Goal: Task Accomplishment & Management: Use online tool/utility

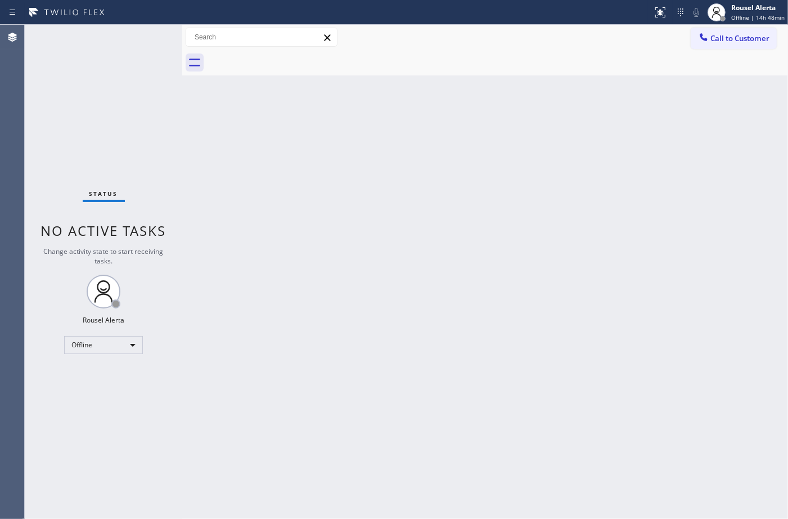
click at [414, 327] on div "Back to Dashboard Change Sender ID Customers Technicians Select a contact Outbo…" at bounding box center [485, 272] width 606 height 494
click at [739, 15] on span "Offline | 14h 48min" at bounding box center [758, 18] width 53 height 8
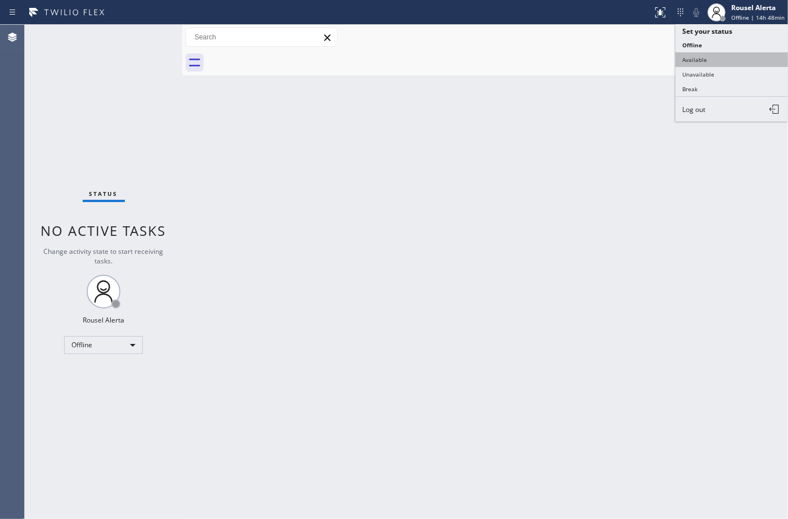
click at [741, 52] on button "Available" at bounding box center [732, 59] width 113 height 15
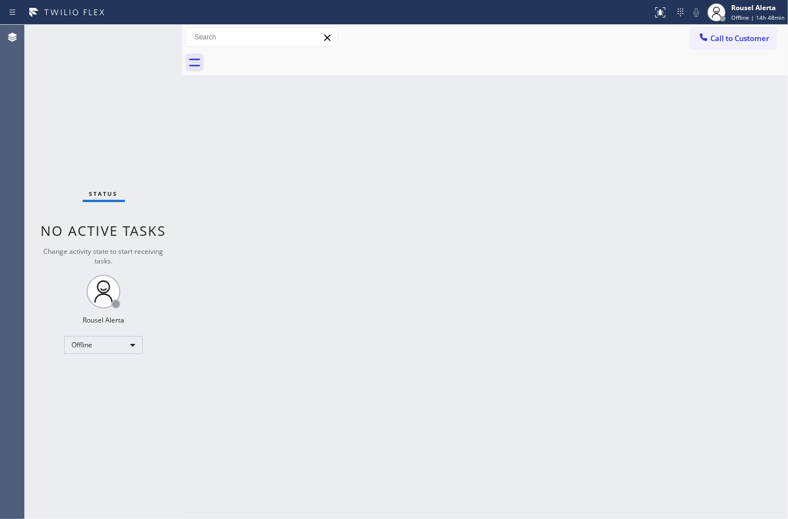
click at [690, 125] on div "Back to Dashboard Change Sender ID Customers Technicians Select a contact Outbo…" at bounding box center [485, 272] width 606 height 494
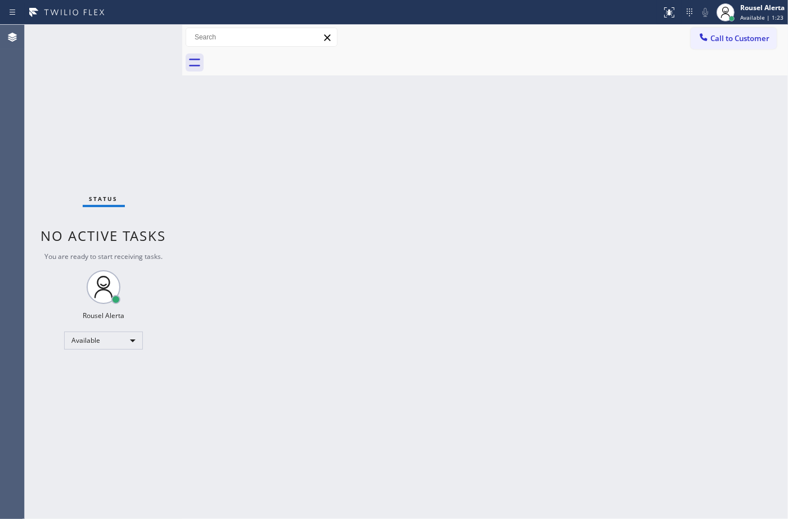
click at [288, 228] on div "Back to Dashboard Change Sender ID Customers Technicians Select a contact Outbo…" at bounding box center [485, 272] width 606 height 494
drag, startPoint x: 614, startPoint y: 464, endPoint x: 633, endPoint y: 443, distance: 28.7
click at [614, 464] on div "Back to Dashboard Change Sender ID Customers Technicians Select a contact Outbo…" at bounding box center [485, 272] width 606 height 494
click at [513, 321] on div "Back to Dashboard Change Sender ID Customers Technicians Select a contact Outbo…" at bounding box center [485, 272] width 606 height 494
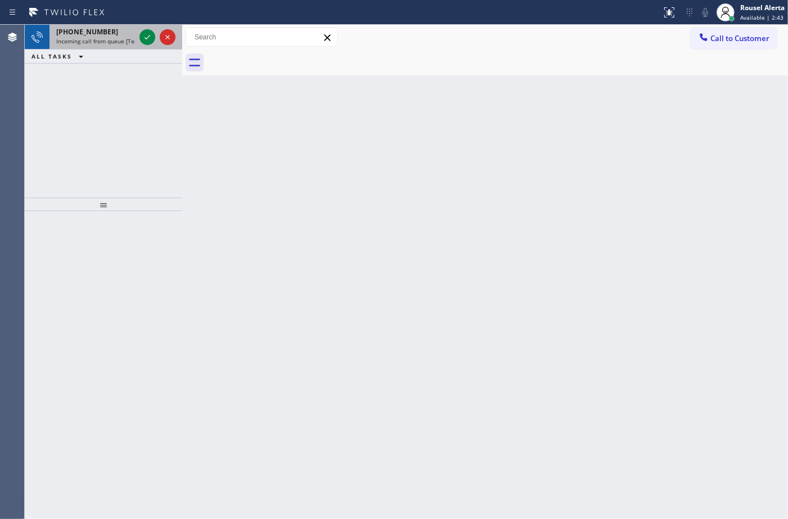
click at [110, 43] on span "Incoming call from queue [Test] All" at bounding box center [102, 41] width 93 height 8
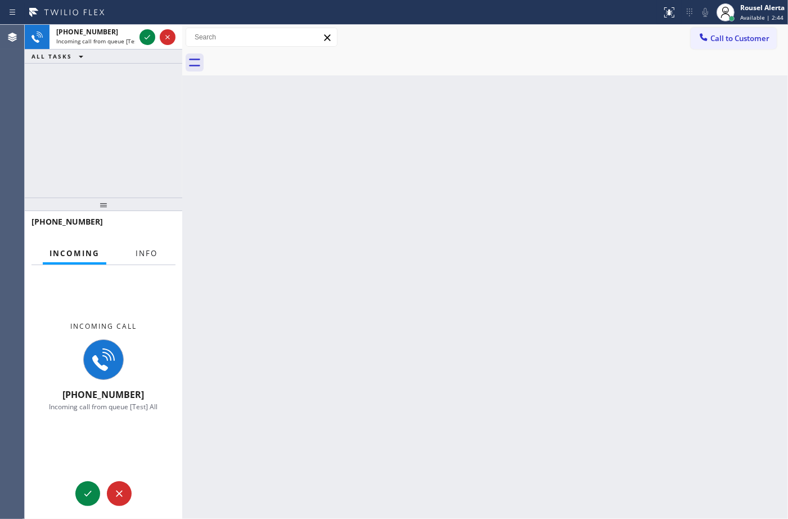
click at [147, 251] on span "Info" at bounding box center [147, 253] width 22 height 10
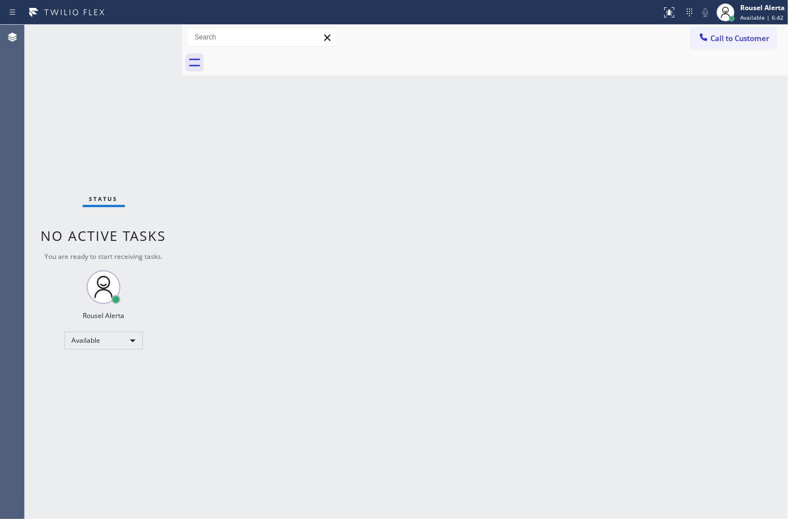
click at [309, 230] on div "Back to Dashboard Change Sender ID Customers Technicians Select a contact Outbo…" at bounding box center [485, 272] width 606 height 494
click at [500, 382] on div "Back to Dashboard Change Sender ID Customers Technicians Select a contact Outbo…" at bounding box center [485, 272] width 606 height 494
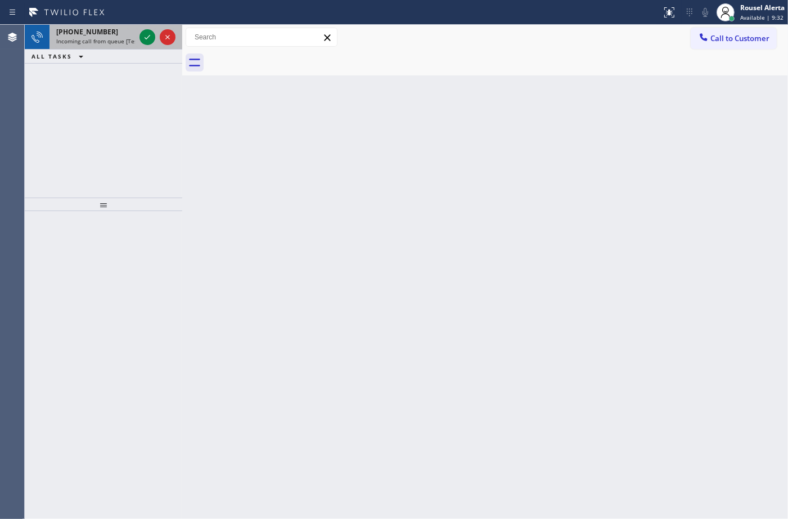
drag, startPoint x: 108, startPoint y: 38, endPoint x: 124, endPoint y: 40, distance: 15.8
click at [109, 38] on span "Incoming call from queue [Test] All" at bounding box center [102, 41] width 93 height 8
click at [147, 40] on icon at bounding box center [148, 37] width 14 height 14
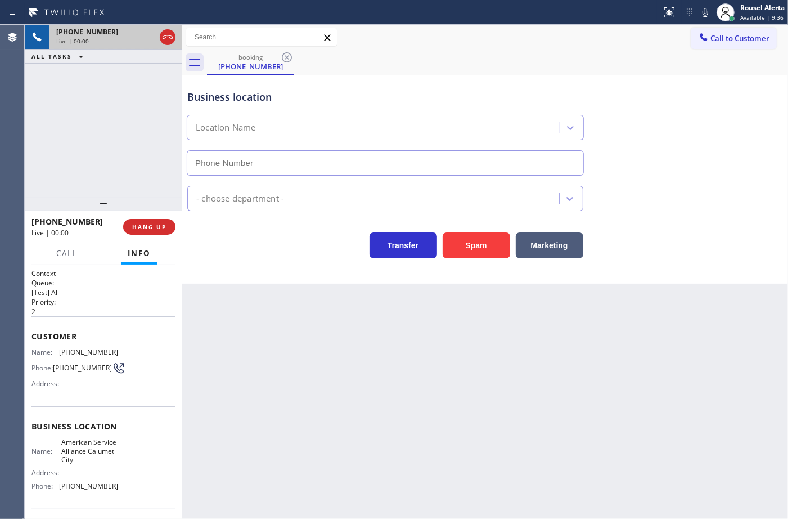
type input "[PHONE_NUMBER]"
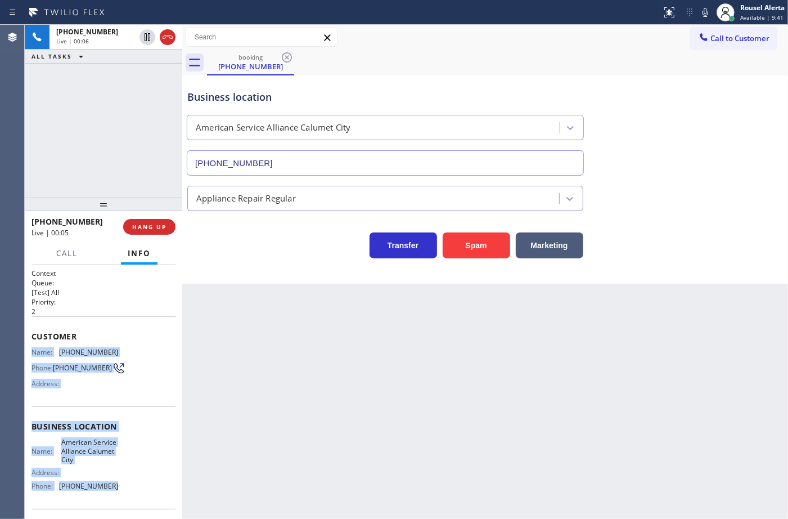
drag, startPoint x: 32, startPoint y: 349, endPoint x: 110, endPoint y: 486, distance: 157.5
click at [110, 486] on div "Context Queue: [Test] All Priority: 2 Customer Name: (708) 980-9216 Phone: (708…" at bounding box center [104, 431] width 144 height 326
copy div "Name: (708) 980-9216 Phone: (708) 980-9216 Address: Business location Name: Ame…"
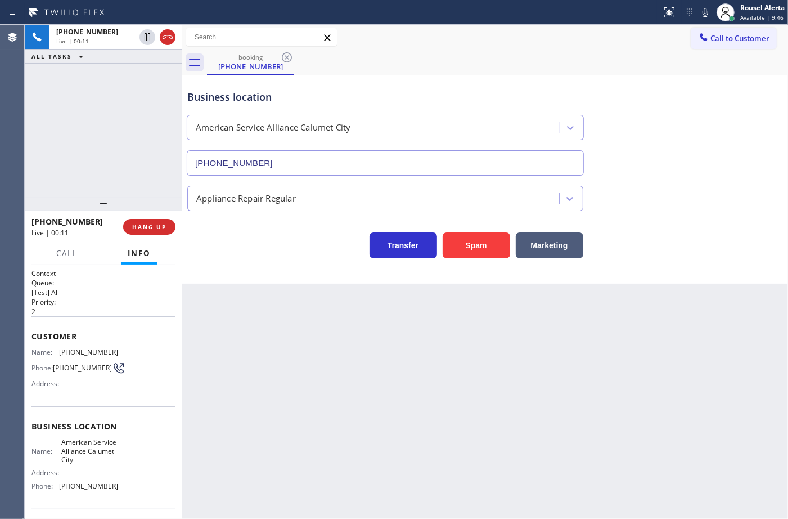
click at [380, 358] on div "Back to Dashboard Change Sender ID Customers Technicians Select a contact Outbo…" at bounding box center [485, 272] width 606 height 494
click at [167, 232] on button "HANG UP" at bounding box center [149, 227] width 52 height 16
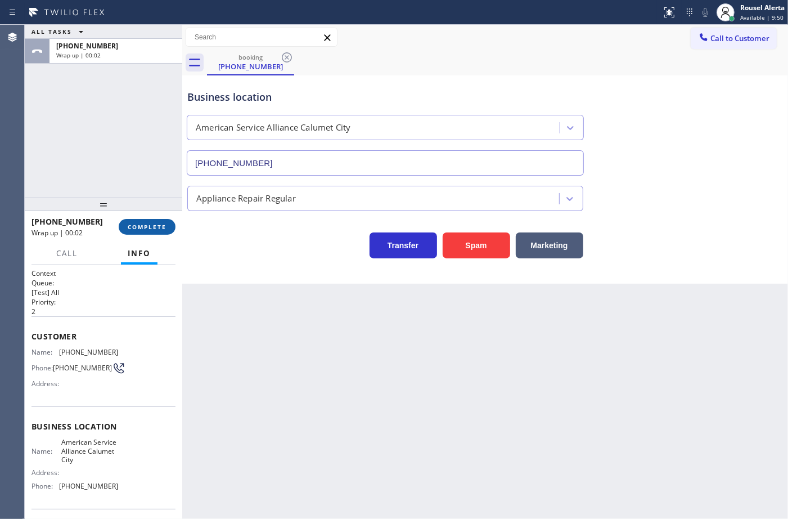
click at [172, 223] on button "COMPLETE" at bounding box center [147, 227] width 57 height 16
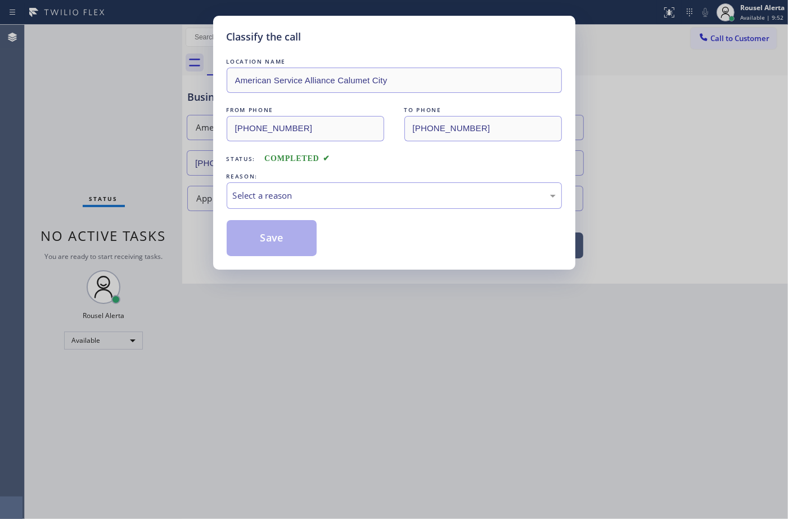
click at [305, 199] on div "Select a reason" at bounding box center [394, 195] width 323 height 13
click at [291, 250] on button "Save" at bounding box center [272, 238] width 91 height 36
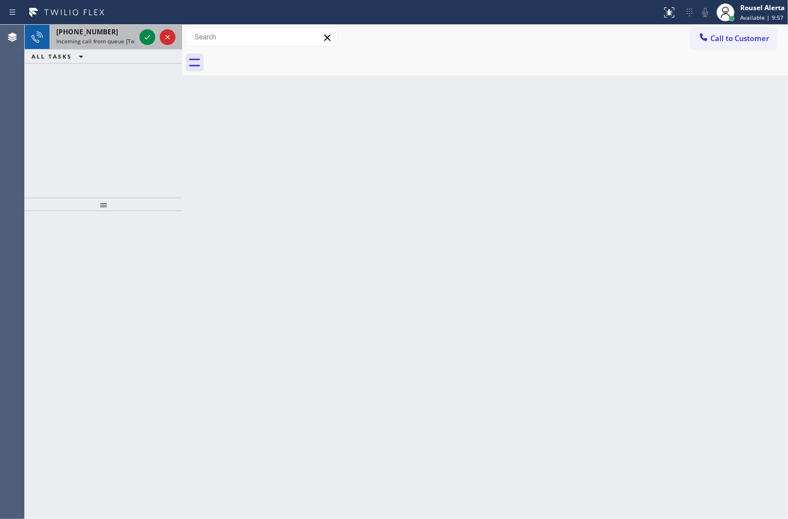
click at [116, 42] on span "Incoming call from queue [Test] All" at bounding box center [102, 41] width 93 height 8
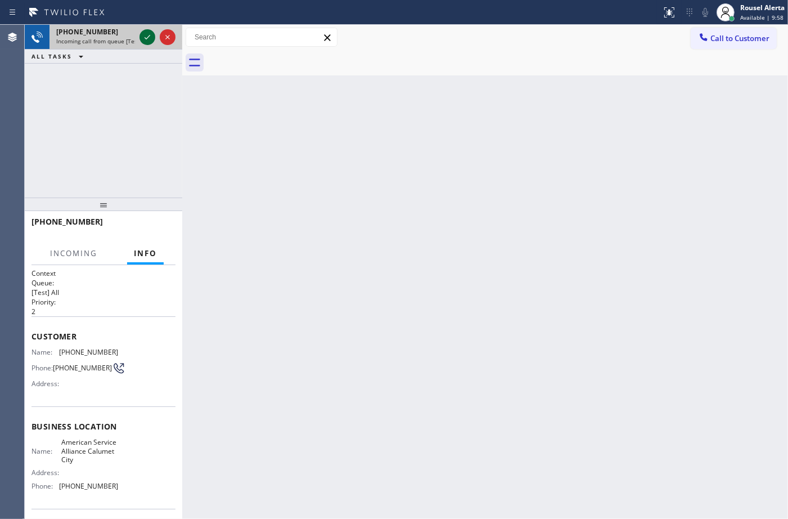
click at [151, 39] on icon at bounding box center [148, 37] width 14 height 14
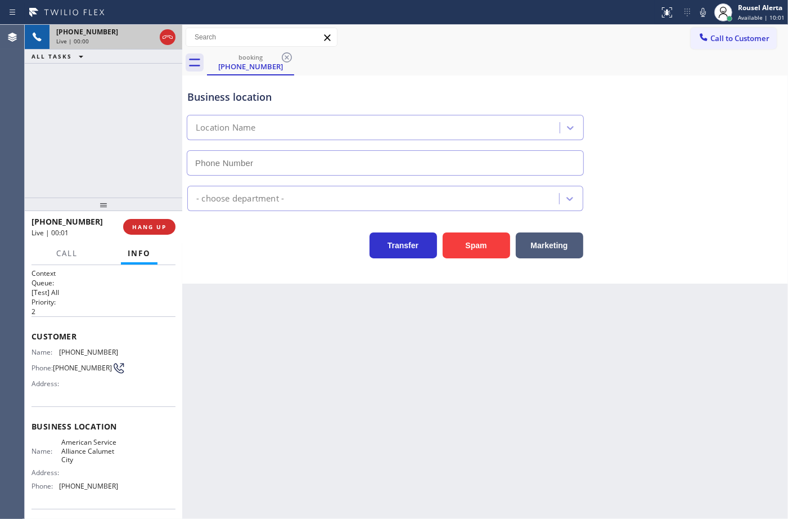
type input "[PHONE_NUMBER]"
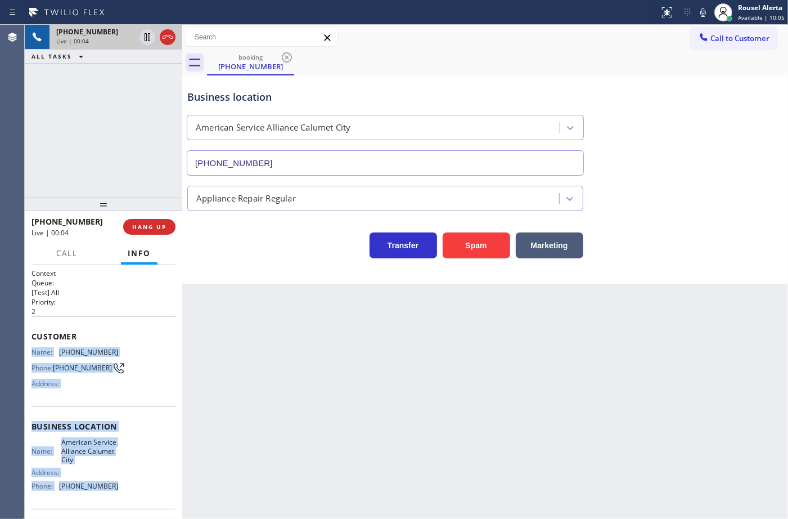
drag, startPoint x: 32, startPoint y: 347, endPoint x: 130, endPoint y: 490, distance: 174.0
click at [130, 490] on div "Context Queue: [Test] All Priority: 2 Customer Name: (708) 980-9216 Phone: (708…" at bounding box center [104, 431] width 144 height 326
copy div "Name: (708) 980-9216 Phone: (708) 980-9216 Address: Business location Name: Ame…"
drag, startPoint x: 147, startPoint y: 40, endPoint x: 155, endPoint y: 38, distance: 7.7
click at [147, 40] on icon at bounding box center [148, 37] width 14 height 14
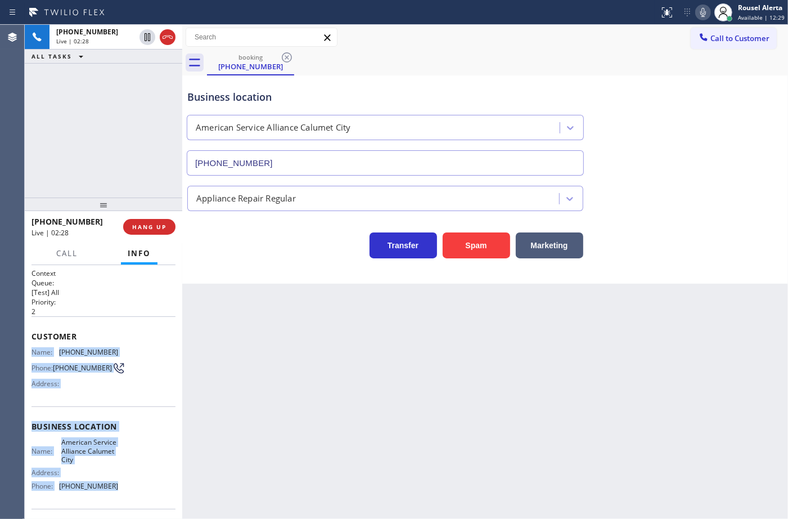
click at [705, 12] on icon at bounding box center [704, 13] width 14 height 14
click at [149, 38] on icon at bounding box center [147, 37] width 8 height 8
click at [701, 13] on icon at bounding box center [704, 13] width 14 height 14
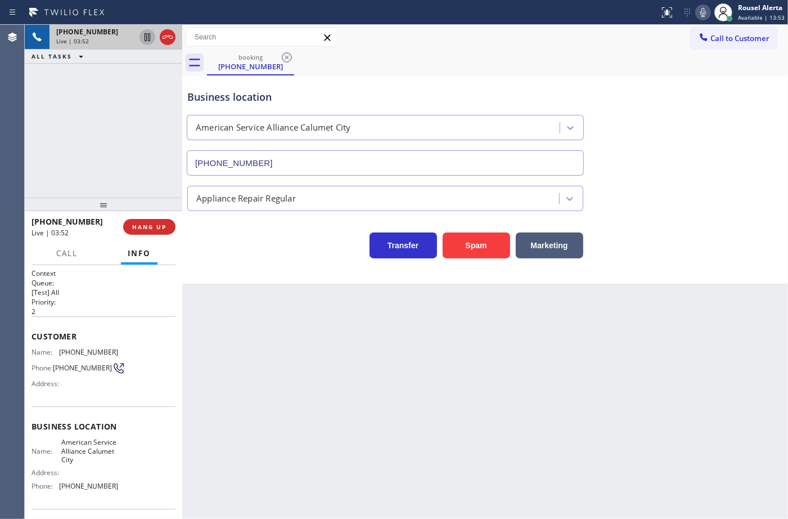
drag, startPoint x: 453, startPoint y: 448, endPoint x: 390, endPoint y: 380, distance: 92.4
click at [452, 448] on div "Back to Dashboard Change Sender ID Customers Technicians Select a contact Outbo…" at bounding box center [485, 272] width 606 height 494
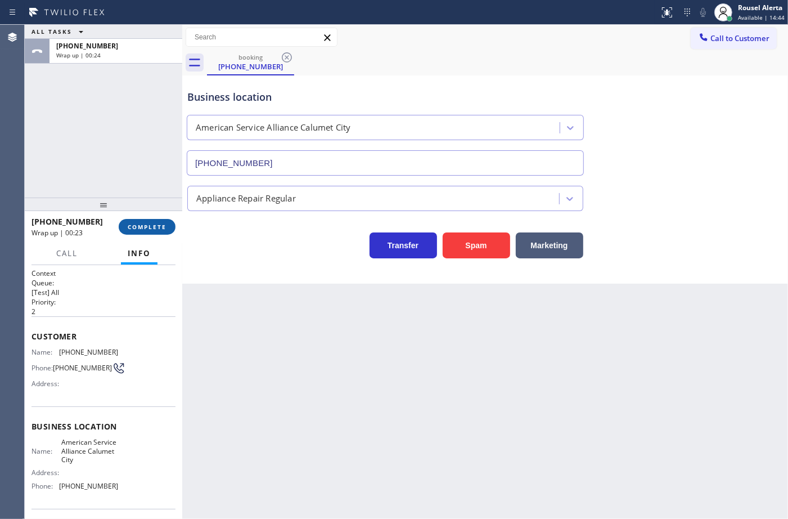
click at [141, 231] on span "COMPLETE" at bounding box center [147, 227] width 39 height 8
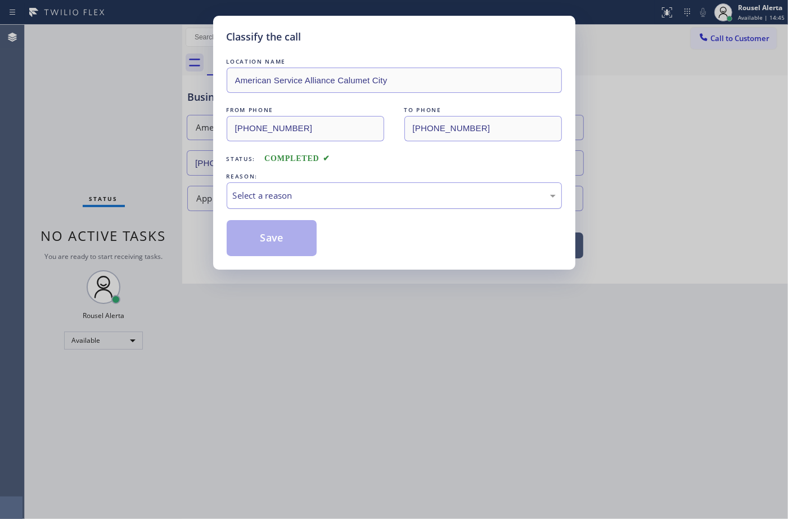
click at [308, 199] on div "Select a reason" at bounding box center [394, 195] width 323 height 13
click at [285, 231] on button "Save" at bounding box center [272, 238] width 91 height 36
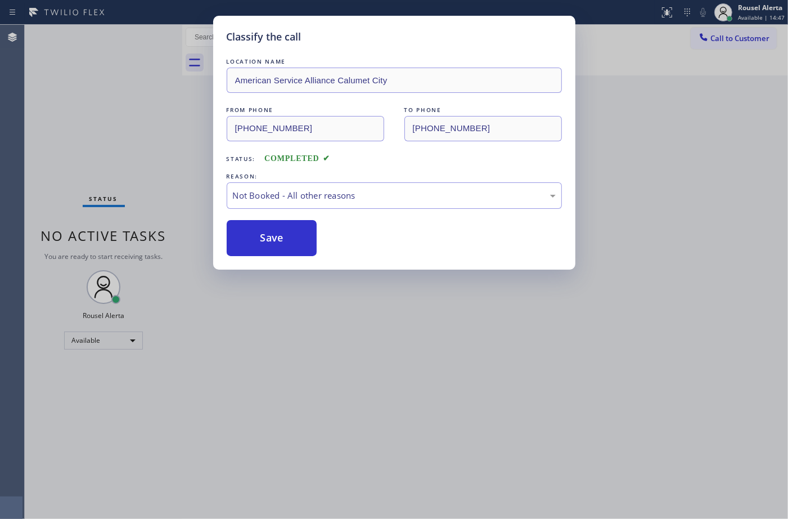
click at [449, 404] on div "Classify the call LOCATION NAME American Service Alliance Calumet City FROM PHO…" at bounding box center [394, 259] width 788 height 519
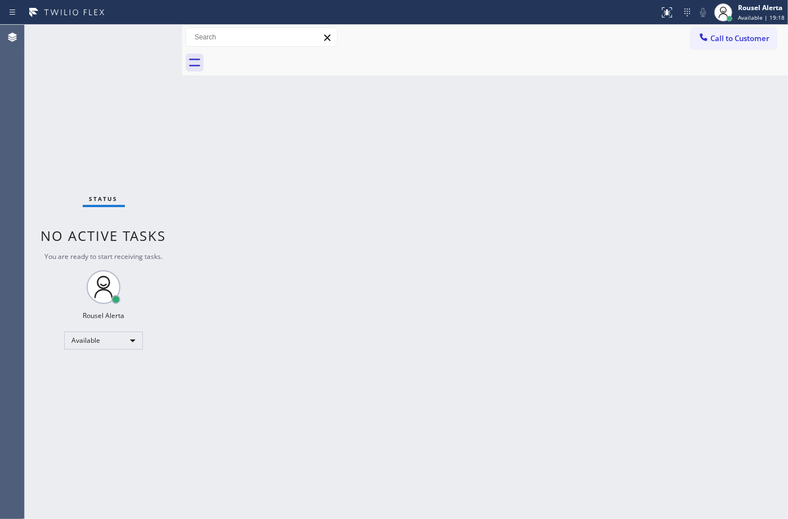
click at [224, 182] on div "Back to Dashboard Change Sender ID Customers Technicians Select a contact Outbo…" at bounding box center [485, 272] width 606 height 494
click at [282, 133] on div "Back to Dashboard Change Sender ID Customers Technicians Select a contact Outbo…" at bounding box center [485, 272] width 606 height 494
click at [475, 240] on div "Back to Dashboard Change Sender ID Customers Technicians Select a contact Outbo…" at bounding box center [485, 272] width 606 height 494
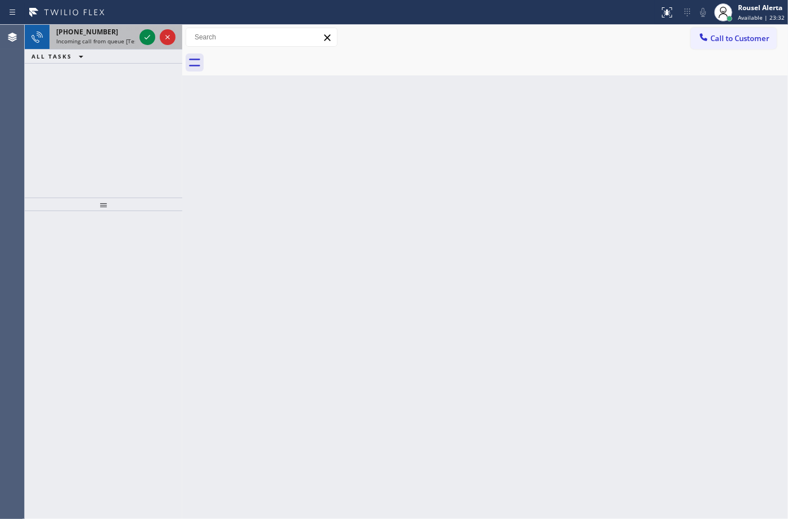
click at [119, 25] on div "+17736154620 Incoming call from queue [Test] All" at bounding box center [94, 37] width 88 height 25
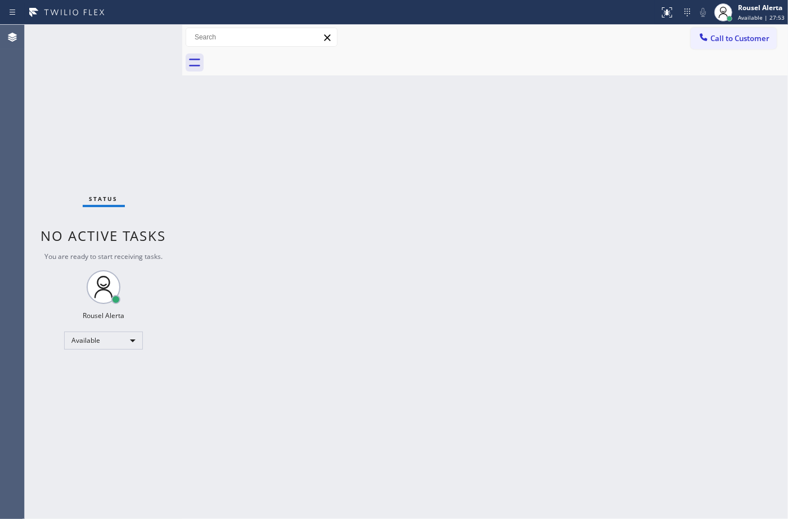
click at [304, 209] on div "Back to Dashboard Change Sender ID Customers Technicians Select a contact Outbo…" at bounding box center [485, 272] width 606 height 494
click at [104, 41] on div "Status No active tasks You are ready to start receiving tasks. Rousel Alerta Av…" at bounding box center [104, 272] width 158 height 494
click at [110, 37] on div "Status No active tasks You are ready to start receiving tasks. Rousel Alerta Av…" at bounding box center [104, 272] width 158 height 494
click at [355, 422] on div "Back to Dashboard Change Sender ID Customers Technicians Select a contact Outbo…" at bounding box center [485, 272] width 606 height 494
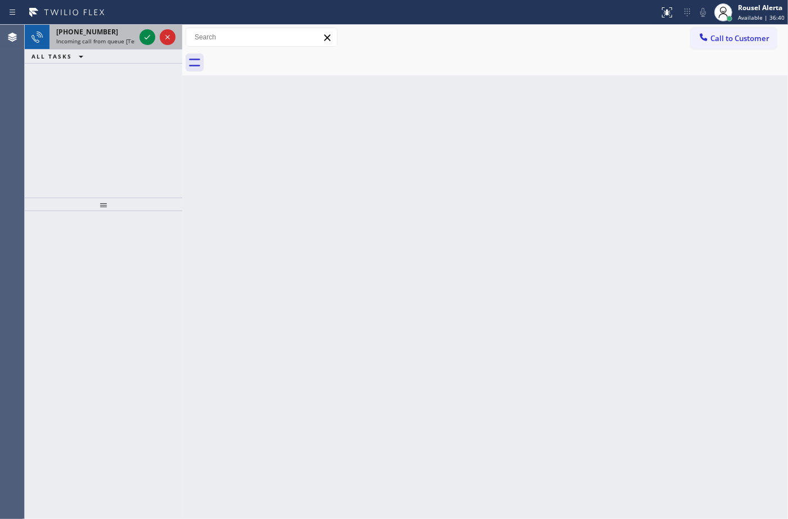
click at [124, 37] on span "Incoming call from queue [Test] All" at bounding box center [102, 41] width 93 height 8
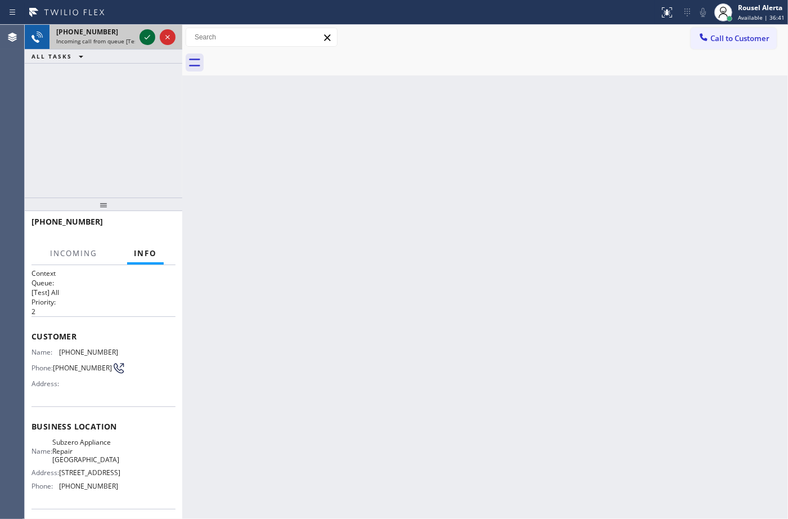
click at [148, 41] on icon at bounding box center [148, 37] width 14 height 14
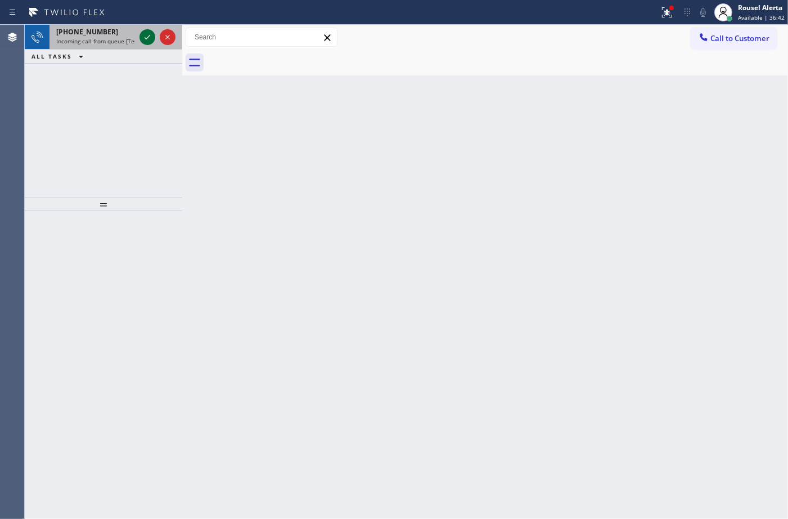
click at [148, 41] on icon at bounding box center [148, 37] width 14 height 14
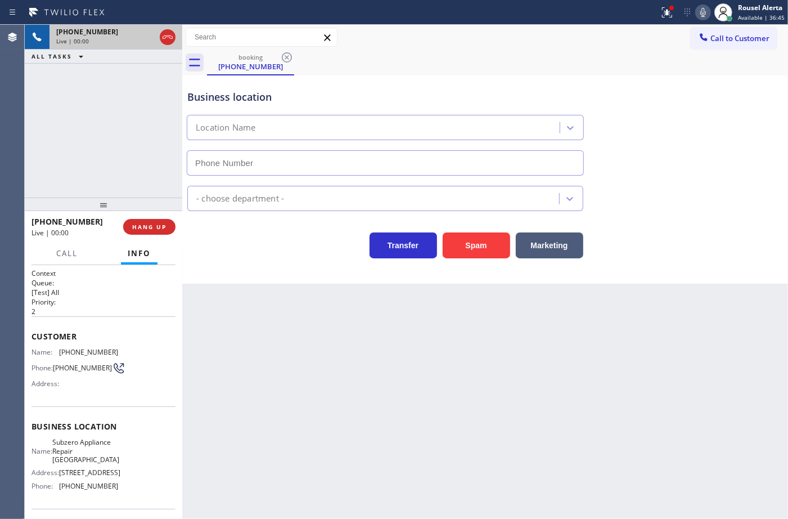
type input "[PHONE_NUMBER]"
click at [661, 17] on div at bounding box center [667, 13] width 25 height 14
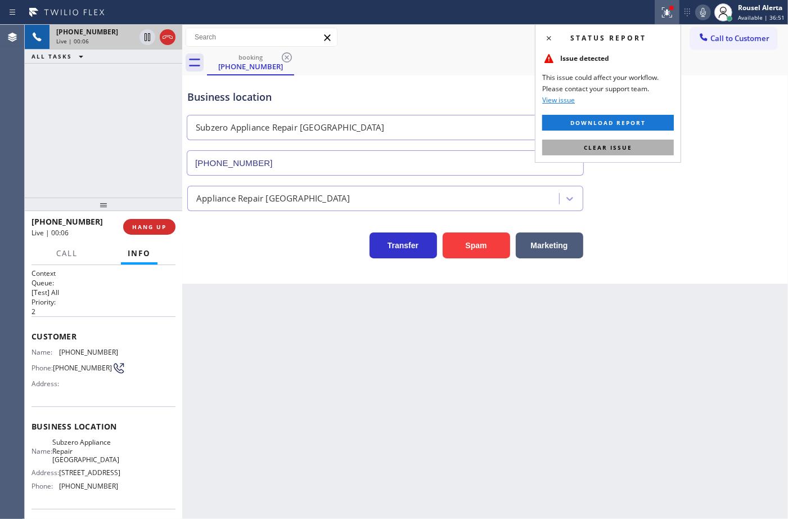
click at [659, 147] on button "Clear issue" at bounding box center [608, 148] width 132 height 16
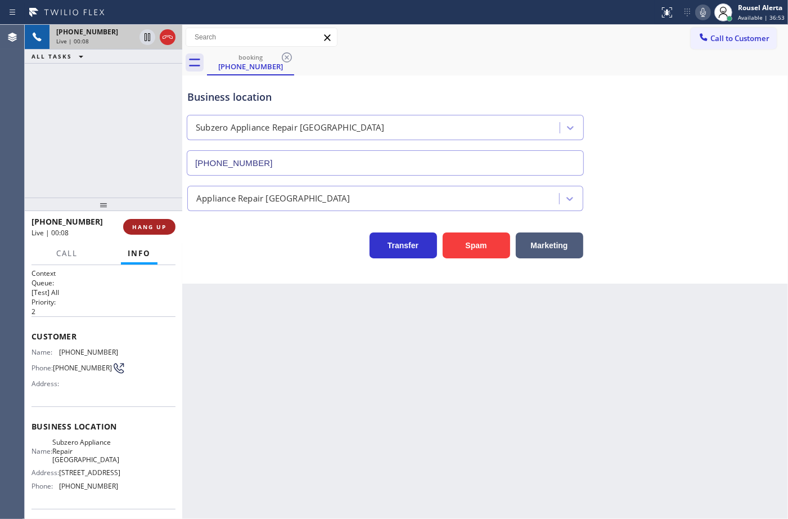
click at [150, 232] on button "HANG UP" at bounding box center [149, 227] width 52 height 16
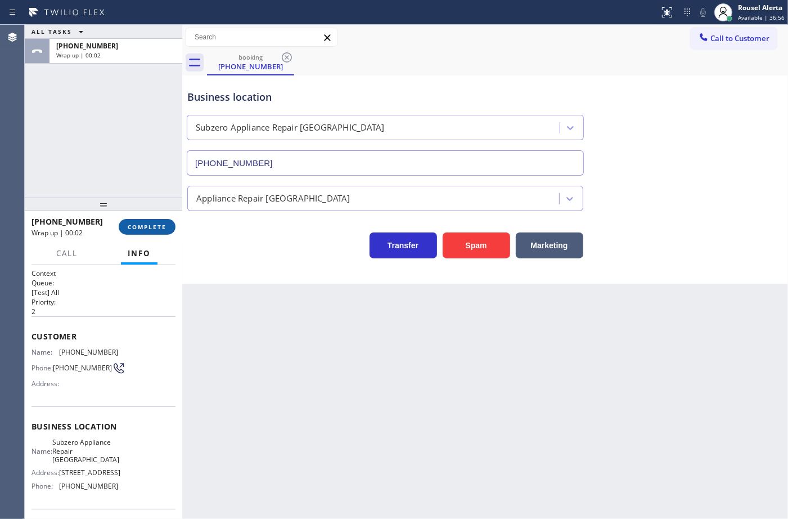
click at [142, 221] on button "COMPLETE" at bounding box center [147, 227] width 57 height 16
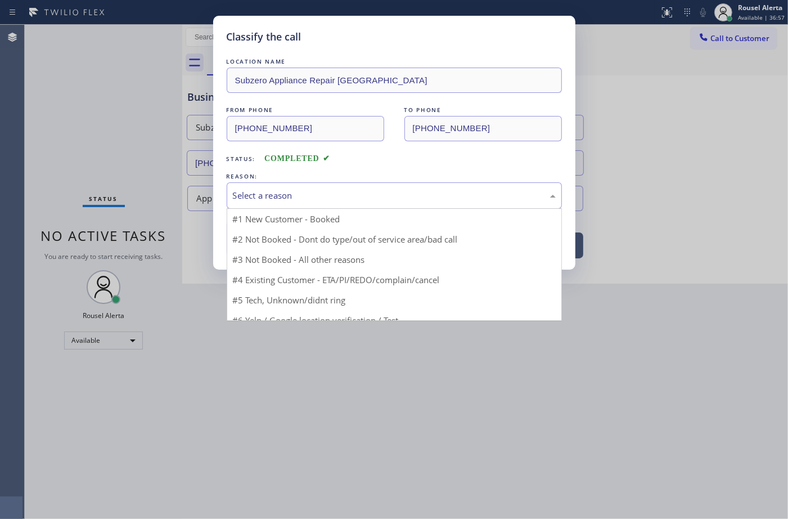
click at [317, 192] on div "Select a reason" at bounding box center [394, 195] width 323 height 13
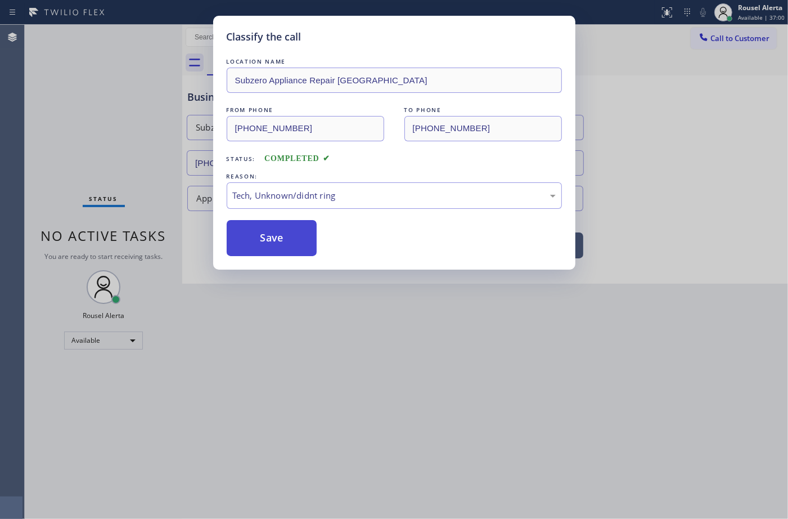
click at [275, 231] on button "Save" at bounding box center [272, 238] width 91 height 36
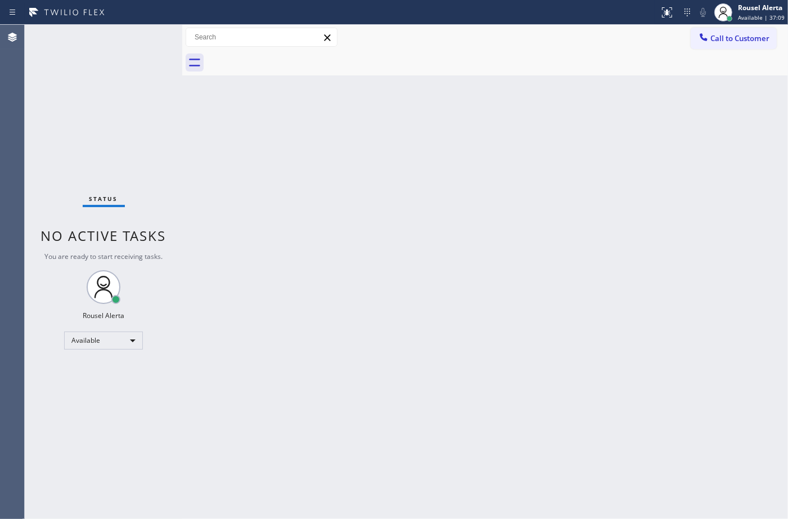
click at [119, 51] on div "Status No active tasks You are ready to start receiving tasks. Rousel Alerta Av…" at bounding box center [104, 272] width 158 height 494
click at [119, 34] on div "Status No active tasks You are ready to start receiving tasks. Rousel Alerta Av…" at bounding box center [104, 272] width 158 height 494
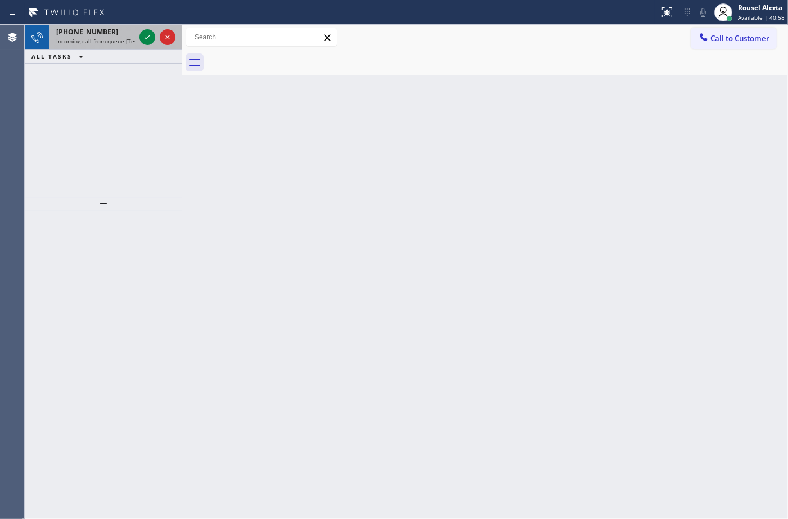
click at [130, 35] on div "+13476678822" at bounding box center [95, 32] width 79 height 10
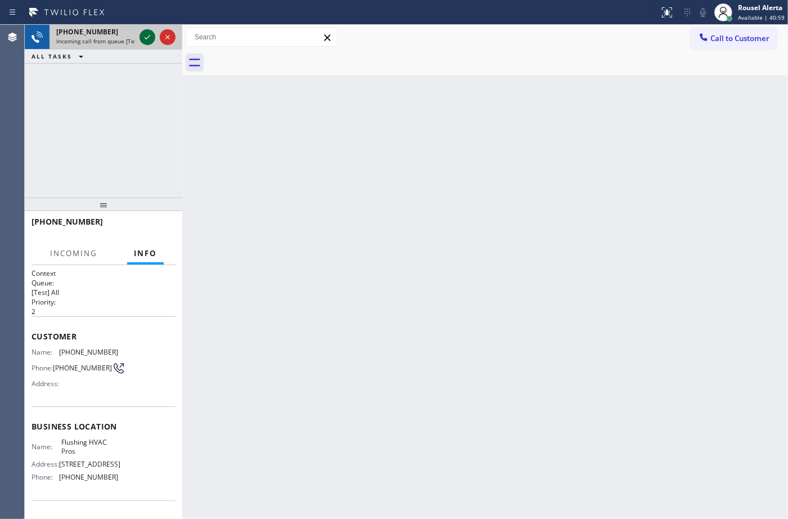
click at [143, 41] on icon at bounding box center [148, 37] width 14 height 14
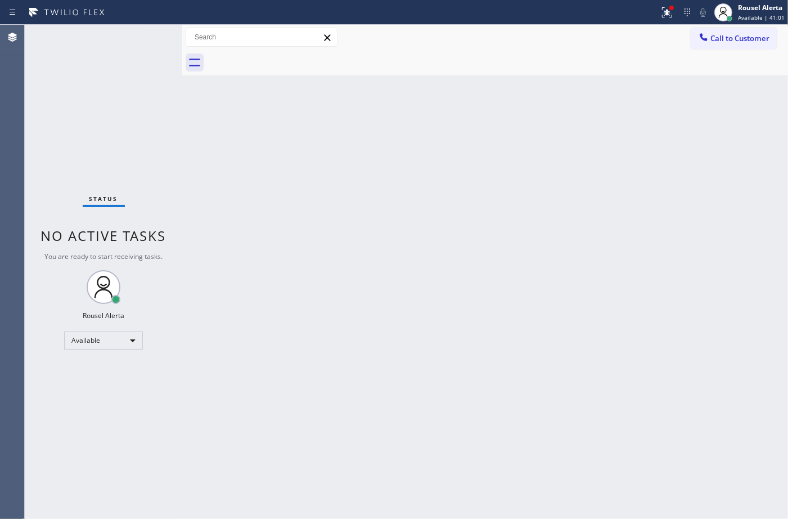
click at [143, 41] on div "Status No active tasks You are ready to start receiving tasks. Rousel Alerta Av…" at bounding box center [104, 272] width 158 height 494
click at [672, 8] on div at bounding box center [672, 8] width 5 height 5
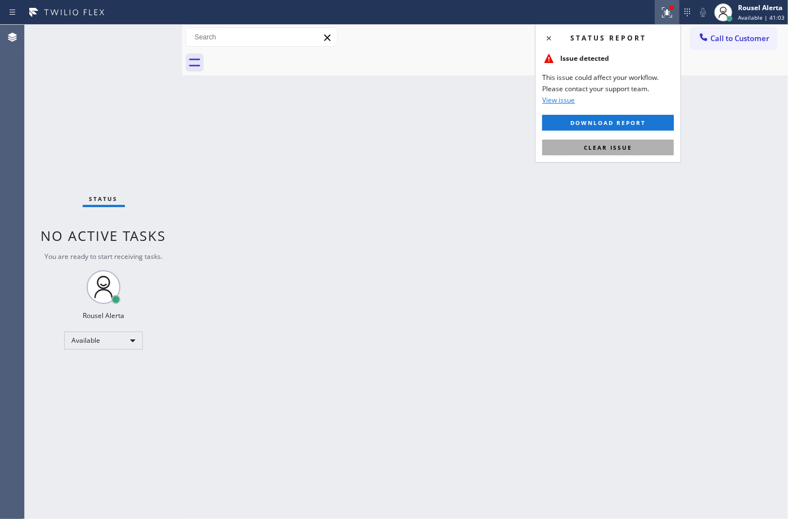
click at [629, 153] on button "Clear issue" at bounding box center [608, 148] width 132 height 16
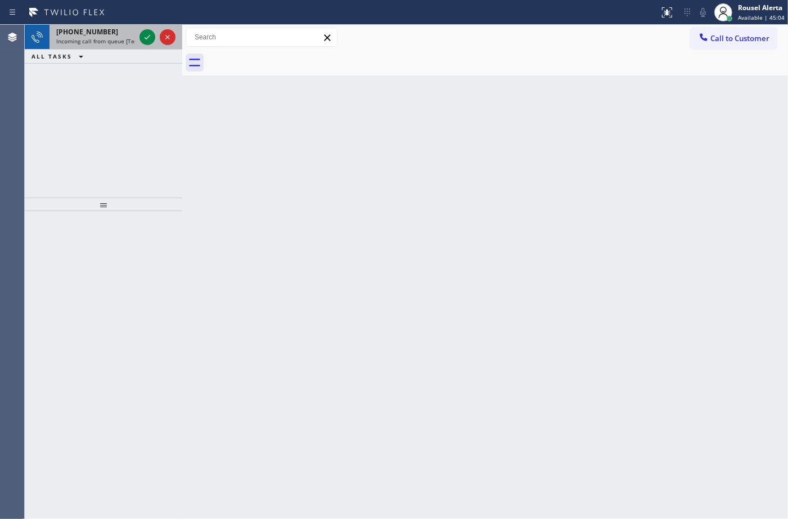
click at [131, 37] on span "Incoming call from queue [Test] All" at bounding box center [102, 41] width 93 height 8
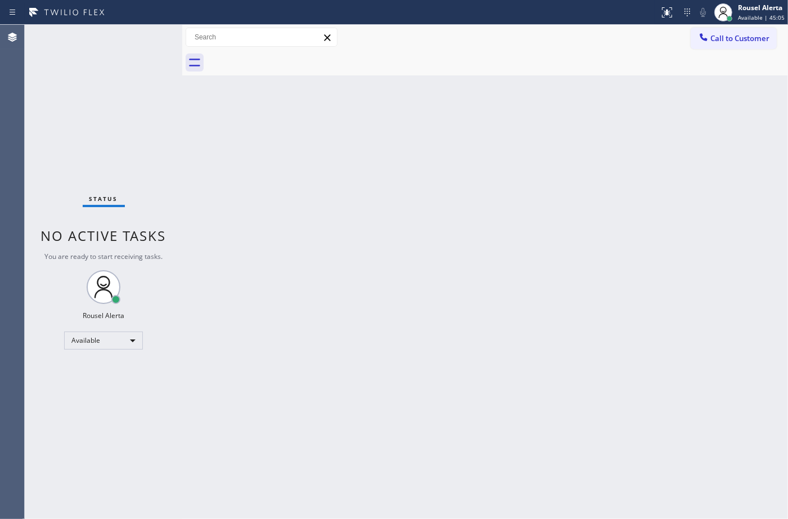
click at [144, 37] on div "Status No active tasks You are ready to start receiving tasks. Rousel Alerta Av…" at bounding box center [104, 272] width 158 height 494
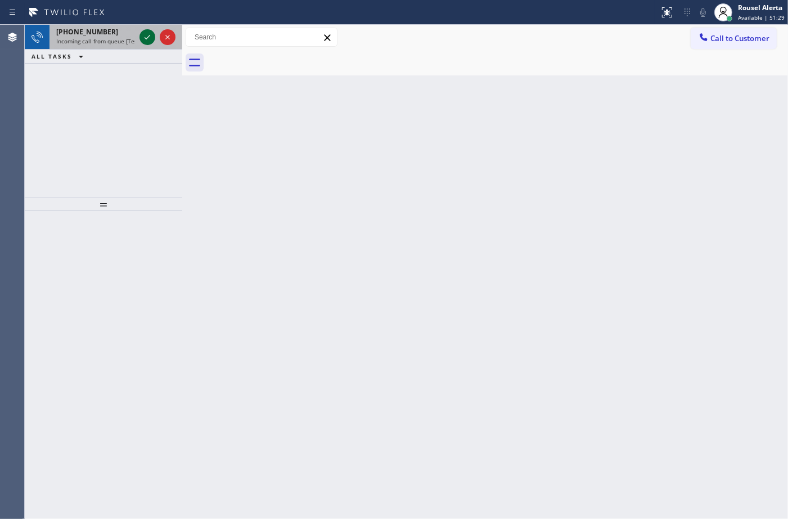
drag, startPoint x: 133, startPoint y: 35, endPoint x: 144, endPoint y: 37, distance: 10.8
click at [144, 37] on icon at bounding box center [148, 37] width 14 height 14
click at [145, 37] on icon at bounding box center [148, 37] width 14 height 14
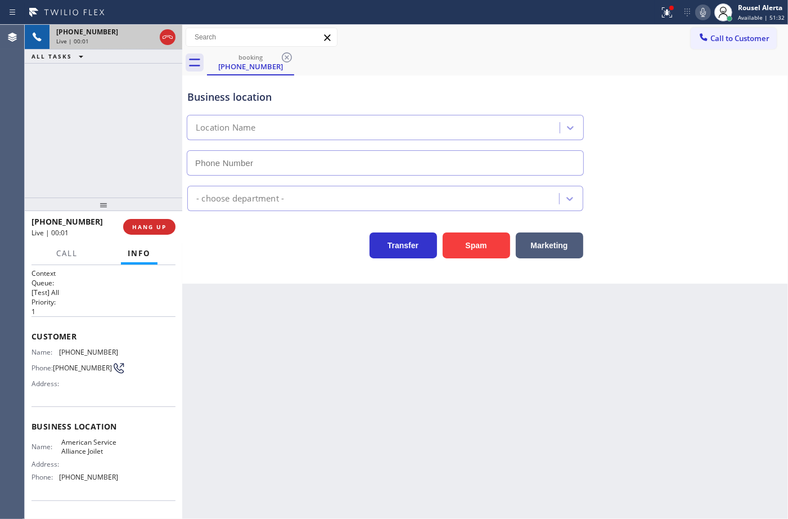
type input "[PHONE_NUMBER]"
click at [671, 16] on icon at bounding box center [668, 13] width 14 height 14
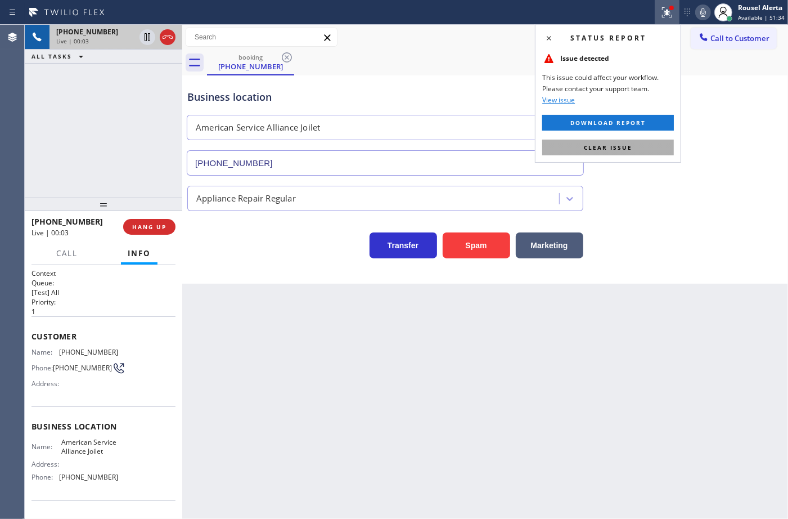
click at [652, 140] on button "Clear issue" at bounding box center [608, 148] width 132 height 16
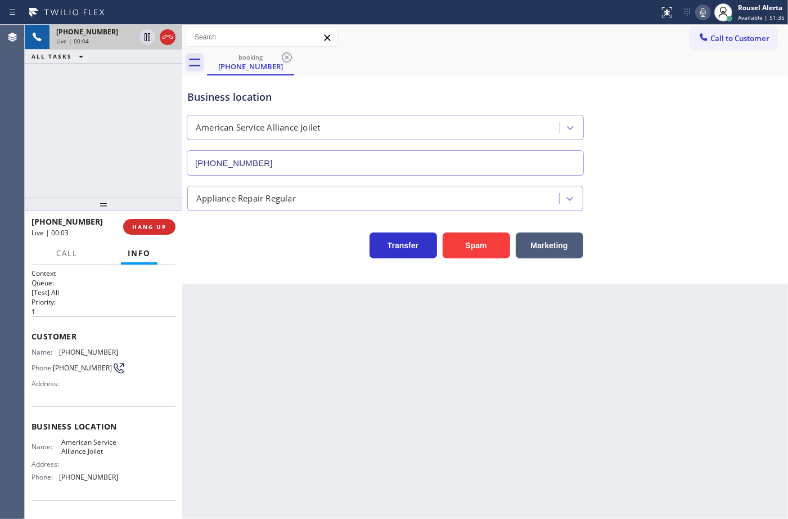
click at [673, 380] on div "Back to Dashboard Change Sender ID Customers Technicians Select a contact Outbo…" at bounding box center [485, 272] width 606 height 494
click at [103, 93] on div "+15104494874 Live | 00:08 ALL TASKS ALL TASKS ACTIVE TASKS TASKS IN WRAP UP" at bounding box center [104, 111] width 158 height 173
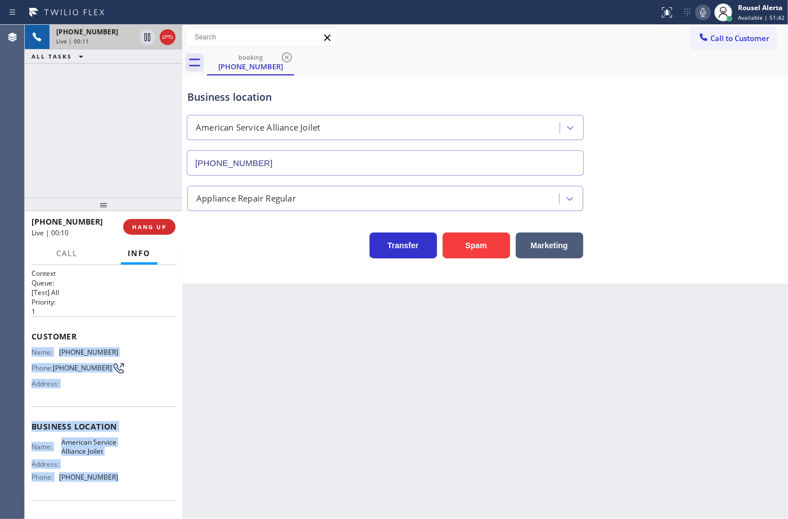
drag, startPoint x: 29, startPoint y: 353, endPoint x: 125, endPoint y: 499, distance: 174.6
click at [125, 499] on div "Context Queue: [Test] All Priority: 1 Customer Name: (510) 449-4874 Phone: (510…" at bounding box center [104, 392] width 158 height 254
copy div "Name: (510) 449-4874 Phone: (510) 449-4874 Address: Business location Name: Ame…"
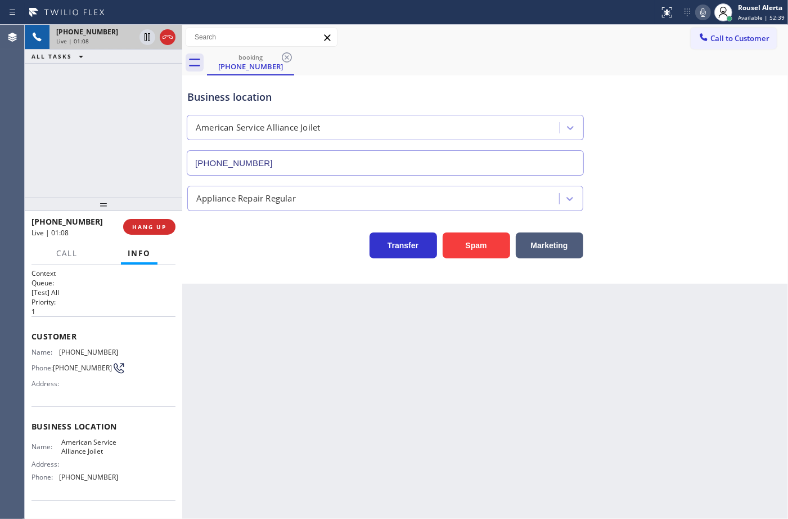
click at [696, 402] on div "Back to Dashboard Change Sender ID Customers Technicians Select a contact Outbo…" at bounding box center [485, 272] width 606 height 494
click at [699, 415] on div "Back to Dashboard Change Sender ID Customers Technicians Select a contact Outbo…" at bounding box center [485, 272] width 606 height 494
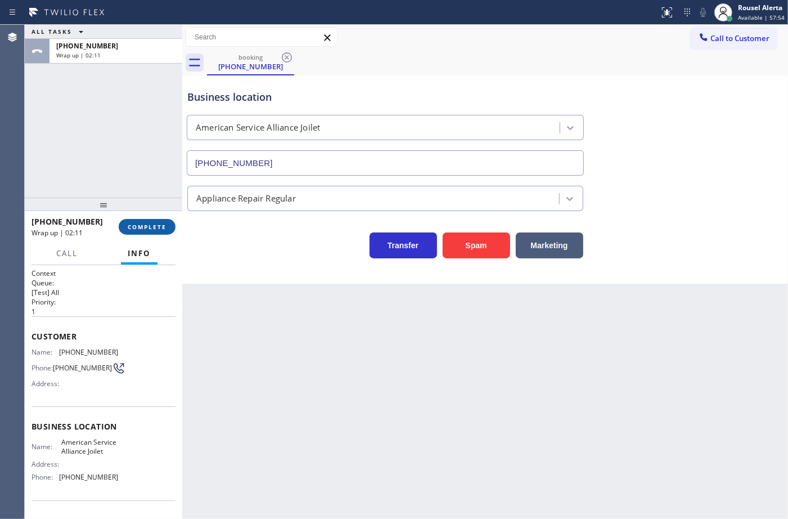
click at [120, 222] on button "COMPLETE" at bounding box center [147, 227] width 57 height 16
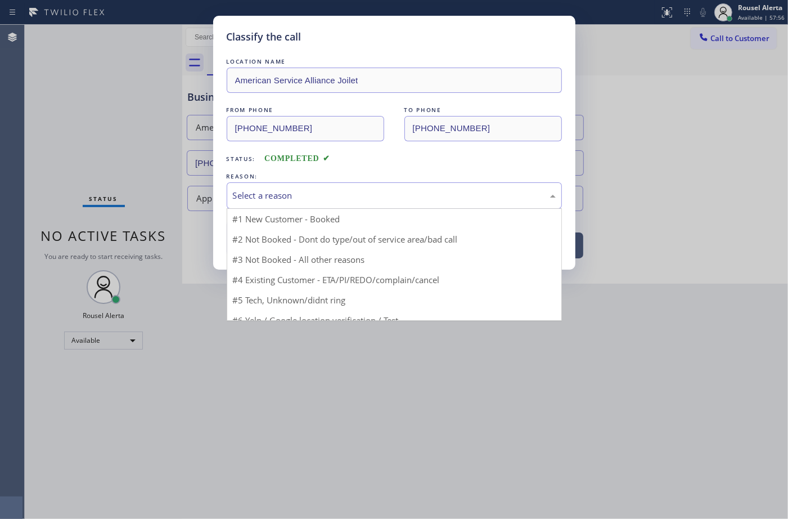
click at [243, 198] on div "Select a reason" at bounding box center [394, 195] width 323 height 13
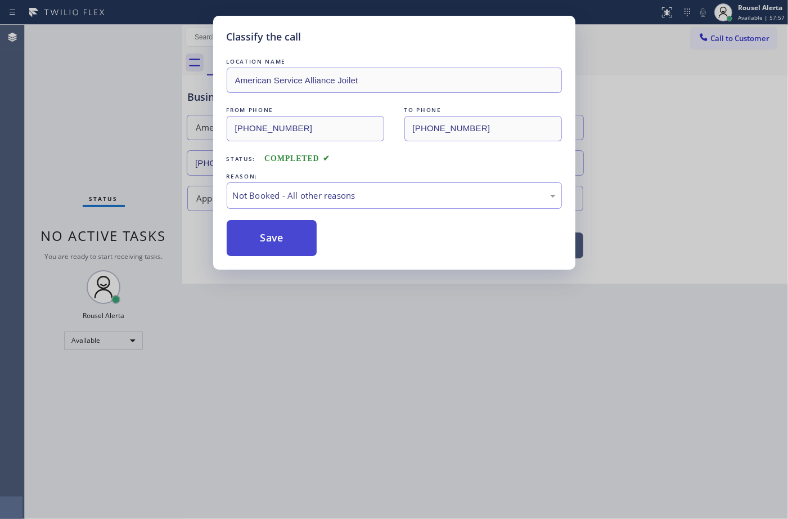
click at [276, 240] on button "Save" at bounding box center [272, 238] width 91 height 36
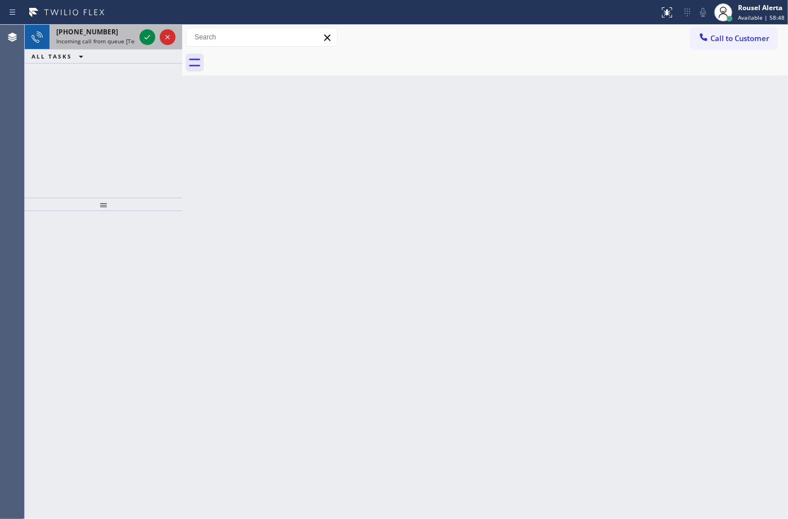
click at [107, 31] on div "+19173525323" at bounding box center [95, 32] width 79 height 10
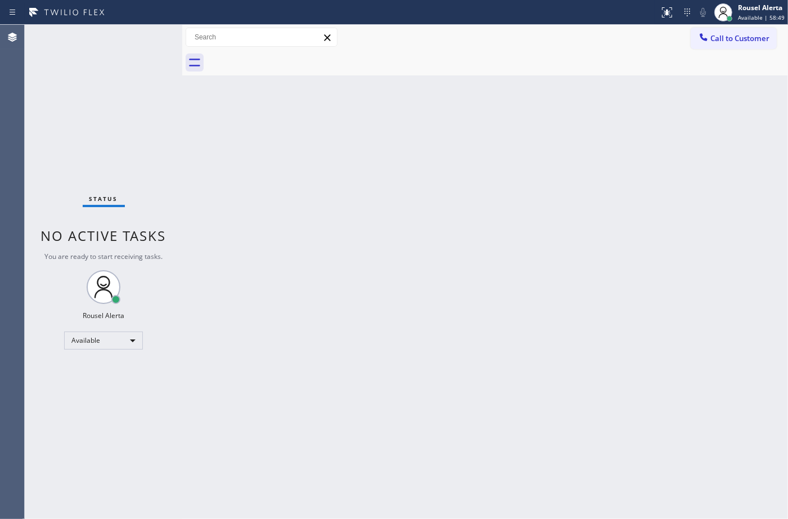
click at [107, 31] on div "Status No active tasks You are ready to start receiving tasks. Rousel Alerta Av…" at bounding box center [104, 272] width 158 height 494
click at [246, 150] on div "Back to Dashboard Change Sender ID Customers Technicians Select a contact Outbo…" at bounding box center [485, 272] width 606 height 494
click at [602, 300] on div "Back to Dashboard Change Sender ID Customers Technicians Select a contact Outbo…" at bounding box center [485, 272] width 606 height 494
click at [128, 34] on div "Status No active tasks You are ready to start receiving tasks. Rousel Alerta Av…" at bounding box center [104, 272] width 158 height 494
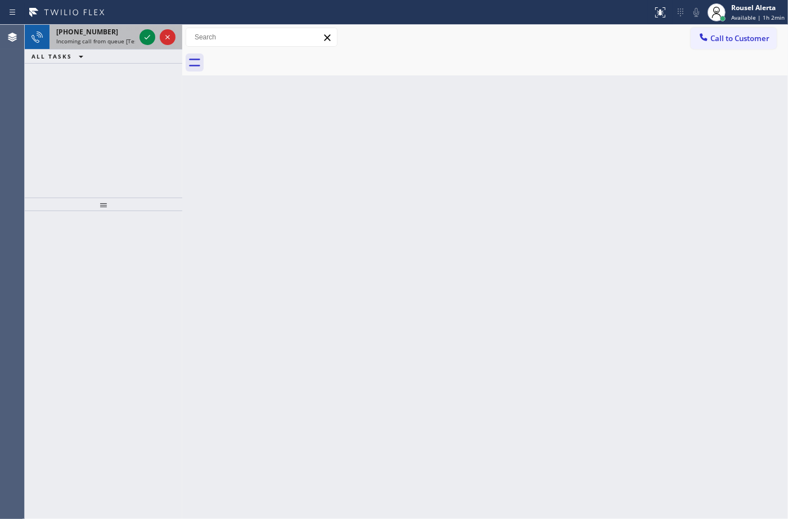
drag, startPoint x: 135, startPoint y: 0, endPoint x: 113, endPoint y: 48, distance: 53.4
click at [122, 87] on div "+19084665844 Incoming call from queue [Test] All ALL TASKS ALL TASKS ACTIVE TAS…" at bounding box center [104, 111] width 158 height 173
click at [108, 40] on span "Incoming call from queue [Test] All" at bounding box center [102, 41] width 93 height 8
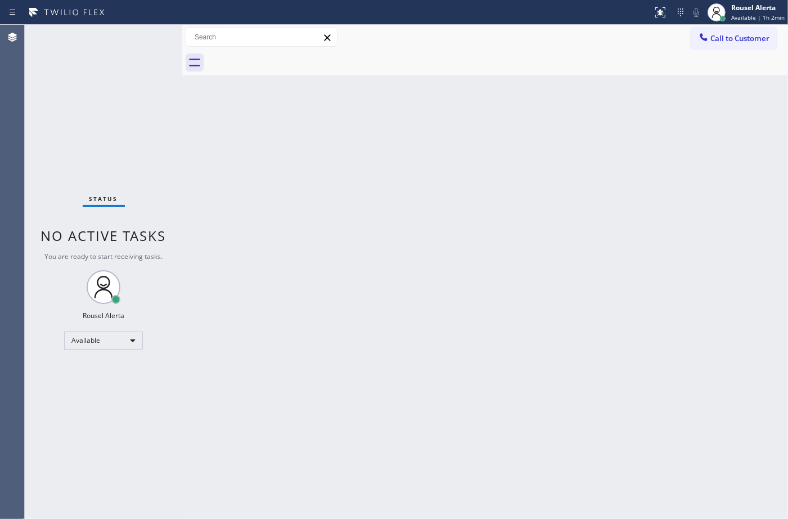
click at [141, 35] on div "Status No active tasks You are ready to start receiving tasks. Rousel Alerta Av…" at bounding box center [104, 272] width 158 height 494
drag, startPoint x: 246, startPoint y: 179, endPoint x: 282, endPoint y: 200, distance: 41.6
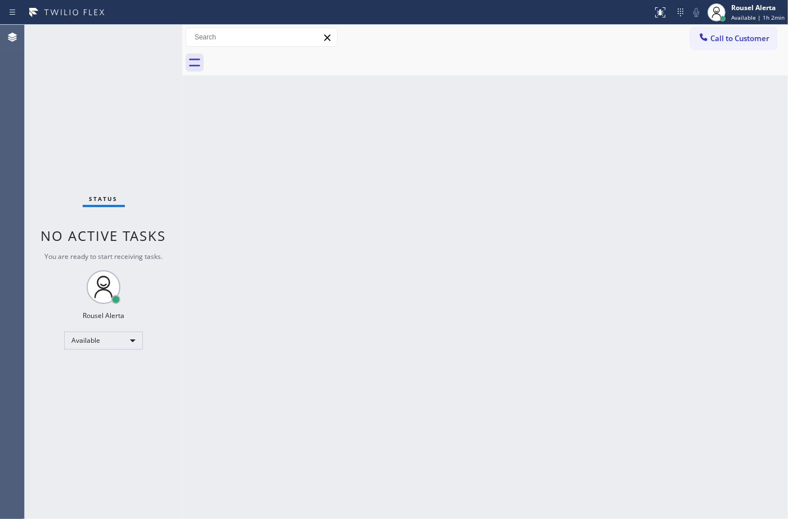
click at [249, 180] on div "Back to Dashboard Change Sender ID Customers Technicians Select a contact Outbo…" at bounding box center [485, 272] width 606 height 494
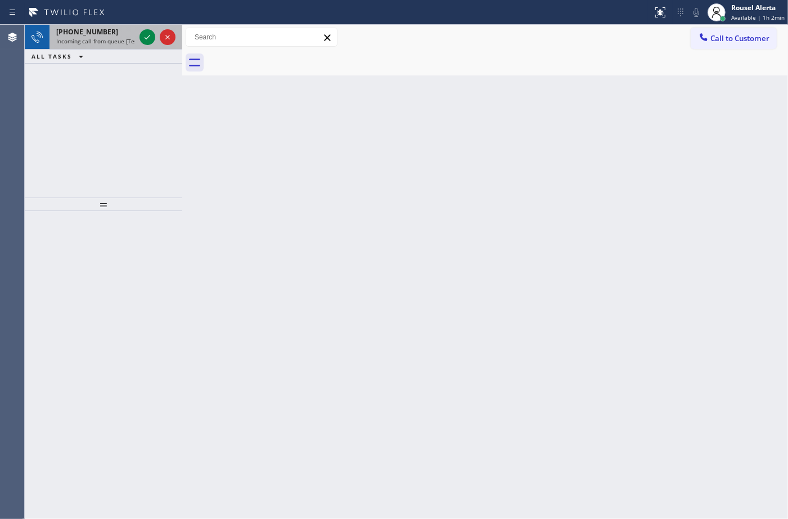
click at [97, 43] on span "Incoming call from queue [Test] All" at bounding box center [102, 41] width 93 height 8
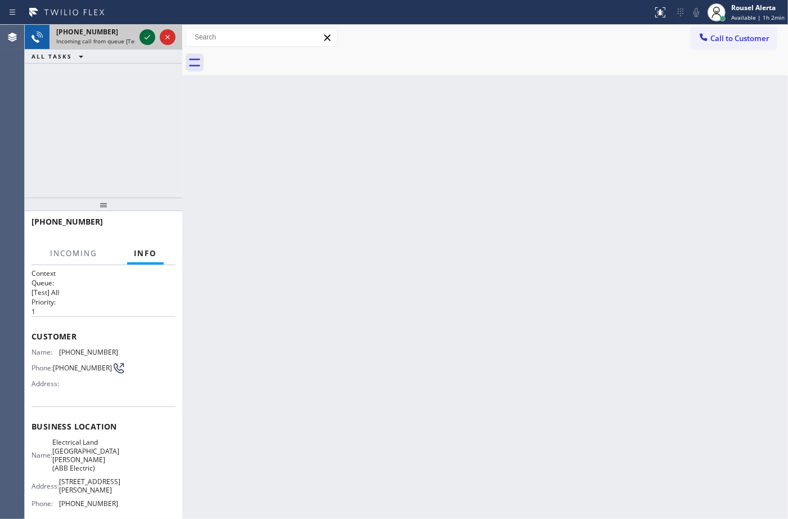
click at [140, 31] on div at bounding box center [148, 37] width 16 height 14
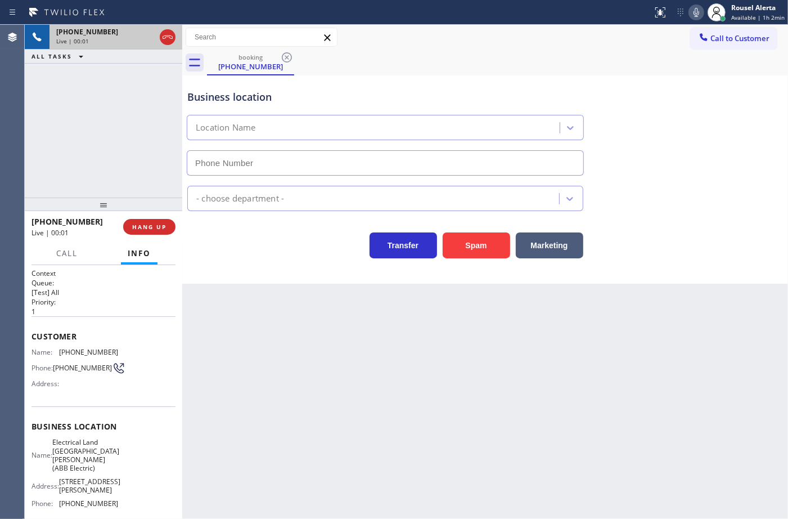
type input "[PHONE_NUMBER]"
click at [470, 336] on div "Back to Dashboard Change Sender ID Customers Technicians Select a contact Outbo…" at bounding box center [485, 272] width 606 height 494
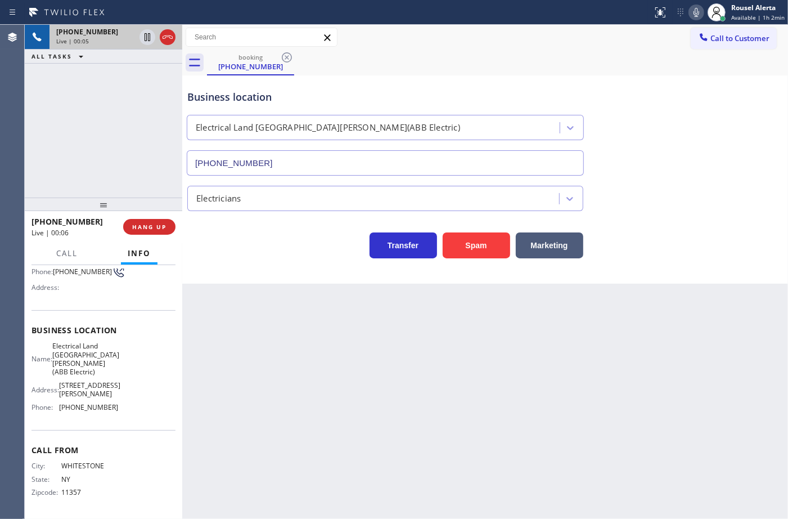
scroll to position [106, 0]
click at [143, 228] on span "HANG UP" at bounding box center [149, 227] width 34 height 8
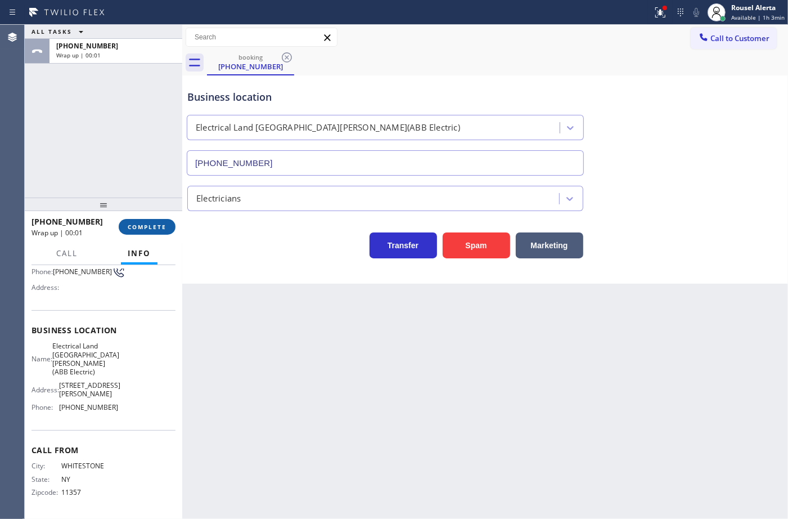
click at [142, 222] on button "COMPLETE" at bounding box center [147, 227] width 57 height 16
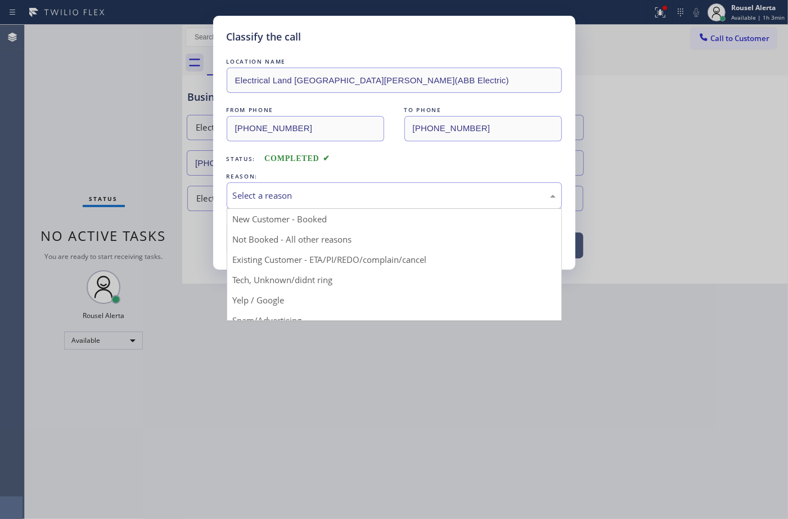
click at [268, 201] on div "Select a reason" at bounding box center [394, 195] width 323 height 13
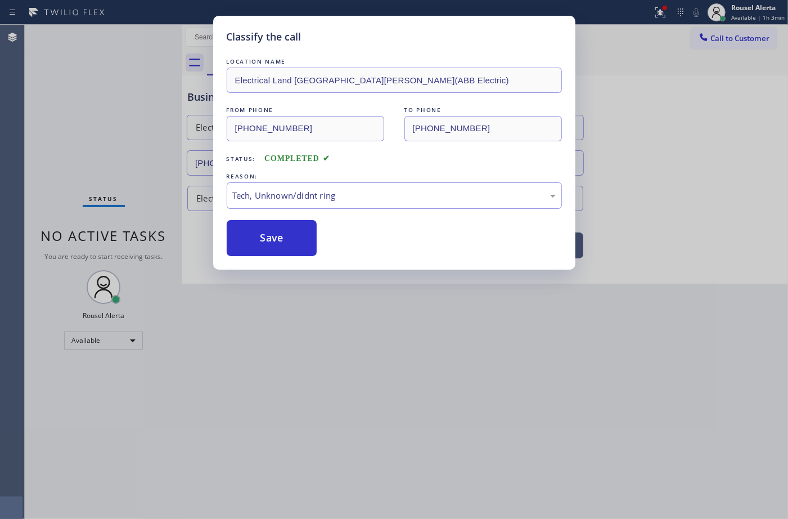
drag, startPoint x: 309, startPoint y: 277, endPoint x: 309, endPoint y: 268, distance: 9.0
click at [293, 240] on button "Save" at bounding box center [272, 238] width 91 height 36
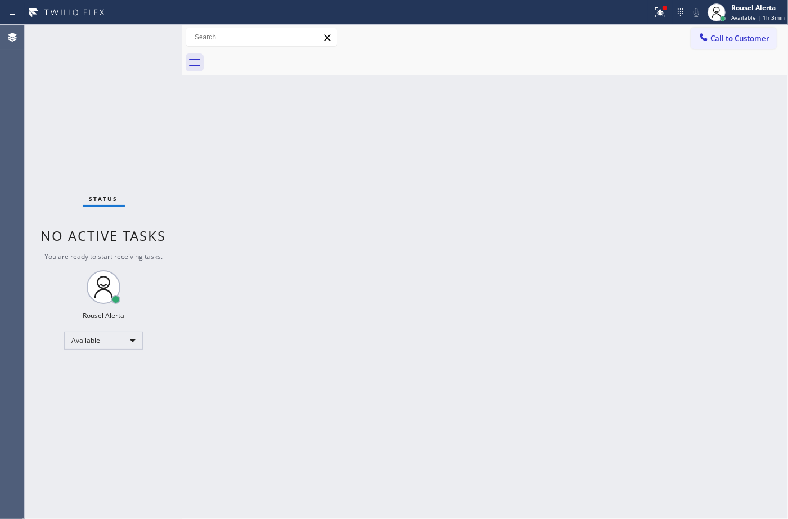
click at [347, 332] on div "Back to Dashboard Change Sender ID Customers Technicians Select a contact Outbo…" at bounding box center [485, 272] width 606 height 494
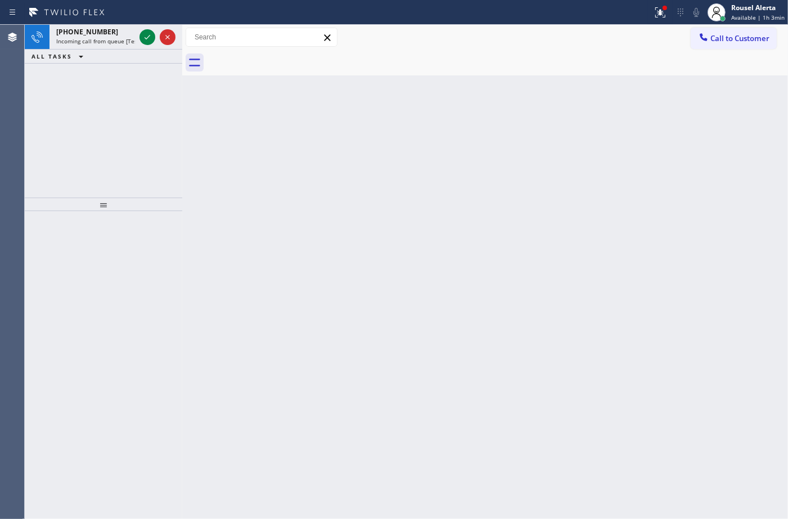
click at [105, 50] on div "ALL TASKS ALL TASKS ACTIVE TASKS TASKS IN WRAP UP" at bounding box center [104, 57] width 158 height 14
click at [106, 47] on div "+16262559481 Incoming call from queue [Test] All" at bounding box center [94, 37] width 88 height 25
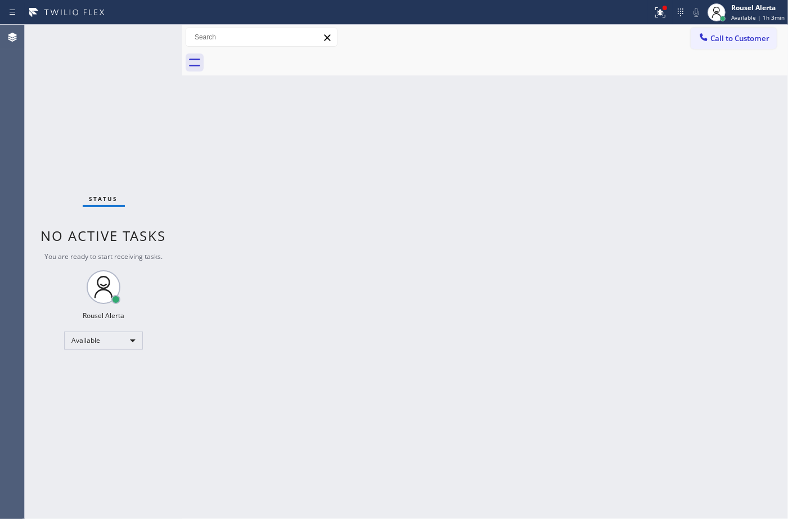
click at [144, 38] on div "Status No active tasks You are ready to start receiving tasks. Rousel Alerta Av…" at bounding box center [104, 272] width 158 height 494
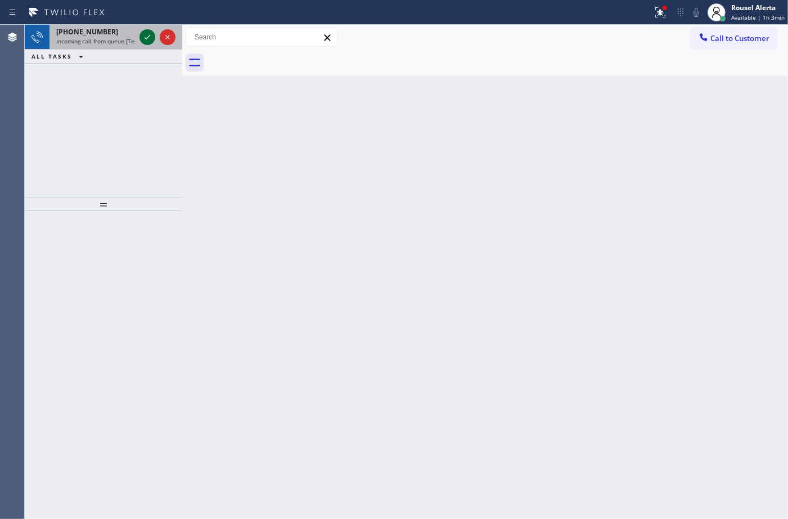
click at [144, 38] on icon at bounding box center [148, 37] width 14 height 14
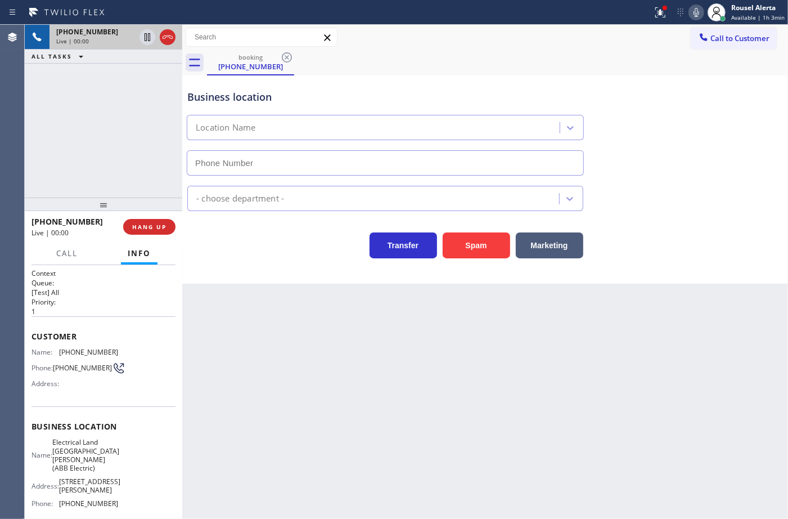
type input "[PHONE_NUMBER]"
click at [667, 12] on icon at bounding box center [661, 13] width 14 height 14
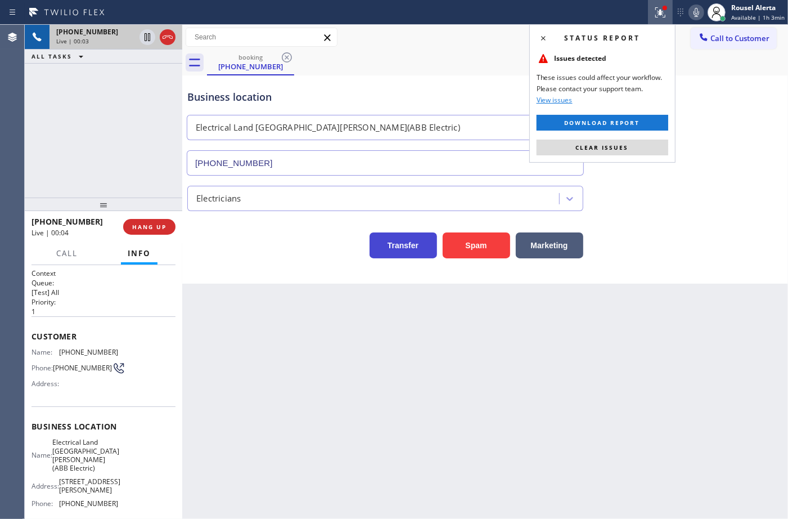
drag, startPoint x: 632, startPoint y: 138, endPoint x: 419, endPoint y: 253, distance: 241.7
click at [627, 146] on div "Status report Issues detected These issues could affect your workflow. Please c…" at bounding box center [603, 93] width 146 height 138
click at [595, 146] on span "Clear issues" at bounding box center [602, 147] width 53 height 8
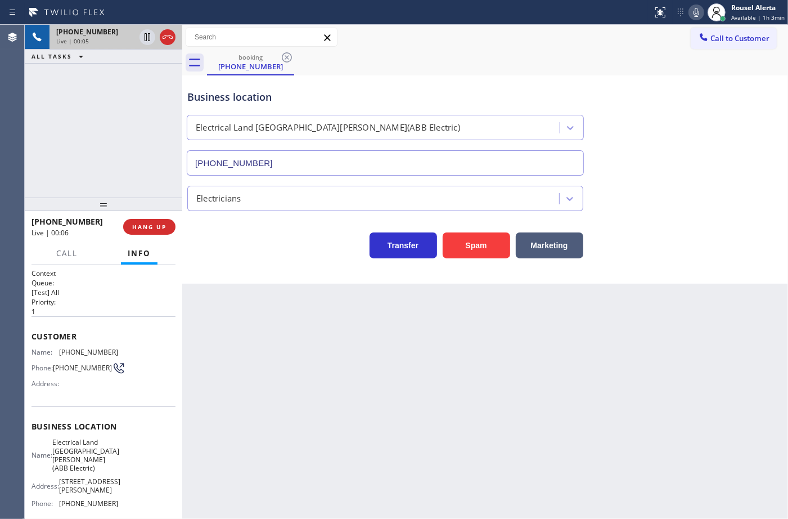
click at [639, 409] on div "Back to Dashboard Change Sender ID Customers Technicians Select a contact Outbo…" at bounding box center [485, 272] width 606 height 494
click at [653, 482] on div "Back to Dashboard Change Sender ID Customers Technicians Select a contact Outbo…" at bounding box center [485, 272] width 606 height 494
click at [657, 409] on div "Back to Dashboard Change Sender ID Customers Technicians Select a contact Outbo…" at bounding box center [485, 272] width 606 height 494
click at [79, 122] on div "+13475510293 Live | 00:13 ALL TASKS ALL TASKS ACTIVE TASKS TASKS IN WRAP UP" at bounding box center [104, 111] width 158 height 173
click at [145, 229] on span "HANG UP" at bounding box center [149, 227] width 34 height 8
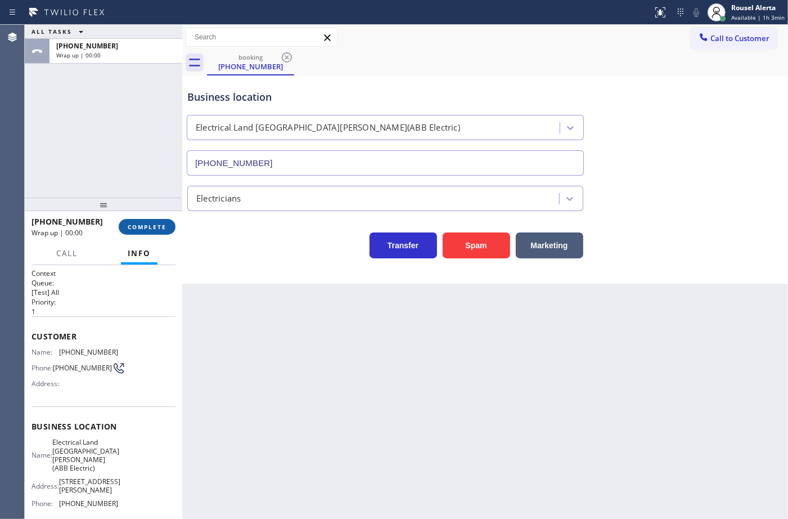
click at [145, 229] on span "COMPLETE" at bounding box center [147, 227] width 39 height 8
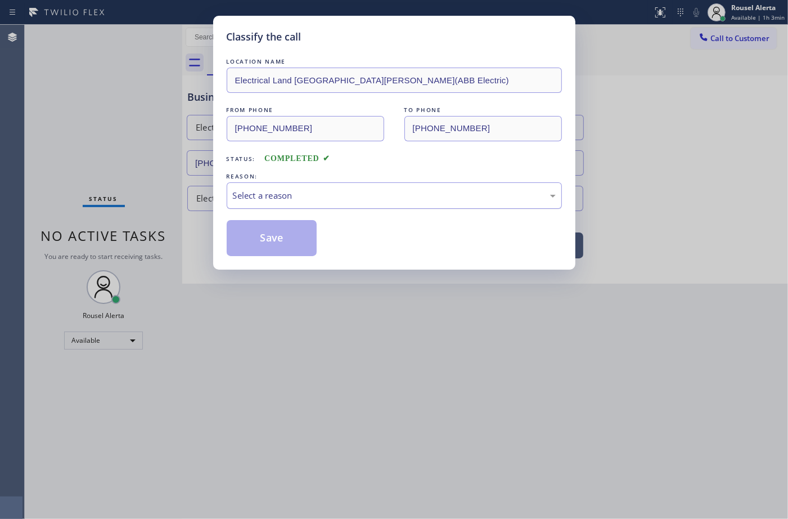
click at [314, 197] on div "Select a reason" at bounding box center [394, 195] width 323 height 13
click at [345, 192] on div "New Customer - Booked" at bounding box center [394, 195] width 323 height 13
click at [286, 237] on button "Save" at bounding box center [272, 238] width 91 height 36
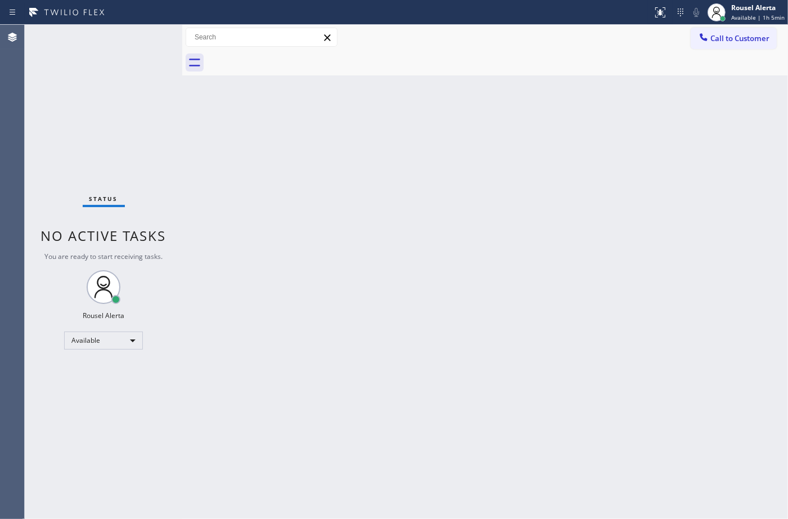
click at [113, 42] on div "Status No active tasks You are ready to start receiving tasks. Rousel Alerta Av…" at bounding box center [104, 272] width 158 height 494
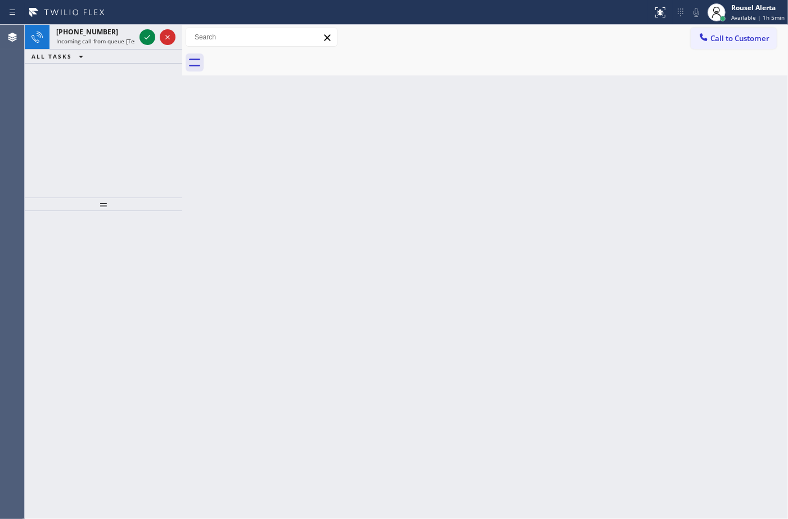
click at [113, 42] on span "Incoming call from queue [Test] All" at bounding box center [102, 41] width 93 height 8
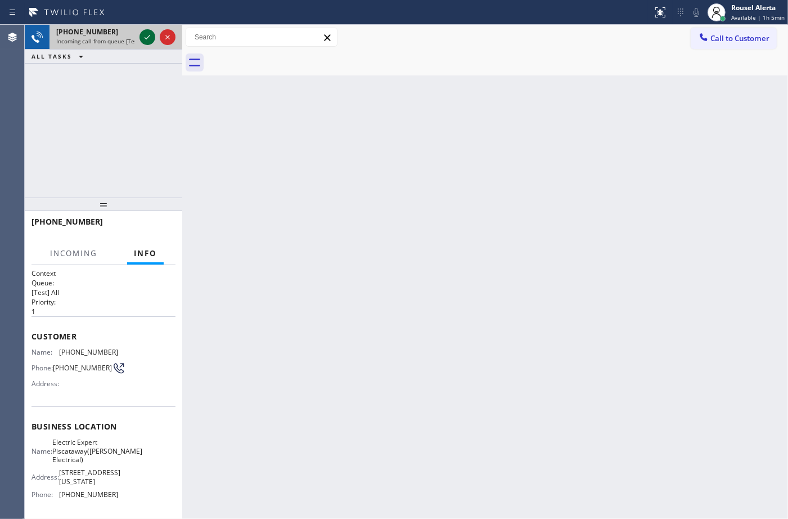
click at [145, 40] on icon at bounding box center [148, 37] width 14 height 14
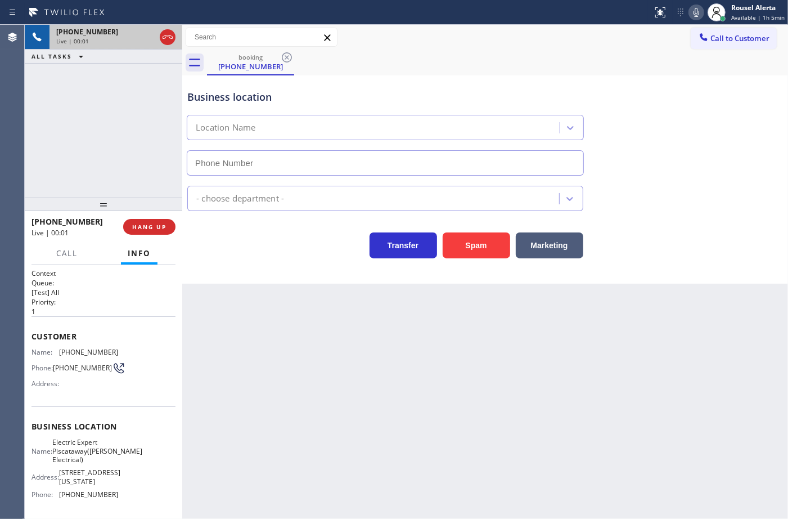
type input "[PHONE_NUMBER]"
click at [116, 92] on div "+18622021531 Live | 00:04 ALL TASKS ALL TASKS ACTIVE TASKS TASKS IN WRAP UP" at bounding box center [104, 111] width 158 height 173
click at [116, 102] on div "+18622021531 Live | 00:15 ALL TASKS ALL TASKS ACTIVE TASKS TASKS IN WRAP UP" at bounding box center [104, 111] width 158 height 173
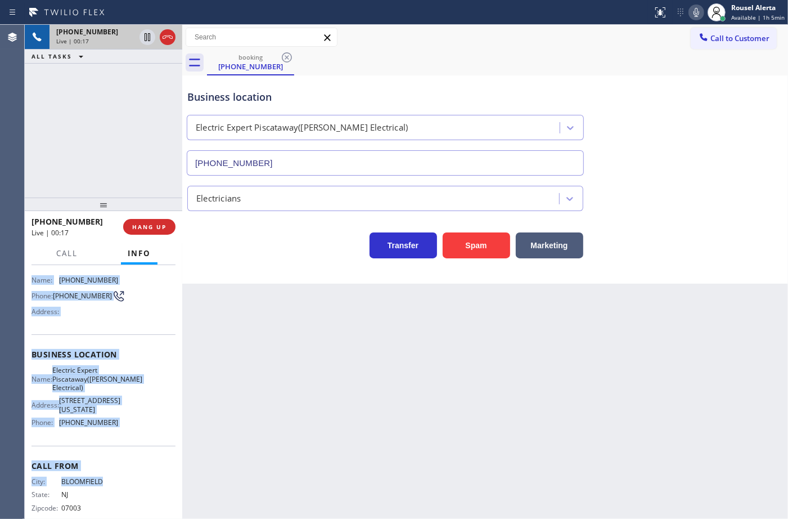
scroll to position [86, 0]
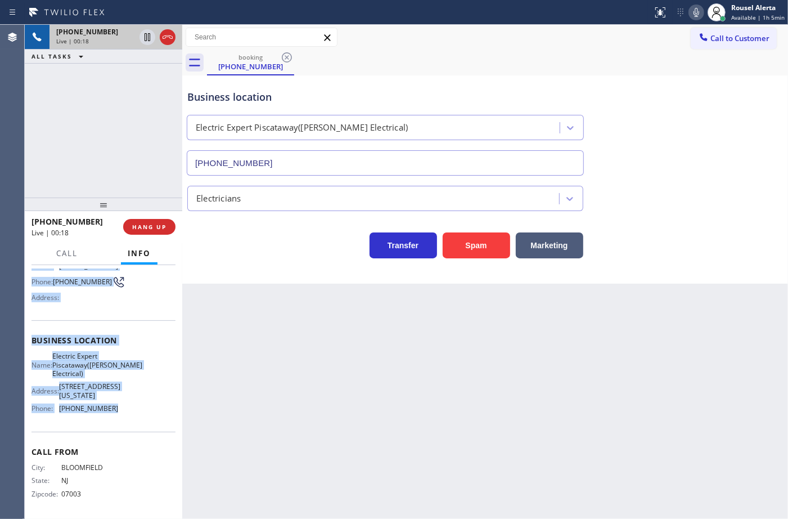
drag, startPoint x: 29, startPoint y: 352, endPoint x: 144, endPoint y: 457, distance: 156.1
click at [144, 457] on div "Context Queue: [Test] All Priority: 1 Customer Name: (862) 202-1531 Phone: (862…" at bounding box center [104, 392] width 158 height 254
copy div "Name: (862) 202-1531 Phone: (862) 202-1531 Address: Business location Name: Ele…"
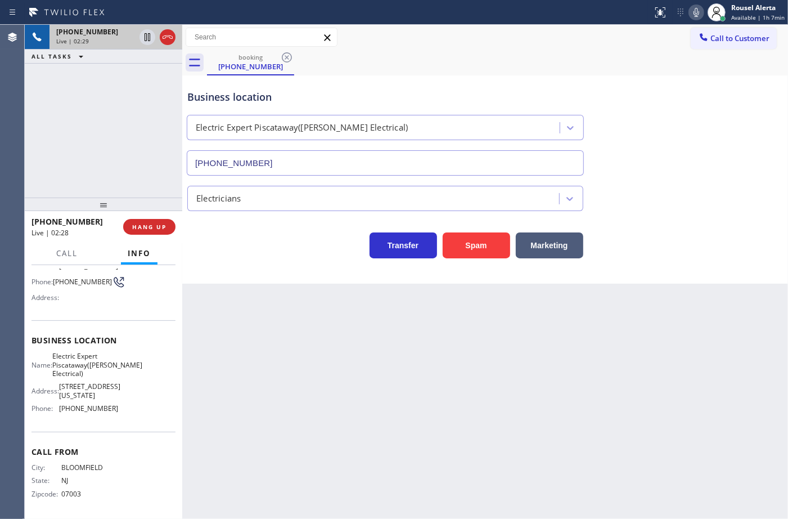
click at [103, 128] on div "+18622021531 Live | 02:29 ALL TASKS ALL TASKS ACTIVE TASKS TASKS IN WRAP UP" at bounding box center [104, 111] width 158 height 173
drag, startPoint x: 147, startPoint y: 37, endPoint x: 176, endPoint y: 37, distance: 28.1
click at [147, 37] on icon at bounding box center [148, 37] width 14 height 14
click at [695, 12] on icon at bounding box center [697, 13] width 14 height 14
click at [143, 35] on icon at bounding box center [148, 37] width 14 height 14
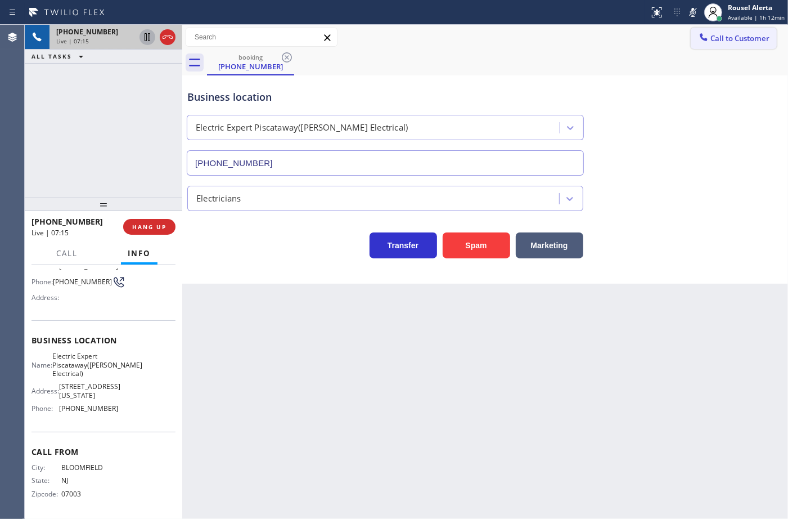
drag, startPoint x: 698, startPoint y: 12, endPoint x: 695, endPoint y: 35, distance: 23.3
click at [698, 11] on icon at bounding box center [694, 13] width 14 height 14
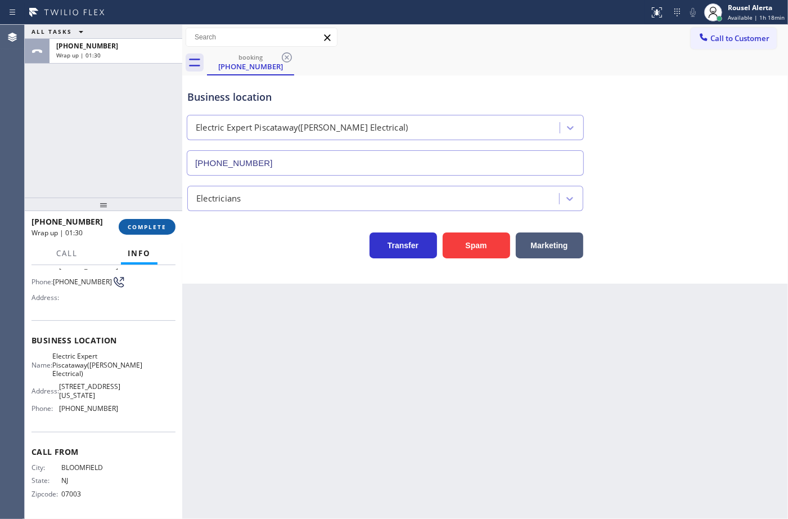
click at [136, 228] on span "COMPLETE" at bounding box center [147, 227] width 39 height 8
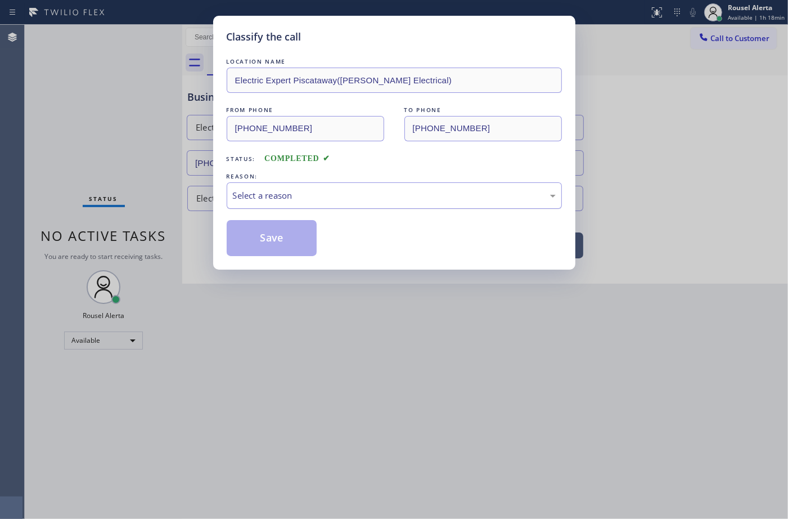
click at [254, 200] on div "Select a reason" at bounding box center [394, 195] width 323 height 13
drag, startPoint x: 275, startPoint y: 243, endPoint x: 461, endPoint y: 434, distance: 267.4
click at [274, 244] on button "Save" at bounding box center [272, 238] width 91 height 36
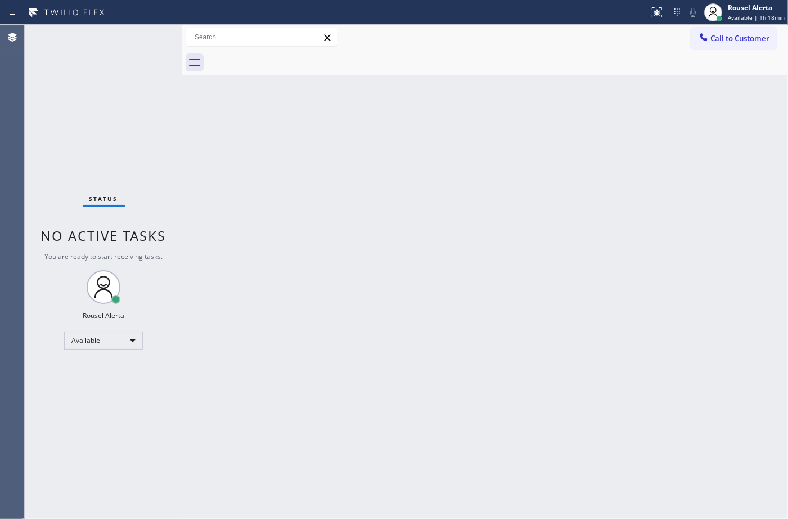
click at [113, 46] on div "Status No active tasks You are ready to start receiving tasks. Rousel Alerta Av…" at bounding box center [104, 272] width 158 height 494
click at [601, 366] on div "Back to Dashboard Change Sender ID Customers Technicians Select a contact Outbo…" at bounding box center [485, 272] width 606 height 494
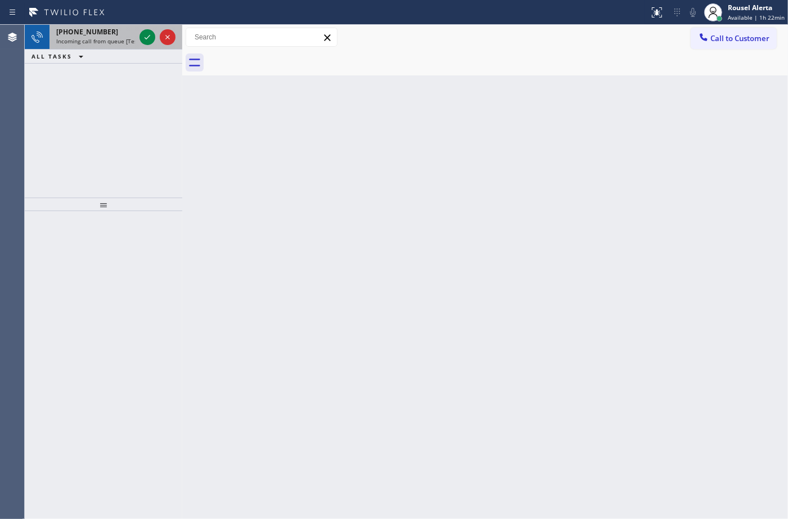
click at [125, 40] on span "Incoming call from queue [Test] All" at bounding box center [102, 41] width 93 height 8
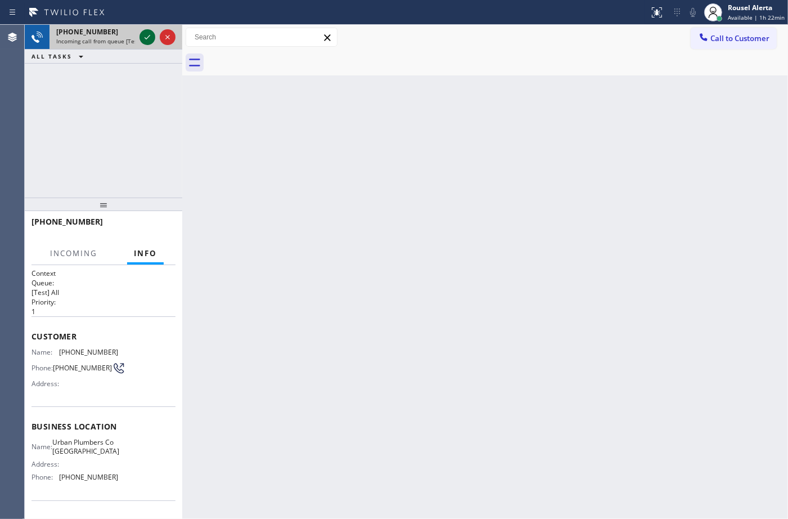
click at [145, 34] on icon at bounding box center [148, 37] width 14 height 14
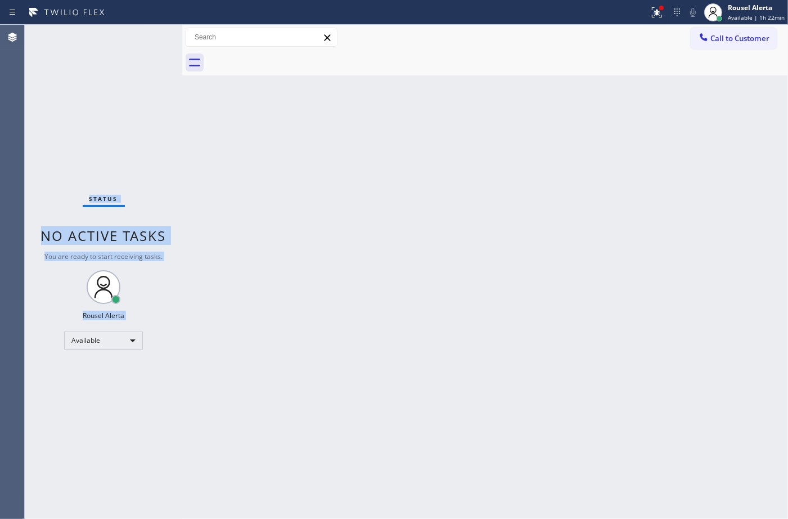
click at [145, 34] on div "Status No active tasks You are ready to start receiving tasks. Rousel Alerta Av…" at bounding box center [104, 272] width 158 height 494
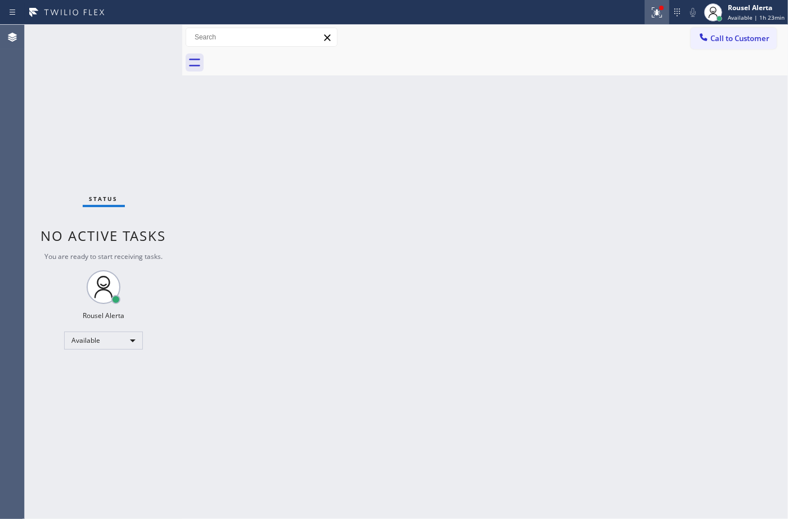
drag, startPoint x: 656, startPoint y: 2, endPoint x: 659, endPoint y: 7, distance: 6.1
click at [658, 3] on button at bounding box center [657, 12] width 25 height 25
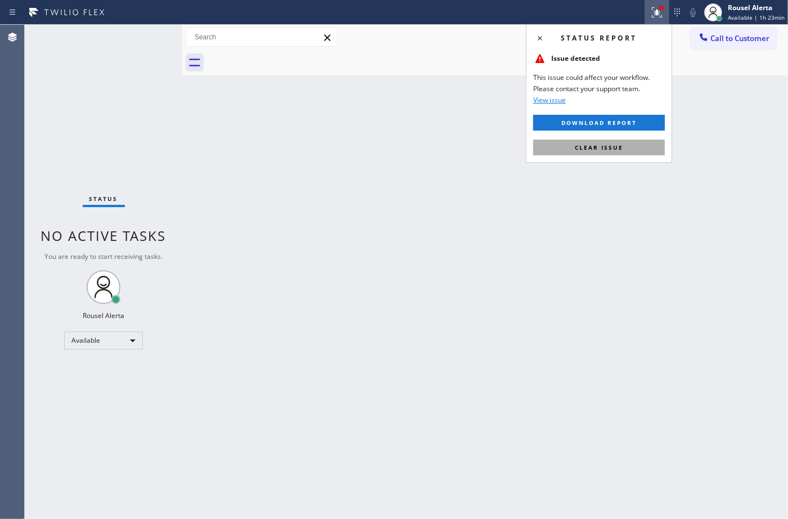
click at [622, 142] on button "Clear issue" at bounding box center [599, 148] width 132 height 16
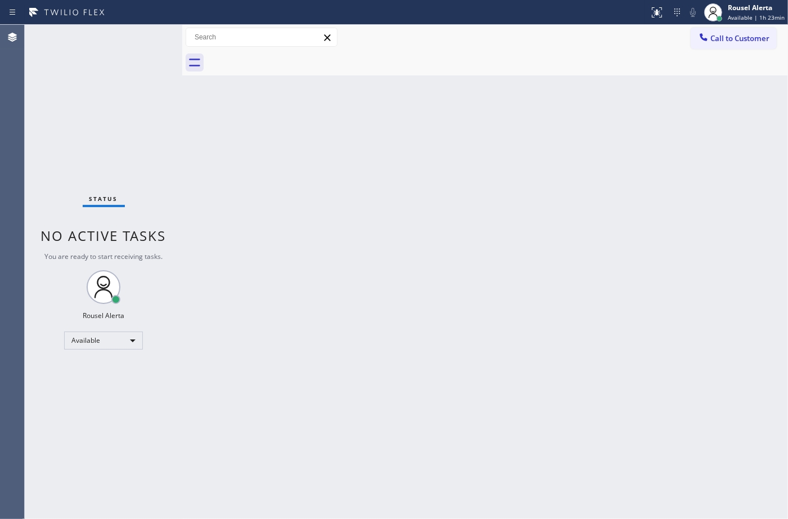
click at [596, 231] on div "Back to Dashboard Change Sender ID Customers Technicians Select a contact Outbo…" at bounding box center [485, 272] width 606 height 494
click at [116, 26] on div "Status No active tasks You are ready to start receiving tasks. Rousel Alerta Av…" at bounding box center [104, 272] width 158 height 494
click at [137, 50] on div "Status No active tasks You are ready to start receiving tasks. Rousel Alerta Av…" at bounding box center [104, 272] width 158 height 494
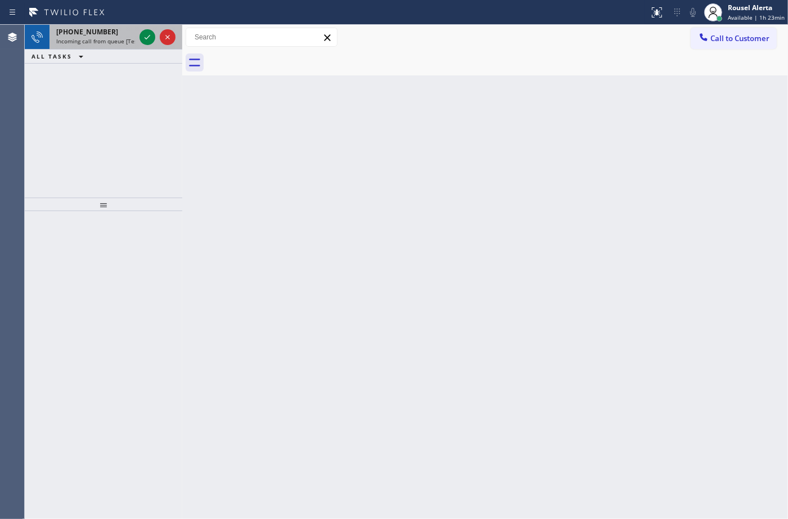
click at [122, 44] on span "Incoming call from queue [Test] All" at bounding box center [102, 41] width 93 height 8
click at [110, 41] on span "Incoming call from queue [Test] All" at bounding box center [102, 41] width 93 height 8
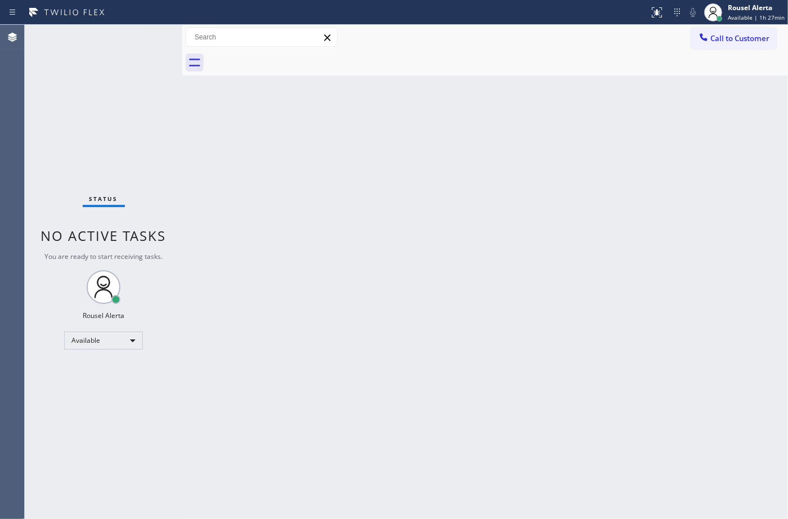
click at [143, 42] on div "Status No active tasks You are ready to start receiving tasks. Rousel Alerta Av…" at bounding box center [104, 272] width 158 height 494
click at [149, 39] on div "Status No active tasks You are ready to start receiving tasks. Rousel Alerta Av…" at bounding box center [104, 272] width 158 height 494
click at [308, 272] on div "Back to Dashboard Change Sender ID Customers Technicians Select a contact Outbo…" at bounding box center [485, 272] width 606 height 494
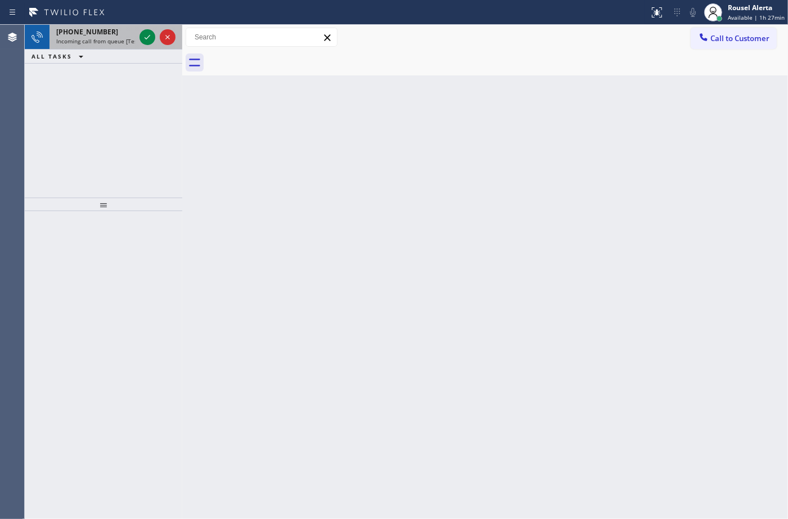
click at [111, 37] on span "Incoming call from queue [Test] All" at bounding box center [102, 41] width 93 height 8
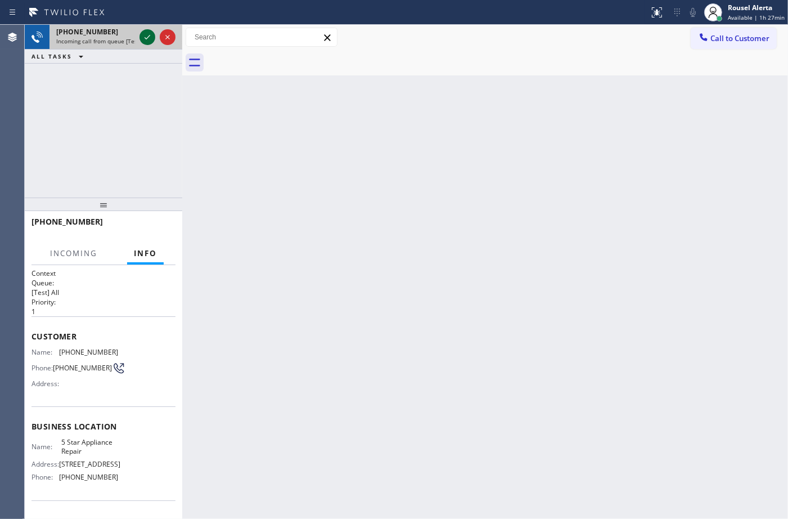
click at [144, 40] on icon at bounding box center [148, 37] width 14 height 14
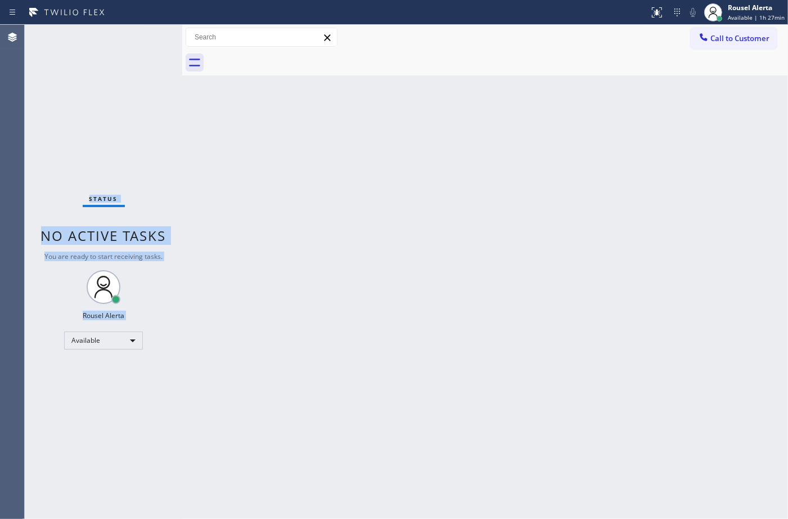
click at [144, 40] on div "Status No active tasks You are ready to start receiving tasks. Rousel Alerta Av…" at bounding box center [104, 272] width 158 height 494
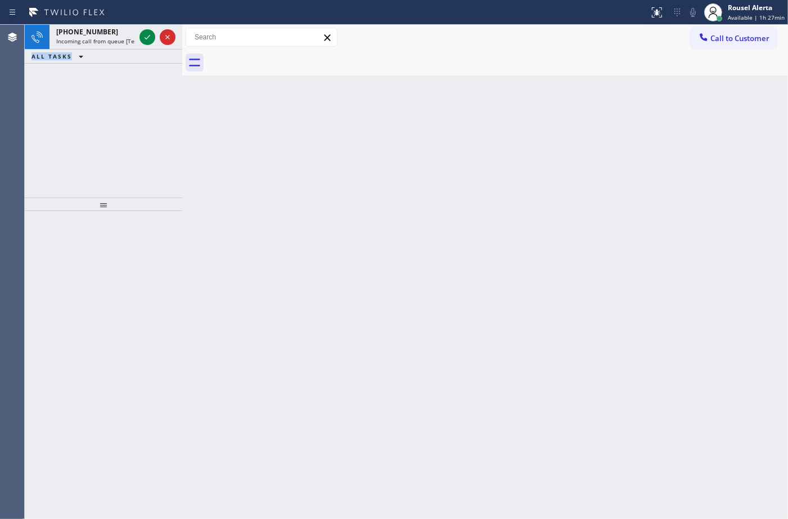
click at [144, 40] on icon at bounding box center [148, 37] width 14 height 14
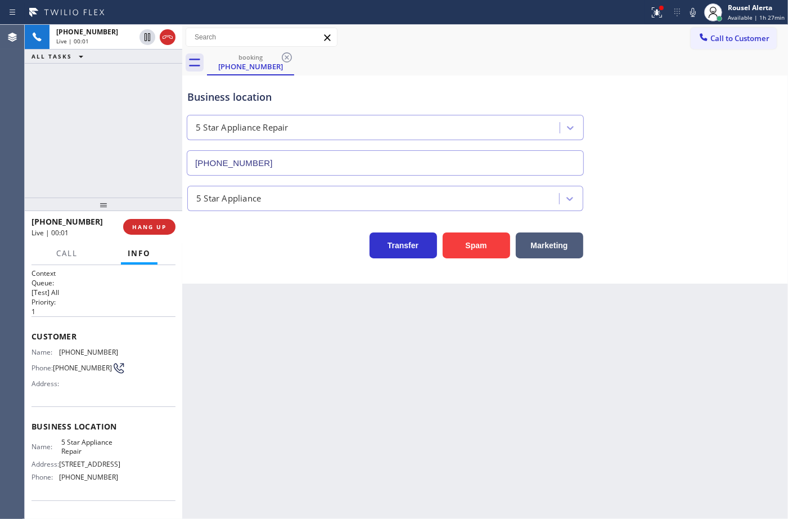
type input "[PHONE_NUMBER]"
click at [656, 19] on button at bounding box center [657, 12] width 25 height 25
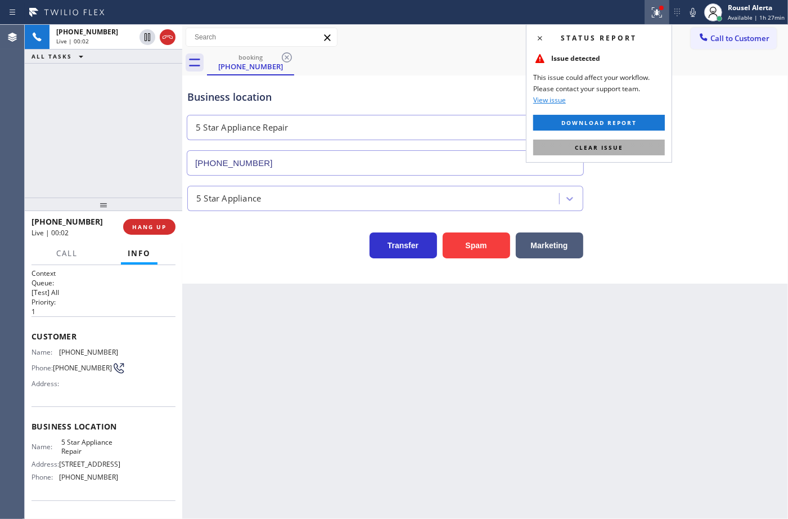
click at [617, 146] on span "Clear issue" at bounding box center [599, 147] width 48 height 8
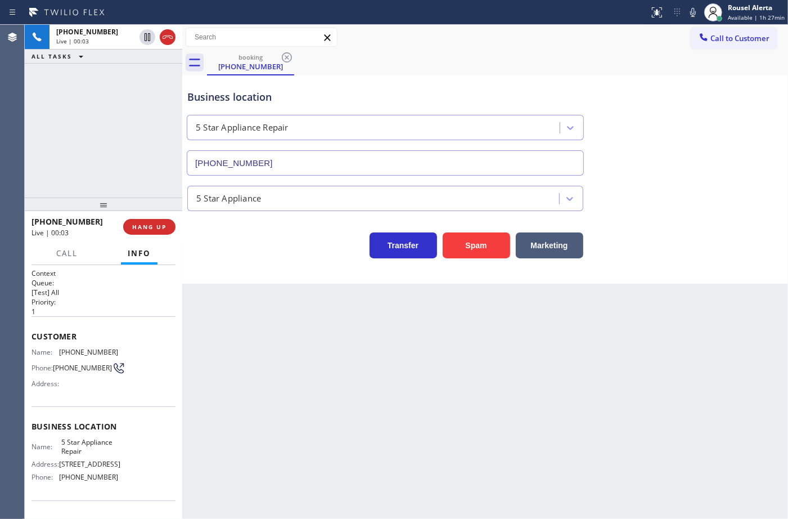
click at [617, 389] on div "Back to Dashboard Change Sender ID Customers Technicians Select a contact Outbo…" at bounding box center [485, 272] width 606 height 494
click at [105, 82] on div "+16145696923 Live | 00:06 ALL TASKS ALL TASKS ACTIVE TASKS TASKS IN WRAP UP" at bounding box center [104, 111] width 158 height 173
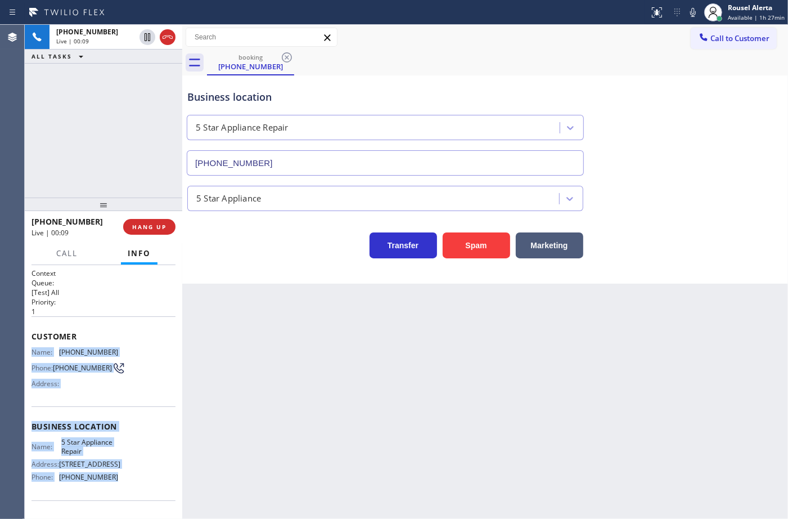
drag, startPoint x: 30, startPoint y: 352, endPoint x: 109, endPoint y: 475, distance: 146.3
click at [109, 475] on div "Context Queue: [Test] All Priority: 1 Customer Name: (614) 569-6923 Phone: (614…" at bounding box center [104, 392] width 158 height 254
copy div "Name: (614) 569-6923 Phone: (614) 569-6923 Address: Business location Name: 5 S…"
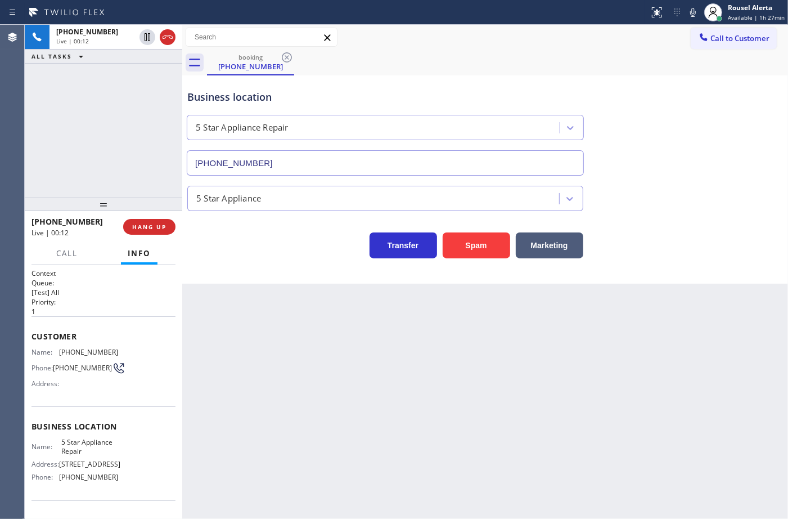
click at [535, 41] on div "Call to Customer Outbound call Location Search location Your caller id phone nu…" at bounding box center [485, 38] width 606 height 20
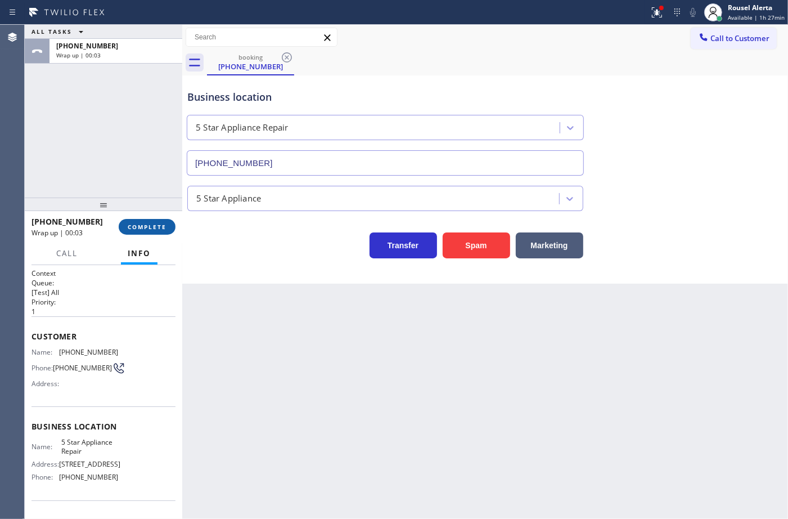
click at [155, 231] on button "COMPLETE" at bounding box center [147, 227] width 57 height 16
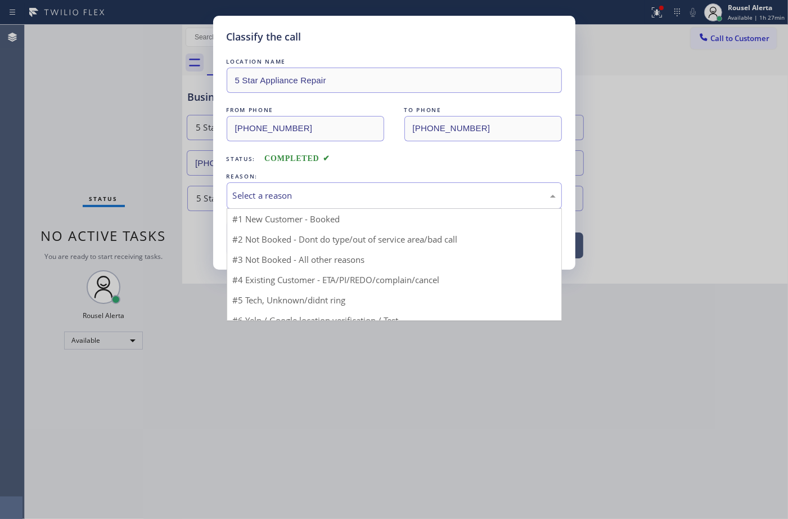
click at [375, 208] on div "Select a reason" at bounding box center [394, 195] width 335 height 26
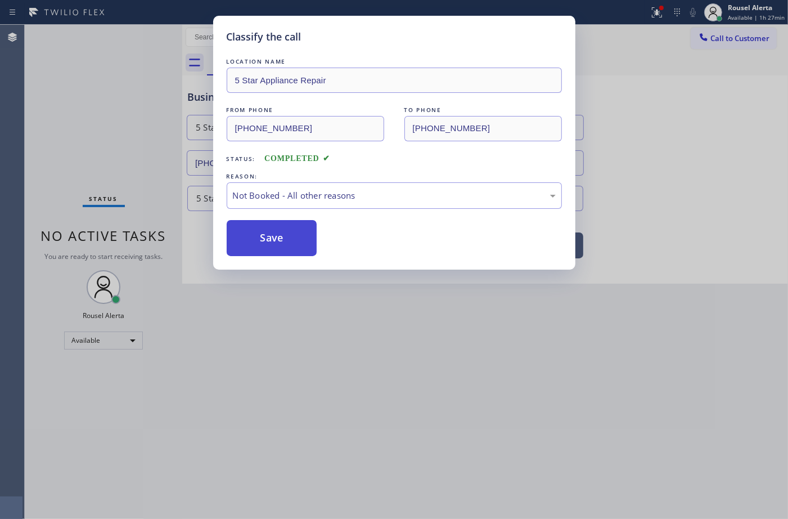
click at [276, 243] on button "Save" at bounding box center [272, 238] width 91 height 36
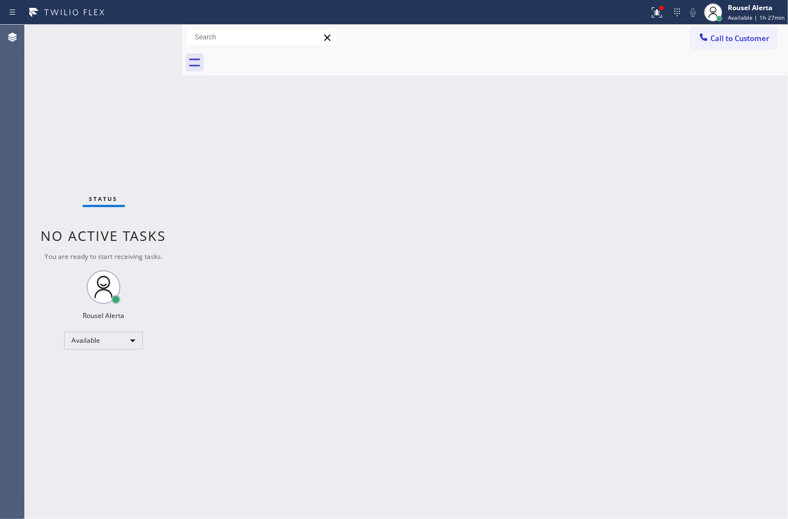
click at [360, 360] on div "Back to Dashboard Change Sender ID Customers Technicians Select a contact Outbo…" at bounding box center [485, 272] width 606 height 494
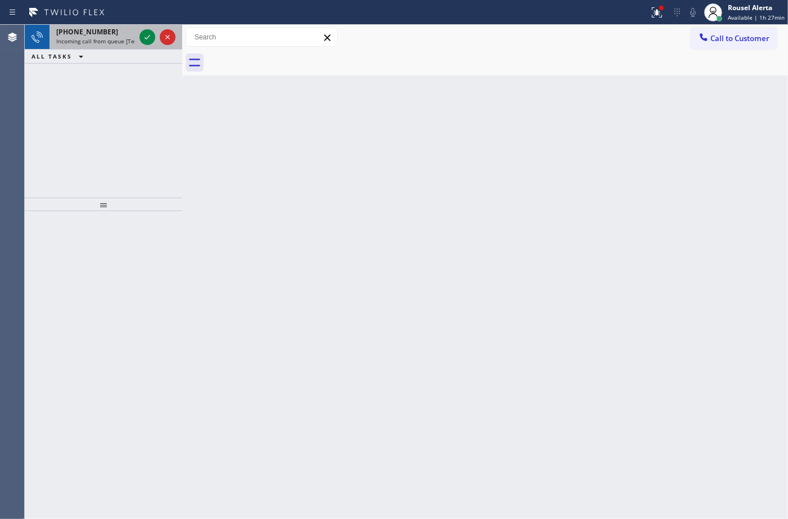
click at [119, 34] on div "+16145696923" at bounding box center [95, 32] width 79 height 10
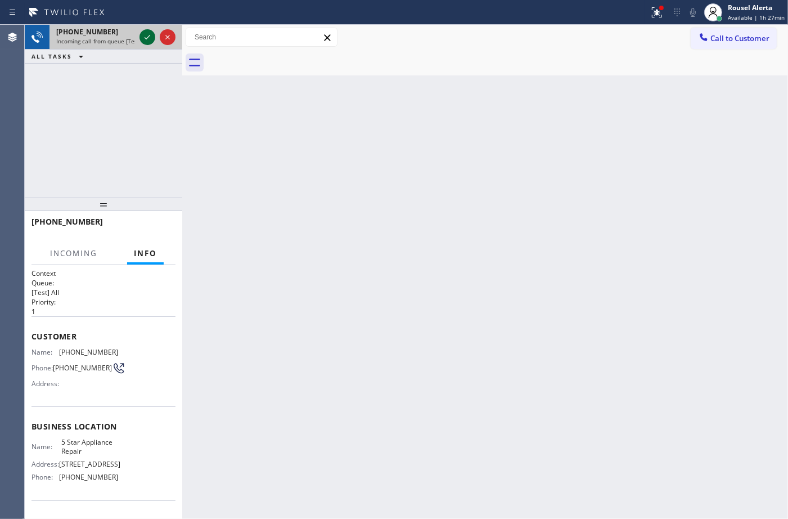
click at [141, 38] on icon at bounding box center [148, 37] width 14 height 14
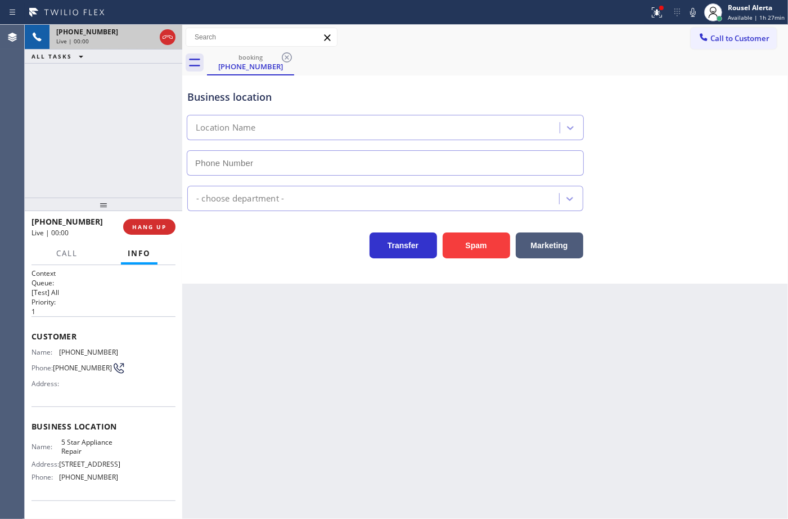
type input "[PHONE_NUMBER]"
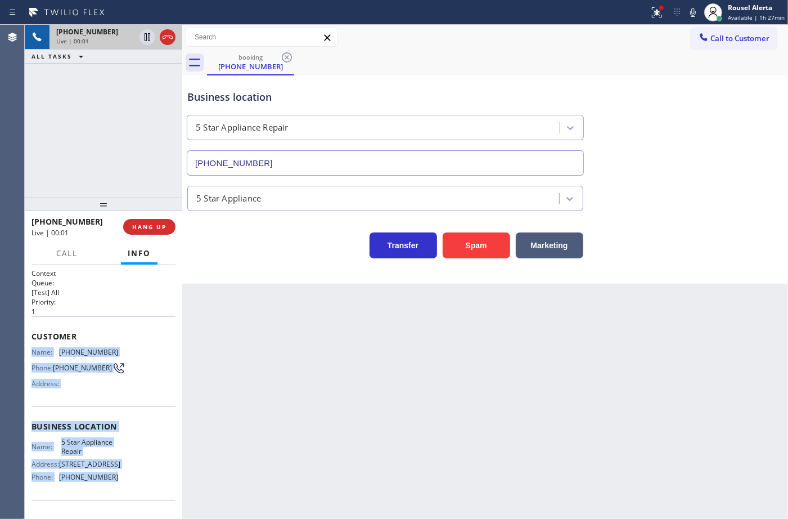
drag, startPoint x: 27, startPoint y: 347, endPoint x: 118, endPoint y: 479, distance: 160.6
click at [118, 479] on div "Context Queue: [Test] All Priority: 1 Customer Name: (614) 569-6923 Phone: (614…" at bounding box center [104, 392] width 158 height 254
copy div "Name: (614) 569-6923 Phone: (614) 569-6923 Address: Business location Name: 5 S…"
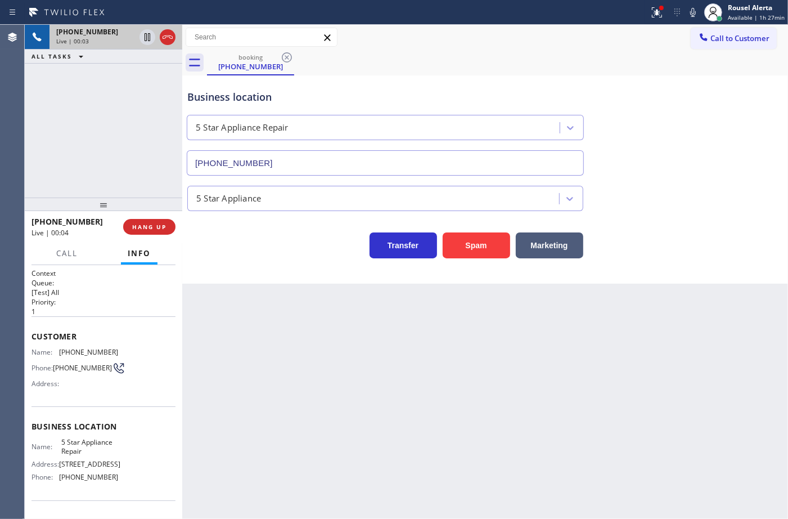
click at [564, 59] on div "booking (614) 569-6923" at bounding box center [497, 62] width 581 height 25
click at [659, 18] on icon at bounding box center [657, 13] width 14 height 14
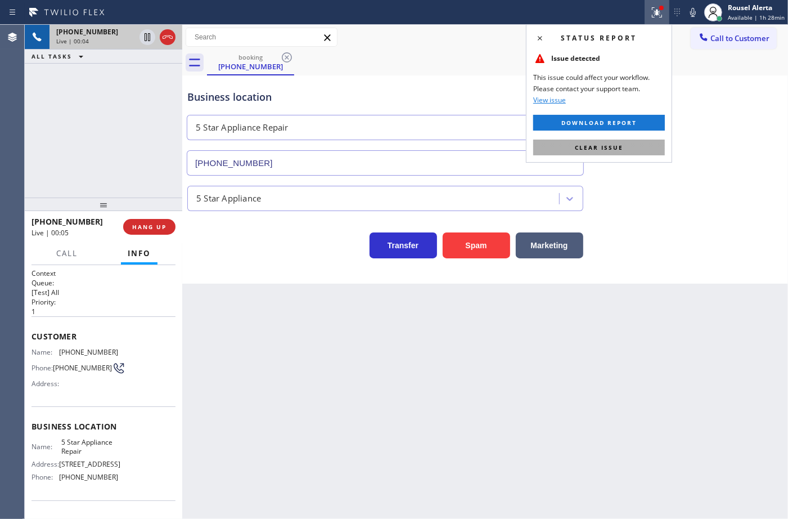
click at [625, 141] on button "Clear issue" at bounding box center [599, 148] width 132 height 16
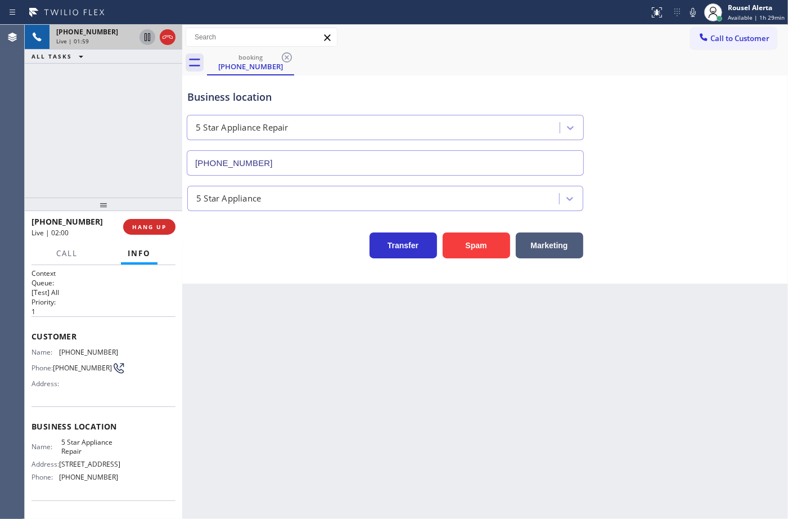
click at [143, 38] on icon at bounding box center [148, 37] width 14 height 14
drag, startPoint x: 691, startPoint y: 12, endPoint x: 735, endPoint y: 72, distance: 74.1
click at [691, 12] on icon at bounding box center [694, 13] width 14 height 14
click at [548, 71] on div "booking (614) 569-6923" at bounding box center [497, 62] width 581 height 25
click at [359, 355] on div "Back to Dashboard Change Sender ID Customers Technicians Select a contact Outbo…" at bounding box center [485, 272] width 606 height 494
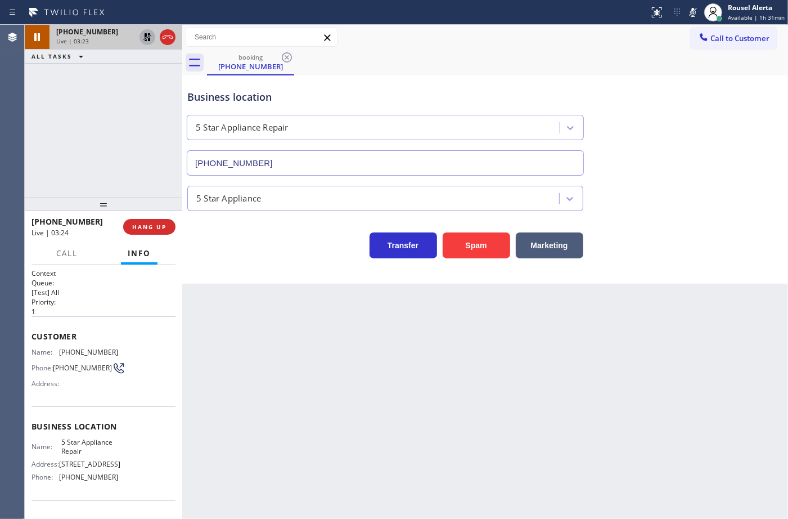
click at [145, 35] on icon at bounding box center [147, 37] width 8 height 8
click at [693, 15] on icon at bounding box center [694, 13] width 14 height 14
click at [270, 401] on div "Back to Dashboard Change Sender ID Customers Technicians Select a contact Outbo…" at bounding box center [485, 272] width 606 height 494
click at [310, 343] on div "Back to Dashboard Change Sender ID Customers Technicians Select a contact Outbo…" at bounding box center [485, 272] width 606 height 494
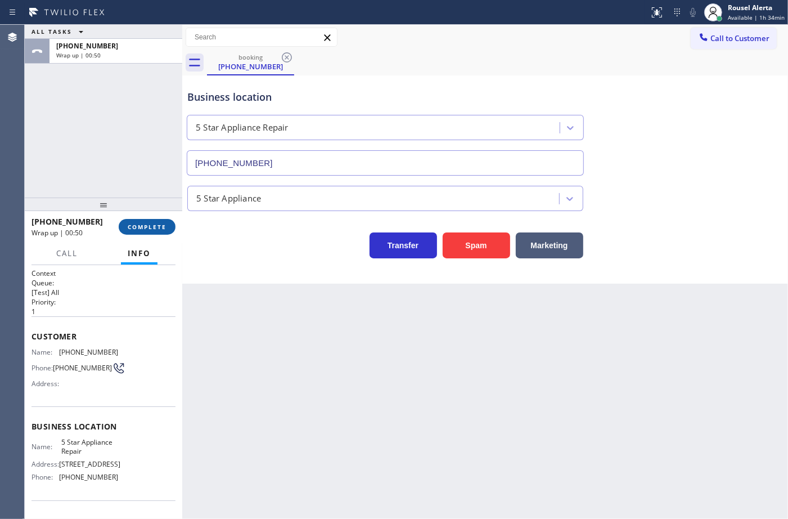
click at [152, 225] on span "COMPLETE" at bounding box center [147, 227] width 39 height 8
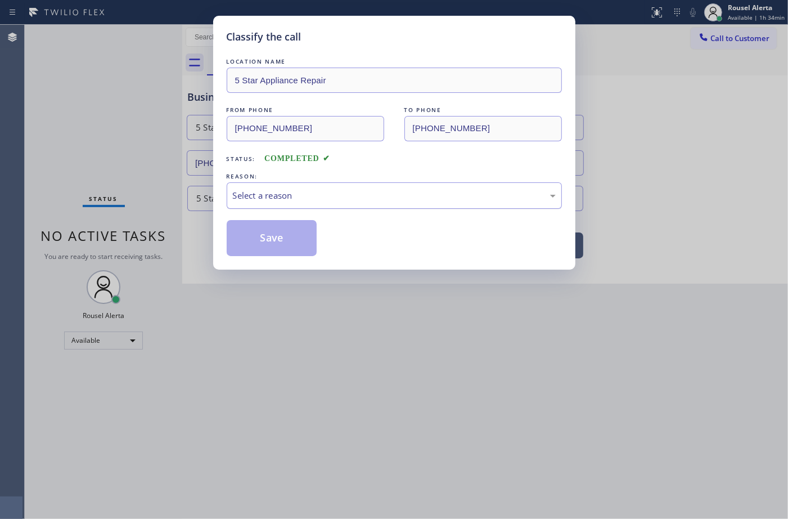
click at [310, 196] on div "Select a reason" at bounding box center [394, 195] width 323 height 13
click at [296, 246] on button "Save" at bounding box center [272, 238] width 91 height 36
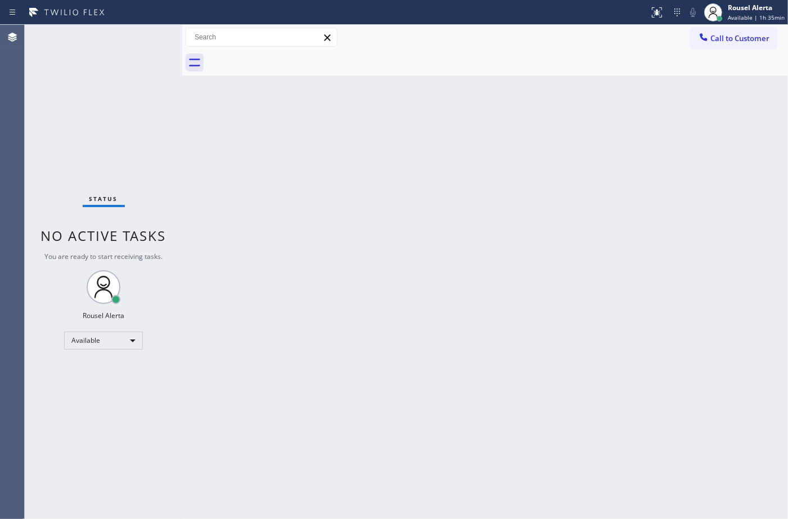
click at [535, 187] on div "Back to Dashboard Change Sender ID Customers Technicians Select a contact Outbo…" at bounding box center [485, 272] width 606 height 494
click at [326, 276] on div "Back to Dashboard Change Sender ID Customers Technicians Select a contact Outbo…" at bounding box center [485, 272] width 606 height 494
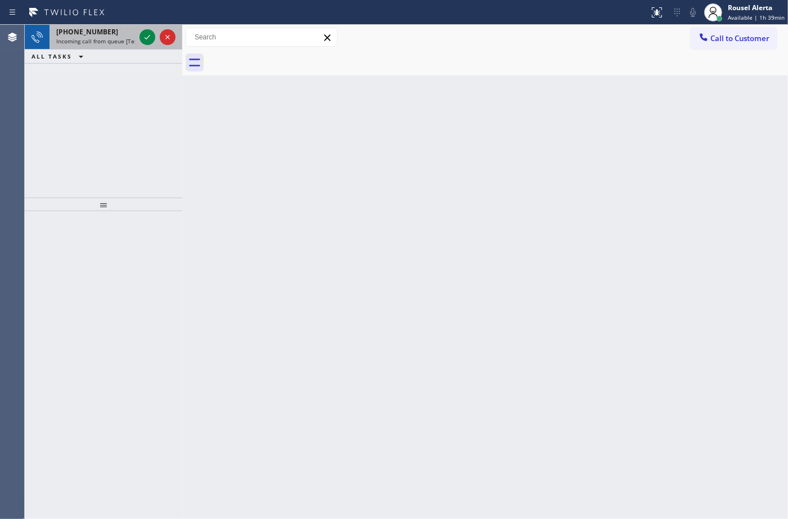
click at [100, 37] on div "+17322175850 Incoming call from queue [Test] All" at bounding box center [94, 37] width 88 height 25
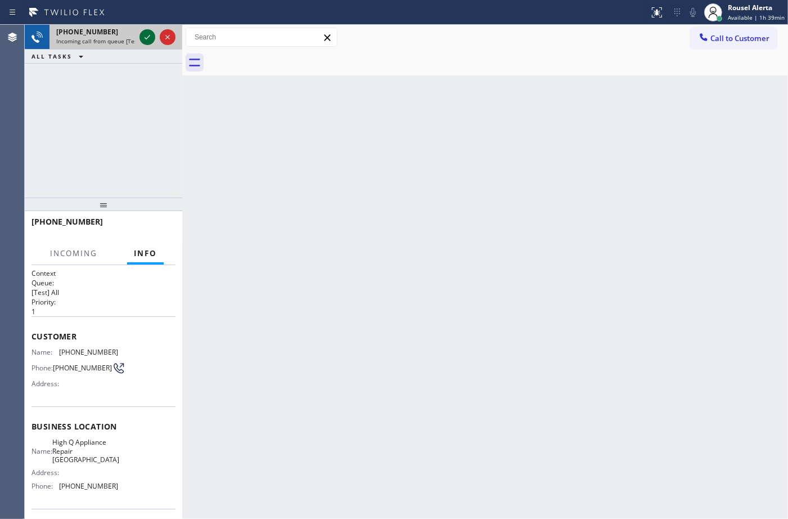
click at [146, 40] on icon at bounding box center [148, 37] width 14 height 14
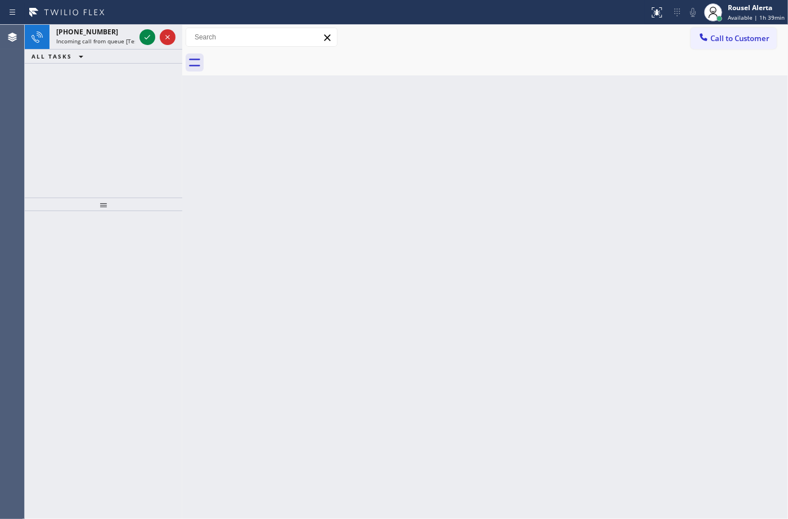
click at [146, 40] on icon at bounding box center [148, 37] width 14 height 14
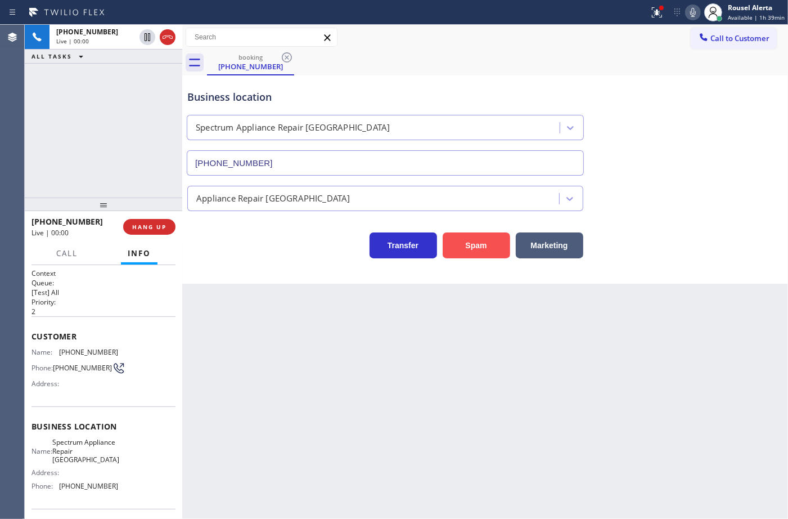
type input "(754) 225-7525"
click at [466, 249] on button "Spam" at bounding box center [477, 245] width 68 height 26
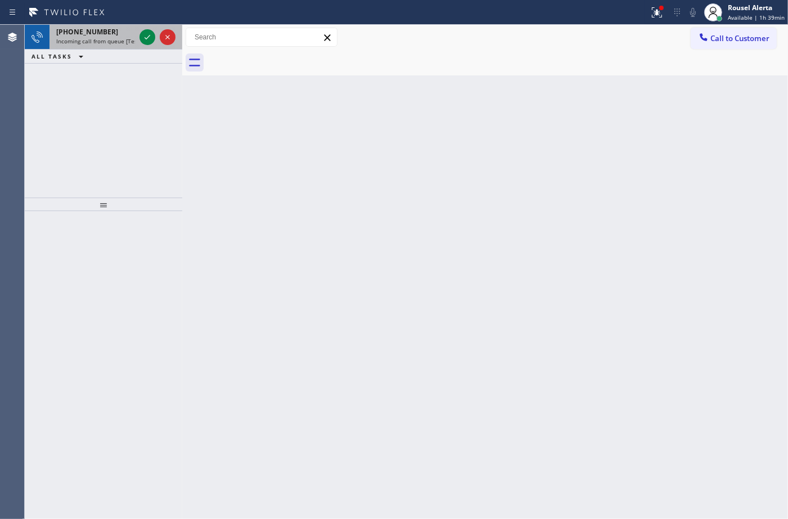
drag, startPoint x: 113, startPoint y: 30, endPoint x: 125, endPoint y: 37, distance: 14.6
click at [116, 34] on div "+17543315189" at bounding box center [95, 32] width 79 height 10
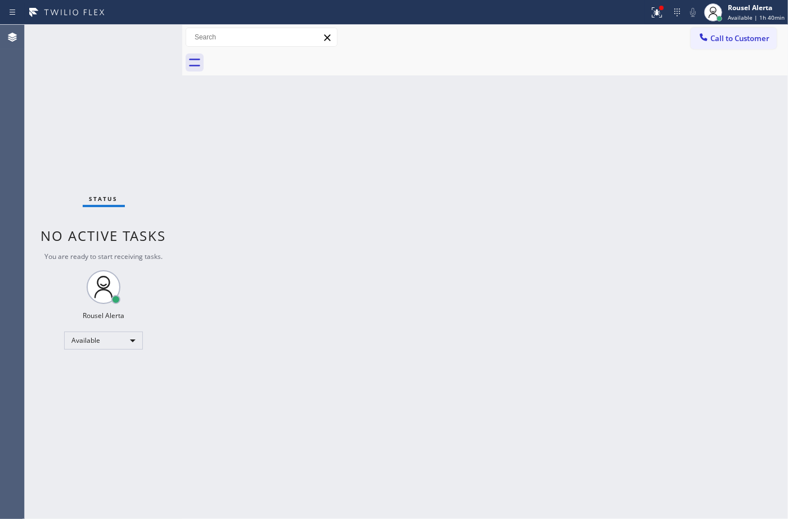
click at [145, 43] on div "Status No active tasks You are ready to start receiving tasks. Rousel Alerta Av…" at bounding box center [104, 272] width 158 height 494
click at [680, 24] on div "Status report Issue detected This issue could affect your workflow. Please cont…" at bounding box center [716, 12] width 143 height 25
click at [648, 13] on div at bounding box center [657, 13] width 25 height 14
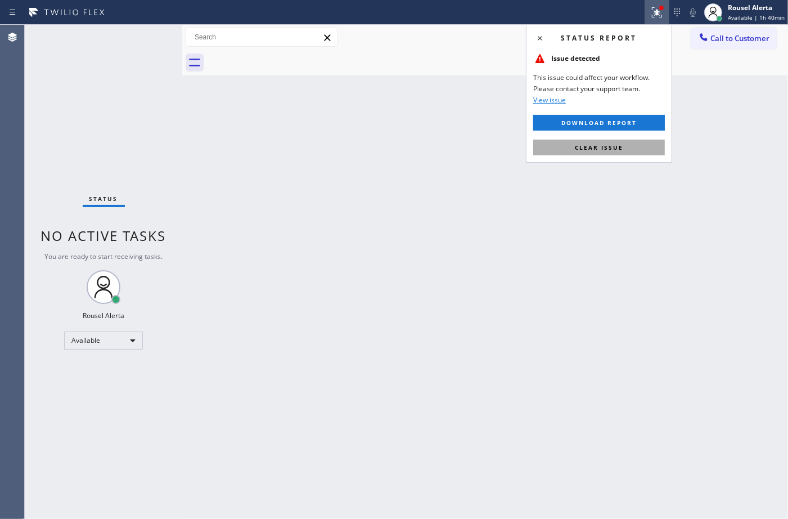
click at [631, 150] on button "Clear issue" at bounding box center [599, 148] width 132 height 16
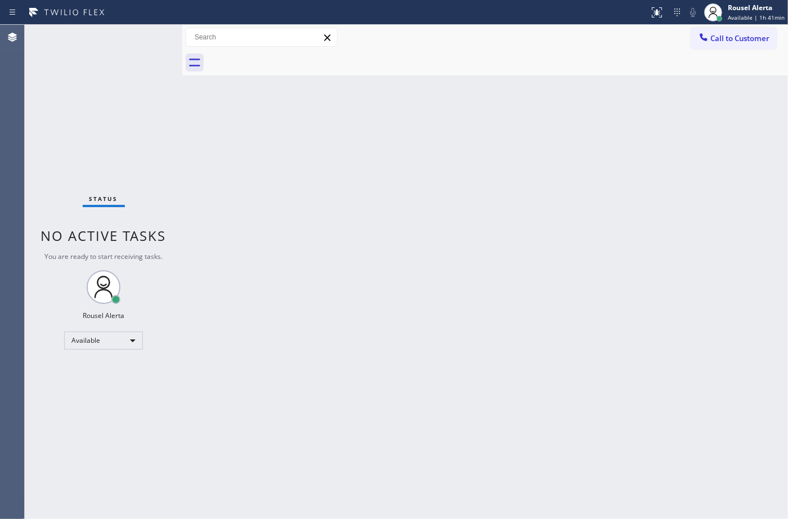
click at [116, 37] on div "Status No active tasks You are ready to start receiving tasks. Rousel Alerta Av…" at bounding box center [104, 272] width 158 height 494
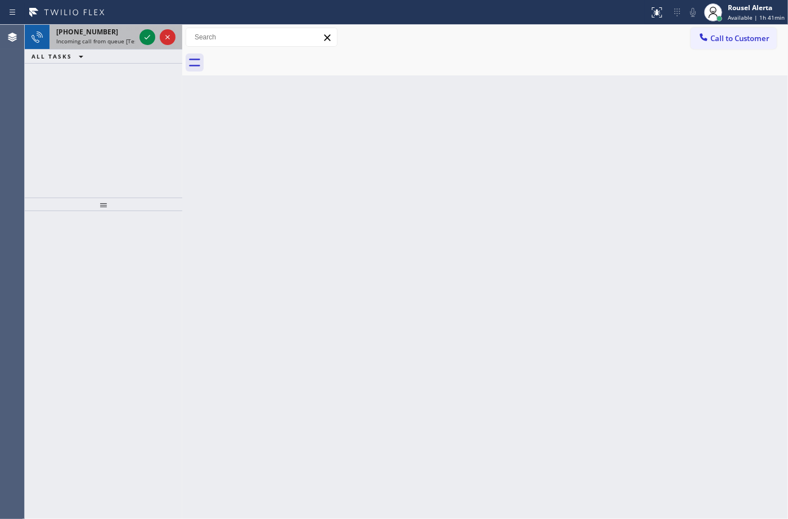
click at [122, 33] on div "+16262559481" at bounding box center [95, 32] width 79 height 10
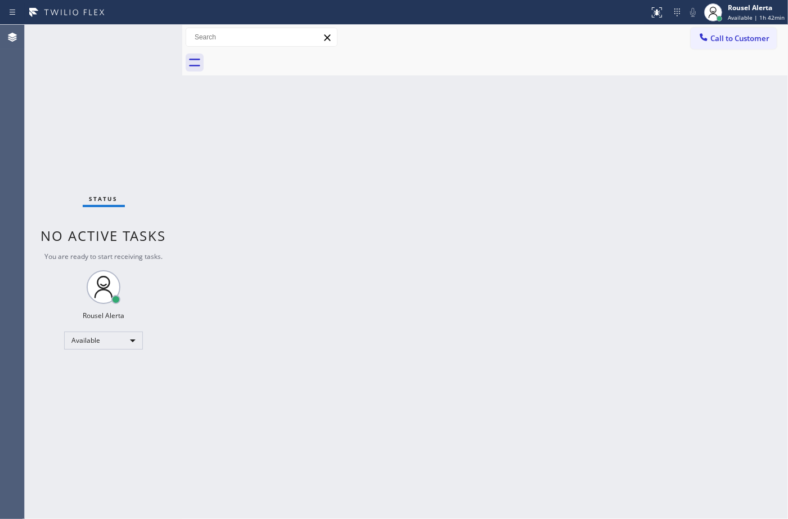
click at [218, 177] on div "Back to Dashboard Change Sender ID Customers Technicians Select a contact Outbo…" at bounding box center [485, 272] width 606 height 494
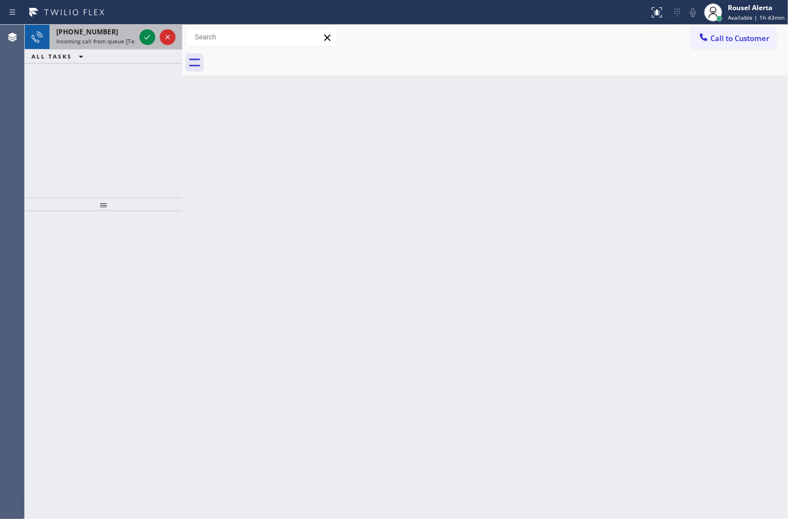
drag, startPoint x: 93, startPoint y: 29, endPoint x: 144, endPoint y: 55, distance: 57.6
click at [93, 29] on span "+19085904425" at bounding box center [87, 32] width 62 height 10
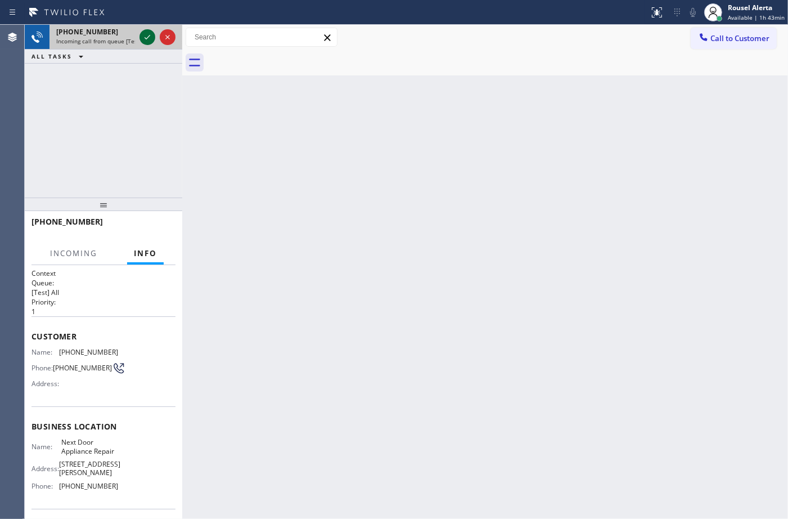
click at [140, 35] on div at bounding box center [148, 37] width 16 height 14
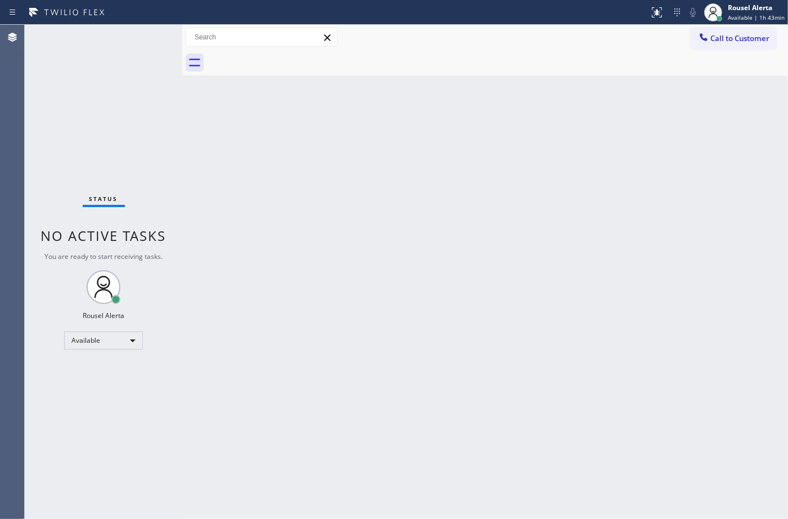
click at [144, 40] on div "Status No active tasks You are ready to start receiving tasks. Rousel Alerta Av…" at bounding box center [104, 272] width 158 height 494
click at [145, 40] on div "Status No active tasks You are ready to start receiving tasks. Rousel Alerta Av…" at bounding box center [104, 272] width 158 height 494
click at [657, 9] on icon at bounding box center [657, 13] width 14 height 14
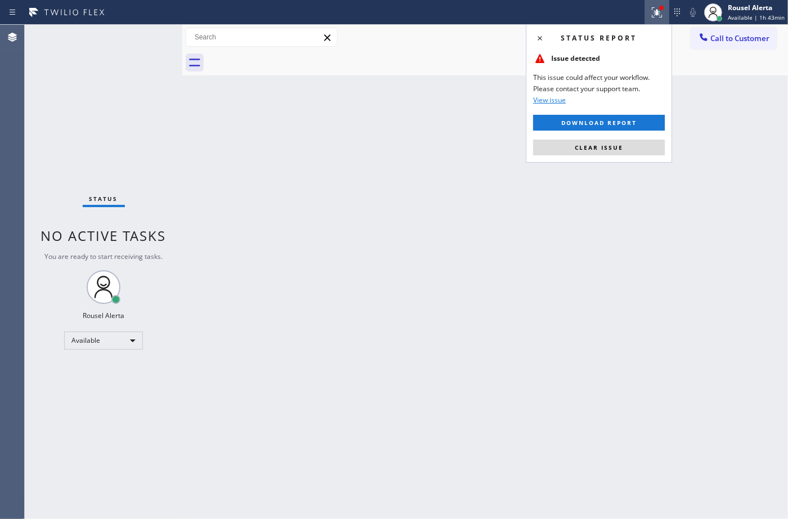
click at [621, 160] on div "Status report Issue detected This issue could affect your workflow. Please cont…" at bounding box center [599, 93] width 146 height 138
click at [621, 147] on span "Clear issue" at bounding box center [599, 147] width 48 height 8
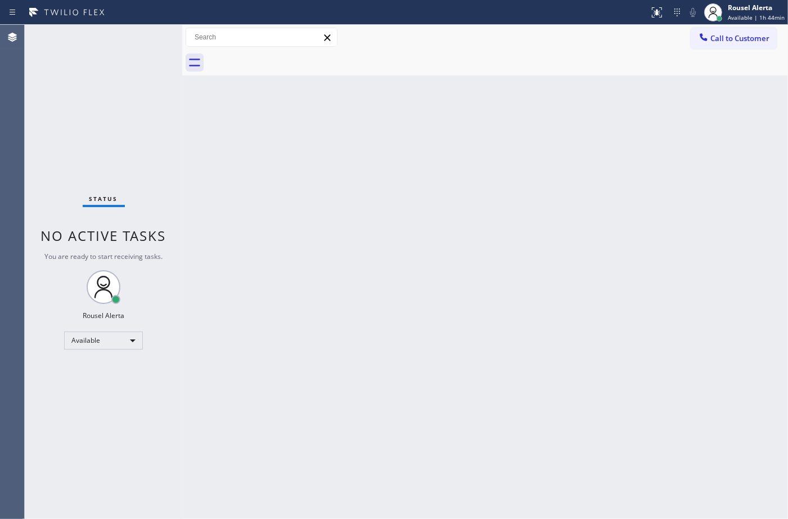
click at [658, 338] on div "Back to Dashboard Change Sender ID Customers Technicians Select a contact Outbo…" at bounding box center [485, 272] width 606 height 494
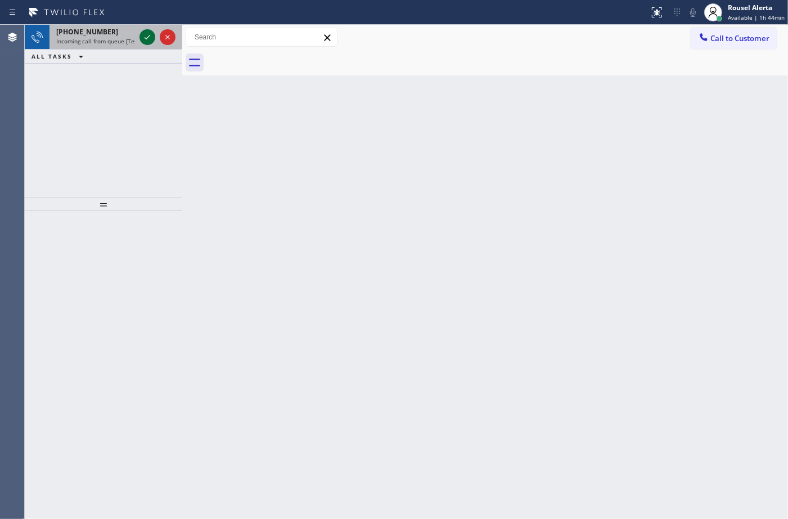
click at [144, 37] on icon at bounding box center [148, 37] width 14 height 14
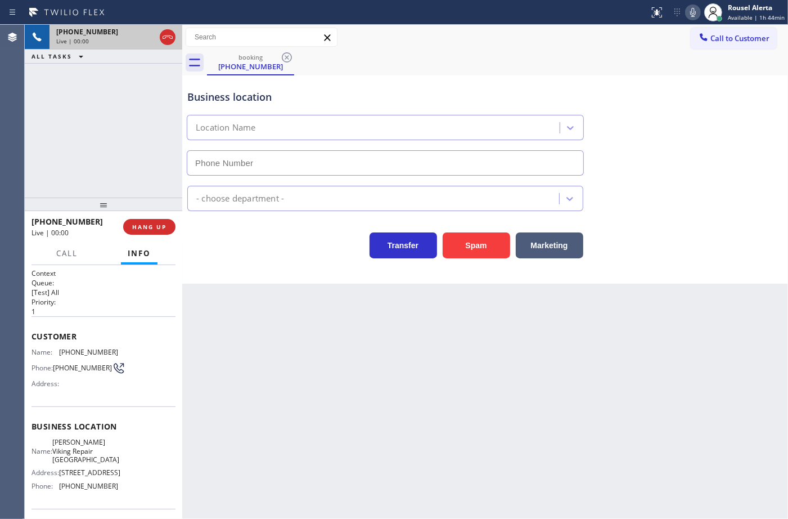
type input "[PHONE_NUMBER]"
click at [266, 318] on div "Back to Dashboard Change Sender ID Customers Technicians Select a contact Outbo…" at bounding box center [485, 272] width 606 height 494
click at [310, 340] on div "Back to Dashboard Change Sender ID Customers Technicians Select a contact Outbo…" at bounding box center [485, 272] width 606 height 494
click at [150, 232] on button "HANG UP" at bounding box center [149, 227] width 52 height 16
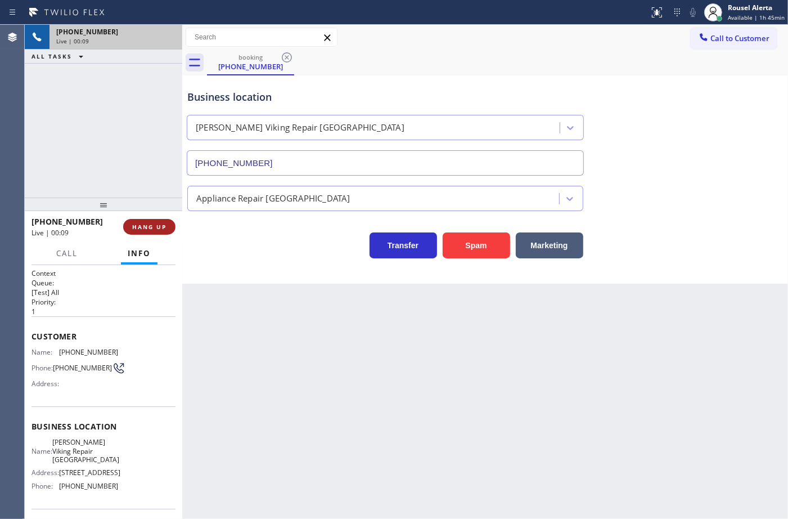
click at [150, 232] on button "HANG UP" at bounding box center [149, 227] width 52 height 16
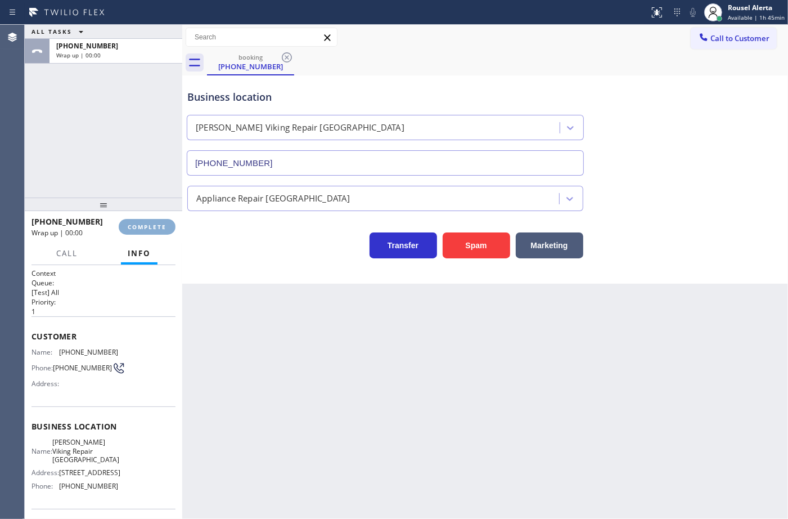
click at [150, 232] on button "COMPLETE" at bounding box center [147, 227] width 57 height 16
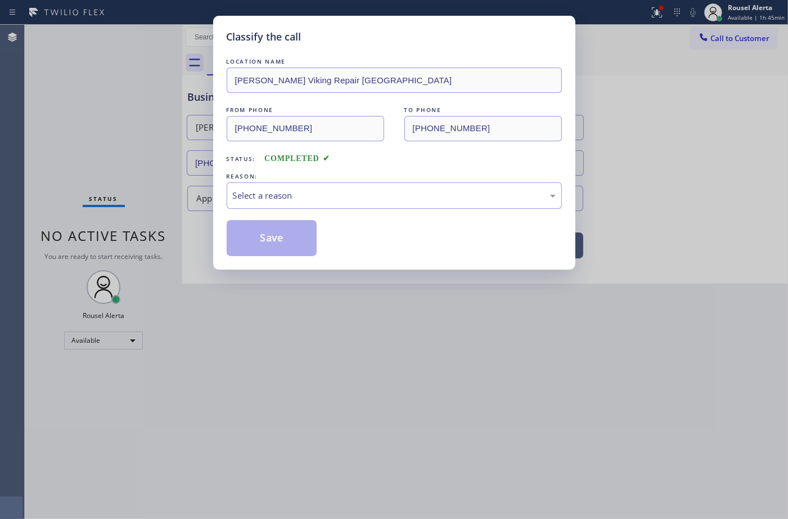
click at [150, 227] on div "Classify the call LOCATION NAME Reid Viking Repair Philadelphia FROM PHONE (267…" at bounding box center [394, 259] width 788 height 519
click at [303, 186] on div "Select a reason" at bounding box center [394, 195] width 335 height 26
click at [291, 238] on button "Save" at bounding box center [272, 238] width 91 height 36
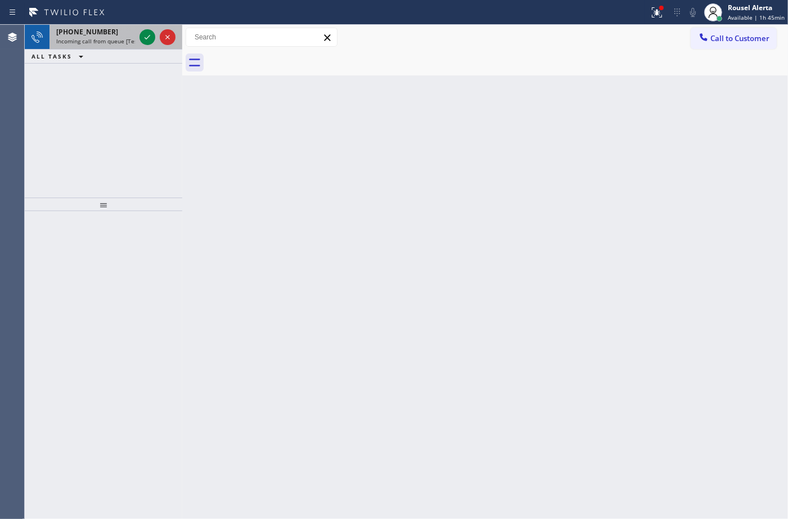
click at [130, 37] on span "Incoming call from queue [Test] All" at bounding box center [102, 41] width 93 height 8
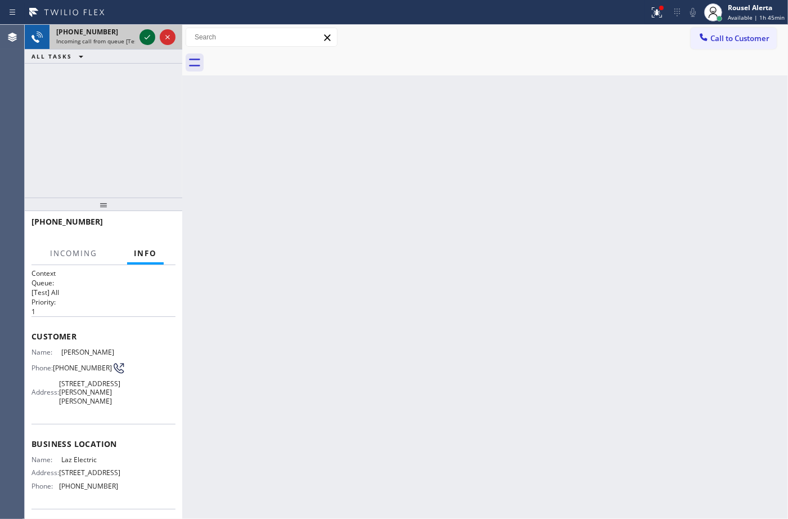
click at [144, 40] on icon at bounding box center [148, 37] width 14 height 14
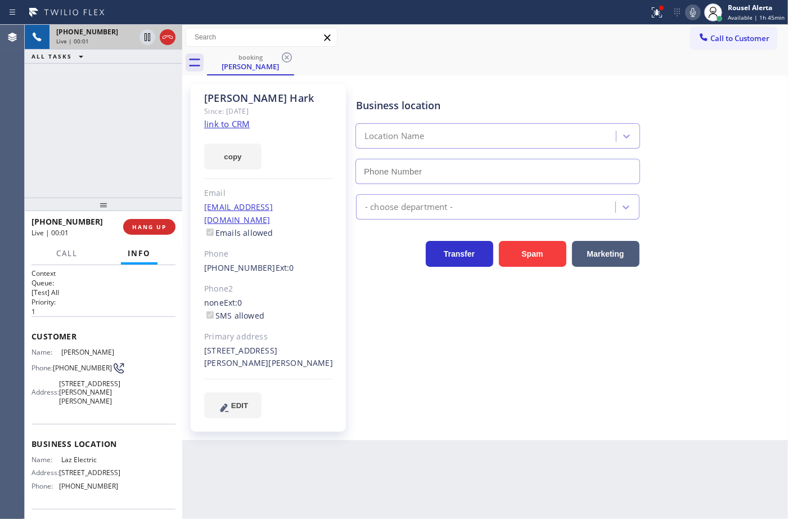
type input "[PHONE_NUMBER]"
click at [234, 124] on link "link to CRM" at bounding box center [227, 123] width 46 height 11
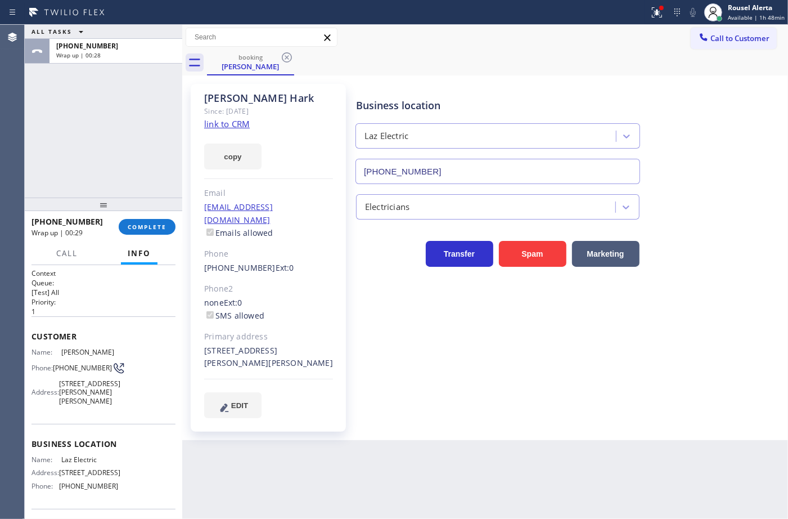
click at [223, 473] on div "Back to Dashboard Change Sender ID Customers Technicians Select a contact Outbo…" at bounding box center [485, 272] width 606 height 494
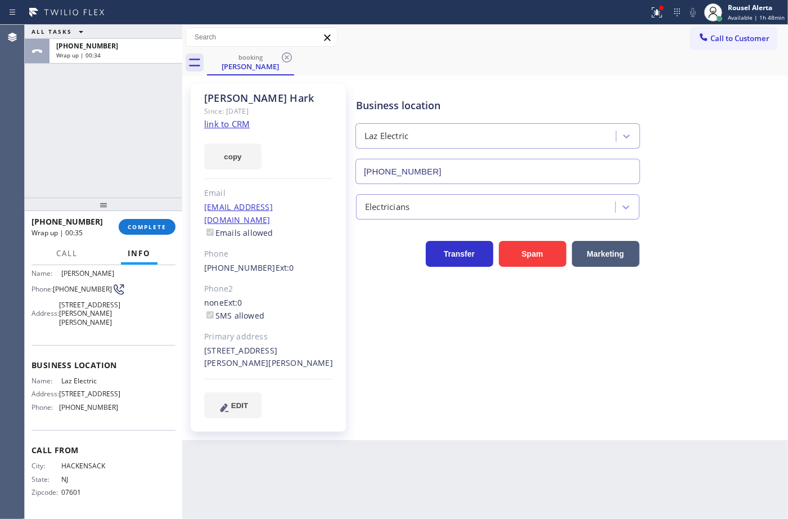
scroll to position [97, 0]
click at [139, 231] on button "COMPLETE" at bounding box center [147, 227] width 57 height 16
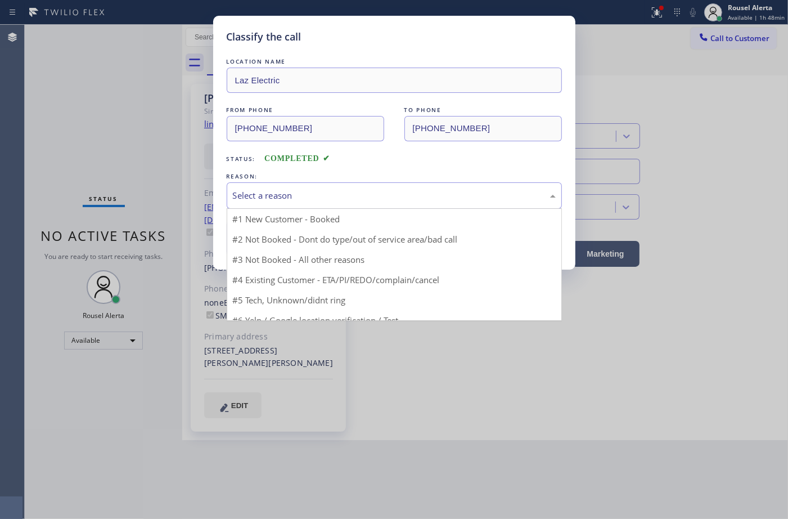
click at [523, 208] on div "Select a reason" at bounding box center [394, 195] width 335 height 26
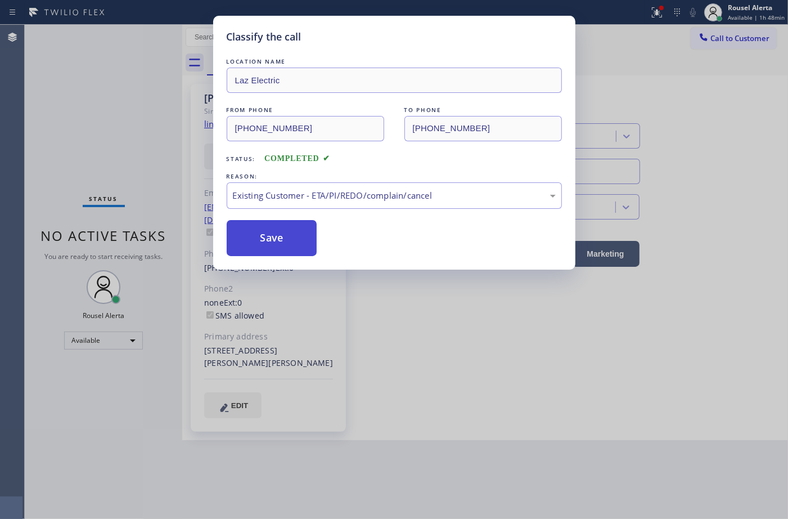
click at [274, 232] on button "Save" at bounding box center [272, 238] width 91 height 36
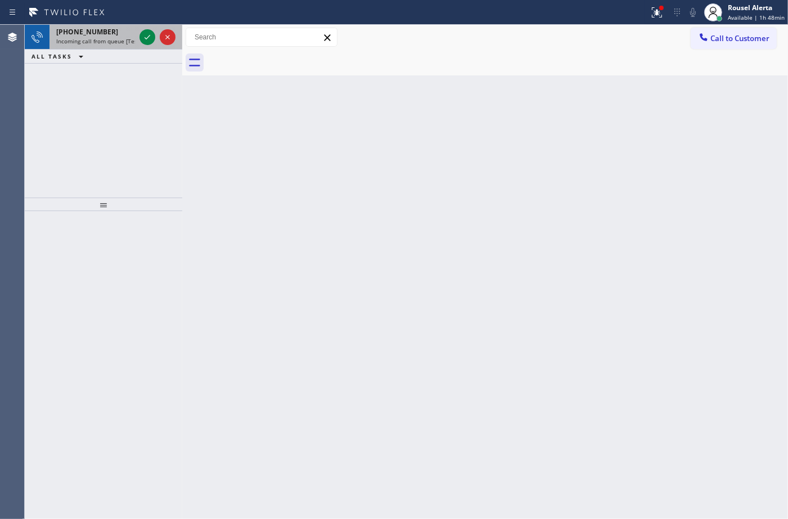
click at [131, 34] on div "+15012874459" at bounding box center [95, 32] width 79 height 10
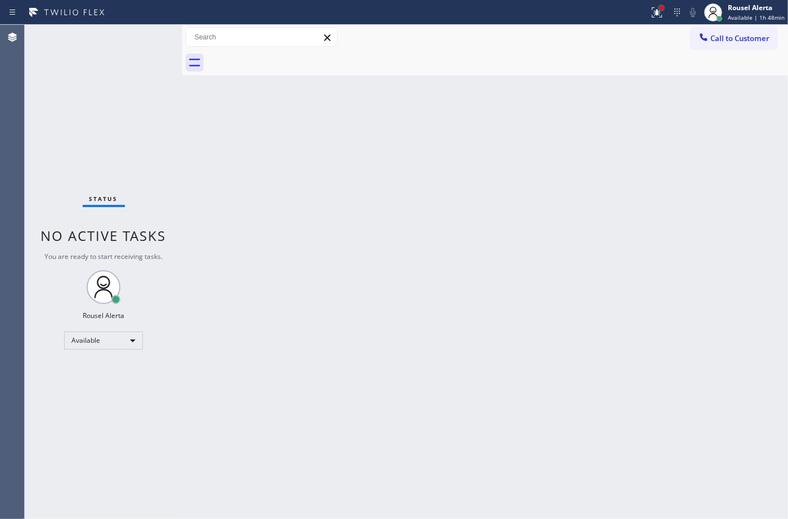
click at [662, 8] on div at bounding box center [661, 8] width 5 height 5
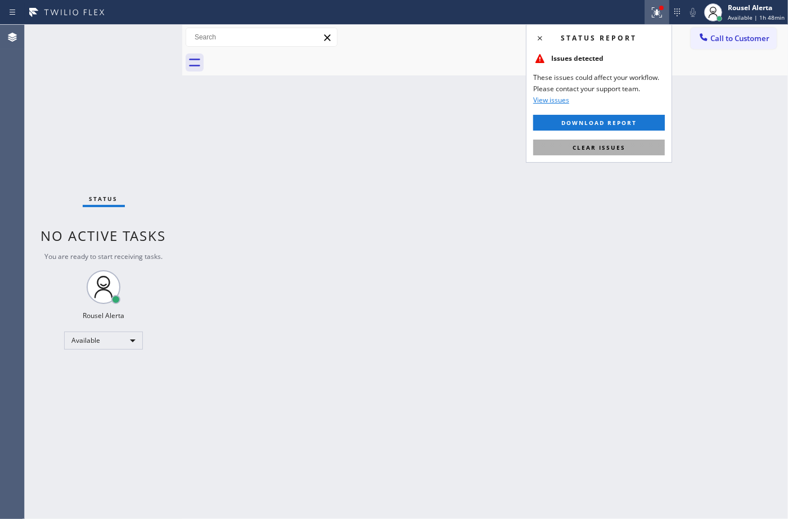
click at [638, 143] on button "Clear issues" at bounding box center [599, 148] width 132 height 16
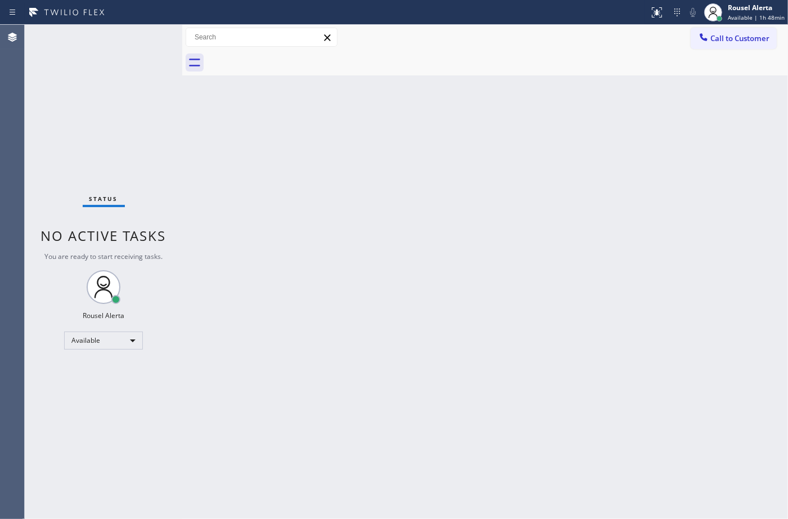
click at [595, 243] on div "Back to Dashboard Change Sender ID Customers Technicians Select a contact Outbo…" at bounding box center [485, 272] width 606 height 494
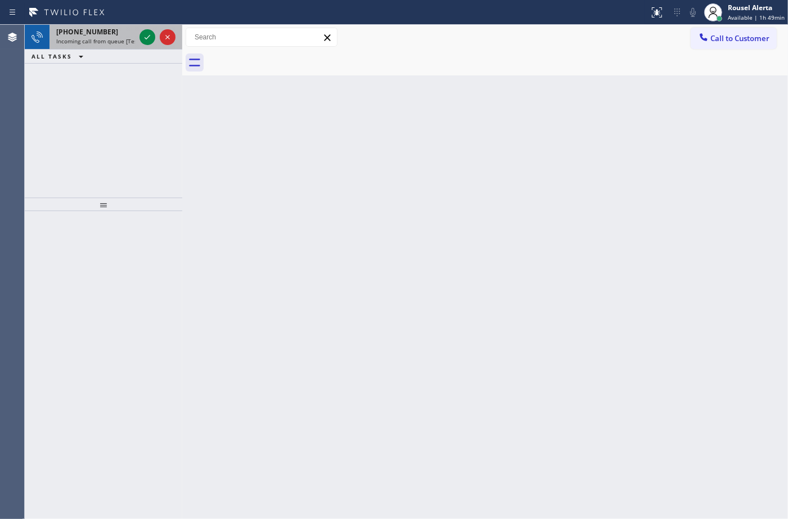
drag, startPoint x: 111, startPoint y: 41, endPoint x: 147, endPoint y: 46, distance: 35.8
click at [114, 41] on span "Incoming call from queue [Test] All" at bounding box center [102, 41] width 93 height 8
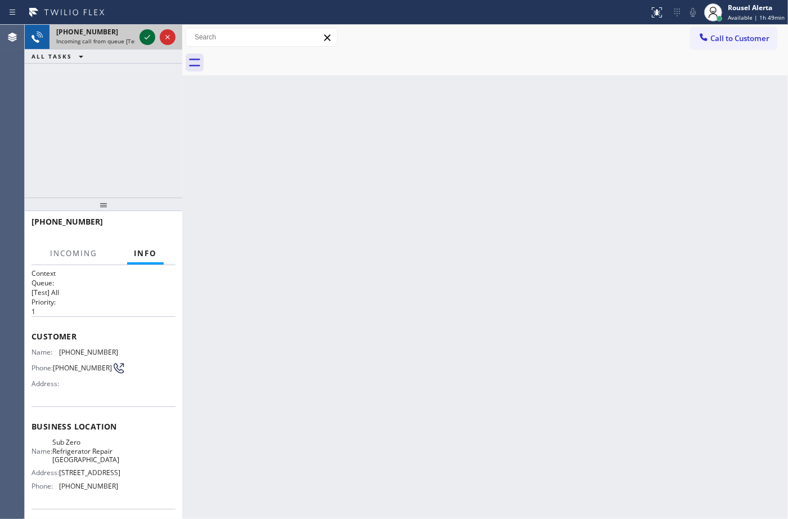
click at [142, 37] on icon at bounding box center [148, 37] width 14 height 14
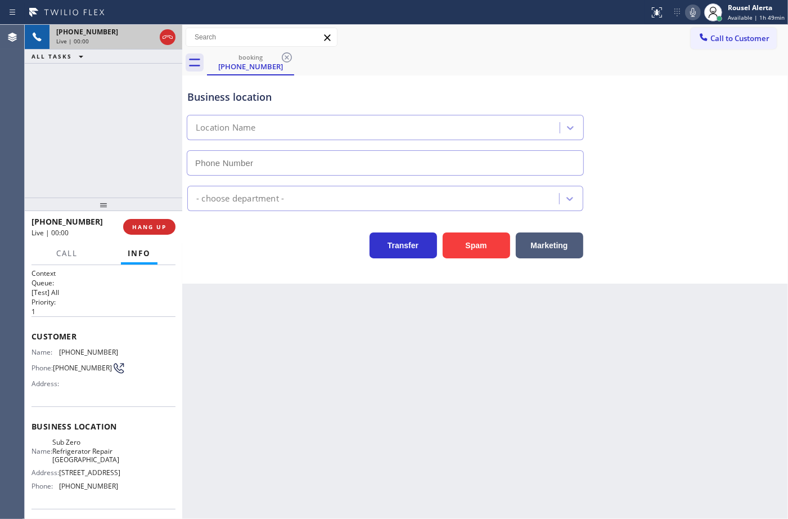
type input "[PHONE_NUMBER]"
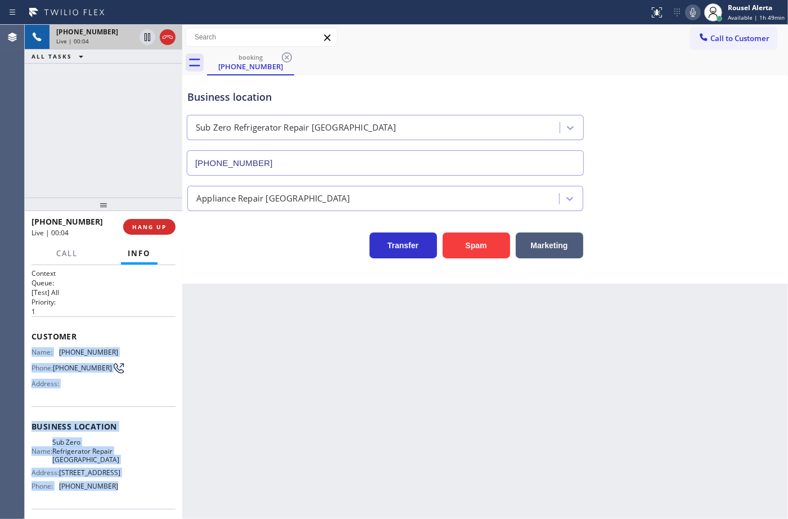
drag, startPoint x: 30, startPoint y: 355, endPoint x: 125, endPoint y: 497, distance: 170.7
click at [125, 497] on div "Context Queue: [Test] All Priority: 1 Customer Name: (708) 277-8155 Phone: (708…" at bounding box center [104, 392] width 158 height 254
copy div "Name: (708) 277-8155 Phone: (708) 277-8155 Address: Business location Name: Sub…"
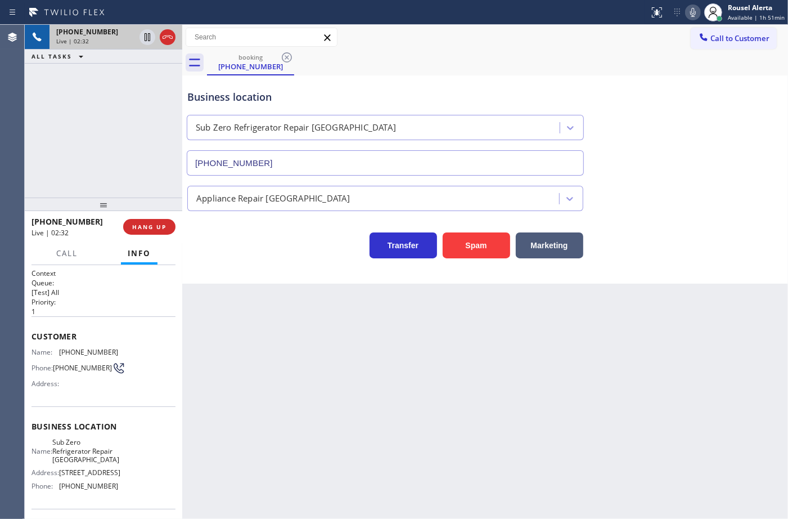
drag, startPoint x: 124, startPoint y: 123, endPoint x: 137, endPoint y: 96, distance: 29.2
click at [127, 121] on div "+17082778155 Live | 02:32 ALL TASKS ALL TASKS ACTIVE TASKS TASKS IN WRAP UP" at bounding box center [104, 111] width 158 height 173
click at [147, 39] on icon at bounding box center [148, 37] width 14 height 14
click at [696, 10] on icon at bounding box center [694, 13] width 14 height 14
click at [153, 38] on icon at bounding box center [148, 37] width 14 height 14
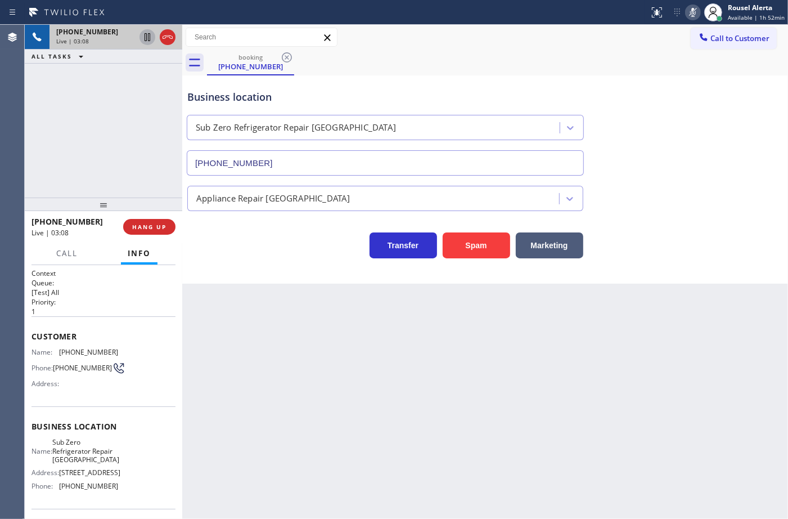
click at [690, 14] on icon at bounding box center [694, 13] width 14 height 14
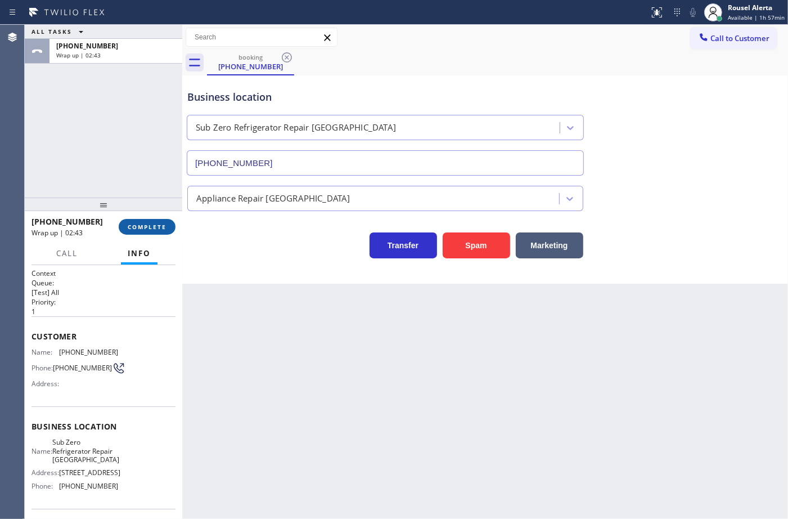
click at [138, 226] on span "COMPLETE" at bounding box center [147, 227] width 39 height 8
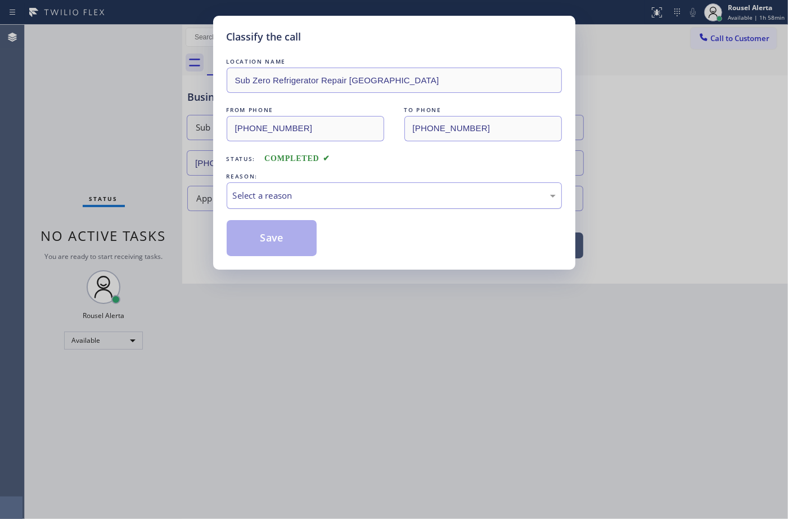
click at [271, 198] on div "Select a reason" at bounding box center [394, 195] width 323 height 13
click at [255, 234] on button "Save" at bounding box center [272, 238] width 91 height 36
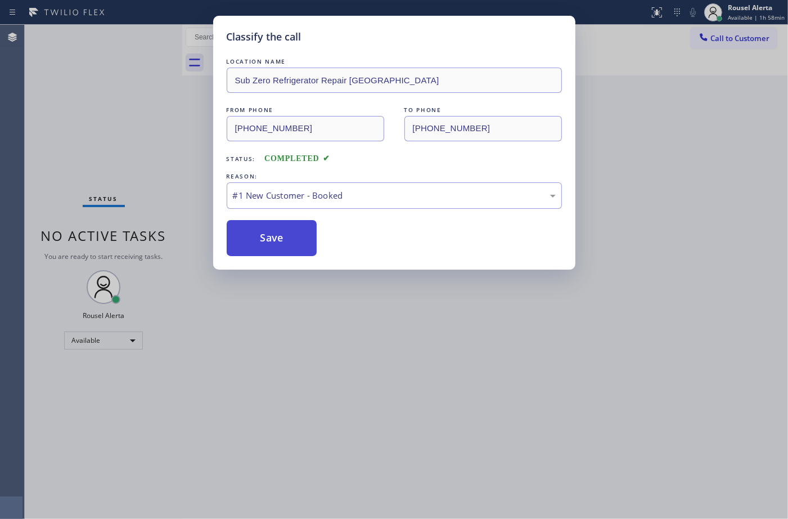
click at [270, 243] on button "Save" at bounding box center [272, 238] width 91 height 36
click at [270, 232] on button "Save" at bounding box center [272, 238] width 91 height 36
click at [271, 232] on button "Save" at bounding box center [272, 238] width 91 height 36
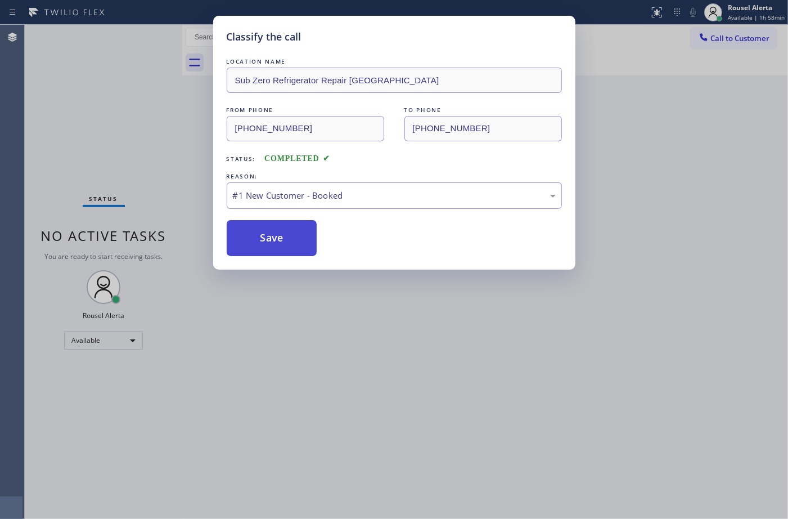
click at [271, 232] on button "Save" at bounding box center [272, 238] width 91 height 36
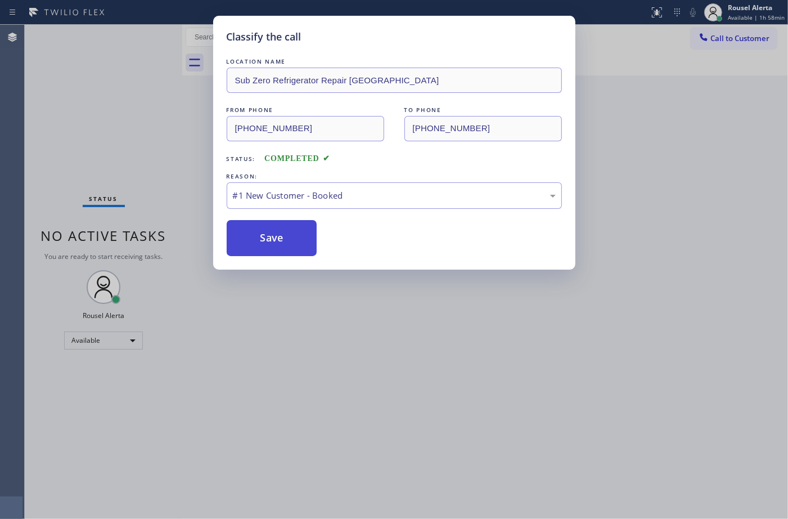
click at [271, 232] on button "Save" at bounding box center [272, 238] width 91 height 36
click at [272, 250] on button "Save" at bounding box center [272, 238] width 91 height 36
click at [275, 245] on button "Save" at bounding box center [272, 238] width 91 height 36
click at [280, 240] on button "Save" at bounding box center [272, 238] width 91 height 36
click at [281, 239] on button "Save" at bounding box center [272, 238] width 91 height 36
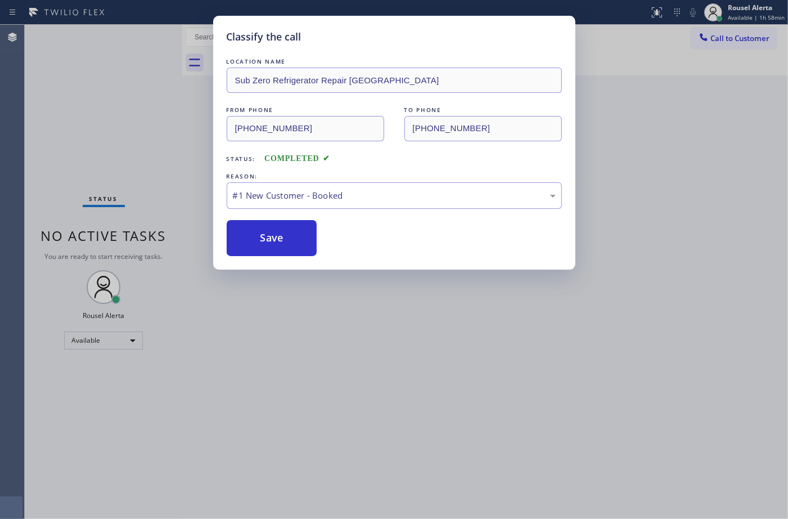
click at [403, 380] on div "Classify the call LOCATION NAME Sub Zero Refrigerator Repair Chicago FROM PHONE…" at bounding box center [394, 259] width 788 height 519
click at [250, 235] on button "Save" at bounding box center [272, 238] width 91 height 36
click at [253, 235] on button "Save" at bounding box center [272, 238] width 91 height 36
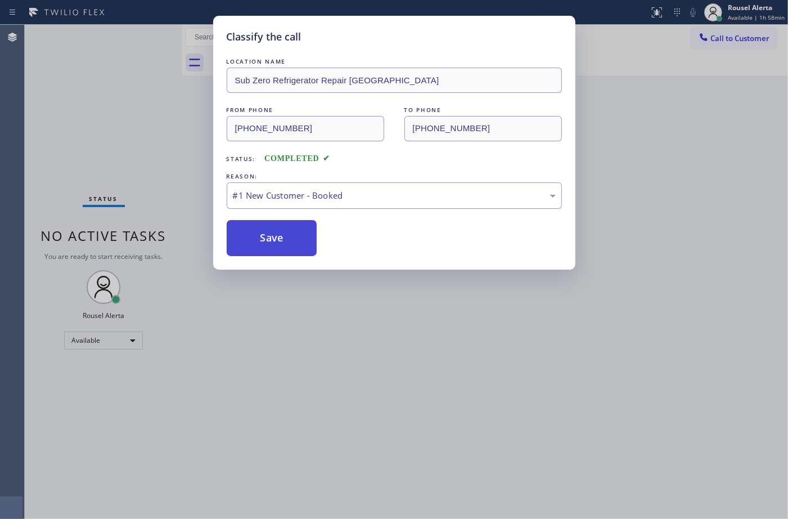
click at [253, 235] on button "Save" at bounding box center [272, 238] width 91 height 36
drag, startPoint x: 253, startPoint y: 235, endPoint x: 260, endPoint y: 237, distance: 7.3
click at [260, 237] on button "Save" at bounding box center [272, 238] width 91 height 36
click at [261, 237] on button "Save" at bounding box center [272, 238] width 91 height 36
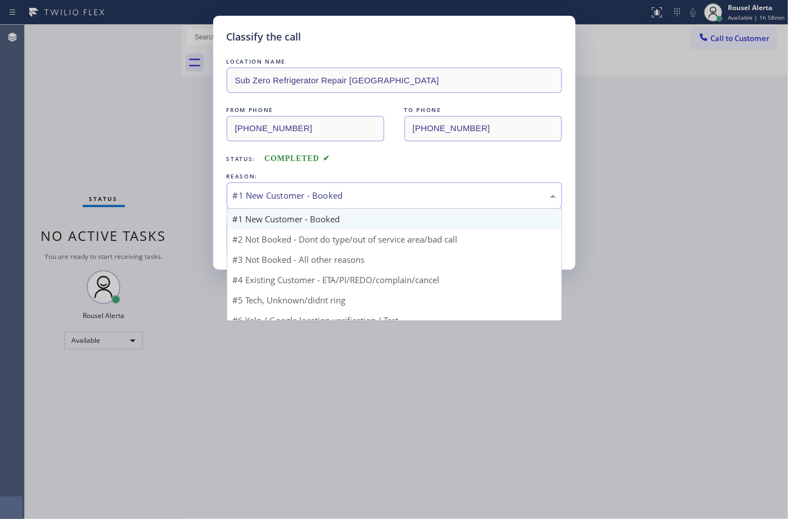
click at [434, 199] on div "#1 New Customer - Booked" at bounding box center [394, 195] width 323 height 13
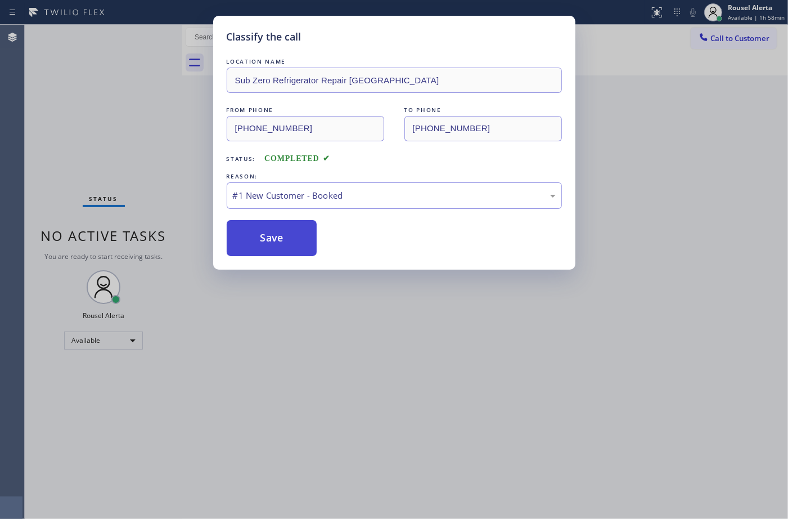
click at [288, 245] on button "Save" at bounding box center [272, 238] width 91 height 36
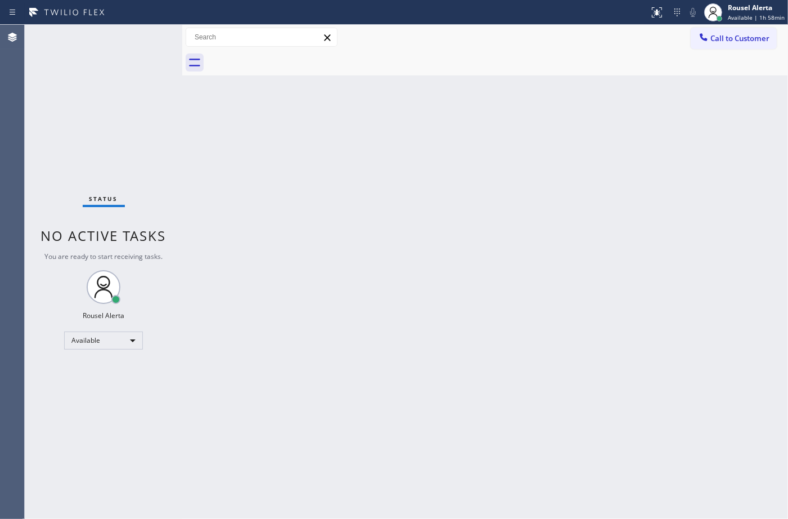
click at [284, 210] on div "Back to Dashboard Change Sender ID Customers Technicians Select a contact Outbo…" at bounding box center [485, 272] width 606 height 494
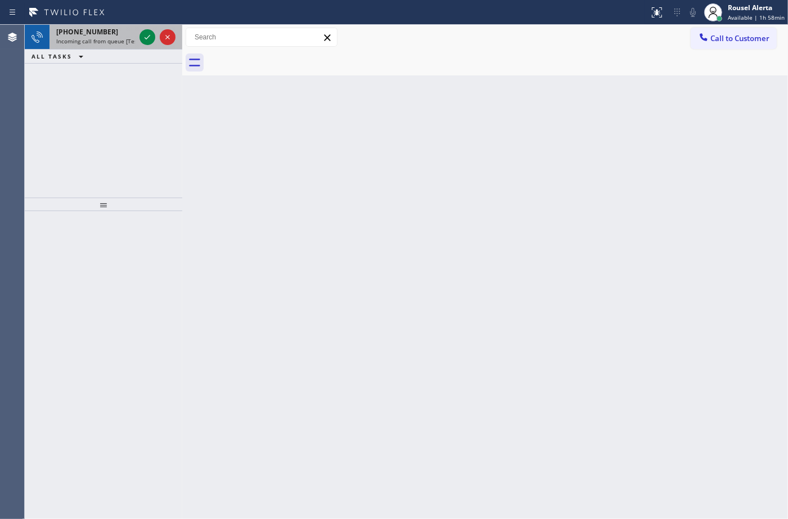
click at [110, 37] on span "Incoming call from queue [Test] All" at bounding box center [102, 41] width 93 height 8
drag, startPoint x: 116, startPoint y: 34, endPoint x: 139, endPoint y: 37, distance: 22.6
click at [119, 34] on div "+14129981283" at bounding box center [95, 32] width 79 height 10
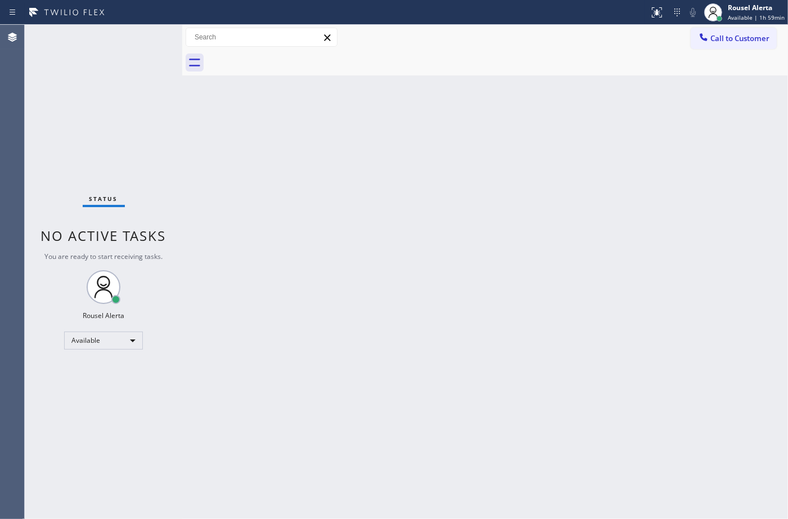
click at [147, 35] on div "Status No active tasks You are ready to start receiving tasks. Rousel Alerta Av…" at bounding box center [104, 272] width 158 height 494
drag, startPoint x: 570, startPoint y: 318, endPoint x: 569, endPoint y: 311, distance: 6.8
click at [570, 317] on div "Back to Dashboard Change Sender ID Customers Technicians Select a contact Outbo…" at bounding box center [485, 272] width 606 height 494
click at [475, 229] on div "Back to Dashboard Change Sender ID Customers Technicians Select a contact Outbo…" at bounding box center [485, 272] width 606 height 494
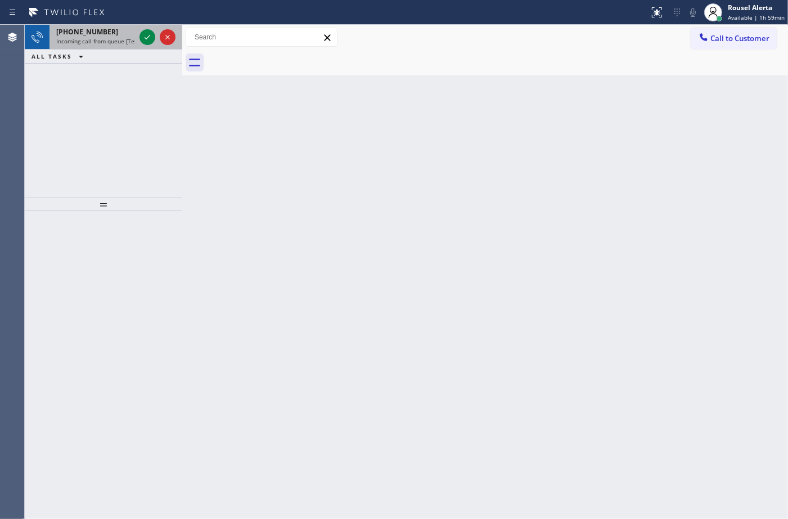
drag, startPoint x: 107, startPoint y: 38, endPoint x: 118, endPoint y: 35, distance: 11.1
click at [109, 38] on span "Incoming call from queue [Test] All" at bounding box center [102, 41] width 93 height 8
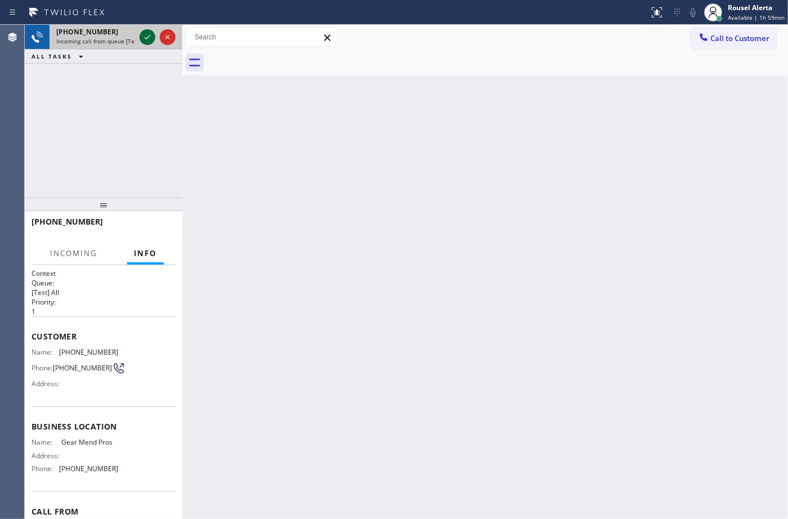
click at [142, 35] on icon at bounding box center [148, 37] width 14 height 14
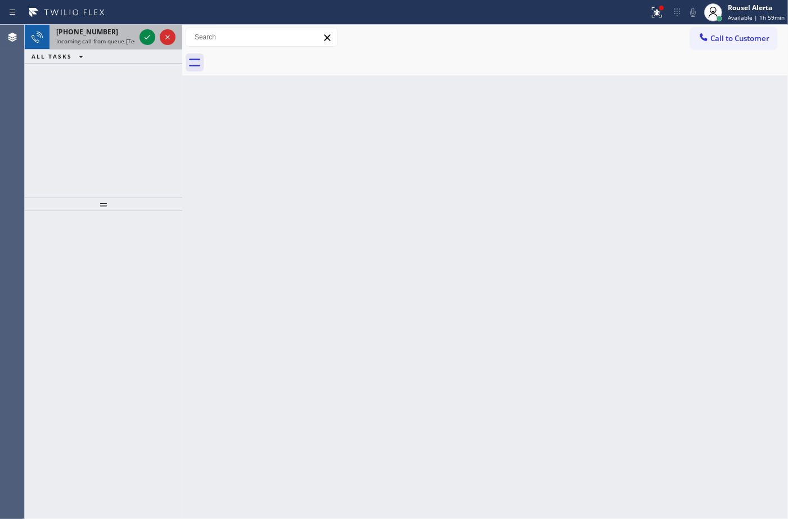
click at [148, 32] on icon at bounding box center [148, 37] width 14 height 14
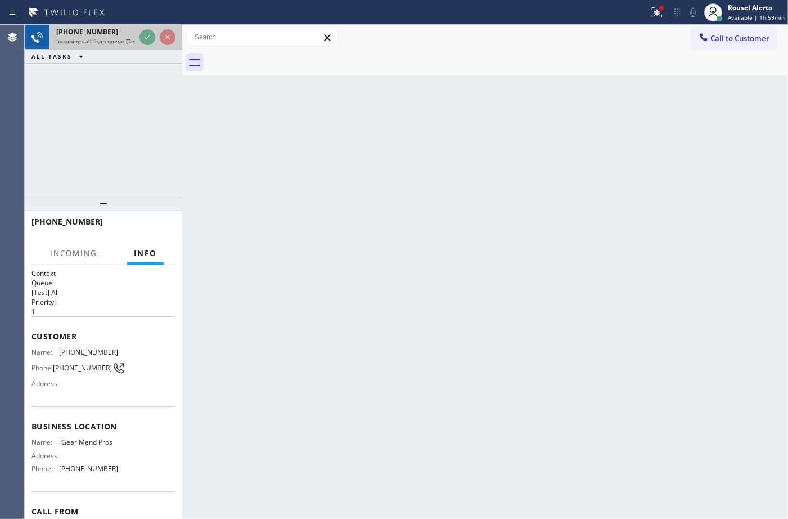
click at [150, 29] on div at bounding box center [157, 37] width 41 height 25
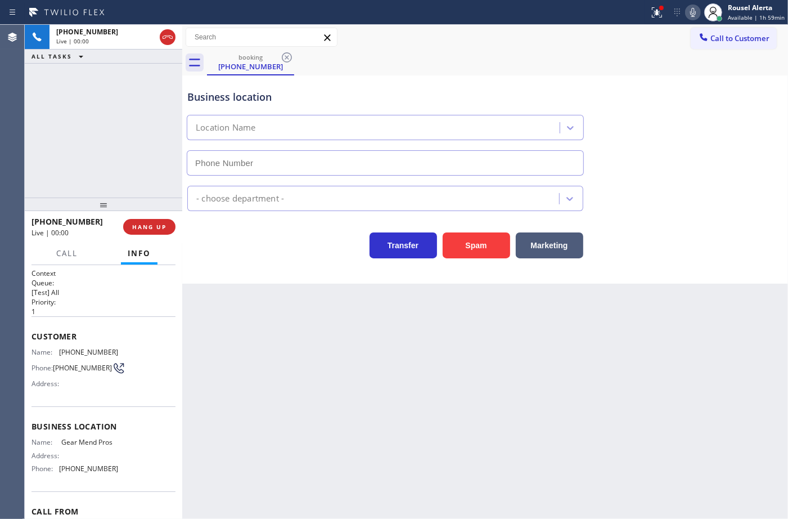
type input "(786) 481-4593"
click at [460, 245] on button "Spam" at bounding box center [477, 245] width 68 height 26
click at [648, 18] on div at bounding box center [657, 13] width 25 height 14
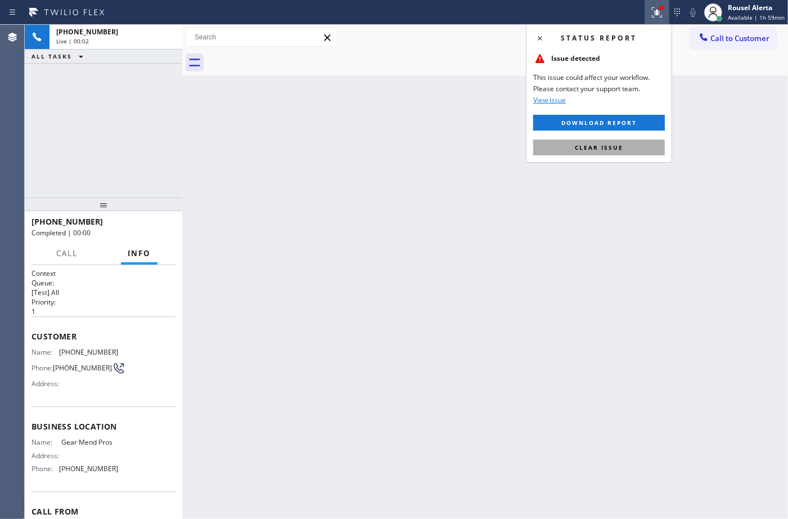
click at [635, 146] on button "Clear issue" at bounding box center [599, 148] width 132 height 16
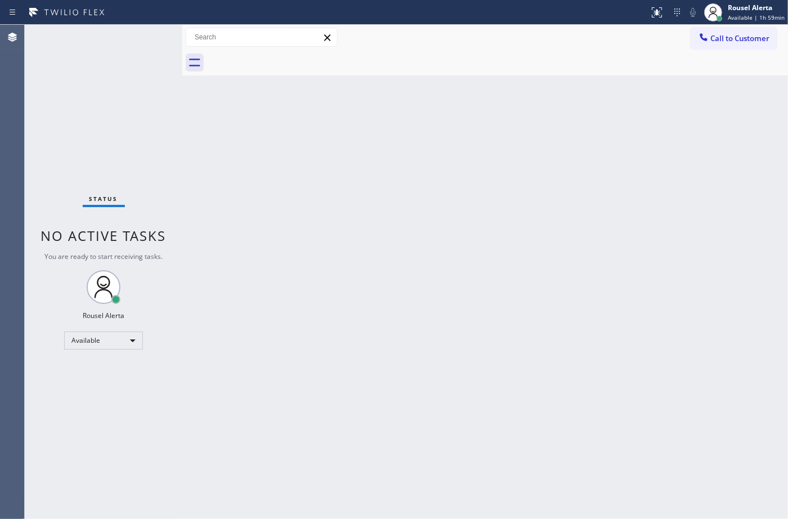
click at [634, 196] on div "Back to Dashboard Change Sender ID Customers Technicians Select a contact Outbo…" at bounding box center [485, 272] width 606 height 494
click at [319, 230] on div "Back to Dashboard Change Sender ID Customers Technicians Select a contact Outbo…" at bounding box center [485, 272] width 606 height 494
drag, startPoint x: 143, startPoint y: 34, endPoint x: 155, endPoint y: 46, distance: 15.9
click at [141, 35] on div "Status No active tasks You are ready to start receiving tasks. Rousel Alerta Av…" at bounding box center [104, 272] width 158 height 494
click at [287, 141] on div "Back to Dashboard Change Sender ID Customers Technicians Select a contact Outbo…" at bounding box center [485, 272] width 606 height 494
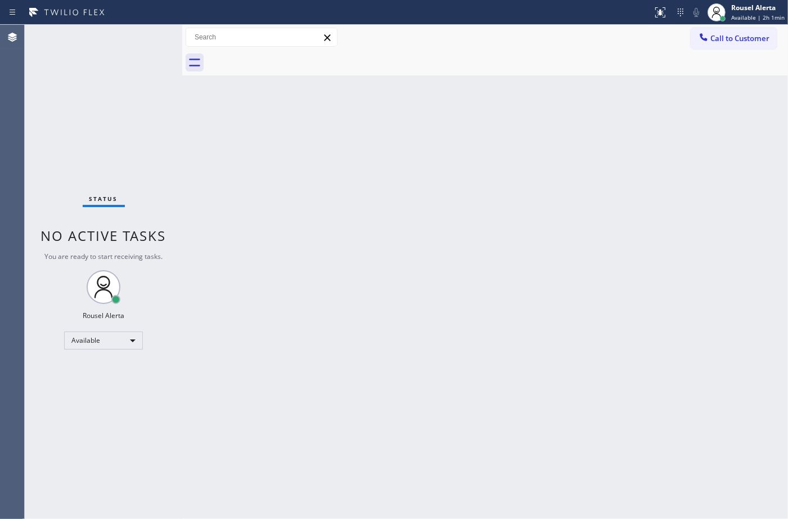
click at [303, 289] on div "Back to Dashboard Change Sender ID Customers Technicians Select a contact Outbo…" at bounding box center [485, 272] width 606 height 494
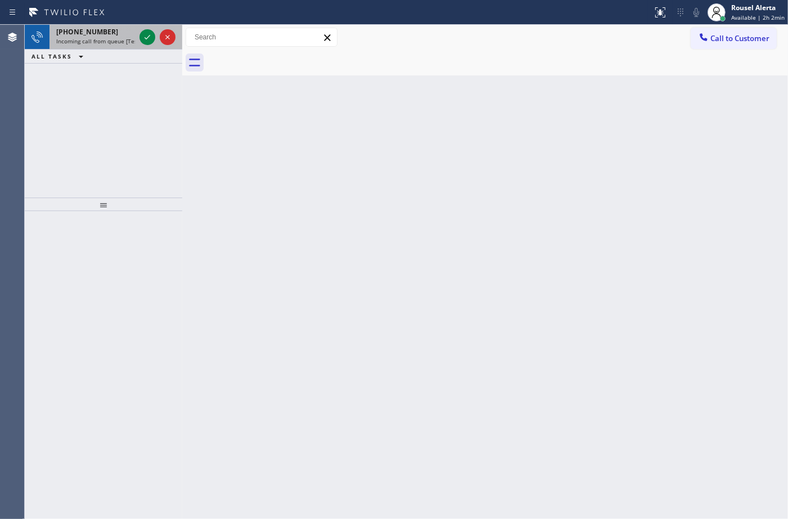
click at [116, 37] on span "Incoming call from queue [Test] All" at bounding box center [102, 41] width 93 height 8
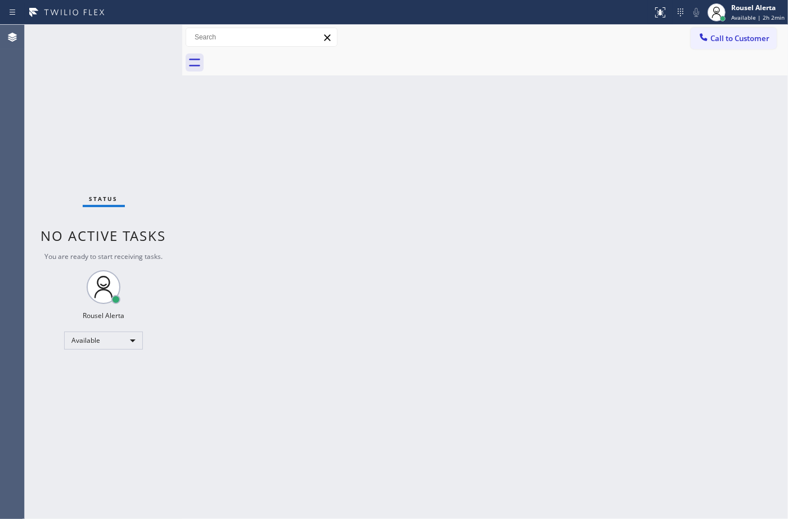
click at [124, 35] on div "Status No active tasks You are ready to start receiving tasks. Rousel Alerta Av…" at bounding box center [104, 272] width 158 height 494
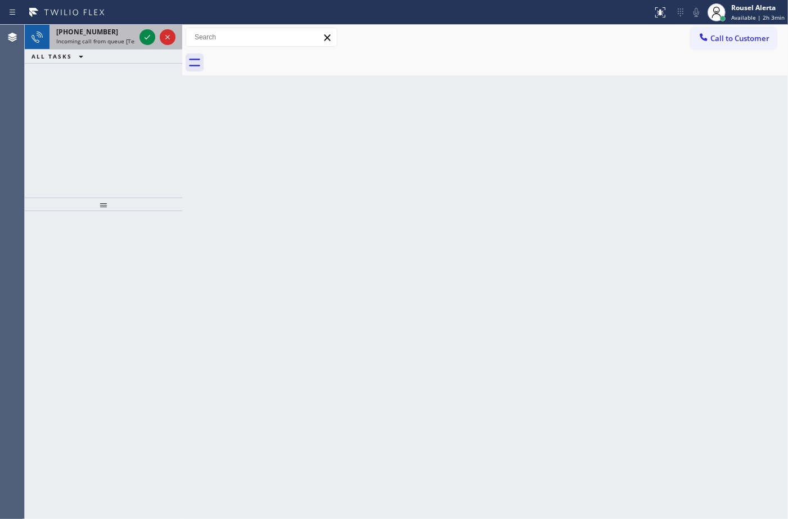
click at [111, 35] on div "+12144722652" at bounding box center [95, 32] width 79 height 10
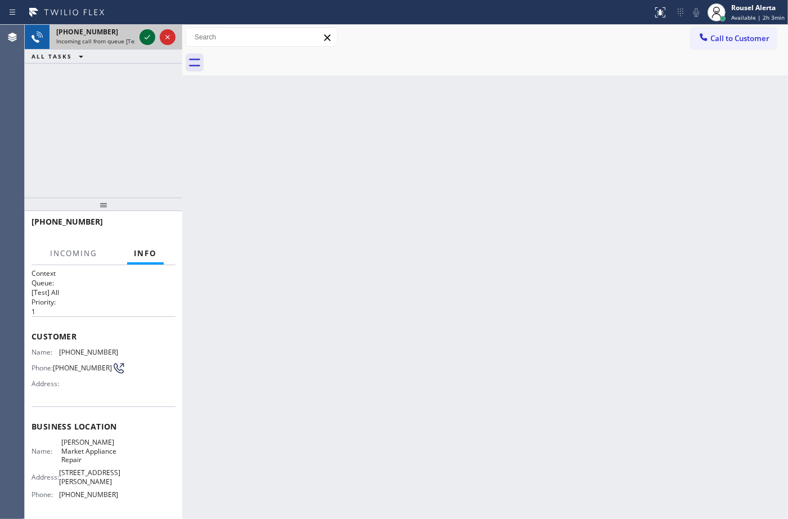
click at [145, 39] on icon at bounding box center [148, 37] width 14 height 14
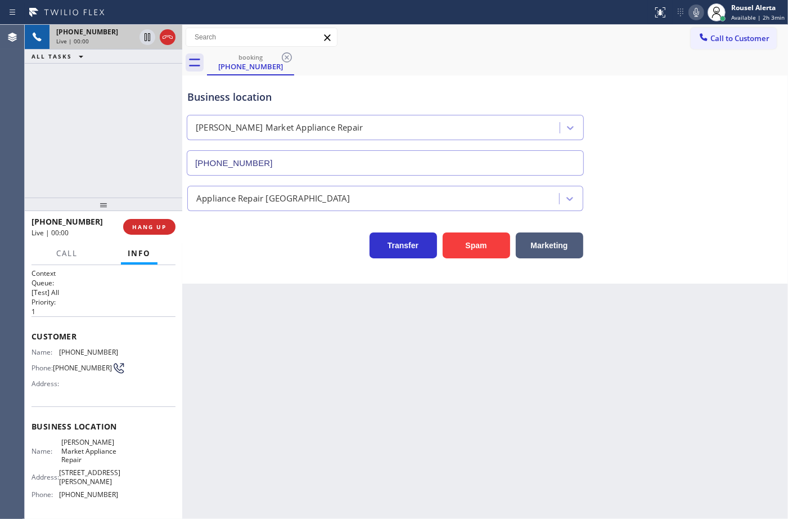
type input "[PHONE_NUMBER]"
click at [243, 490] on div "Back to Dashboard Change Sender ID Customers Technicians Select a contact Outbo…" at bounding box center [485, 272] width 606 height 494
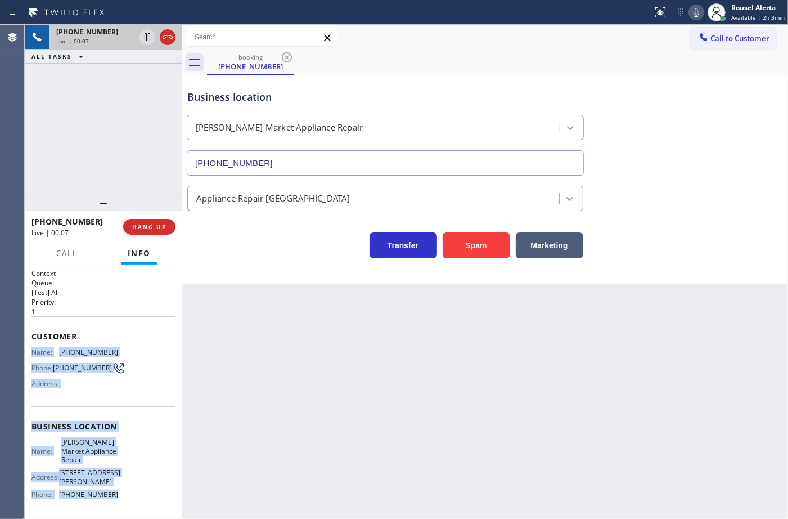
drag, startPoint x: 125, startPoint y: 492, endPoint x: 29, endPoint y: 353, distance: 169.0
click at [29, 353] on div "Context Queue: [Test] All Priority: 1 Customer Name: (214) 472-2652 Phone: (214…" at bounding box center [104, 392] width 158 height 254
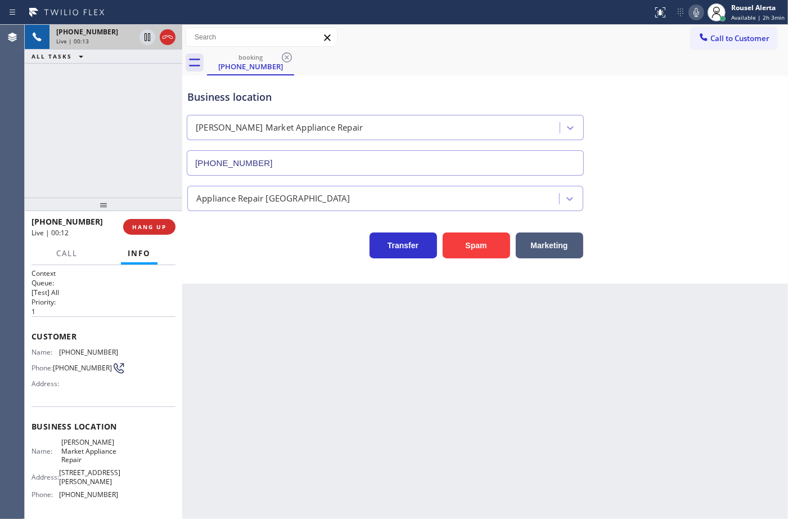
click at [203, 315] on div "Back to Dashboard Change Sender ID Customers Technicians Select a contact Outbo…" at bounding box center [485, 272] width 606 height 494
click at [303, 405] on div "Back to Dashboard Change Sender ID Customers Technicians Select a contact Outbo…" at bounding box center [485, 272] width 606 height 494
click at [550, 353] on div "Back to Dashboard Change Sender ID Customers Technicians Select a contact Outbo…" at bounding box center [485, 272] width 606 height 494
click at [145, 186] on div "+12144722652 Live | 00:19 ALL TASKS ALL TASKS ACTIVE TASKS TASKS IN WRAP UP" at bounding box center [104, 111] width 158 height 173
click at [256, 318] on div "Back to Dashboard Change Sender ID Customers Technicians Select a contact Outbo…" at bounding box center [485, 272] width 606 height 494
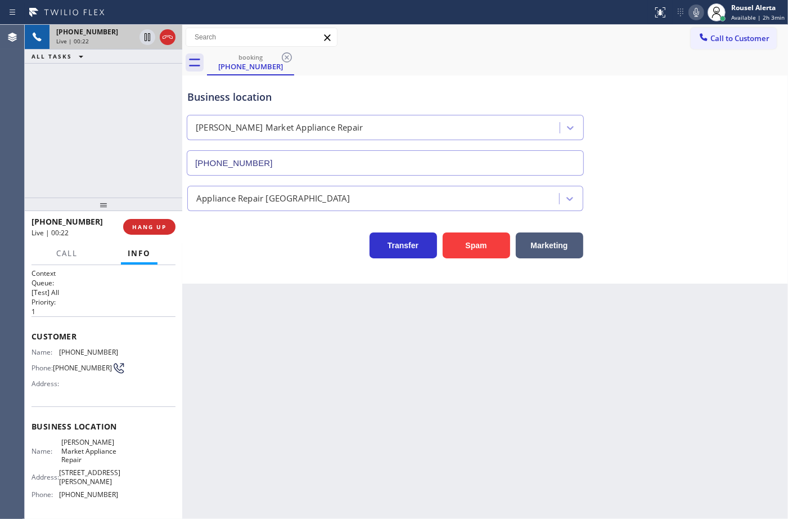
click at [285, 347] on div "Back to Dashboard Change Sender ID Customers Technicians Select a contact Outbo…" at bounding box center [485, 272] width 606 height 494
click at [153, 228] on span "HANG UP" at bounding box center [149, 227] width 34 height 8
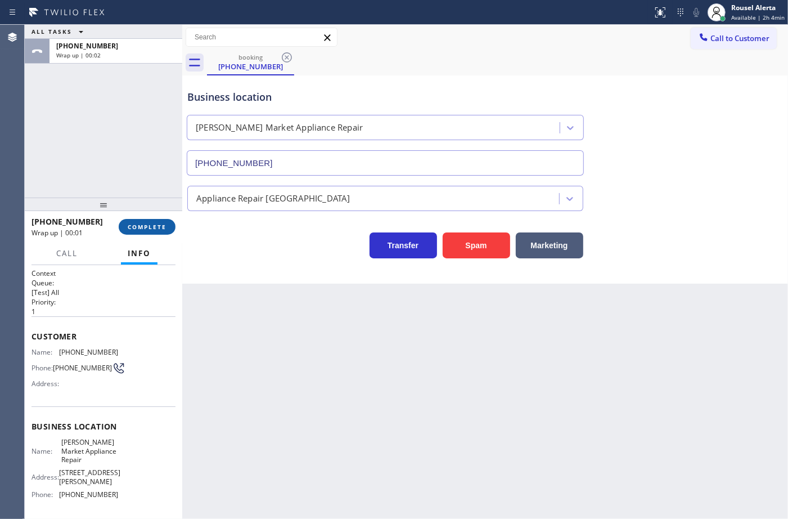
click at [153, 228] on span "COMPLETE" at bounding box center [147, 227] width 39 height 8
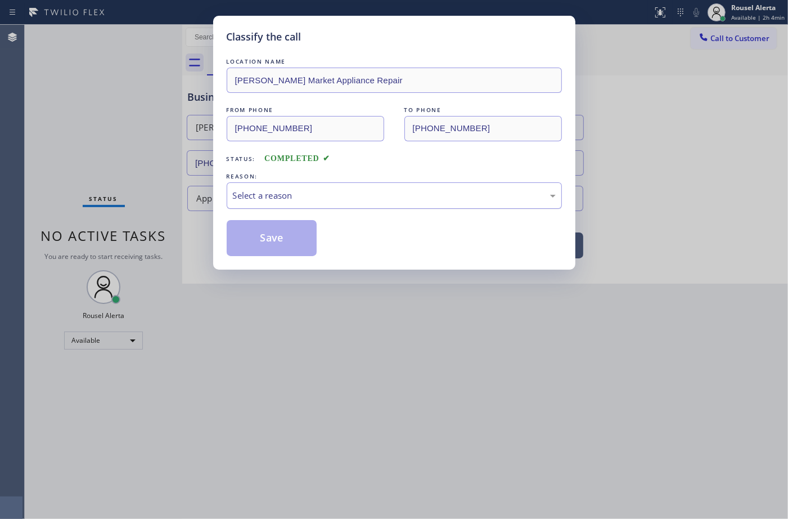
click at [259, 198] on div "Select a reason" at bounding box center [394, 195] width 323 height 13
click at [271, 243] on button "Save" at bounding box center [272, 238] width 91 height 36
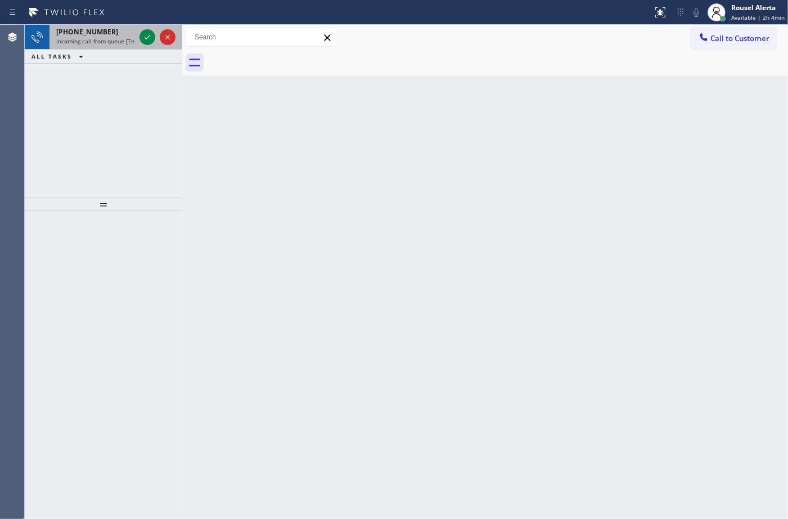
click at [119, 44] on span "Incoming call from queue [Test] All" at bounding box center [102, 41] width 93 height 8
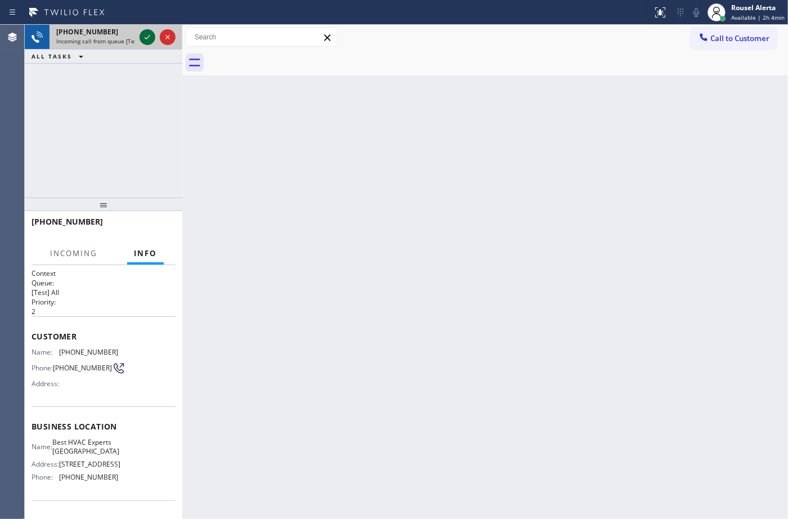
click at [144, 37] on icon at bounding box center [148, 37] width 14 height 14
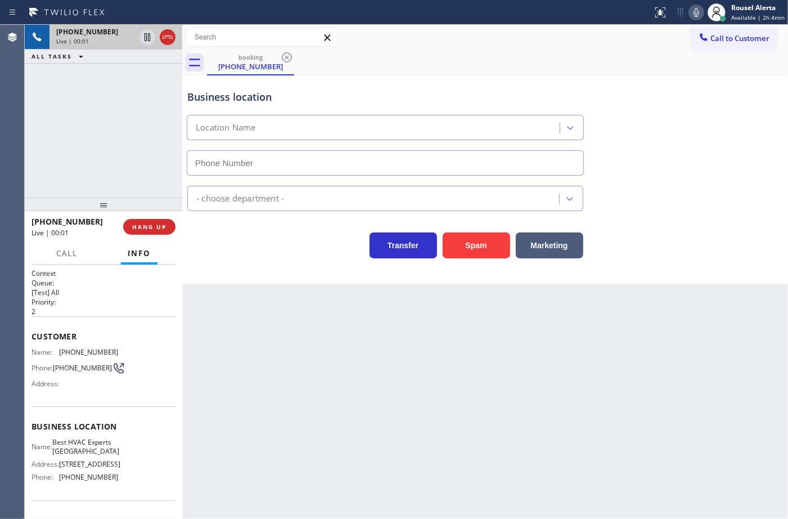
type input "[PHONE_NUMBER]"
click at [466, 459] on div "Back to Dashboard Change Sender ID Customers Technicians Select a contact Outbo…" at bounding box center [485, 272] width 606 height 494
click at [264, 352] on div "Back to Dashboard Change Sender ID Customers Technicians Select a contact Outbo…" at bounding box center [485, 272] width 606 height 494
click at [159, 229] on span "HANG UP" at bounding box center [149, 227] width 34 height 8
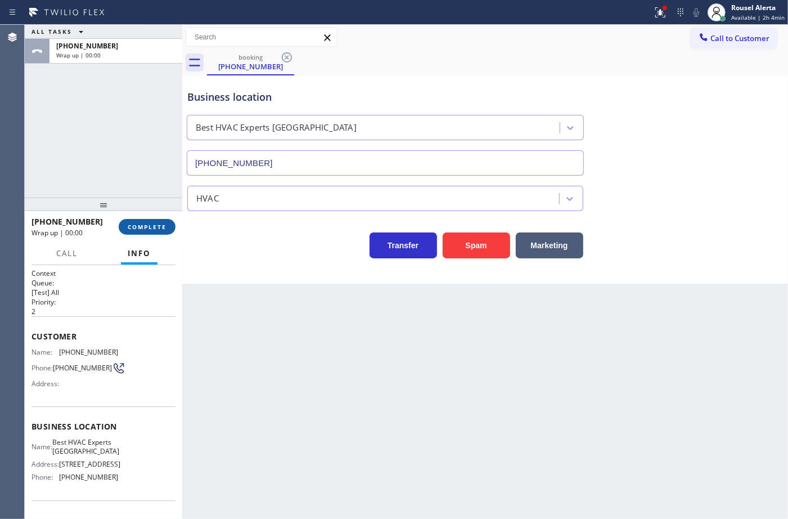
click at [159, 229] on span "COMPLETE" at bounding box center [147, 227] width 39 height 8
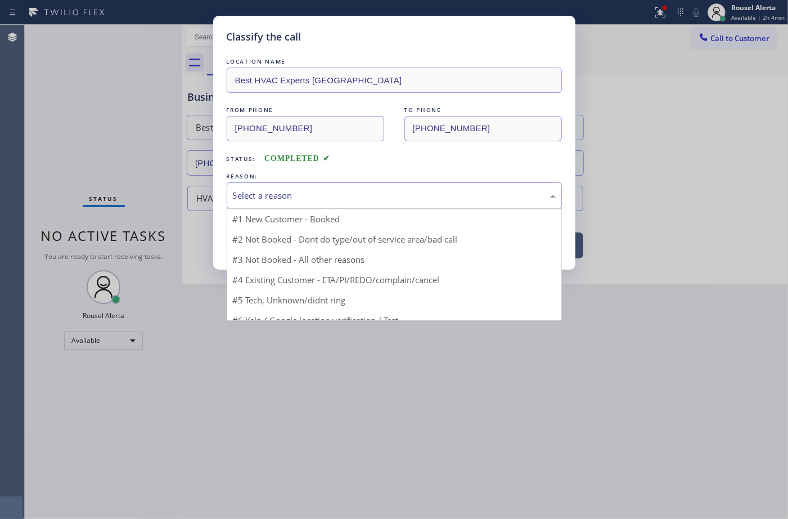
click at [273, 185] on div "Select a reason" at bounding box center [394, 195] width 335 height 26
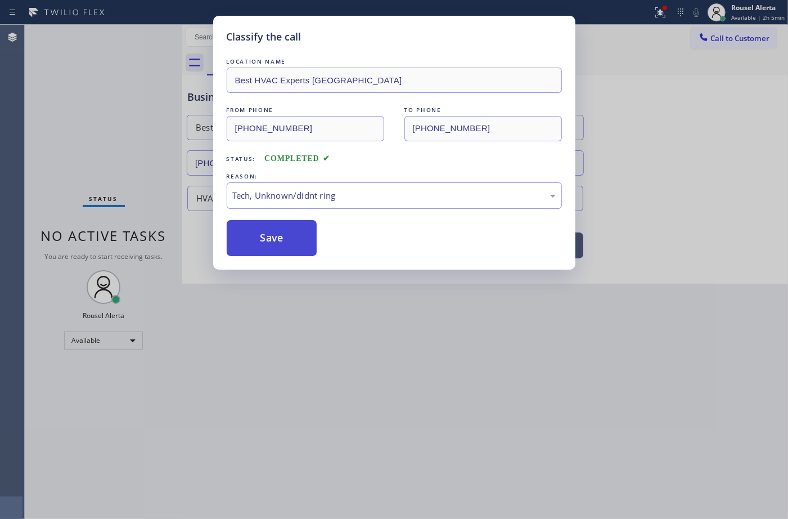
click at [285, 237] on button "Save" at bounding box center [272, 238] width 91 height 36
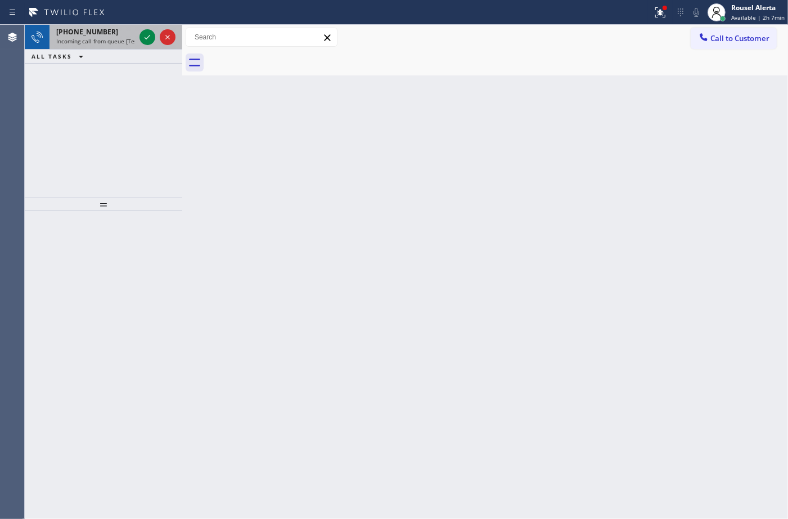
click at [135, 46] on div "+12144722652 Incoming call from queue [Test] All" at bounding box center [94, 37] width 88 height 25
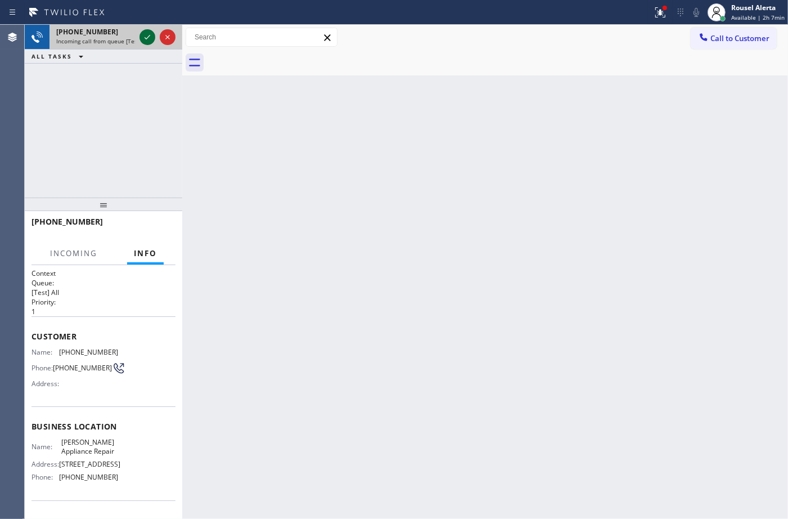
click at [143, 41] on icon at bounding box center [148, 37] width 14 height 14
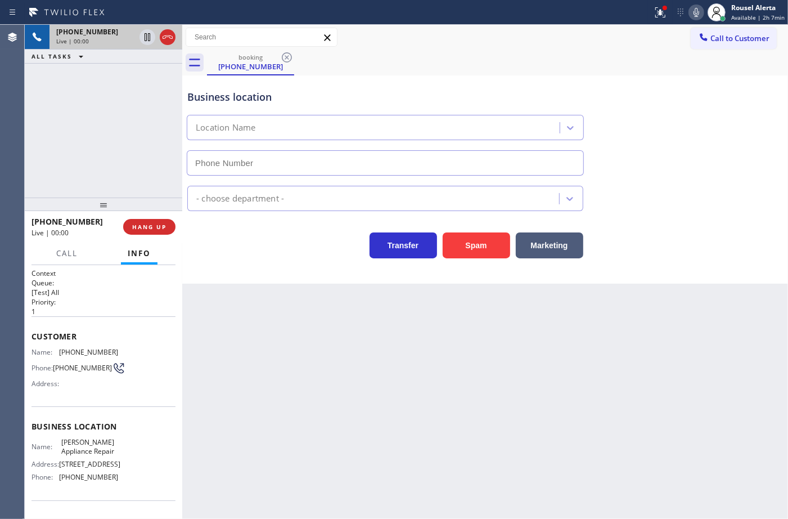
type input "[PHONE_NUMBER]"
click at [274, 347] on div "Back to Dashboard Change Sender ID Customers Technicians Select a contact Outbo…" at bounding box center [485, 272] width 606 height 494
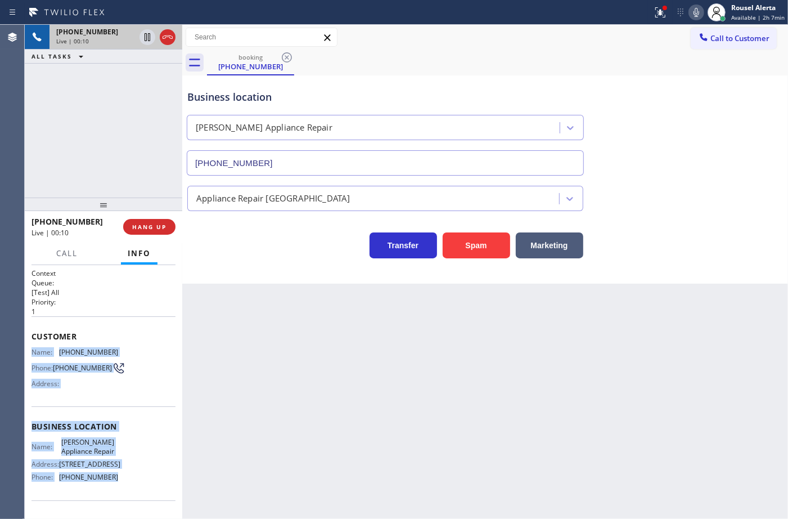
drag, startPoint x: 30, startPoint y: 350, endPoint x: 128, endPoint y: 495, distance: 175.4
click at [128, 495] on div "Context Queue: [Test] All Priority: 1 Customer Name: (214) 472-2652 Phone: (214…" at bounding box center [104, 392] width 158 height 254
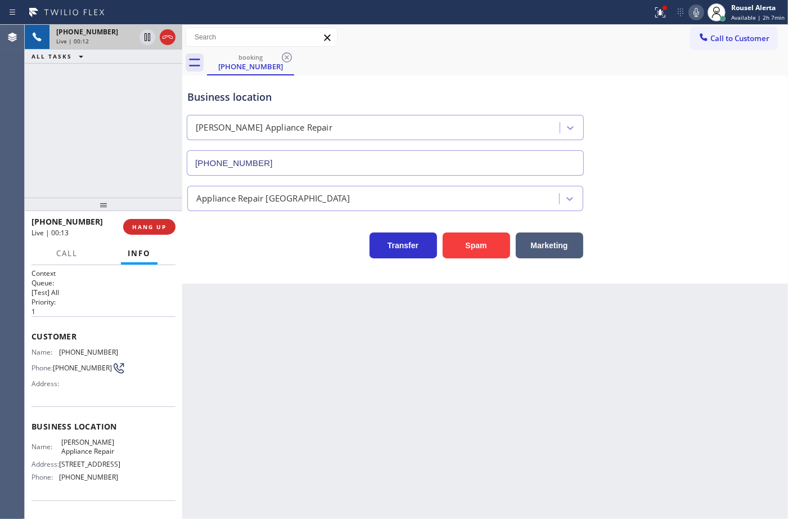
click at [289, 450] on div "Back to Dashboard Change Sender ID Customers Technicians Select a contact Outbo…" at bounding box center [485, 272] width 606 height 494
click at [113, 189] on div "+12144722652 Live | 00:13 ALL TASKS ALL TASKS ACTIVE TASKS TASKS IN WRAP UP" at bounding box center [104, 111] width 158 height 173
click at [260, 352] on div "Back to Dashboard Change Sender ID Customers Technicians Select a contact Outbo…" at bounding box center [485, 272] width 606 height 494
click at [152, 226] on span "HANG UP" at bounding box center [149, 227] width 34 height 8
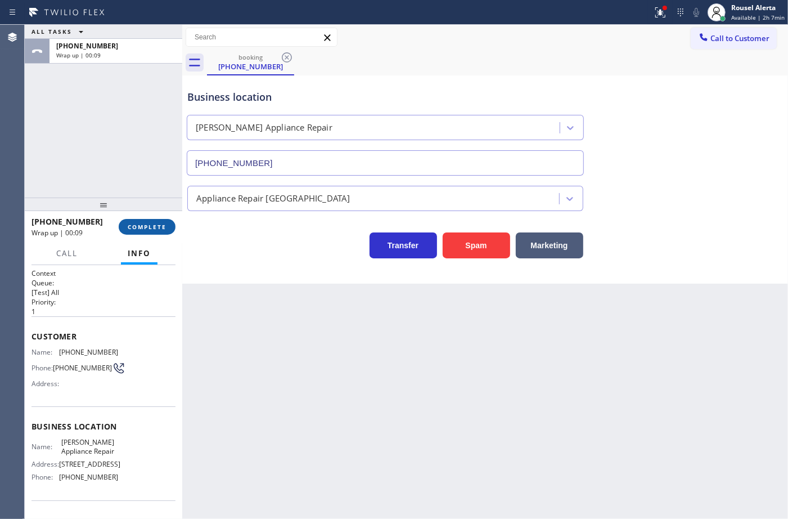
click at [152, 226] on span "COMPLETE" at bounding box center [147, 227] width 39 height 8
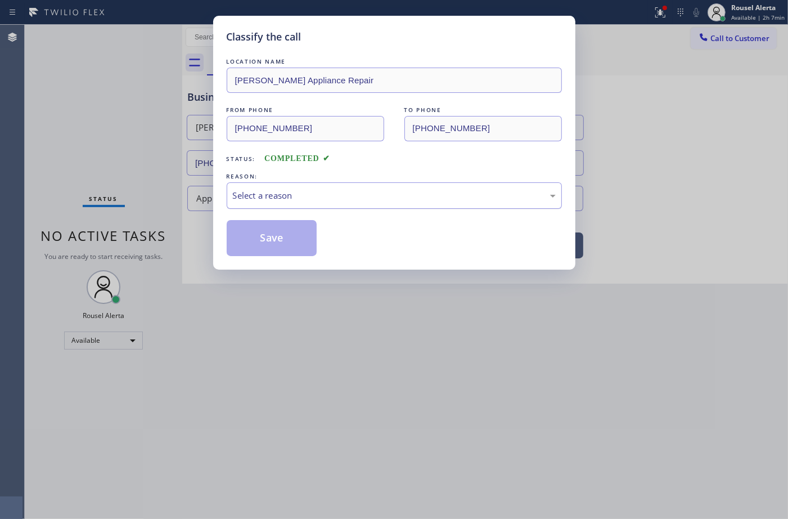
click at [261, 203] on div "Select a reason" at bounding box center [394, 195] width 335 height 26
click at [282, 244] on button "Save" at bounding box center [272, 238] width 91 height 36
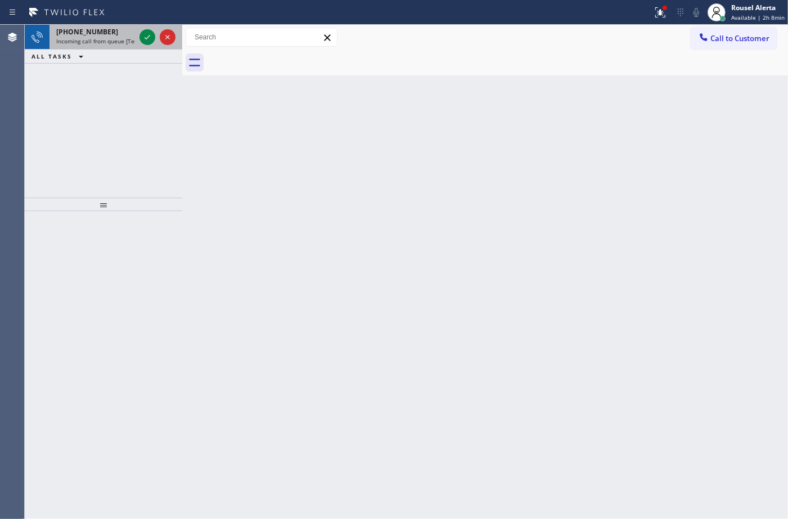
click at [104, 35] on div "+13863810189" at bounding box center [95, 32] width 79 height 10
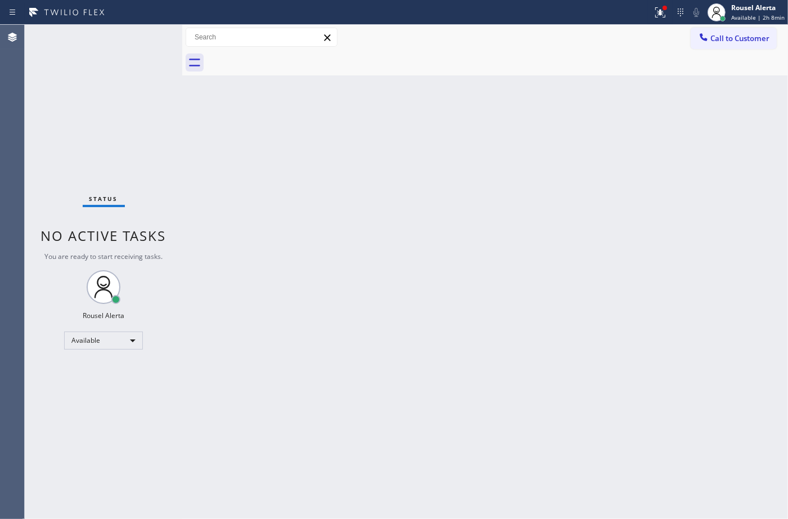
click at [141, 32] on div "Status No active tasks You are ready to start receiving tasks. Rousel Alerta Av…" at bounding box center [104, 272] width 158 height 494
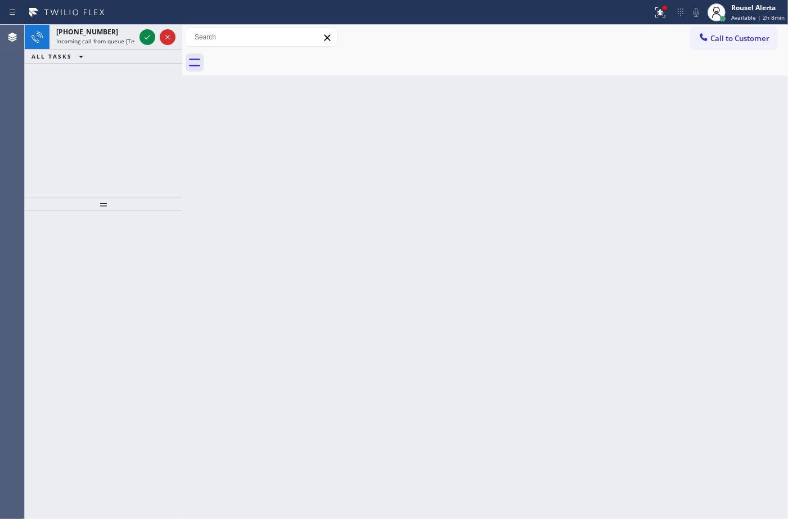
click at [141, 32] on icon at bounding box center [148, 37] width 14 height 14
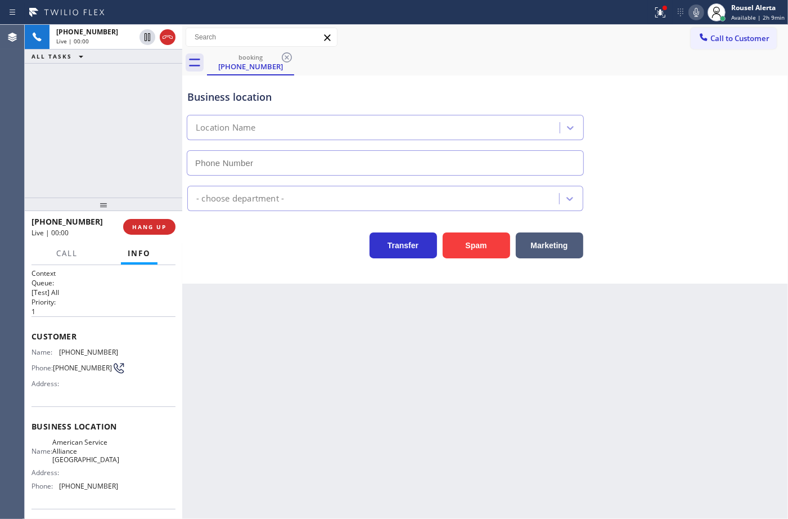
type input "[PHONE_NUMBER]"
click at [490, 239] on button "Spam" at bounding box center [477, 245] width 68 height 26
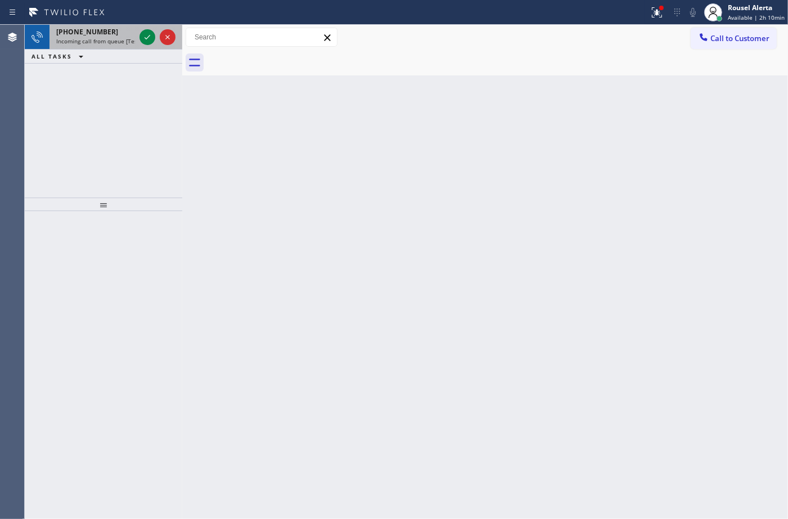
click at [116, 41] on span "Incoming call from queue [Test] All" at bounding box center [102, 41] width 93 height 8
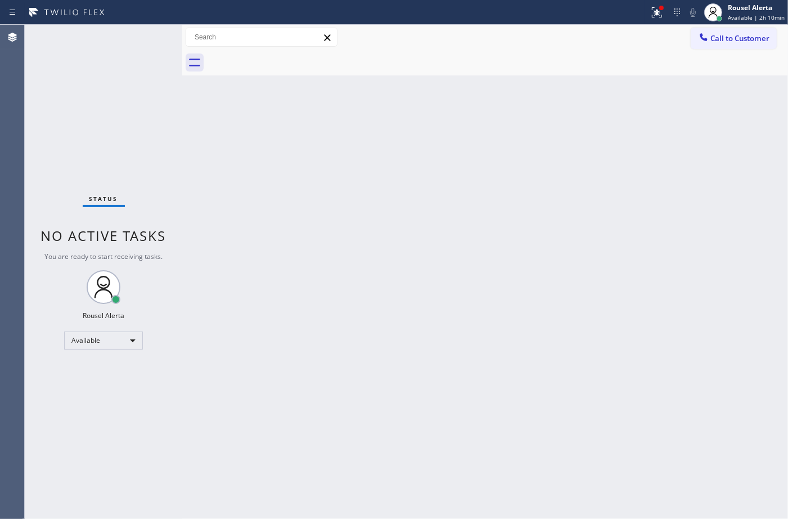
click at [149, 54] on div "Status No active tasks You are ready to start receiving tasks. Rousel Alerta Av…" at bounding box center [104, 272] width 158 height 494
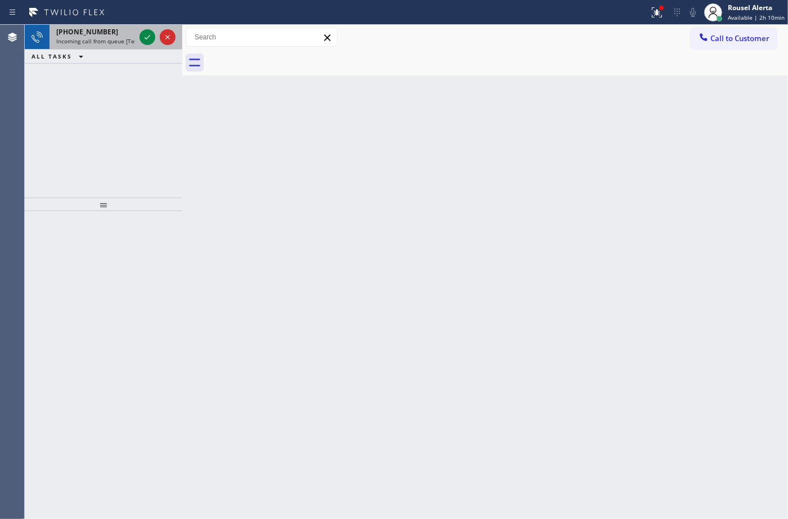
click at [122, 45] on div "+13236270316 Incoming call from queue [Test] All" at bounding box center [94, 37] width 88 height 25
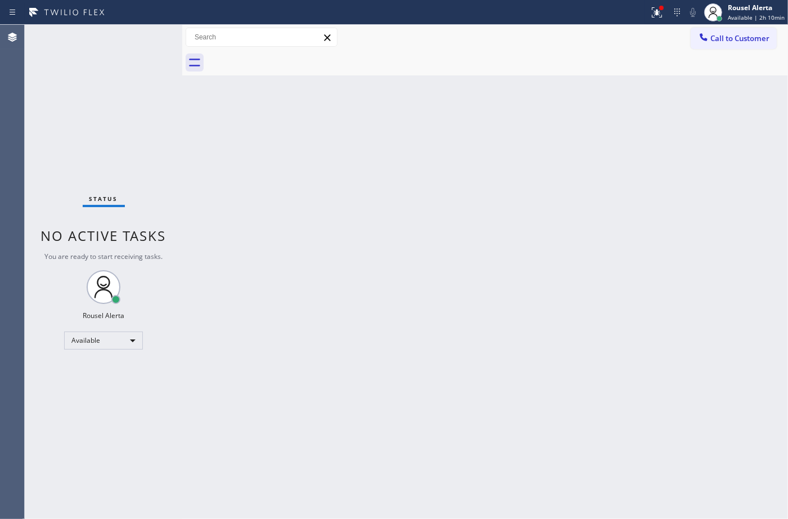
click at [143, 39] on div "Status No active tasks You are ready to start receiving tasks. Rousel Alerta Av…" at bounding box center [104, 272] width 158 height 494
click at [657, 21] on button at bounding box center [657, 12] width 25 height 25
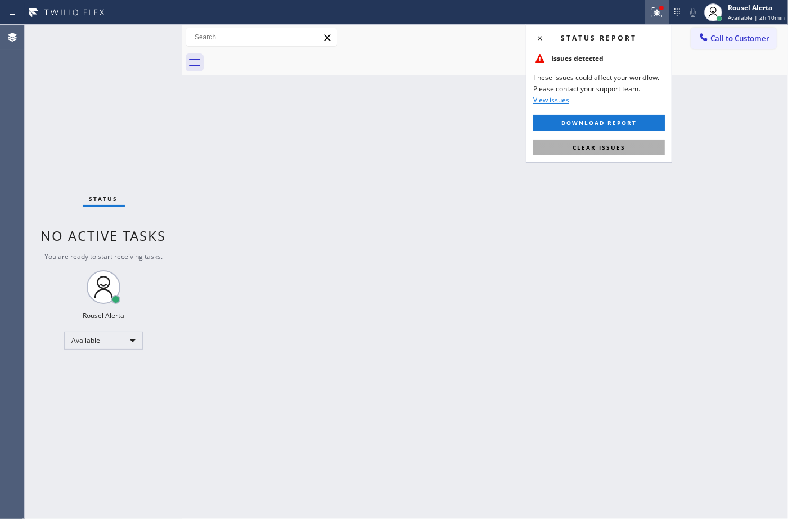
click at [608, 147] on span "Clear issues" at bounding box center [599, 147] width 53 height 8
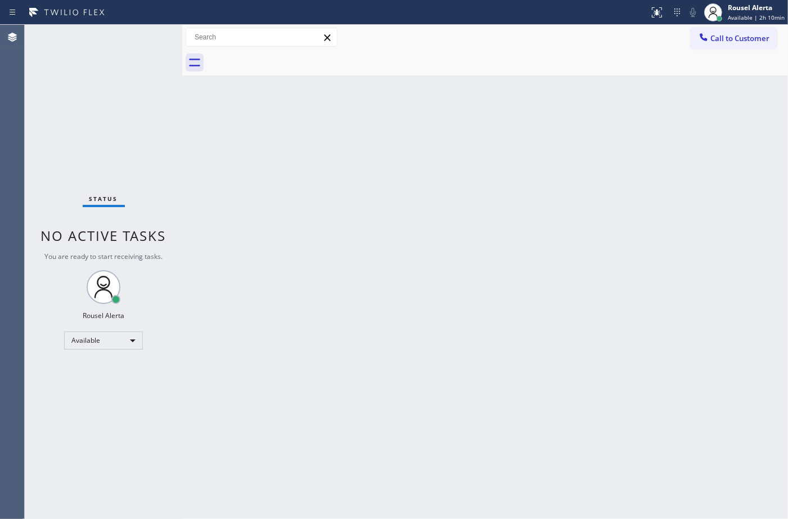
click at [537, 265] on div "Back to Dashboard Change Sender ID Customers Technicians Select a contact Outbo…" at bounding box center [485, 272] width 606 height 494
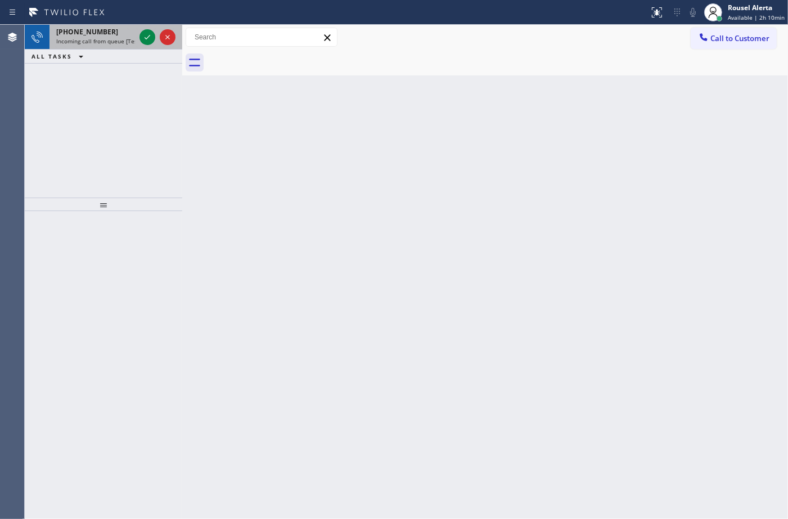
click at [124, 41] on span "Incoming call from queue [Test] All" at bounding box center [102, 41] width 93 height 8
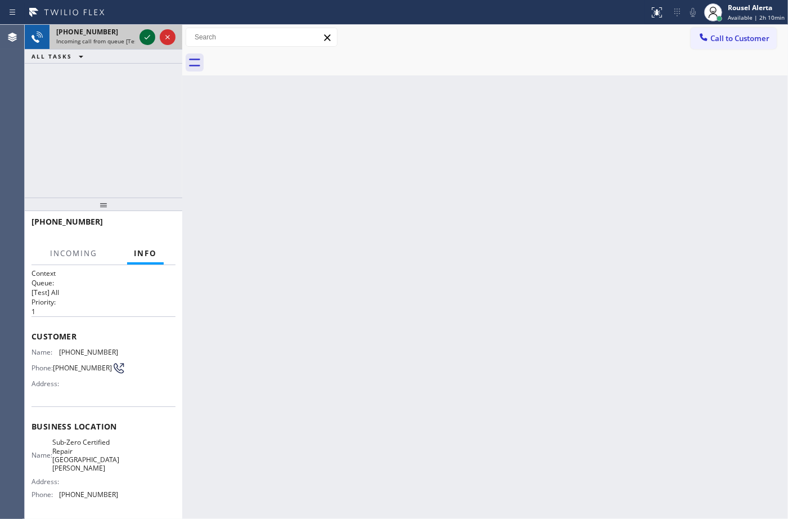
click at [143, 38] on icon at bounding box center [148, 37] width 14 height 14
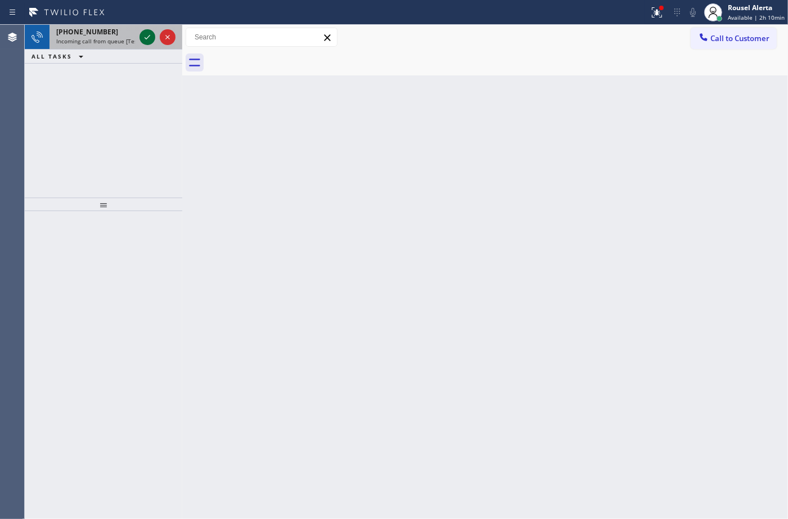
click at [143, 38] on icon at bounding box center [148, 37] width 14 height 14
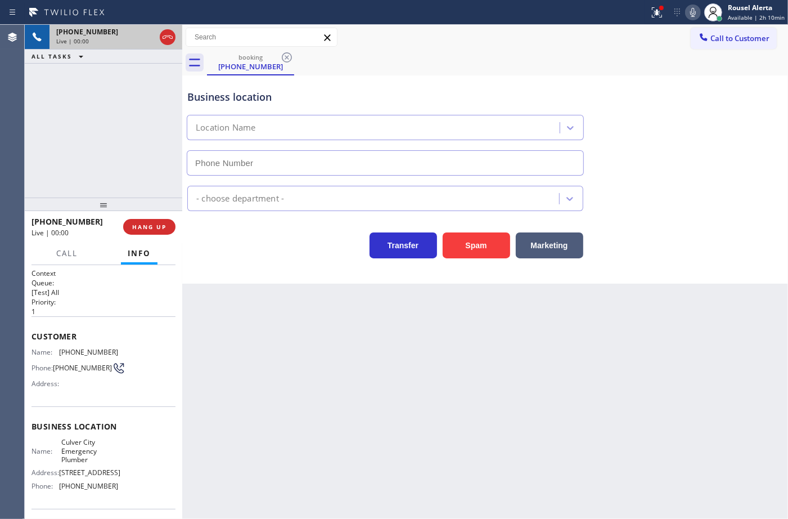
type input "[PHONE_NUMBER]"
click at [524, 384] on div "Back to Dashboard Change Sender ID Customers Technicians Select a contact Outbo…" at bounding box center [485, 272] width 606 height 494
drag, startPoint x: 93, startPoint y: 152, endPoint x: 115, endPoint y: 177, distance: 33.5
click at [95, 156] on div "+16097192981 Live | 00:06 ALL TASKS ALL TASKS ACTIVE TASKS TASKS IN WRAP UP" at bounding box center [104, 111] width 158 height 173
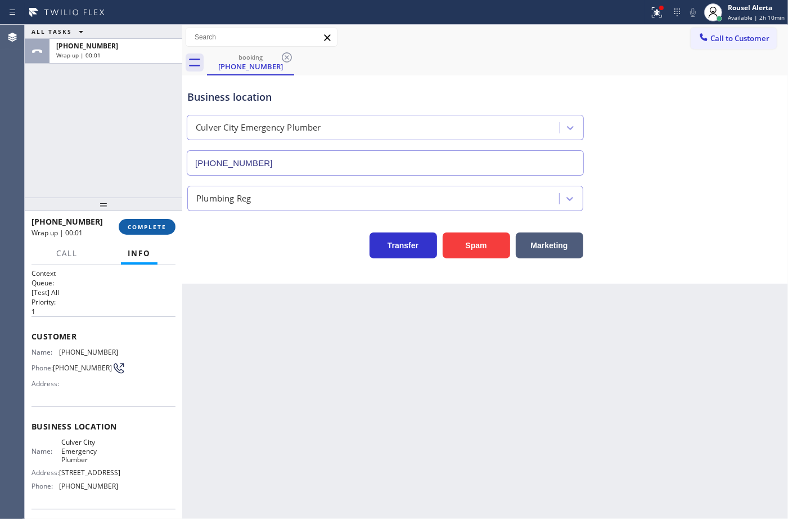
click at [147, 232] on button "COMPLETE" at bounding box center [147, 227] width 57 height 16
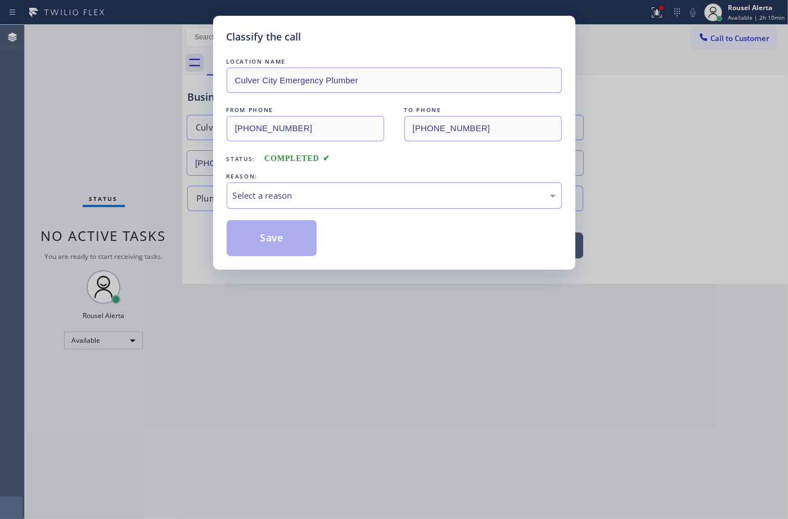
click at [379, 191] on div "Select a reason" at bounding box center [394, 195] width 323 height 13
click at [304, 245] on button "Save" at bounding box center [272, 238] width 91 height 36
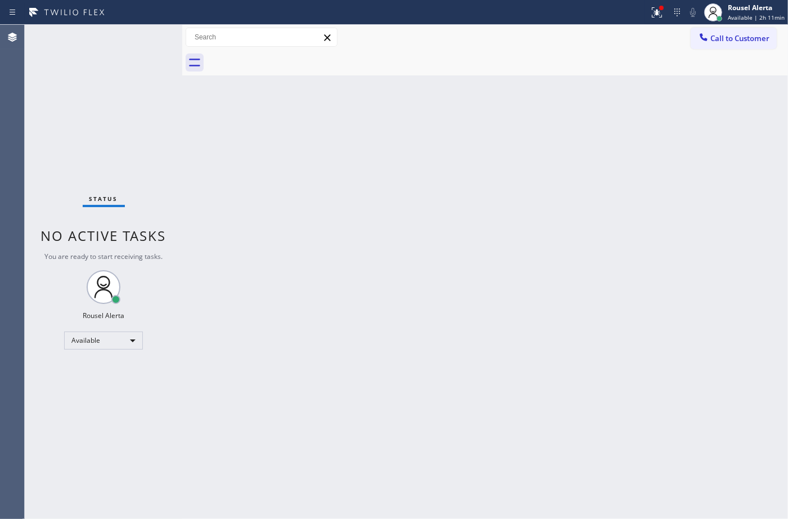
click at [287, 175] on div "Back to Dashboard Change Sender ID Customers Technicians Select a contact Outbo…" at bounding box center [485, 272] width 606 height 494
click at [297, 156] on div "Back to Dashboard Change Sender ID Customers Technicians Select a contact Outbo…" at bounding box center [485, 272] width 606 height 494
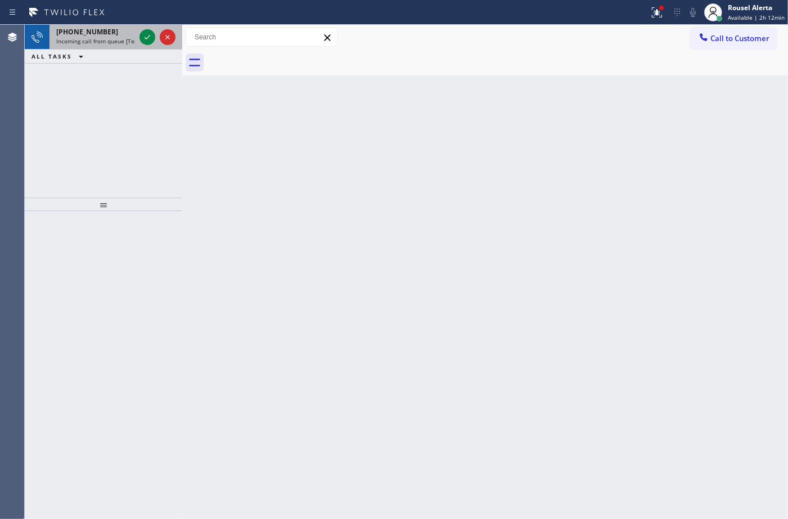
click at [108, 39] on span "Incoming call from queue [Test] All" at bounding box center [102, 41] width 93 height 8
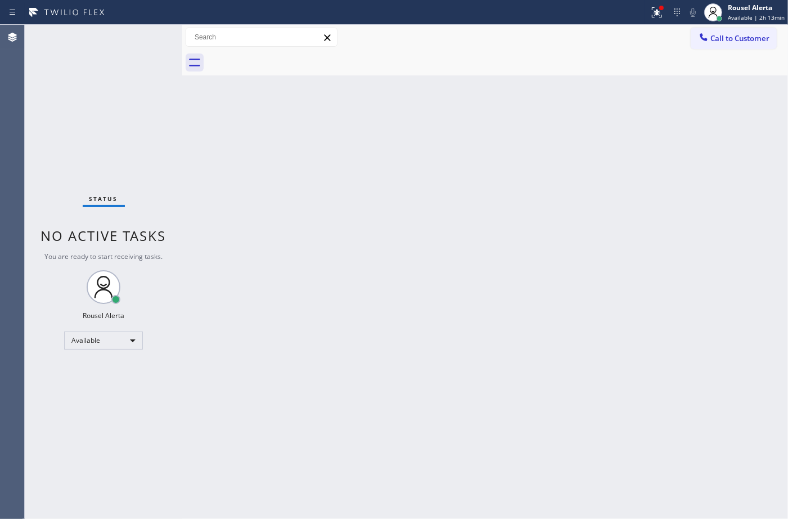
click at [376, 291] on div "Back to Dashboard Change Sender ID Customers Technicians Select a contact Outbo…" at bounding box center [485, 272] width 606 height 494
click at [654, 17] on icon at bounding box center [657, 13] width 14 height 14
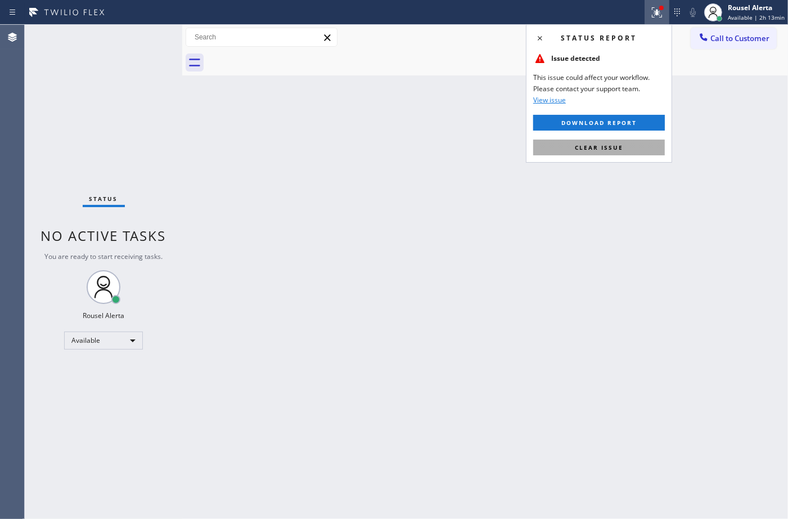
click at [611, 145] on span "Clear issue" at bounding box center [599, 147] width 48 height 8
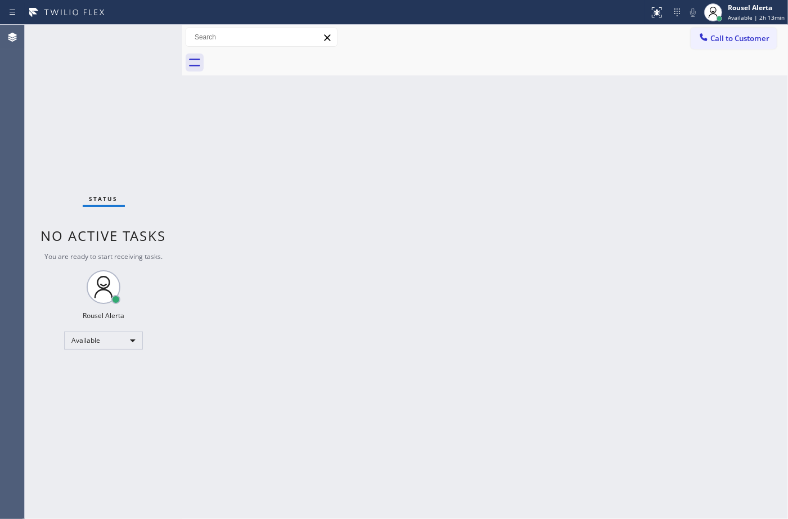
click at [601, 240] on div "Back to Dashboard Change Sender ID Customers Technicians Select a contact Outbo…" at bounding box center [485, 272] width 606 height 494
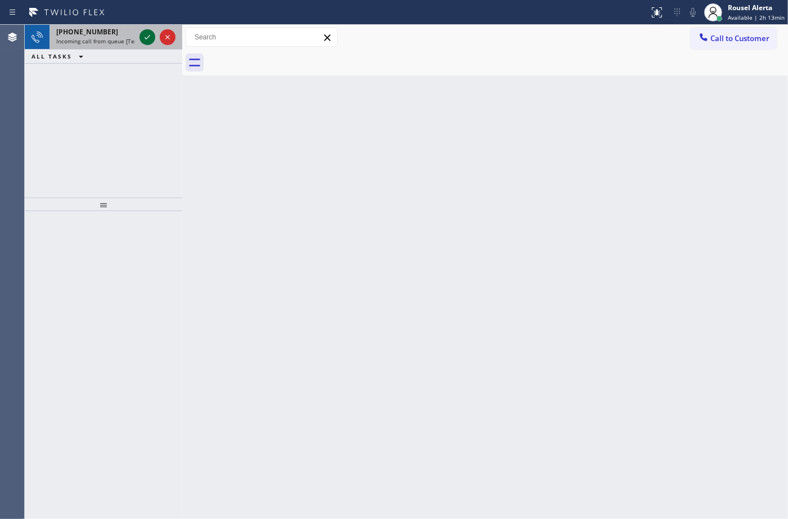
drag, startPoint x: 110, startPoint y: 34, endPoint x: 145, endPoint y: 37, distance: 34.4
click at [113, 34] on div "+13102002612" at bounding box center [95, 32] width 79 height 10
click at [147, 37] on icon at bounding box center [148, 37] width 14 height 14
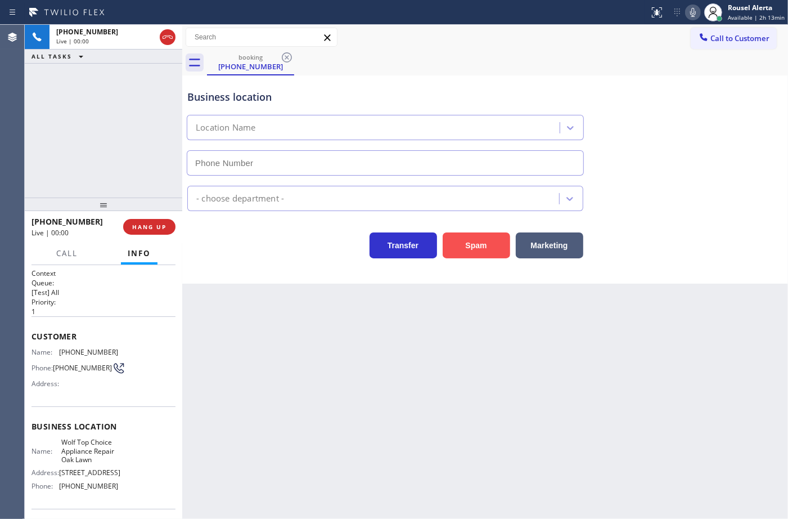
type input "(708) 616-0809"
click at [460, 253] on button "Spam" at bounding box center [477, 245] width 68 height 26
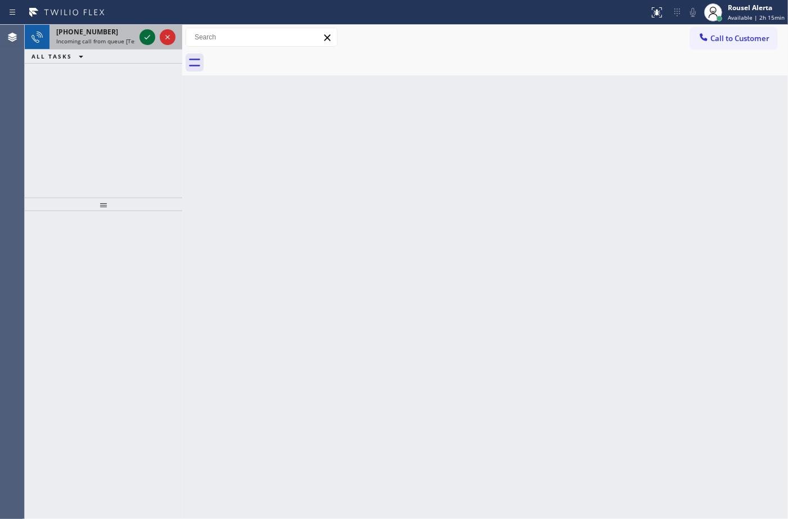
click at [145, 43] on icon at bounding box center [148, 37] width 14 height 14
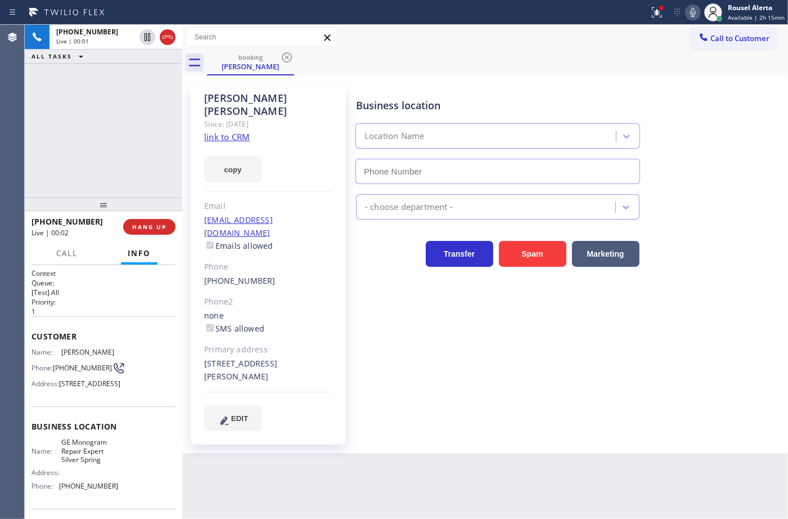
type input "[PHONE_NUMBER]"
click at [234, 131] on link "link to CRM" at bounding box center [227, 136] width 46 height 11
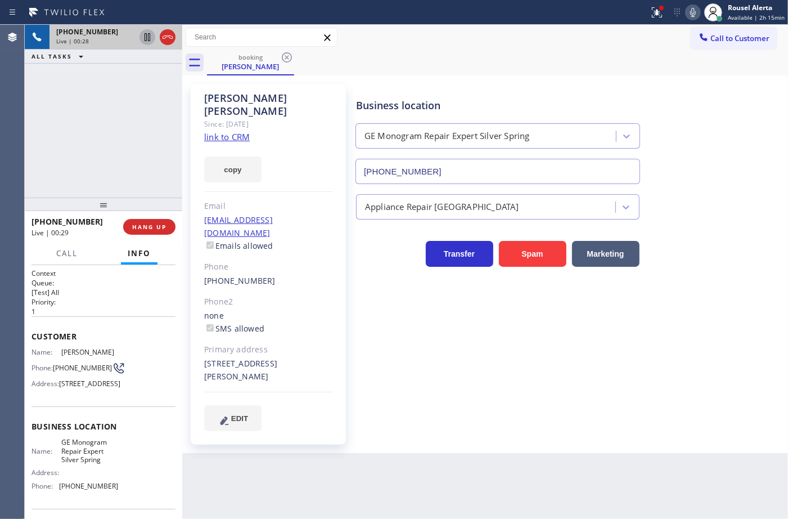
click at [149, 38] on icon at bounding box center [148, 37] width 14 height 14
click at [691, 16] on icon at bounding box center [694, 13] width 14 height 14
click at [532, 65] on div "booking Syed Ahmend" at bounding box center [497, 62] width 581 height 25
click at [145, 37] on icon at bounding box center [147, 37] width 8 height 8
click at [698, 14] on icon at bounding box center [694, 13] width 14 height 14
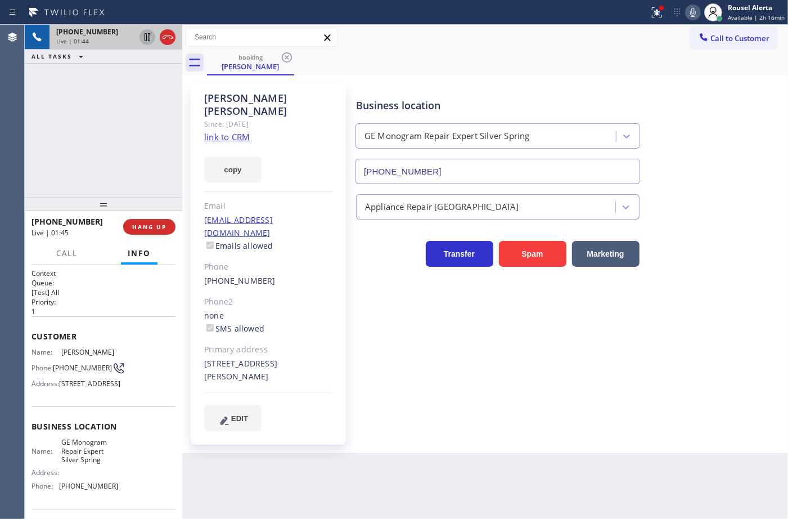
click at [121, 77] on div "+17035973919 Live | 01:44 ALL TASKS ALL TASKS ACTIVE TASKS TASKS IN WRAP UP" at bounding box center [104, 111] width 158 height 173
click at [373, 496] on div "Back to Dashboard Change Sender ID Customers Technicians Select a contact Outbo…" at bounding box center [485, 272] width 606 height 494
click at [143, 146] on div "+17035973919 Live | 02:09 ALL TASKS ALL TASKS ACTIVE TASKS TASKS IN WRAP UP" at bounding box center [104, 111] width 158 height 173
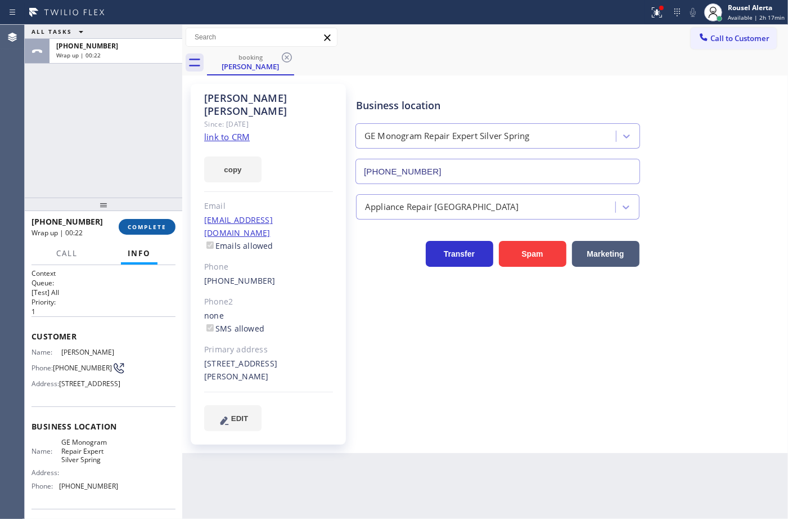
click at [152, 228] on span "COMPLETE" at bounding box center [147, 227] width 39 height 8
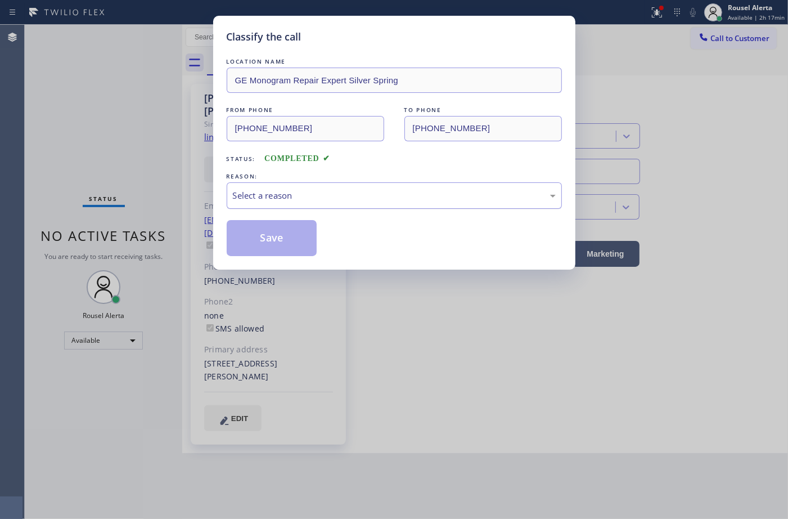
click at [302, 198] on div "Select a reason" at bounding box center [394, 195] width 323 height 13
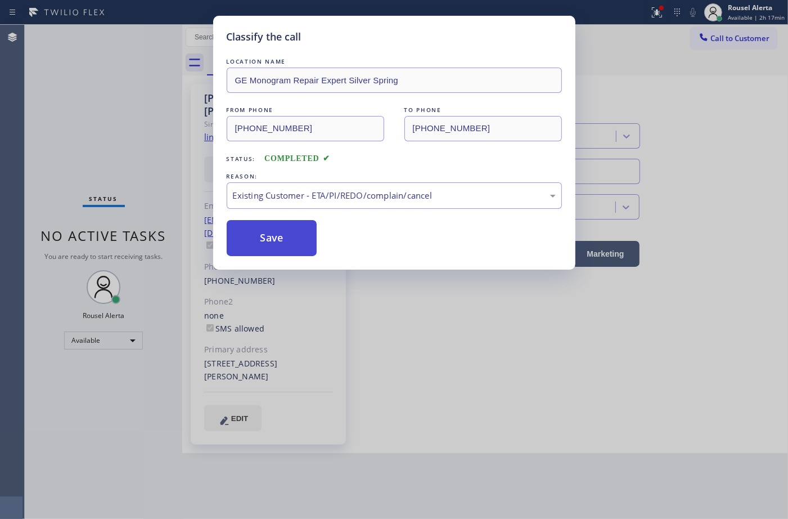
click at [296, 248] on button "Save" at bounding box center [272, 238] width 91 height 36
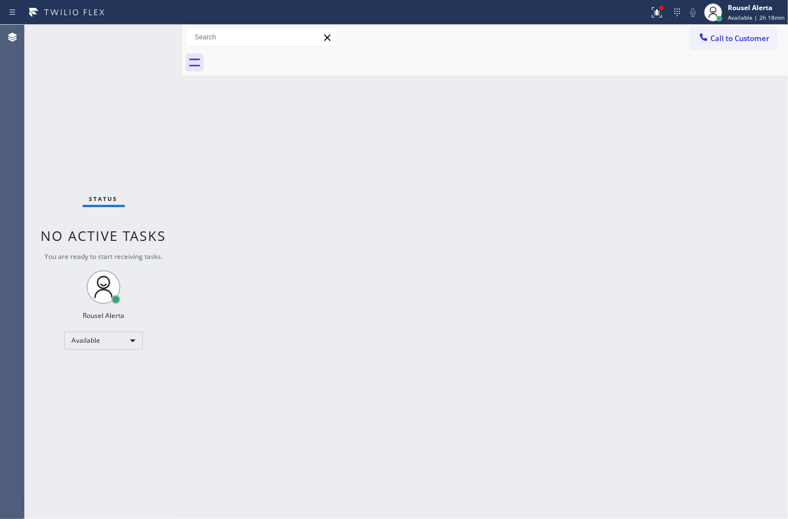
click at [321, 277] on div "Back to Dashboard Change Sender ID Customers Technicians Select a contact Outbo…" at bounding box center [485, 272] width 606 height 494
click at [749, 17] on span "Available | 2h 18min" at bounding box center [756, 18] width 57 height 8
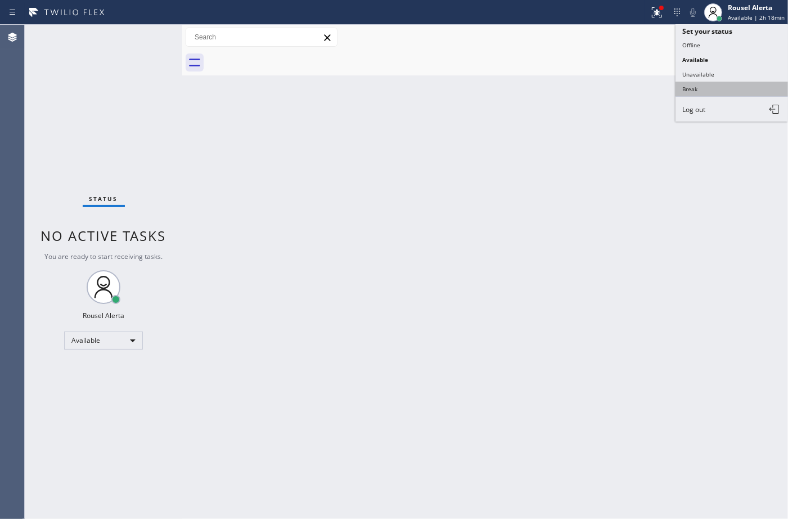
click at [715, 89] on button "Break" at bounding box center [732, 89] width 113 height 15
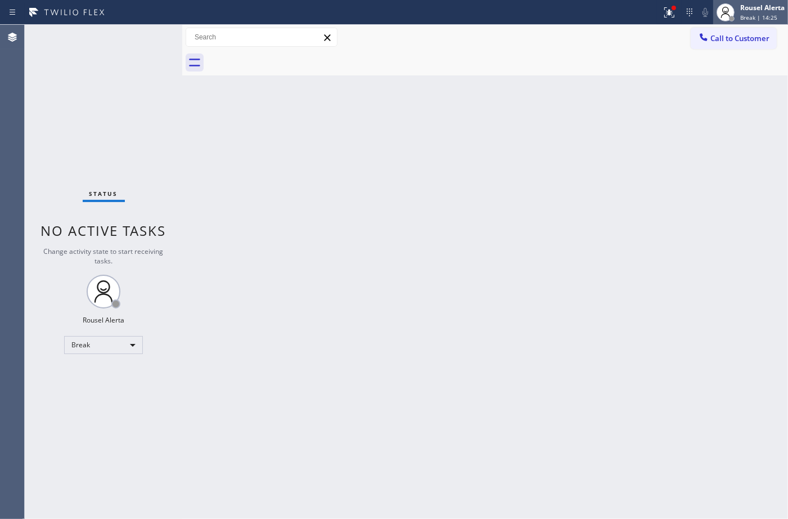
click at [769, 21] on div "Rousel Alerta Break | 14:25" at bounding box center [751, 12] width 75 height 25
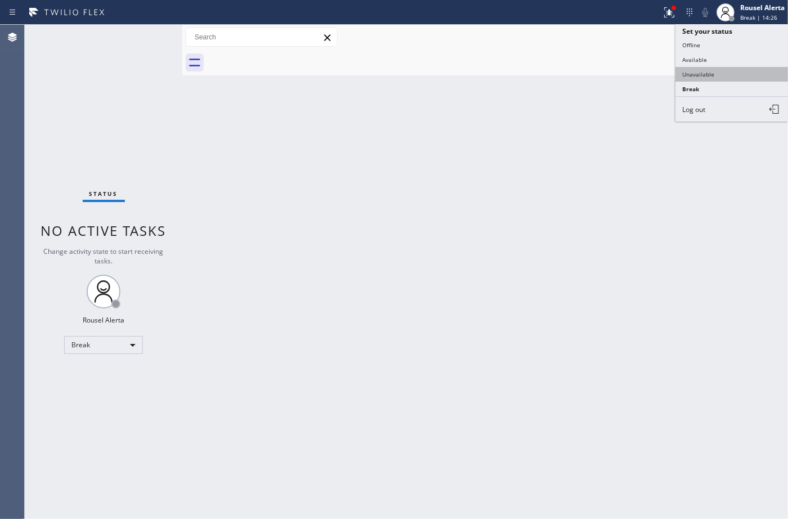
click at [735, 67] on button "Unavailable" at bounding box center [732, 74] width 113 height 15
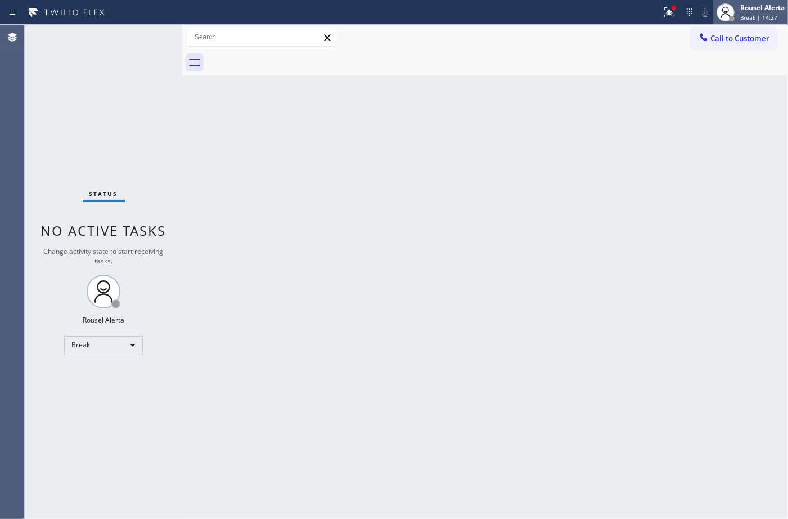
click at [739, 7] on div "Rousel Alerta Break | 14:27" at bounding box center [763, 12] width 50 height 20
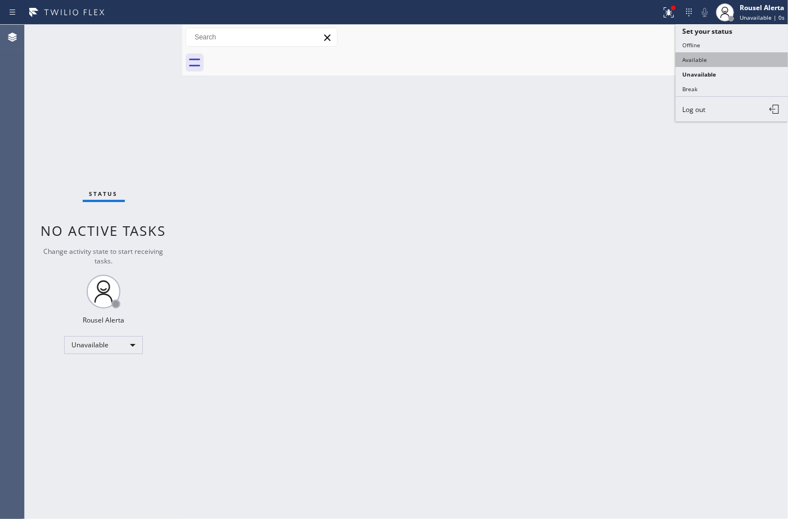
click at [728, 54] on button "Available" at bounding box center [732, 59] width 113 height 15
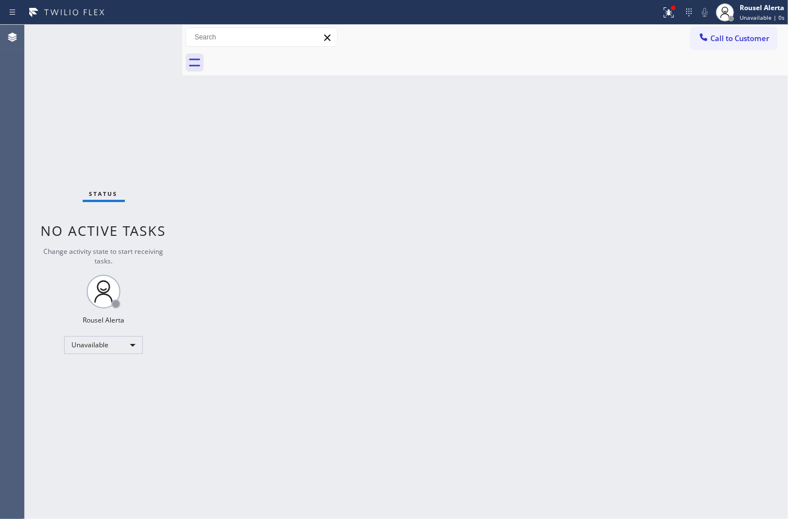
click at [671, 71] on div at bounding box center [497, 62] width 581 height 25
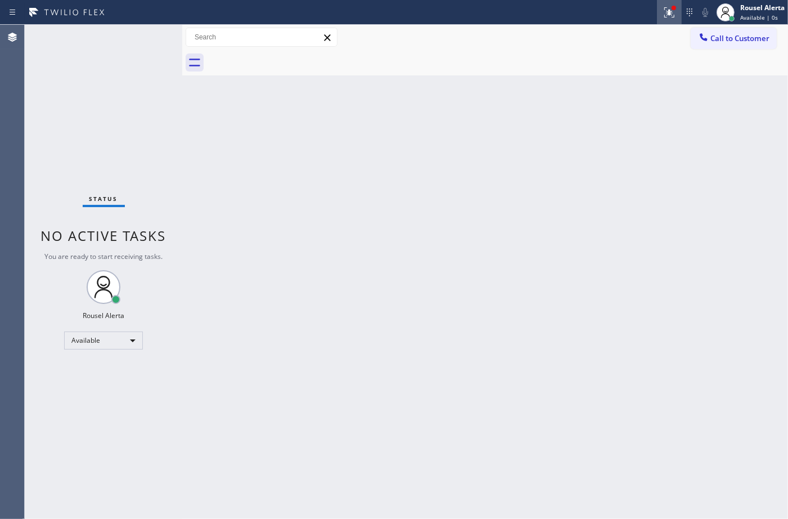
click at [675, 25] on div "Call to Customer Outbound call Location Search location Your caller id phone nu…" at bounding box center [485, 37] width 606 height 25
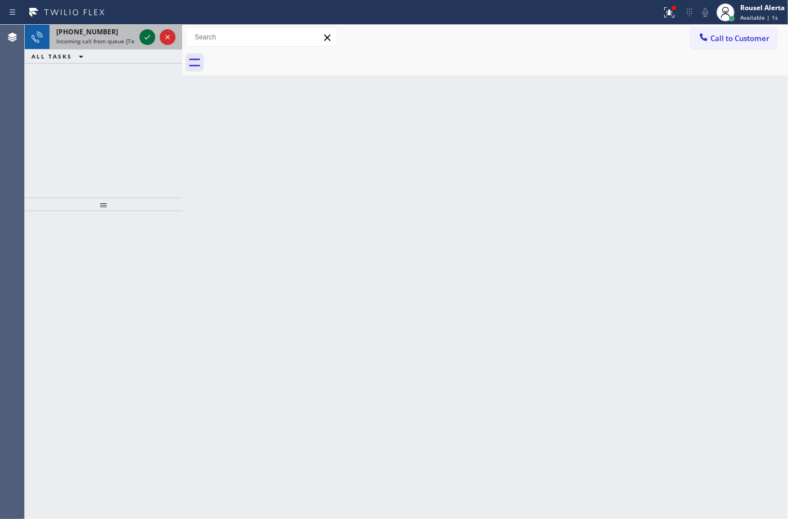
click at [145, 37] on icon at bounding box center [148, 37] width 14 height 14
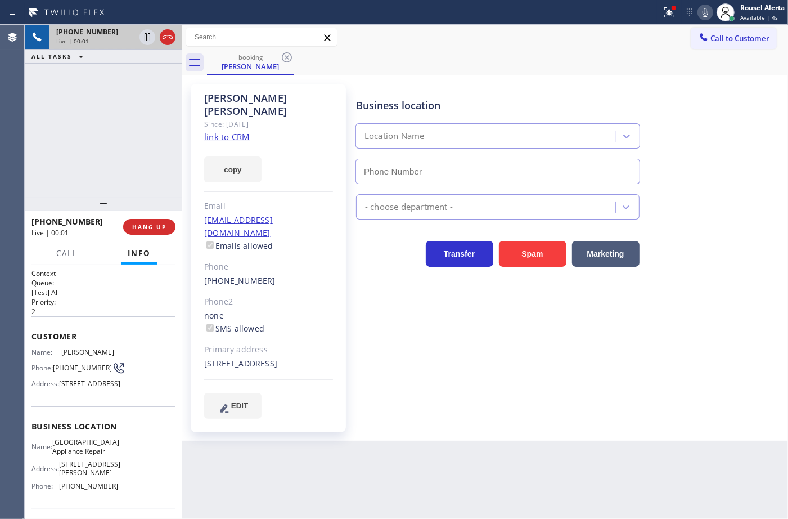
type input "[PHONE_NUMBER]"
drag, startPoint x: 244, startPoint y: 131, endPoint x: 246, endPoint y: 116, distance: 14.8
click at [244, 143] on div "copy" at bounding box center [268, 162] width 129 height 39
click at [246, 118] on div "Since: 20 may 2020" at bounding box center [268, 124] width 129 height 13
click at [243, 131] on link "link to CRM" at bounding box center [227, 136] width 46 height 11
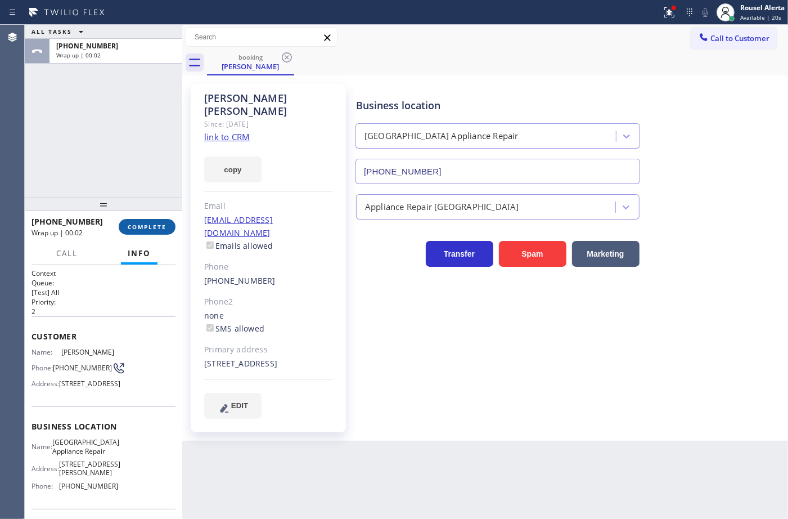
click at [129, 231] on span "COMPLETE" at bounding box center [147, 227] width 39 height 8
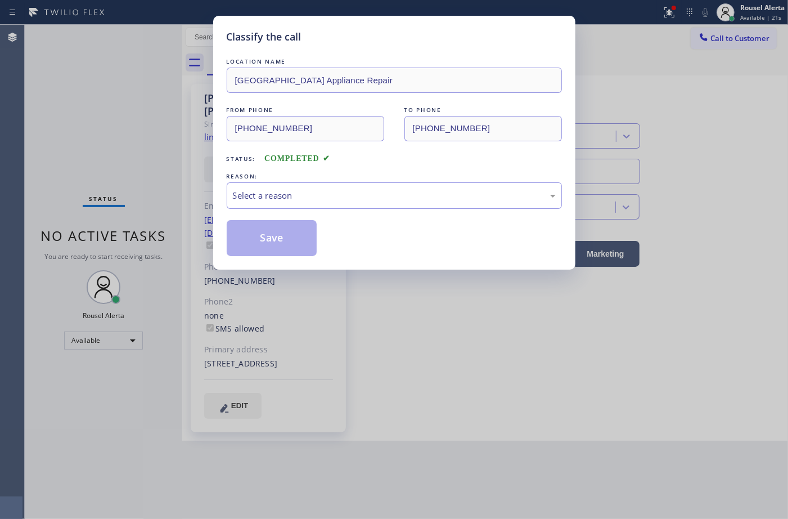
click at [293, 214] on div "LOCATION NAME Calumet Heights Appliance Repair FROM PHONE (773) 220-7629 TO PHO…" at bounding box center [394, 156] width 335 height 200
click at [301, 200] on div "Select a reason" at bounding box center [394, 195] width 323 height 13
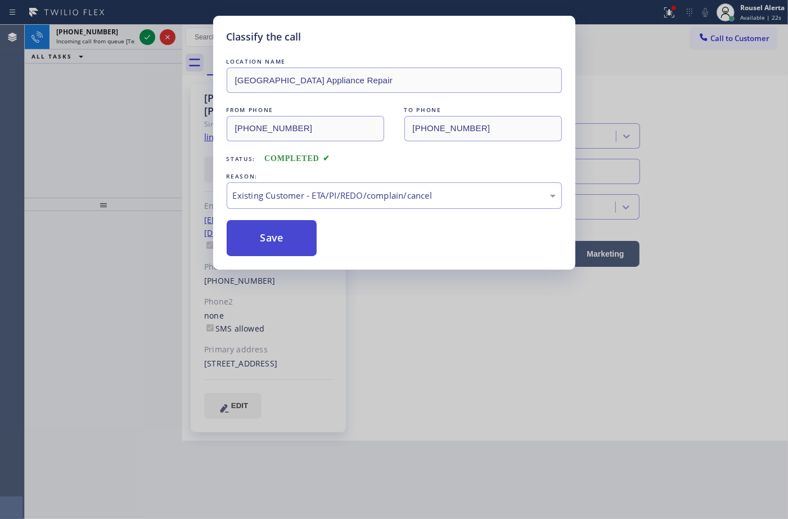
click at [285, 234] on button "Save" at bounding box center [272, 238] width 91 height 36
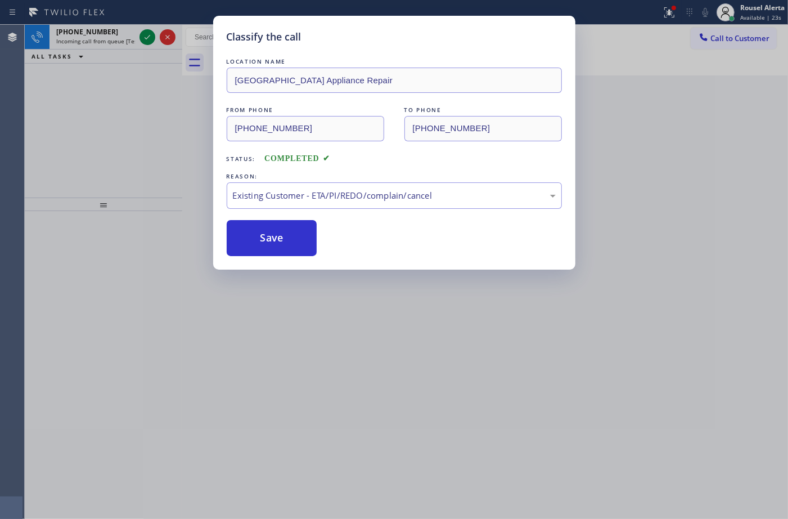
click at [113, 24] on div "Classify the call LOCATION NAME Calumet Heights Appliance Repair FROM PHONE (77…" at bounding box center [394, 259] width 788 height 519
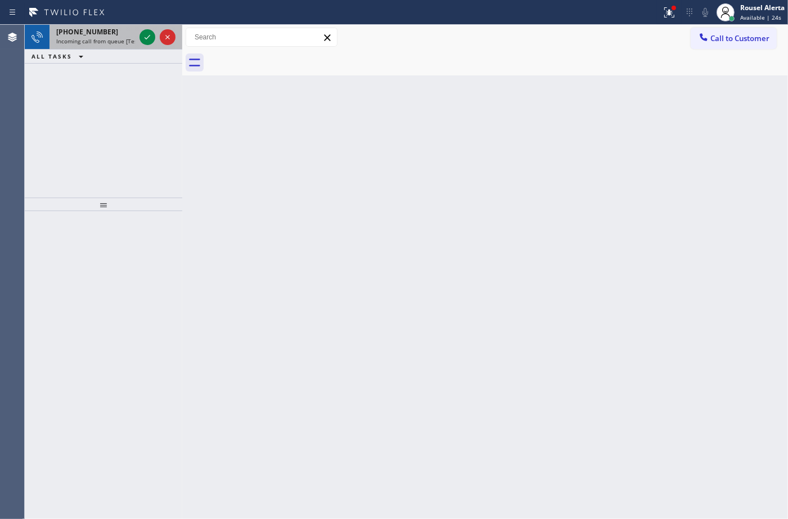
drag, startPoint x: 127, startPoint y: 33, endPoint x: 142, endPoint y: 37, distance: 16.4
click at [128, 33] on div "+17732207629" at bounding box center [95, 32] width 79 height 10
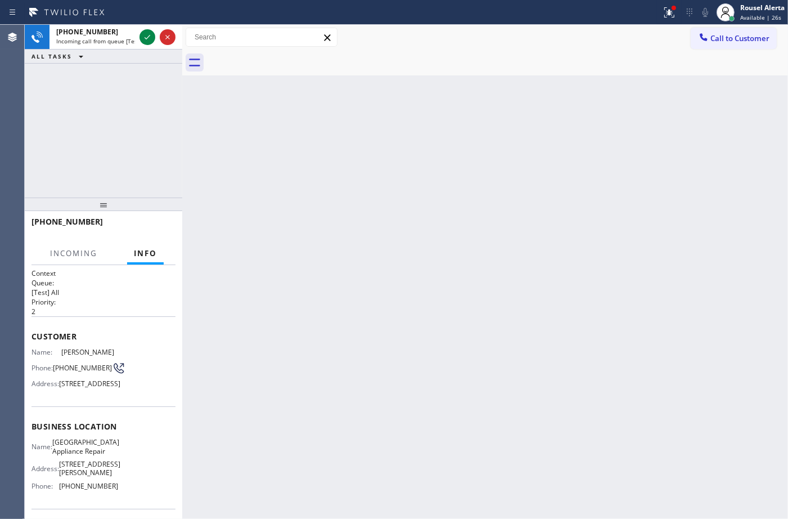
drag, startPoint x: 435, startPoint y: 253, endPoint x: 453, endPoint y: 227, distance: 32.0
click at [437, 254] on div "Back to Dashboard Change Sender ID Customers Technicians Select a contact Outbo…" at bounding box center [485, 272] width 606 height 494
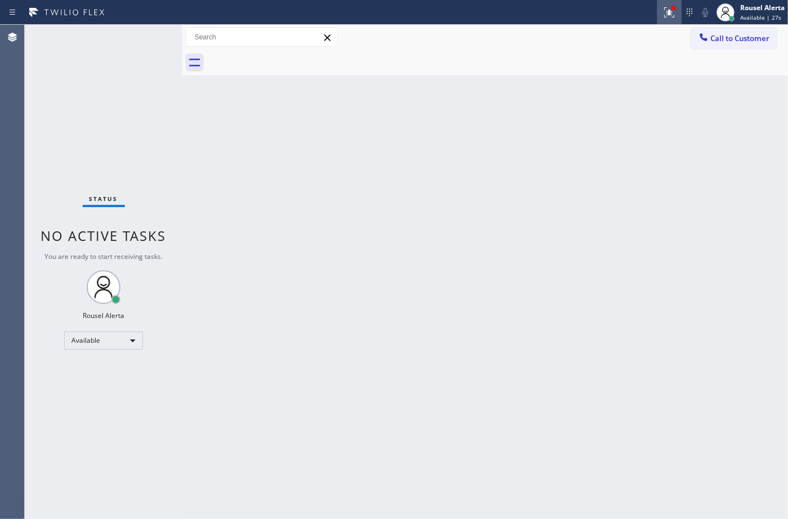
click at [663, 9] on icon at bounding box center [670, 13] width 14 height 14
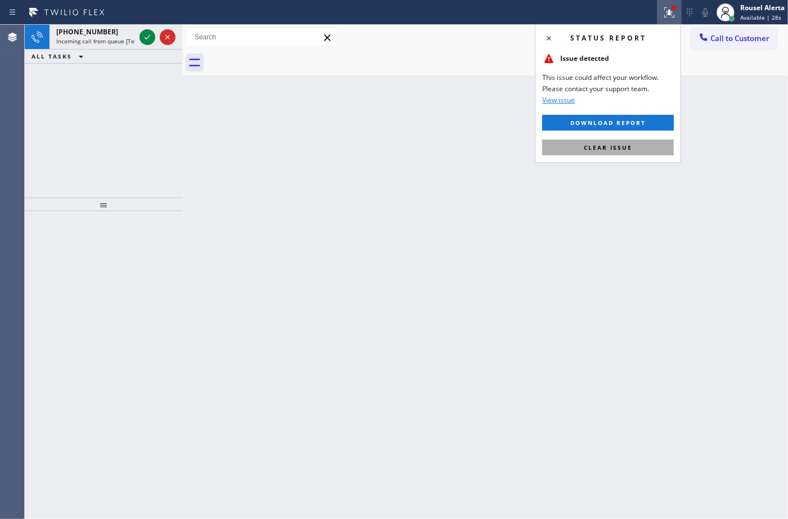
click at [639, 145] on button "Clear issue" at bounding box center [608, 148] width 132 height 16
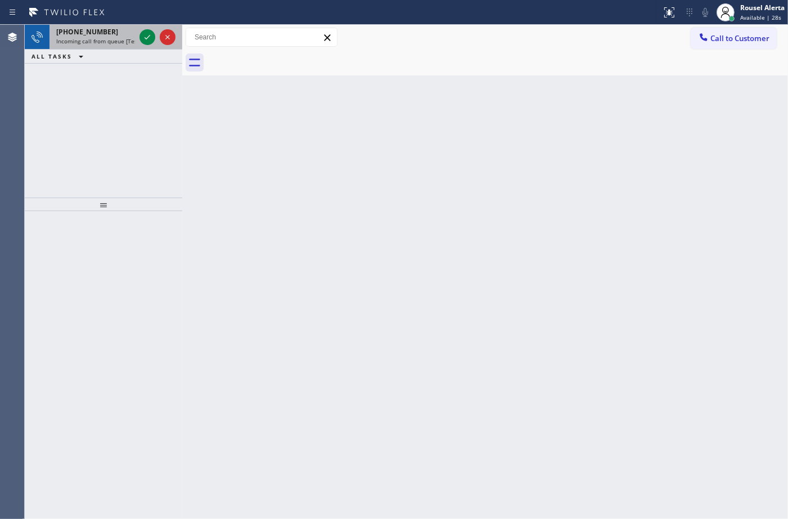
click at [113, 29] on div "+17732207629" at bounding box center [95, 32] width 79 height 10
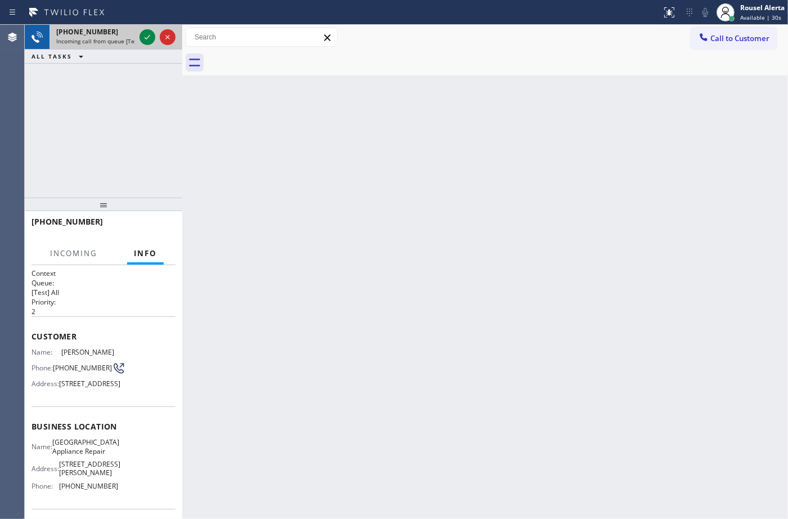
click at [127, 37] on span "Incoming call from queue [Test] All" at bounding box center [102, 41] width 93 height 8
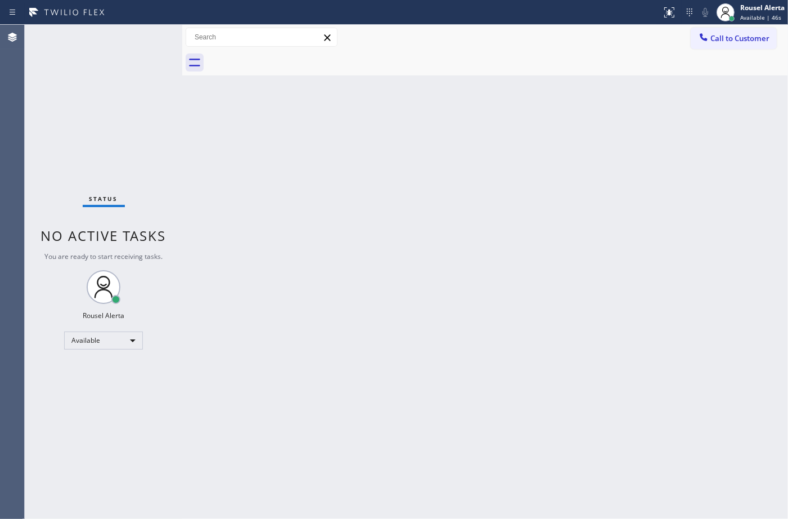
click at [580, 190] on div "Back to Dashboard Change Sender ID Customers Technicians Select a contact Outbo…" at bounding box center [485, 272] width 606 height 494
click at [426, 252] on div "Back to Dashboard Change Sender ID Customers Technicians Select a contact Outbo…" at bounding box center [485, 272] width 606 height 494
click at [246, 150] on div "Back to Dashboard Change Sender ID Customers Technicians Select a contact Outbo…" at bounding box center [485, 272] width 606 height 494
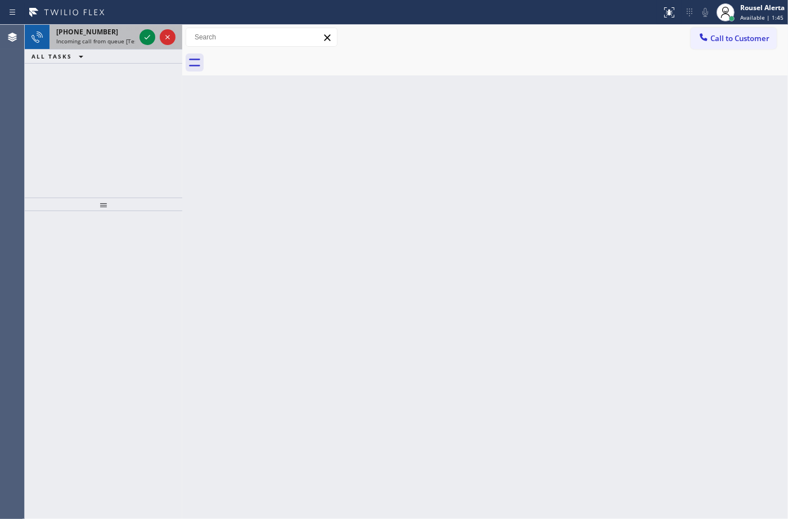
click at [124, 38] on span "Incoming call from queue [Test] All" at bounding box center [102, 41] width 93 height 8
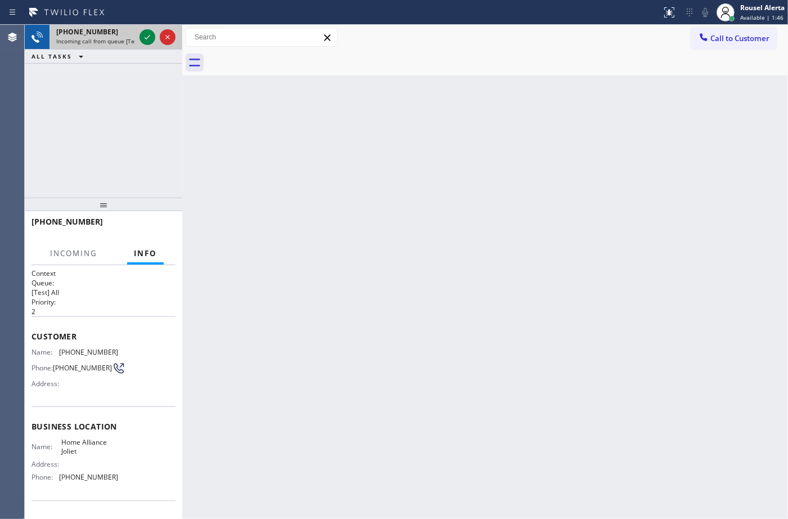
click at [138, 38] on div at bounding box center [157, 37] width 41 height 25
click at [140, 38] on div at bounding box center [148, 37] width 16 height 14
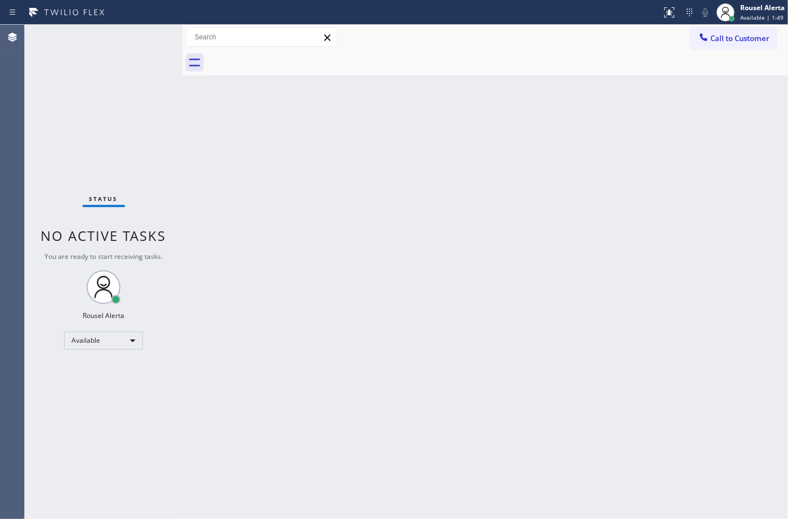
click at [139, 38] on div "Status No active tasks You are ready to start receiving tasks. Rousel Alerta Av…" at bounding box center [104, 272] width 158 height 494
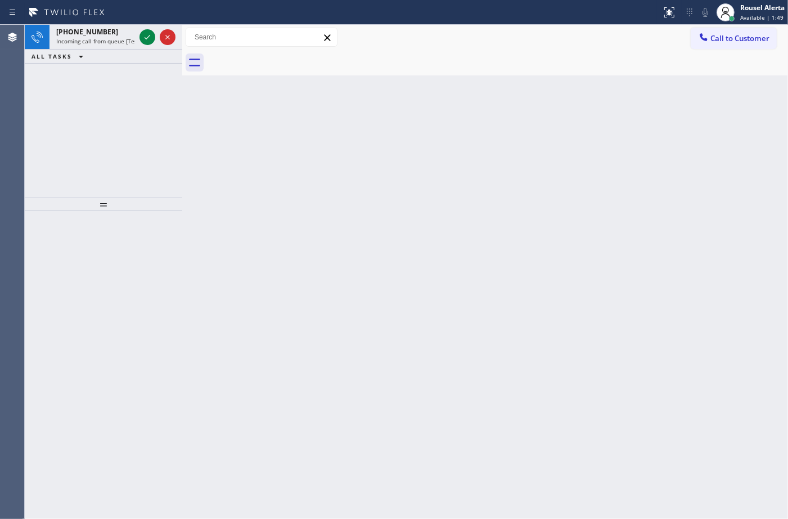
click at [140, 38] on div at bounding box center [148, 37] width 16 height 14
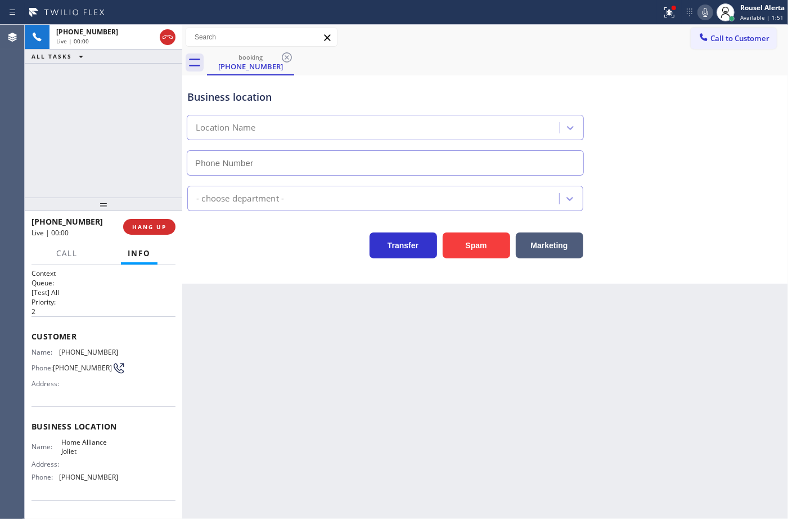
type input "(815) 384-1484"
click at [472, 246] on button "Spam" at bounding box center [477, 245] width 68 height 26
drag, startPoint x: 656, startPoint y: 16, endPoint x: 663, endPoint y: 15, distance: 7.4
click at [659, 15] on div "Status report Issue detected This issue could affect your workflow. Please cont…" at bounding box center [394, 12] width 788 height 25
click at [664, 15] on icon at bounding box center [670, 13] width 14 height 14
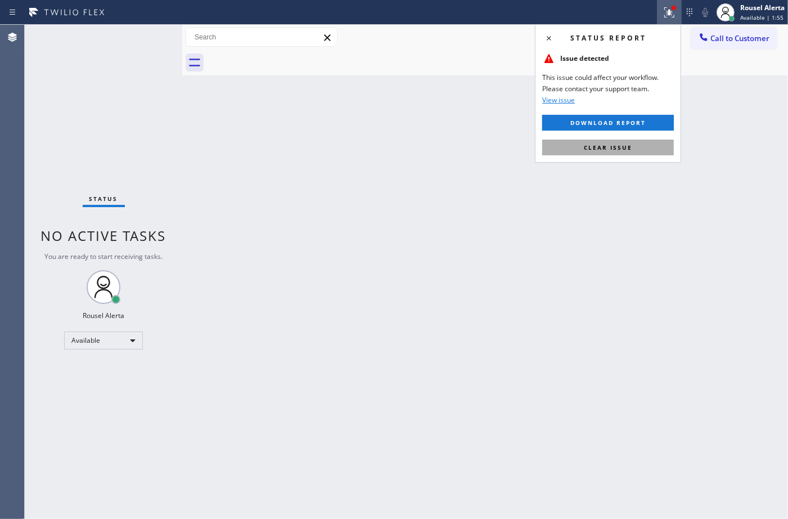
click at [636, 152] on button "Clear issue" at bounding box center [608, 148] width 132 height 16
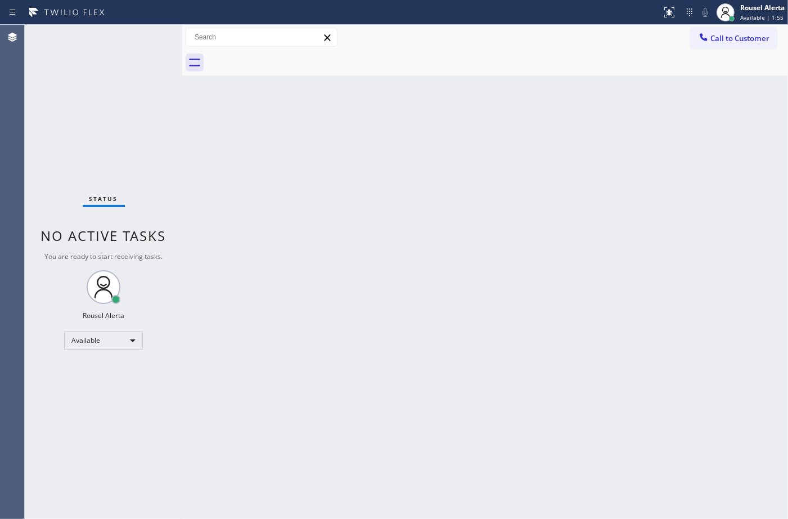
click at [668, 248] on div "Back to Dashboard Change Sender ID Customers Technicians Select a contact Outbo…" at bounding box center [485, 272] width 606 height 494
click at [398, 54] on div at bounding box center [497, 62] width 581 height 25
click at [369, 308] on div "Back to Dashboard Change Sender ID Customers Technicians Select a contact Outbo…" at bounding box center [485, 272] width 606 height 494
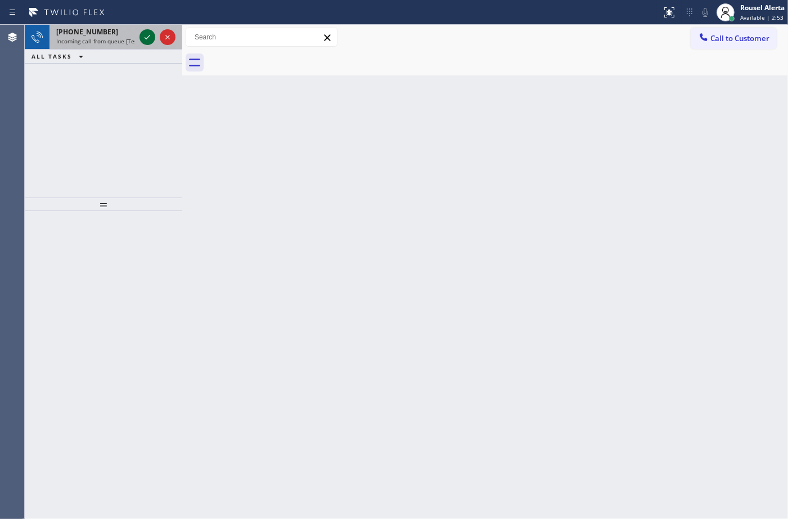
click at [145, 34] on icon at bounding box center [148, 37] width 14 height 14
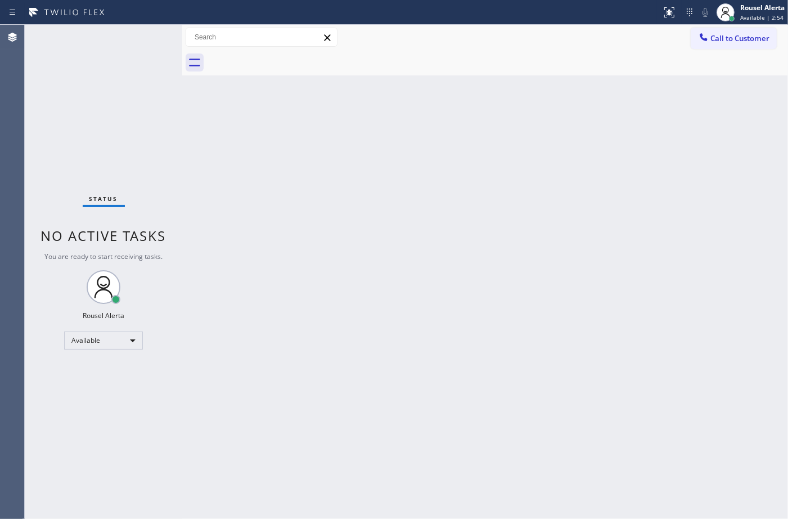
click at [145, 34] on div "Status No active tasks You are ready to start receiving tasks. Rousel Alerta Av…" at bounding box center [104, 272] width 158 height 494
click at [664, 16] on icon at bounding box center [670, 13] width 14 height 14
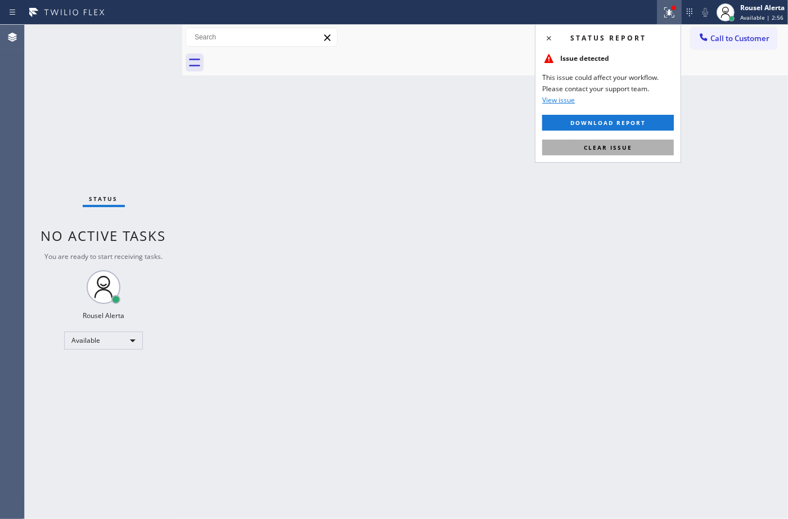
click at [640, 147] on button "Clear issue" at bounding box center [608, 148] width 132 height 16
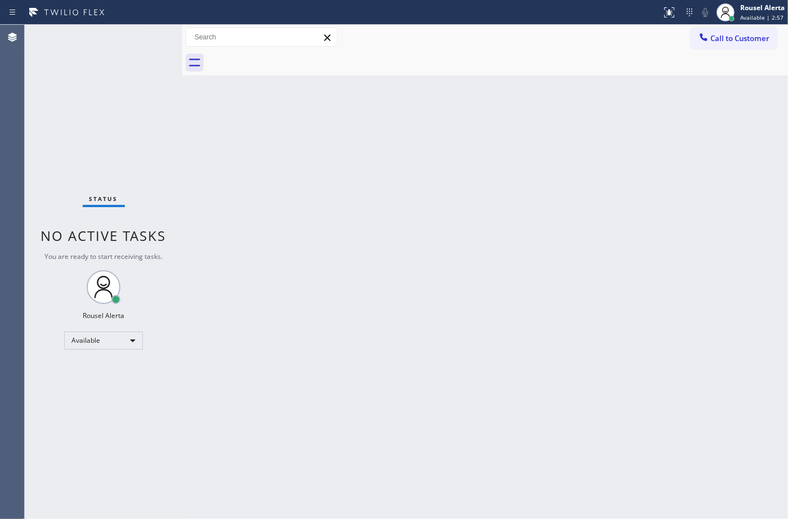
click at [629, 293] on div "Back to Dashboard Change Sender ID Customers Technicians Select a contact Outbo…" at bounding box center [485, 272] width 606 height 494
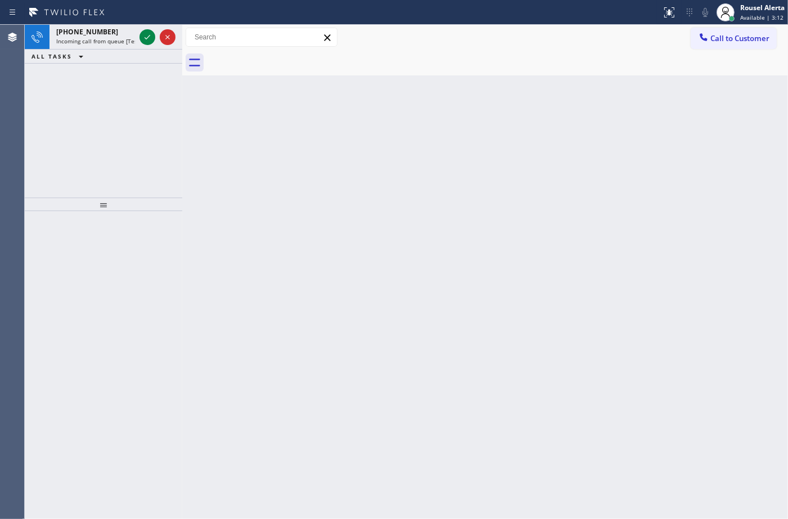
drag, startPoint x: 104, startPoint y: 44, endPoint x: 132, endPoint y: 50, distance: 28.7
click at [113, 46] on div "+19592034017 Incoming call from queue [Test] All" at bounding box center [94, 37] width 88 height 25
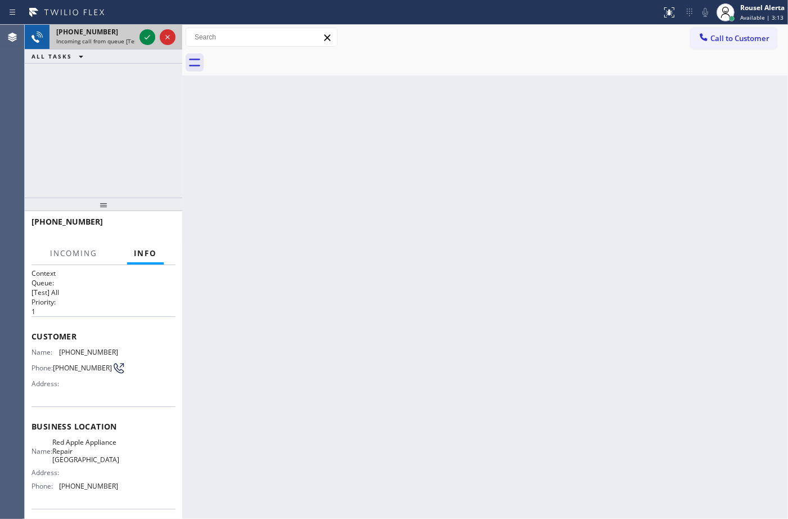
click at [143, 46] on div at bounding box center [157, 37] width 41 height 25
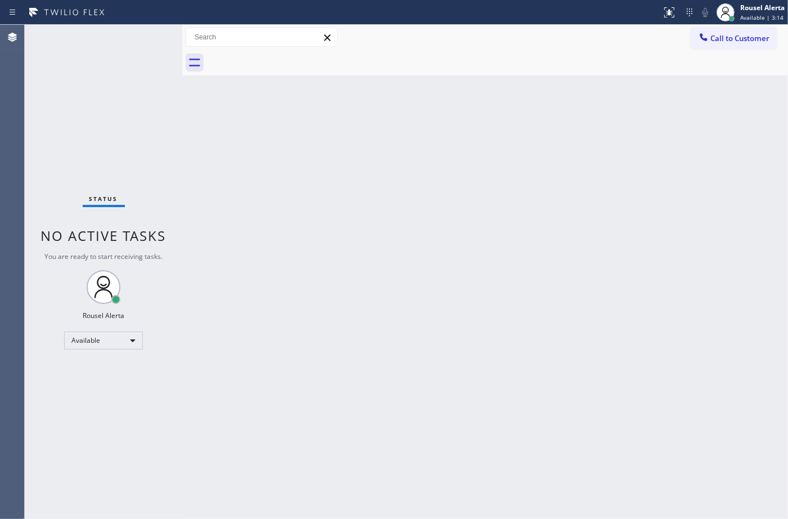
click at [143, 46] on div "Status No active tasks You are ready to start receiving tasks. Rousel Alerta Av…" at bounding box center [104, 272] width 158 height 494
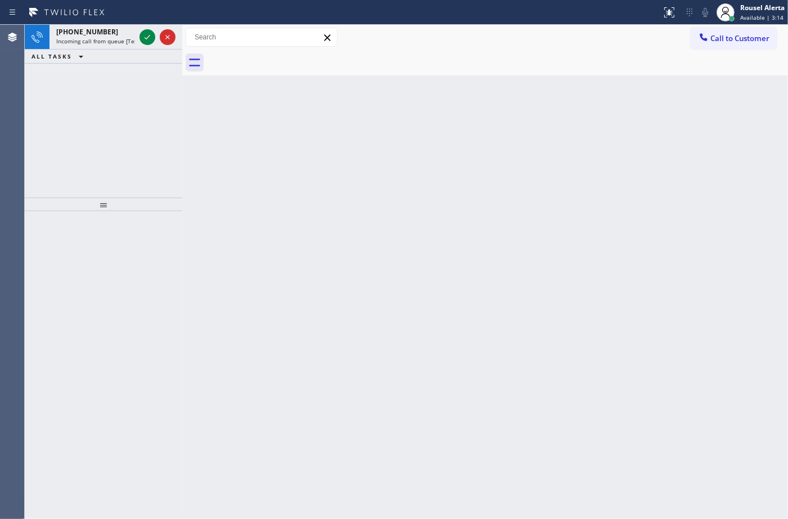
click at [143, 46] on div at bounding box center [157, 37] width 41 height 25
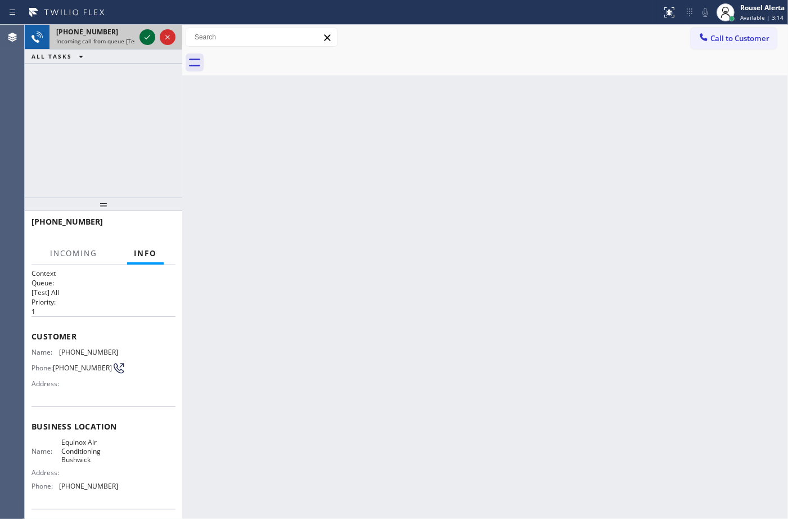
click at [144, 44] on button at bounding box center [148, 37] width 16 height 16
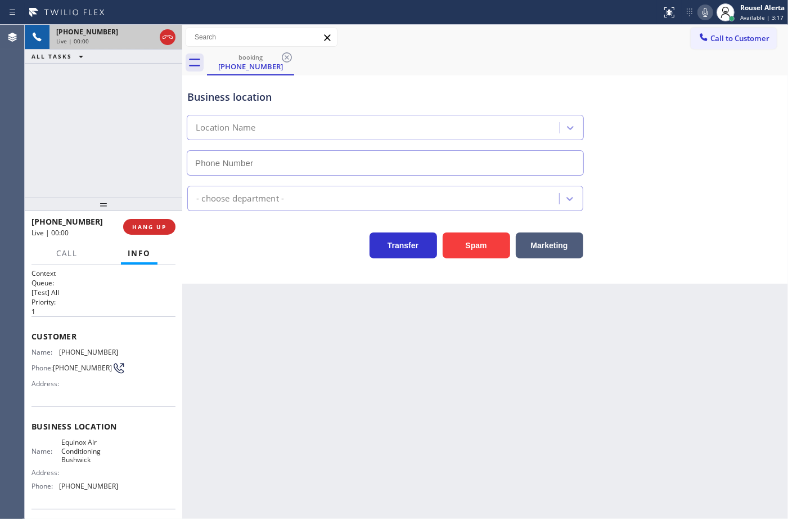
type input "(347) 658-5620"
click at [477, 245] on button "Spam" at bounding box center [477, 245] width 68 height 26
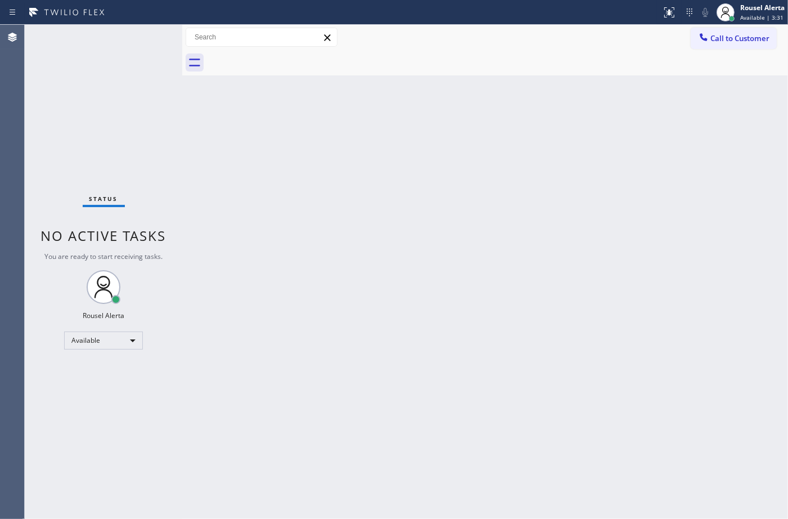
click at [232, 454] on div "Back to Dashboard Change Sender ID Customers Technicians Select a contact Outbo…" at bounding box center [485, 272] width 606 height 494
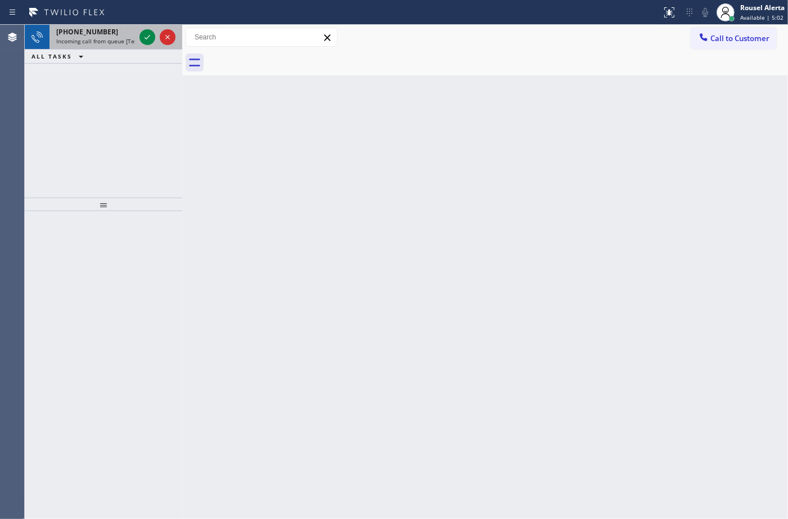
drag, startPoint x: 125, startPoint y: 51, endPoint x: 128, endPoint y: 45, distance: 6.6
click at [125, 51] on div "ALL TASKS ALL TASKS ACTIVE TASKS TASKS IN WRAP UP" at bounding box center [104, 57] width 158 height 14
click at [133, 41] on span "Incoming call from queue [Test] All" at bounding box center [102, 41] width 93 height 8
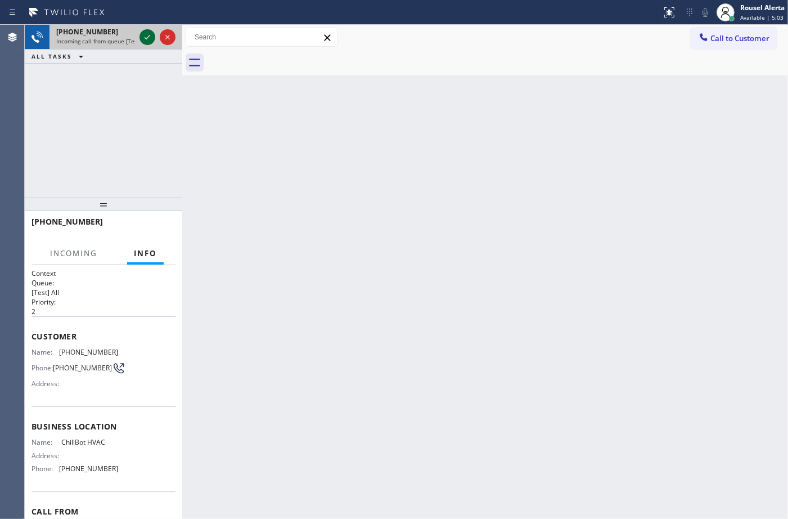
click at [142, 38] on icon at bounding box center [148, 37] width 14 height 14
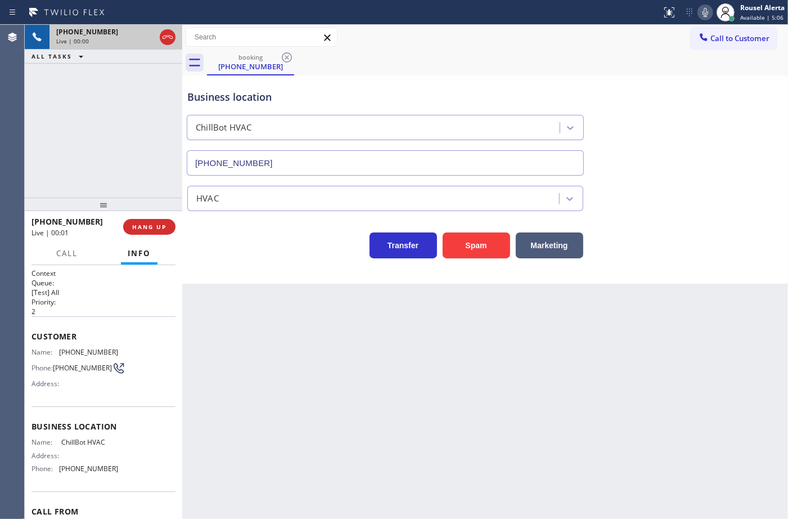
type input "[PHONE_NUMBER]"
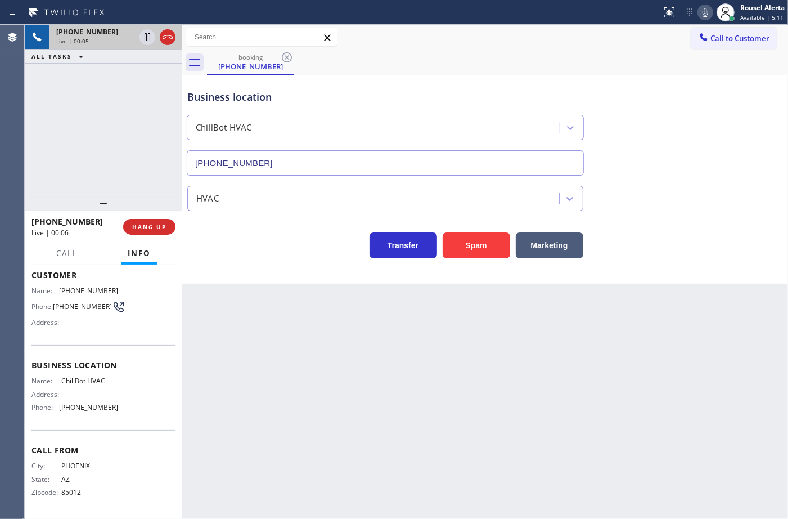
click at [182, 384] on div at bounding box center [182, 272] width 0 height 494
click at [780, 255] on div "Transfer Spam Marketing" at bounding box center [485, 240] width 600 height 36
click at [148, 223] on span "HANG UP" at bounding box center [149, 227] width 34 height 8
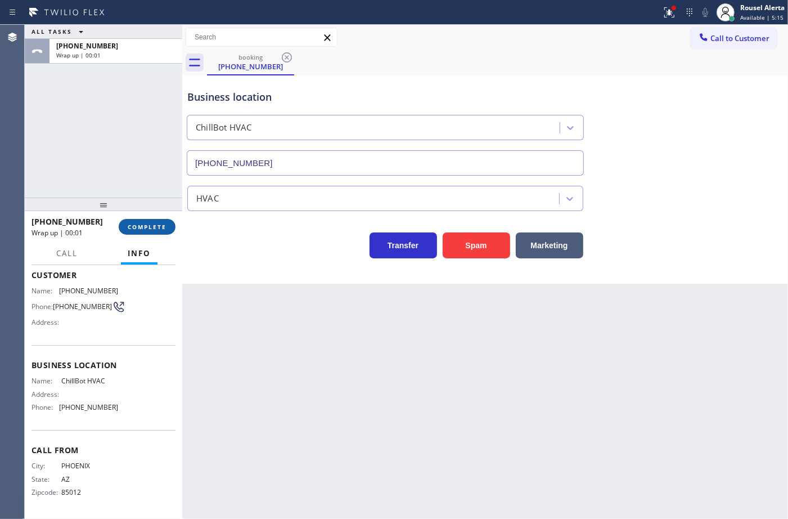
click at [148, 223] on span "COMPLETE" at bounding box center [147, 227] width 39 height 8
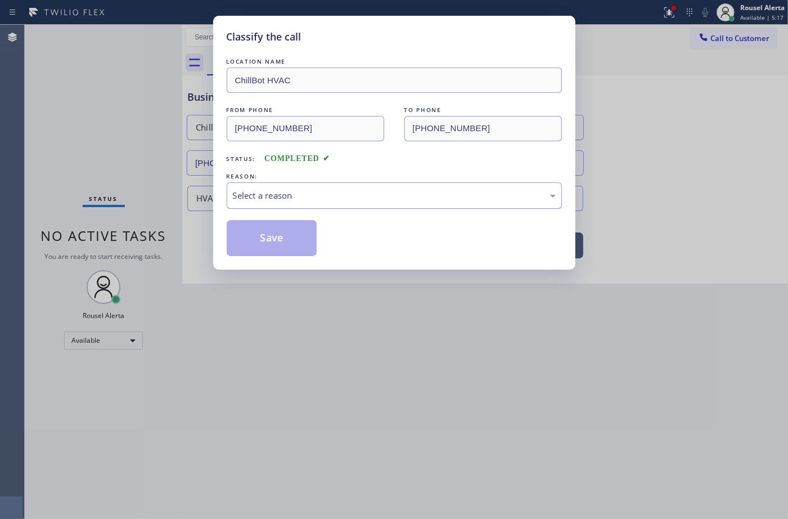
click at [271, 198] on div "Select a reason" at bounding box center [394, 195] width 323 height 13
click at [282, 242] on button "Save" at bounding box center [272, 238] width 91 height 36
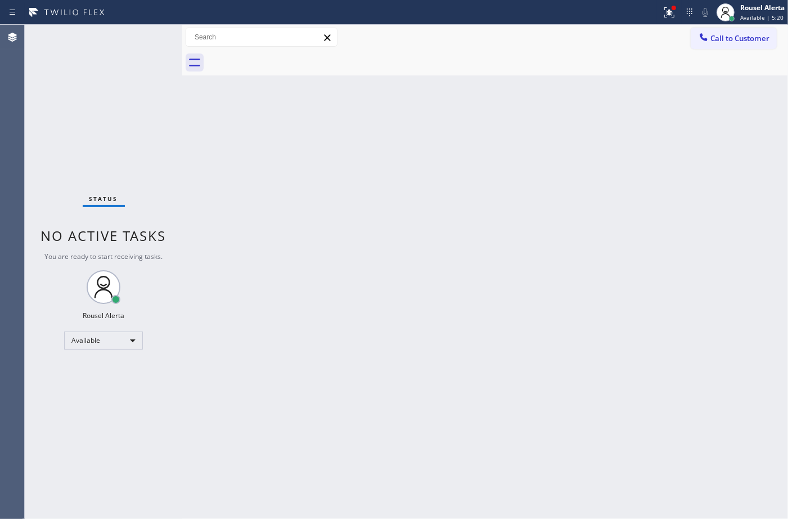
drag, startPoint x: 408, startPoint y: 459, endPoint x: 327, endPoint y: 366, distance: 123.2
click at [408, 456] on div "Back to Dashboard Change Sender ID Customers Technicians Select a contact Outbo…" at bounding box center [485, 272] width 606 height 494
click at [663, 18] on icon at bounding box center [670, 13] width 14 height 14
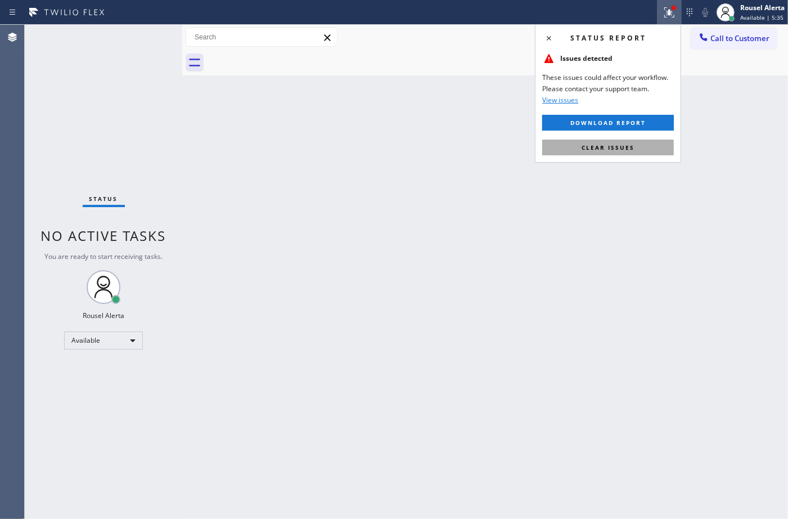
click at [647, 141] on button "Clear issues" at bounding box center [608, 148] width 132 height 16
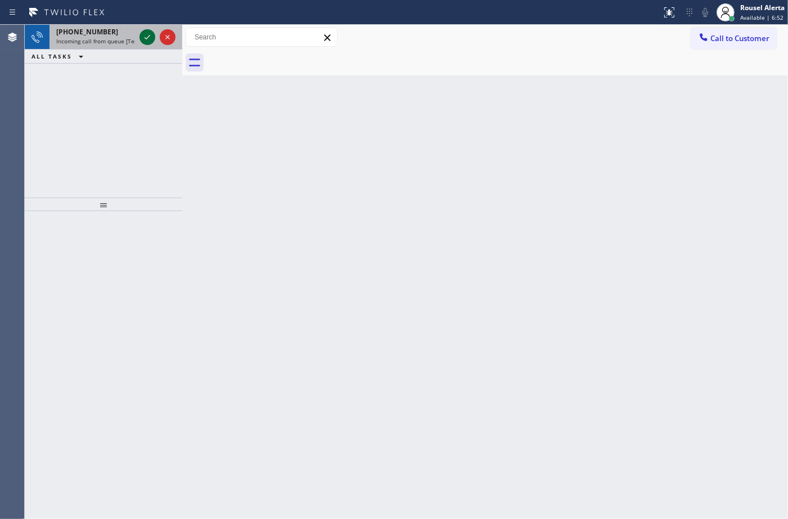
click at [146, 37] on icon at bounding box center [148, 37] width 14 height 14
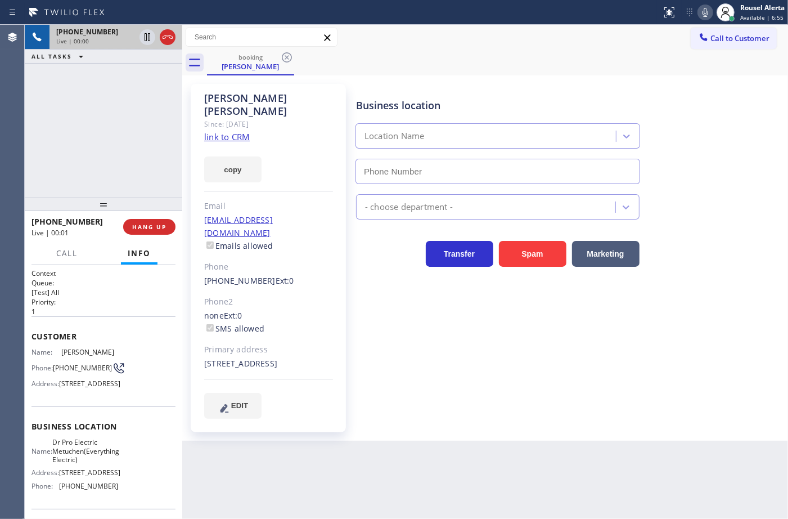
type input "[PHONE_NUMBER]"
click at [230, 131] on link "link to CRM" at bounding box center [227, 136] width 46 height 11
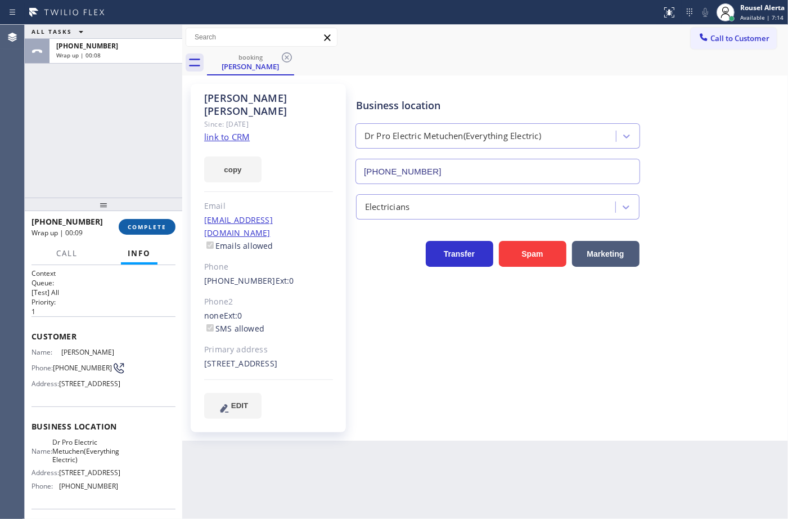
click at [158, 231] on span "COMPLETE" at bounding box center [147, 227] width 39 height 8
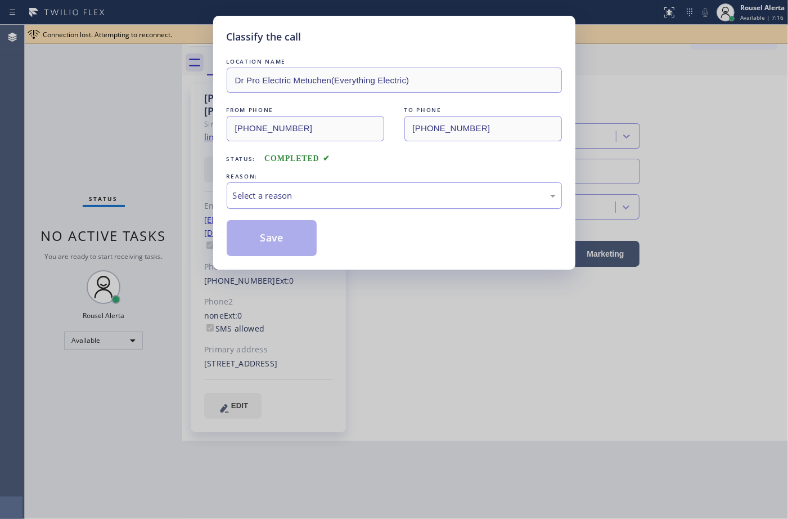
click at [403, 193] on div "Select a reason" at bounding box center [394, 195] width 323 height 13
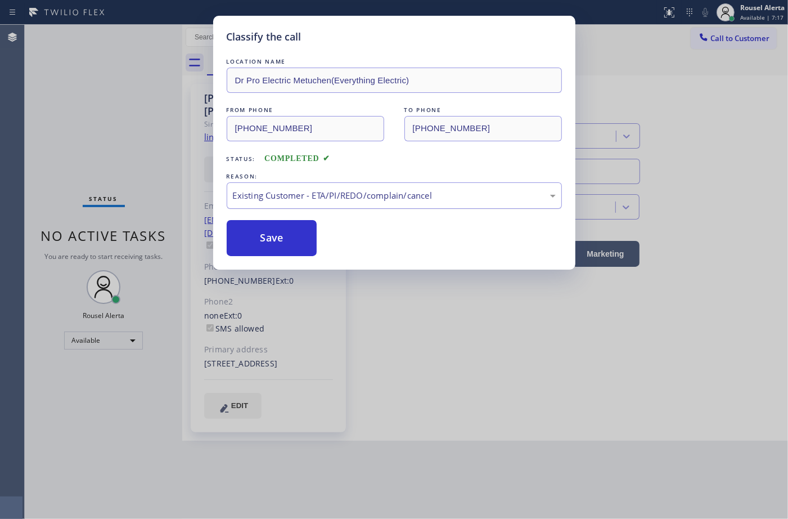
drag, startPoint x: 268, startPoint y: 225, endPoint x: 392, endPoint y: 203, distance: 125.8
click at [266, 225] on button "Save" at bounding box center [272, 238] width 91 height 36
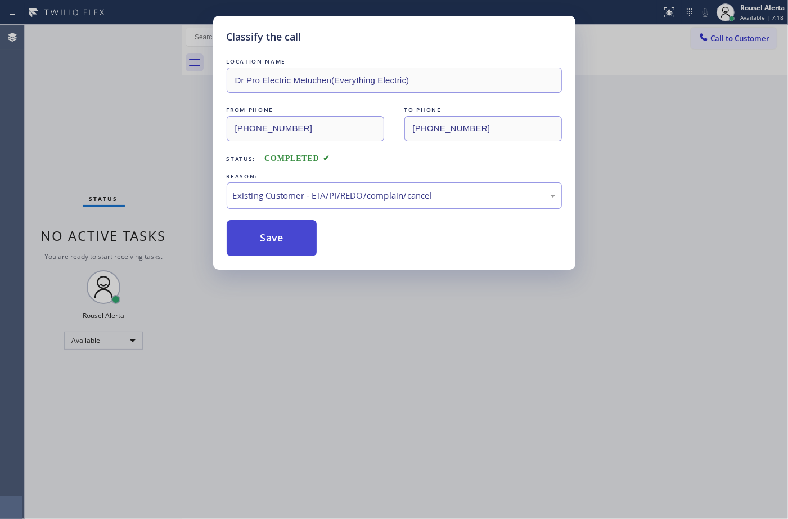
click at [289, 245] on button "Save" at bounding box center [272, 238] width 91 height 36
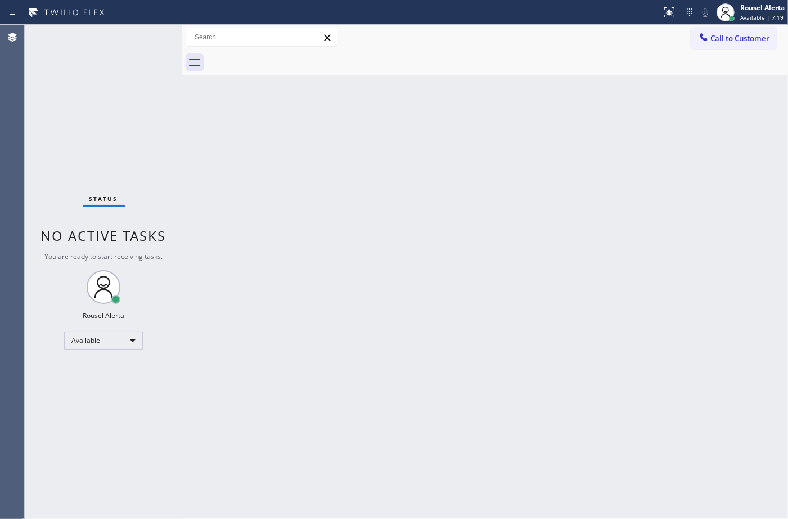
click at [604, 327] on div "Back to Dashboard Change Sender ID Customers Technicians Select a contact Outbo…" at bounding box center [485, 272] width 606 height 494
click at [128, 21] on div "Status report No issues detected If you experience an issue, please download th…" at bounding box center [394, 12] width 788 height 25
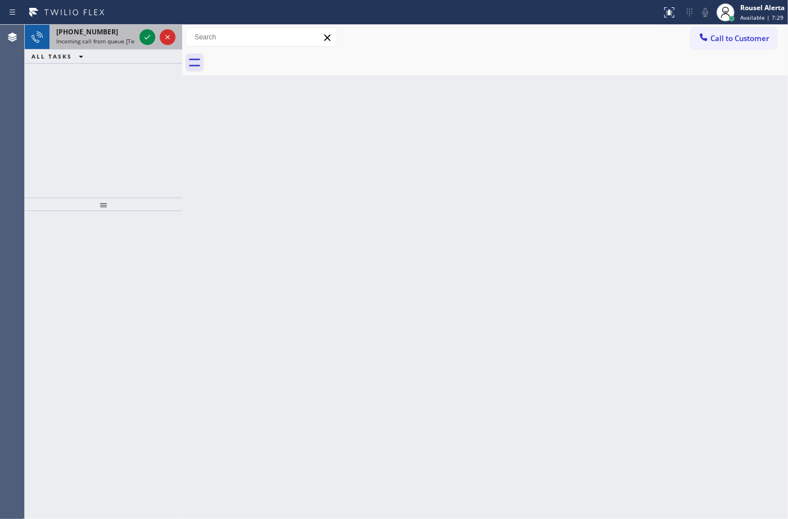
click at [141, 46] on div at bounding box center [157, 37] width 41 height 25
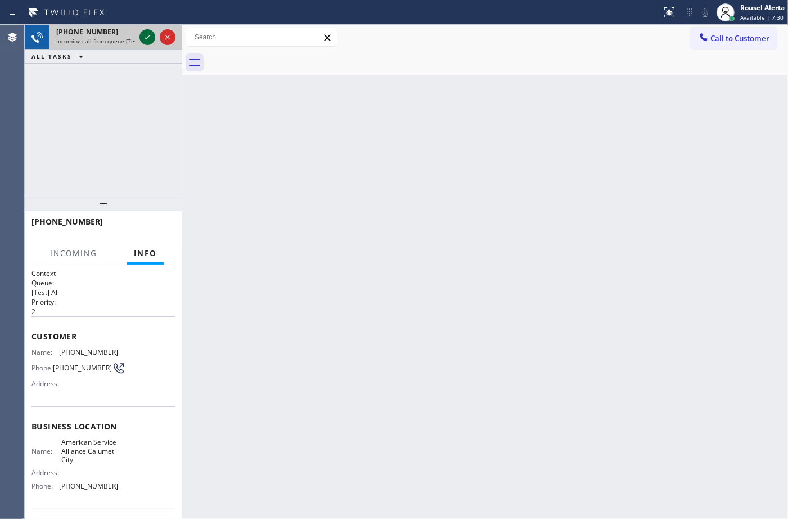
drag, startPoint x: 141, startPoint y: 43, endPoint x: 148, endPoint y: 38, distance: 8.6
click at [141, 42] on icon at bounding box center [148, 37] width 14 height 14
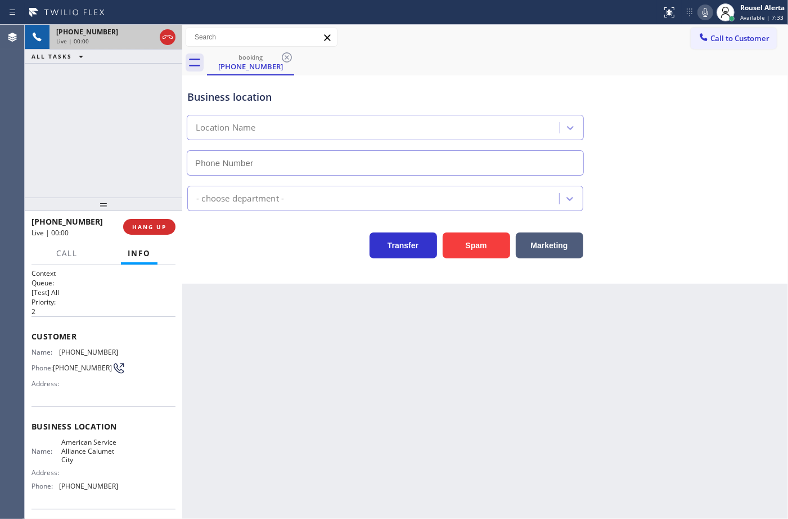
type input "[PHONE_NUMBER]"
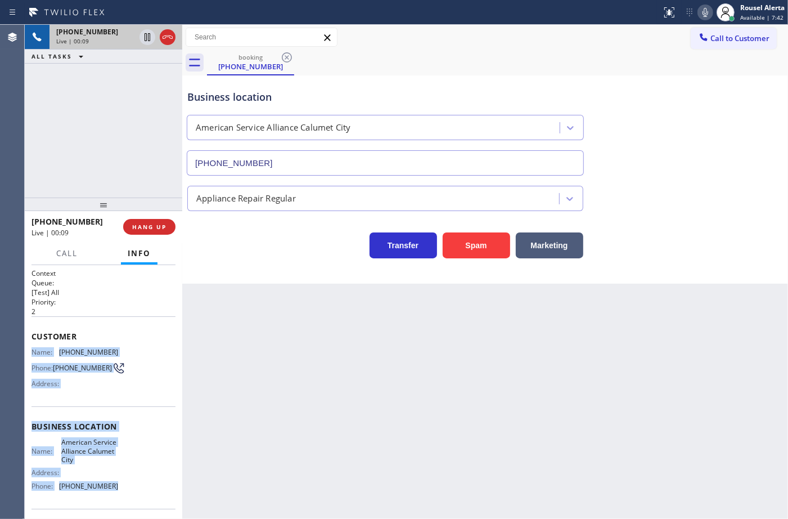
drag, startPoint x: 29, startPoint y: 350, endPoint x: 119, endPoint y: 490, distance: 166.4
click at [119, 490] on div "Context Queue: [Test] All Priority: 2 Customer Name: (708) 623-4500 Phone: (708…" at bounding box center [104, 392] width 158 height 254
copy div "Name: (708) 623-4500 Phone: (708) 623-4500 Address: Business location Name: Ame…"
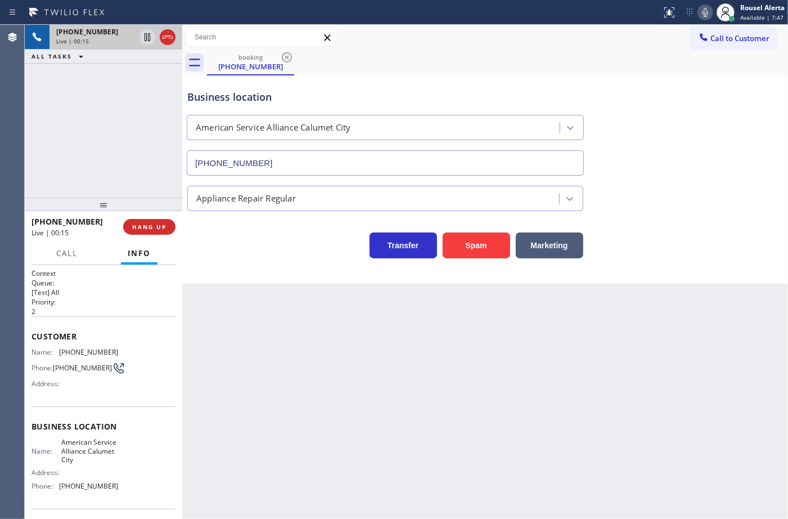
click at [554, 38] on div "Call to Customer Outbound call Location Search location Your caller id phone nu…" at bounding box center [485, 38] width 606 height 20
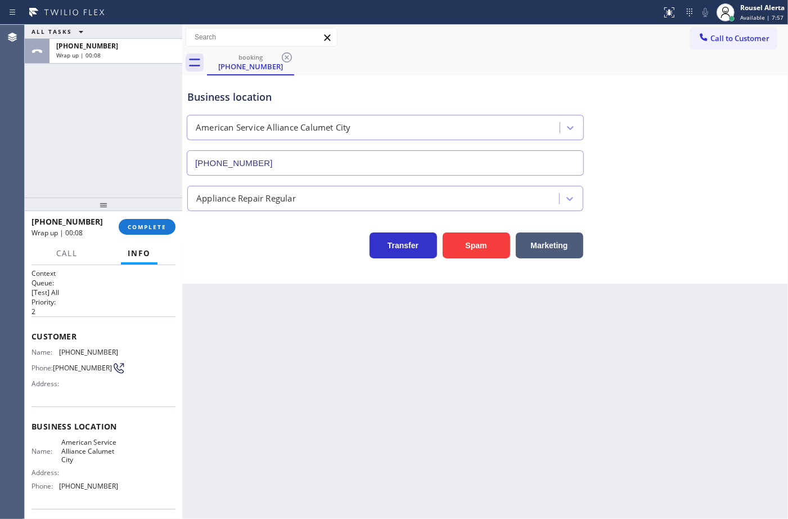
click at [717, 35] on span "Call to Customer" at bounding box center [740, 38] width 59 height 10
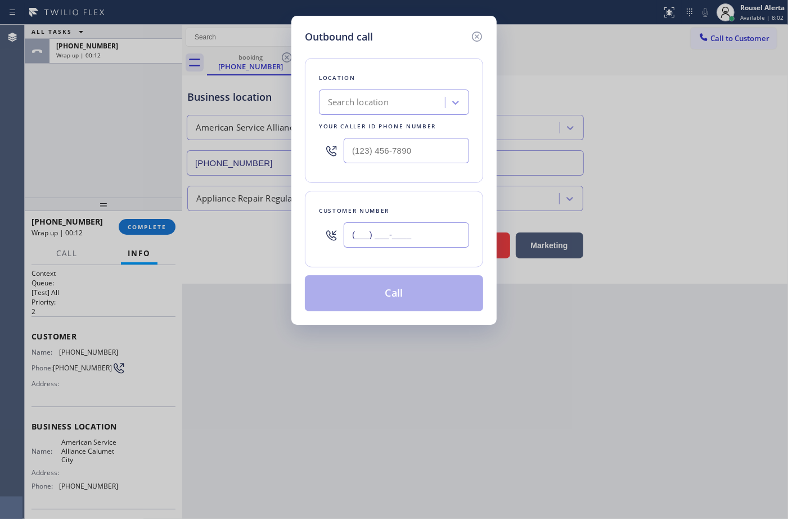
click at [395, 234] on input "(___) ___-____" at bounding box center [406, 234] width 125 height 25
paste input "708) 623-4500"
type input "[PHONE_NUMBER]"
click at [392, 148] on input "(___) ___-____" at bounding box center [406, 150] width 125 height 25
paste input "708) 554-7898"
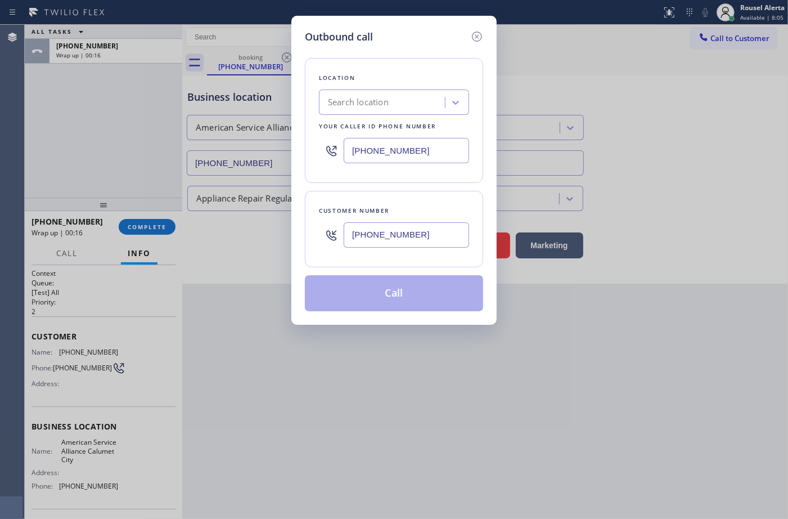
type input "[PHONE_NUMBER]"
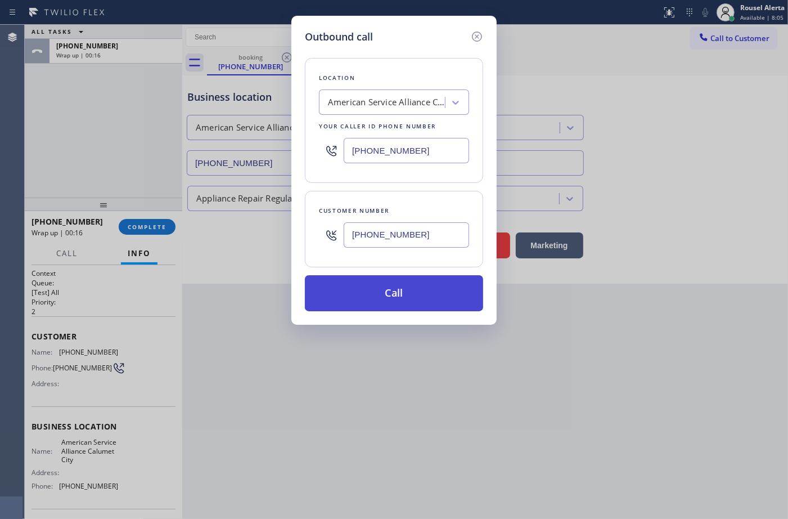
click at [389, 290] on button "Call" at bounding box center [394, 293] width 178 height 36
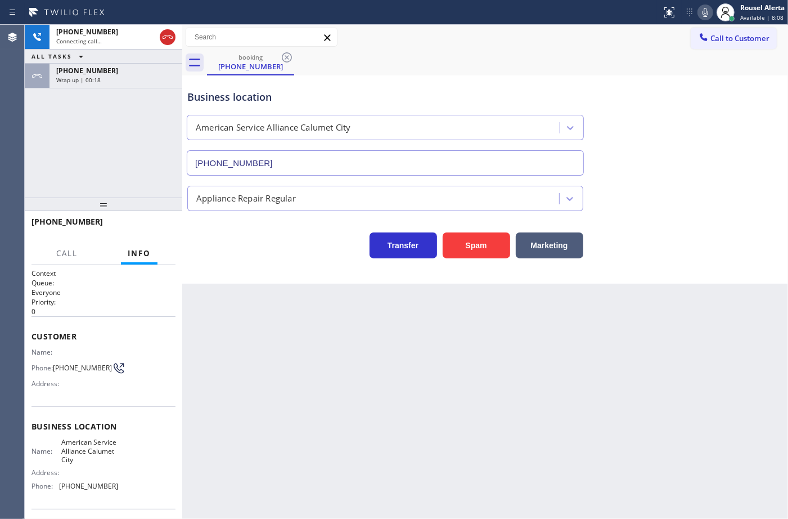
click at [96, 62] on div "ALL TASKS ALL TASKS ACTIVE TASKS TASKS IN WRAP UP" at bounding box center [104, 57] width 158 height 14
click at [103, 79] on div "Wrap up | 00:19" at bounding box center [115, 80] width 119 height 8
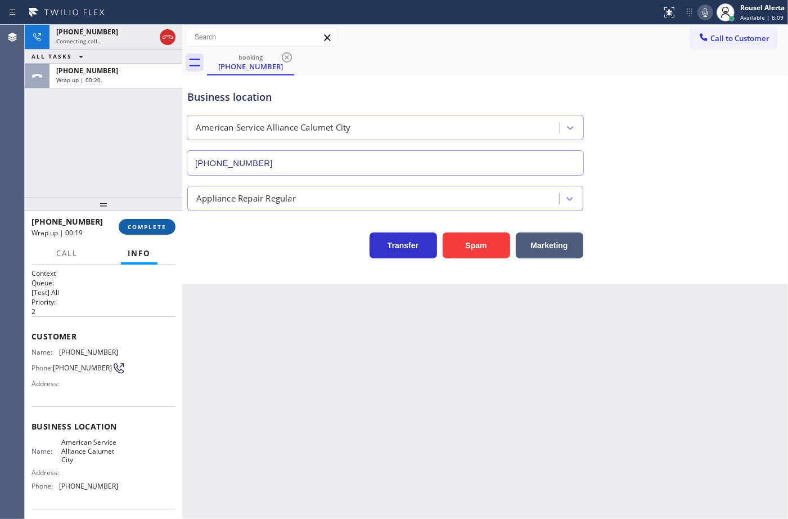
click at [147, 226] on span "COMPLETE" at bounding box center [147, 227] width 39 height 8
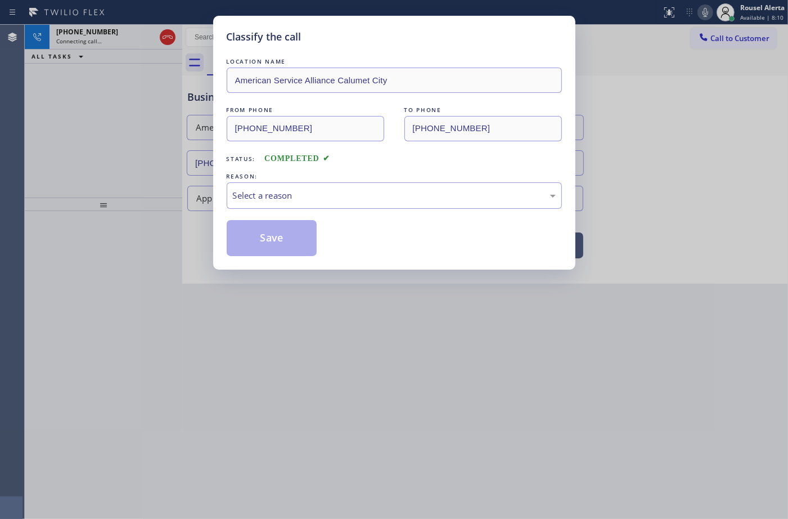
click at [308, 212] on div "LOCATION NAME American Service Alliance Calumet City FROM PHONE (708) 623-4500 …" at bounding box center [394, 156] width 335 height 200
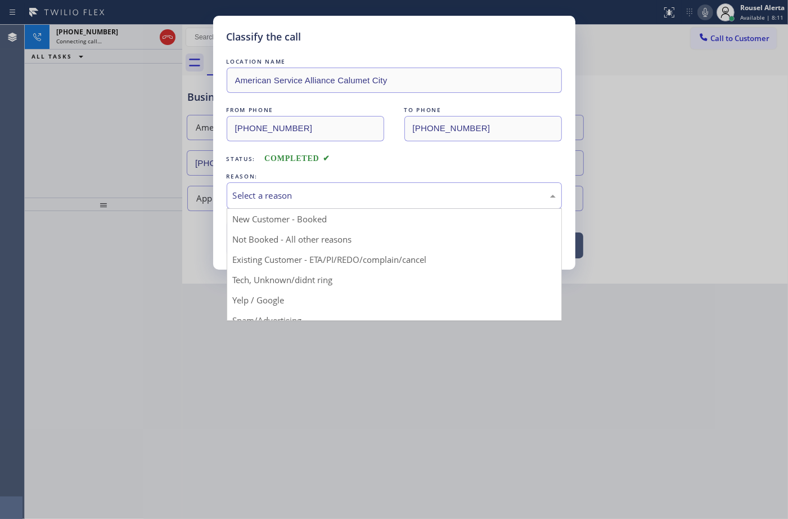
click at [311, 193] on div "Select a reason" at bounding box center [394, 195] width 323 height 13
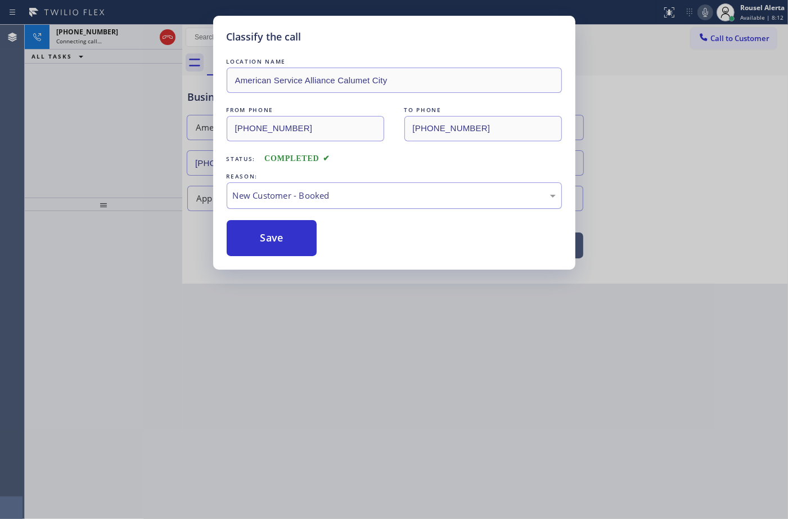
click at [308, 199] on div "New Customer - Booked" at bounding box center [394, 195] width 323 height 13
drag, startPoint x: 294, startPoint y: 241, endPoint x: 370, endPoint y: 378, distance: 156.1
click at [291, 241] on button "Save" at bounding box center [272, 238] width 91 height 36
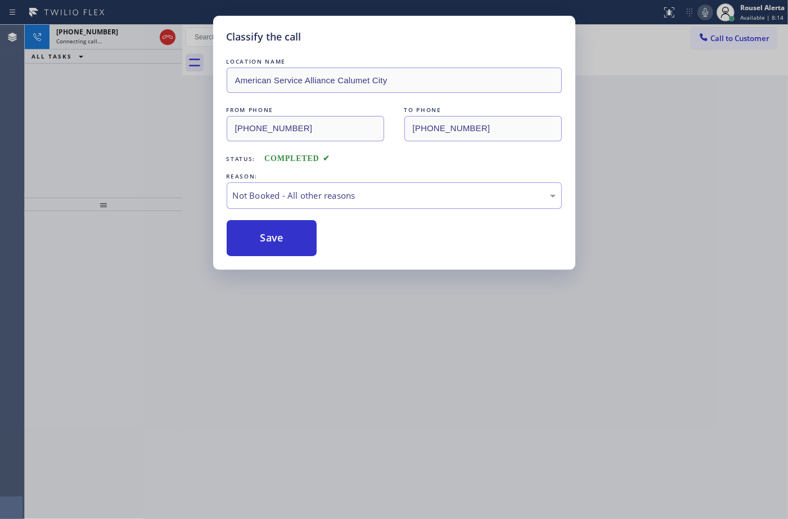
click at [394, 389] on div "Classify the call LOCATION NAME American Service Alliance Calumet City FROM PHO…" at bounding box center [394, 259] width 788 height 519
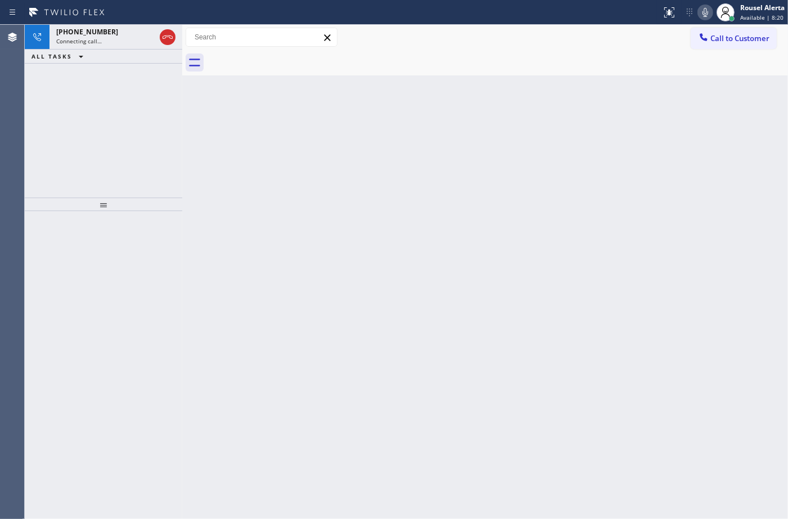
click at [443, 347] on div "Back to Dashboard Change Sender ID Customers Technicians Select a contact Outbo…" at bounding box center [485, 272] width 606 height 494
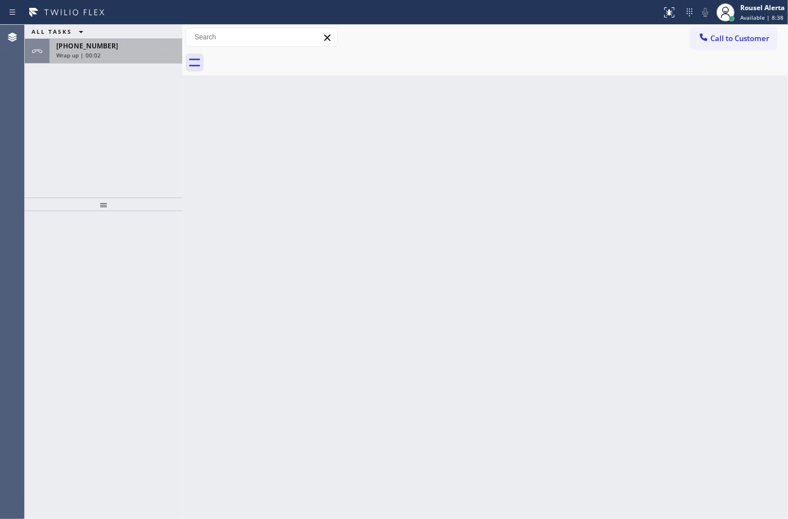
drag, startPoint x: 141, startPoint y: 65, endPoint x: 140, endPoint y: 43, distance: 22.5
click at [139, 55] on div "ALL TASKS ALL TASKS ACTIVE TASKS TASKS IN WRAP UP +17086234500 Wrap up | 00:02" at bounding box center [104, 111] width 158 height 173
click at [140, 43] on div "+17086234500" at bounding box center [115, 46] width 119 height 10
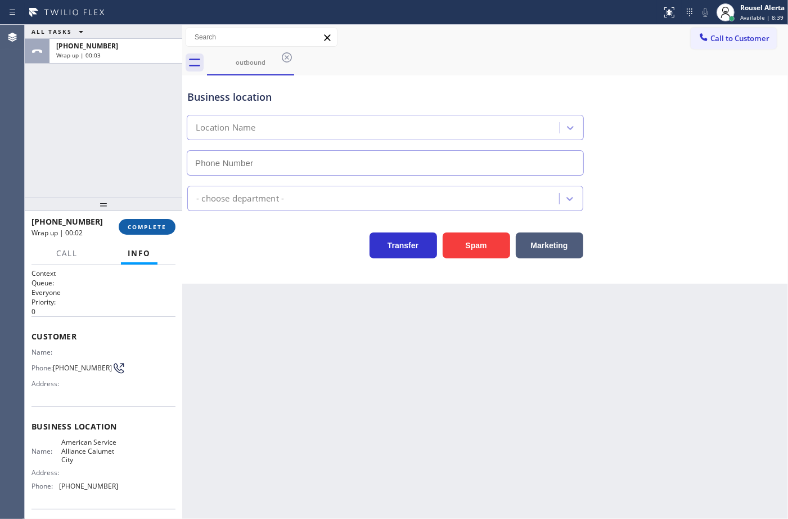
type input "[PHONE_NUMBER]"
click at [150, 226] on span "COMPLETE" at bounding box center [147, 227] width 39 height 8
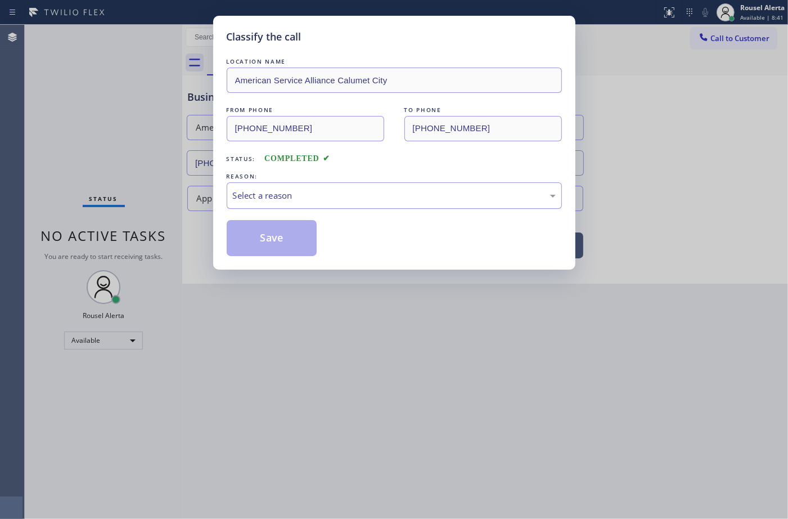
click at [325, 201] on div "Select a reason" at bounding box center [394, 195] width 323 height 13
click at [291, 241] on button "Save" at bounding box center [272, 238] width 91 height 36
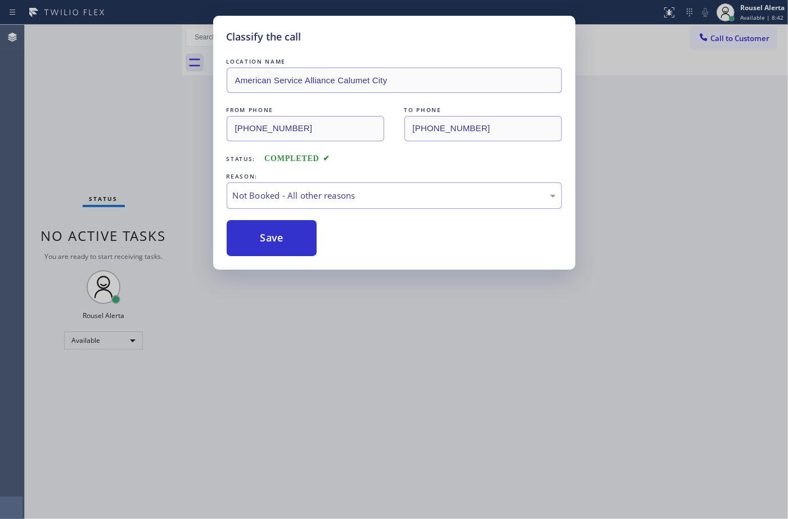
drag, startPoint x: 408, startPoint y: 350, endPoint x: 446, endPoint y: 387, distance: 53.3
click at [409, 350] on div "Classify the call LOCATION NAME American Service Alliance Calumet City FROM PHO…" at bounding box center [394, 259] width 788 height 519
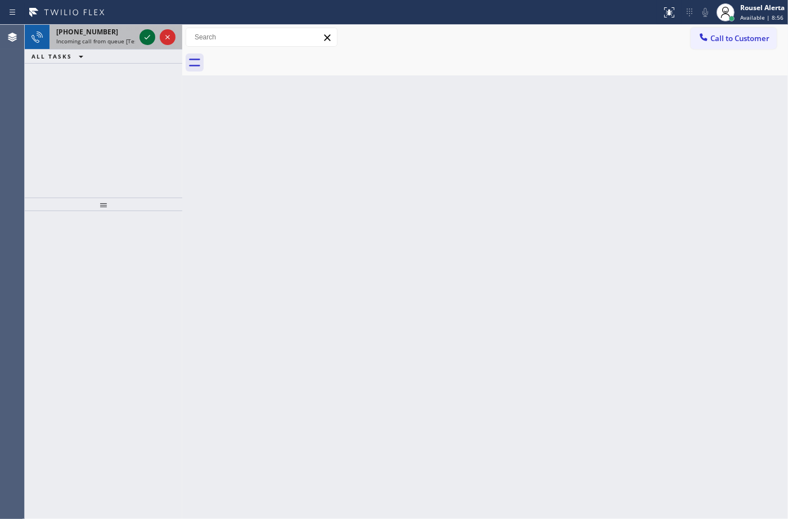
click at [119, 33] on div "+15085761143" at bounding box center [95, 32] width 79 height 10
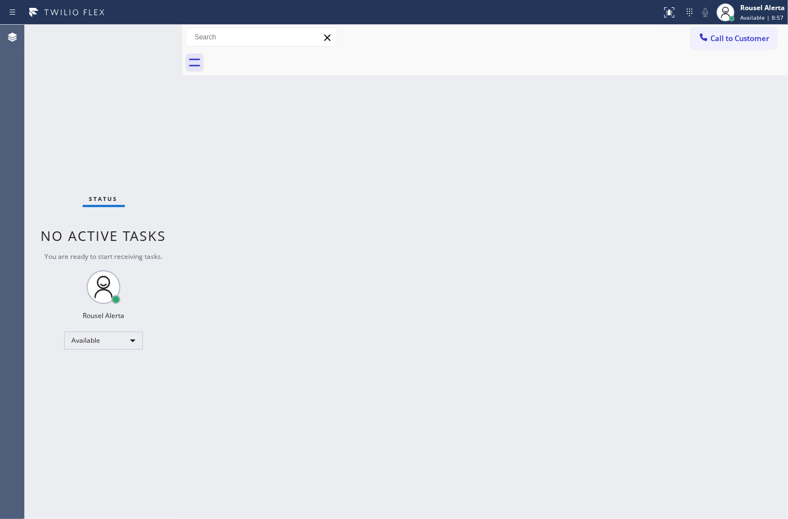
click at [367, 224] on div "Back to Dashboard Change Sender ID Customers Technicians Select a contact Outbo…" at bounding box center [485, 272] width 606 height 494
click at [122, 35] on div "Status No active tasks You are ready to start receiving tasks. Rousel Alerta Av…" at bounding box center [104, 272] width 158 height 494
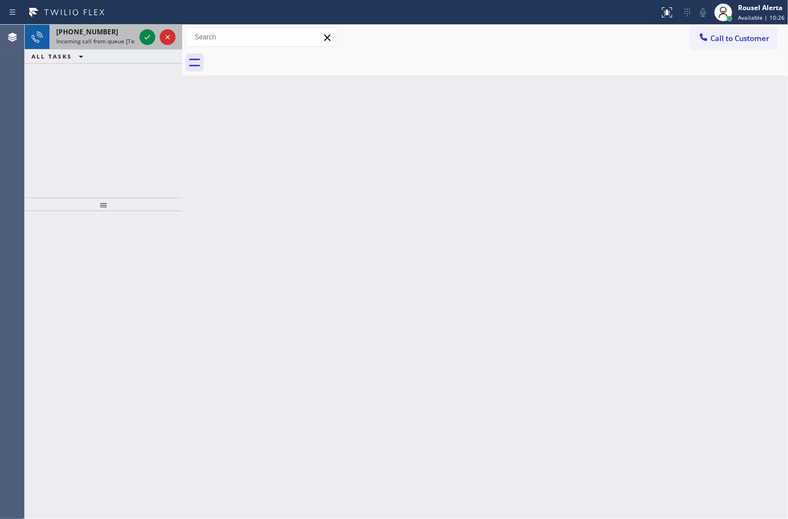
click at [116, 31] on div "+16265476180" at bounding box center [95, 32] width 79 height 10
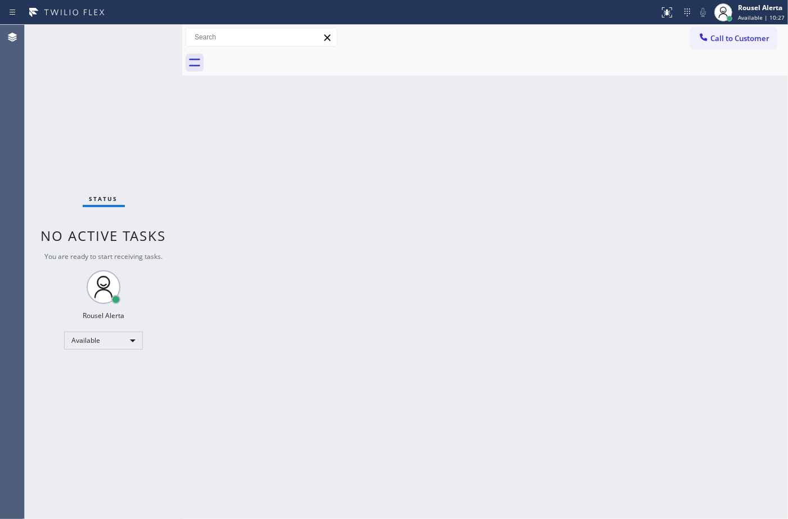
click at [143, 34] on div "Status No active tasks You are ready to start receiving tasks. Rousel Alerta Av…" at bounding box center [104, 272] width 158 height 494
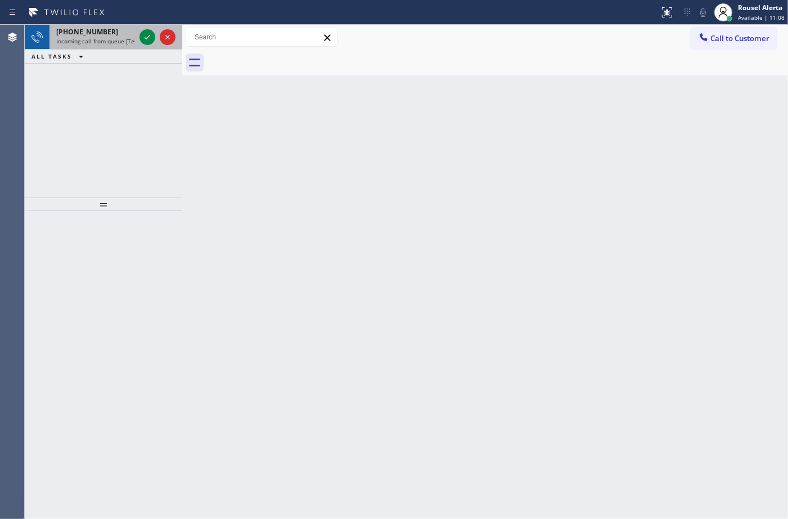
click at [128, 32] on div "+18184314218" at bounding box center [95, 32] width 79 height 10
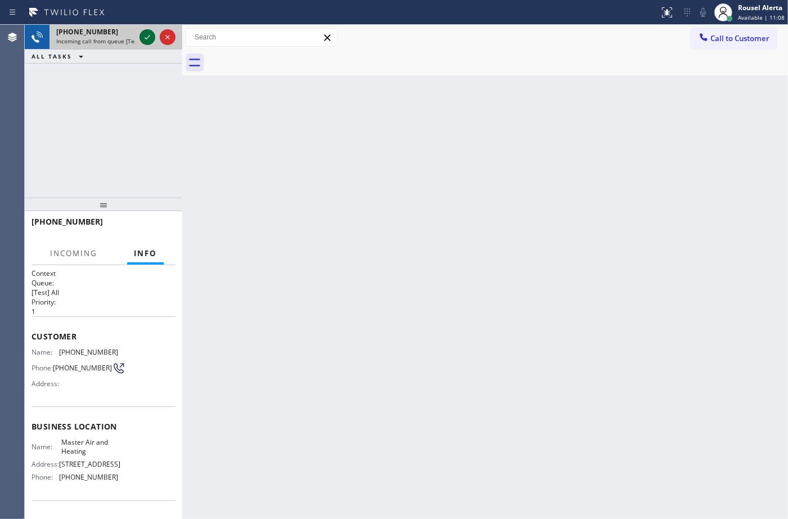
click at [145, 37] on icon at bounding box center [148, 37] width 14 height 14
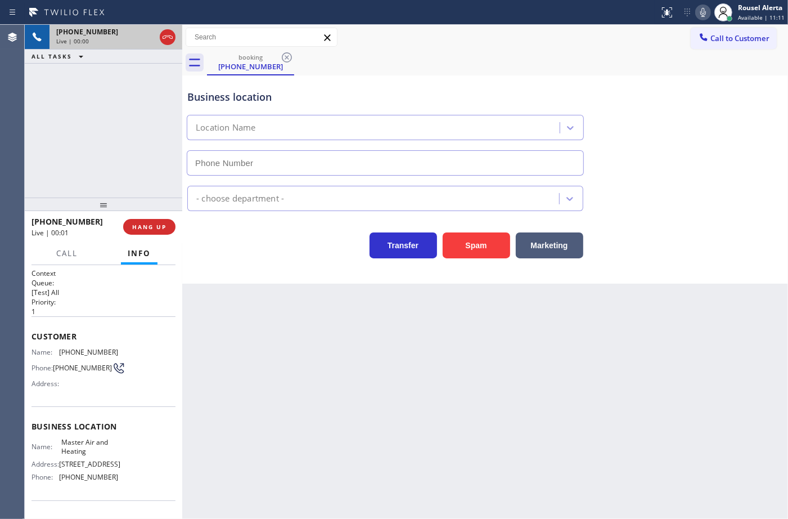
type input "[PHONE_NUMBER]"
click at [252, 342] on div "Back to Dashboard Change Sender ID Customers Technicians Select a contact Outbo…" at bounding box center [485, 272] width 606 height 494
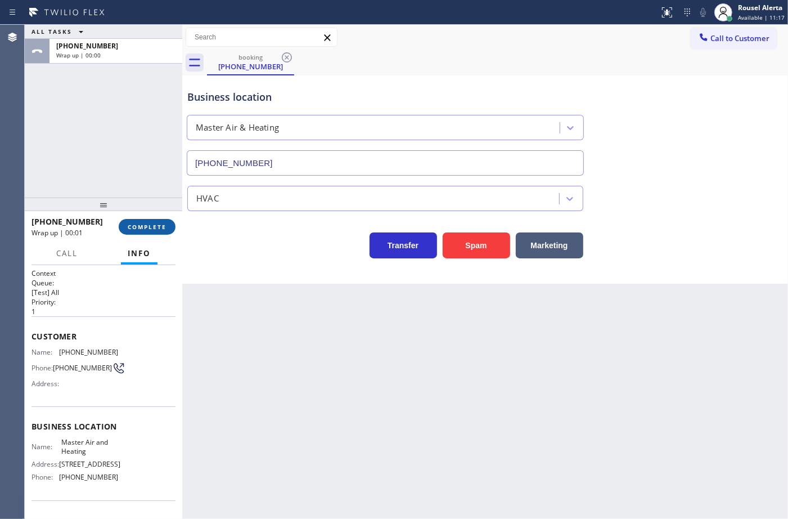
click at [142, 231] on span "COMPLETE" at bounding box center [147, 227] width 39 height 8
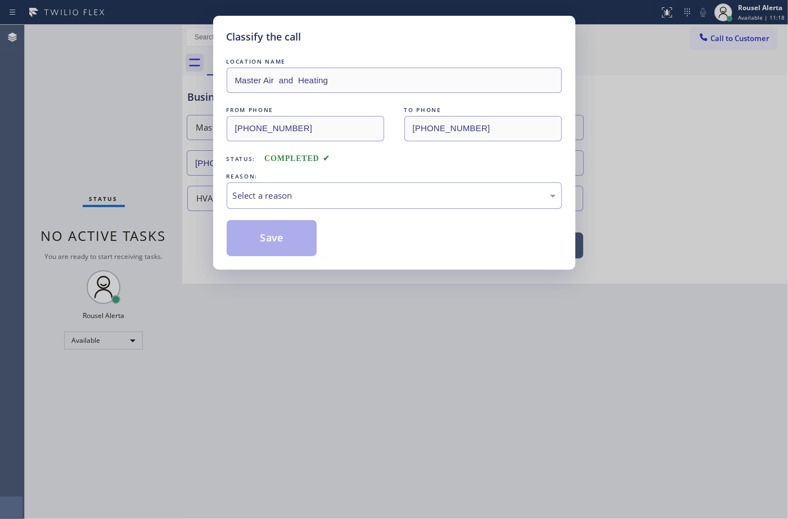
click at [257, 181] on div "REASON:" at bounding box center [394, 176] width 335 height 12
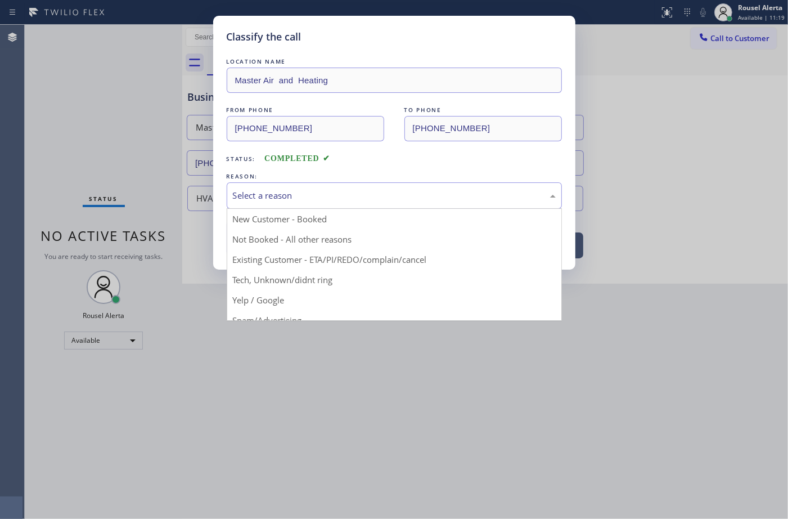
click at [259, 189] on div "Select a reason" at bounding box center [394, 195] width 323 height 13
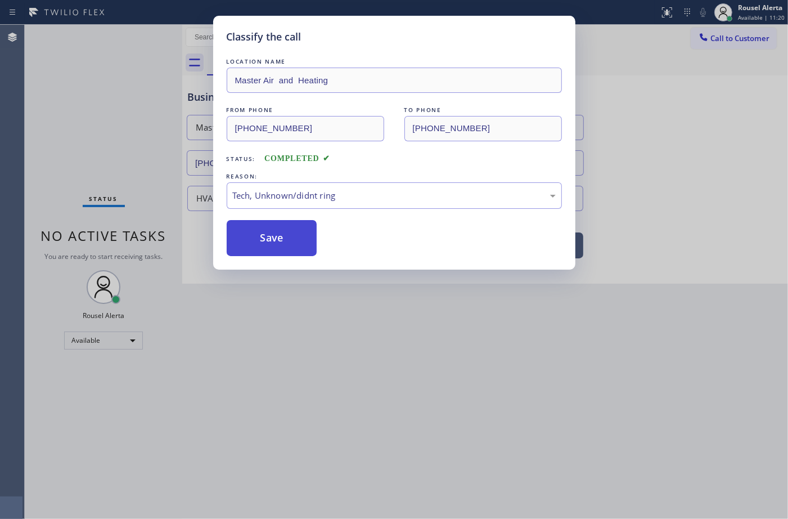
click at [263, 235] on button "Save" at bounding box center [272, 238] width 91 height 36
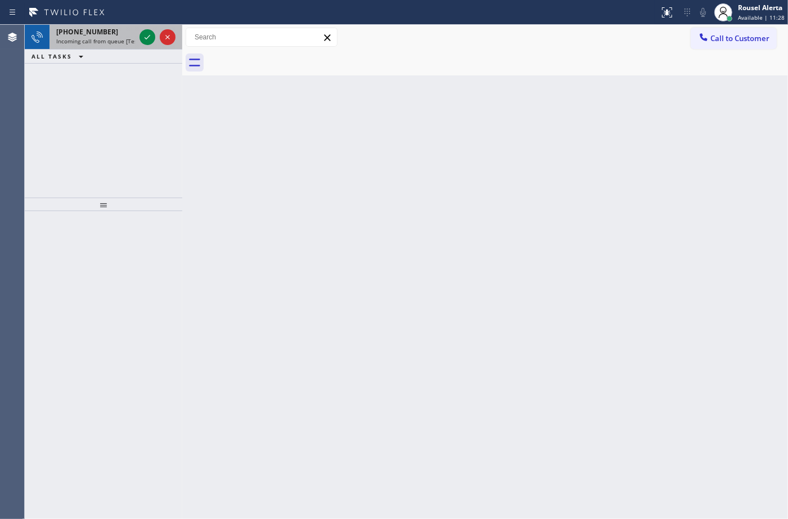
click at [127, 29] on div "+12678599403" at bounding box center [95, 32] width 79 height 10
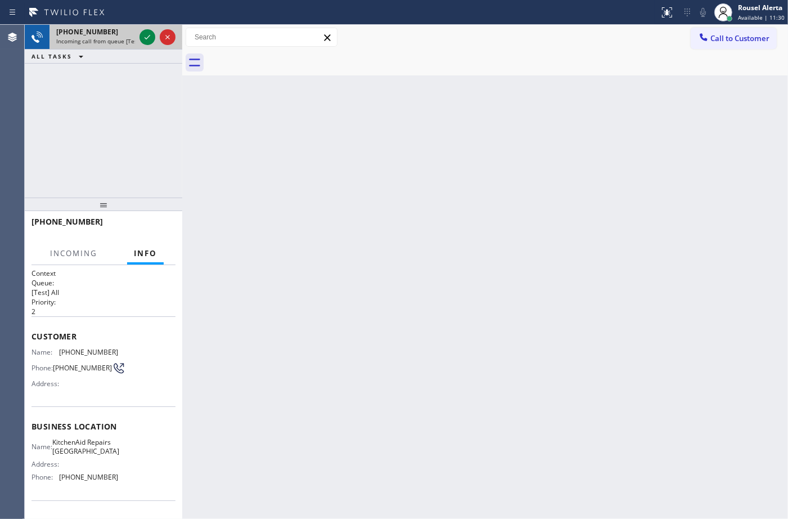
click at [142, 29] on div at bounding box center [157, 37] width 41 height 25
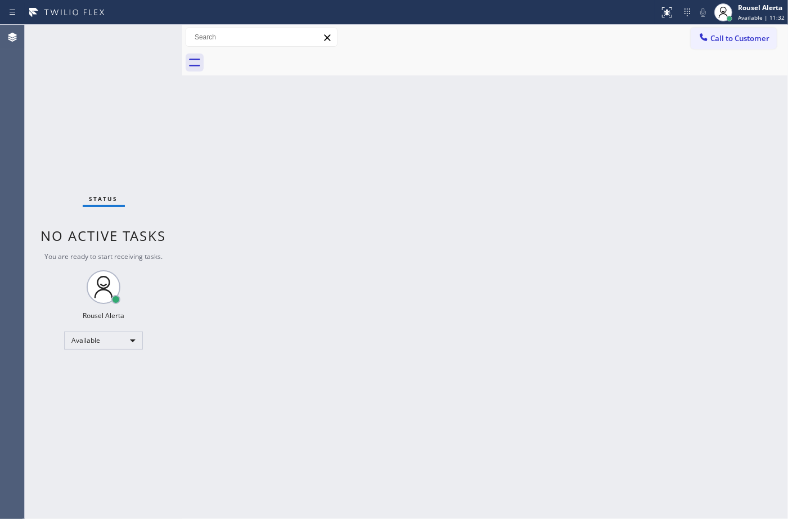
click at [143, 34] on div "Status No active tasks You are ready to start receiving tasks. Rousel Alerta Av…" at bounding box center [104, 272] width 158 height 494
click at [143, 35] on div "Status No active tasks You are ready to start receiving tasks. Rousel Alerta Av…" at bounding box center [104, 272] width 158 height 494
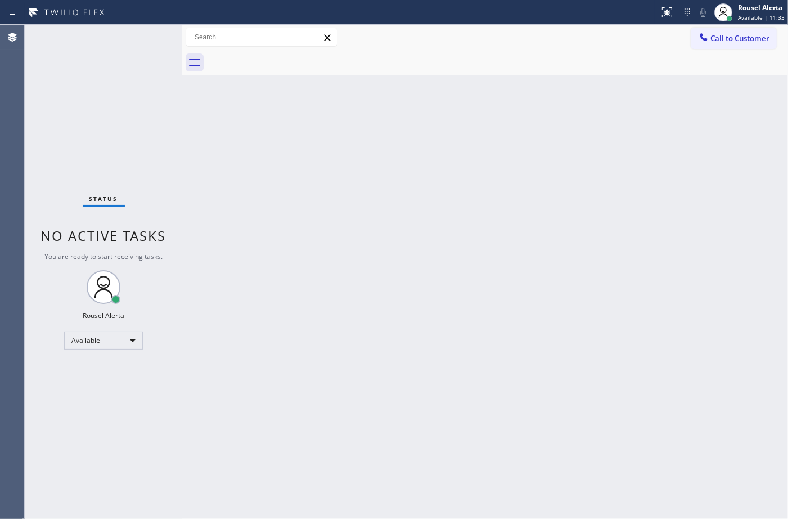
drag, startPoint x: 291, startPoint y: 299, endPoint x: 306, endPoint y: 312, distance: 19.1
click at [293, 299] on div "Back to Dashboard Change Sender ID Customers Technicians Select a contact Outbo…" at bounding box center [485, 272] width 606 height 494
click at [409, 487] on div "Back to Dashboard Change Sender ID Customers Technicians Select a contact Outbo…" at bounding box center [485, 272] width 606 height 494
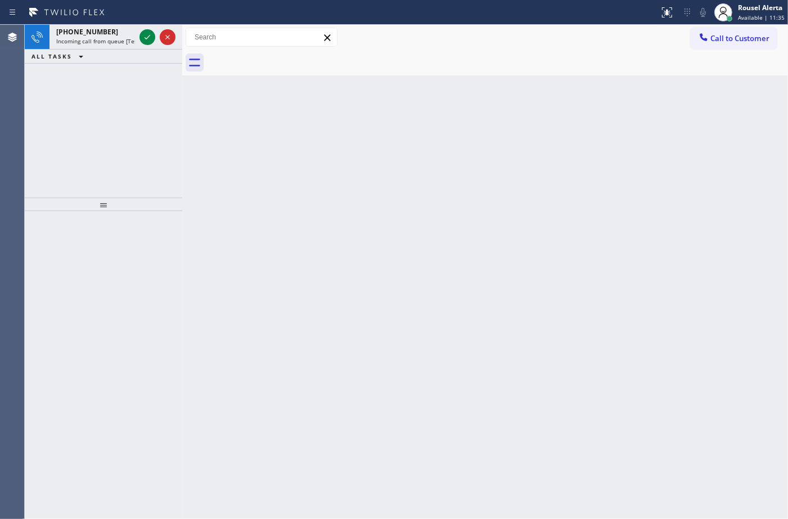
click at [103, 17] on icon at bounding box center [67, 12] width 84 height 18
click at [115, 35] on div "+19493108968" at bounding box center [95, 32] width 79 height 10
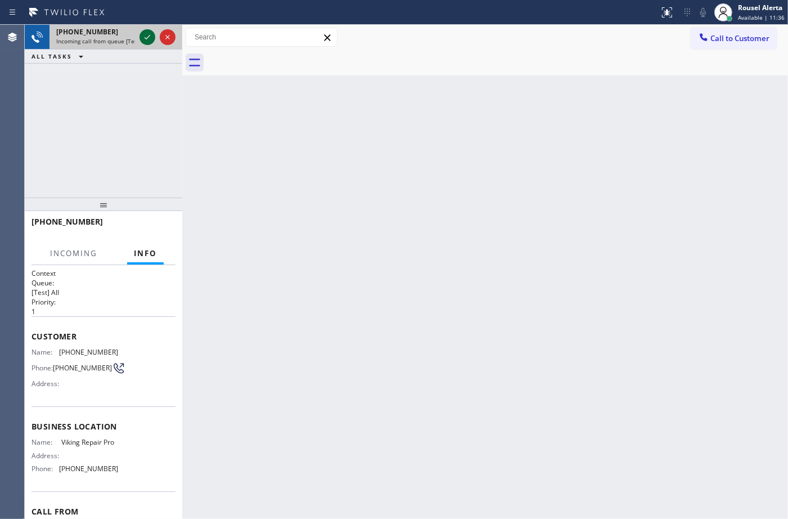
click at [146, 41] on icon at bounding box center [148, 37] width 14 height 14
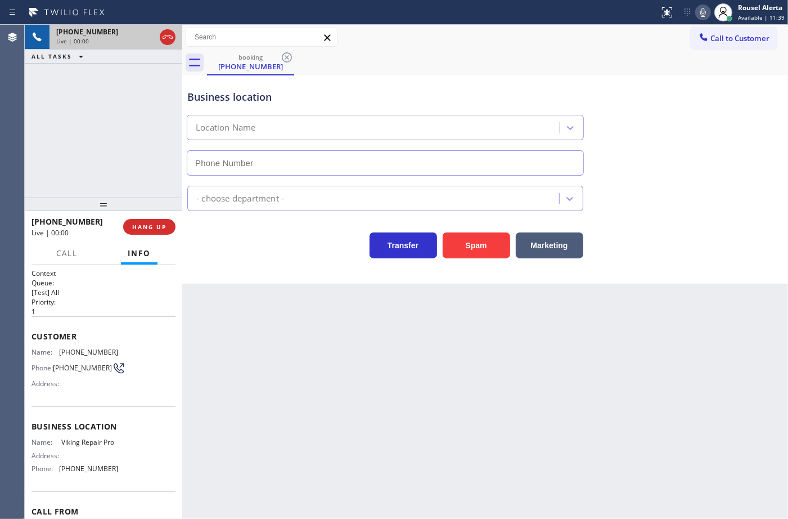
type input "[PHONE_NUMBER]"
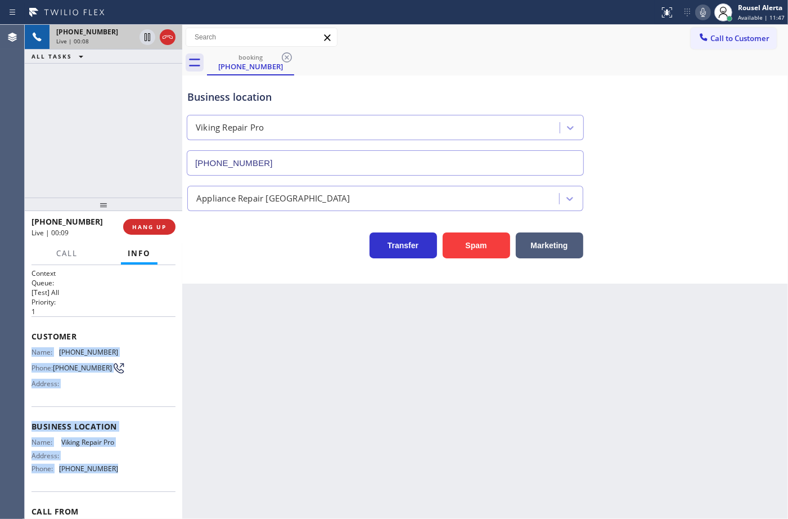
drag, startPoint x: 34, startPoint y: 350, endPoint x: 125, endPoint y: 476, distance: 155.6
click at [125, 476] on div "Context Queue: [Test] All Priority: 1 Customer Name: (949) 310-8968 Phone: (949…" at bounding box center [104, 431] width 144 height 326
copy div "Name: (949) 310-8968 Phone: (949) 310-8968 Address: Business location Name: Vik…"
click at [145, 37] on icon at bounding box center [148, 37] width 6 height 8
click at [701, 6] on icon at bounding box center [704, 13] width 14 height 14
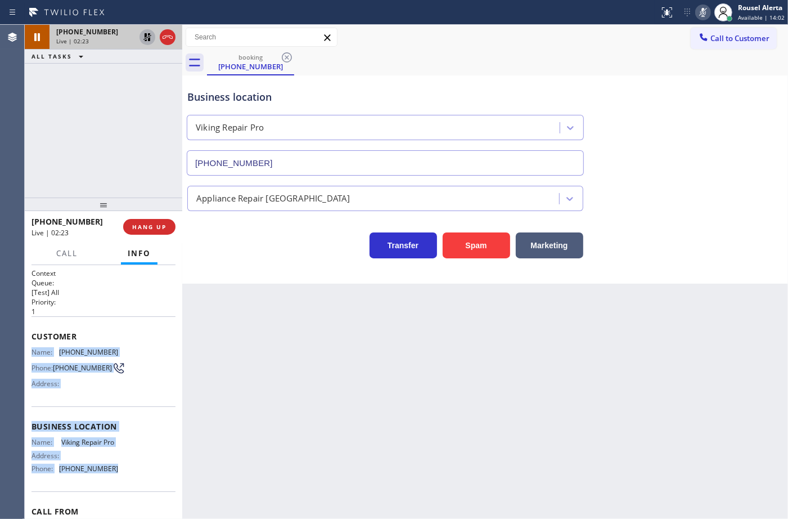
click at [142, 35] on icon at bounding box center [148, 37] width 14 height 14
click at [701, 15] on icon at bounding box center [704, 13] width 14 height 14
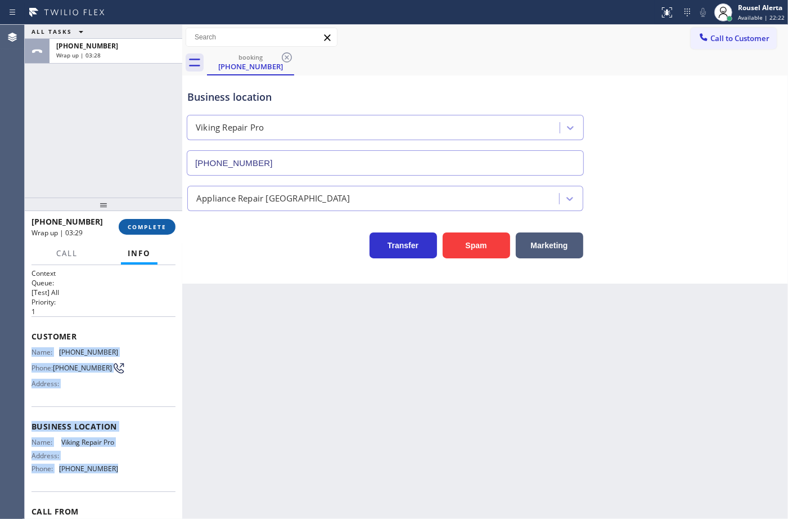
click at [152, 227] on span "COMPLETE" at bounding box center [147, 227] width 39 height 8
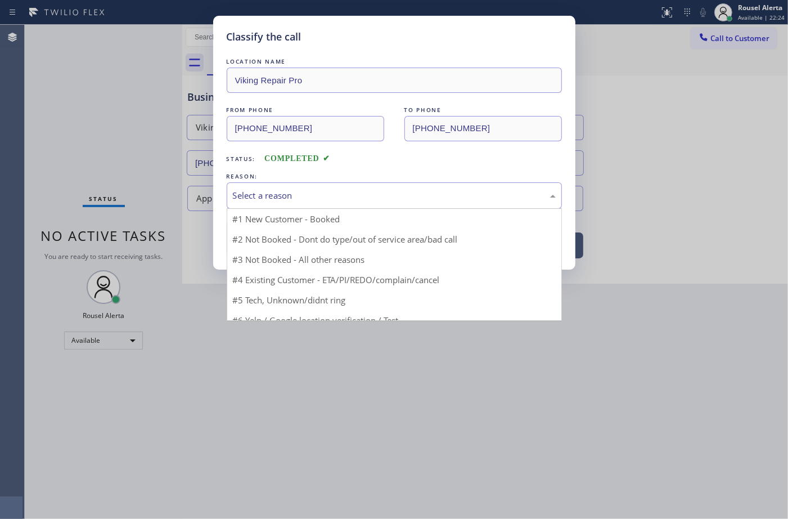
click at [288, 195] on div "Select a reason" at bounding box center [394, 195] width 323 height 13
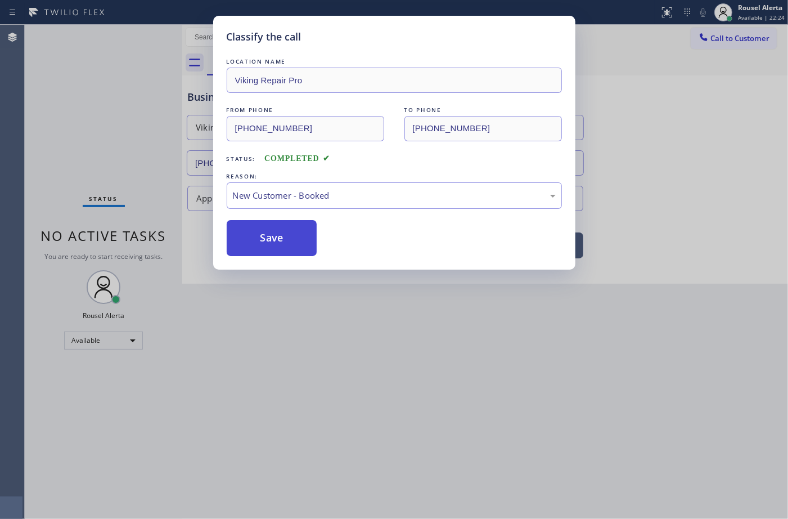
click at [266, 240] on button "Save" at bounding box center [272, 238] width 91 height 36
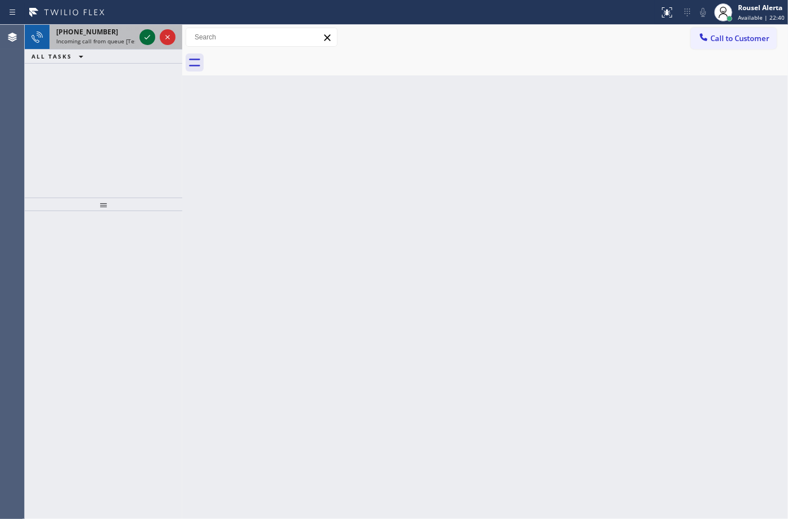
drag, startPoint x: 91, startPoint y: 44, endPoint x: 139, endPoint y: 37, distance: 48.9
click at [97, 42] on span "Incoming call from queue [Test] All" at bounding box center [102, 41] width 93 height 8
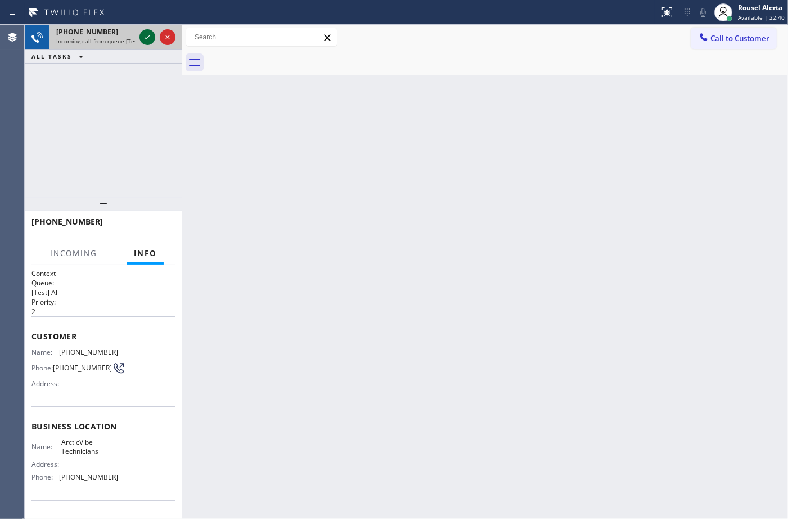
click at [142, 37] on icon at bounding box center [148, 37] width 14 height 14
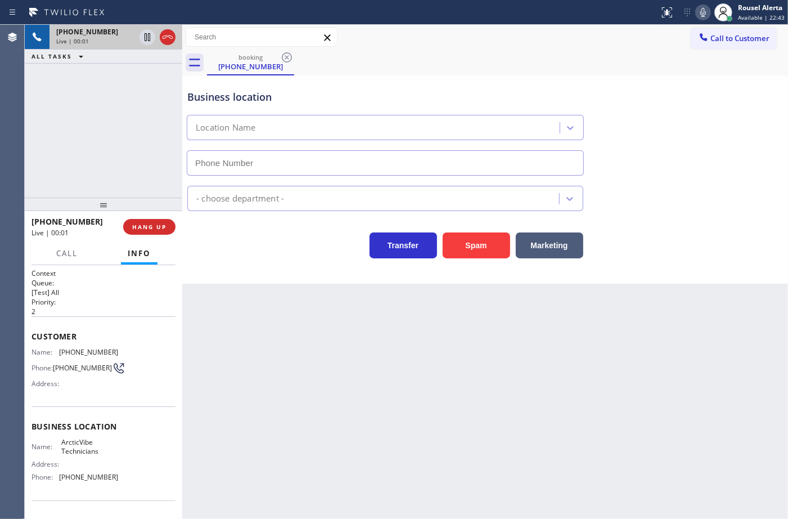
type input "[PHONE_NUMBER]"
click at [684, 428] on div "Back to Dashboard Change Sender ID Customers Technicians Select a contact Outbo…" at bounding box center [485, 272] width 606 height 494
drag, startPoint x: 143, startPoint y: 94, endPoint x: 141, endPoint y: 116, distance: 22.1
click at [143, 94] on div "+13863810189 Live | 00:07 ALL TASKS ALL TASKS ACTIVE TASKS TASKS IN WRAP UP" at bounding box center [104, 111] width 158 height 173
click at [145, 218] on div "+13863810189 Live | 00:08 HANG UP" at bounding box center [104, 226] width 144 height 29
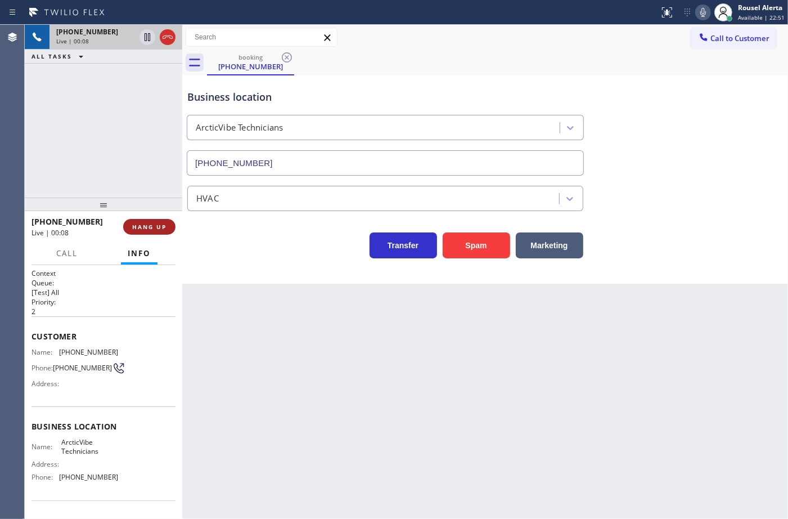
click at [145, 219] on button "HANG UP" at bounding box center [149, 227] width 52 height 16
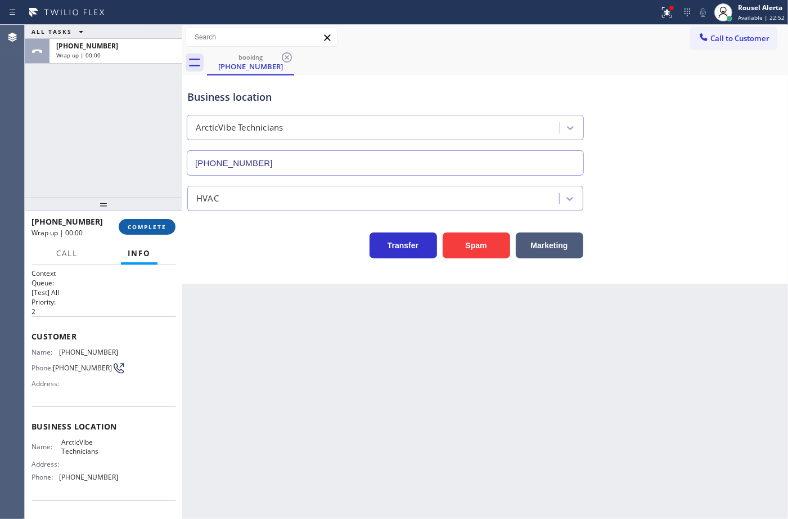
click at [145, 226] on span "COMPLETE" at bounding box center [147, 227] width 39 height 8
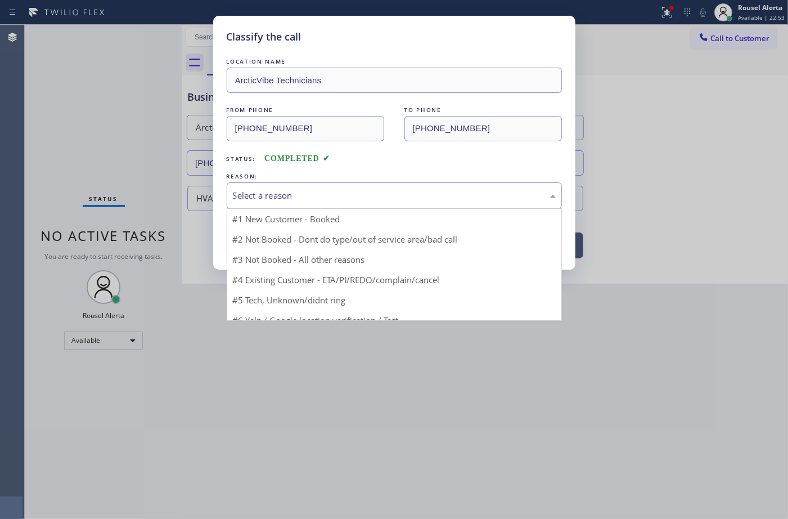
click at [252, 195] on div "Select a reason" at bounding box center [394, 195] width 323 height 13
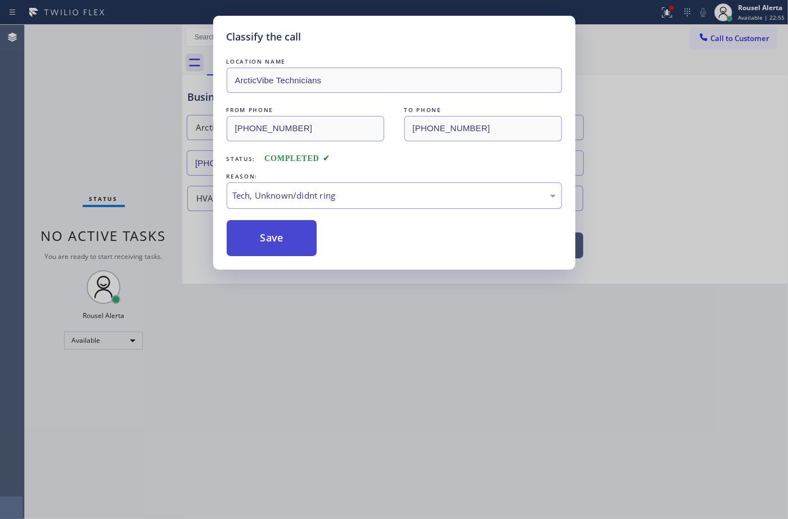
click at [254, 232] on button "Save" at bounding box center [272, 238] width 91 height 36
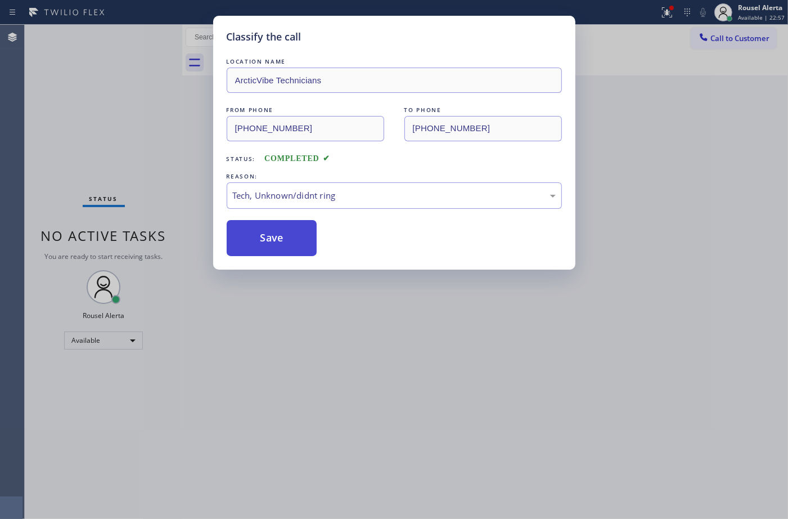
click at [276, 235] on button "Save" at bounding box center [272, 238] width 91 height 36
click at [276, 234] on button "Save" at bounding box center [272, 238] width 91 height 36
click at [276, 232] on button "Save" at bounding box center [272, 238] width 91 height 36
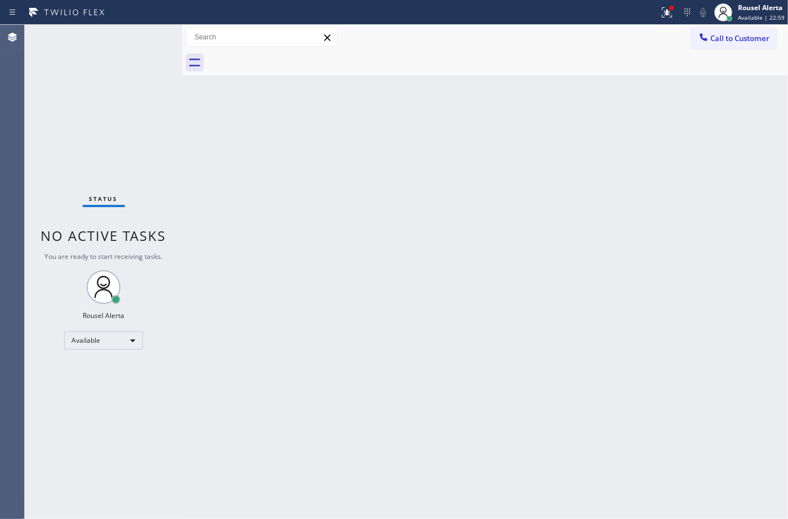
drag, startPoint x: 276, startPoint y: 232, endPoint x: 293, endPoint y: 240, distance: 18.9
click at [290, 238] on div "Back to Dashboard Change Sender ID Customers Technicians Select a contact Outbo…" at bounding box center [485, 272] width 606 height 494
click at [670, 11] on icon at bounding box center [667, 12] width 10 height 10
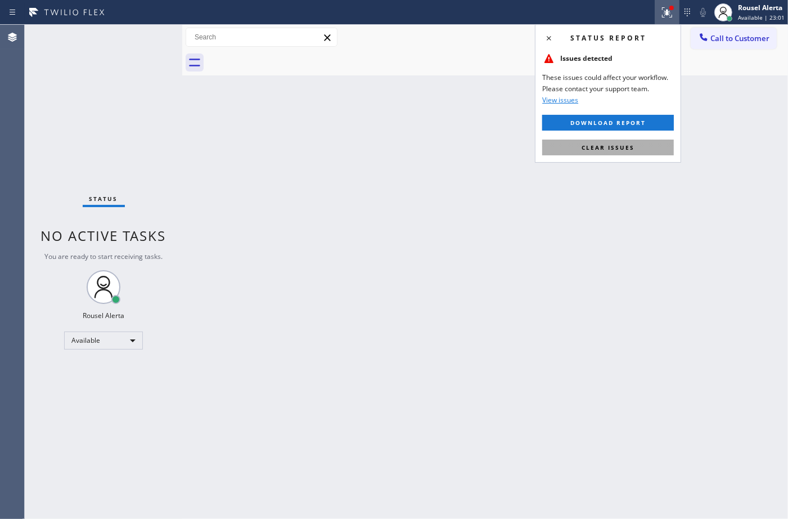
click at [643, 150] on button "Clear issues" at bounding box center [608, 148] width 132 height 16
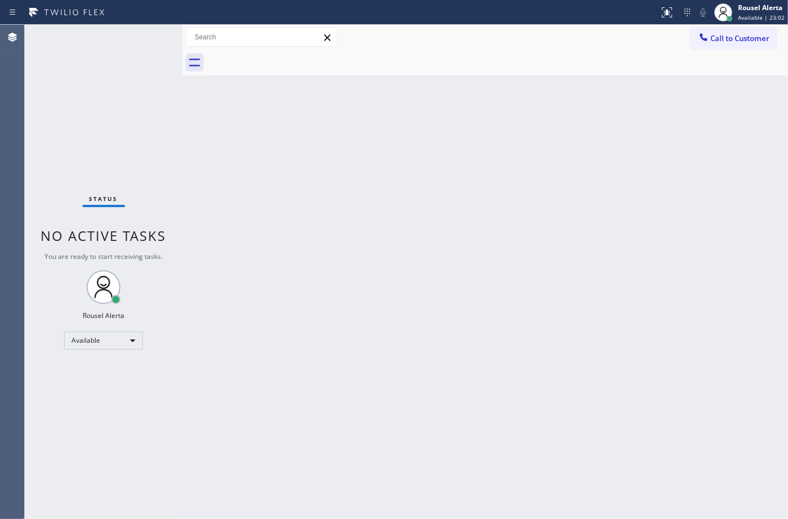
click at [636, 205] on div "Back to Dashboard Change Sender ID Customers Technicians Select a contact Outbo…" at bounding box center [485, 272] width 606 height 494
click at [142, 80] on div "Status No active tasks You are ready to start receiving tasks. Rousel Alerta Av…" at bounding box center [104, 272] width 158 height 494
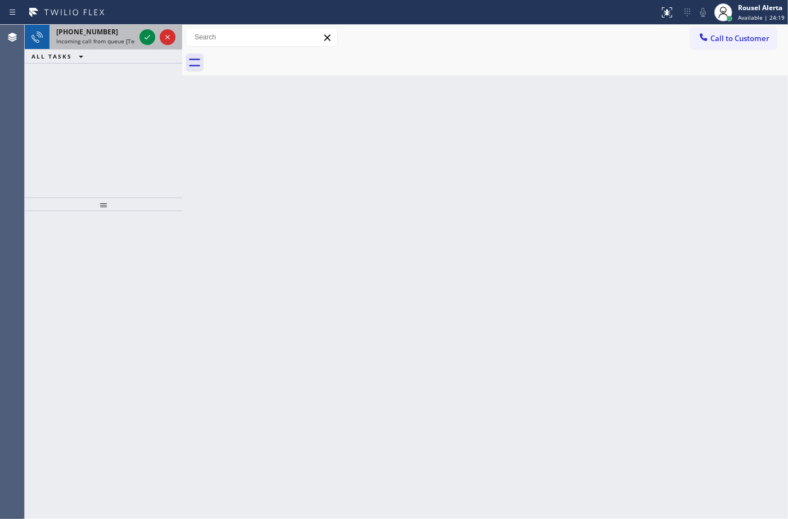
drag, startPoint x: 122, startPoint y: 33, endPoint x: 152, endPoint y: 46, distance: 33.3
click at [127, 35] on div "+19542455198" at bounding box center [95, 32] width 79 height 10
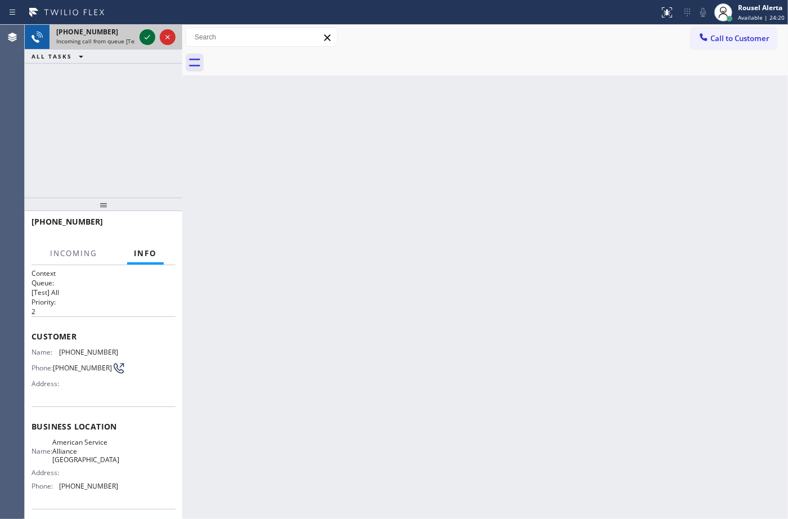
click at [145, 37] on icon at bounding box center [148, 37] width 14 height 14
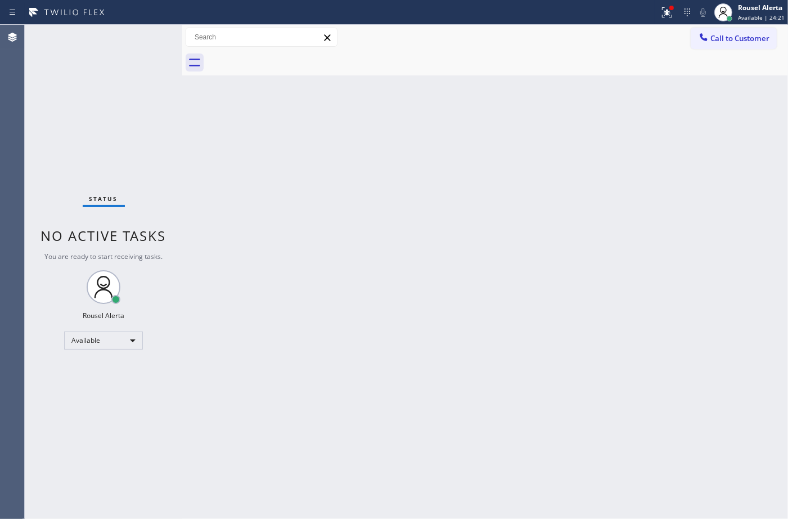
click at [280, 158] on div "Back to Dashboard Change Sender ID Customers Technicians Select a contact Outbo…" at bounding box center [485, 272] width 606 height 494
click at [667, 8] on icon at bounding box center [668, 13] width 14 height 14
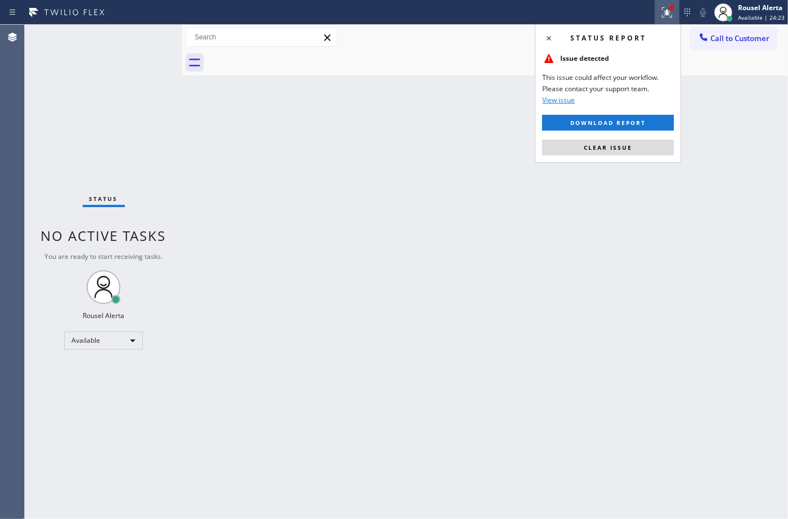
click at [626, 159] on div "Status report Issue detected This issue could affect your workflow. Please cont…" at bounding box center [608, 93] width 146 height 138
click at [625, 148] on span "Clear issue" at bounding box center [608, 147] width 48 height 8
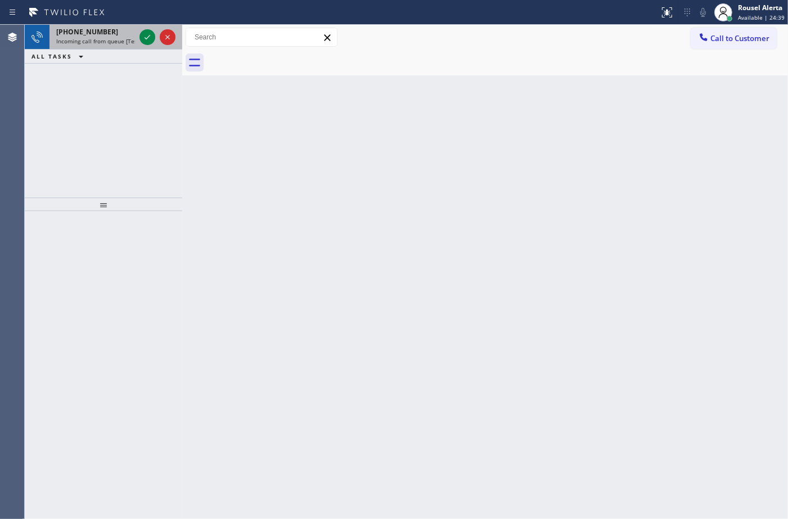
click at [114, 48] on div "+19542455198 Incoming call from queue [Test] All" at bounding box center [94, 37] width 88 height 25
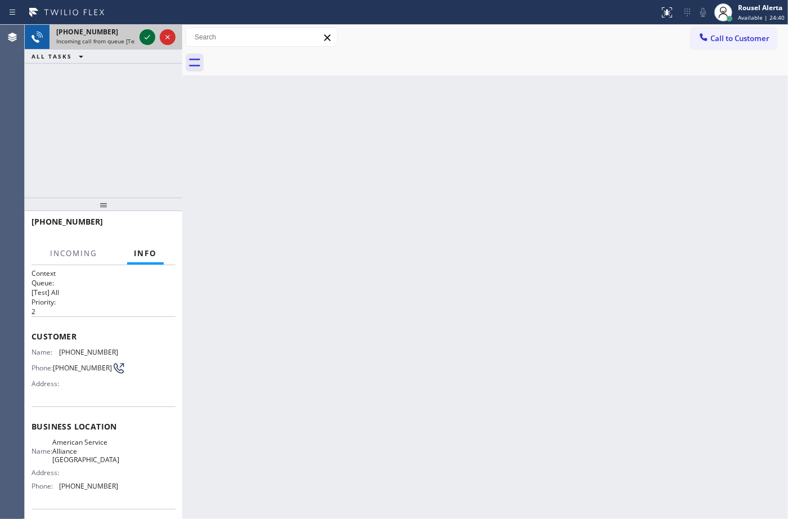
click at [141, 37] on icon at bounding box center [148, 37] width 14 height 14
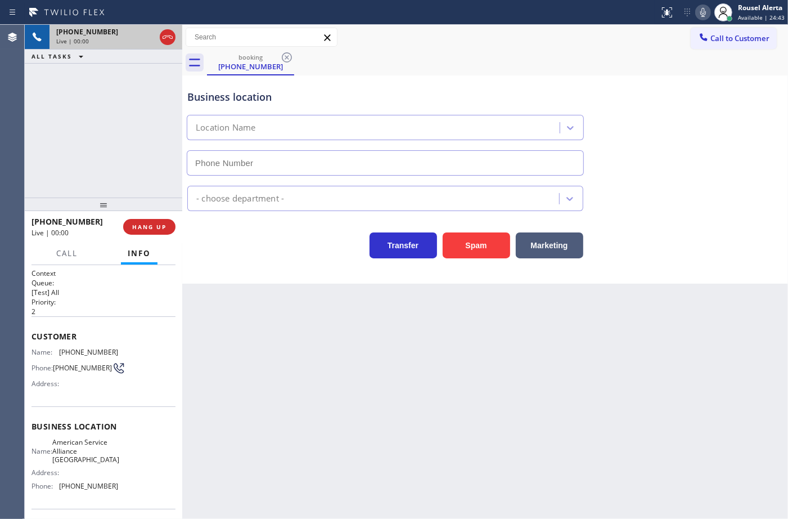
type input "[PHONE_NUMBER]"
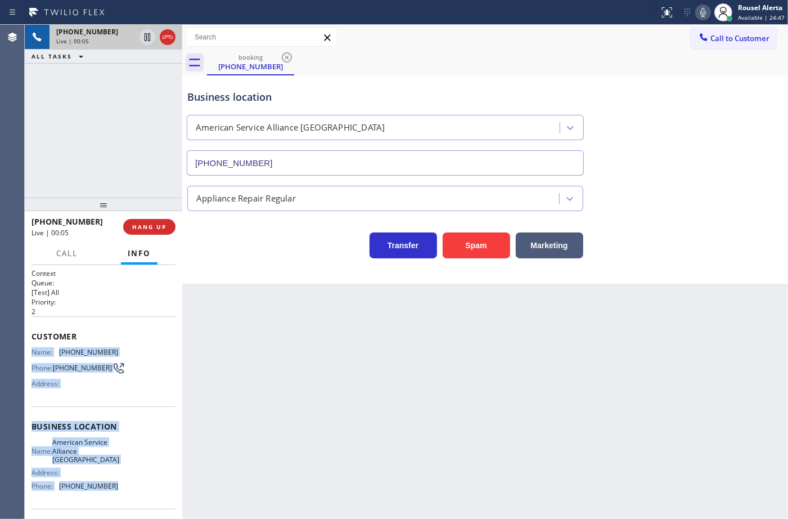
drag, startPoint x: 32, startPoint y: 347, endPoint x: 119, endPoint y: 485, distance: 163.1
click at [119, 485] on div "Context Queue: [Test] All Priority: 2 Customer Name: (954) 245-5198 Phone: (954…" at bounding box center [104, 431] width 144 height 326
copy div "Name: (954) 245-5198 Phone: (954) 245-5198 Address: Business location Name: Ame…"
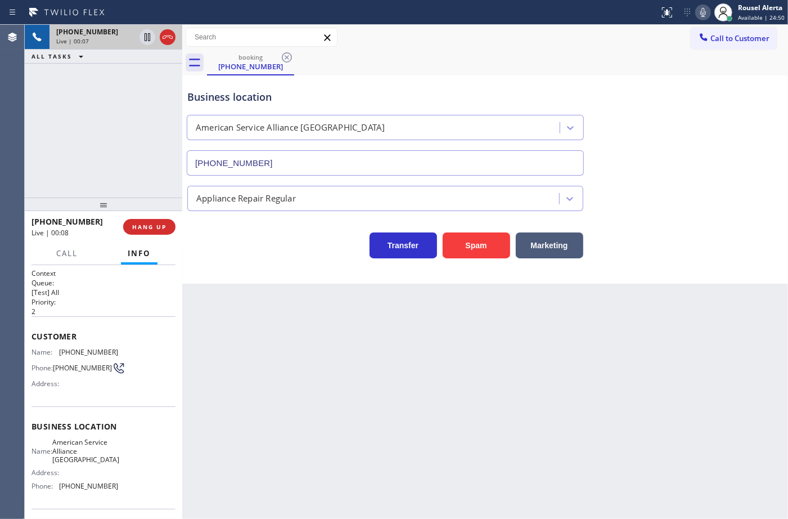
click at [509, 463] on div "Back to Dashboard Change Sender ID Customers Technicians Select a contact Outbo…" at bounding box center [485, 272] width 606 height 494
drag, startPoint x: 95, startPoint y: 102, endPoint x: 125, endPoint y: 80, distance: 37.5
click at [97, 102] on div "+19542455198 Live | 01:10 ALL TASKS ALL TASKS ACTIVE TASKS TASKS IN WRAP UP" at bounding box center [104, 111] width 158 height 173
click at [145, 43] on icon at bounding box center [148, 37] width 14 height 14
click at [707, 12] on icon at bounding box center [704, 13] width 14 height 14
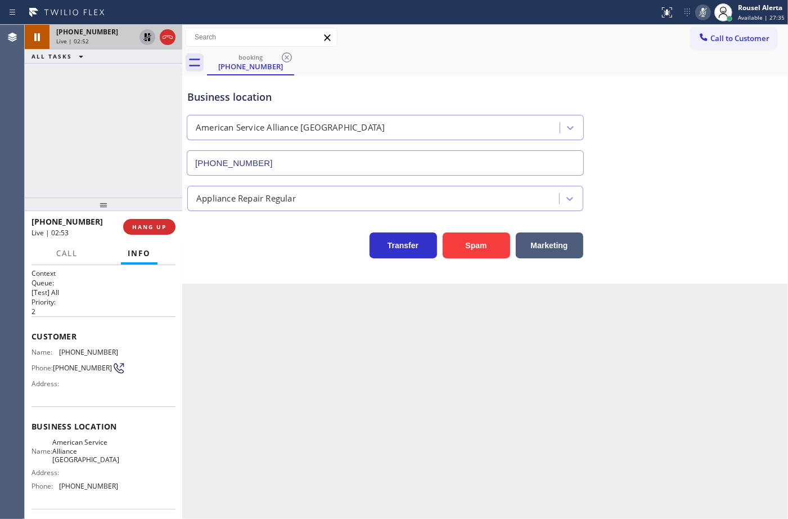
click at [145, 39] on icon at bounding box center [148, 37] width 14 height 14
click at [702, 15] on icon at bounding box center [704, 13] width 14 height 14
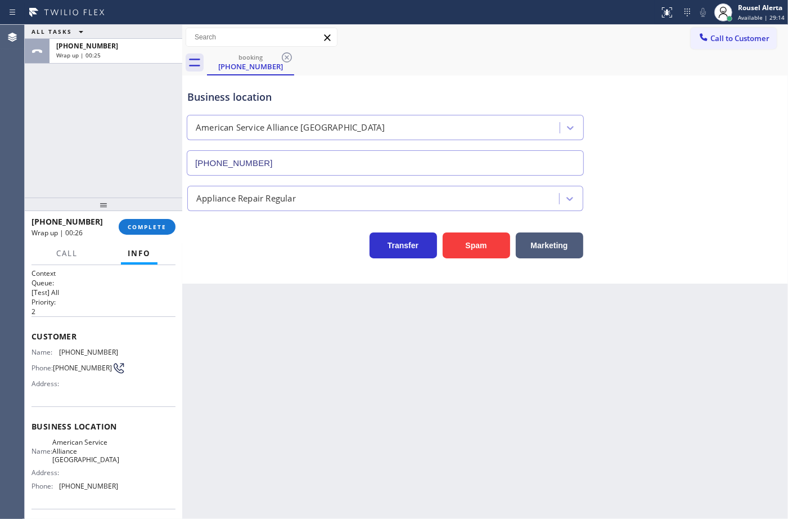
click at [450, 78] on div "Business location American Service Alliance Coral Springs (954) 835-4535" at bounding box center [385, 126] width 401 height 97
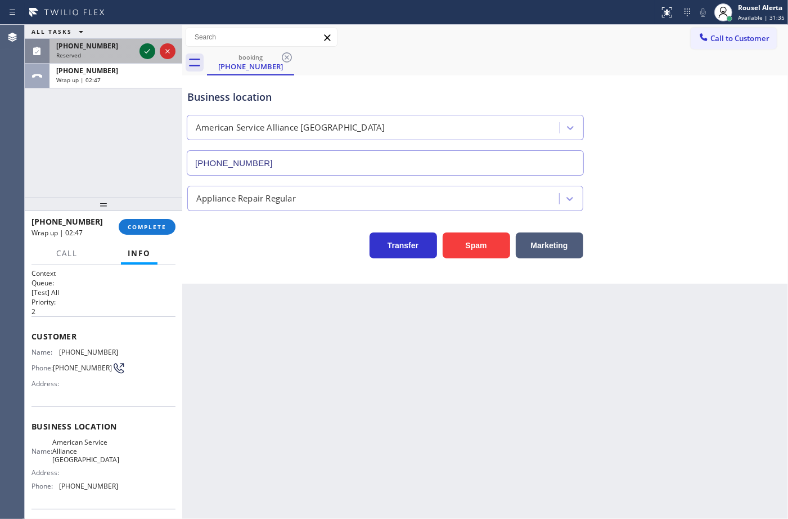
click at [147, 48] on icon at bounding box center [148, 51] width 14 height 14
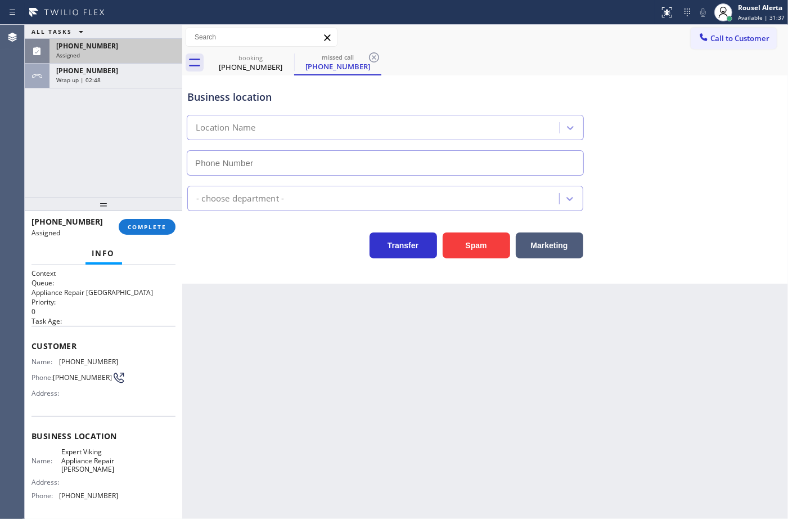
type input "[PHONE_NUMBER]"
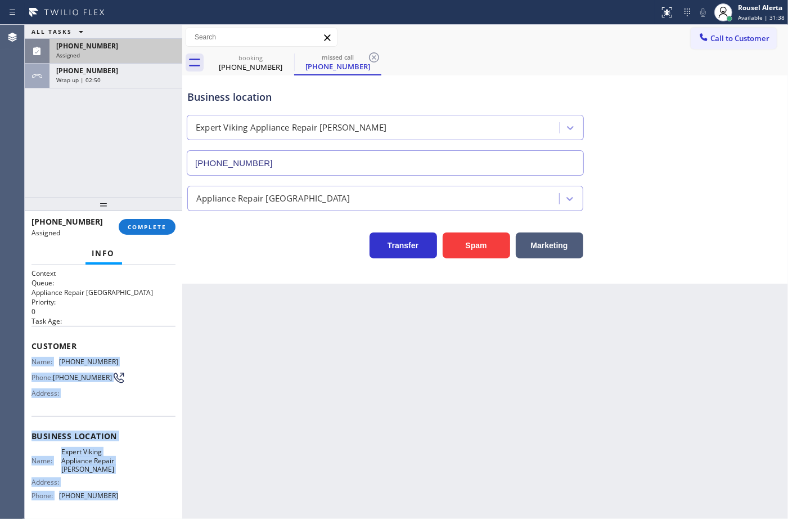
drag, startPoint x: 30, startPoint y: 359, endPoint x: 117, endPoint y: 493, distance: 159.8
click at [117, 493] on div "Context Queue: Appliance Repair High End Priority: 0 Task Age: Customer Name: (…" at bounding box center [104, 392] width 158 height 254
drag, startPoint x: 154, startPoint y: 79, endPoint x: 152, endPoint y: 93, distance: 14.7
click at [154, 79] on div "Wrap up | 02:54" at bounding box center [115, 80] width 119 height 8
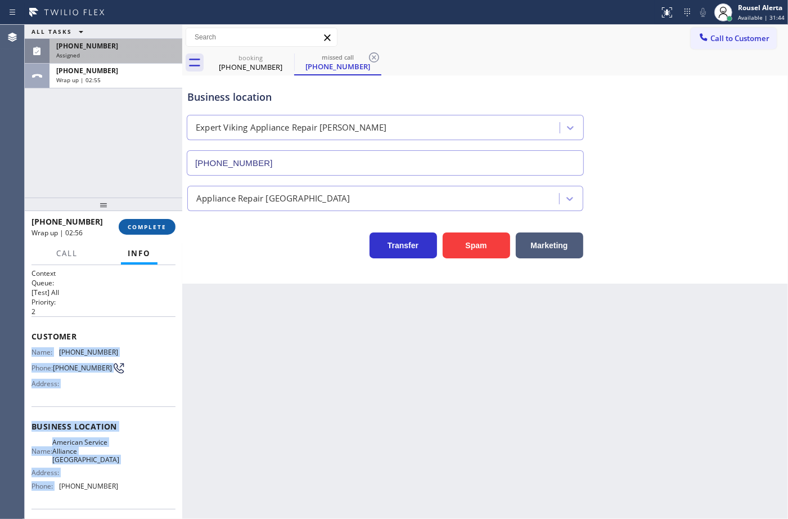
click at [145, 227] on span "COMPLETE" at bounding box center [147, 227] width 39 height 8
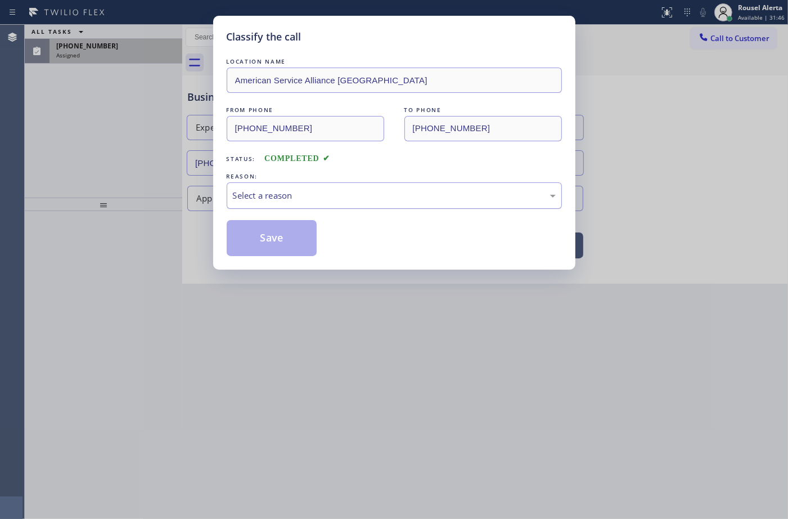
click at [355, 192] on div "Select a reason" at bounding box center [394, 195] width 323 height 13
drag, startPoint x: 347, startPoint y: 239, endPoint x: 290, endPoint y: 249, distance: 57.7
drag, startPoint x: 285, startPoint y: 246, endPoint x: 178, endPoint y: 151, distance: 143.5
click at [284, 246] on button "Save" at bounding box center [272, 238] width 91 height 36
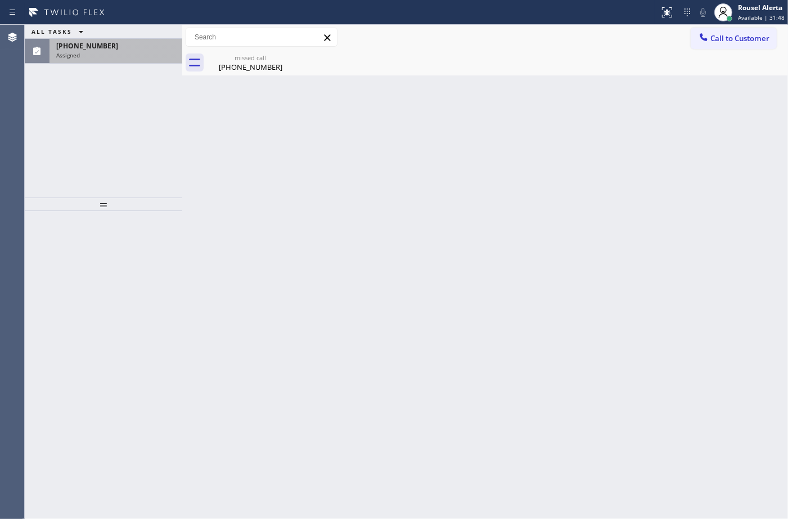
click at [116, 53] on div "Assigned" at bounding box center [115, 55] width 119 height 8
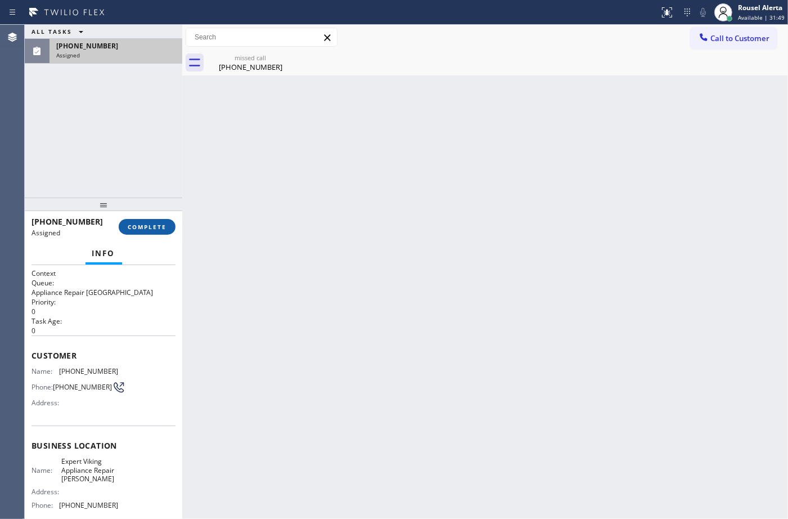
click at [143, 221] on button "COMPLETE" at bounding box center [147, 227] width 57 height 16
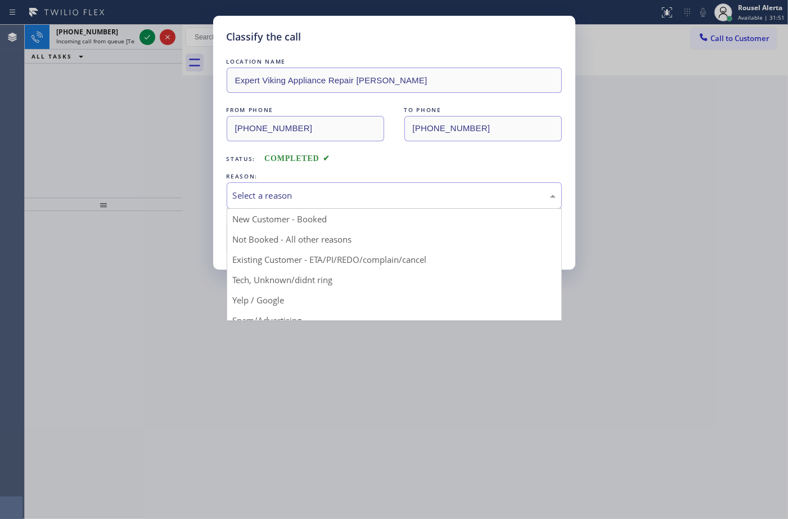
click at [299, 190] on div "Select a reason" at bounding box center [394, 195] width 323 height 13
drag, startPoint x: 293, startPoint y: 239, endPoint x: 288, endPoint y: 240, distance: 5.7
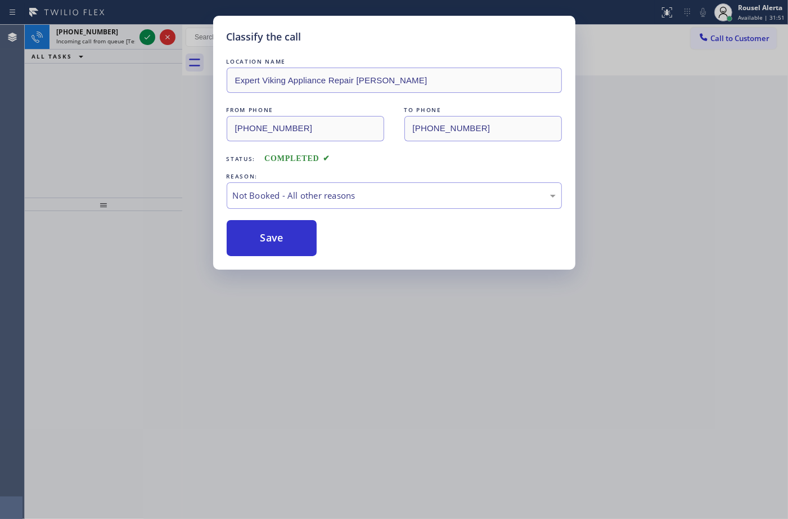
click at [259, 237] on button "Save" at bounding box center [272, 238] width 91 height 36
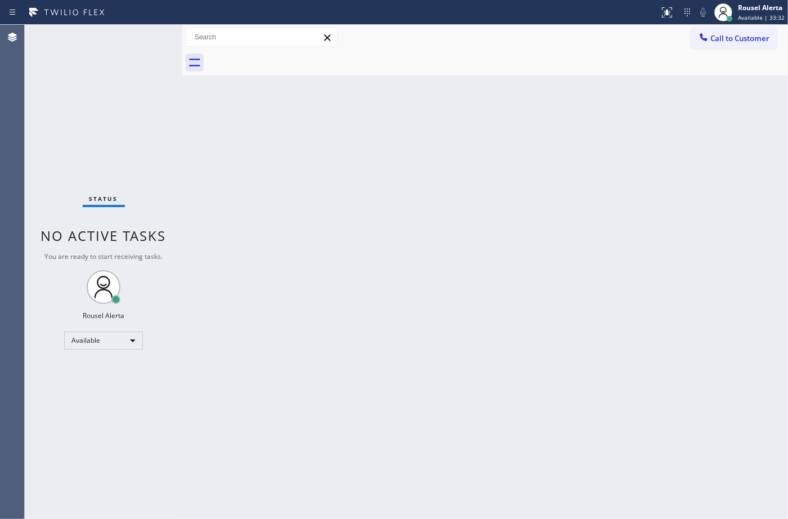
click at [465, 219] on div "Back to Dashboard Change Sender ID Customers Technicians Select a contact Outbo…" at bounding box center [485, 272] width 606 height 494
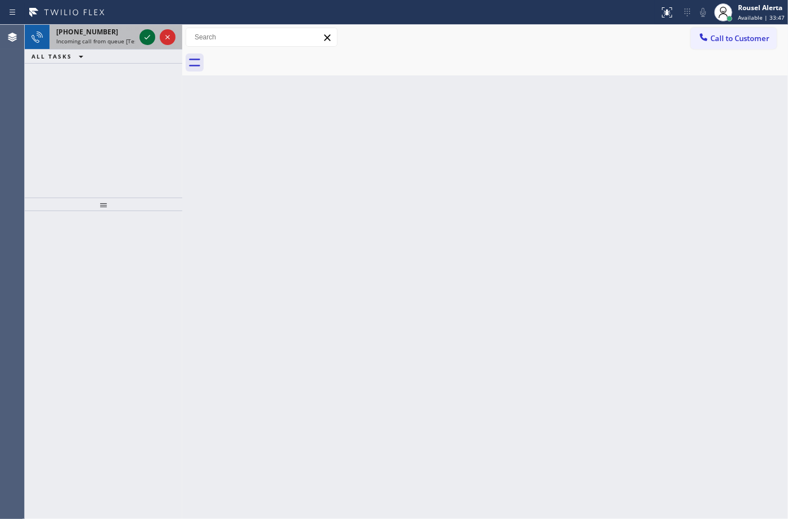
drag, startPoint x: 107, startPoint y: 41, endPoint x: 139, endPoint y: 33, distance: 32.6
click at [113, 40] on span "Incoming call from queue [Test] All" at bounding box center [102, 41] width 93 height 8
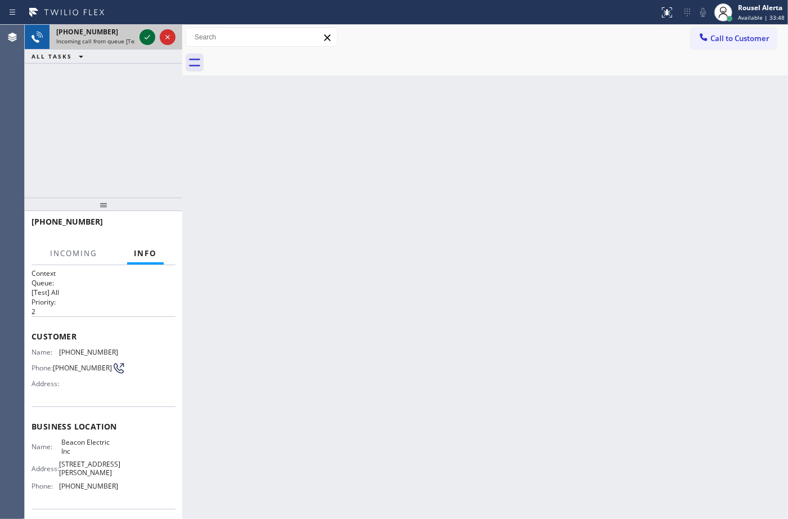
click at [142, 34] on icon at bounding box center [148, 37] width 14 height 14
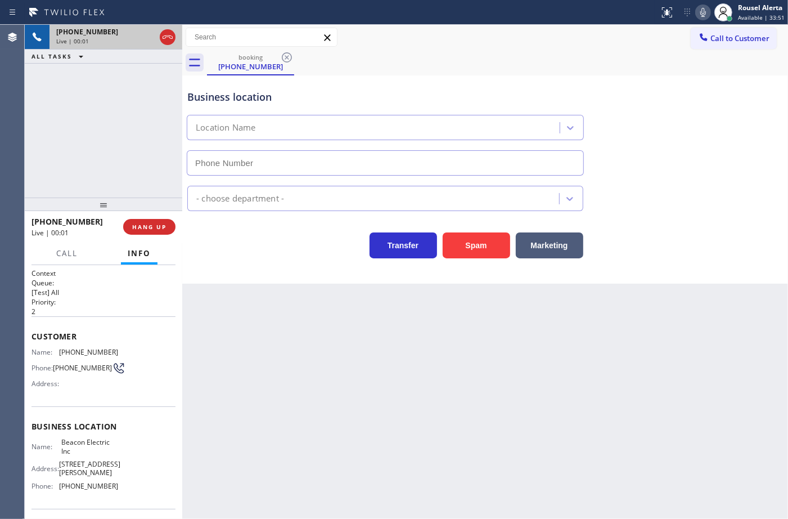
type input "[PHONE_NUMBER]"
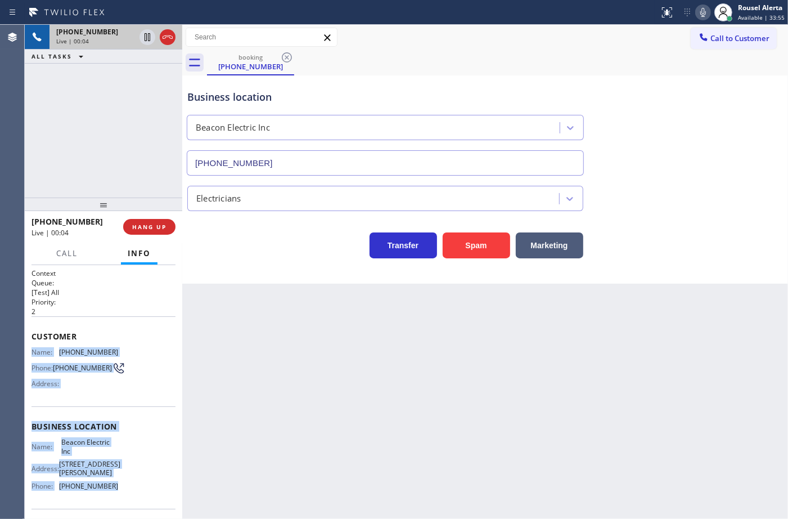
drag, startPoint x: 27, startPoint y: 352, endPoint x: 137, endPoint y: 510, distance: 192.0
click at [137, 510] on div "Context Queue: [Test] All Priority: 2 Customer Name: (253) 350-5391 Phone: (253…" at bounding box center [104, 392] width 158 height 254
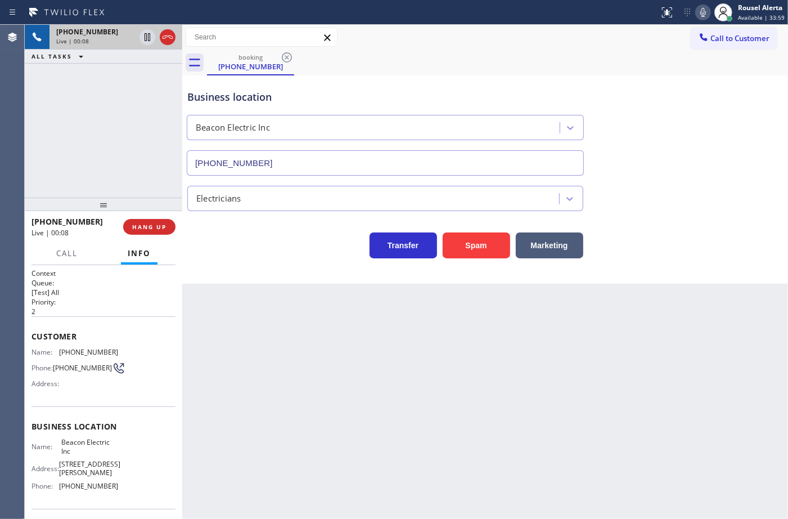
click at [536, 69] on div "booking (253) 350-5391" at bounding box center [497, 62] width 581 height 25
drag, startPoint x: 127, startPoint y: 164, endPoint x: 151, endPoint y: 268, distance: 107.4
click at [127, 163] on div "+12533505391 Live | 02:08 ALL TASKS ALL TASKS ACTIVE TASKS TASKS IN WRAP UP" at bounding box center [104, 111] width 158 height 173
drag, startPoint x: 280, startPoint y: 411, endPoint x: 203, endPoint y: 312, distance: 125.2
click at [280, 411] on div "Back to Dashboard Change Sender ID Customers Technicians Select a contact Outbo…" at bounding box center [485, 272] width 606 height 494
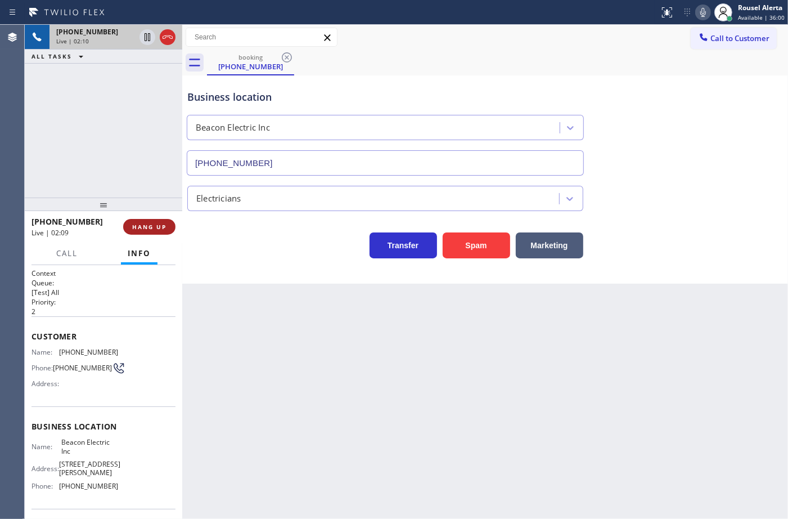
click at [158, 232] on button "HANG UP" at bounding box center [149, 227] width 52 height 16
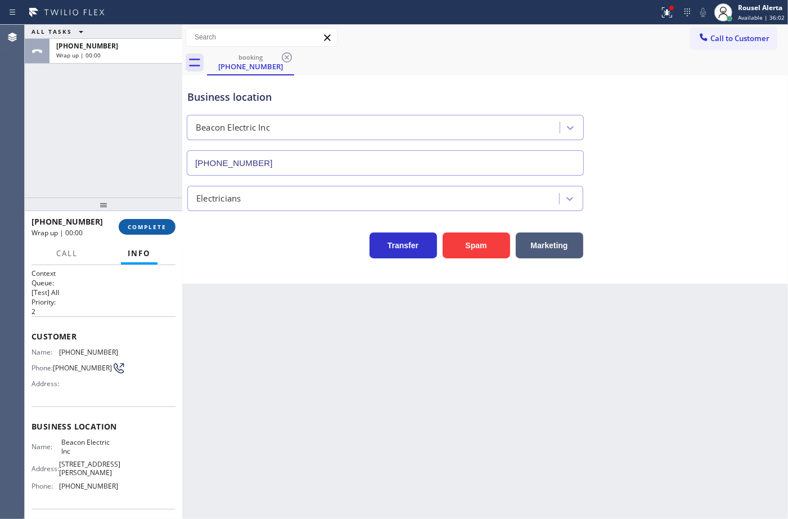
click at [161, 226] on span "COMPLETE" at bounding box center [147, 227] width 39 height 8
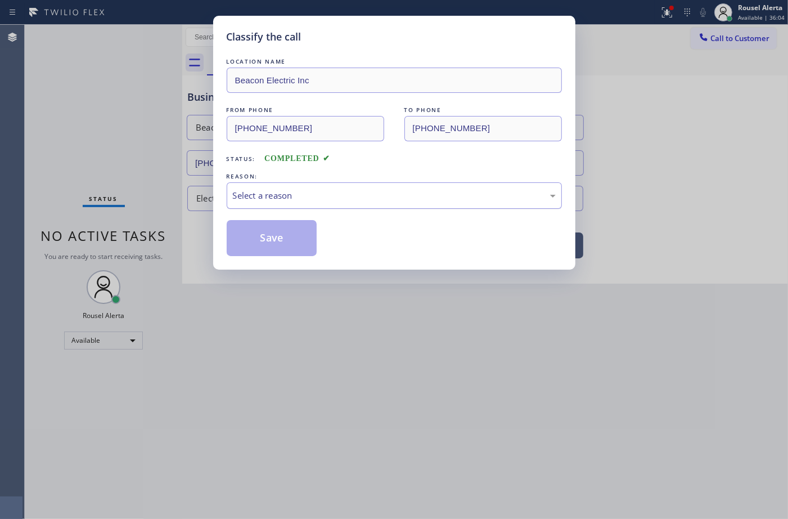
click at [325, 195] on div "Select a reason" at bounding box center [394, 195] width 323 height 13
click at [259, 248] on button "Save" at bounding box center [272, 238] width 91 height 36
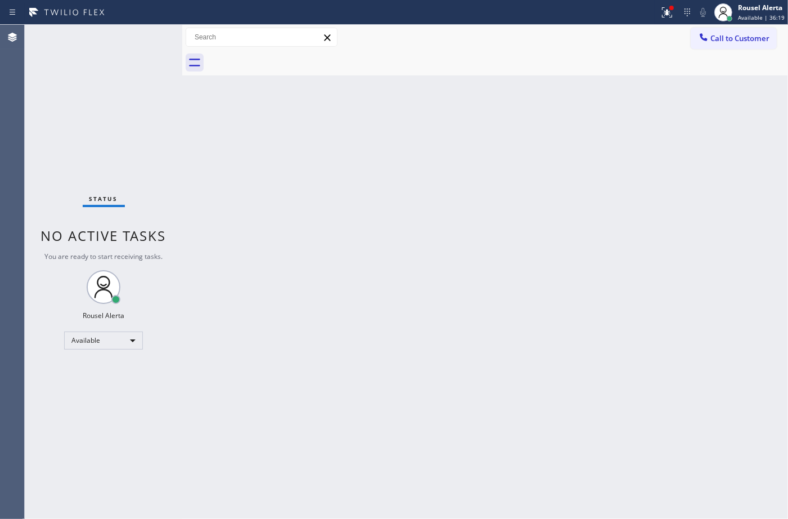
click at [147, 34] on div "Status No active tasks You are ready to start receiving tasks. Rousel Alerta Av…" at bounding box center [104, 272] width 158 height 494
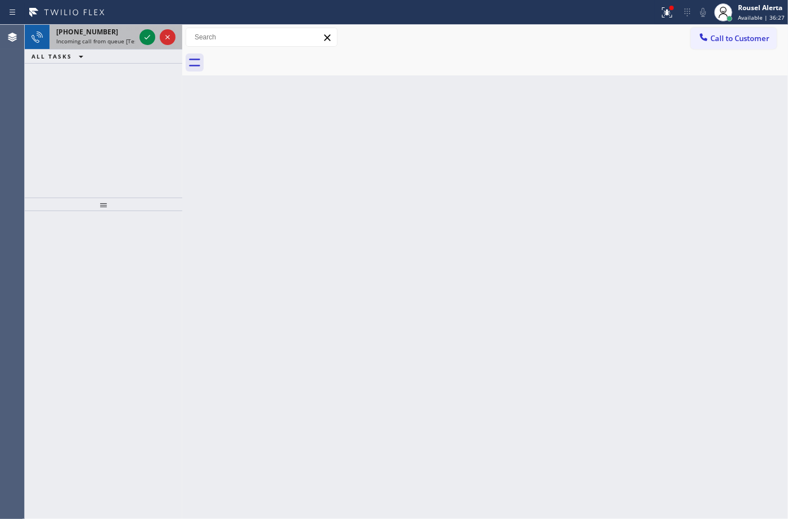
click at [102, 37] on span "Incoming call from queue [Test] All" at bounding box center [102, 41] width 93 height 8
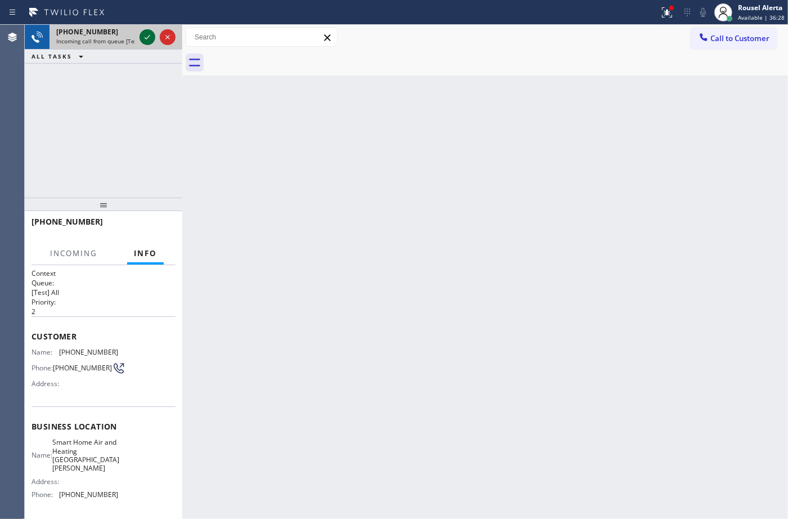
click at [142, 43] on icon at bounding box center [148, 37] width 14 height 14
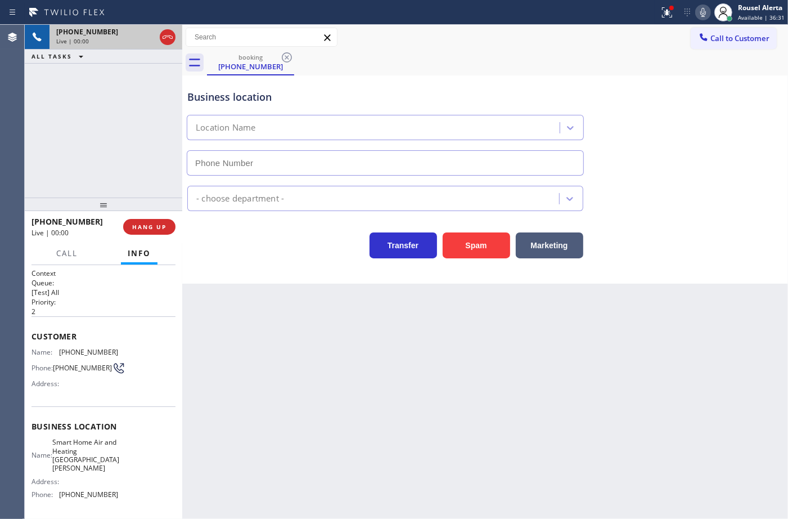
type input "(310) 362-9082"
click at [494, 245] on button "Spam" at bounding box center [477, 245] width 68 height 26
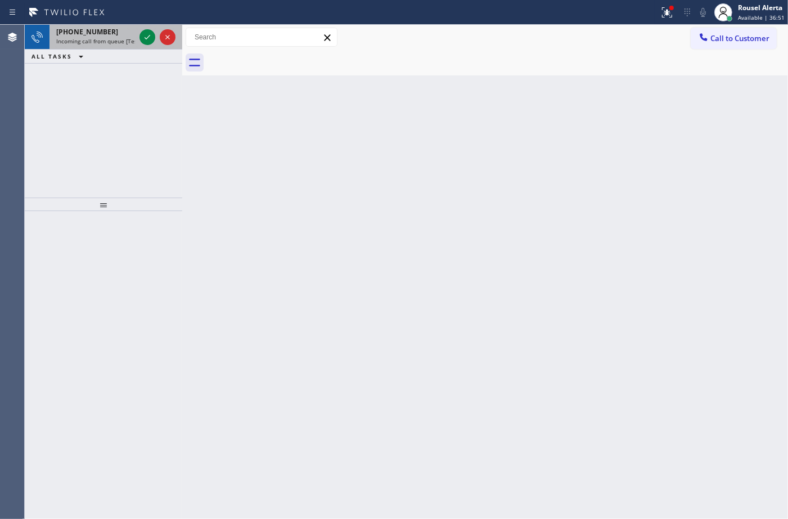
click at [127, 40] on span "Incoming call from queue [Test] All" at bounding box center [102, 41] width 93 height 8
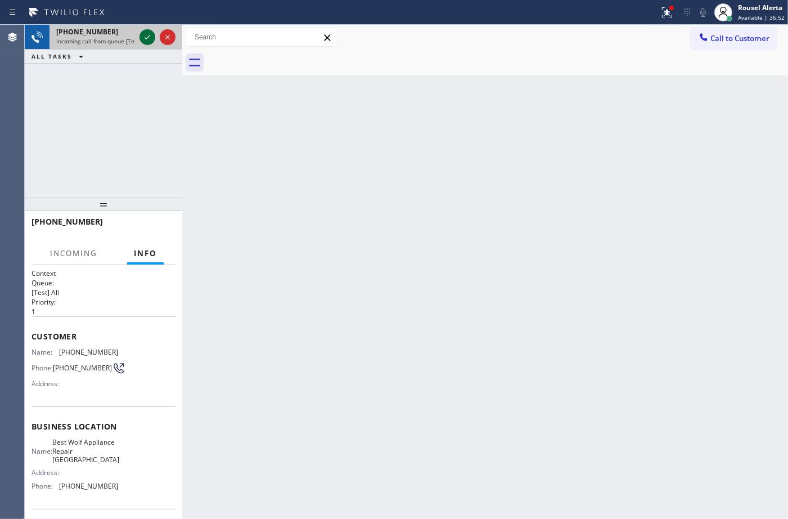
click at [147, 35] on icon at bounding box center [148, 37] width 14 height 14
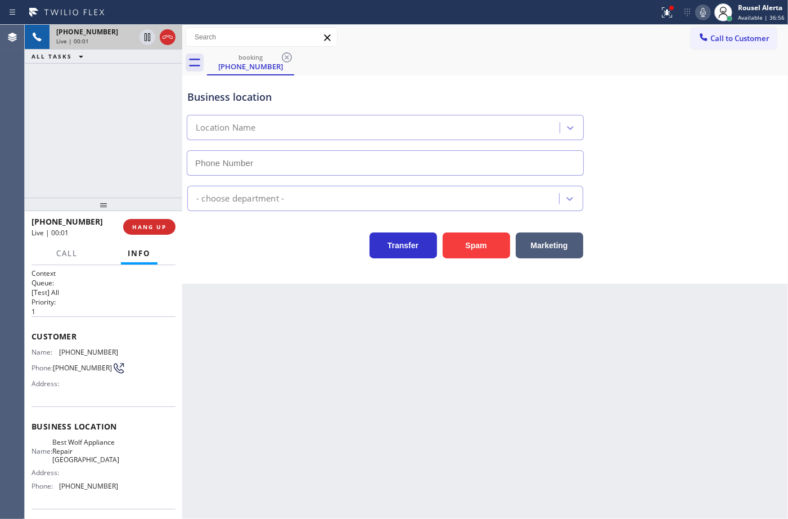
type input "[PHONE_NUMBER]"
click at [252, 358] on div "Back to Dashboard Change Sender ID Customers Technicians Select a contact Outbo…" at bounding box center [485, 272] width 606 height 494
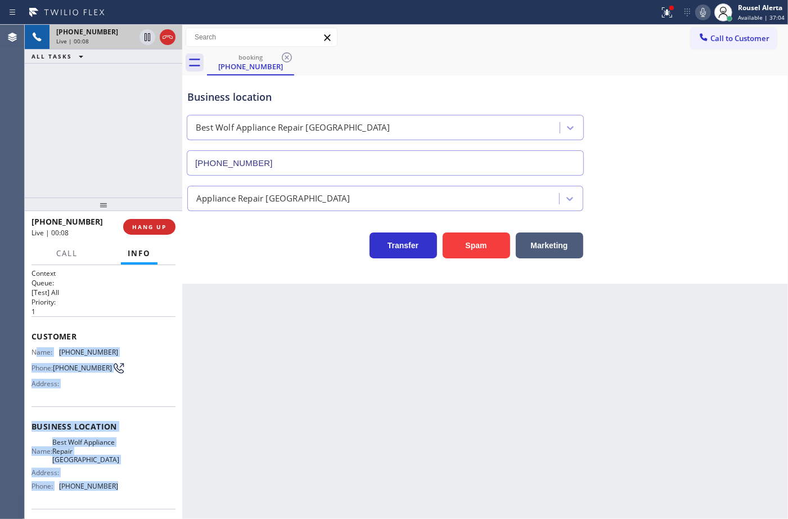
drag, startPoint x: 34, startPoint y: 352, endPoint x: 131, endPoint y: 498, distance: 175.0
click at [131, 498] on div "Context Queue: [Test] All Priority: 1 Customer Name: (469) 999-7646 Phone: (469…" at bounding box center [104, 431] width 144 height 326
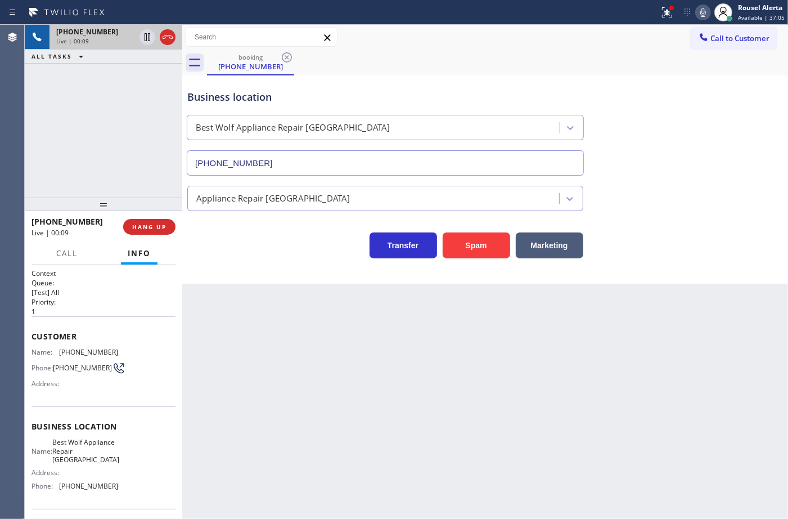
click at [290, 418] on div "Back to Dashboard Change Sender ID Customers Technicians Select a contact Outbo…" at bounding box center [485, 272] width 606 height 494
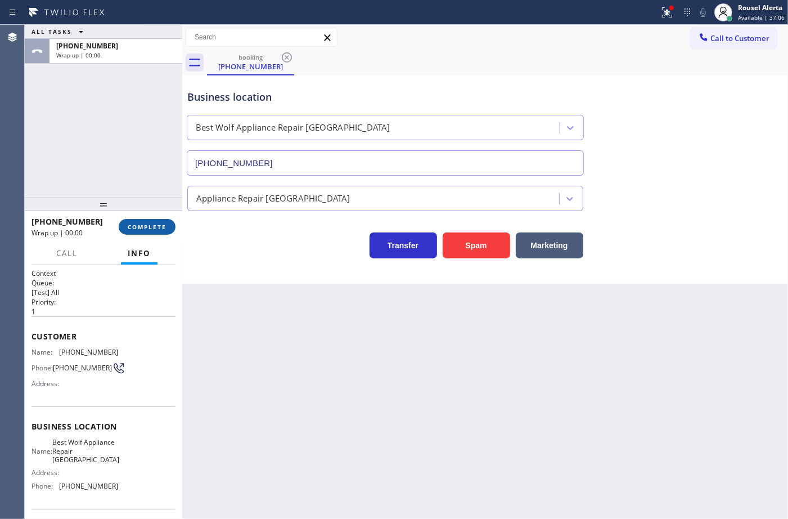
click at [146, 224] on span "COMPLETE" at bounding box center [147, 227] width 39 height 8
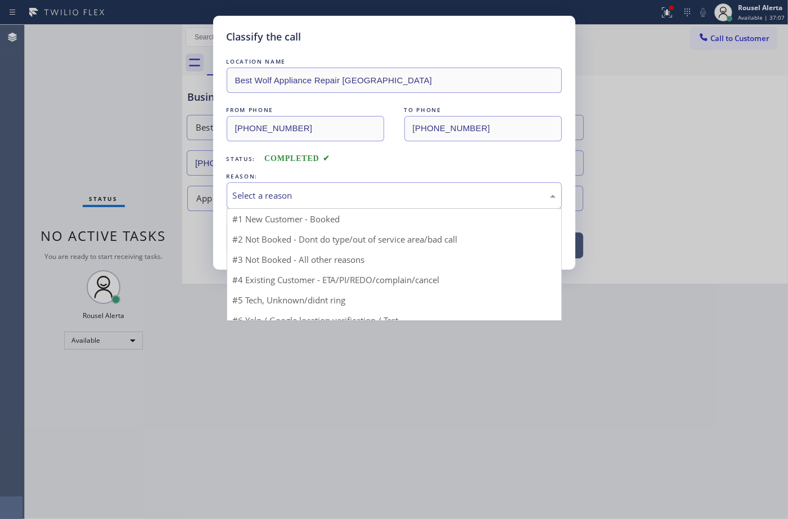
click at [320, 193] on div "Select a reason" at bounding box center [394, 195] width 323 height 13
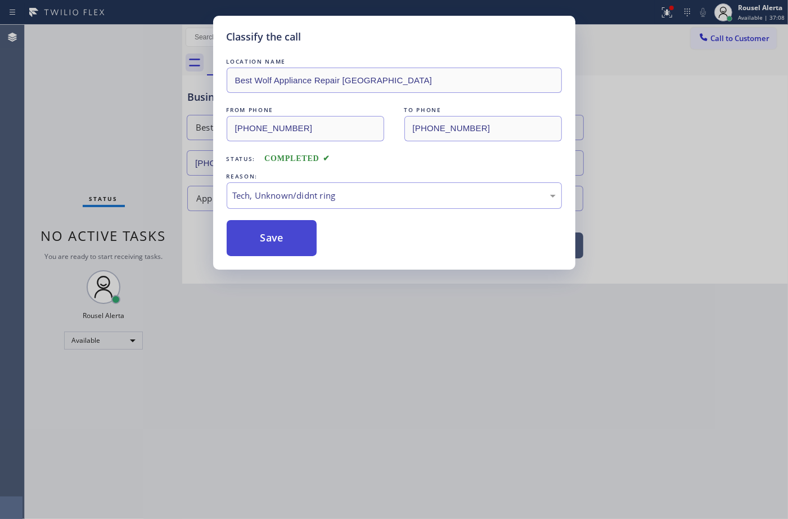
click at [260, 238] on button "Save" at bounding box center [272, 238] width 91 height 36
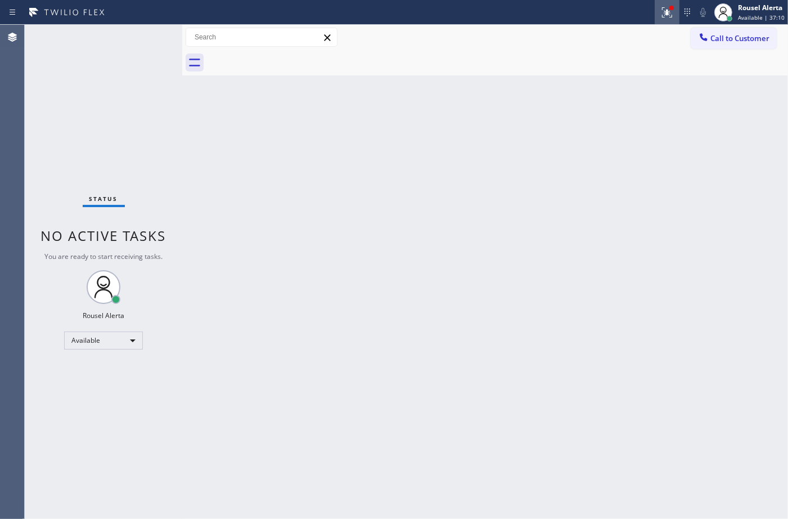
click at [667, 16] on icon at bounding box center [668, 13] width 14 height 14
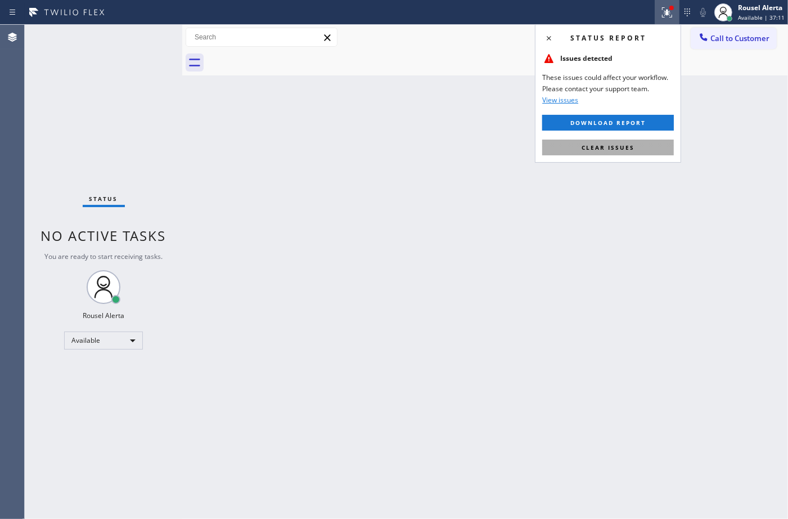
click at [625, 142] on button "Clear issues" at bounding box center [608, 148] width 132 height 16
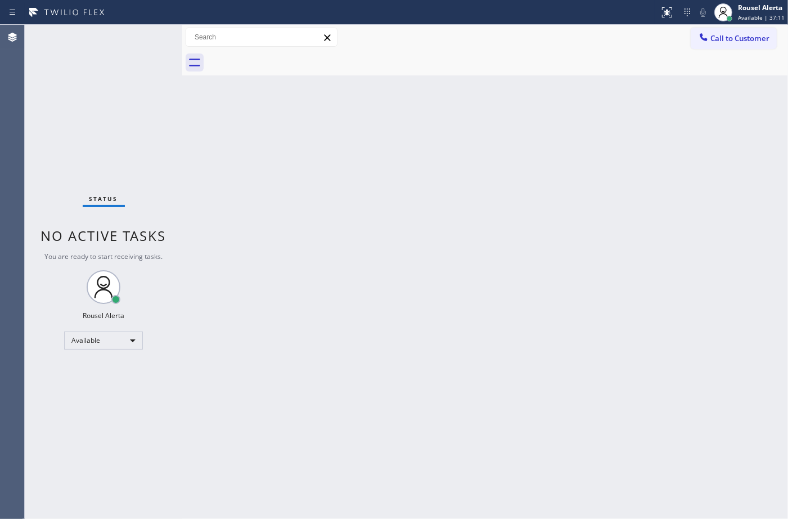
click at [631, 172] on div "Back to Dashboard Change Sender ID Customers Technicians Select a contact Outbo…" at bounding box center [485, 272] width 606 height 494
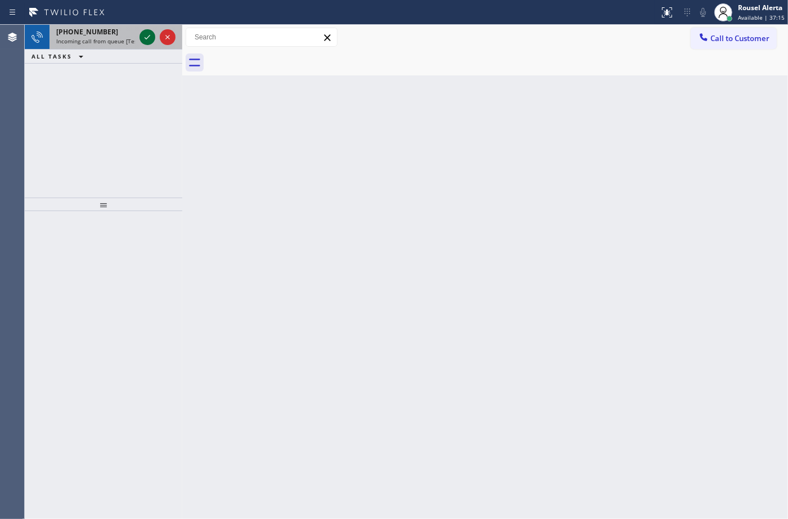
click at [143, 37] on icon at bounding box center [148, 37] width 14 height 14
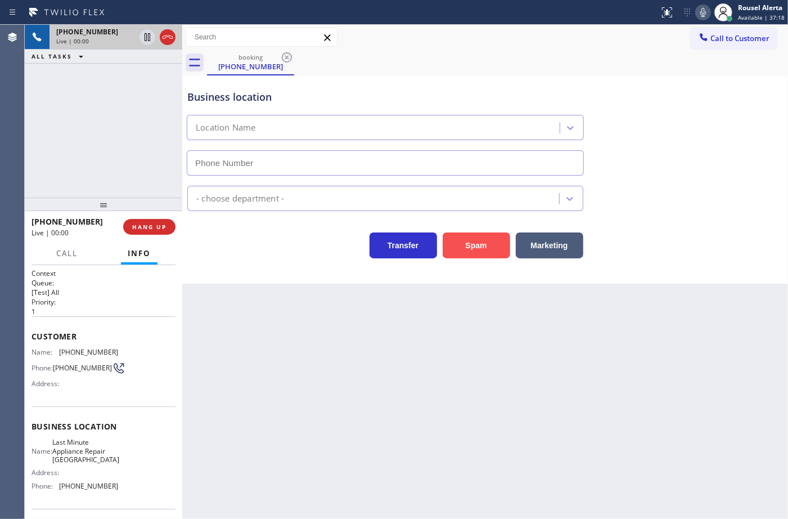
type input "(714) 908-7969"
click at [470, 235] on button "Spam" at bounding box center [477, 245] width 68 height 26
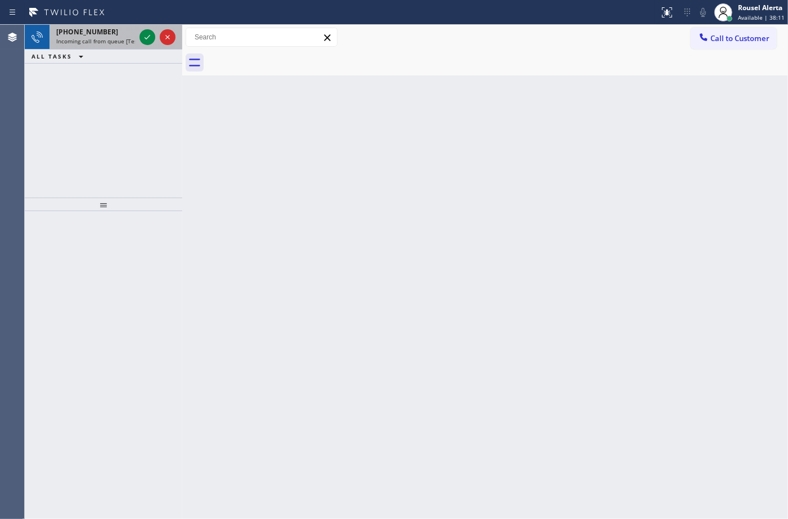
drag, startPoint x: 117, startPoint y: 32, endPoint x: 132, endPoint y: 34, distance: 15.5
click at [118, 32] on div "+15625629077" at bounding box center [95, 32] width 79 height 10
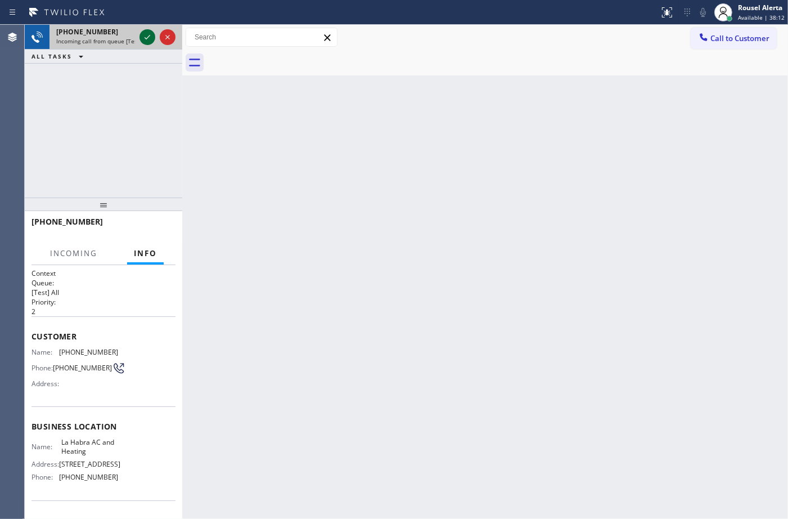
click at [142, 38] on icon at bounding box center [148, 37] width 14 height 14
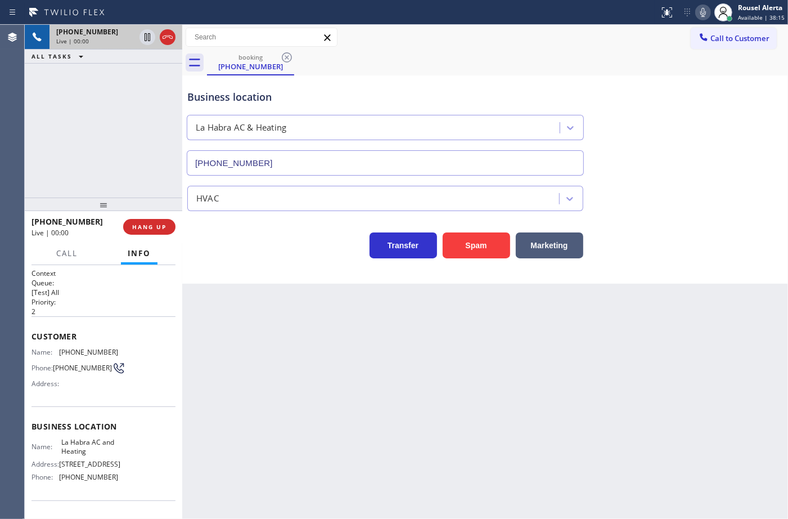
type input "[PHONE_NUMBER]"
click at [263, 371] on div "Back to Dashboard Change Sender ID Customers Technicians Select a contact Outbo…" at bounding box center [485, 272] width 606 height 494
click at [275, 369] on div "Back to Dashboard Change Sender ID Customers Technicians Select a contact Outbo…" at bounding box center [485, 272] width 606 height 494
click at [517, 428] on div "Back to Dashboard Change Sender ID Customers Technicians Select a contact Outbo…" at bounding box center [485, 272] width 606 height 494
click at [152, 222] on button "HANG UP" at bounding box center [149, 227] width 52 height 16
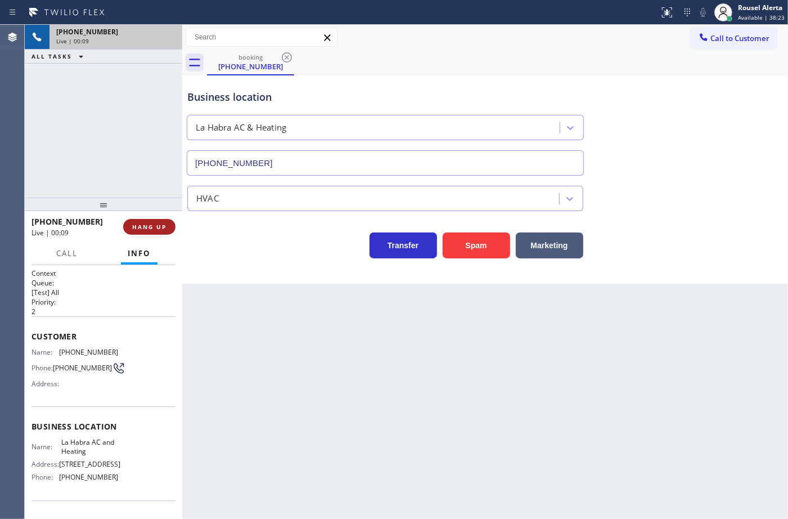
click at [152, 222] on button "HANG UP" at bounding box center [149, 227] width 52 height 16
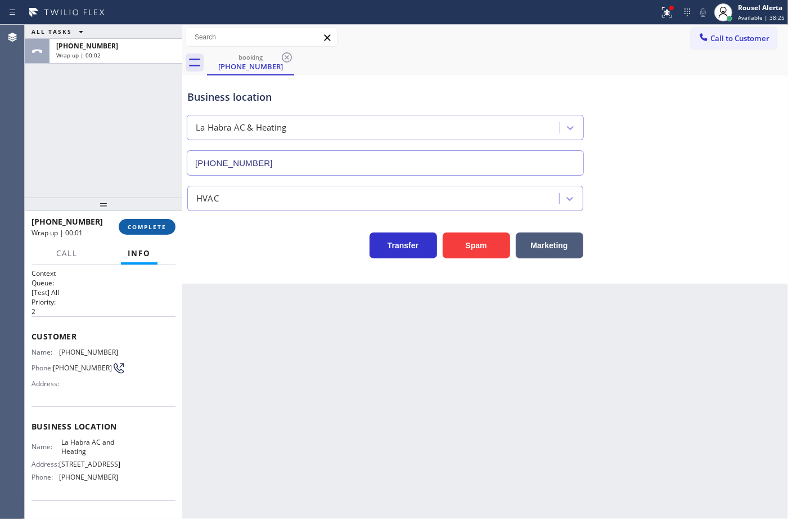
click at [155, 223] on span "COMPLETE" at bounding box center [147, 227] width 39 height 8
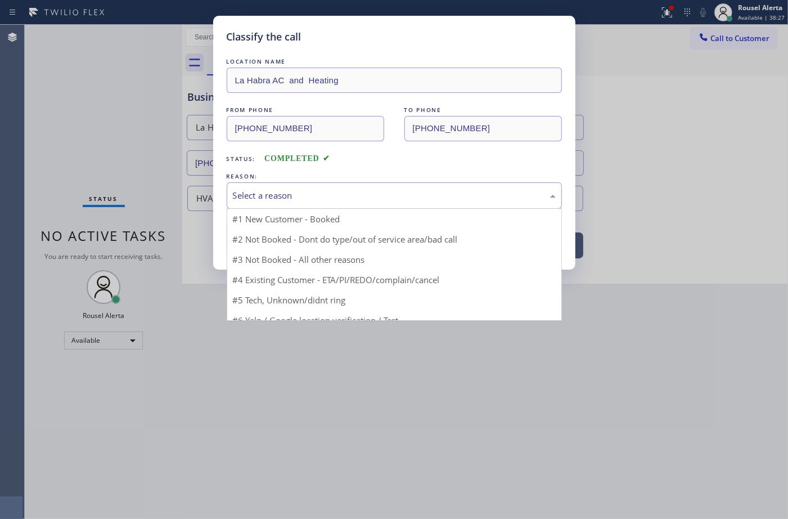
click at [293, 195] on div "Select a reason" at bounding box center [394, 195] width 323 height 13
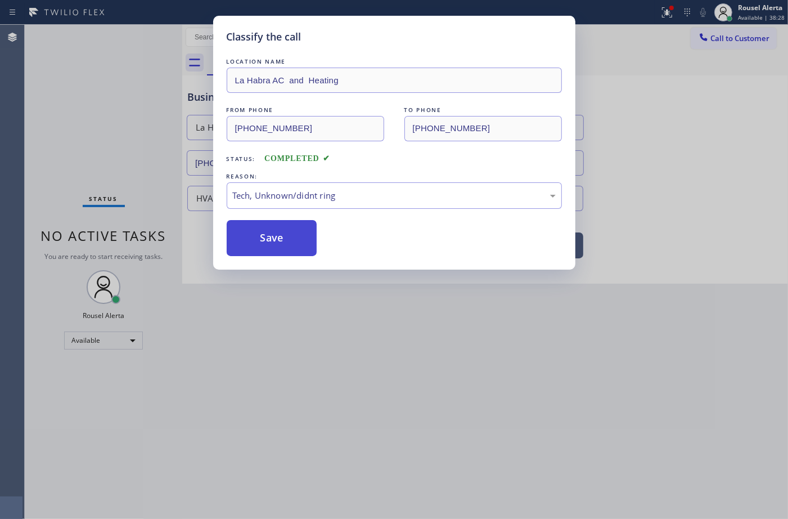
click at [276, 254] on button "Save" at bounding box center [272, 238] width 91 height 36
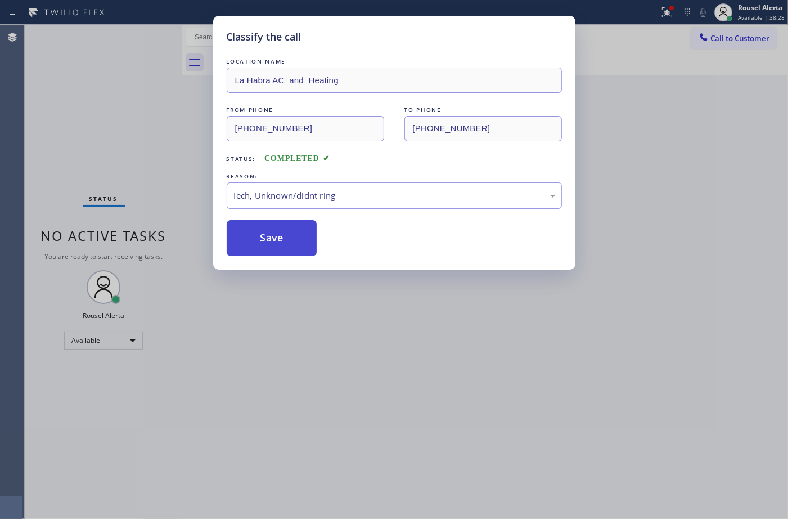
click at [276, 248] on button "Save" at bounding box center [272, 238] width 91 height 36
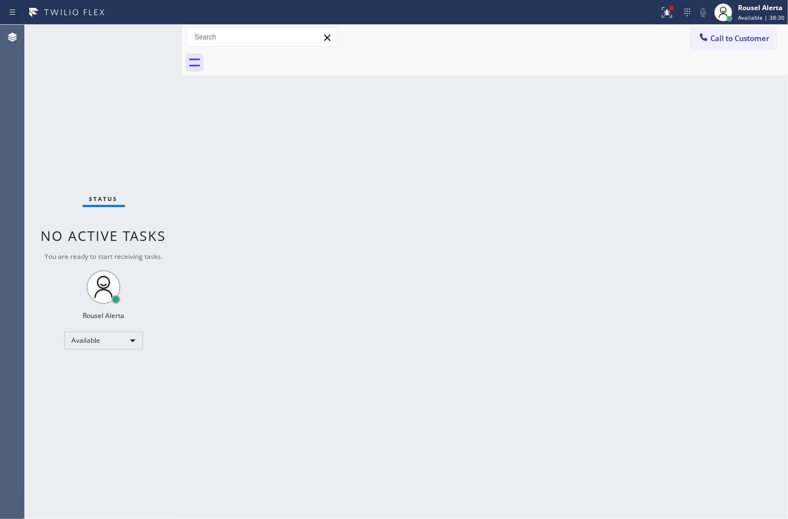
drag, startPoint x: 347, startPoint y: 311, endPoint x: 418, endPoint y: 257, distance: 89.1
click at [349, 308] on div "Back to Dashboard Change Sender ID Customers Technicians Select a contact Outbo…" at bounding box center [485, 272] width 606 height 494
click at [665, 21] on button at bounding box center [667, 12] width 25 height 25
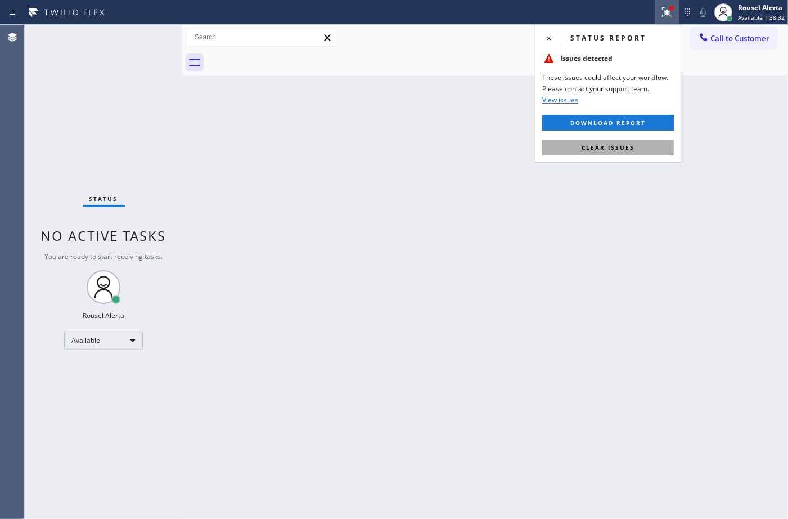
click at [634, 145] on span "Clear issues" at bounding box center [608, 147] width 53 height 8
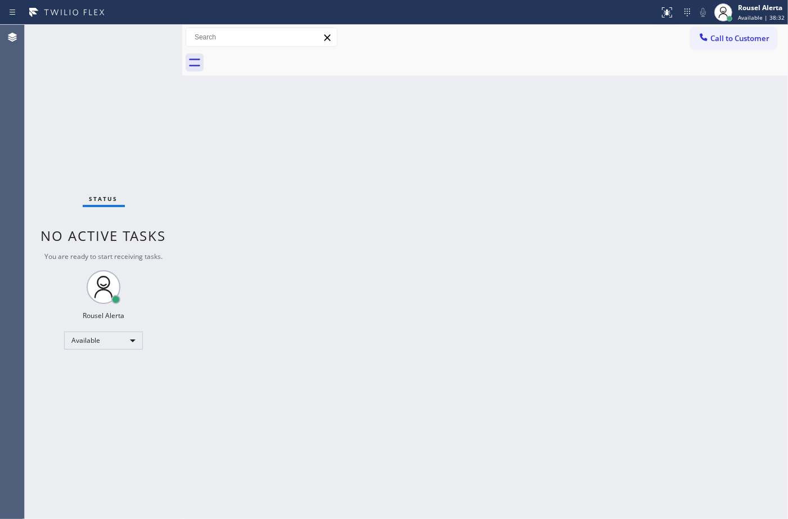
click at [616, 239] on div "Back to Dashboard Change Sender ID Customers Technicians Select a contact Outbo…" at bounding box center [485, 272] width 606 height 494
click at [140, 32] on div "Status No active tasks You are ready to start receiving tasks. Rousel Alerta Av…" at bounding box center [104, 272] width 158 height 494
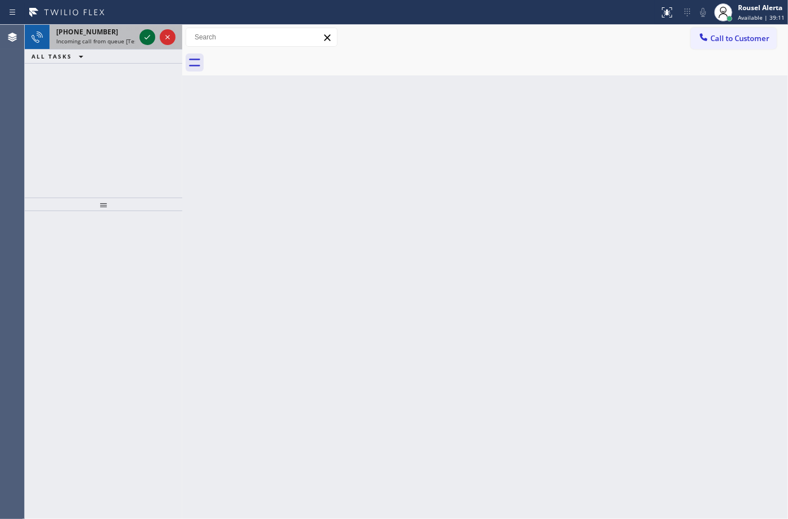
click at [142, 41] on icon at bounding box center [148, 37] width 14 height 14
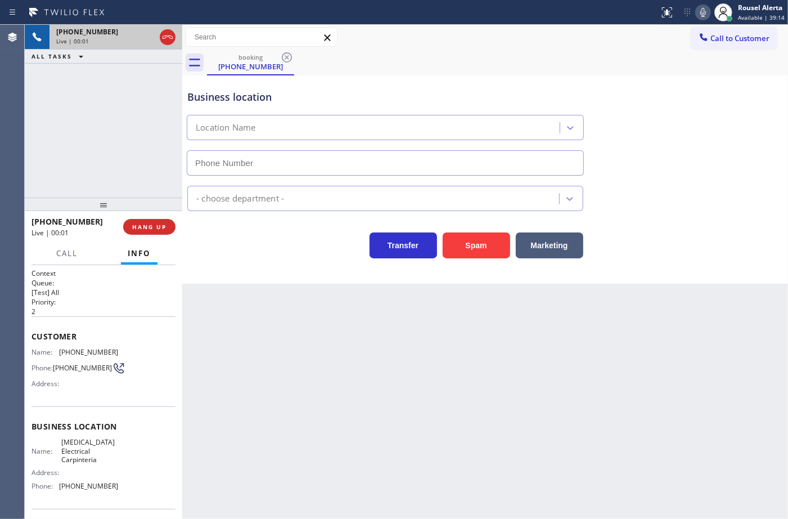
type input "(805) 222-7807"
drag, startPoint x: 487, startPoint y: 264, endPoint x: 479, endPoint y: 245, distance: 20.7
click at [485, 260] on div "Business location High Voltage Electrical Carpinteria (805) 222-7807 Electricia…" at bounding box center [485, 179] width 606 height 208
click at [479, 245] on button "Spam" at bounding box center [477, 245] width 68 height 26
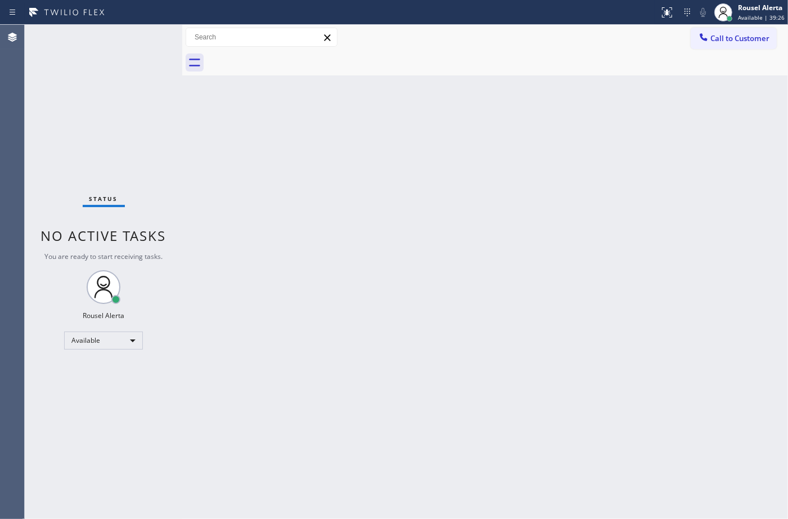
click at [138, 34] on div "Status No active tasks You are ready to start receiving tasks. Rousel Alerta Av…" at bounding box center [104, 272] width 158 height 494
click at [125, 41] on div "Status No active tasks You are ready to start receiving tasks. Rousel Alerta Av…" at bounding box center [104, 272] width 158 height 494
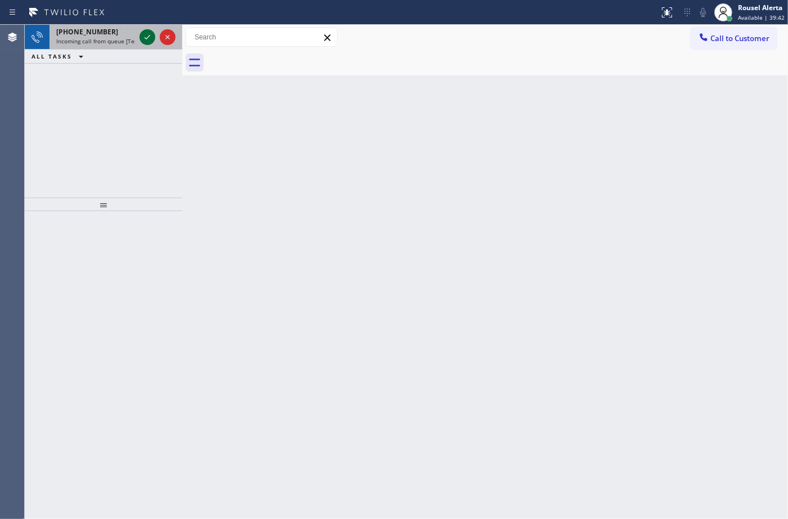
click at [147, 38] on icon at bounding box center [148, 37] width 14 height 14
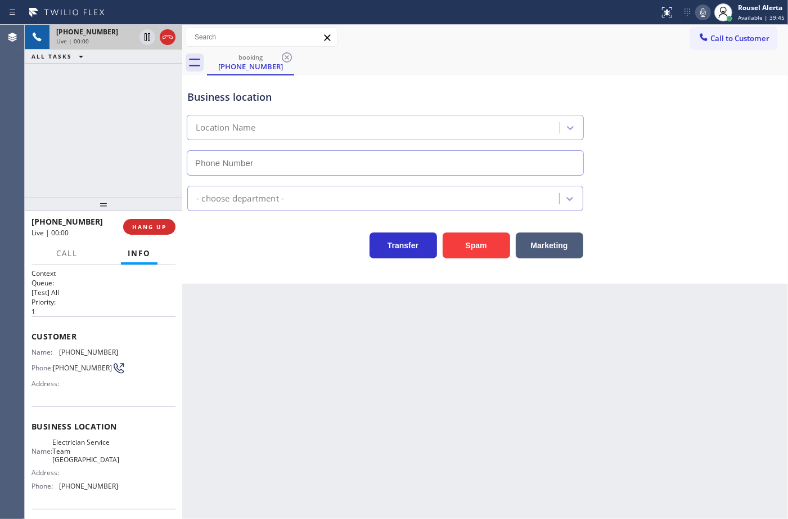
type input "[PHONE_NUMBER]"
click at [266, 384] on div "Back to Dashboard Change Sender ID Customers Technicians Select a contact Outbo…" at bounding box center [485, 272] width 606 height 494
click at [147, 230] on span "HANG UP" at bounding box center [149, 227] width 34 height 8
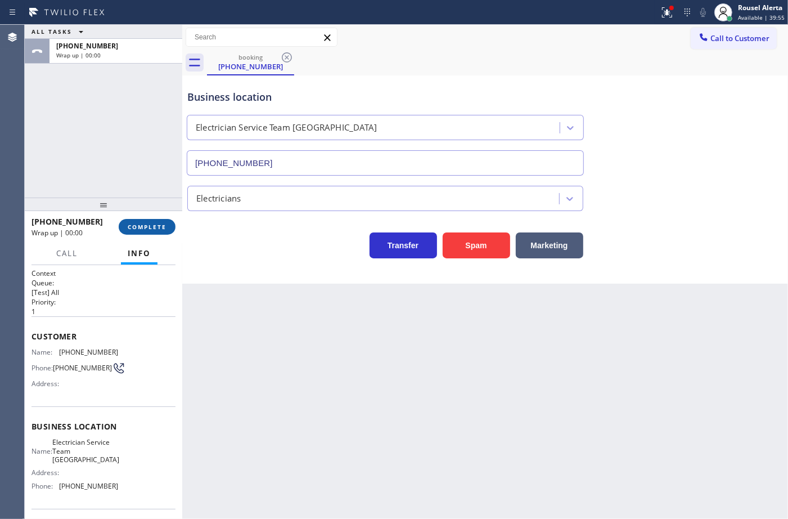
click at [148, 229] on span "COMPLETE" at bounding box center [147, 227] width 39 height 8
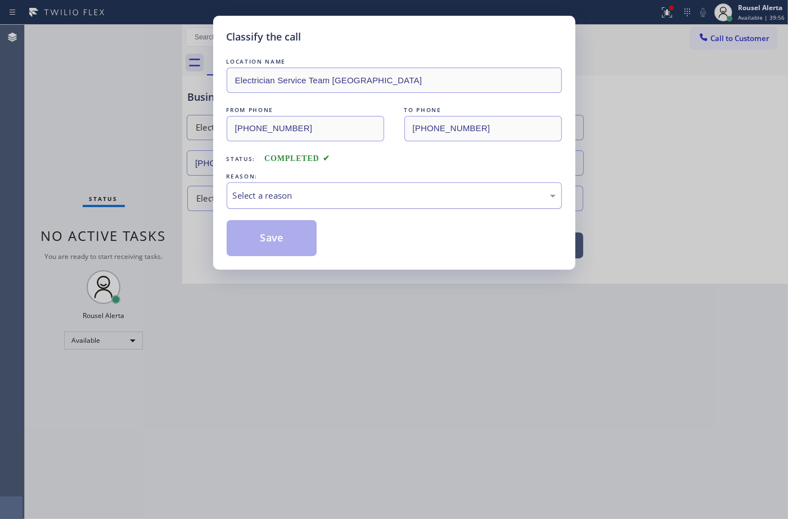
click at [330, 198] on div "Select a reason" at bounding box center [394, 195] width 323 height 13
click at [286, 237] on button "Save" at bounding box center [272, 238] width 91 height 36
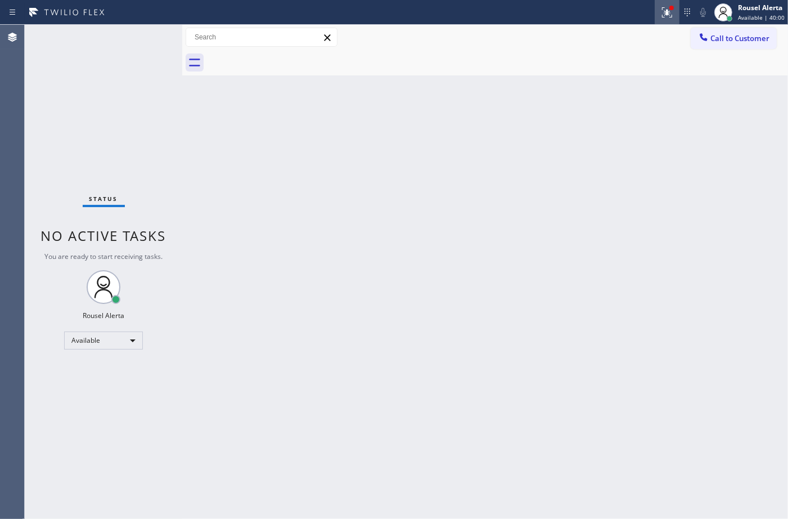
click at [670, 6] on icon at bounding box center [668, 13] width 14 height 14
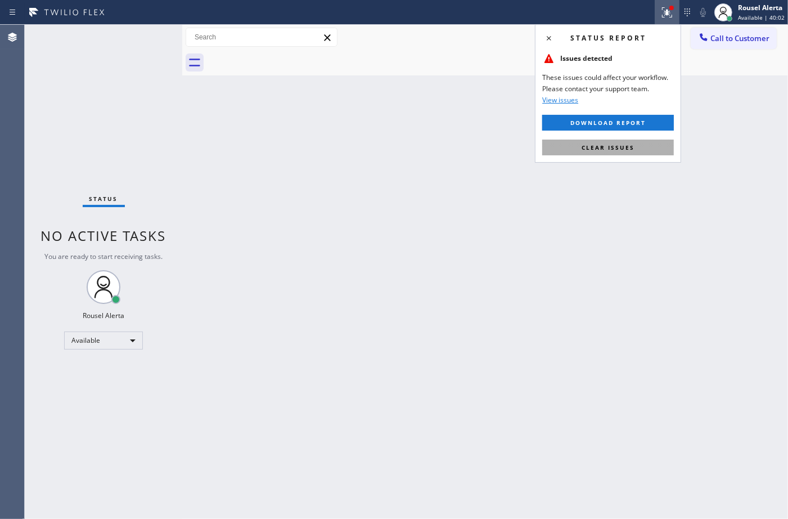
click at [636, 140] on button "Clear issues" at bounding box center [608, 148] width 132 height 16
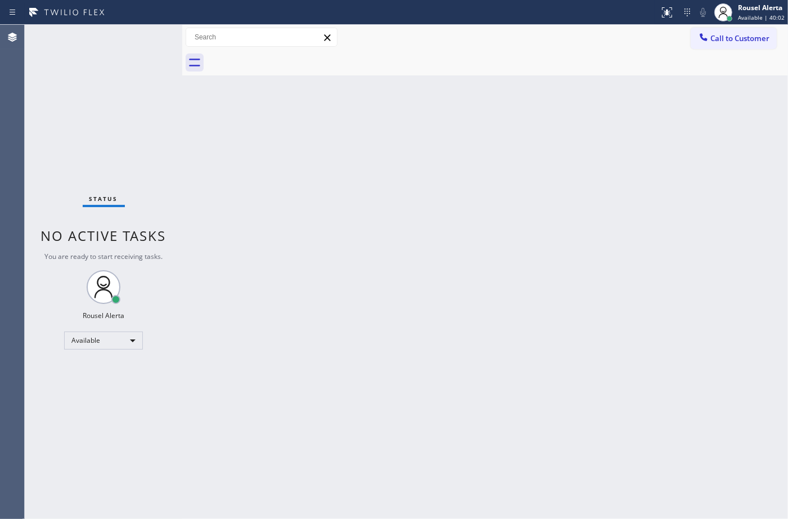
click at [625, 235] on div "Back to Dashboard Change Sender ID Customers Technicians Select a contact Outbo…" at bounding box center [485, 272] width 606 height 494
click at [747, 14] on span "Available | 40:05" at bounding box center [761, 18] width 47 height 8
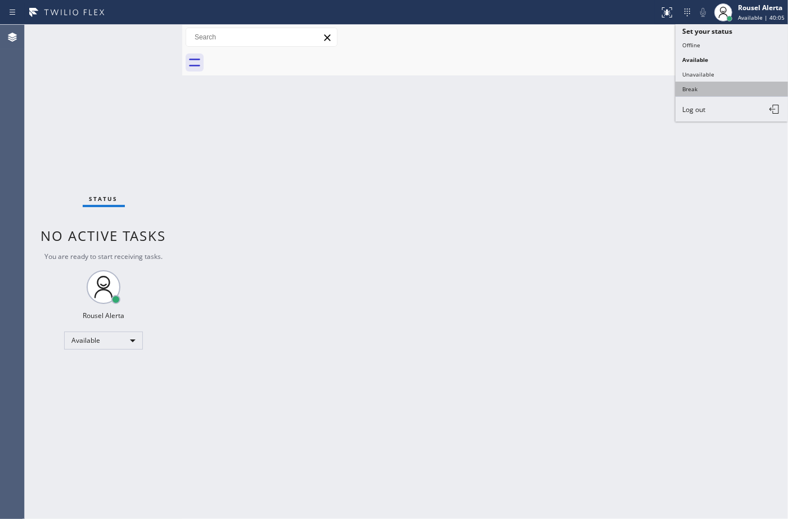
click at [726, 86] on button "Break" at bounding box center [732, 89] width 113 height 15
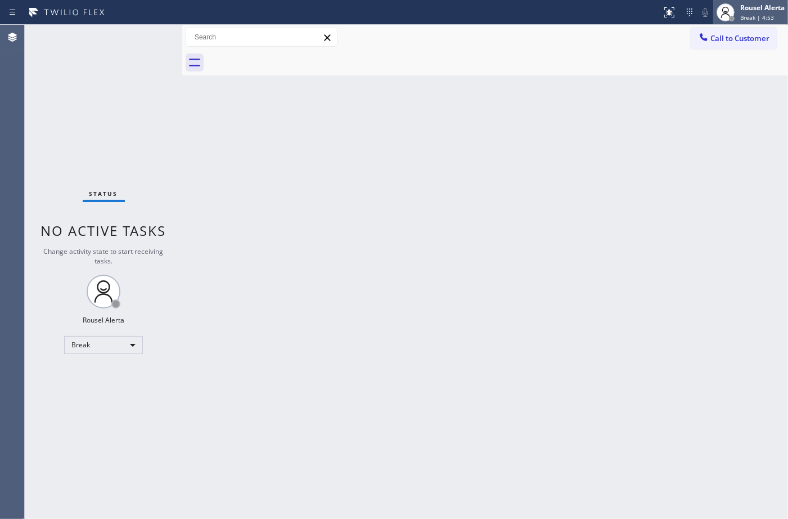
click at [750, 14] on span "Break | 4:53" at bounding box center [758, 18] width 34 height 8
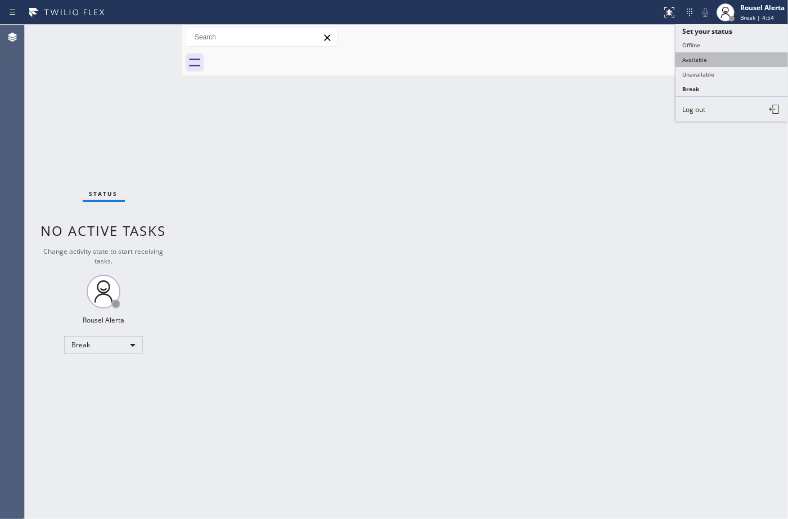
click at [732, 59] on button "Available" at bounding box center [732, 59] width 113 height 15
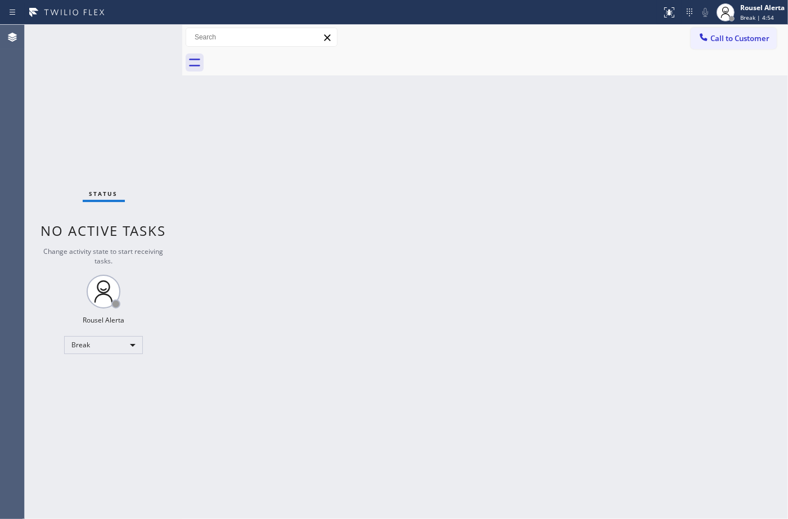
drag, startPoint x: 553, startPoint y: 176, endPoint x: 546, endPoint y: 186, distance: 11.9
click at [546, 186] on div "Back to Dashboard Change Sender ID Customers Technicians Select a contact Outbo…" at bounding box center [485, 272] width 606 height 494
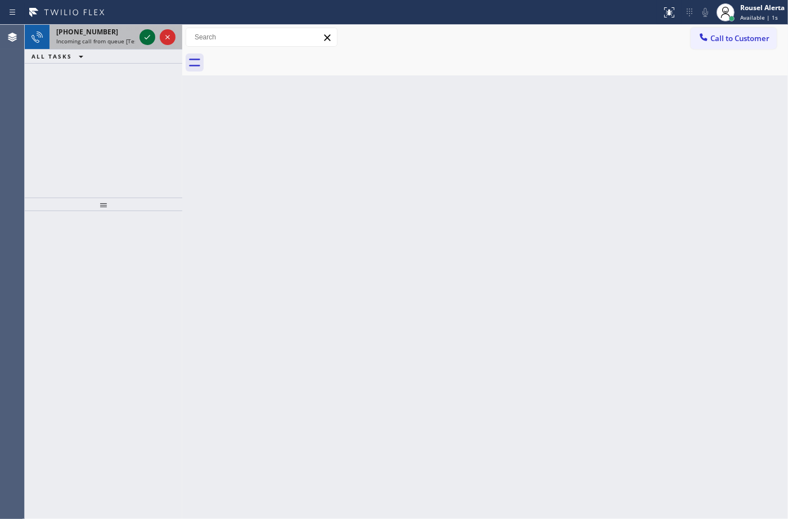
click at [141, 43] on icon at bounding box center [148, 37] width 14 height 14
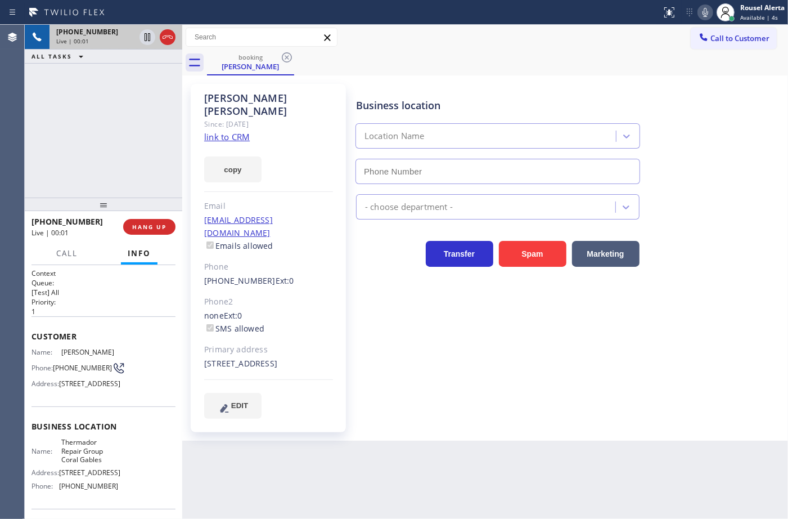
type input "[PHONE_NUMBER]"
click at [226, 118] on div "Since: 20 may 2020" at bounding box center [268, 124] width 129 height 13
click at [231, 131] on link "link to CRM" at bounding box center [227, 136] width 46 height 11
click at [145, 41] on icon at bounding box center [148, 37] width 6 height 8
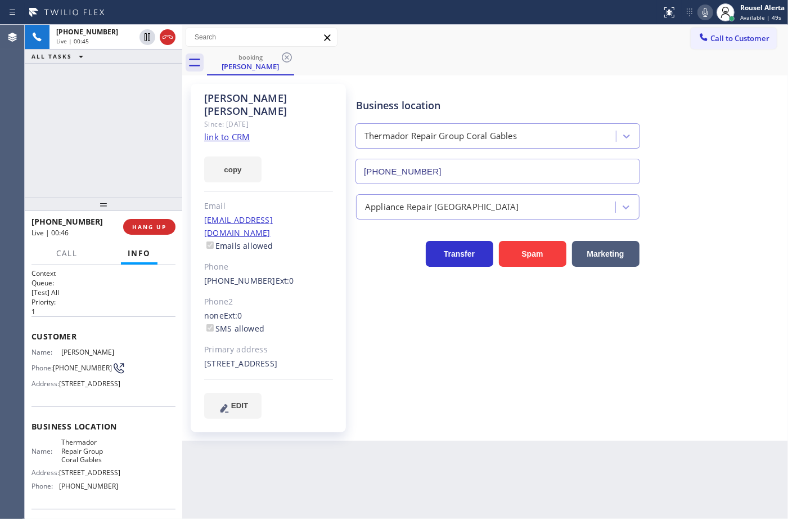
click at [704, 11] on icon at bounding box center [706, 12] width 6 height 9
click at [144, 38] on icon at bounding box center [148, 37] width 14 height 14
click at [703, 13] on icon at bounding box center [706, 13] width 14 height 14
click at [701, 7] on icon at bounding box center [706, 13] width 14 height 14
click at [589, 82] on div "Business location Thermador Repair Group Coral Gables (786) 661-1617" at bounding box center [570, 133] width 432 height 102
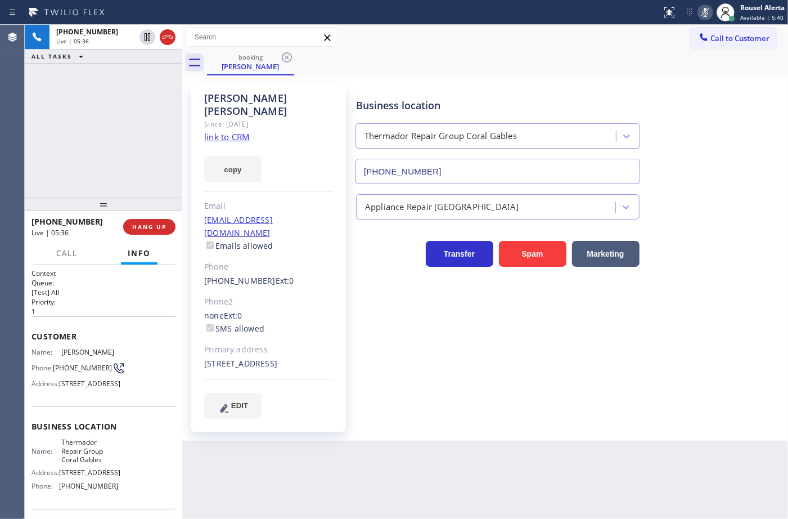
click at [702, 9] on icon at bounding box center [706, 13] width 14 height 14
click at [131, 86] on div "+13055866400 Live | 05:56 ALL TASKS ALL TASKS ACTIVE TASKS TASKS IN WRAP UP" at bounding box center [104, 111] width 158 height 173
click at [555, 446] on div "Back to Dashboard Change Sender ID Customers Technicians Select a contact Outbo…" at bounding box center [485, 272] width 606 height 494
click at [155, 91] on div "+13055866400 Live | 06:00 ALL TASKS ALL TASKS ACTIVE TASKS TASKS IN WRAP UP" at bounding box center [104, 111] width 158 height 173
click at [476, 496] on div "Back to Dashboard Change Sender ID Customers Technicians Select a contact Outbo…" at bounding box center [485, 272] width 606 height 494
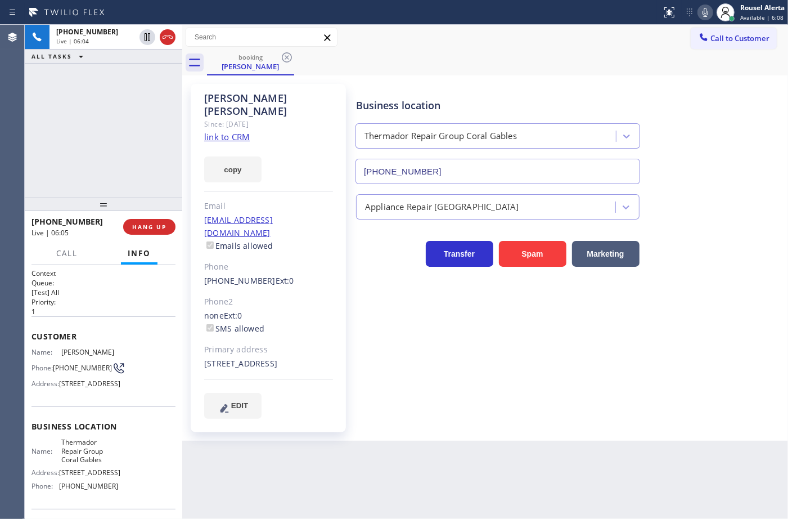
click at [89, 140] on div "+13055866400 Live | 06:04 ALL TASKS ALL TASKS ACTIVE TASKS TASKS IN WRAP UP" at bounding box center [104, 111] width 158 height 173
click at [326, 494] on div "Back to Dashboard Change Sender ID Customers Technicians Select a contact Outbo…" at bounding box center [485, 272] width 606 height 494
click at [116, 127] on div "+13055866400 Live | 06:06 ALL TASKS ALL TASKS ACTIVE TASKS TASKS IN WRAP UP" at bounding box center [104, 111] width 158 height 173
click at [288, 454] on div "Back to Dashboard Change Sender ID Customers Technicians Select a contact Outbo…" at bounding box center [485, 272] width 606 height 494
click at [127, 145] on div "+13055866400 Live | 06:07 ALL TASKS ALL TASKS ACTIVE TASKS TASKS IN WRAP UP" at bounding box center [104, 111] width 158 height 173
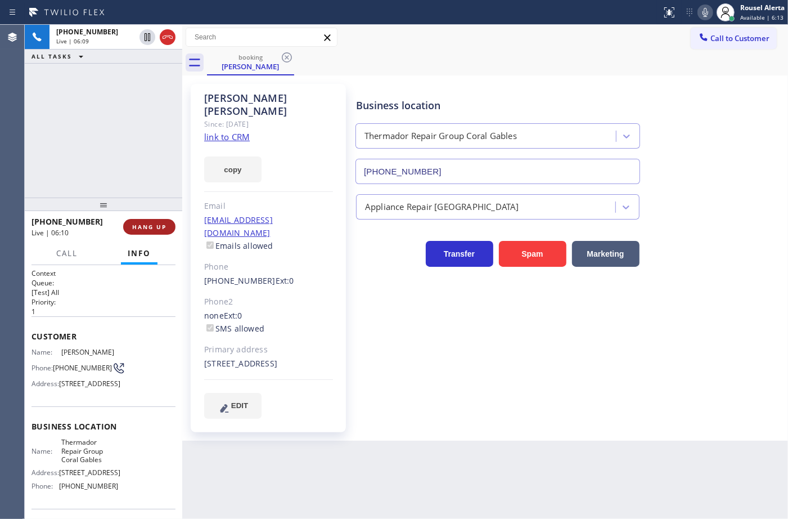
click at [152, 223] on span "HANG UP" at bounding box center [149, 227] width 34 height 8
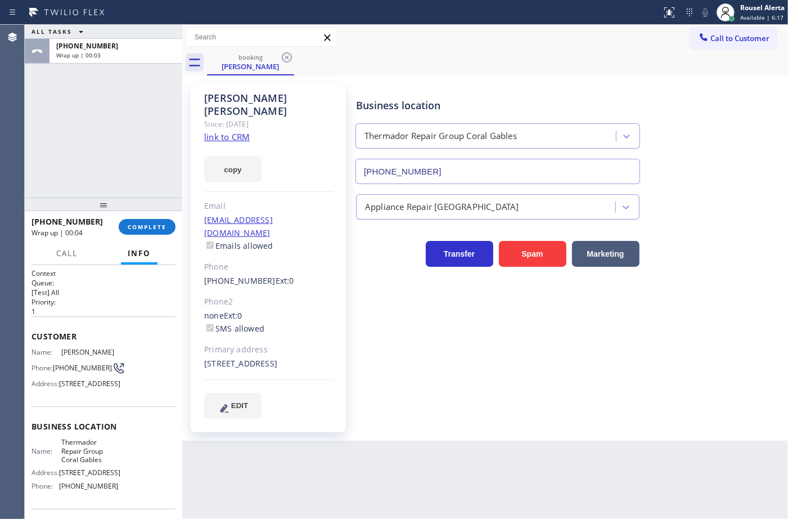
click at [137, 79] on div "ALL TASKS ALL TASKS ACTIVE TASKS TASKS IN WRAP UP +13055866400 Wrap up | 00:03" at bounding box center [104, 111] width 158 height 173
click at [164, 229] on span "COMPLETE" at bounding box center [147, 227] width 39 height 8
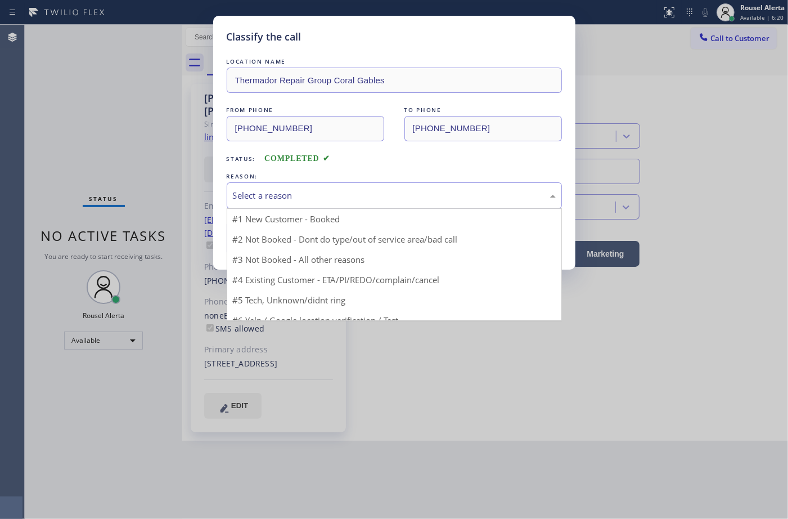
click at [240, 193] on div "Select a reason" at bounding box center [394, 195] width 323 height 13
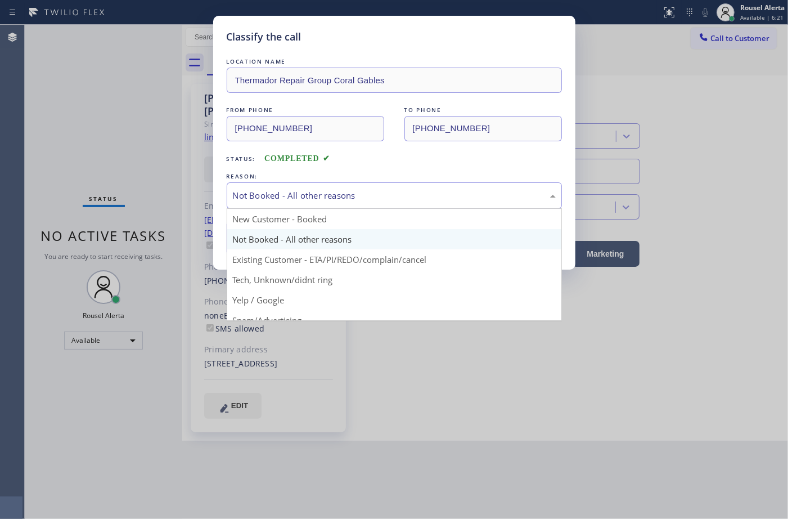
click at [328, 197] on div "Not Booked - All other reasons" at bounding box center [394, 195] width 323 height 13
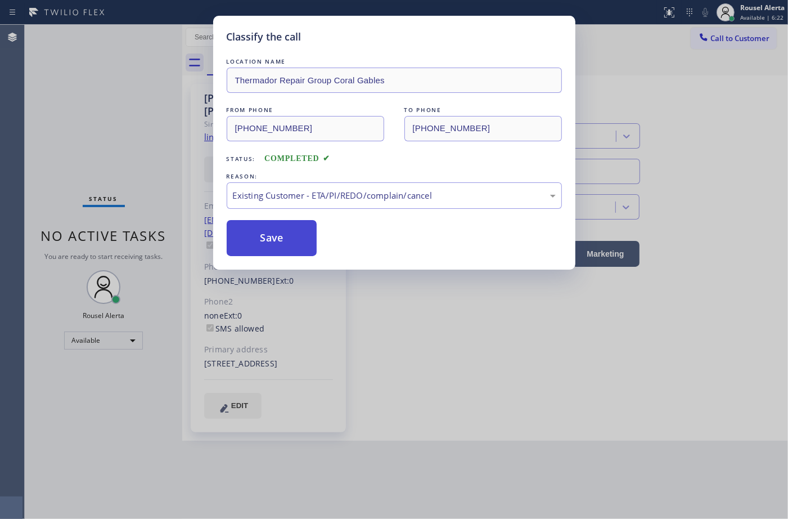
click at [288, 226] on button "Save" at bounding box center [272, 238] width 91 height 36
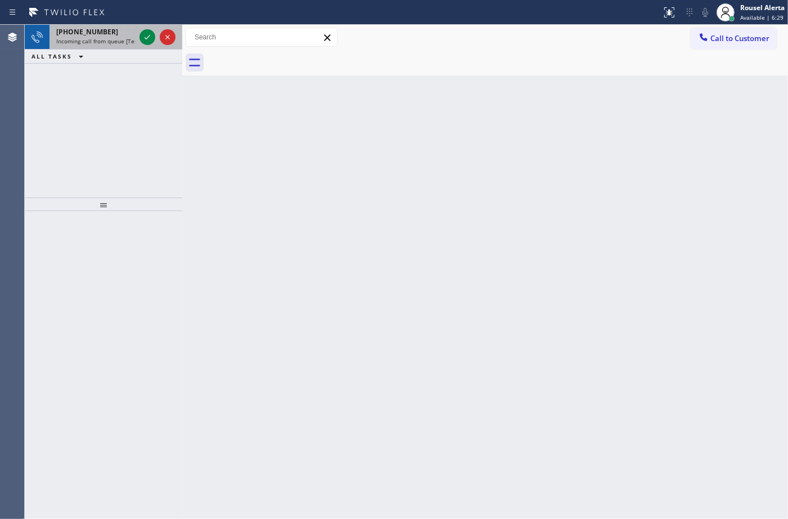
click at [124, 38] on span "Incoming call from queue [Test] All" at bounding box center [102, 41] width 93 height 8
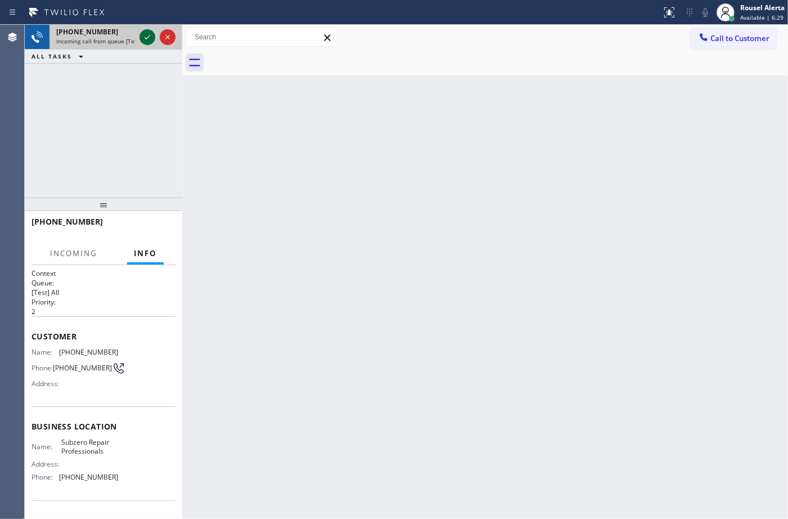
click at [146, 37] on icon at bounding box center [148, 37] width 14 height 14
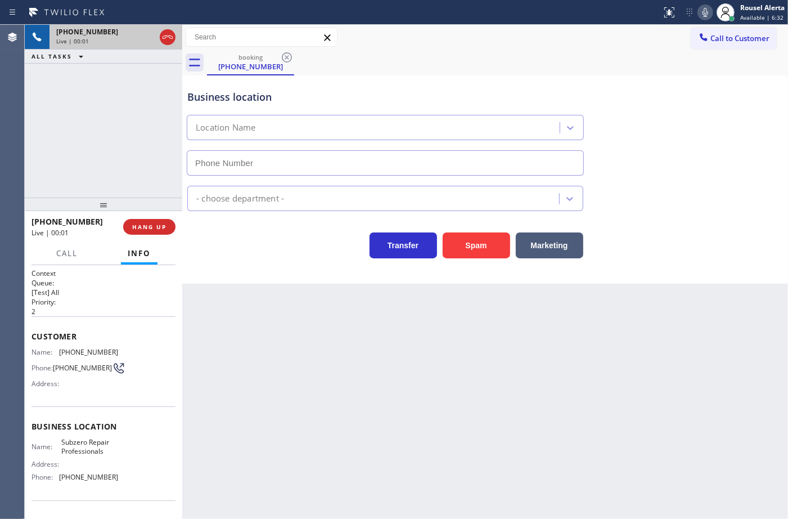
type input "[PHONE_NUMBER]"
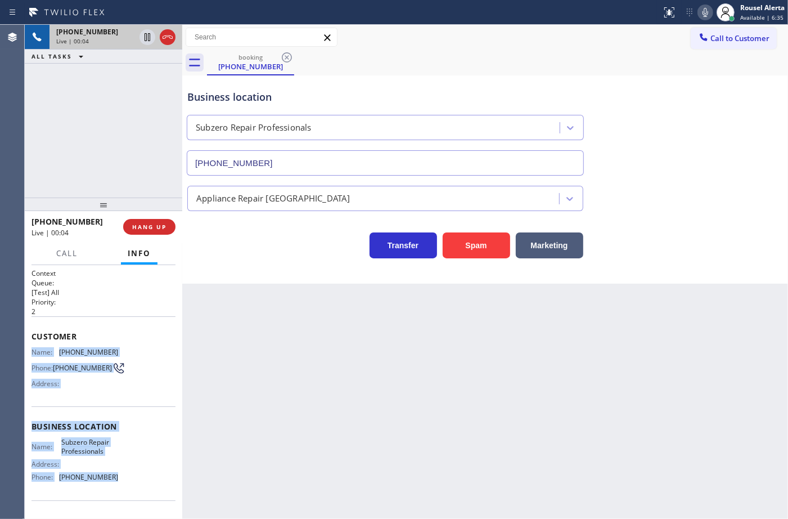
drag, startPoint x: 29, startPoint y: 349, endPoint x: 124, endPoint y: 475, distance: 158.0
click at [124, 475] on div "Context Queue: [Test] All Priority: 2 Customer Name: (602) 616-0474 Phone: (602…" at bounding box center [104, 392] width 158 height 254
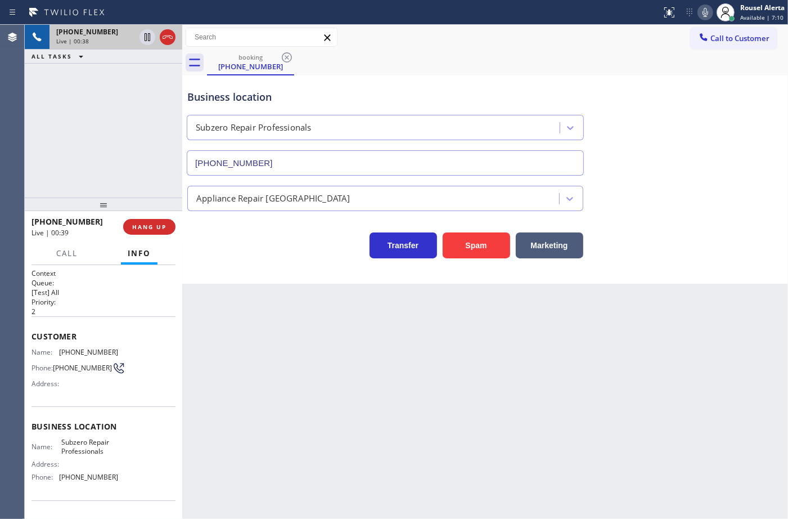
click at [262, 294] on div "Back to Dashboard Change Sender ID Customers Technicians Select a contact Outbo…" at bounding box center [485, 272] width 606 height 494
click at [138, 177] on div "+16026160474 Live | 00:39 ALL TASKS ALL TASKS ACTIVE TASKS TASKS IN WRAP UP" at bounding box center [104, 111] width 158 height 173
click at [255, 332] on div "Back to Dashboard Change Sender ID Customers Technicians Select a contact Outbo…" at bounding box center [485, 272] width 606 height 494
click at [156, 243] on button "Info" at bounding box center [139, 254] width 37 height 22
click at [156, 228] on span "HANG UP" at bounding box center [149, 227] width 34 height 8
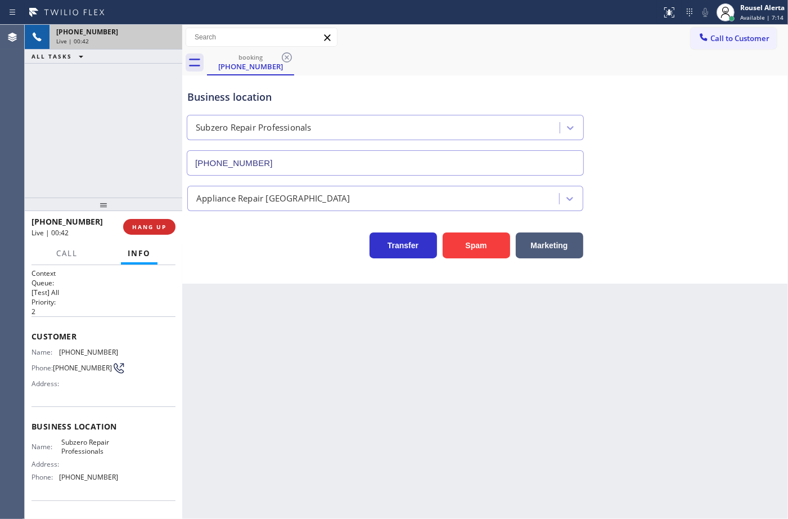
click at [261, 324] on div "Back to Dashboard Change Sender ID Customers Technicians Select a contact Outbo…" at bounding box center [485, 272] width 606 height 494
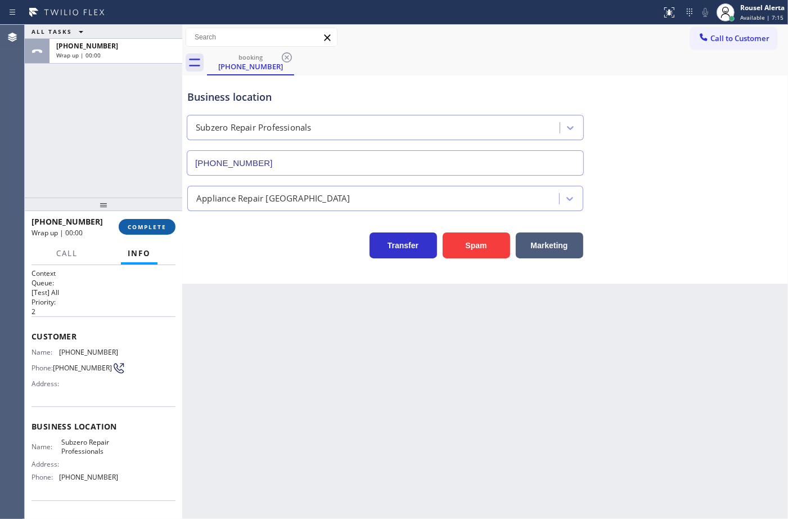
click at [148, 223] on span "COMPLETE" at bounding box center [147, 227] width 39 height 8
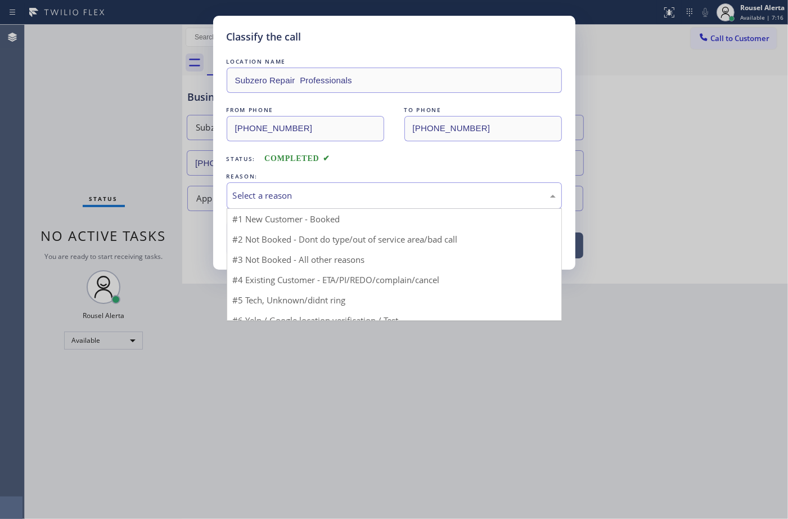
click at [282, 200] on div "Select a reason" at bounding box center [394, 195] width 323 height 13
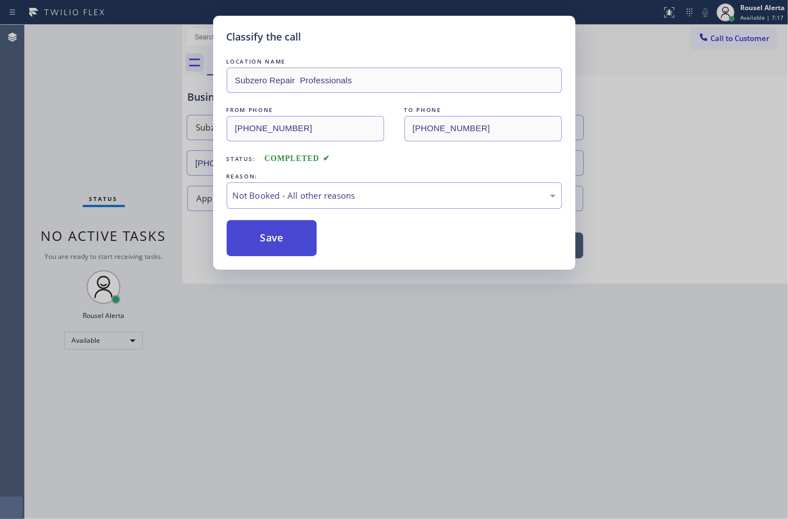
click at [263, 246] on button "Save" at bounding box center [272, 238] width 91 height 36
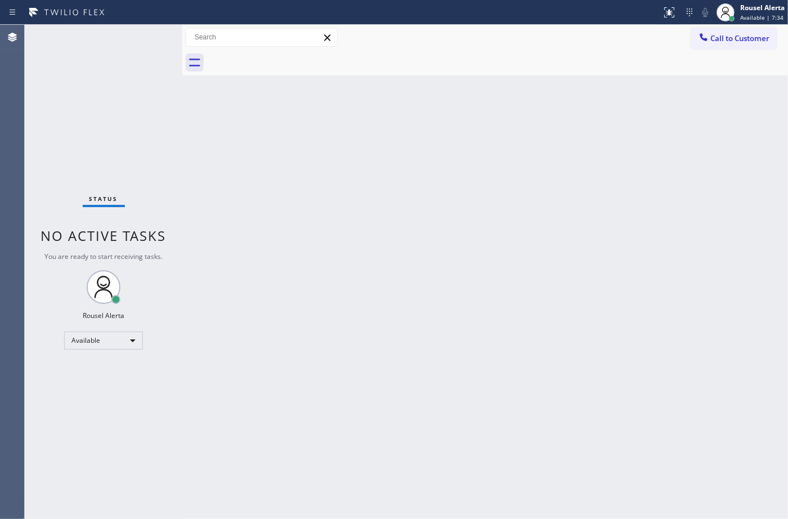
drag, startPoint x: 232, startPoint y: 209, endPoint x: 344, endPoint y: 324, distance: 160.8
click at [235, 213] on div "Back to Dashboard Change Sender ID Customers Technicians Select a contact Outbo…" at bounding box center [485, 272] width 606 height 494
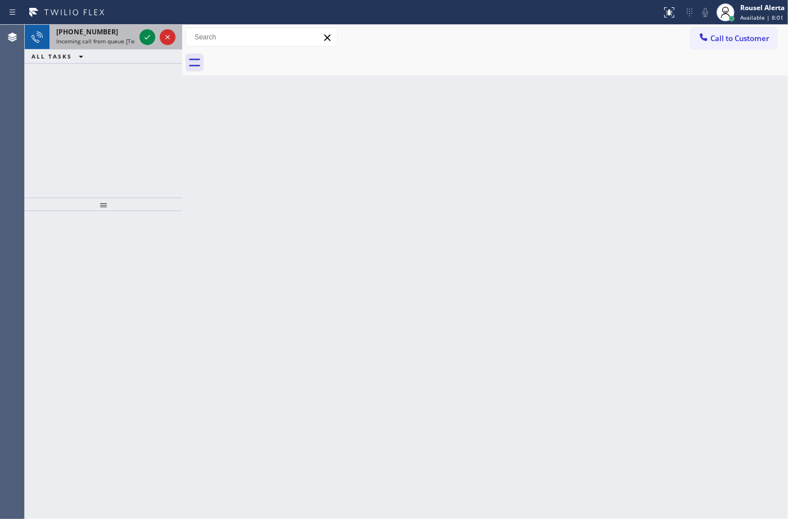
drag, startPoint x: 124, startPoint y: 41, endPoint x: 138, endPoint y: 38, distance: 14.5
click at [124, 41] on span "Incoming call from queue [Test] All" at bounding box center [102, 41] width 93 height 8
click at [142, 35] on icon at bounding box center [148, 37] width 14 height 14
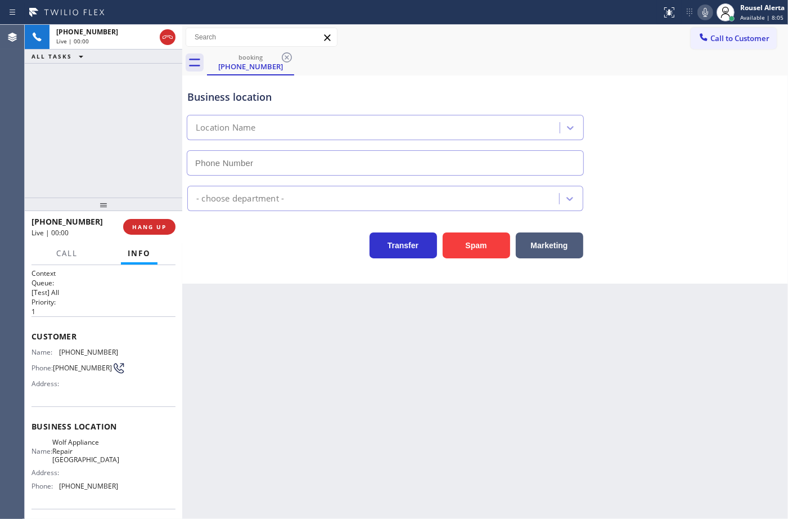
type input "[PHONE_NUMBER]"
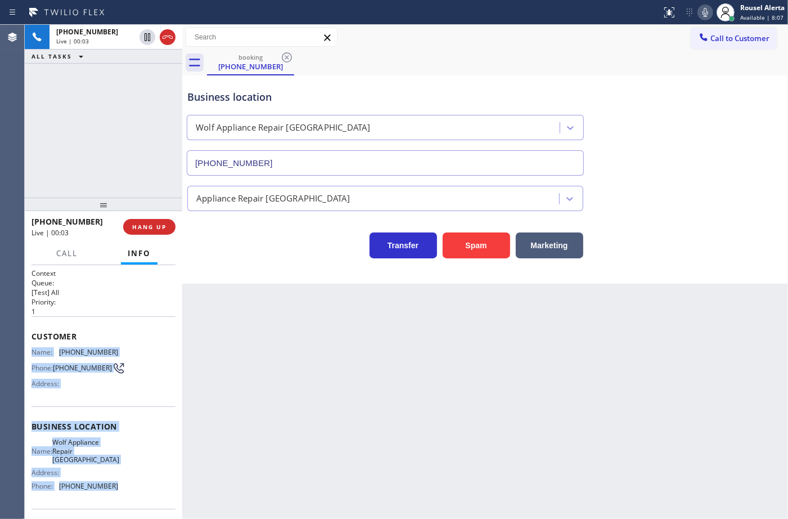
drag, startPoint x: 33, startPoint y: 351, endPoint x: 123, endPoint y: 490, distance: 166.1
click at [123, 490] on div "Context Queue: [Test] All Priority: 1 Customer Name: (360) 722-9712 Phone: (360…" at bounding box center [104, 431] width 144 height 326
click at [146, 39] on icon at bounding box center [148, 37] width 14 height 14
click at [705, 13] on icon at bounding box center [704, 12] width 6 height 9
click at [143, 39] on icon at bounding box center [148, 37] width 14 height 14
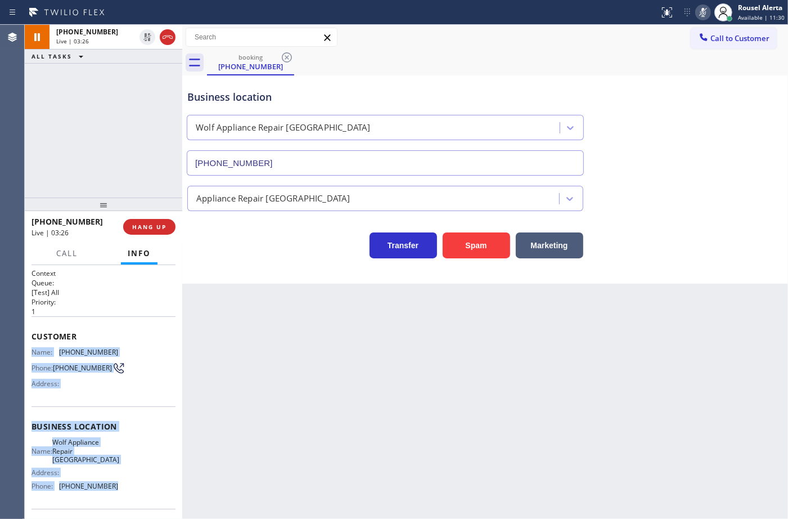
click at [706, 10] on rect at bounding box center [703, 11] width 8 height 8
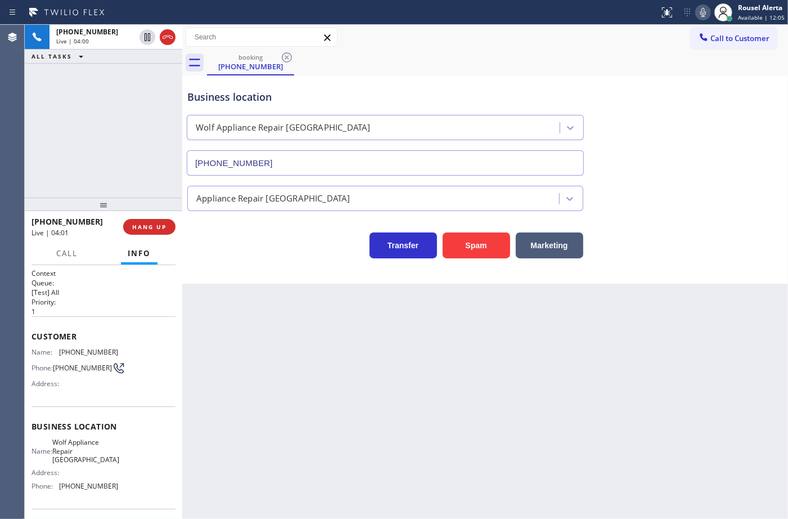
click at [384, 418] on div "Back to Dashboard Change Sender ID Customers Technicians Select a contact Outbo…" at bounding box center [485, 272] width 606 height 494
click at [66, 264] on div at bounding box center [67, 263] width 35 height 2
click at [66, 259] on button "Call" at bounding box center [67, 254] width 35 height 22
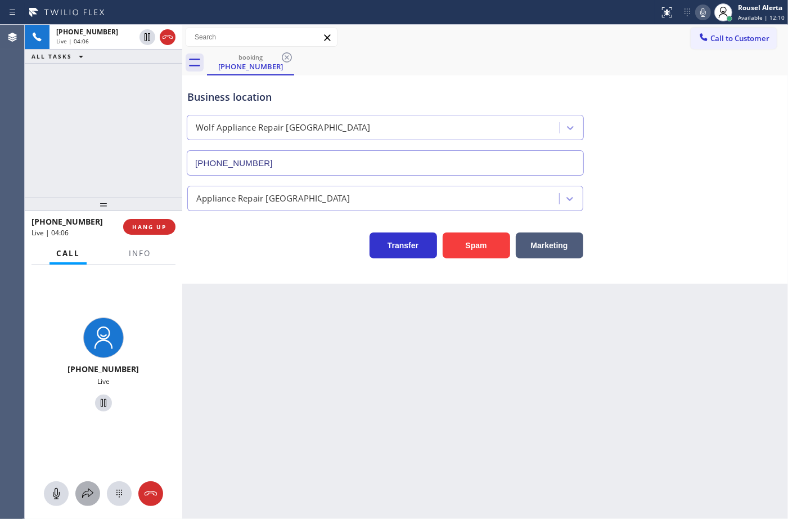
click at [94, 485] on button at bounding box center [87, 493] width 25 height 25
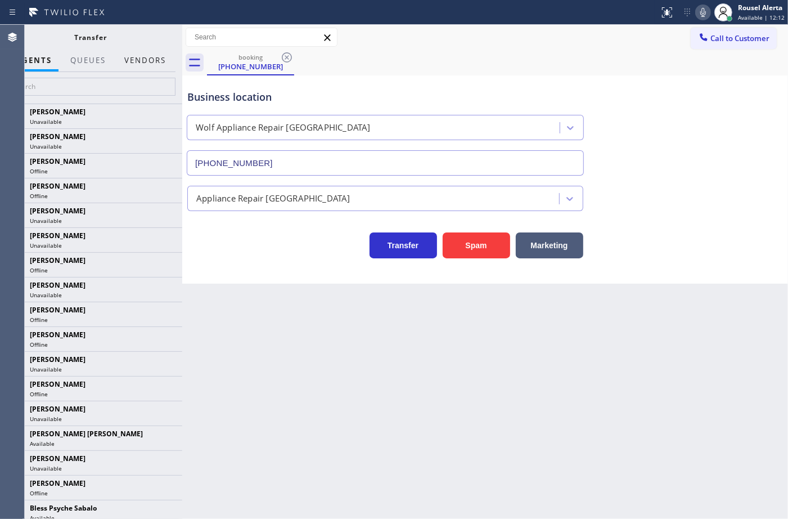
click at [124, 60] on button "Vendors" at bounding box center [145, 61] width 55 height 22
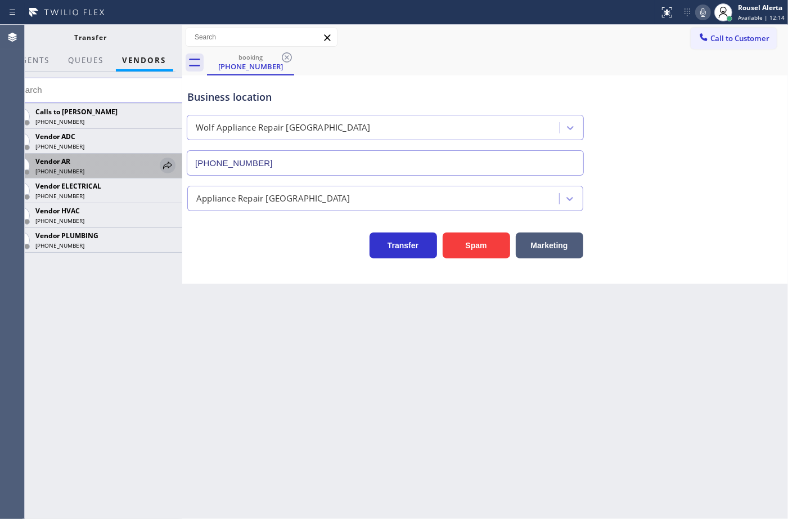
click at [165, 161] on icon at bounding box center [168, 166] width 14 height 14
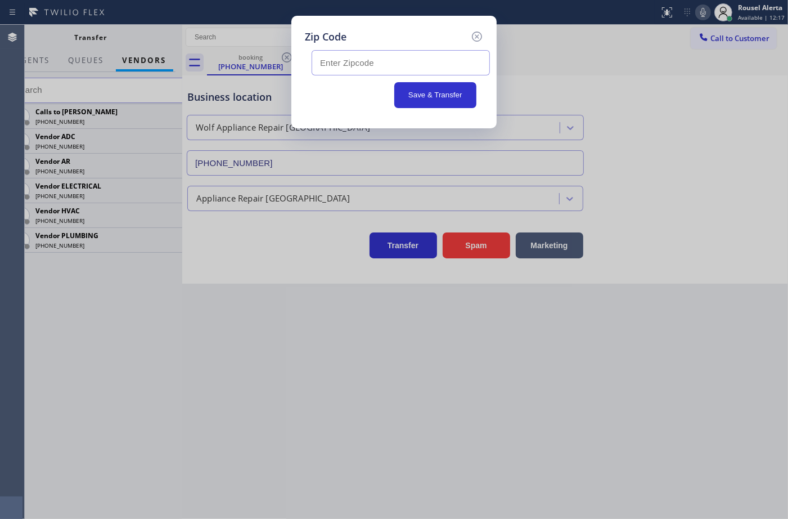
click at [447, 65] on input "text" at bounding box center [401, 62] width 178 height 25
paste input "98103"
type input "98103"
click at [433, 90] on button "Save & Transfer" at bounding box center [435, 95] width 83 height 26
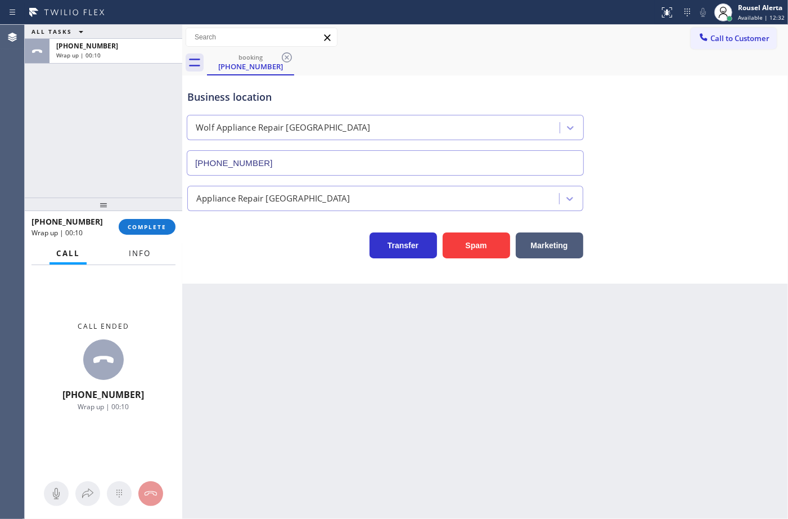
click at [129, 255] on span "Info" at bounding box center [140, 253] width 22 height 10
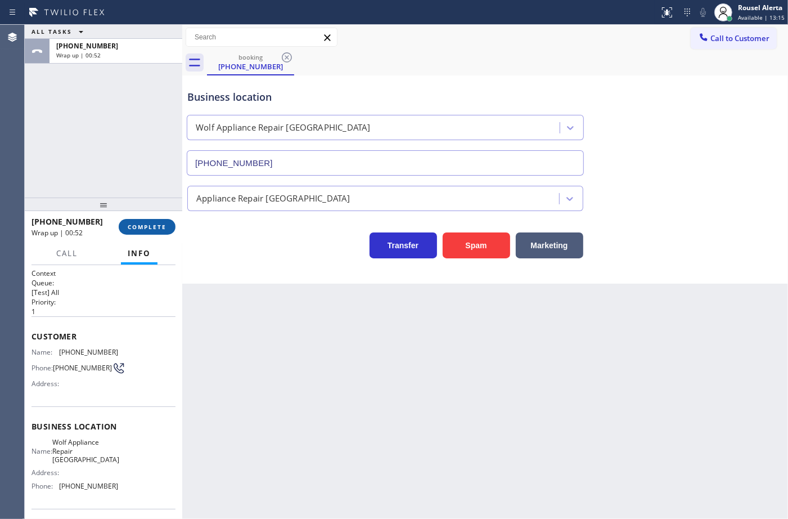
click at [145, 230] on span "COMPLETE" at bounding box center [147, 227] width 39 height 8
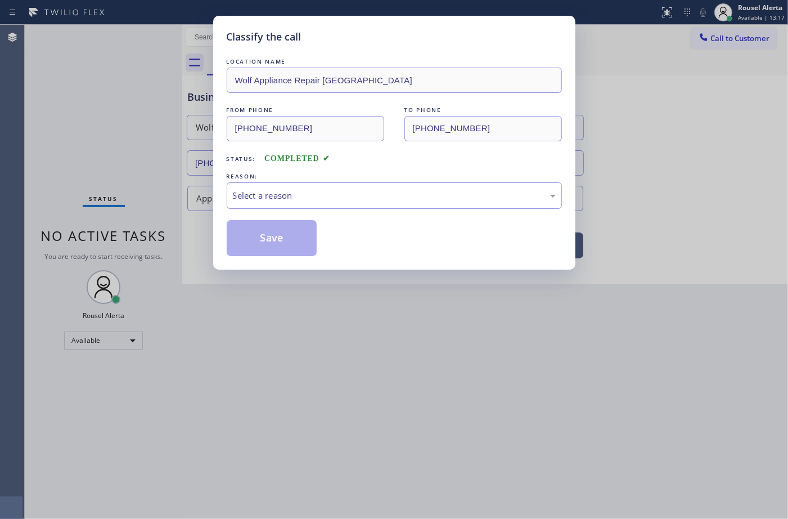
click at [312, 201] on div "Select a reason" at bounding box center [394, 195] width 323 height 13
click at [271, 243] on button "Save" at bounding box center [272, 238] width 91 height 36
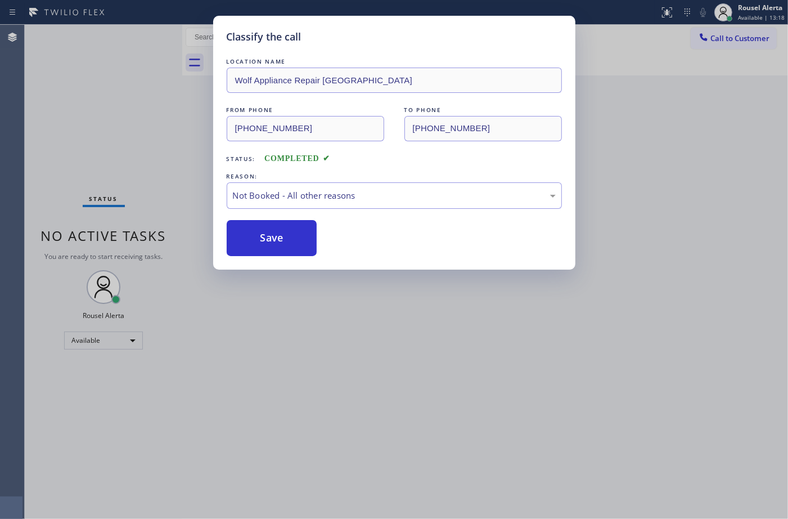
click at [464, 457] on div "Classify the call LOCATION NAME Wolf Appliance Repair Phoenix FROM PHONE (360) …" at bounding box center [394, 259] width 788 height 519
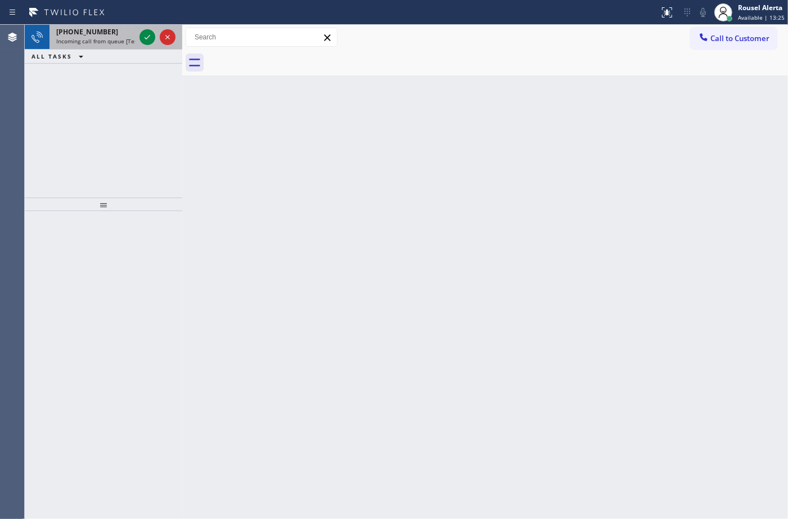
click at [133, 34] on div "+19092204040" at bounding box center [95, 32] width 79 height 10
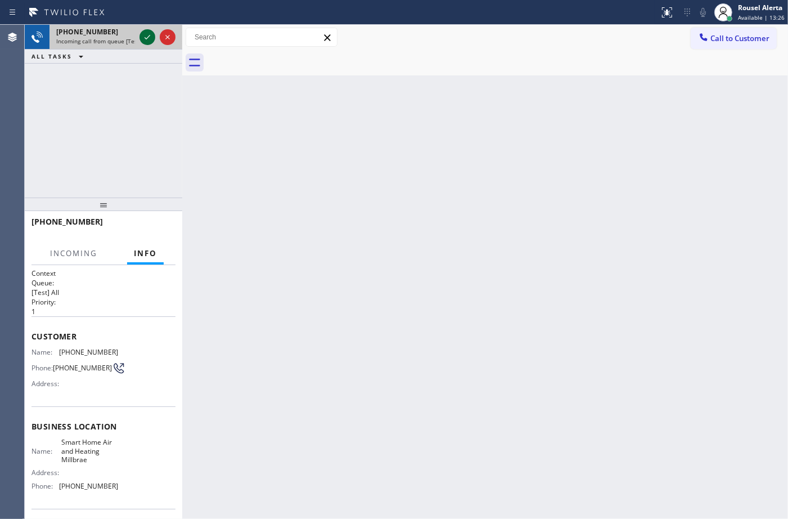
click at [140, 37] on div at bounding box center [148, 37] width 16 height 14
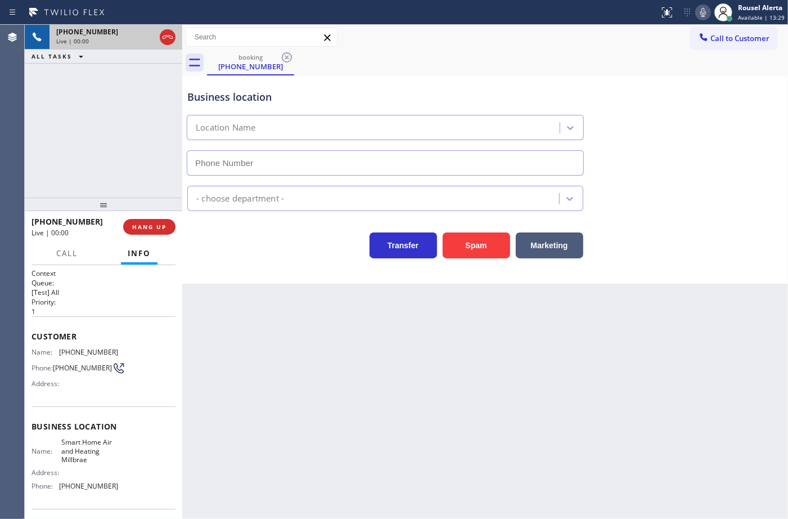
type input "(650) 239-2545"
click at [474, 254] on button "Spam" at bounding box center [477, 245] width 68 height 26
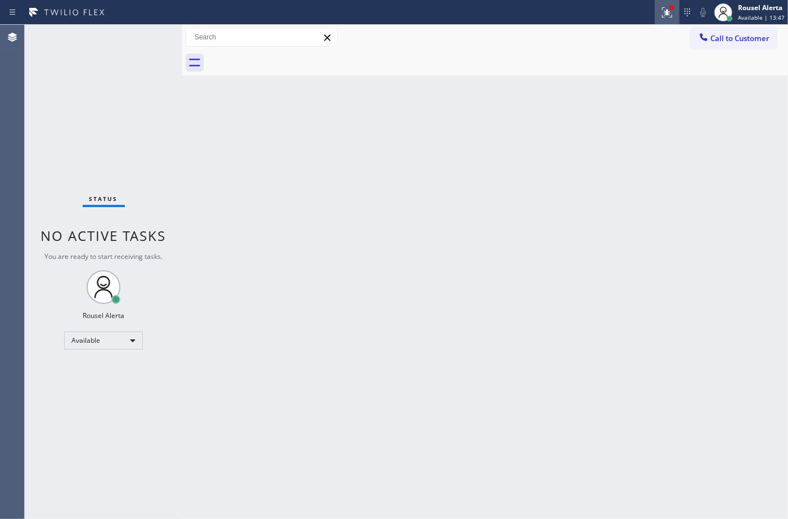
click at [660, 15] on div at bounding box center [667, 13] width 25 height 14
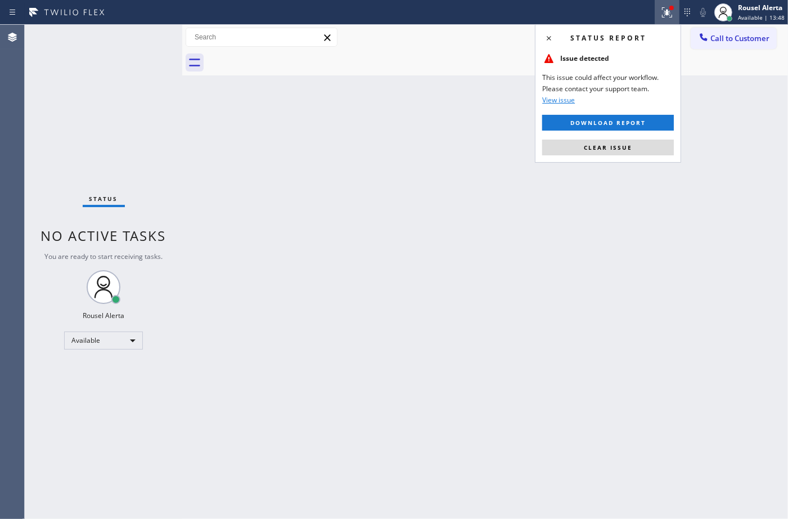
click at [642, 145] on button "Clear issue" at bounding box center [608, 148] width 132 height 16
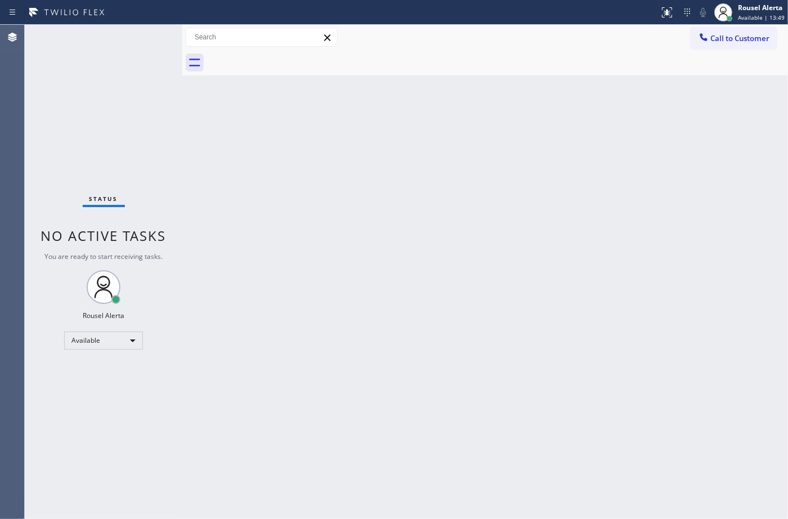
click at [608, 367] on div "Back to Dashboard Change Sender ID Customers Technicians Select a contact Outbo…" at bounding box center [485, 272] width 606 height 494
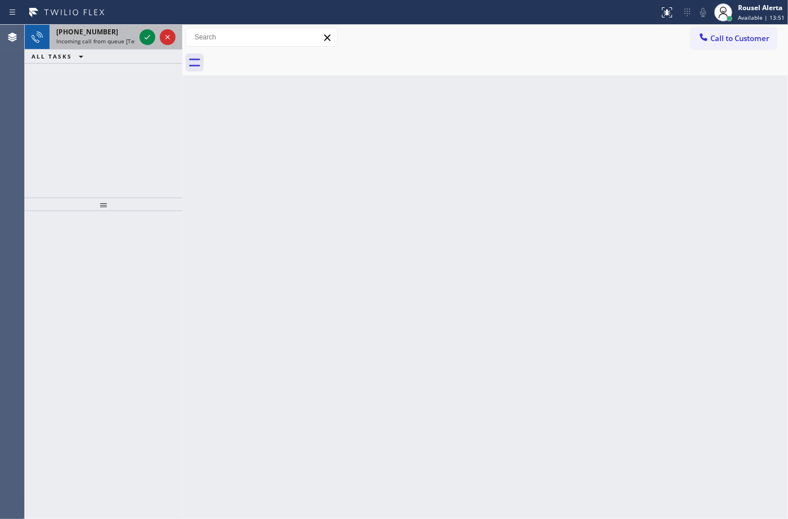
click at [128, 42] on span "Incoming call from queue [Test] All" at bounding box center [102, 41] width 93 height 8
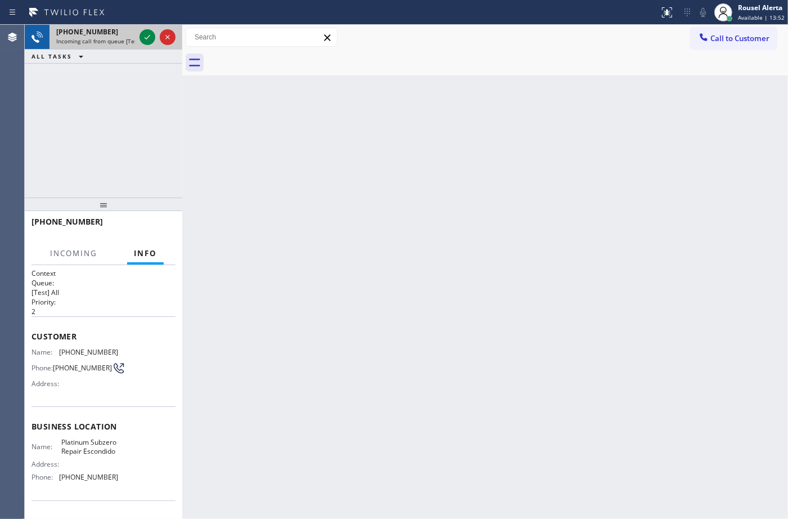
click at [137, 37] on div at bounding box center [157, 37] width 41 height 25
click at [145, 35] on icon at bounding box center [148, 37] width 14 height 14
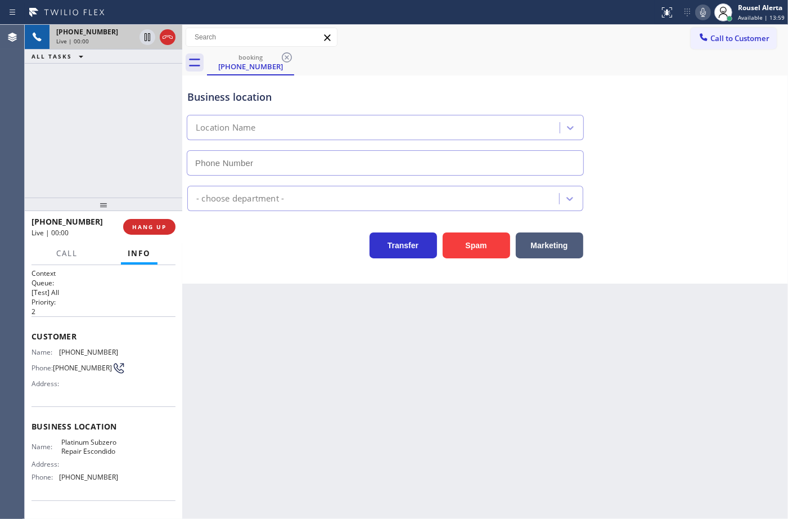
type input "(760) 284-7001"
click at [474, 254] on button "Spam" at bounding box center [477, 245] width 68 height 26
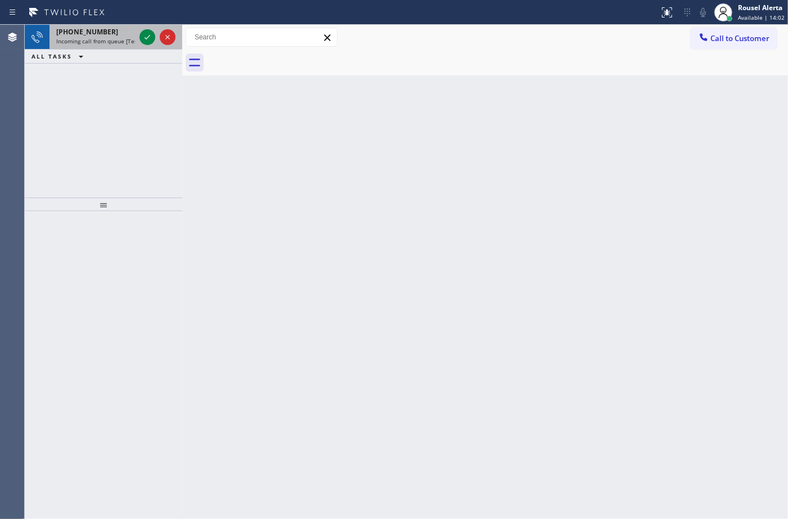
click at [110, 40] on span "Incoming call from queue [Test] All" at bounding box center [102, 41] width 93 height 8
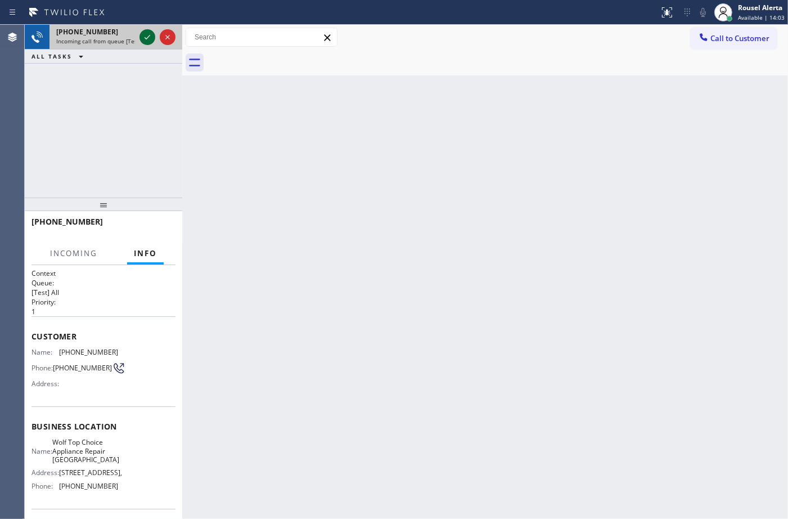
click at [144, 33] on icon at bounding box center [148, 37] width 14 height 14
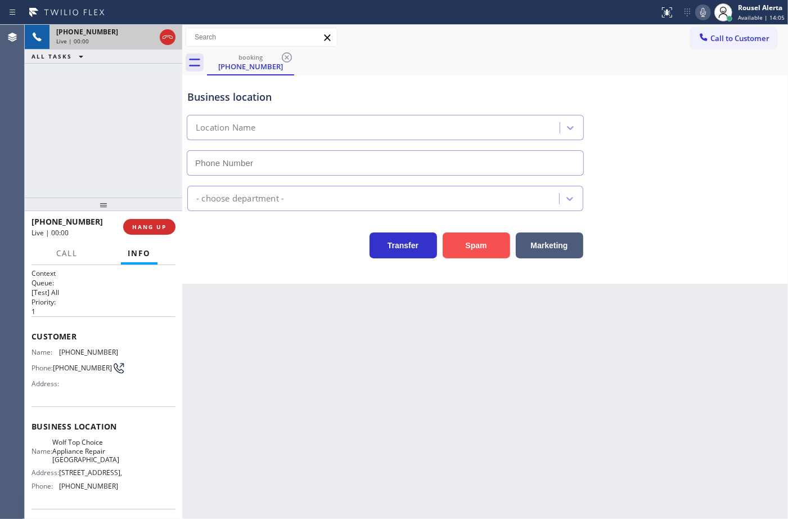
type input "(818) 619-3383"
click at [496, 243] on button "Spam" at bounding box center [477, 245] width 68 height 26
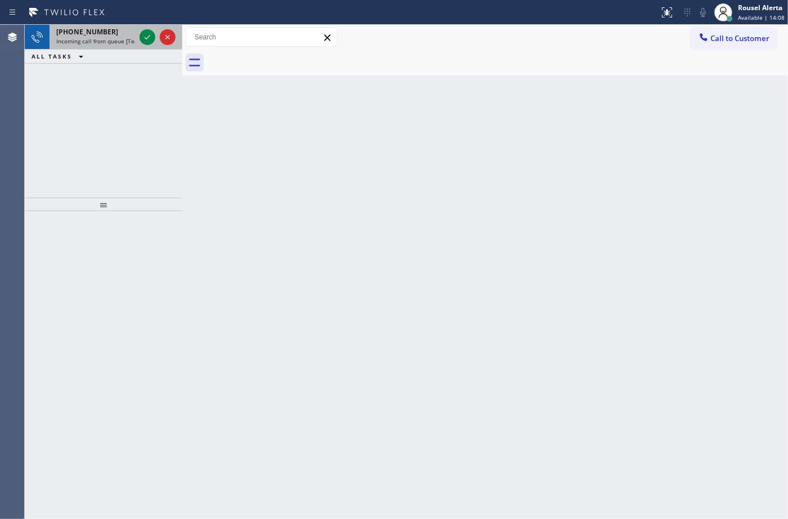
click at [129, 37] on span "Incoming call from queue [Test] All" at bounding box center [102, 41] width 93 height 8
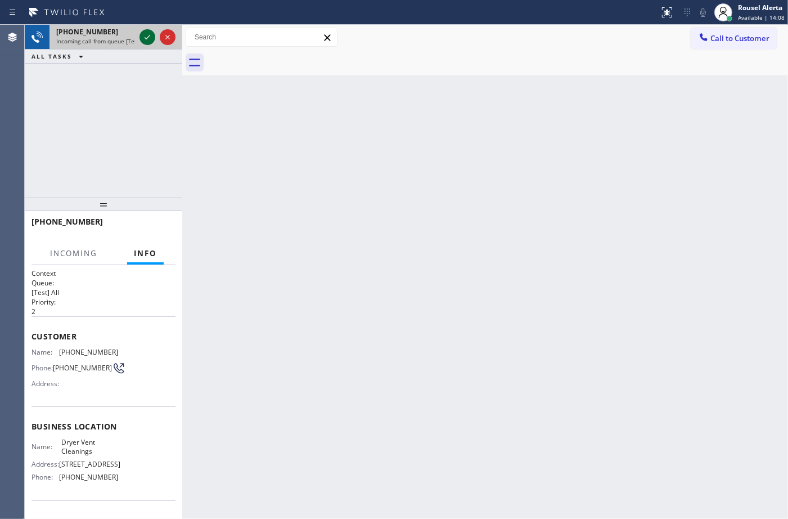
click at [140, 37] on div at bounding box center [148, 37] width 16 height 14
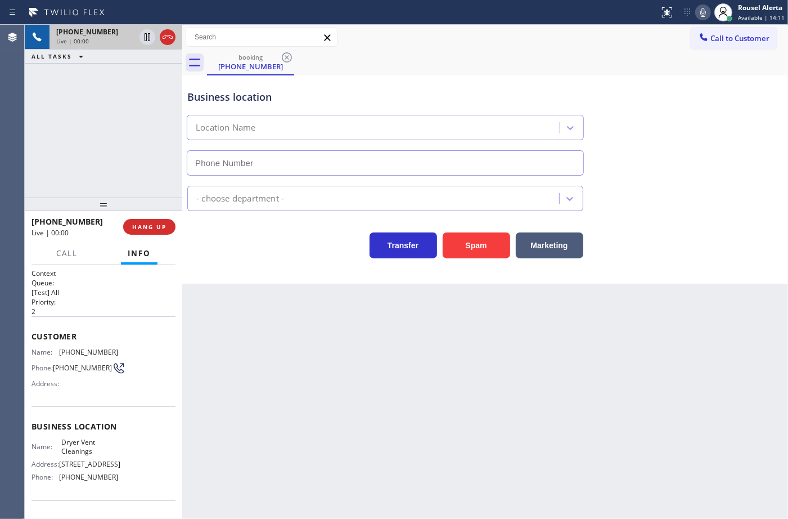
type input "[PHONE_NUMBER]"
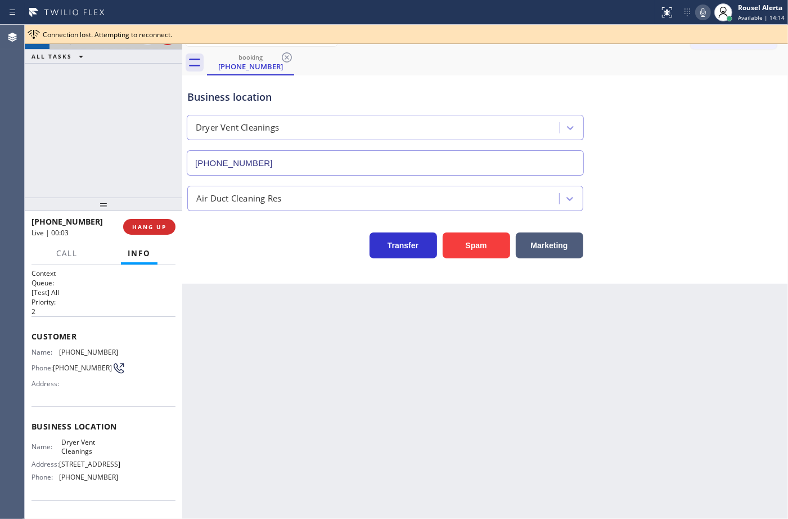
click at [564, 479] on div "Back to Dashboard Change Sender ID Customers Technicians Select a contact Outbo…" at bounding box center [485, 272] width 606 height 494
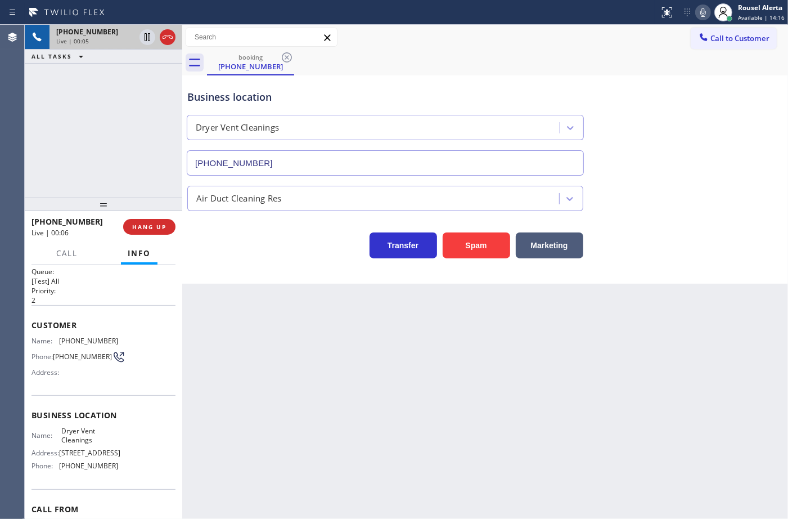
scroll to position [1, 0]
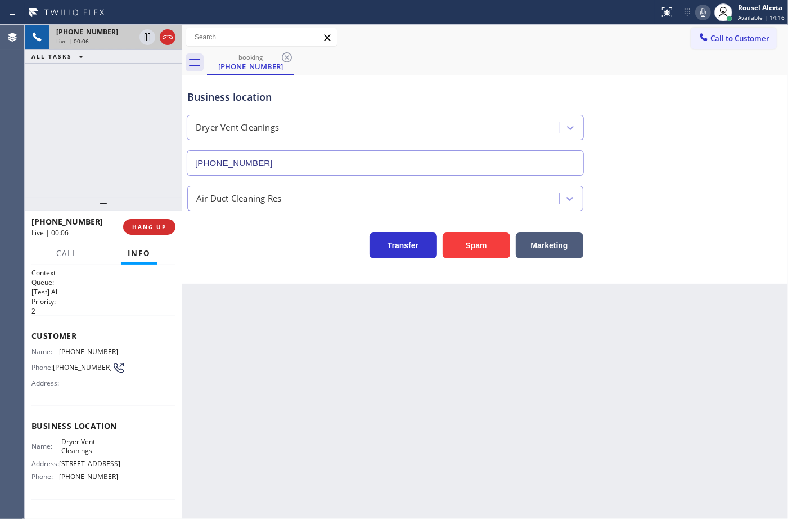
click at [291, 362] on div "Back to Dashboard Change Sender ID Customers Technicians Select a contact Outbo…" at bounding box center [485, 272] width 606 height 494
click at [130, 231] on button "HANG UP" at bounding box center [149, 227] width 52 height 16
click at [133, 228] on span "HANG UP" at bounding box center [149, 227] width 34 height 8
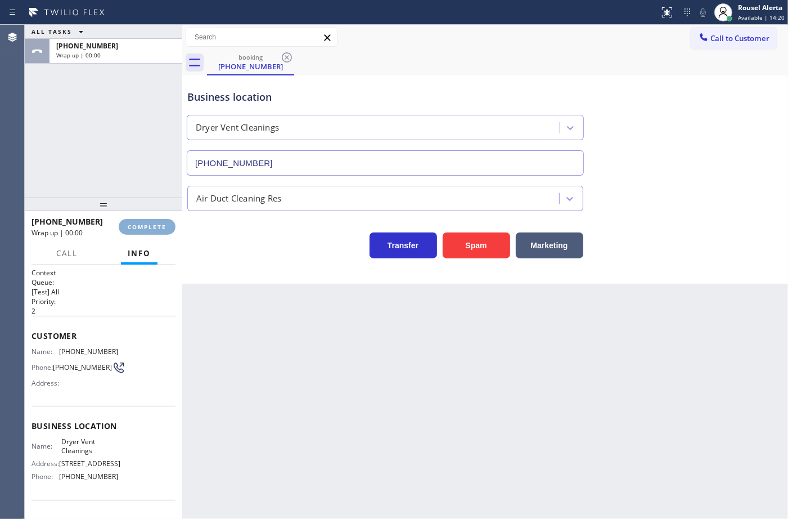
click at [133, 228] on span "COMPLETE" at bounding box center [147, 227] width 39 height 8
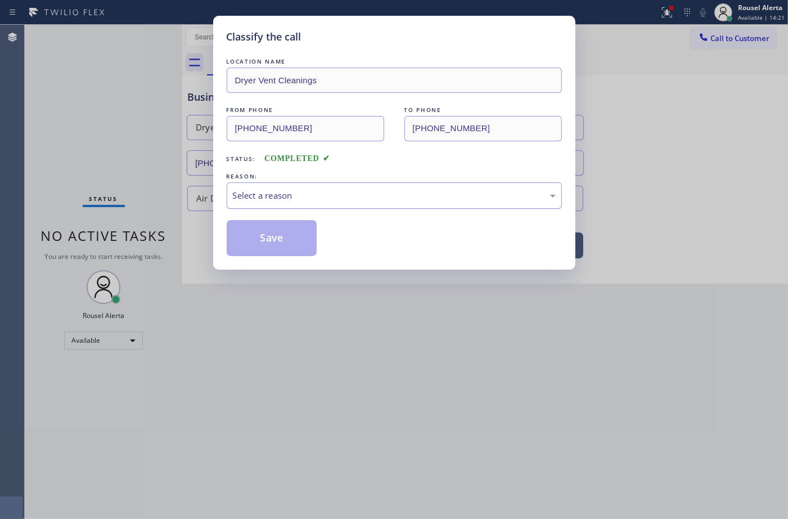
click at [252, 195] on div "Select a reason" at bounding box center [394, 195] width 323 height 13
click at [285, 232] on button "Save" at bounding box center [272, 238] width 91 height 36
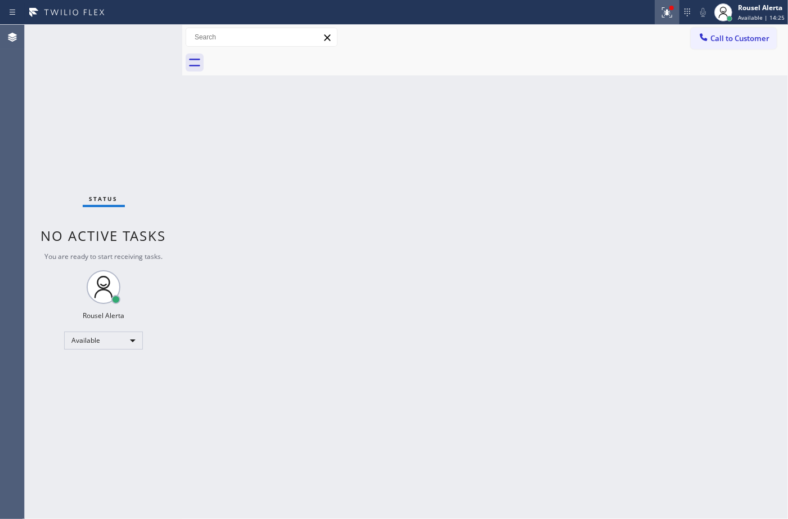
click at [668, 17] on icon at bounding box center [668, 13] width 14 height 14
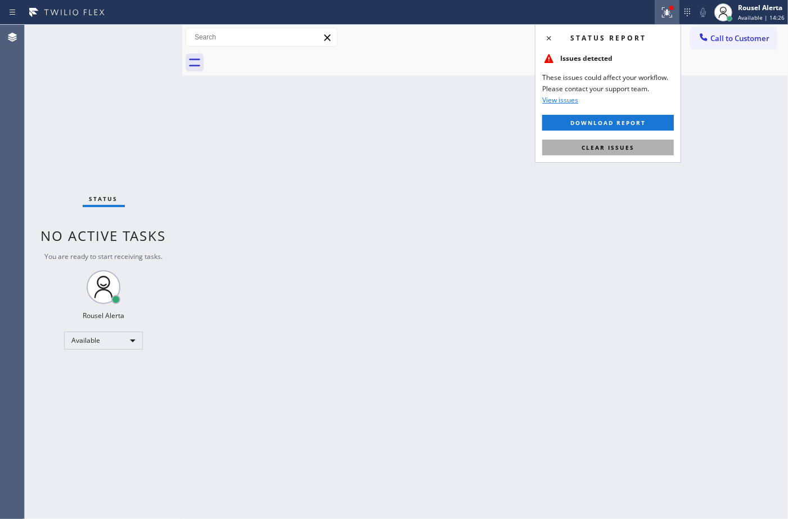
click at [650, 140] on button "Clear issues" at bounding box center [608, 148] width 132 height 16
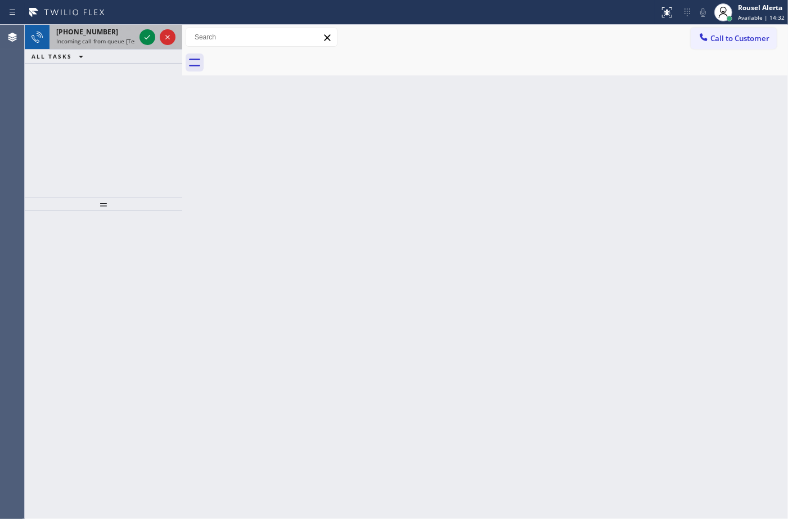
click at [111, 35] on div "+19495179317" at bounding box center [95, 32] width 79 height 10
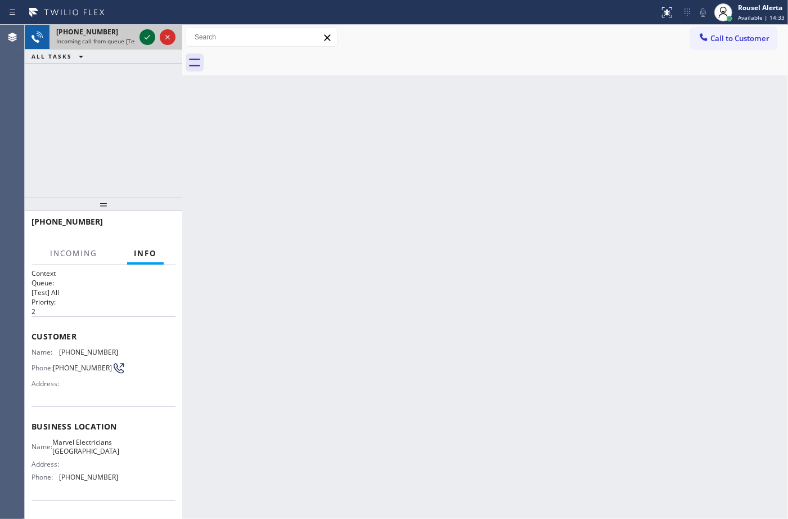
click at [142, 35] on icon at bounding box center [148, 37] width 14 height 14
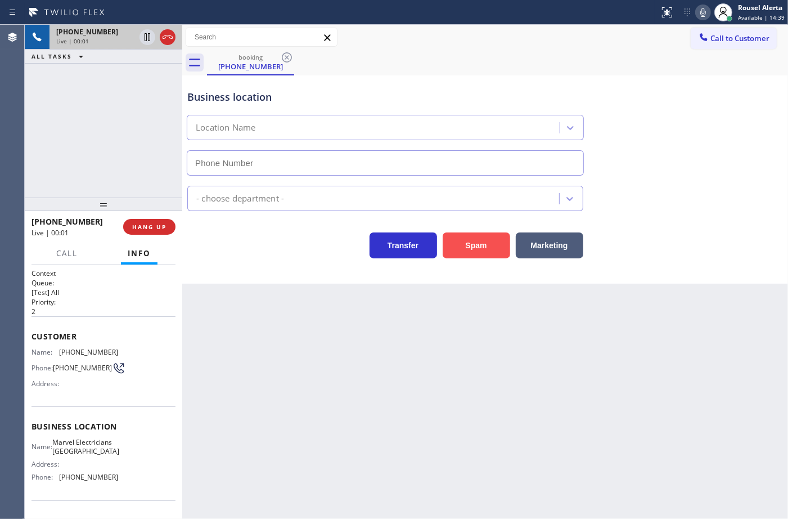
type input "(949) 546-6716"
click at [468, 248] on button "Spam" at bounding box center [477, 245] width 68 height 26
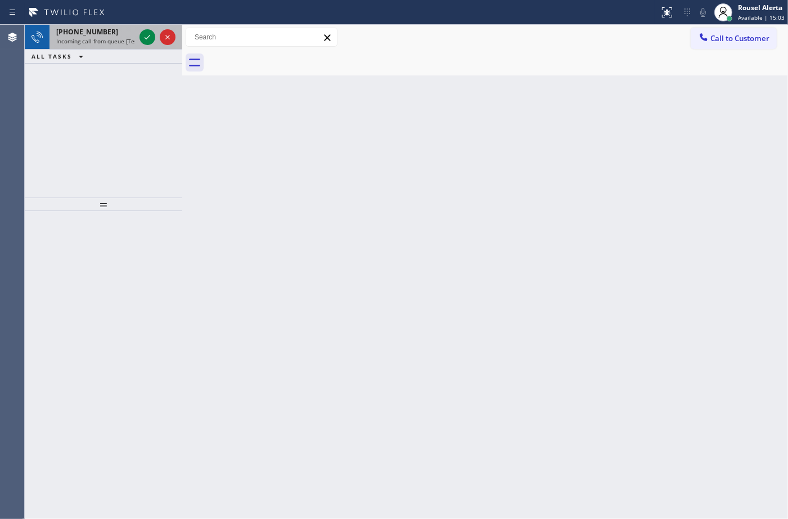
click at [109, 46] on div "+19492012995 Incoming call from queue [Test] All" at bounding box center [94, 37] width 88 height 25
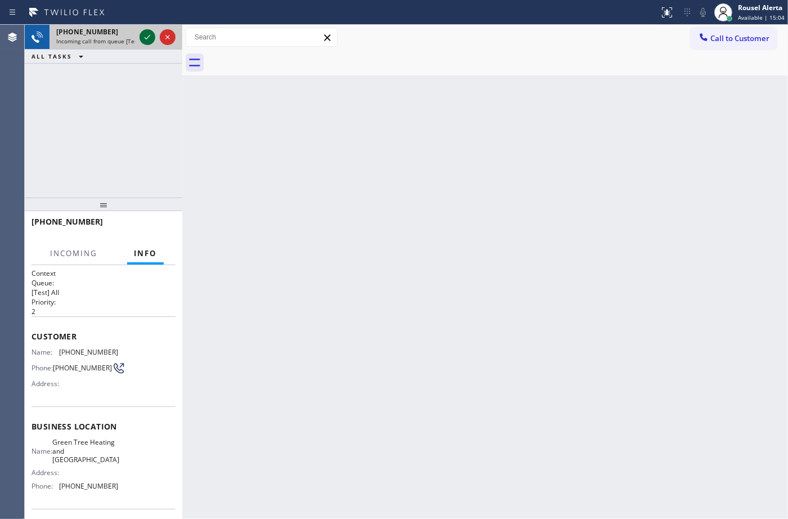
click at [147, 37] on icon at bounding box center [148, 37] width 6 height 5
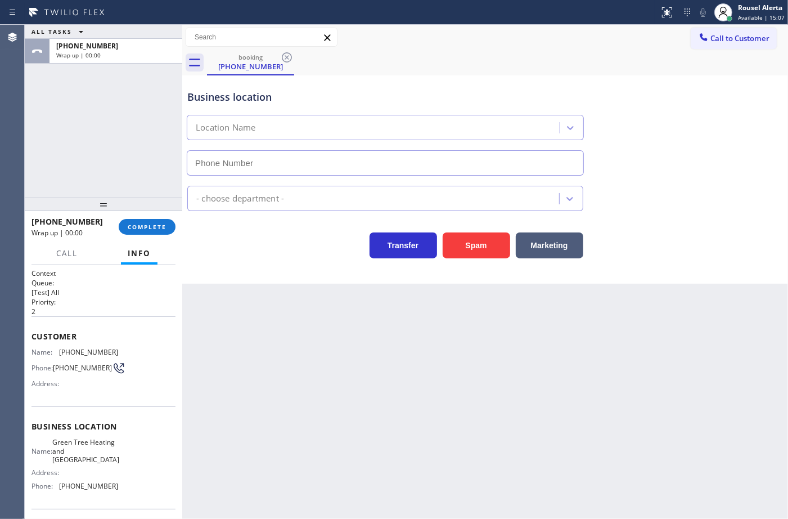
type input "[PHONE_NUMBER]"
click at [152, 225] on span "COMPLETE" at bounding box center [147, 227] width 39 height 8
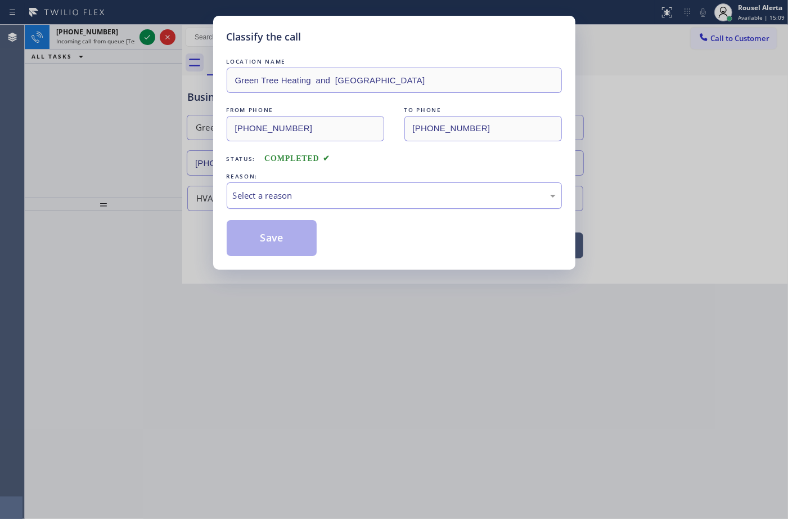
click at [273, 207] on div "Select a reason" at bounding box center [394, 195] width 335 height 26
drag, startPoint x: 274, startPoint y: 254, endPoint x: 239, endPoint y: 207, distance: 59.2
click at [274, 252] on button "Save" at bounding box center [272, 238] width 91 height 36
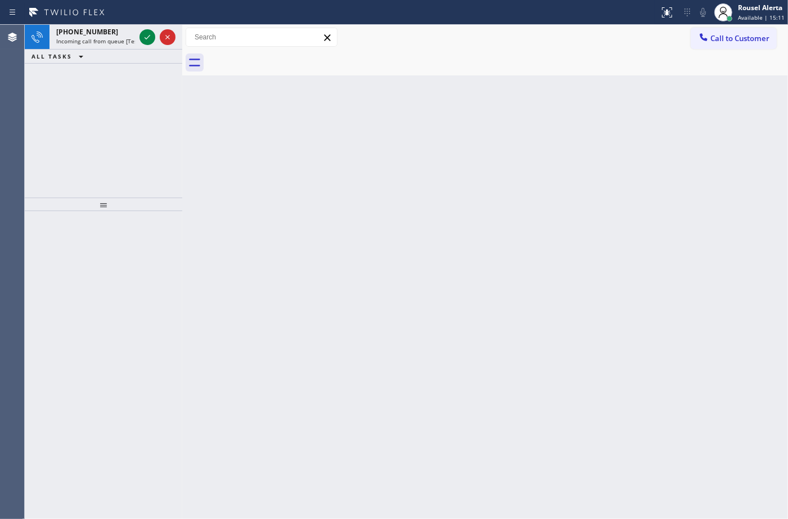
click at [122, 34] on div "+17142269217" at bounding box center [95, 32] width 79 height 10
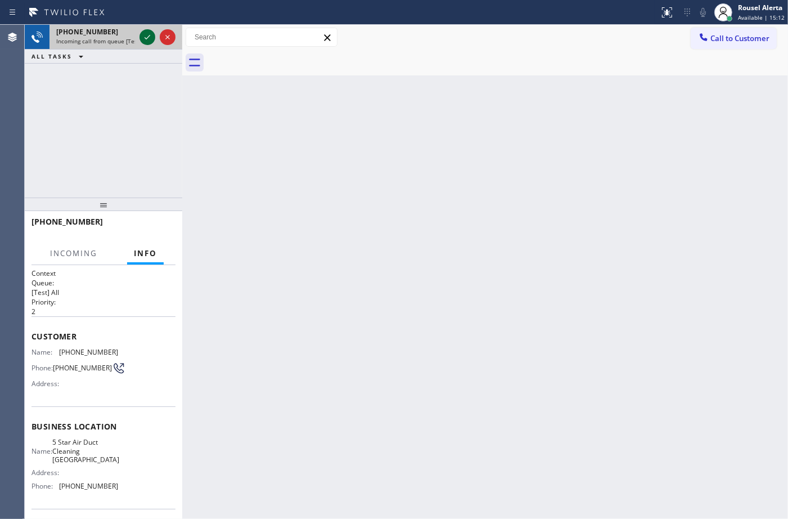
click at [142, 35] on icon at bounding box center [148, 37] width 14 height 14
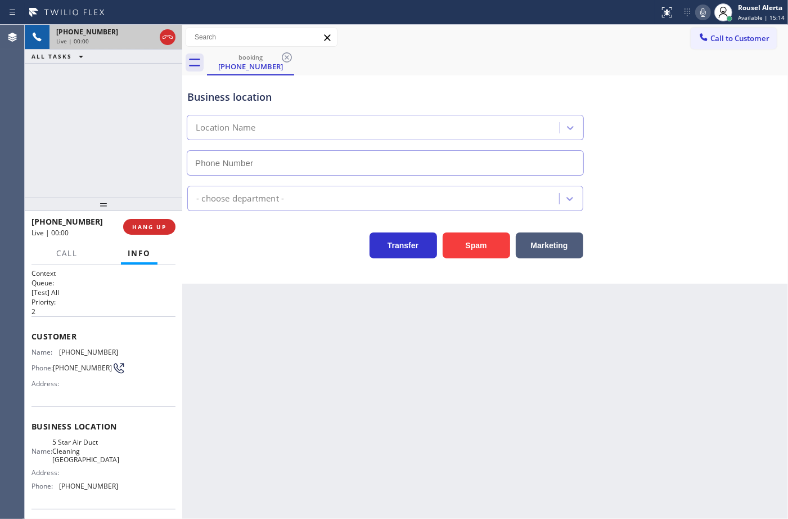
type input "(714) 477-7973"
click at [461, 249] on button "Spam" at bounding box center [477, 245] width 68 height 26
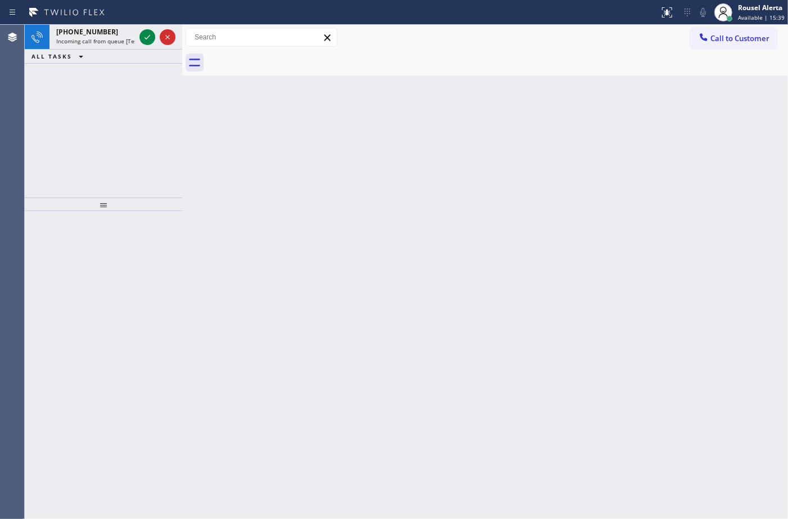
click at [120, 37] on span "Incoming call from queue [Test] All" at bounding box center [102, 41] width 93 height 8
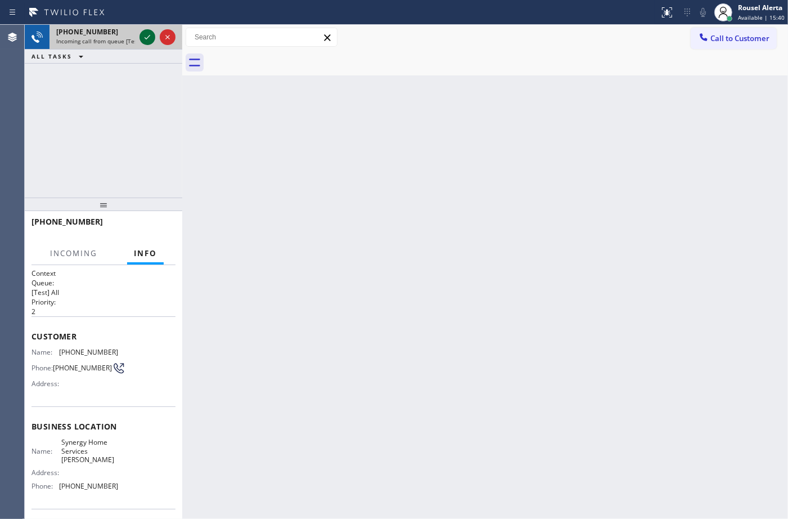
click at [145, 38] on icon at bounding box center [148, 37] width 14 height 14
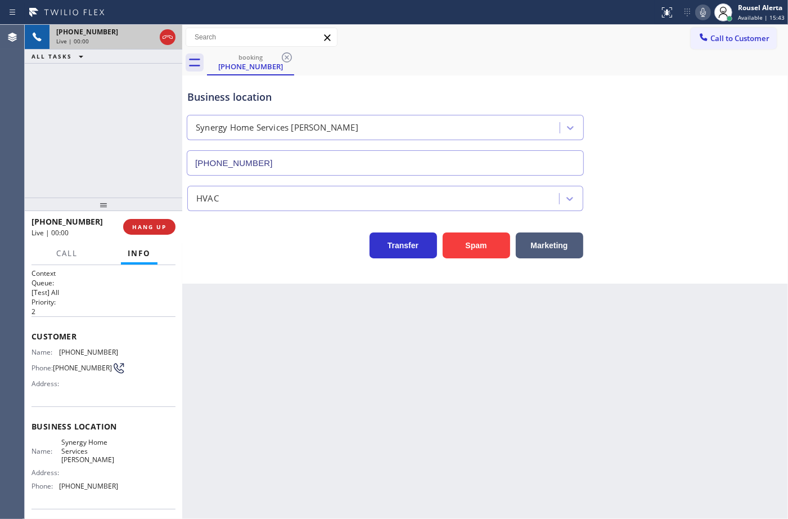
type input "(305) 889-7868"
click at [485, 246] on button "Spam" at bounding box center [477, 245] width 68 height 26
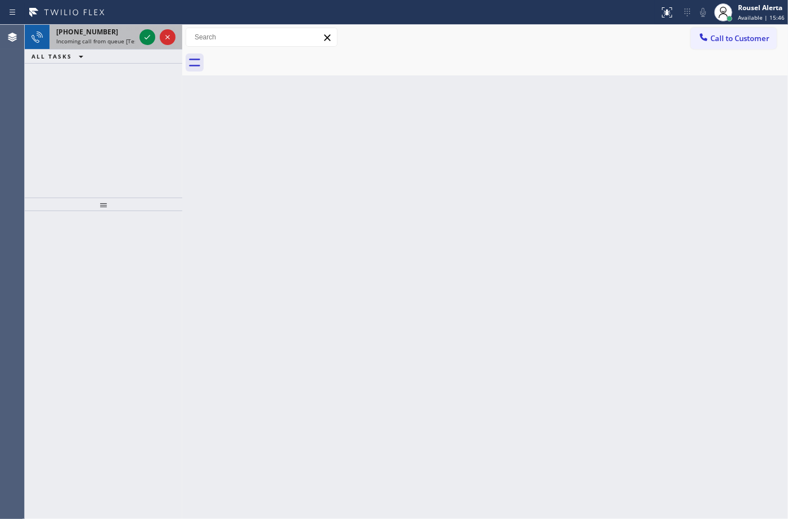
click at [131, 41] on span "Incoming call from queue [Test] All" at bounding box center [102, 41] width 93 height 8
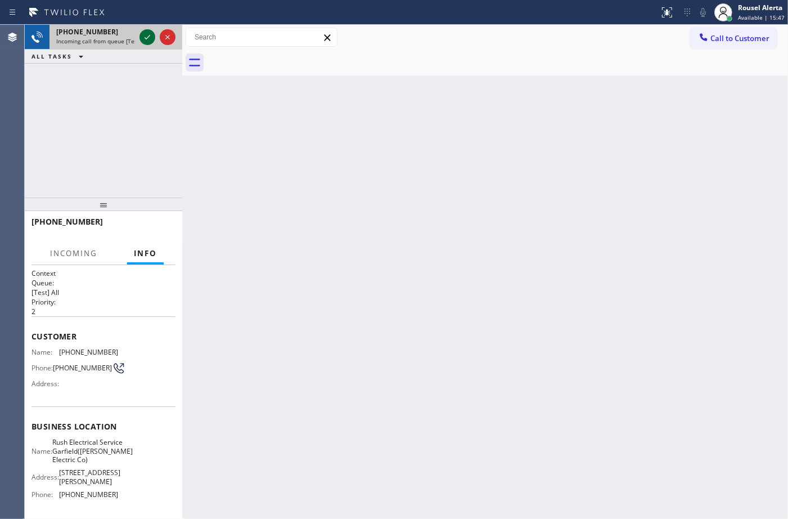
click at [145, 37] on icon at bounding box center [148, 37] width 14 height 14
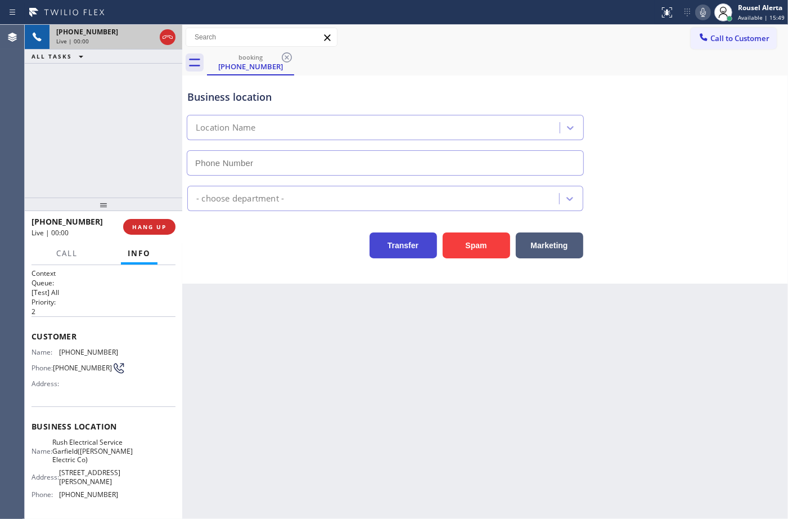
type input "(973) 963-2856"
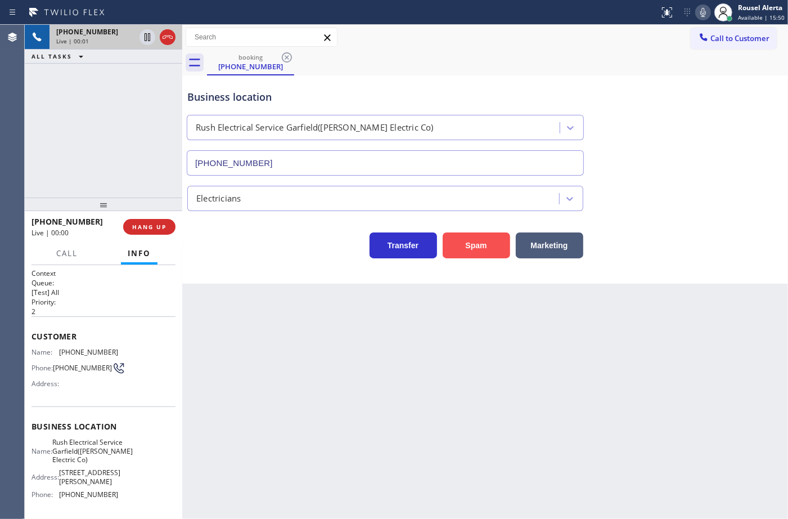
click at [464, 250] on button "Spam" at bounding box center [477, 245] width 68 height 26
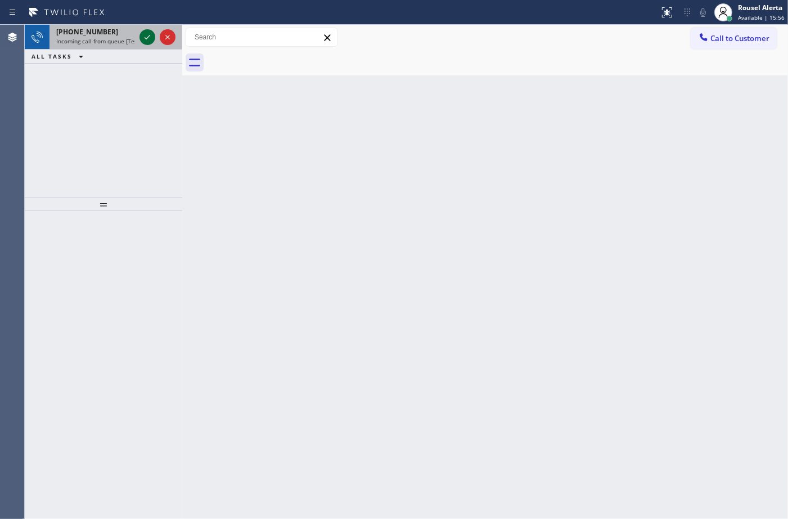
drag, startPoint x: 103, startPoint y: 32, endPoint x: 143, endPoint y: 33, distance: 40.5
click at [107, 32] on div "+17603870778" at bounding box center [95, 32] width 79 height 10
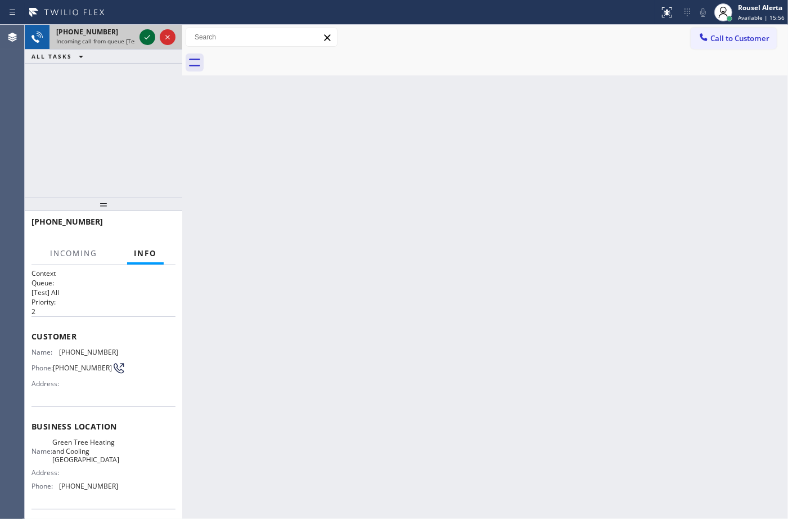
click at [146, 33] on icon at bounding box center [148, 37] width 14 height 14
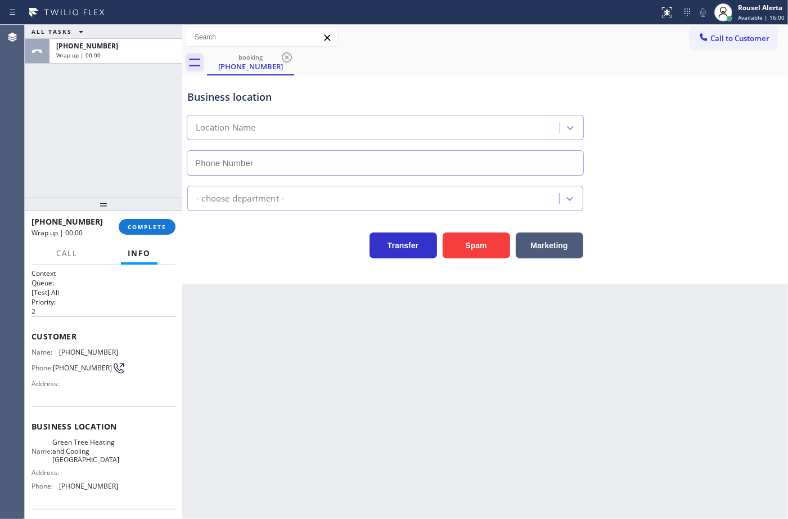
type input "[PHONE_NUMBER]"
click at [141, 230] on span "COMPLETE" at bounding box center [147, 227] width 39 height 8
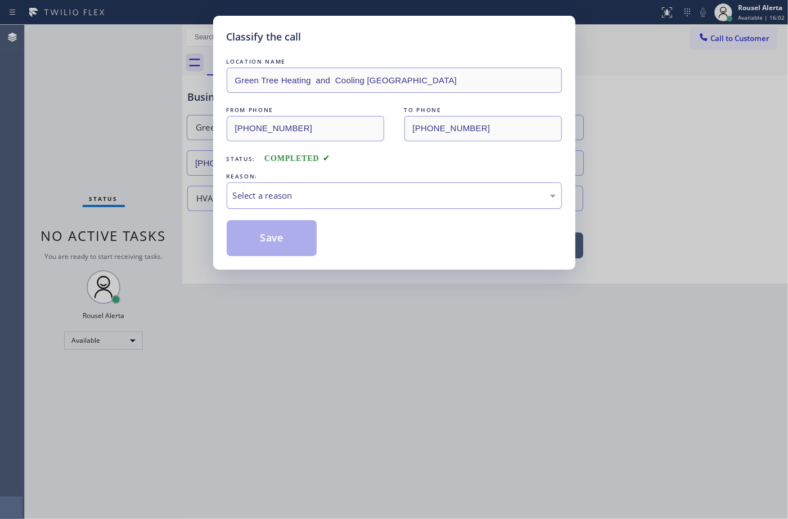
click at [307, 193] on div "Select a reason" at bounding box center [394, 195] width 323 height 13
click at [279, 236] on button "Save" at bounding box center [272, 238] width 91 height 36
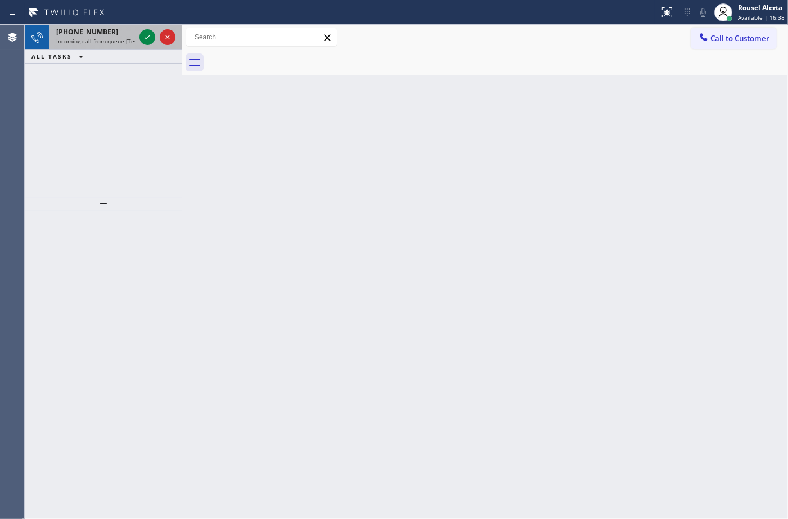
click at [134, 47] on div "+17323012289 Incoming call from queue [Test] All" at bounding box center [94, 37] width 88 height 25
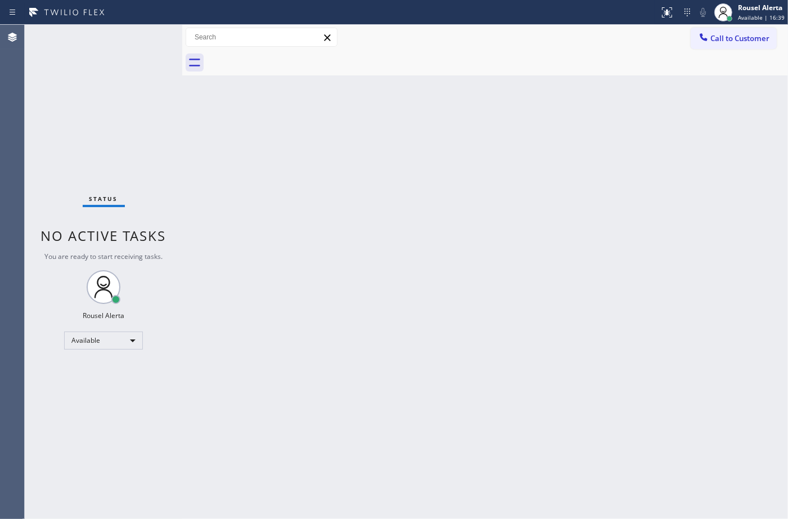
click at [147, 37] on div "Status No active tasks You are ready to start receiving tasks. Rousel Alerta Av…" at bounding box center [104, 272] width 158 height 494
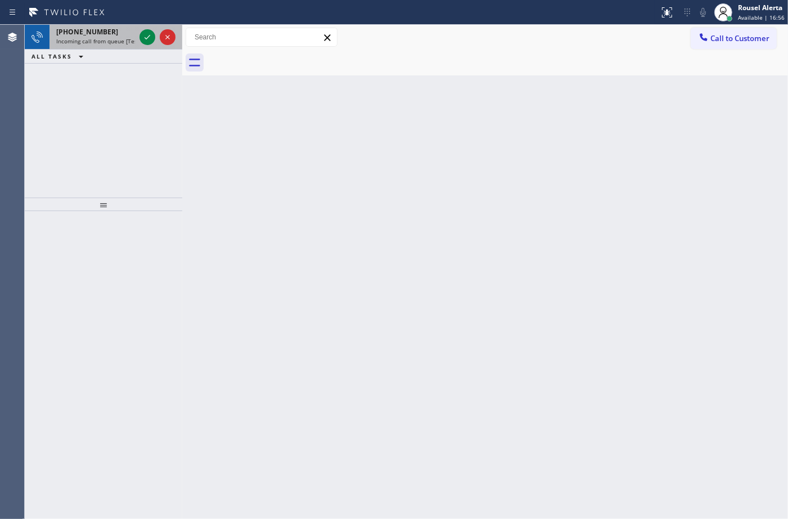
click at [130, 32] on div "+19092204040" at bounding box center [95, 32] width 79 height 10
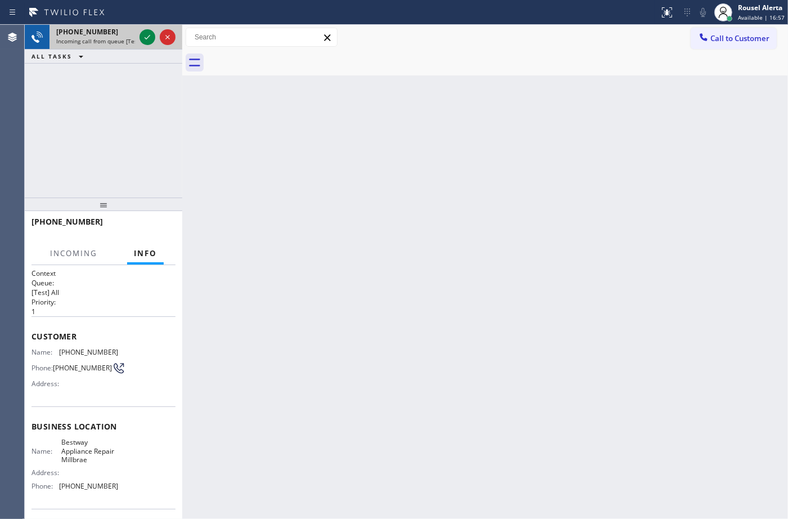
click at [138, 37] on div at bounding box center [157, 37] width 41 height 25
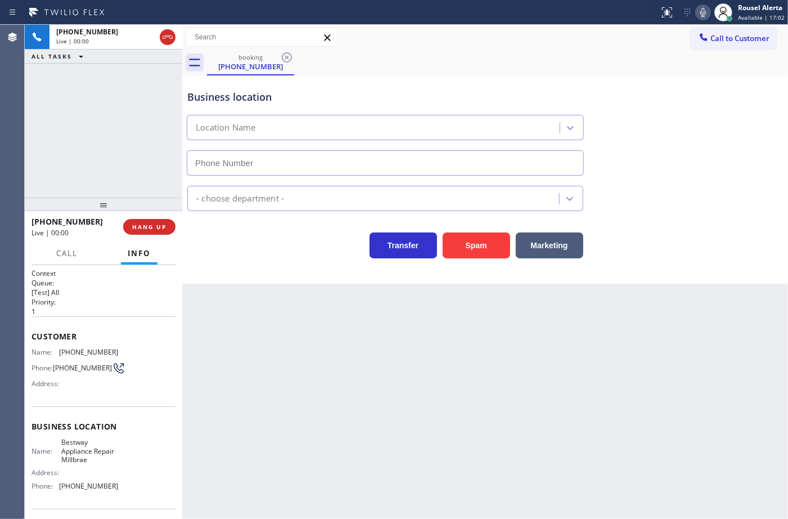
type input "[PHONE_NUMBER]"
click at [161, 231] on span "HANG UP" at bounding box center [149, 227] width 34 height 8
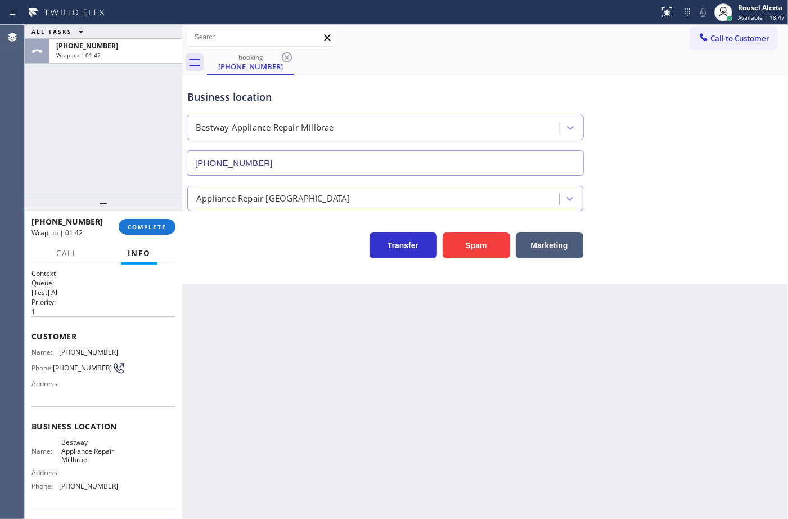
click at [131, 93] on div "ALL TASKS ALL TASKS ACTIVE TASKS TASKS IN WRAP UP +19092204040 Wrap up | 01:42" at bounding box center [104, 111] width 158 height 173
click at [143, 223] on span "COMPLETE" at bounding box center [147, 227] width 39 height 8
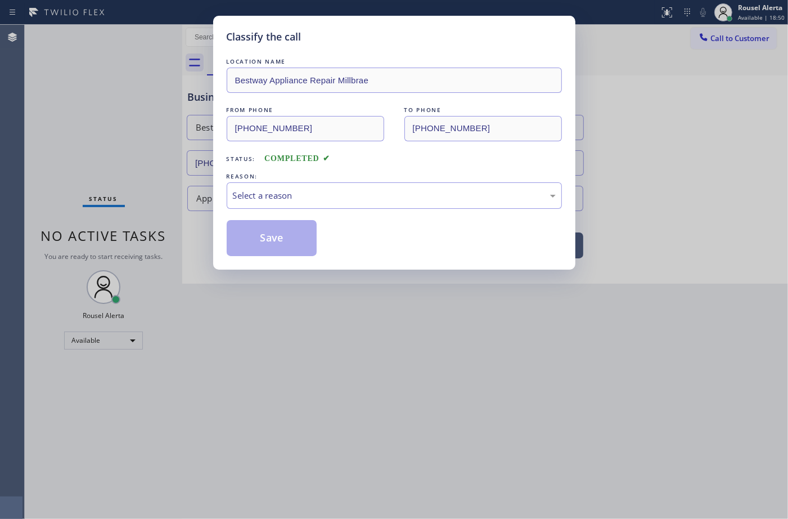
click at [279, 202] on div "Select a reason" at bounding box center [394, 195] width 323 height 13
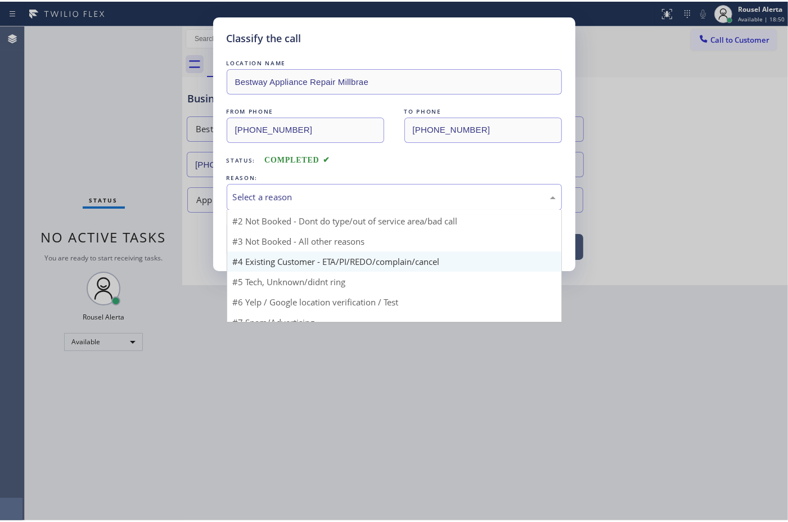
scroll to position [15, 0]
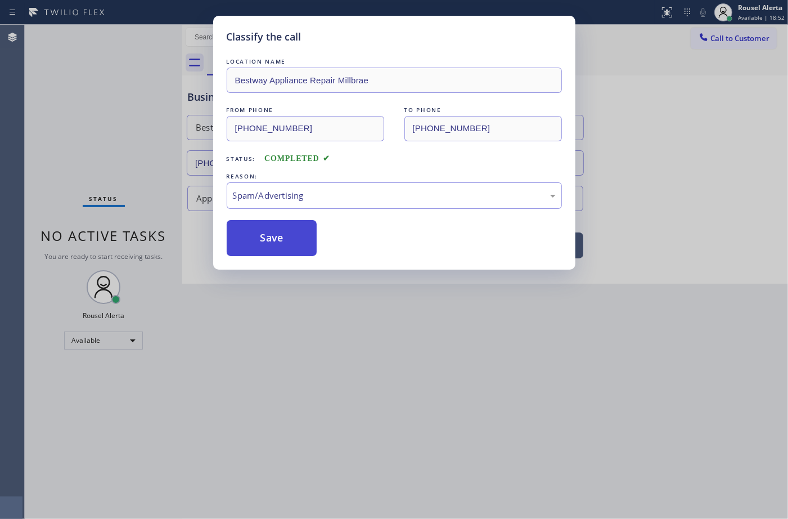
click at [286, 231] on button "Save" at bounding box center [272, 238] width 91 height 36
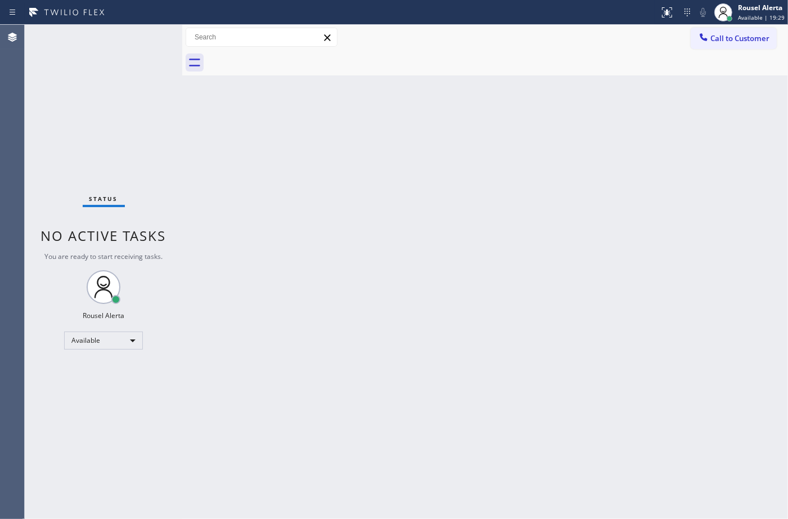
click at [123, 56] on div "Status No active tasks You are ready to start receiving tasks. Rousel Alerta Av…" at bounding box center [104, 272] width 158 height 494
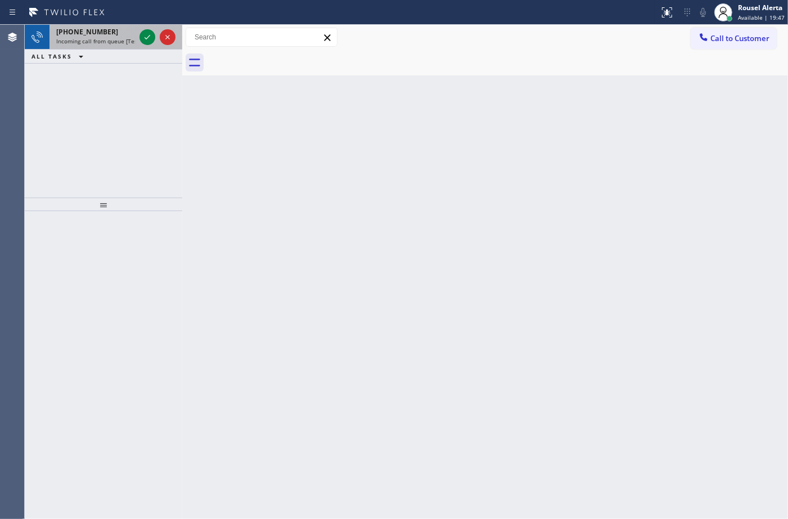
click at [113, 45] on div "+16504009176 Incoming call from queue [Test] All" at bounding box center [94, 37] width 88 height 25
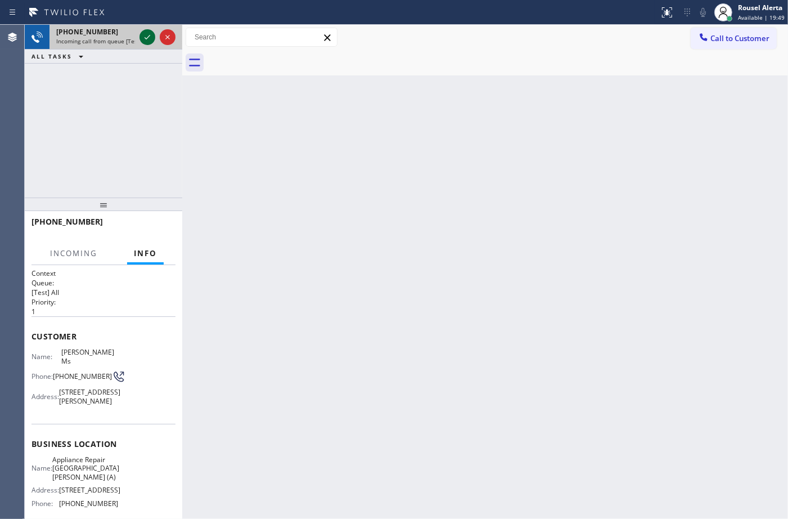
click at [144, 40] on icon at bounding box center [148, 37] width 14 height 14
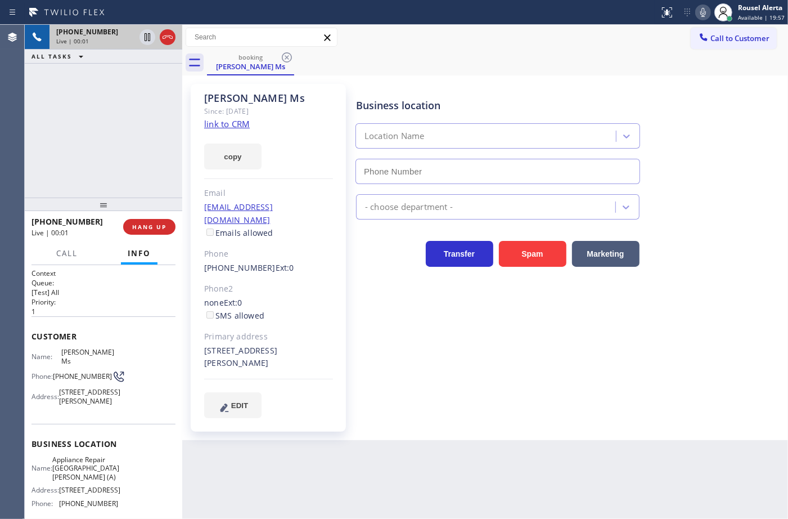
type input "[PHONE_NUMBER]"
click at [226, 122] on link "link to CRM" at bounding box center [227, 123] width 46 height 11
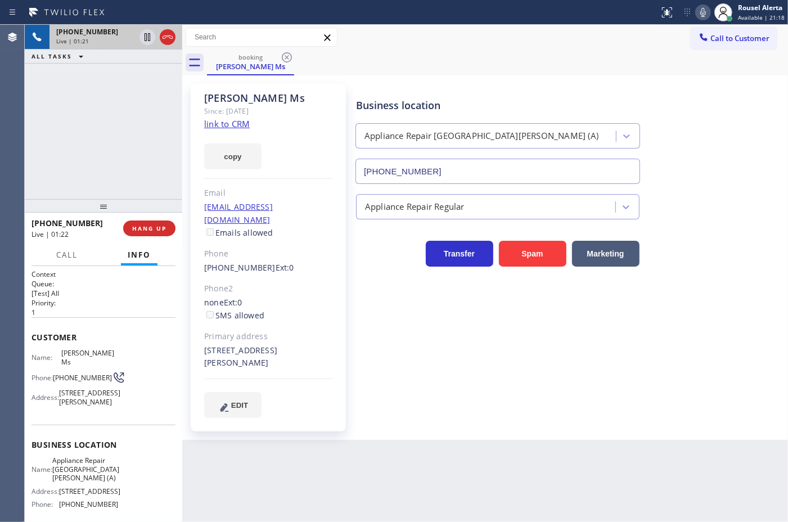
click at [376, 473] on div "Back to Dashboard Change Sender ID Customers Technicians Select a contact Outbo…" at bounding box center [485, 273] width 606 height 497
click at [116, 71] on div "+16504009176 Live | 01:22 ALL TASKS ALL TASKS ACTIVE TASKS TASKS IN WRAP UP" at bounding box center [104, 112] width 158 height 174
click at [145, 43] on icon at bounding box center [148, 37] width 14 height 14
click at [702, 12] on icon at bounding box center [704, 12] width 6 height 9
click at [143, 35] on icon at bounding box center [148, 37] width 14 height 14
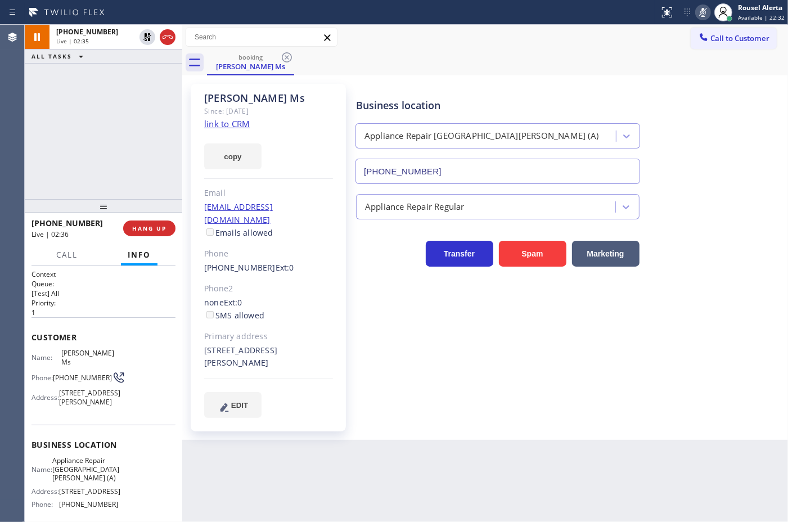
click at [703, 14] on icon at bounding box center [704, 13] width 14 height 14
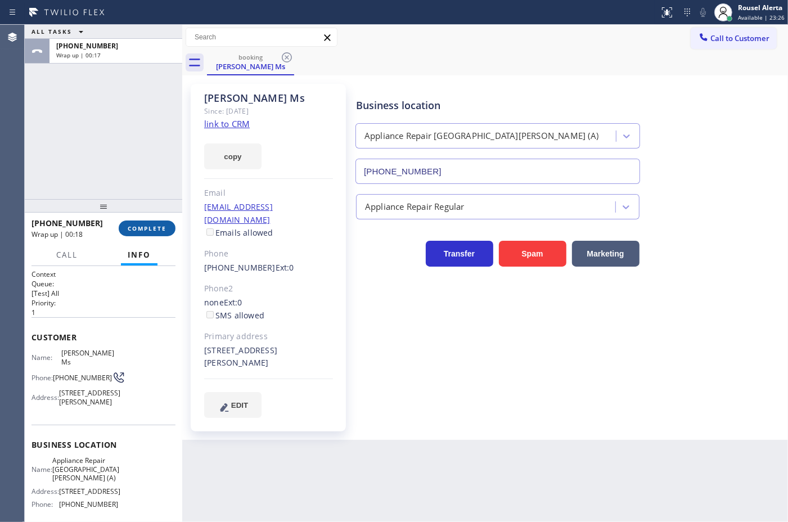
click at [152, 228] on span "COMPLETE" at bounding box center [147, 229] width 39 height 8
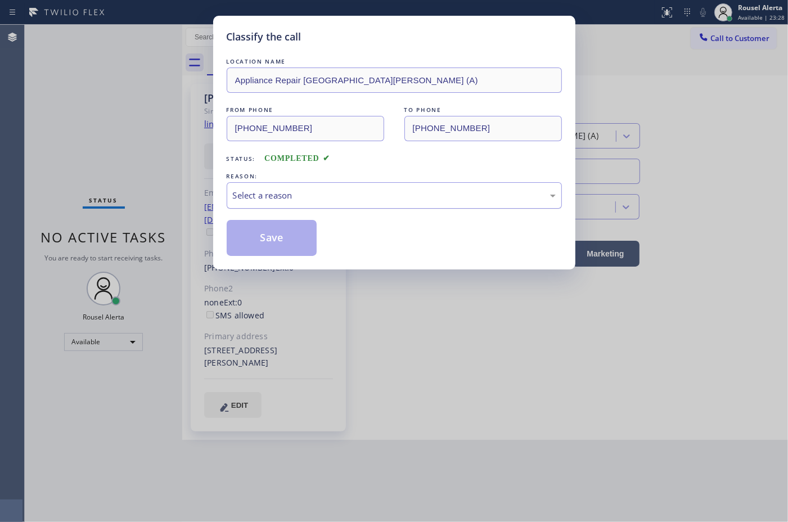
click at [262, 193] on div "Select a reason" at bounding box center [394, 195] width 323 height 13
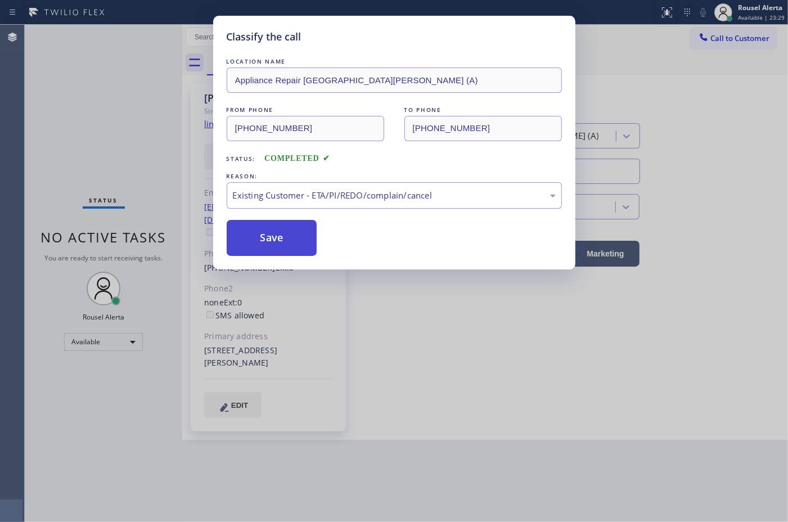
click at [270, 240] on button "Save" at bounding box center [272, 238] width 91 height 36
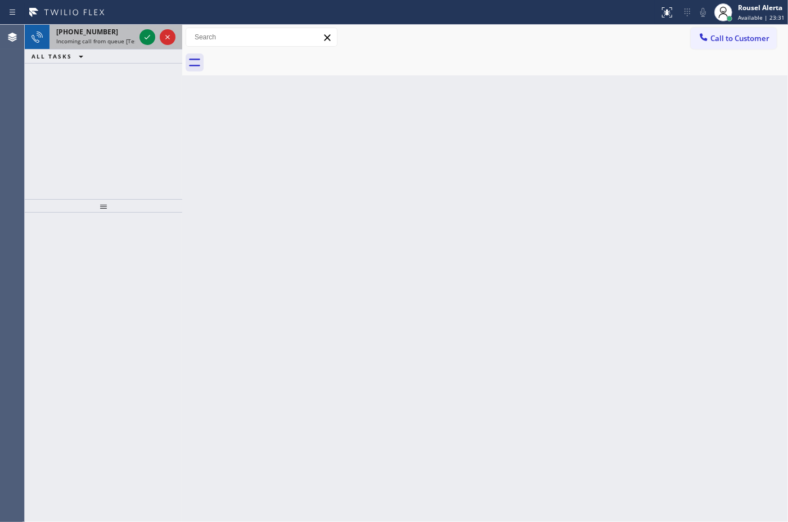
click at [114, 38] on span "Incoming call from queue [Test] All" at bounding box center [102, 41] width 93 height 8
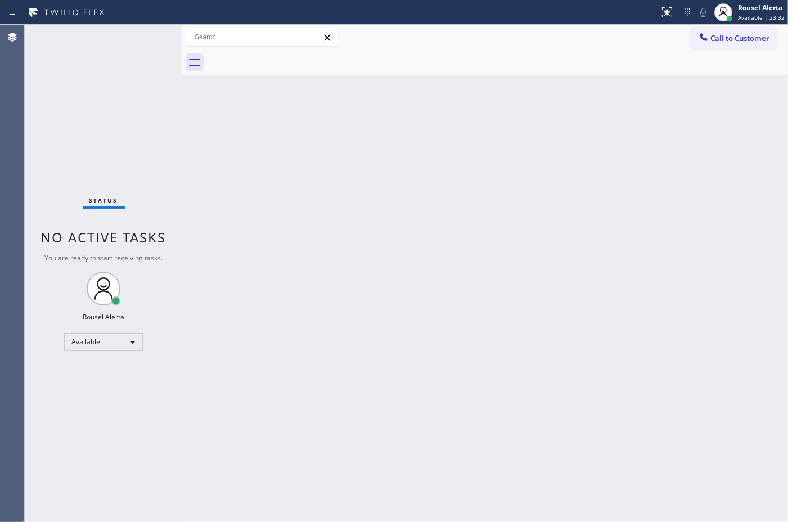
click at [140, 41] on div "Status No active tasks You are ready to start receiving tasks. Rousel Alerta Av…" at bounding box center [104, 273] width 158 height 497
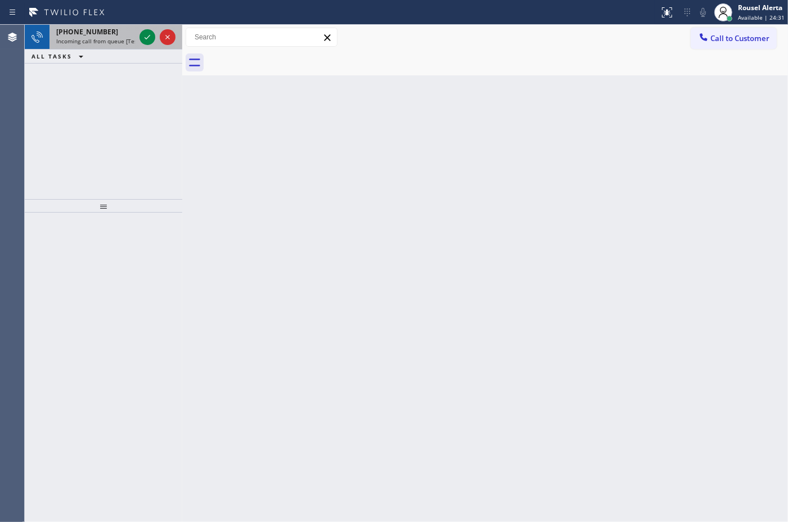
click at [127, 27] on div "+18179136042" at bounding box center [95, 32] width 79 height 10
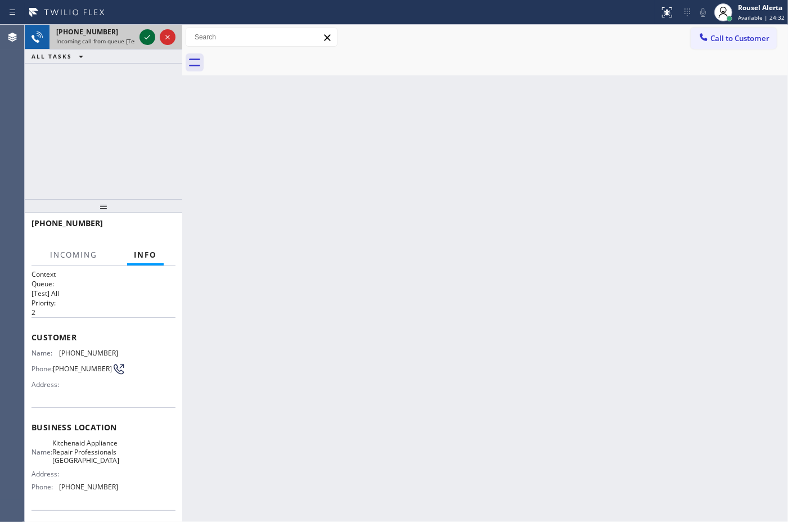
click at [144, 34] on icon at bounding box center [148, 37] width 14 height 14
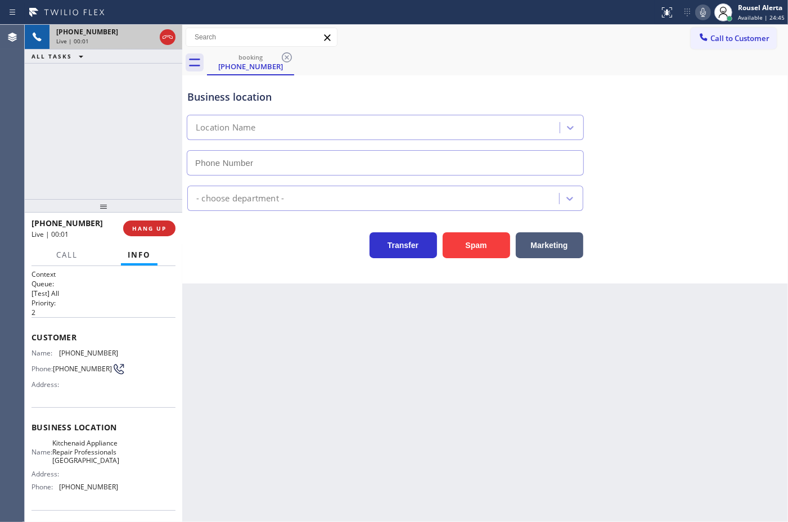
type input "[PHONE_NUMBER]"
click at [311, 330] on div "Back to Dashboard Change Sender ID Customers Technicians Select a contact Outbo…" at bounding box center [485, 273] width 606 height 497
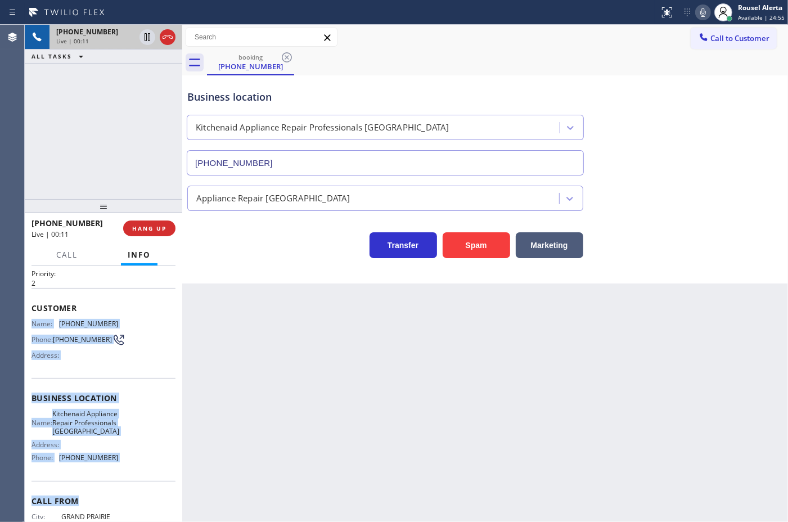
scroll to position [44, 0]
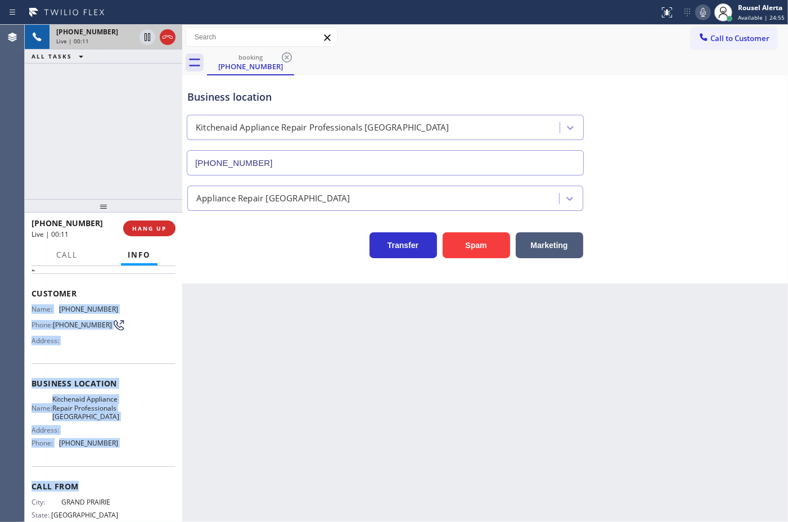
drag, startPoint x: 32, startPoint y: 352, endPoint x: 127, endPoint y: 506, distance: 181.3
click at [127, 506] on div "Context Queue: [Test] All Priority: 2 Customer Name: (817) 913-6042 Phone: (817…" at bounding box center [104, 389] width 144 height 326
click at [148, 38] on icon at bounding box center [148, 37] width 6 height 8
click at [699, 8] on icon at bounding box center [704, 13] width 14 height 14
click at [140, 33] on div at bounding box center [148, 37] width 16 height 14
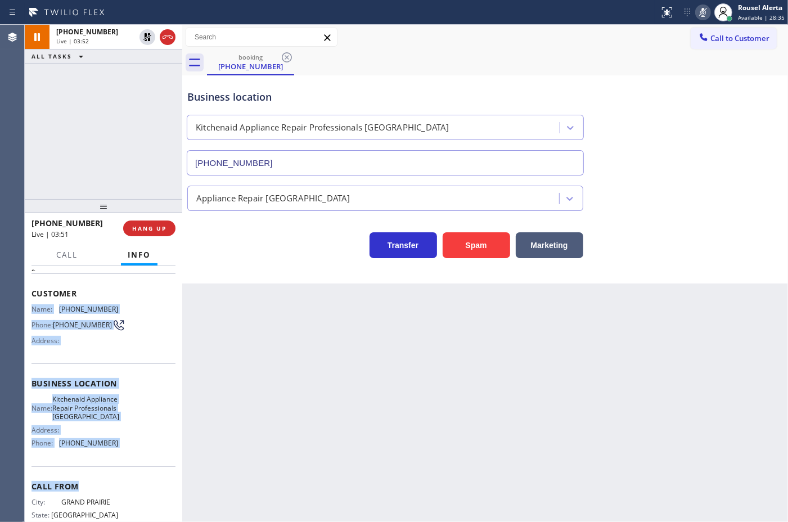
click at [703, 6] on icon at bounding box center [704, 13] width 14 height 14
click at [145, 43] on icon at bounding box center [148, 37] width 14 height 14
click at [707, 15] on icon at bounding box center [704, 13] width 14 height 14
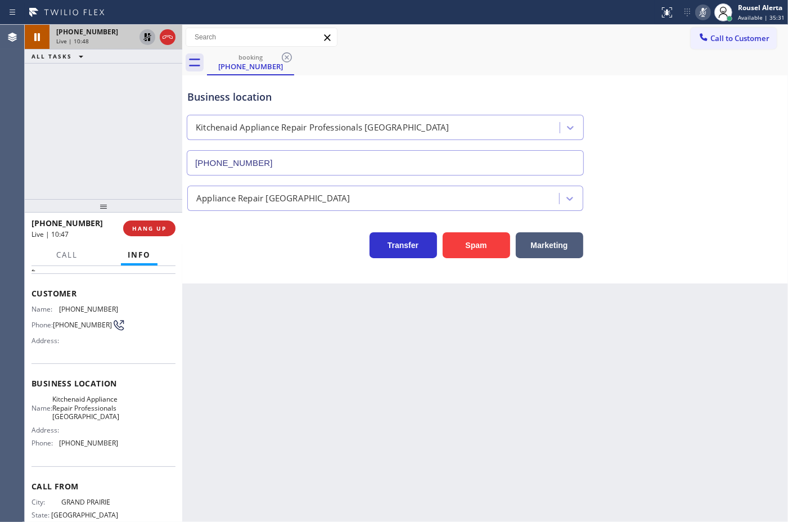
click at [394, 378] on div "Back to Dashboard Change Sender ID Customers Technicians Select a contact Outbo…" at bounding box center [485, 273] width 606 height 497
click at [150, 41] on icon at bounding box center [147, 37] width 8 height 8
click at [710, 20] on div "Status report No issues detected If you experience an issue, please download th…" at bounding box center [721, 12] width 133 height 25
click at [704, 12] on rect at bounding box center [703, 11] width 8 height 8
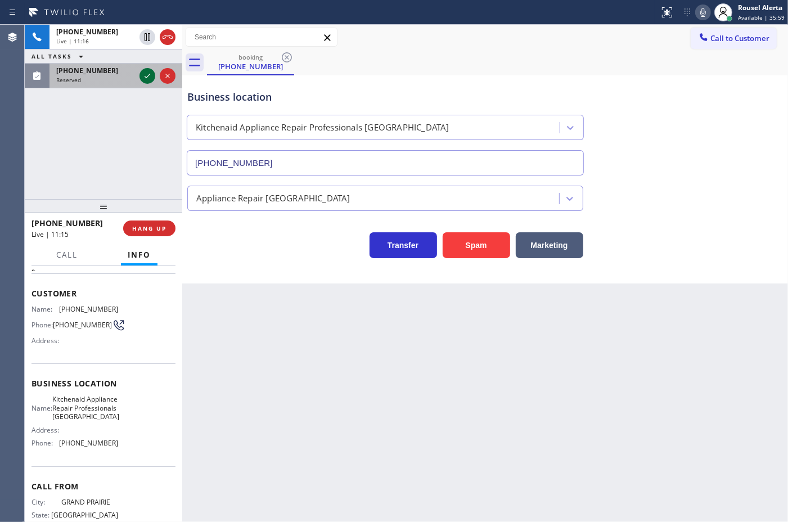
click at [143, 75] on icon at bounding box center [148, 76] width 14 height 14
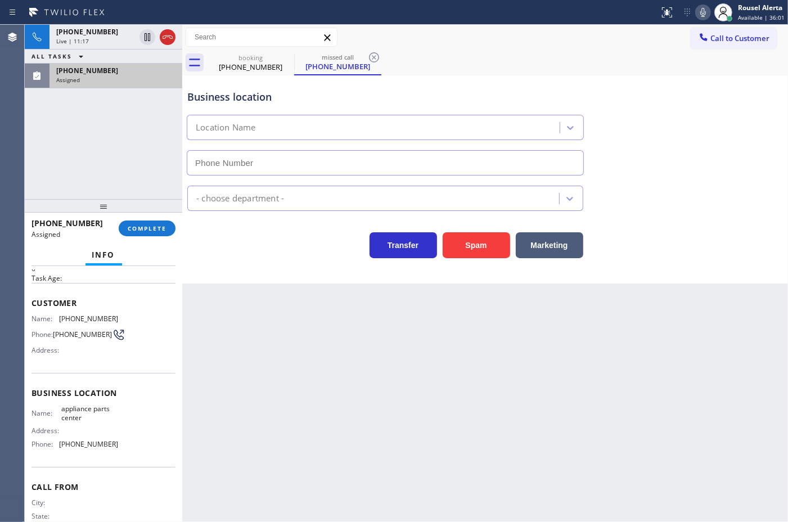
type input "[PHONE_NUMBER]"
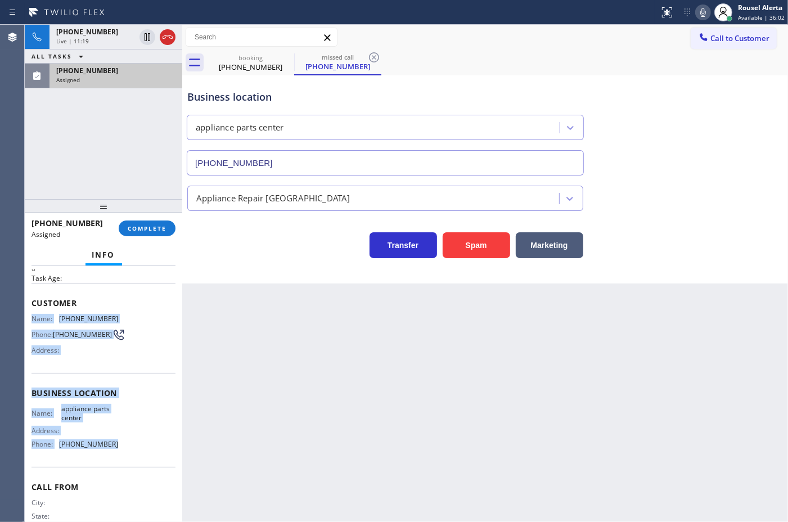
drag, startPoint x: 27, startPoint y: 318, endPoint x: 110, endPoint y: 446, distance: 152.5
click at [110, 446] on div "Context Queue: Appliance Repair High End Priority: 0 Task Age: Customer Name: (…" at bounding box center [104, 394] width 158 height 256
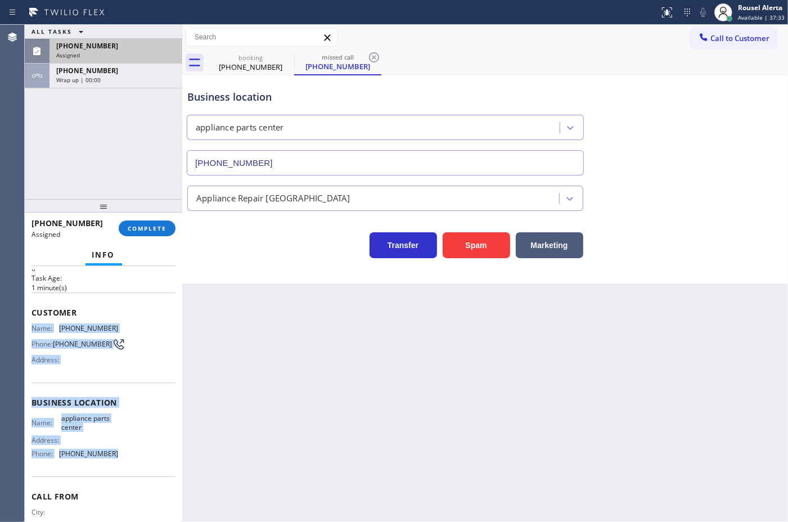
drag, startPoint x: 138, startPoint y: 74, endPoint x: 136, endPoint y: 80, distance: 5.9
click at [138, 64] on div "(682) 453-1673 Assigned" at bounding box center [114, 51] width 128 height 25
click at [125, 51] on div "(682) 453-1673 Assigned" at bounding box center [114, 51] width 128 height 25
click at [119, 43] on div "[PHONE_NUMBER]" at bounding box center [115, 46] width 119 height 10
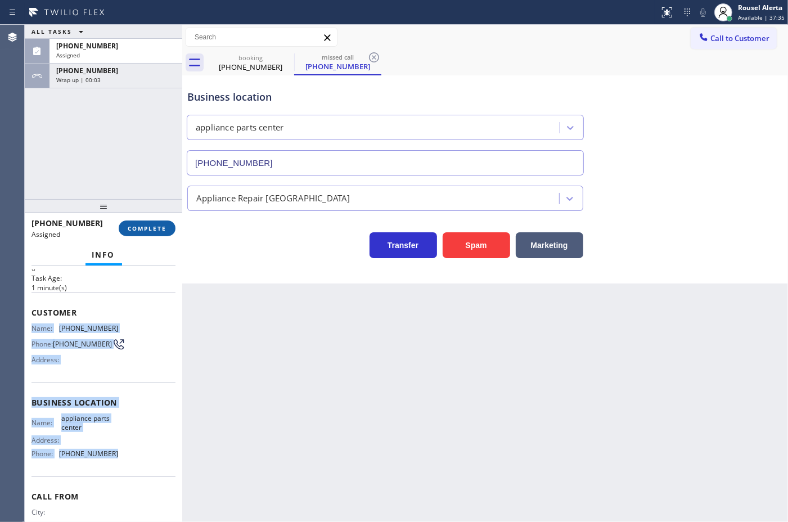
click at [131, 228] on span "COMPLETE" at bounding box center [147, 229] width 39 height 8
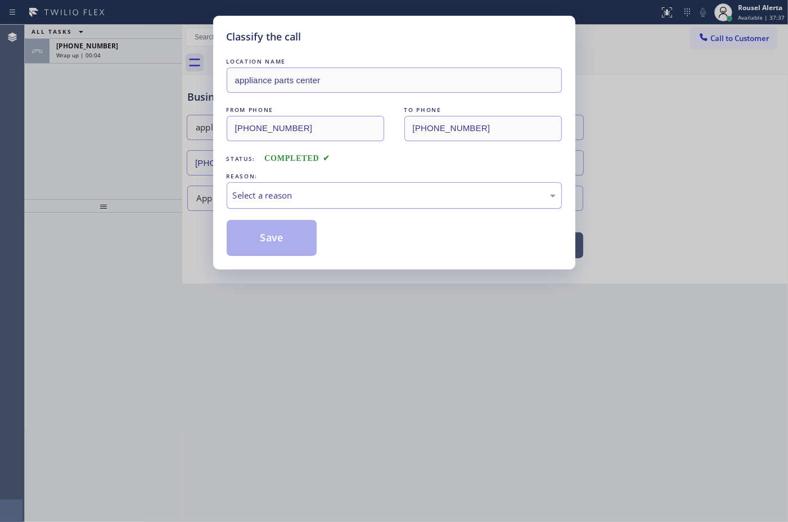
drag, startPoint x: 263, startPoint y: 192, endPoint x: 269, endPoint y: 200, distance: 10.5
click at [264, 192] on div "Select a reason" at bounding box center [394, 195] width 323 height 13
click at [263, 241] on button "Save" at bounding box center [272, 238] width 91 height 36
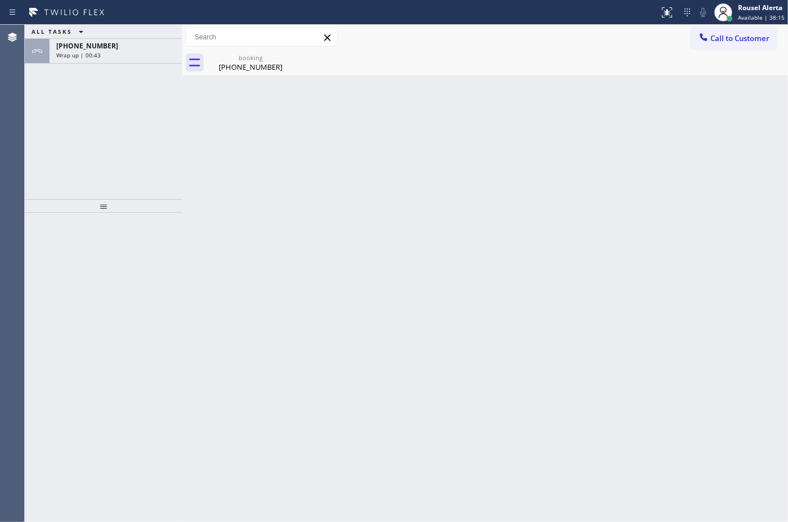
drag, startPoint x: 79, startPoint y: 51, endPoint x: 76, endPoint y: 24, distance: 27.7
click at [79, 51] on span "Wrap up | 00:43" at bounding box center [78, 55] width 44 height 8
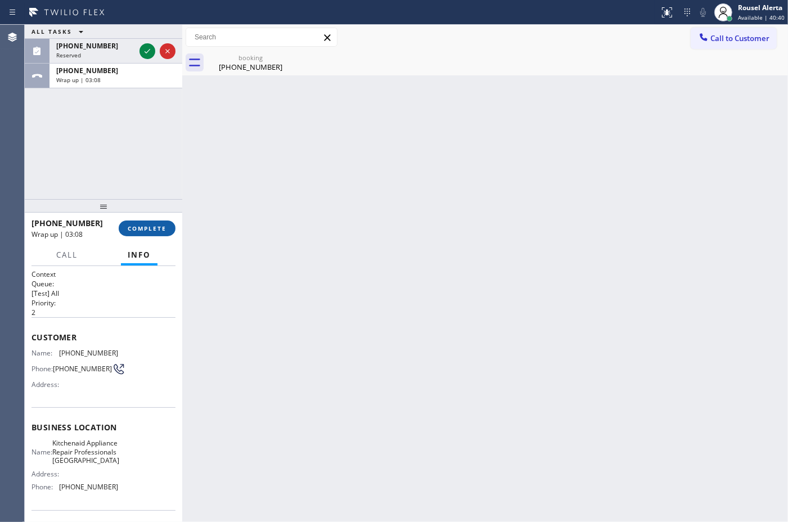
click at [139, 226] on span "COMPLETE" at bounding box center [147, 229] width 39 height 8
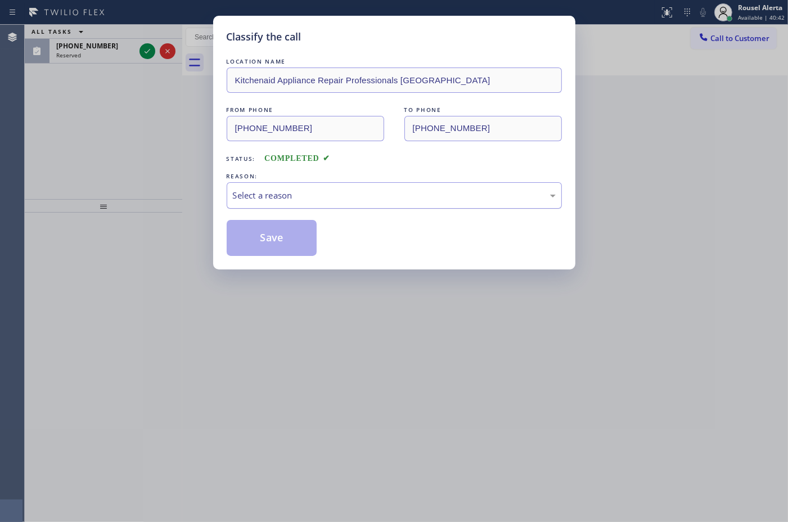
click at [282, 194] on div "Select a reason" at bounding box center [394, 195] width 323 height 13
click at [286, 234] on button "Save" at bounding box center [272, 238] width 91 height 36
click at [145, 51] on div "Classify the call LOCATION NAME American Service Alliance Calumet City FROM PHO…" at bounding box center [407, 273] width 764 height 497
click at [145, 51] on icon at bounding box center [148, 51] width 14 height 14
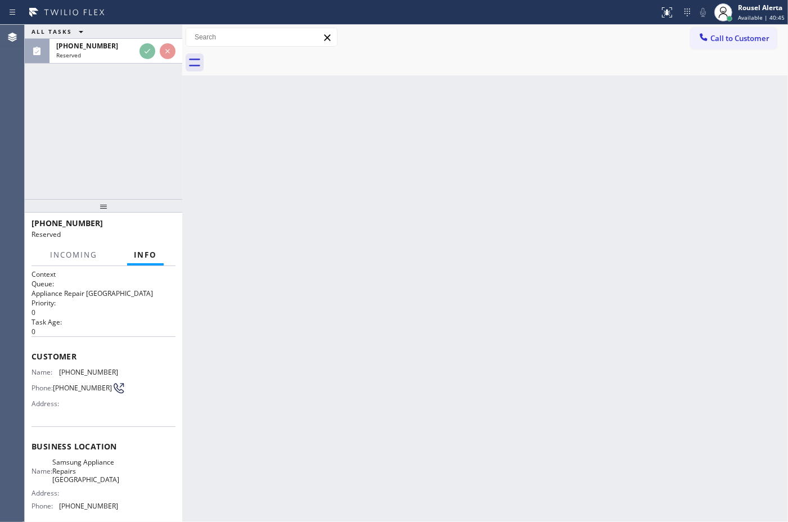
click at [135, 51] on div "Reserved" at bounding box center [95, 55] width 79 height 8
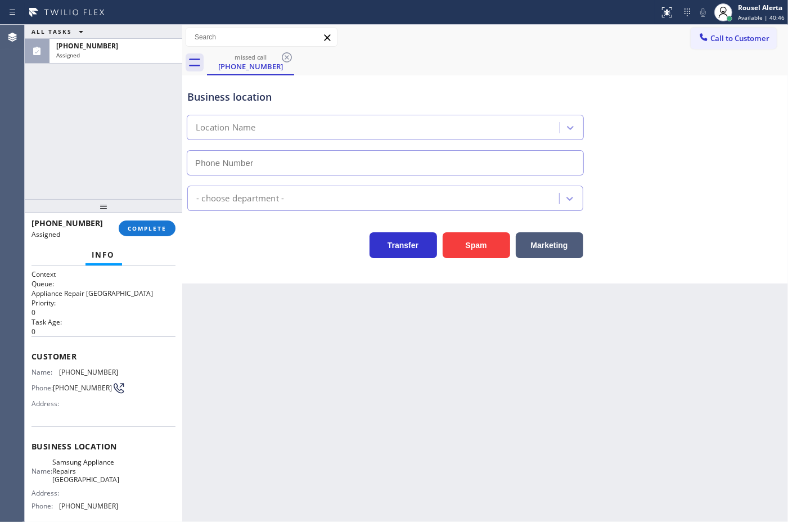
type input "[PHONE_NUMBER]"
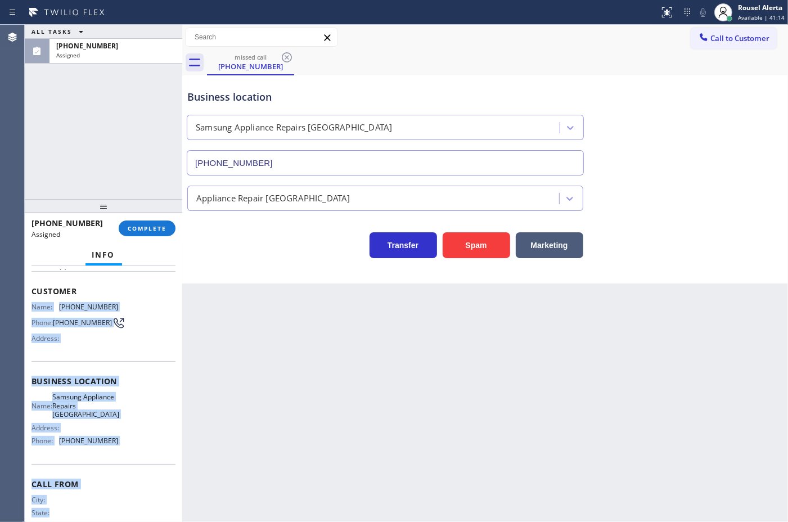
scroll to position [83, 0]
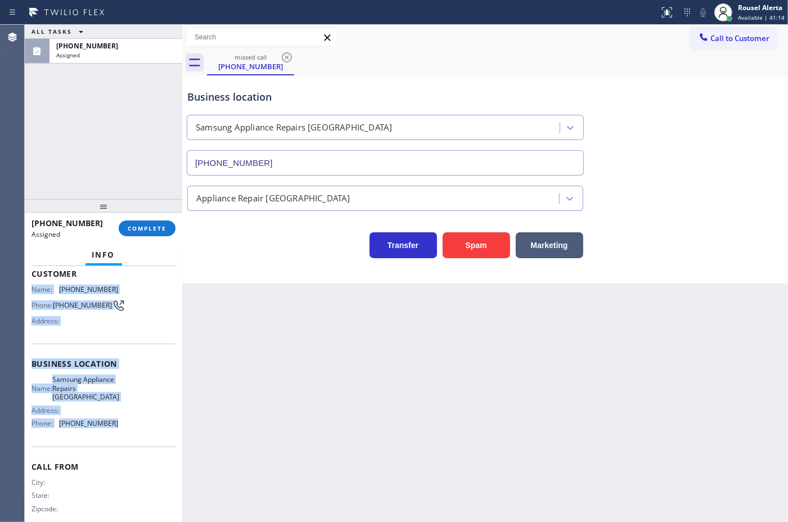
drag, startPoint x: 31, startPoint y: 369, endPoint x: 136, endPoint y: 425, distance: 119.3
click at [136, 425] on div "Context Queue: Appliance Repair High End Priority: 0 Task Age: 1 minute(s) Cust…" at bounding box center [104, 359] width 144 height 345
drag, startPoint x: 125, startPoint y: 47, endPoint x: 130, endPoint y: 63, distance: 17.1
click at [125, 47] on div "[PHONE_NUMBER]" at bounding box center [115, 46] width 119 height 10
click at [136, 230] on span "COMPLETE" at bounding box center [147, 229] width 39 height 8
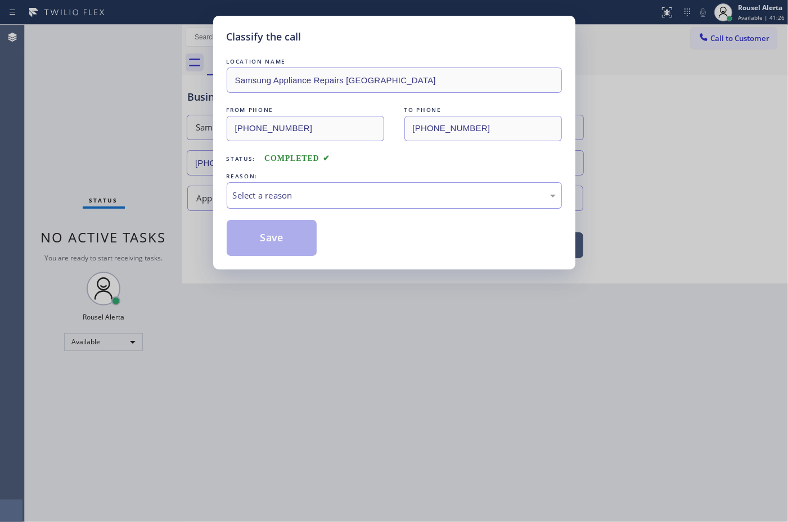
click at [304, 190] on div "Select a reason" at bounding box center [394, 195] width 323 height 13
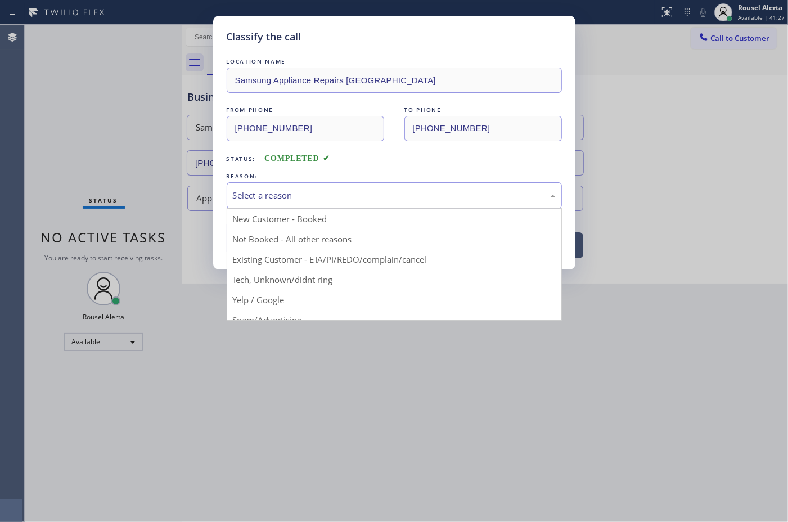
drag, startPoint x: 318, startPoint y: 237, endPoint x: 308, endPoint y: 237, distance: 9.6
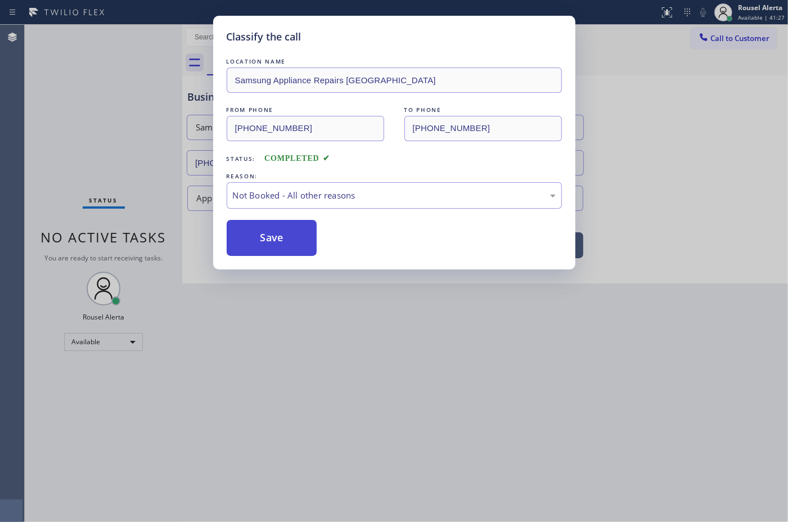
drag, startPoint x: 288, startPoint y: 240, endPoint x: 295, endPoint y: 227, distance: 15.6
click at [287, 241] on button "Save" at bounding box center [272, 238] width 91 height 36
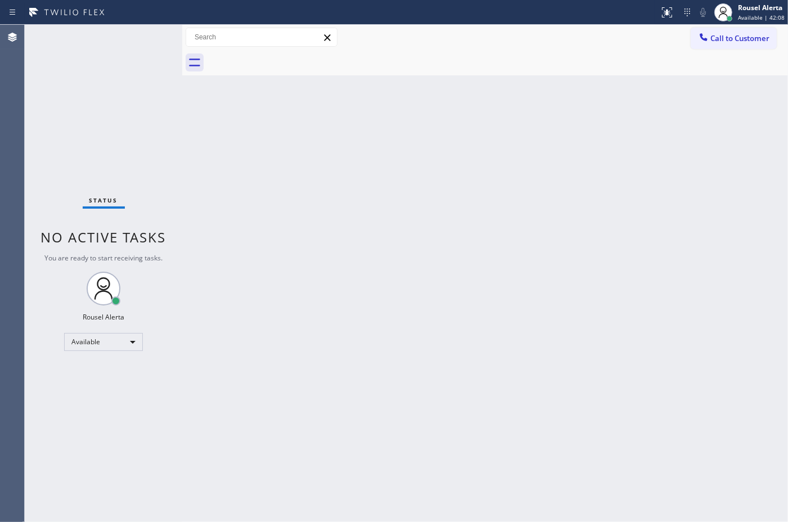
click at [129, 38] on div "Status No active tasks You are ready to start receiving tasks. Rousel Alerta Av…" at bounding box center [104, 273] width 158 height 497
click at [361, 172] on div "Back to Dashboard Change Sender ID Customers Technicians Select a contact Outbo…" at bounding box center [485, 273] width 606 height 497
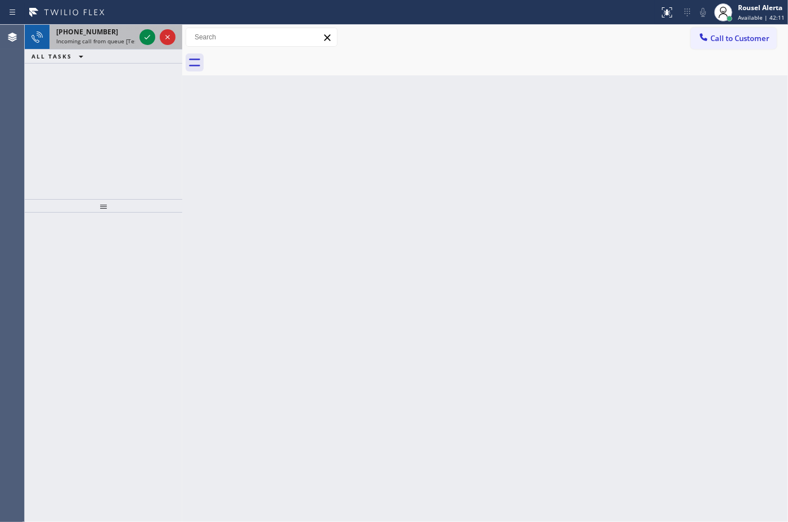
click at [128, 35] on div "+16178601894" at bounding box center [95, 32] width 79 height 10
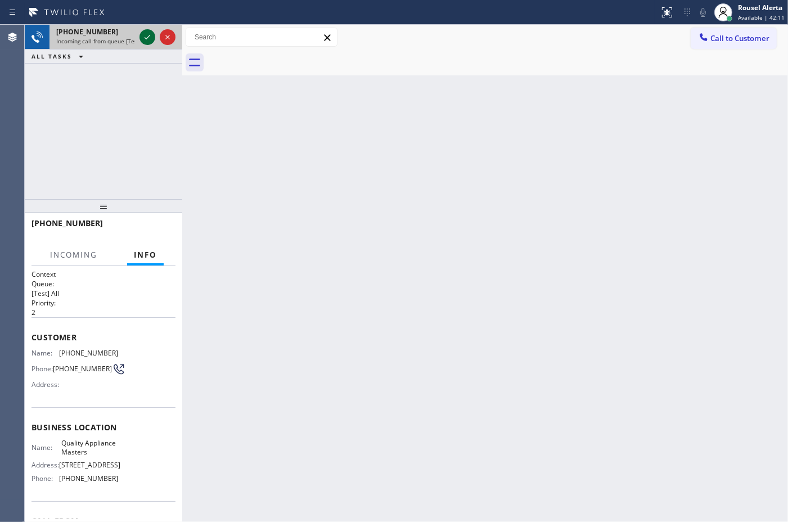
click at [143, 35] on icon at bounding box center [148, 37] width 14 height 14
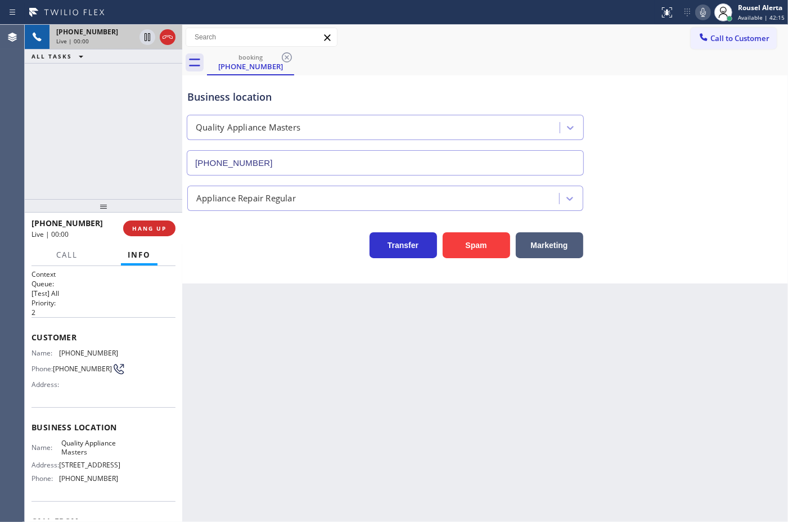
type input "[PHONE_NUMBER]"
drag, startPoint x: 348, startPoint y: 371, endPoint x: 344, endPoint y: 353, distance: 18.9
click at [348, 371] on div "Back to Dashboard Change Sender ID Customers Technicians Select a contact Outbo…" at bounding box center [485, 273] width 606 height 497
click at [142, 223] on button "HANG UP" at bounding box center [149, 229] width 52 height 16
click at [141, 227] on span "HANG UP" at bounding box center [149, 229] width 34 height 8
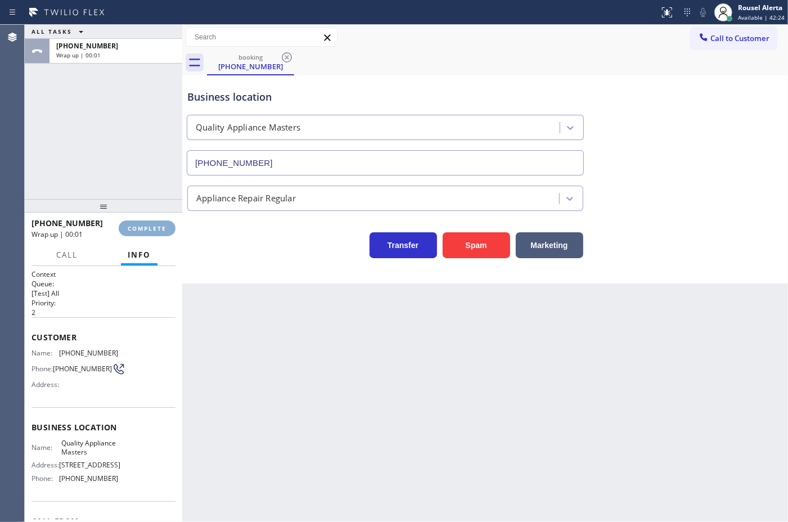
click at [142, 226] on span "COMPLETE" at bounding box center [147, 229] width 39 height 8
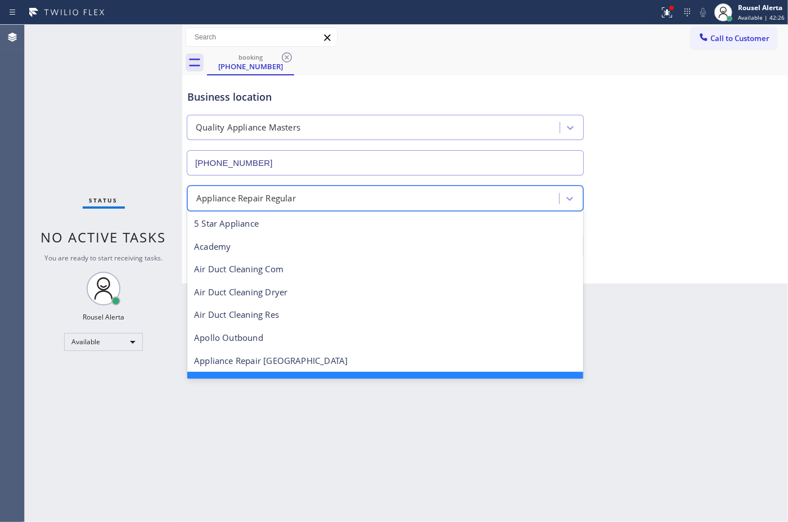
click at [254, 201] on div "Appliance Repair Regular" at bounding box center [246, 198] width 100 height 13
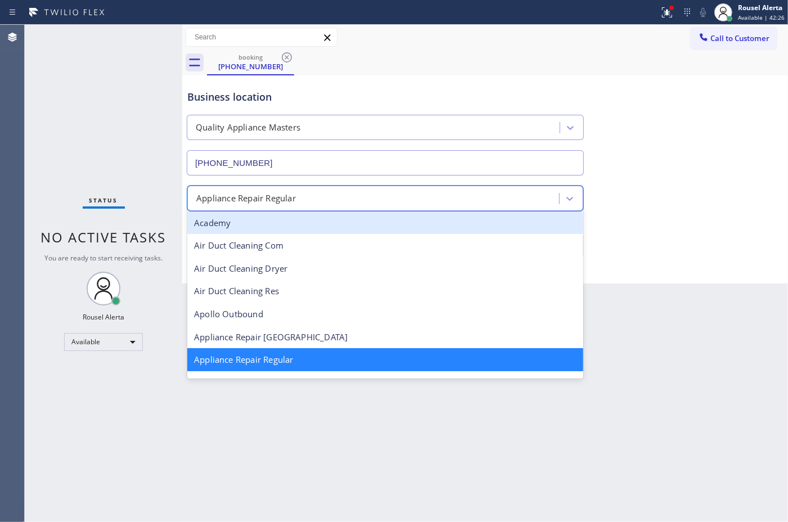
click at [127, 166] on div "Status No active tasks You are ready to start receiving tasks. Rousel Alerta Av…" at bounding box center [104, 273] width 158 height 497
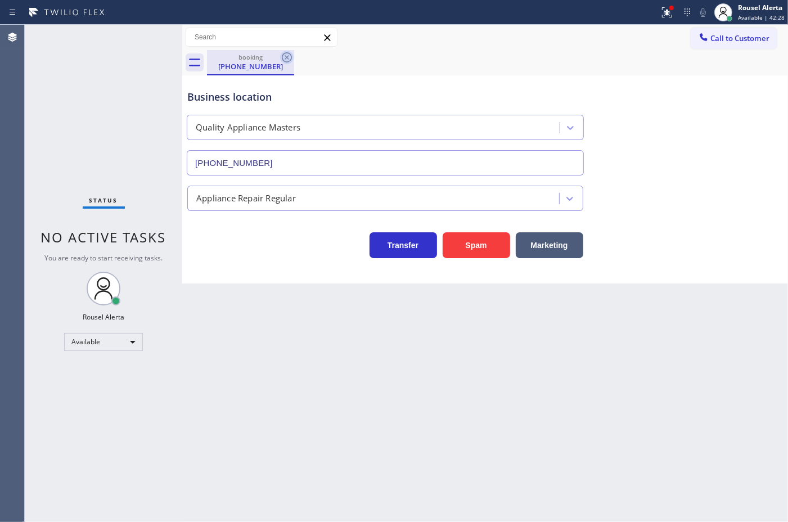
click at [288, 57] on icon at bounding box center [287, 58] width 14 height 14
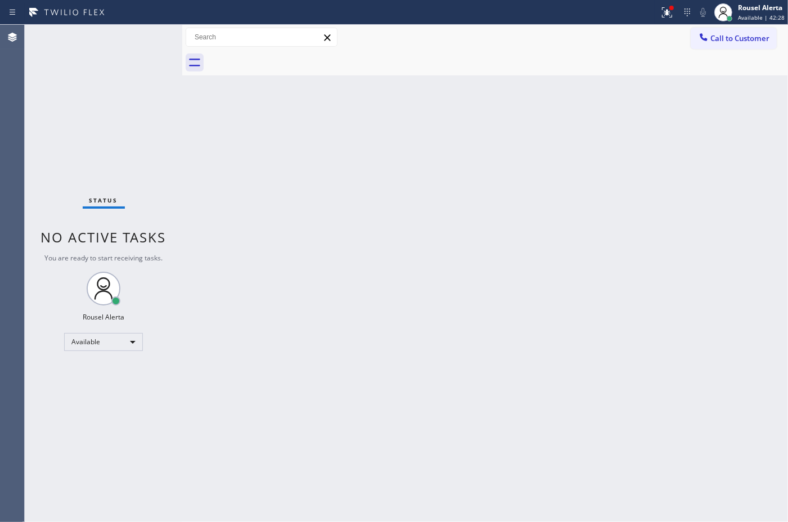
click at [271, 155] on div "Back to Dashboard Change Sender ID Customers Technicians Select a contact Outbo…" at bounding box center [485, 273] width 606 height 497
drag, startPoint x: 163, startPoint y: 74, endPoint x: 148, endPoint y: 51, distance: 27.6
click at [162, 73] on div "Status No active tasks You are ready to start receiving tasks. Rousel Alerta Av…" at bounding box center [104, 273] width 158 height 497
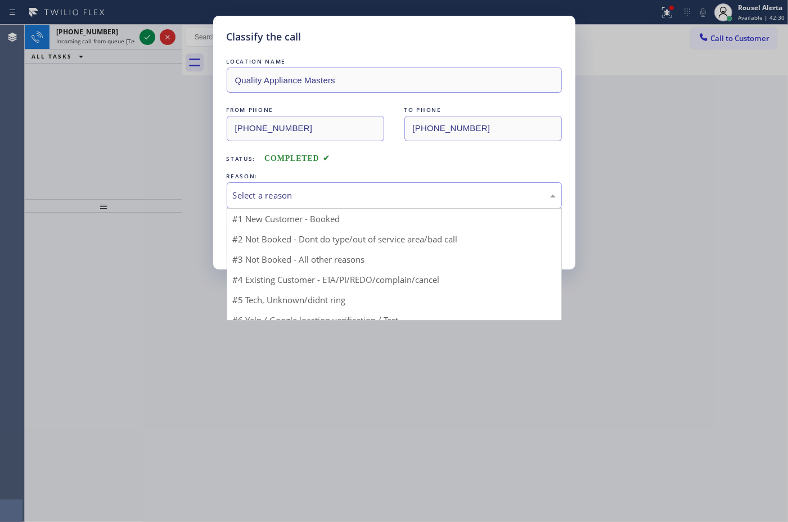
click at [280, 190] on div "Select a reason" at bounding box center [394, 195] width 323 height 13
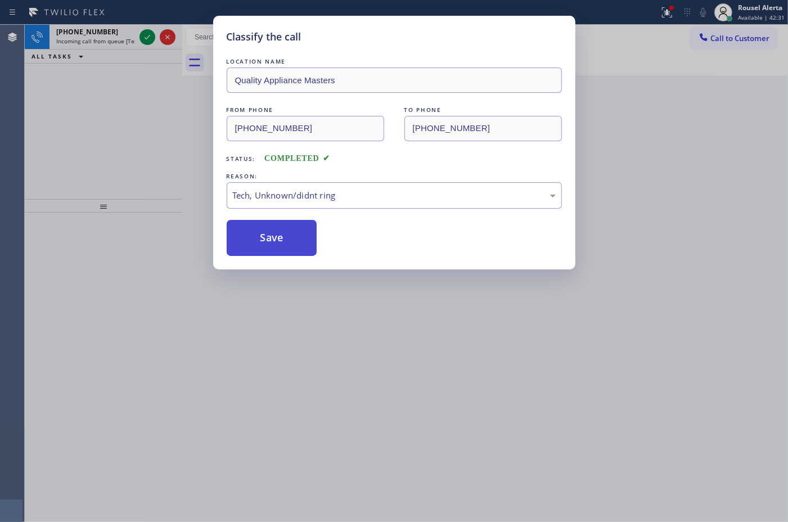
click at [268, 256] on button "Save" at bounding box center [272, 238] width 91 height 36
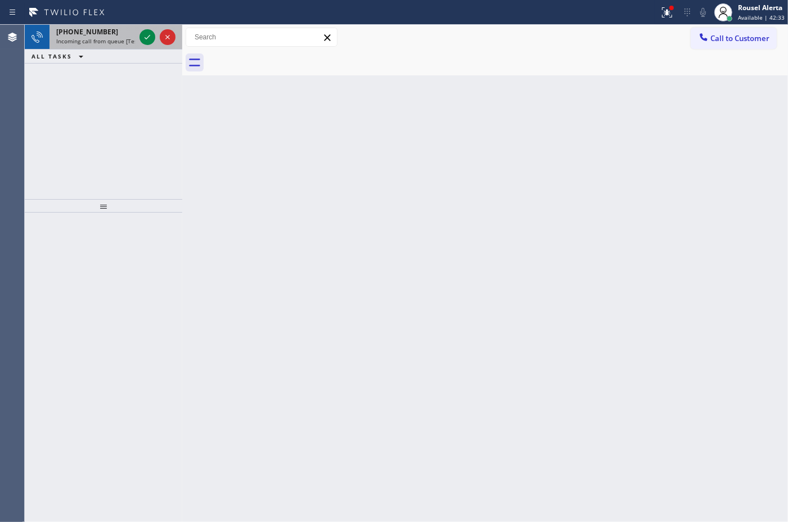
drag, startPoint x: 122, startPoint y: 43, endPoint x: 136, endPoint y: 41, distance: 14.7
click at [123, 42] on span "Incoming call from queue [Test] All" at bounding box center [102, 41] width 93 height 8
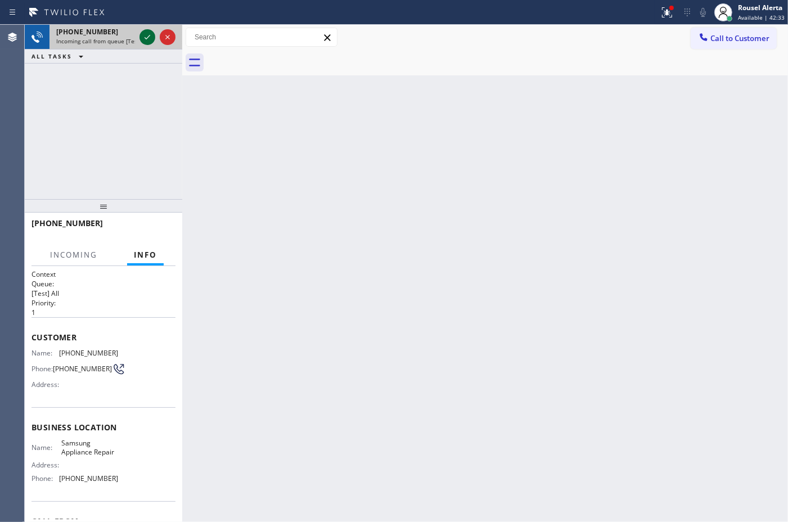
click at [145, 41] on icon at bounding box center [148, 37] width 14 height 14
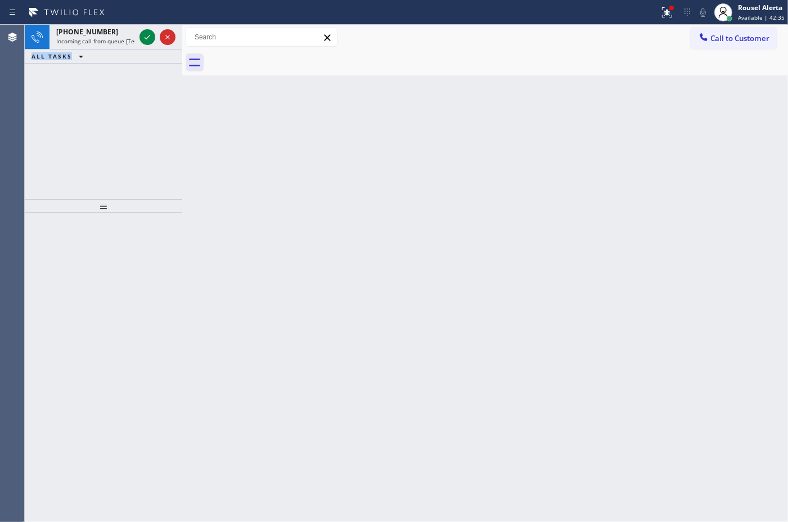
click at [145, 41] on icon at bounding box center [148, 37] width 14 height 14
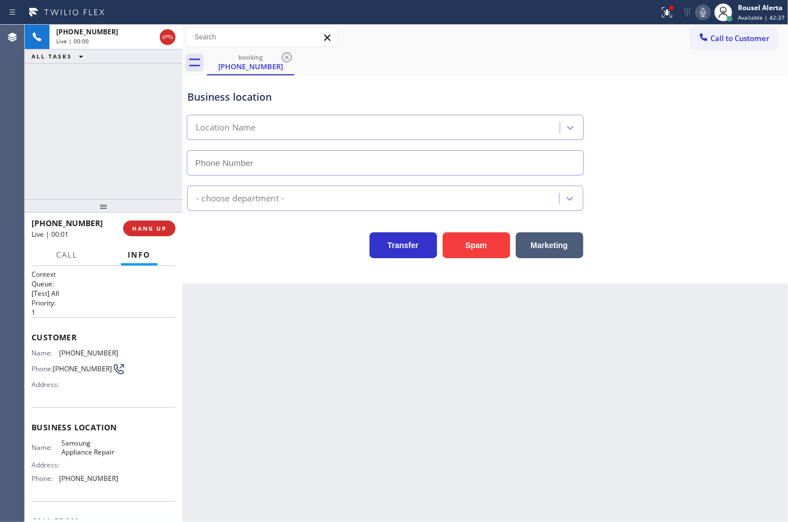
type input "[PHONE_NUMBER]"
click at [664, 10] on icon at bounding box center [668, 13] width 14 height 14
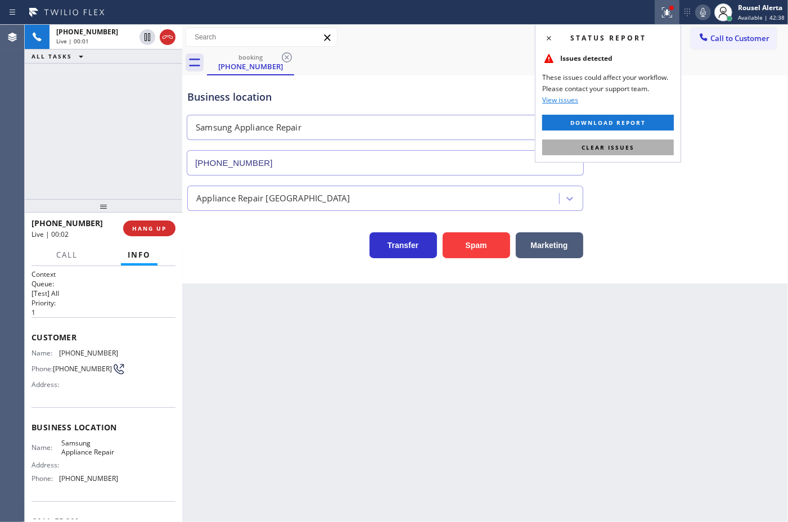
click at [614, 147] on span "Clear issues" at bounding box center [608, 147] width 53 height 8
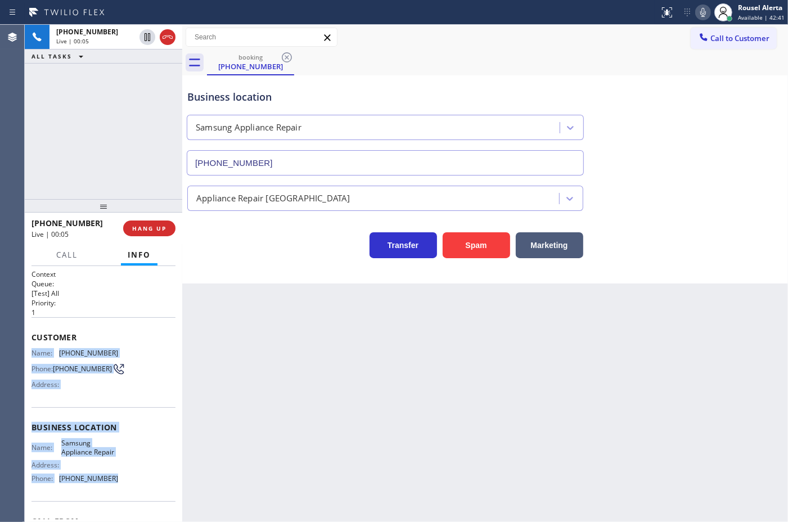
drag, startPoint x: 30, startPoint y: 347, endPoint x: 119, endPoint y: 494, distance: 172.0
click at [119, 494] on div "Context Queue: [Test] All Priority: 1 Customer Name: (714) 357-8680 Phone: (714…" at bounding box center [104, 394] width 158 height 256
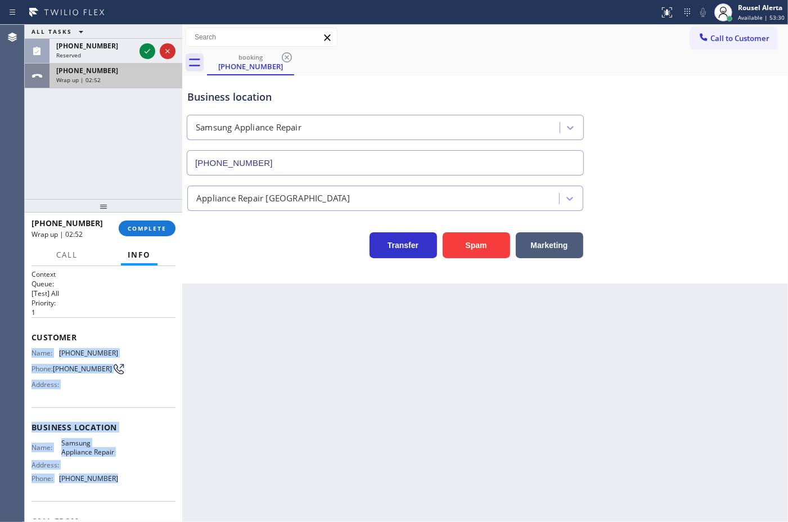
click at [136, 79] on div "Wrap up | 02:52" at bounding box center [115, 80] width 119 height 8
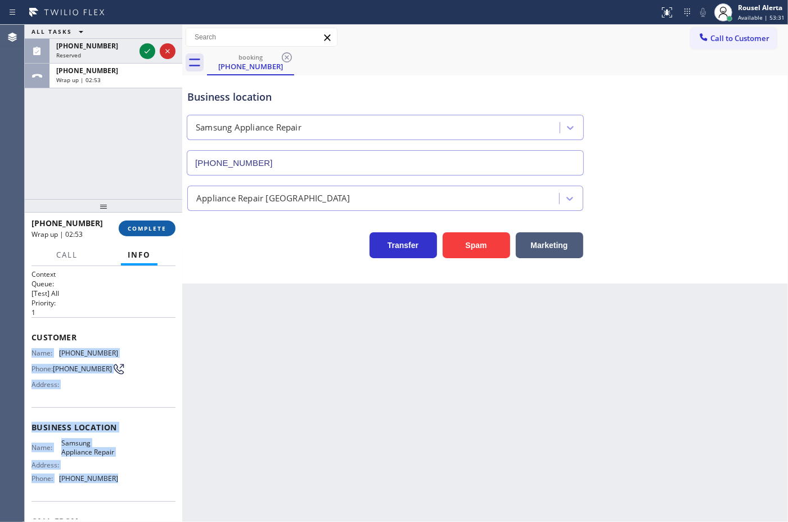
click at [152, 231] on span "COMPLETE" at bounding box center [147, 229] width 39 height 8
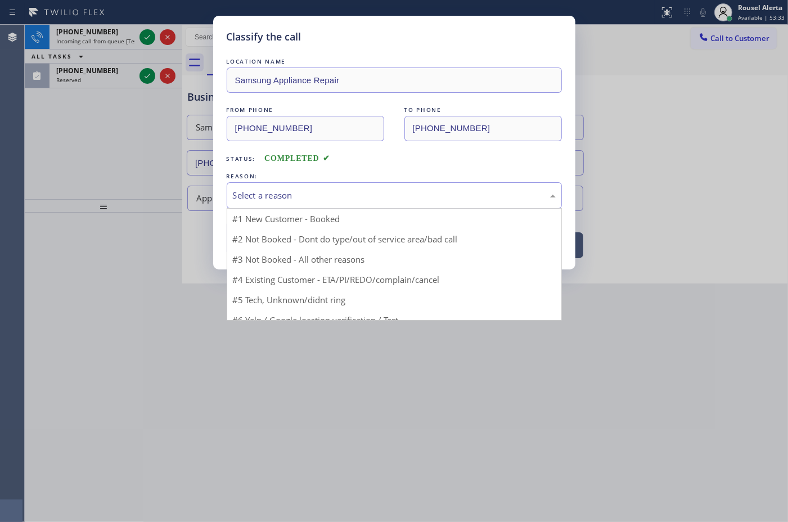
click at [282, 198] on div "Select a reason" at bounding box center [394, 195] width 323 height 13
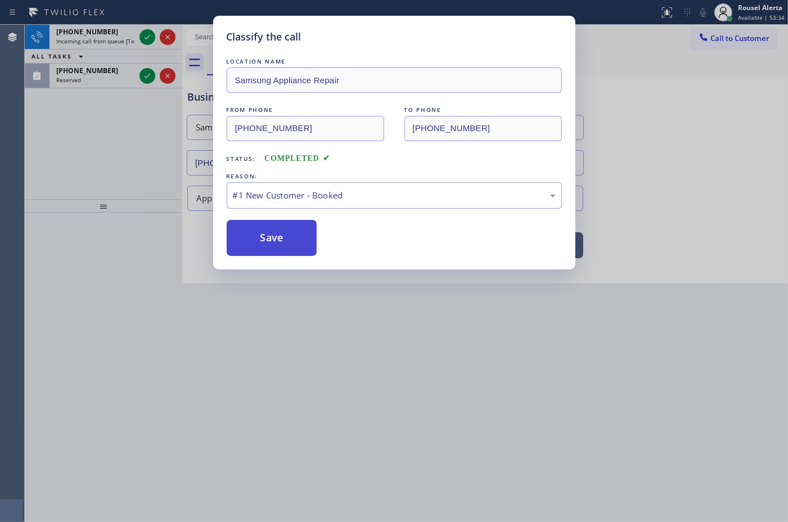
click at [276, 240] on button "Save" at bounding box center [272, 238] width 91 height 36
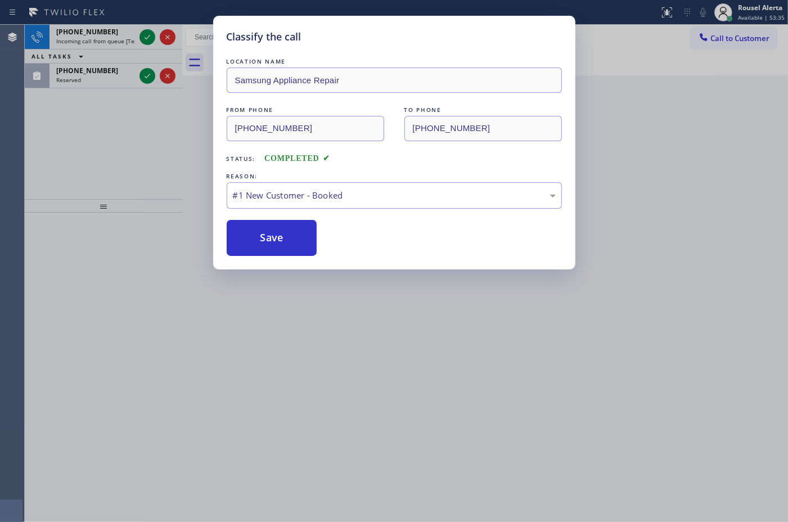
click at [145, 73] on div "Classify the call LOCATION NAME Samsung Appliance Repair FROM PHONE (714) 357-8…" at bounding box center [394, 261] width 788 height 522
click at [145, 73] on div "Classify the call LOCATION NAME American Service Alliance Calumet City FROM PHO…" at bounding box center [407, 273] width 764 height 497
click at [145, 73] on icon at bounding box center [148, 76] width 14 height 14
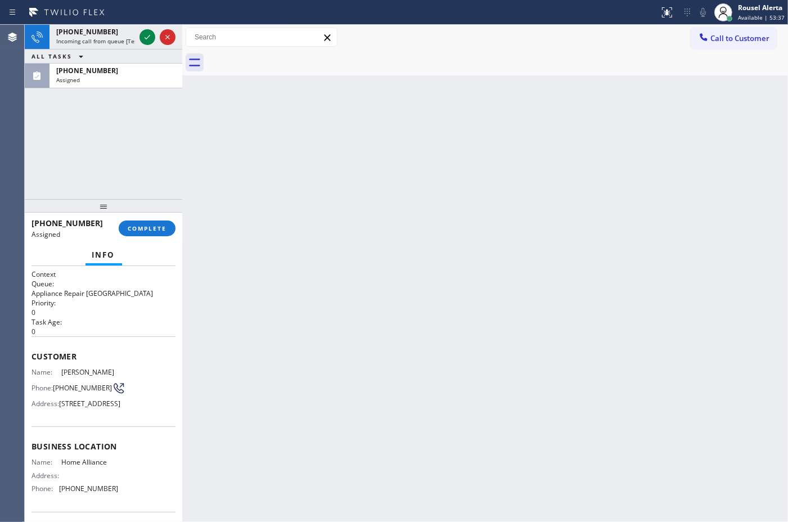
click at [145, 73] on div "[PHONE_NUMBER]" at bounding box center [115, 71] width 119 height 10
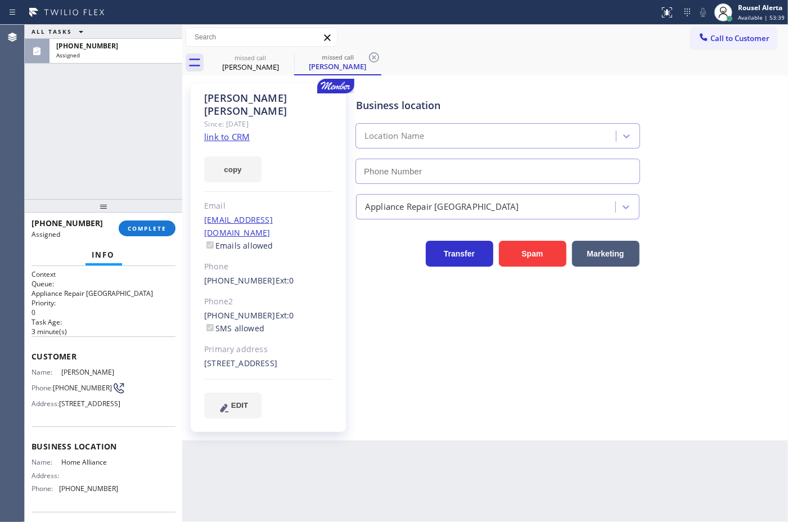
type input "[PHONE_NUMBER]"
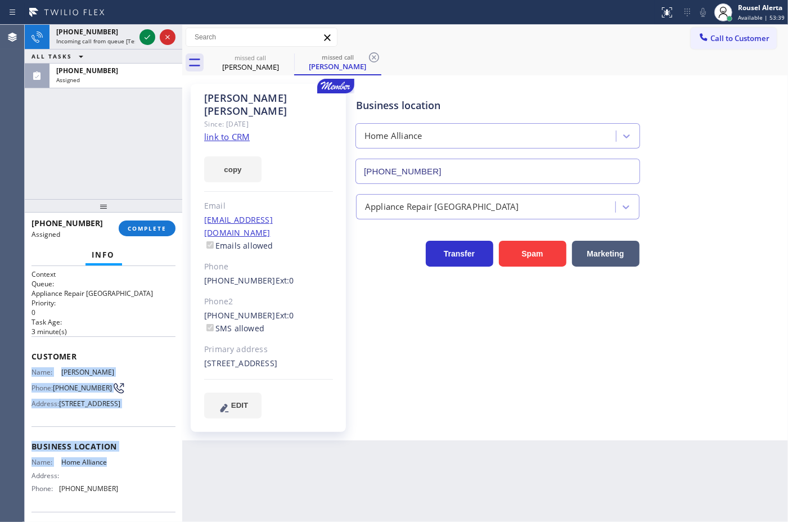
scroll to position [70, 0]
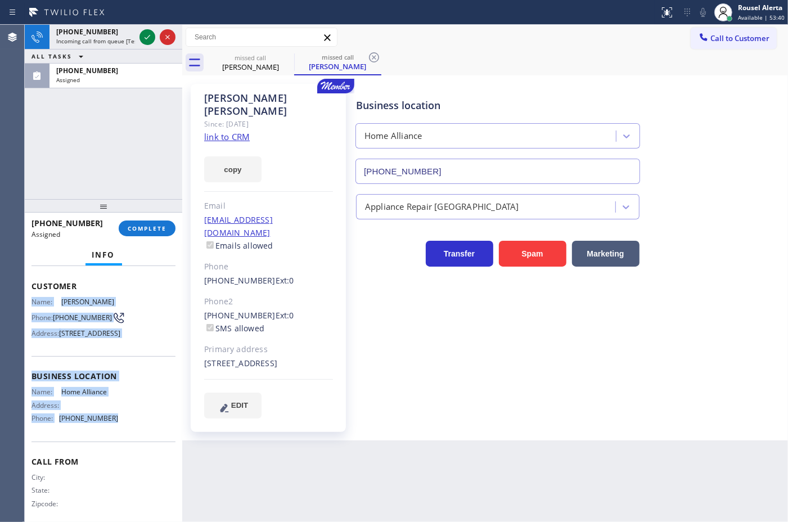
drag, startPoint x: 26, startPoint y: 366, endPoint x: 141, endPoint y: 451, distance: 142.8
click at [141, 451] on div "Context Queue: Appliance Repair High End Priority: 0 Task Age: 3 minute(s) Cust…" at bounding box center [104, 394] width 158 height 256
click at [119, 41] on span "Incoming call from queue [Test] All" at bounding box center [102, 41] width 93 height 8
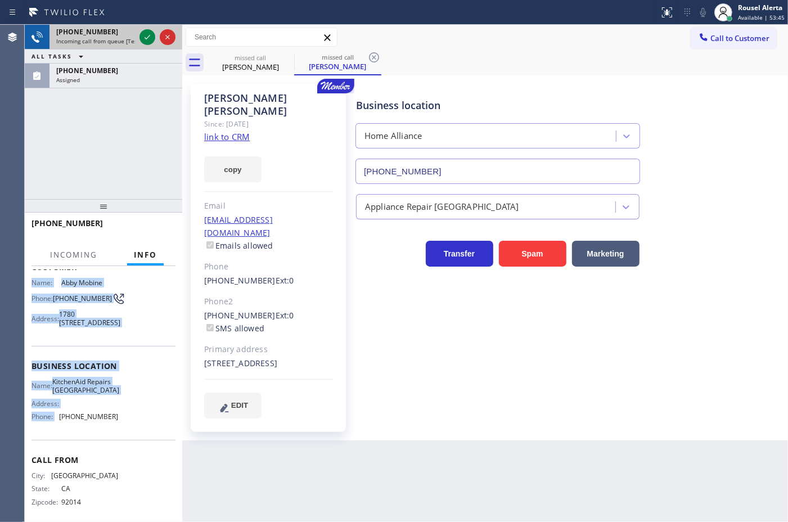
scroll to position [52, 0]
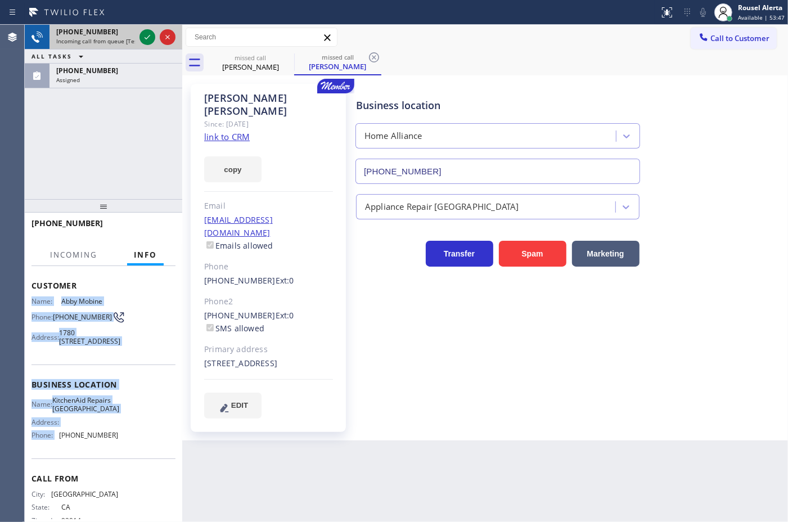
click at [111, 41] on span "Incoming call from queue [Test] All" at bounding box center [102, 41] width 93 height 8
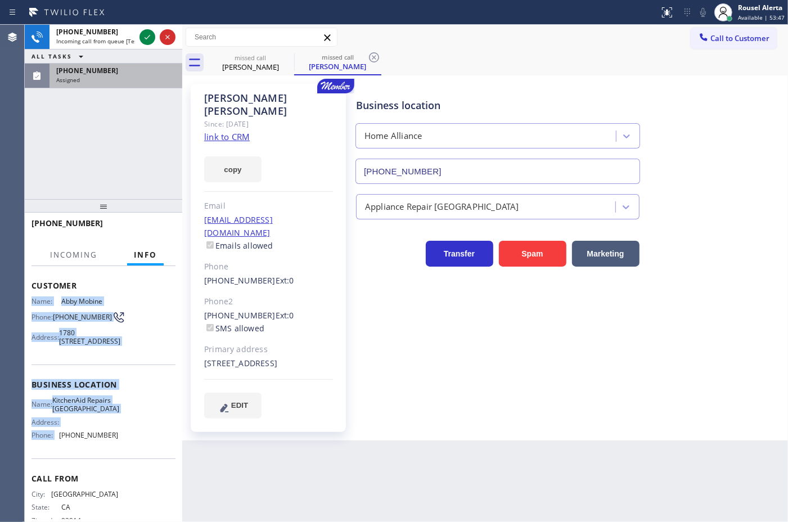
click at [128, 80] on div "Assigned" at bounding box center [115, 80] width 119 height 8
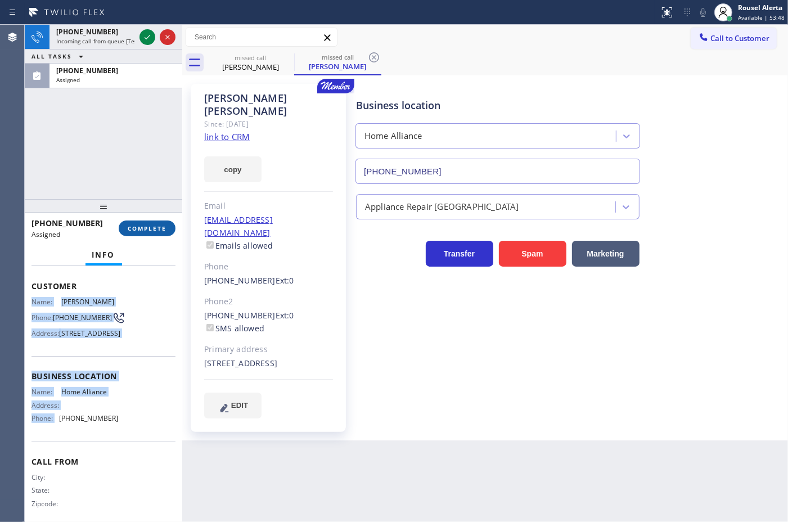
click at [154, 234] on button "COMPLETE" at bounding box center [147, 229] width 57 height 16
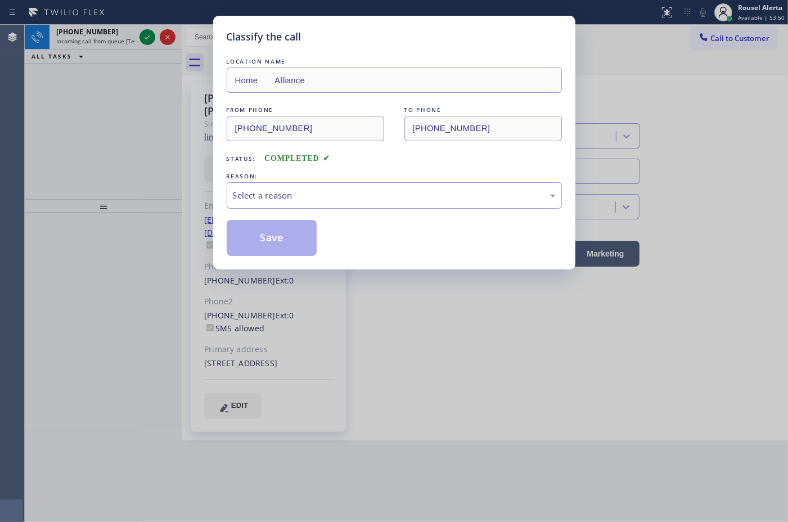
click at [155, 234] on div "Classify the call LOCATION NAME Home Alliance FROM PHONE (303) 621-5527 TO PHON…" at bounding box center [394, 261] width 788 height 522
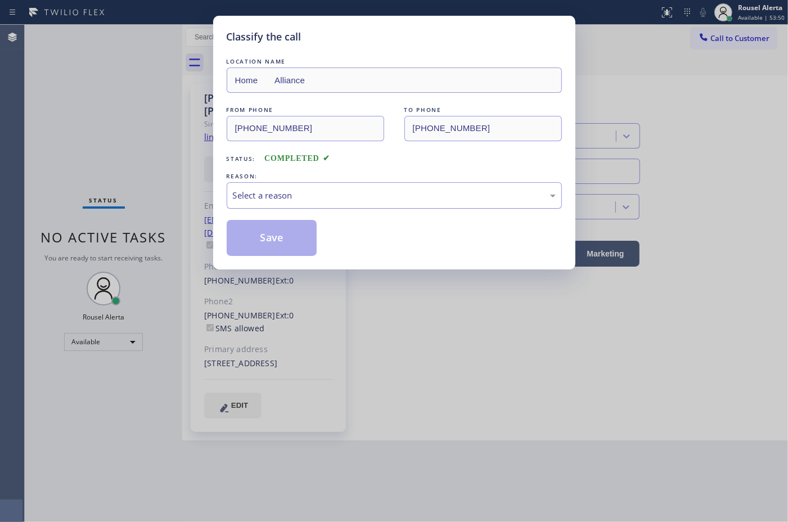
click at [283, 205] on div "Select a reason" at bounding box center [394, 195] width 335 height 26
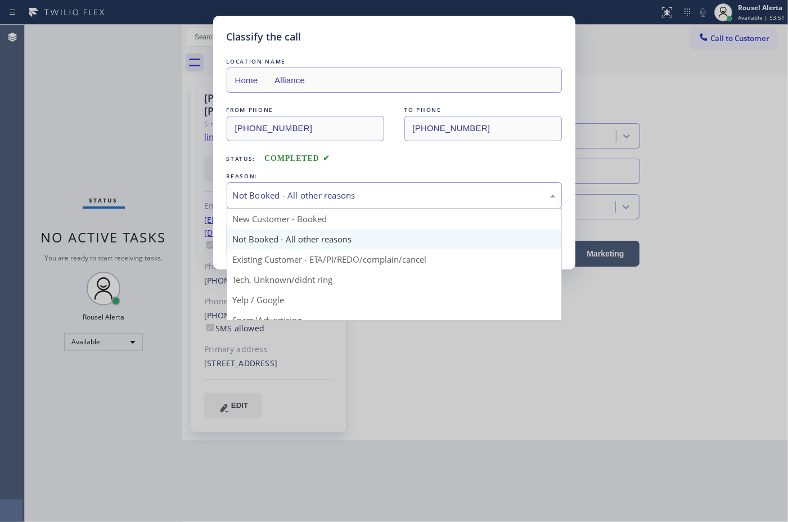
click at [314, 207] on div "Not Booked - All other reasons" at bounding box center [394, 195] width 335 height 26
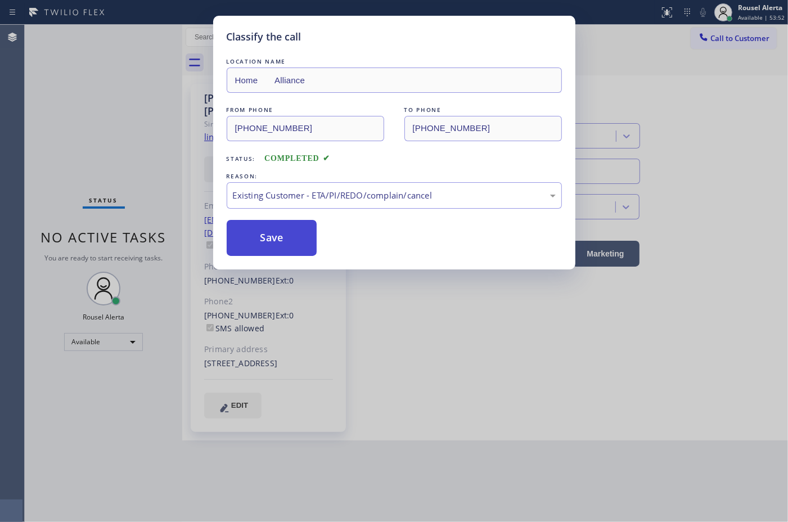
click at [284, 244] on button "Save" at bounding box center [272, 238] width 91 height 36
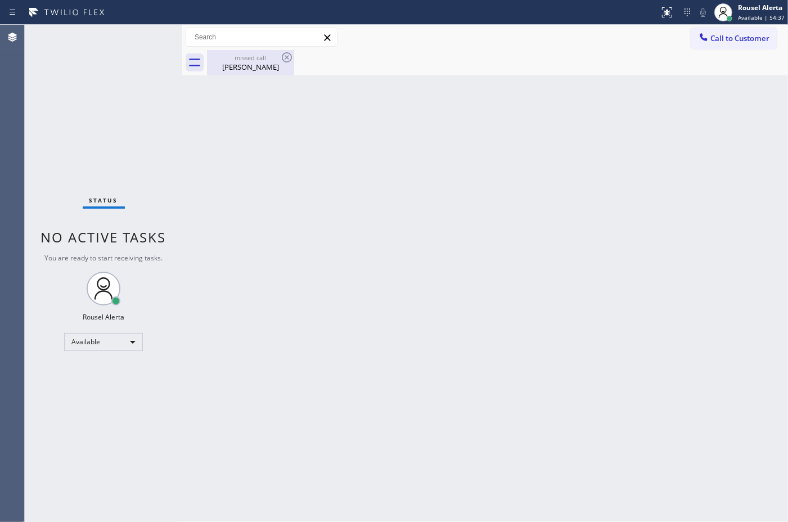
click at [249, 58] on div "missed call" at bounding box center [250, 57] width 85 height 8
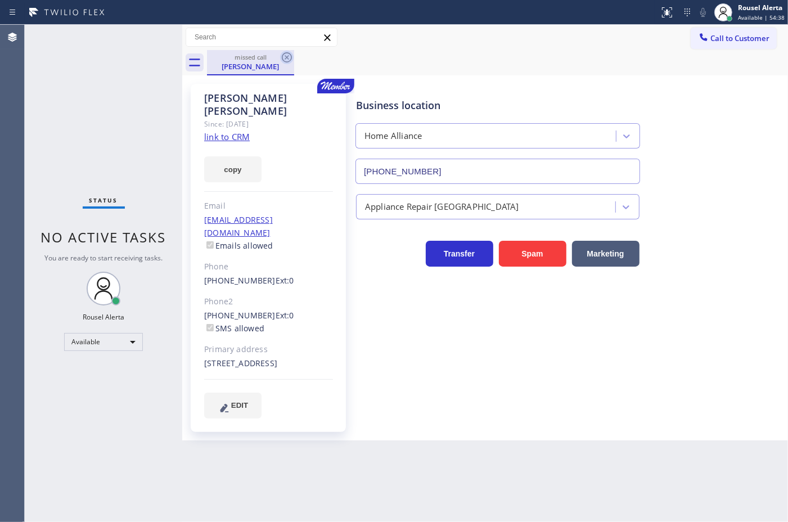
click at [280, 57] on icon at bounding box center [287, 58] width 14 height 14
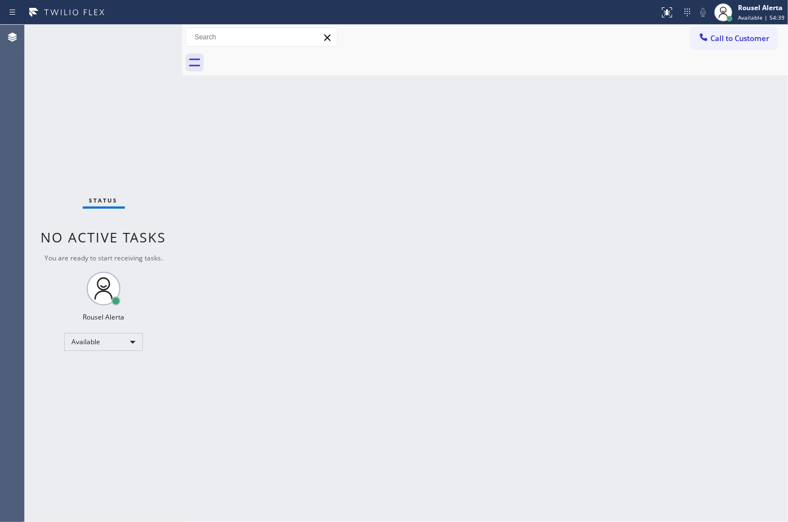
click at [285, 55] on div at bounding box center [497, 62] width 581 height 25
click at [127, 77] on div "Status No active tasks You are ready to start receiving tasks. Rousel Alerta Av…" at bounding box center [104, 273] width 158 height 497
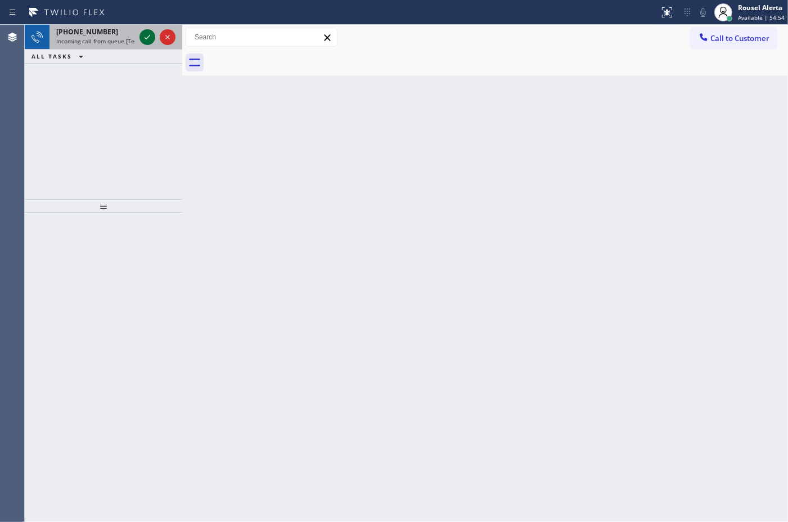
drag, startPoint x: 123, startPoint y: 35, endPoint x: 145, endPoint y: 38, distance: 22.7
click at [124, 35] on div "+12013342320" at bounding box center [95, 32] width 79 height 10
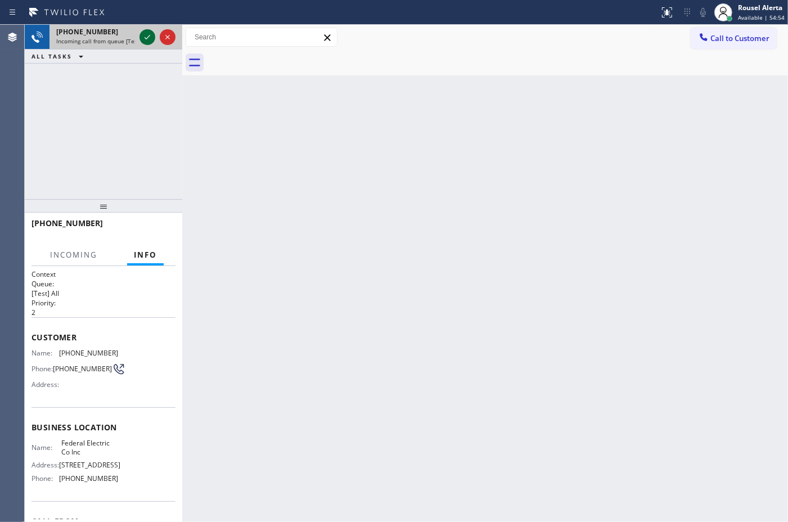
click at [145, 38] on icon at bounding box center [148, 37] width 6 height 5
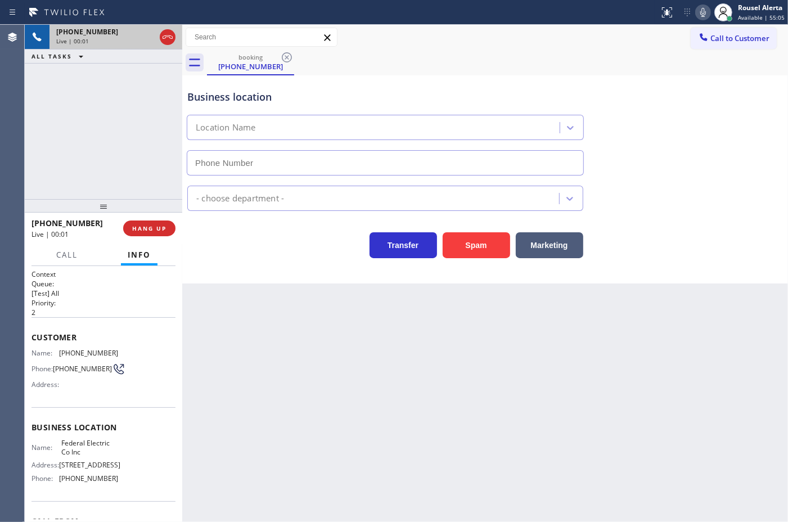
type input "[PHONE_NUMBER]"
click at [477, 333] on div "Back to Dashboard Change Sender ID Customers Technicians Select a contact Outbo…" at bounding box center [485, 273] width 606 height 497
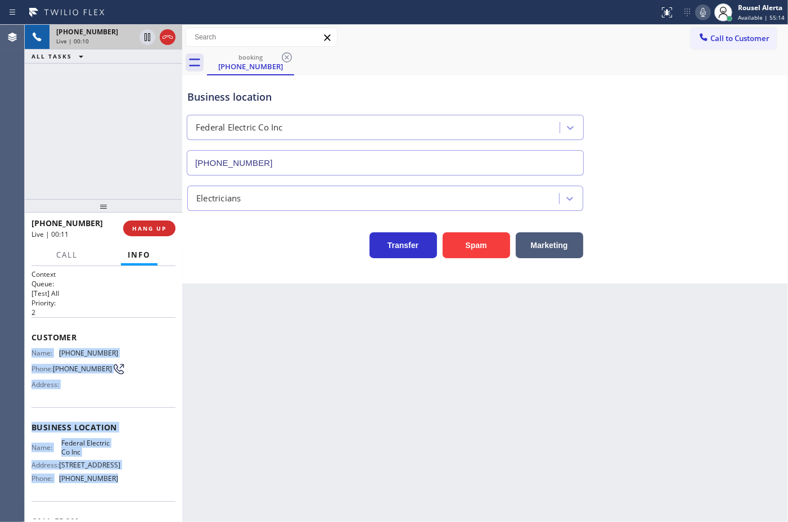
drag, startPoint x: 29, startPoint y: 346, endPoint x: 123, endPoint y: 504, distance: 183.7
click at [123, 504] on div "Context Queue: [Test] All Priority: 2 Customer Name: (201) 334-2320 Phone: (201…" at bounding box center [104, 394] width 158 height 256
click at [142, 32] on icon at bounding box center [148, 37] width 14 height 14
click at [699, 9] on icon at bounding box center [704, 13] width 14 height 14
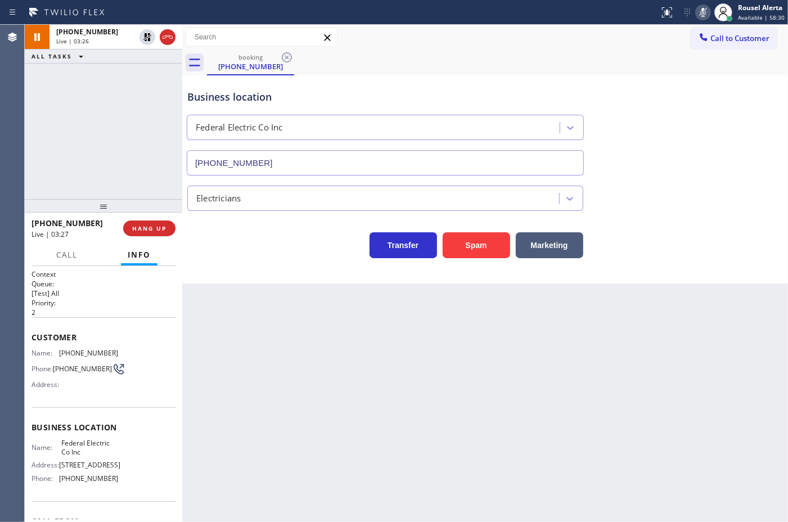
click at [428, 430] on div "Back to Dashboard Change Sender ID Customers Technicians Select a contact Outbo…" at bounding box center [485, 273] width 606 height 497
click at [144, 42] on icon at bounding box center [148, 37] width 14 height 14
click at [699, 17] on icon at bounding box center [704, 13] width 14 height 14
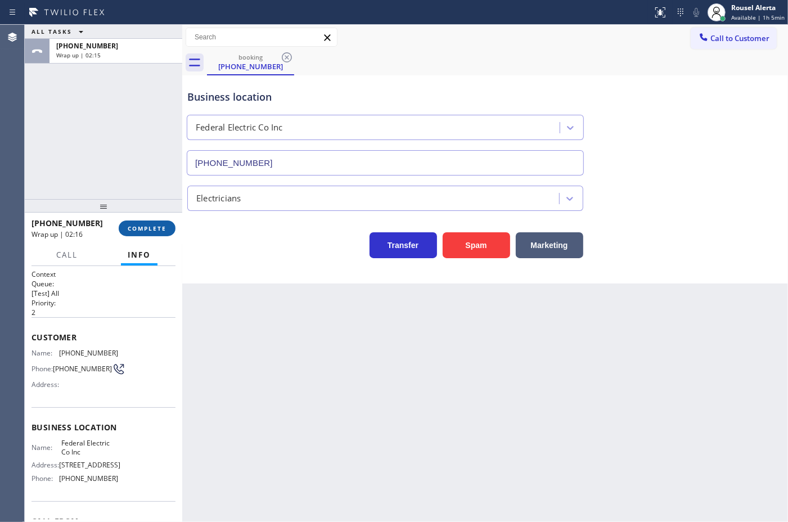
click at [148, 225] on span "COMPLETE" at bounding box center [147, 229] width 39 height 8
click at [270, 325] on div "Back to Dashboard Change Sender ID Customers Technicians Select a contact Outbo…" at bounding box center [485, 273] width 606 height 497
click at [148, 228] on span "COMPLETE" at bounding box center [147, 229] width 39 height 8
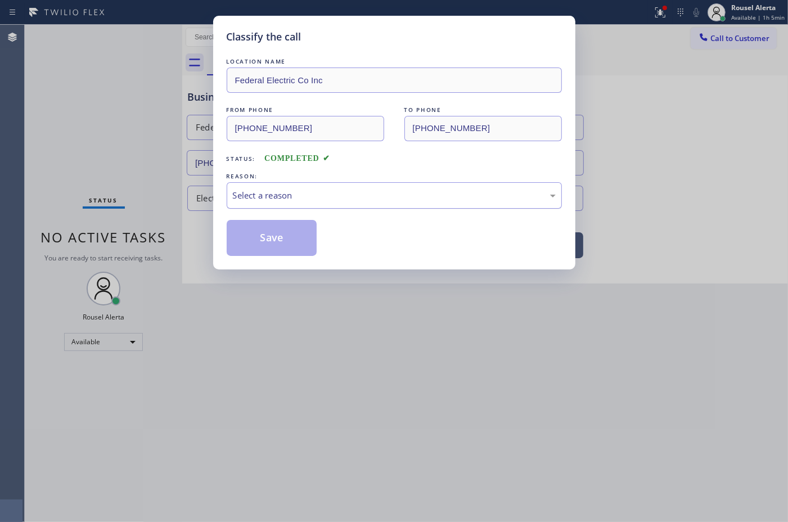
click at [283, 192] on div "Select a reason" at bounding box center [394, 195] width 323 height 13
drag, startPoint x: 267, startPoint y: 234, endPoint x: 614, endPoint y: 204, distance: 348.5
click at [266, 234] on button "Save" at bounding box center [272, 238] width 91 height 36
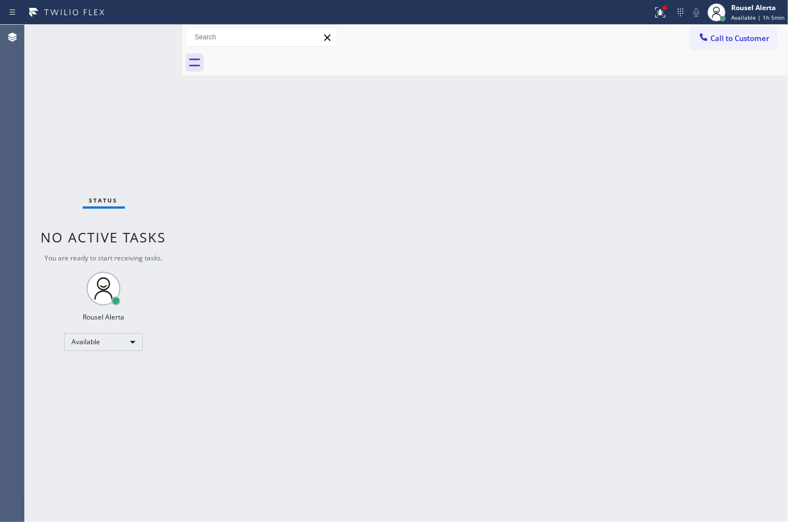
click at [523, 266] on div "Back to Dashboard Change Sender ID Customers Technicians Select a contact Outbo…" at bounding box center [485, 273] width 606 height 497
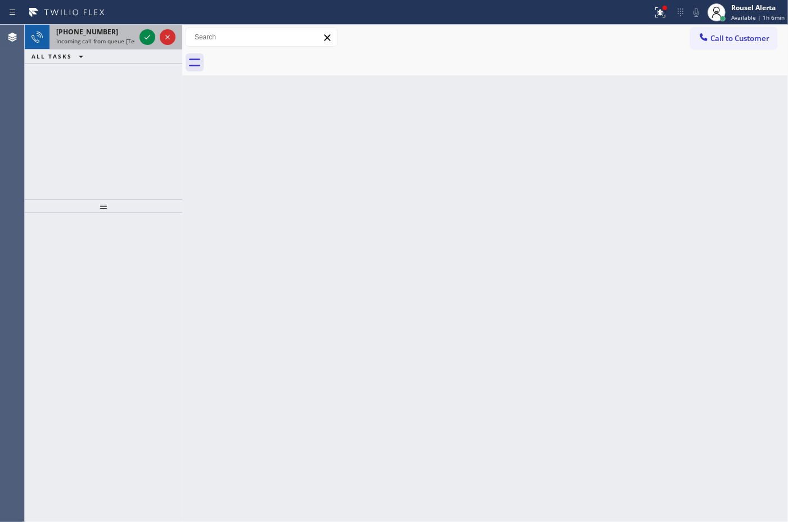
click at [95, 38] on span "Incoming call from queue [Test] All" at bounding box center [102, 41] width 93 height 8
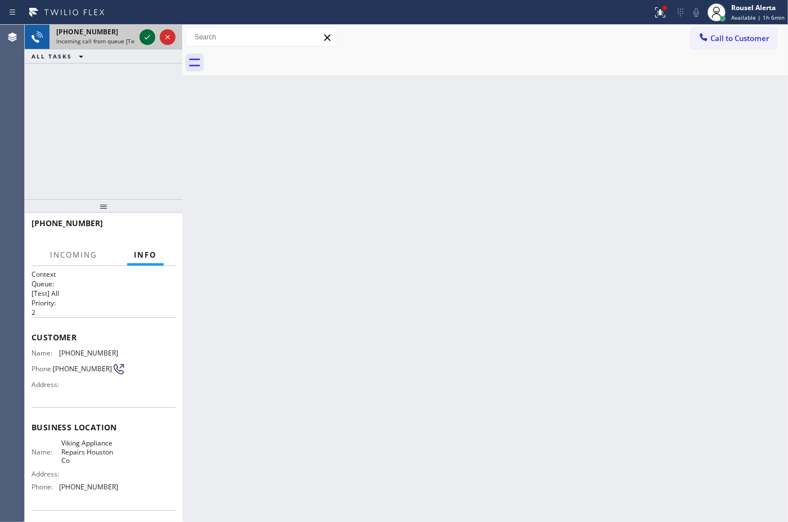
click at [144, 35] on icon at bounding box center [148, 37] width 14 height 14
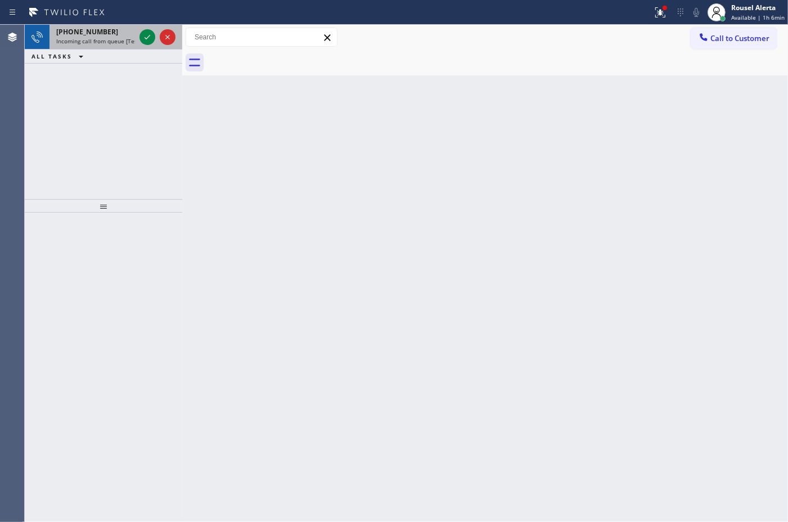
click at [116, 42] on span "Incoming call from queue [Test] All" at bounding box center [102, 41] width 93 height 8
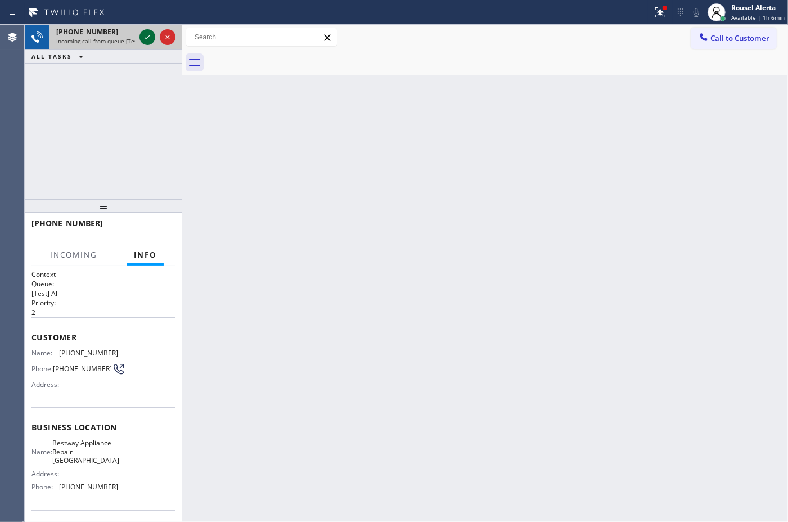
click at [147, 34] on icon at bounding box center [148, 37] width 14 height 14
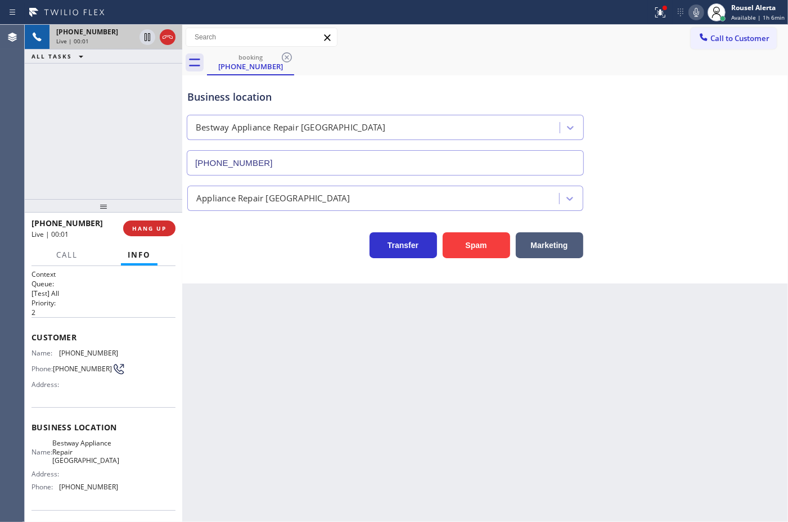
type input "[PHONE_NUMBER]"
click at [154, 229] on span "HANG UP" at bounding box center [149, 229] width 34 height 8
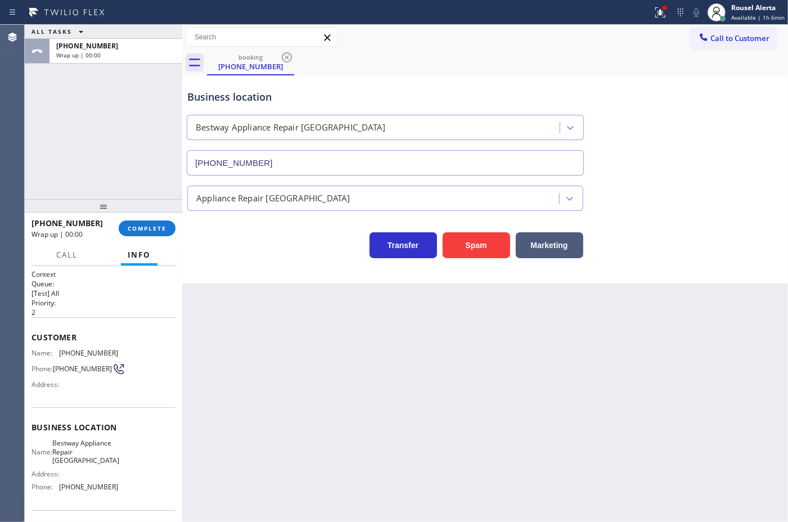
click at [156, 238] on div "+16197056127 Wrap up | 00:00 COMPLETE" at bounding box center [104, 228] width 144 height 29
click at [150, 234] on button "COMPLETE" at bounding box center [147, 229] width 57 height 16
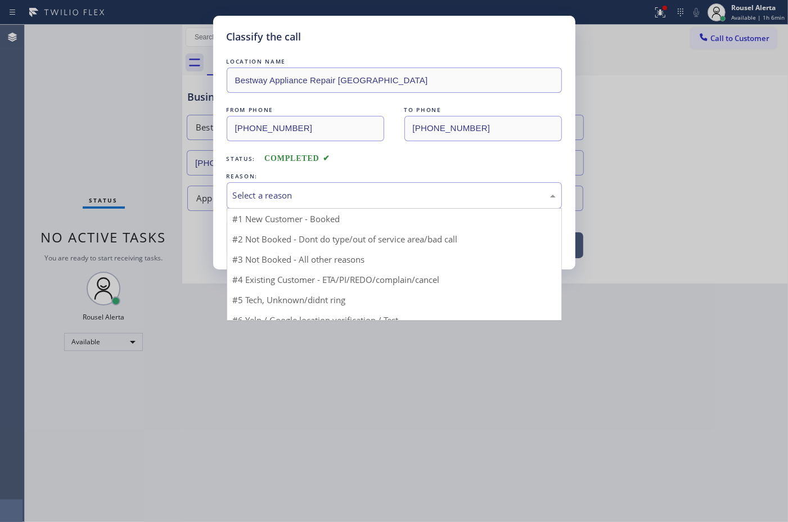
click at [324, 197] on div "Select a reason" at bounding box center [394, 195] width 323 height 13
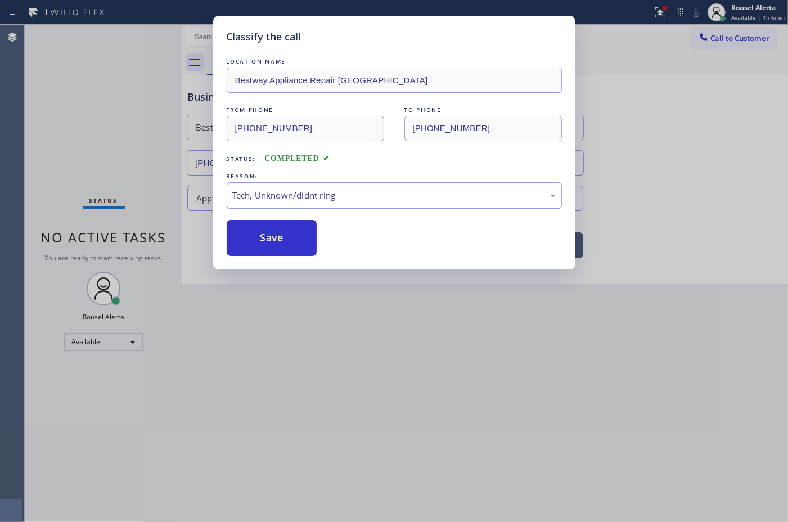
click at [321, 202] on div "Tech, Unknown/didnt ring" at bounding box center [394, 195] width 323 height 13
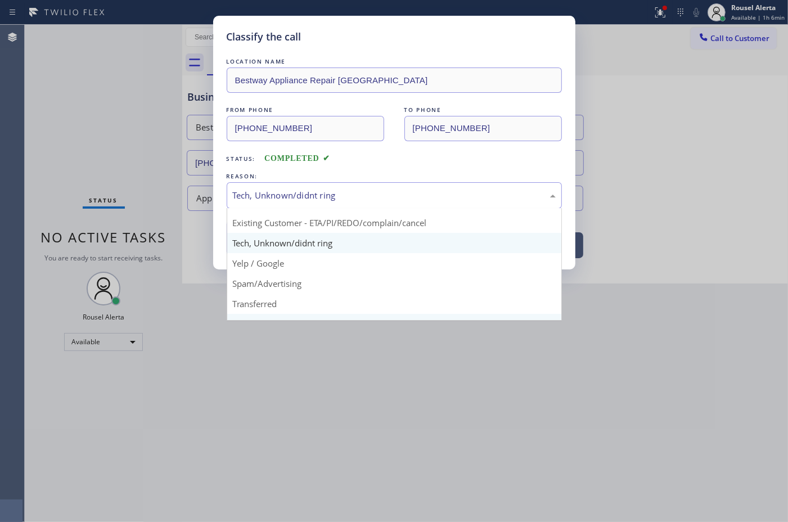
scroll to position [70, 0]
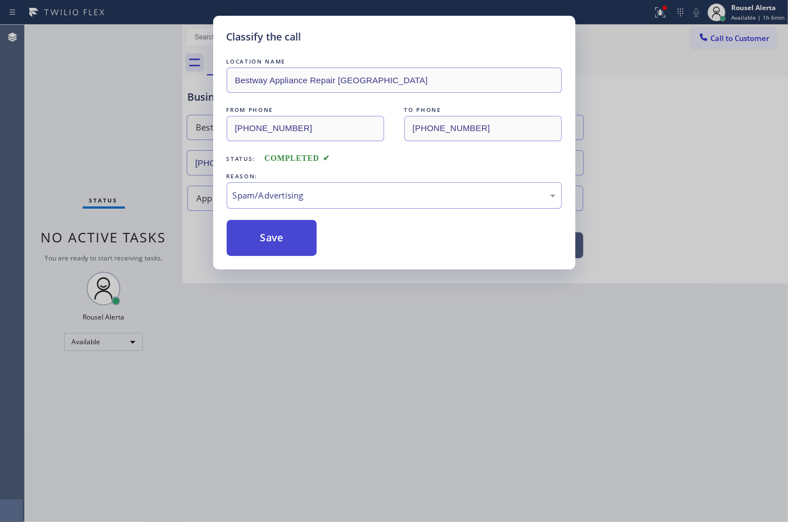
click at [271, 251] on button "Save" at bounding box center [272, 238] width 91 height 36
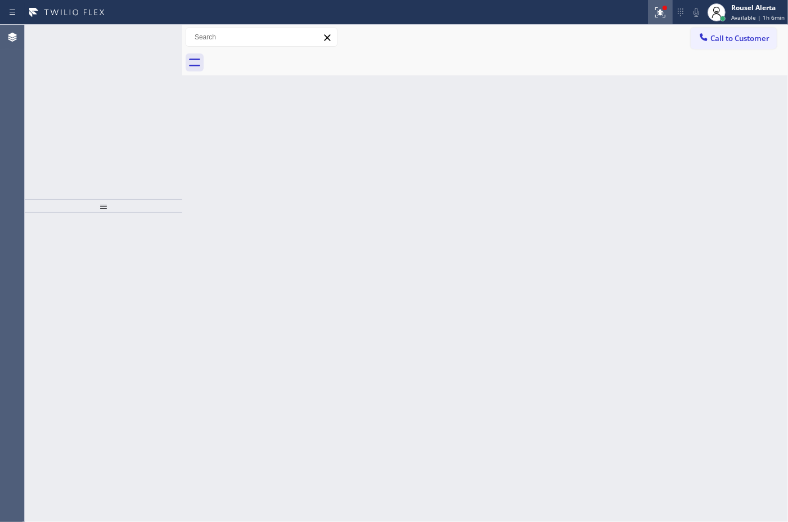
click at [665, 11] on icon at bounding box center [661, 12] width 10 height 10
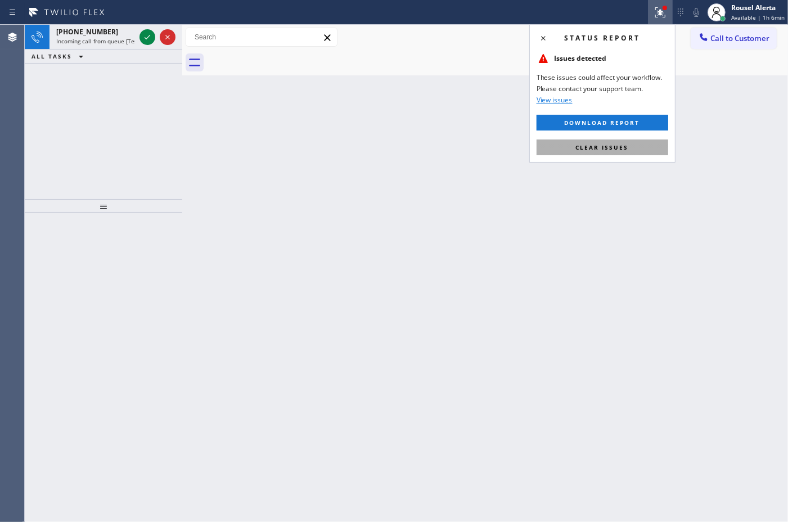
click at [634, 149] on button "Clear issues" at bounding box center [603, 148] width 132 height 16
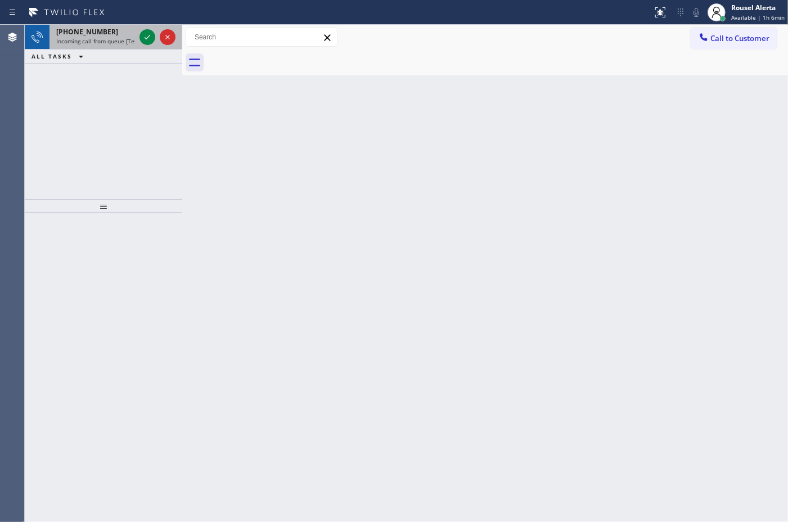
drag, startPoint x: 114, startPoint y: 38, endPoint x: 139, endPoint y: 41, distance: 25.5
click at [122, 40] on span "Incoming call from queue [Test] All" at bounding box center [102, 41] width 93 height 8
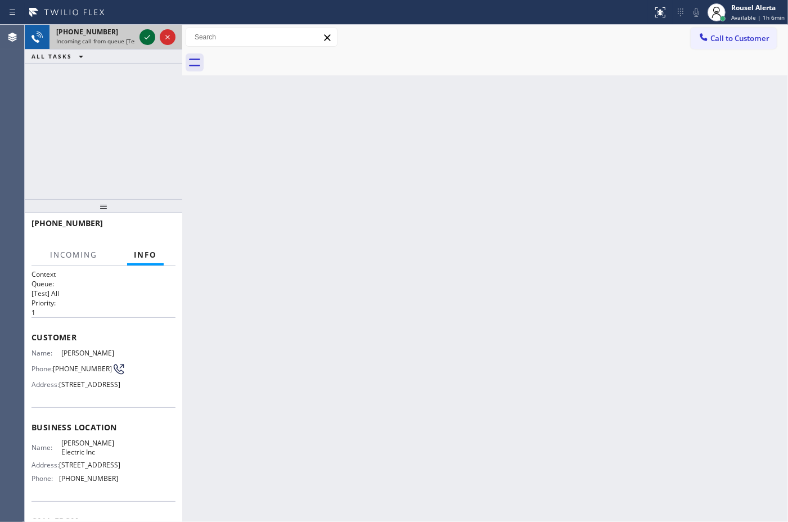
click at [141, 41] on icon at bounding box center [148, 37] width 14 height 14
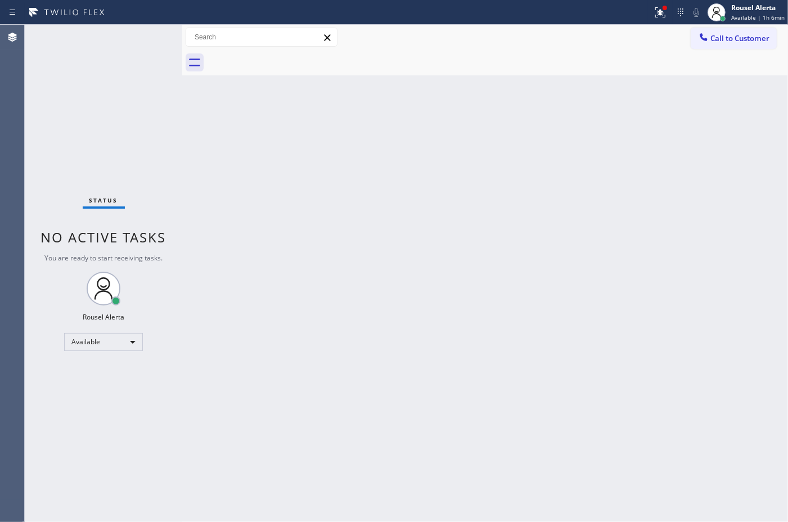
click at [321, 182] on div "Back to Dashboard Change Sender ID Customers Technicians Select a contact Outbo…" at bounding box center [485, 273] width 606 height 497
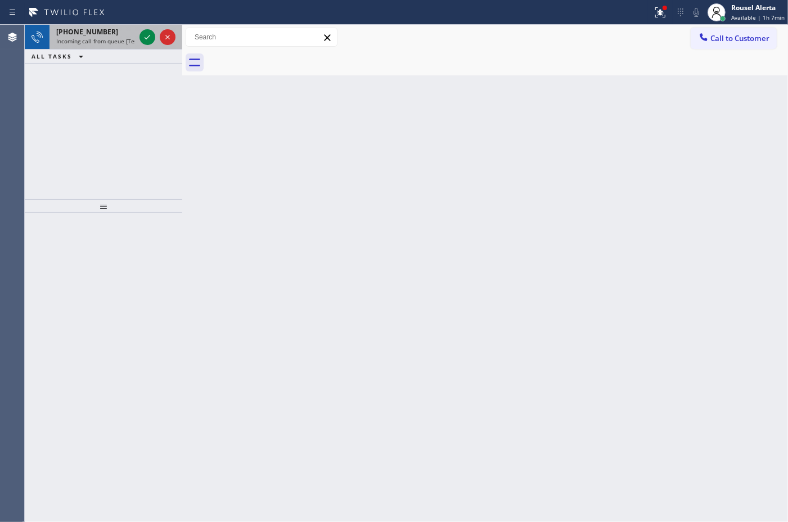
click at [125, 34] on div "[PHONE_NUMBER]" at bounding box center [95, 32] width 79 height 10
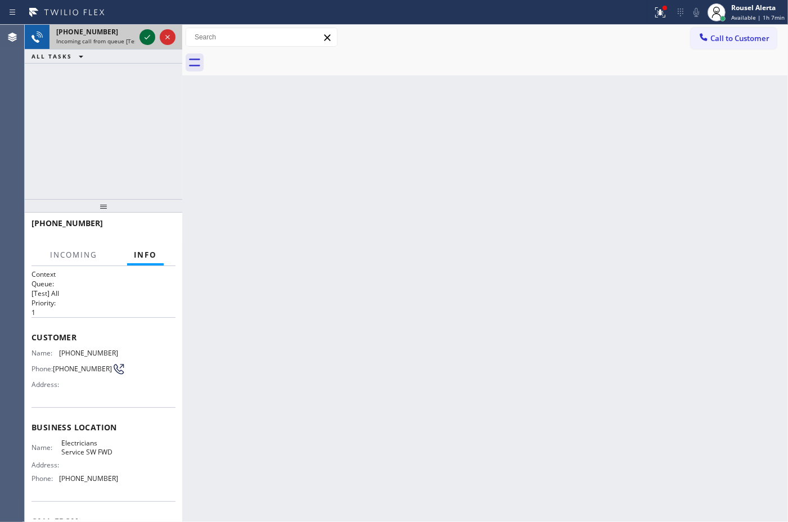
click at [145, 38] on icon at bounding box center [148, 37] width 14 height 14
click at [299, 209] on div "Back to Dashboard Change Sender ID Customers Technicians Select a contact Outbo…" at bounding box center [485, 273] width 606 height 497
click at [657, 7] on icon at bounding box center [661, 13] width 14 height 14
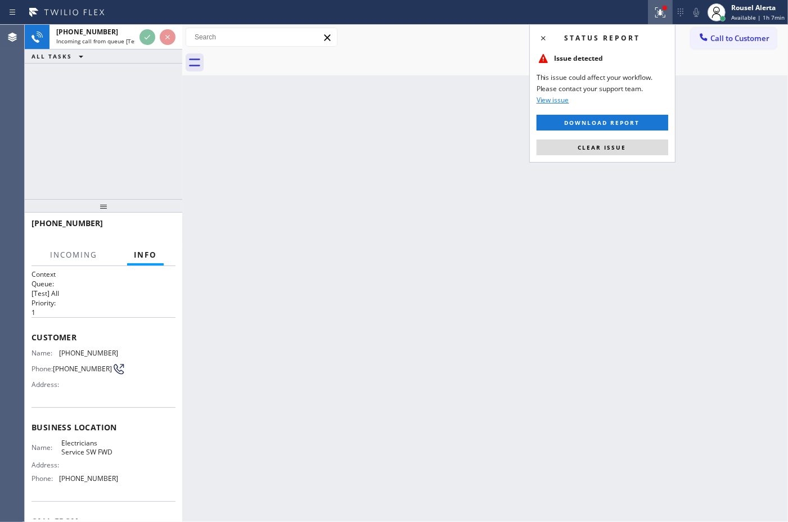
drag, startPoint x: 626, startPoint y: 142, endPoint x: 583, endPoint y: 141, distance: 43.4
click at [626, 143] on button "Clear issue" at bounding box center [603, 148] width 132 height 16
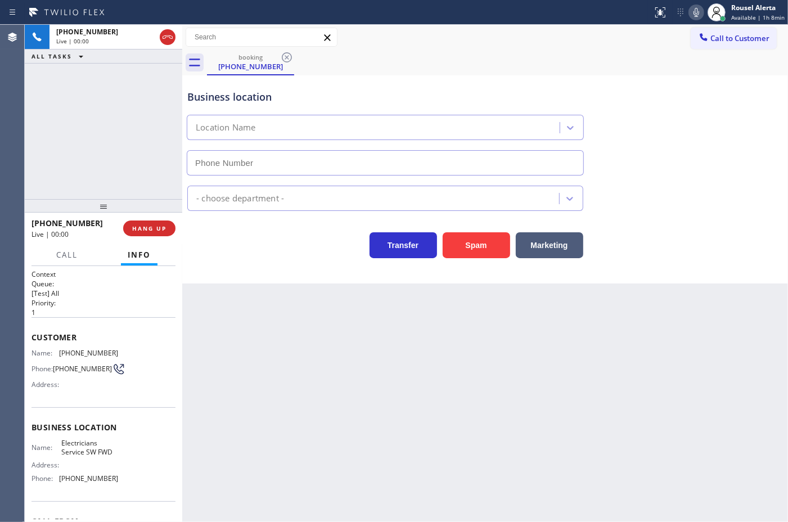
type input "[PHONE_NUMBER]"
click at [479, 246] on button "Spam" at bounding box center [477, 245] width 68 height 26
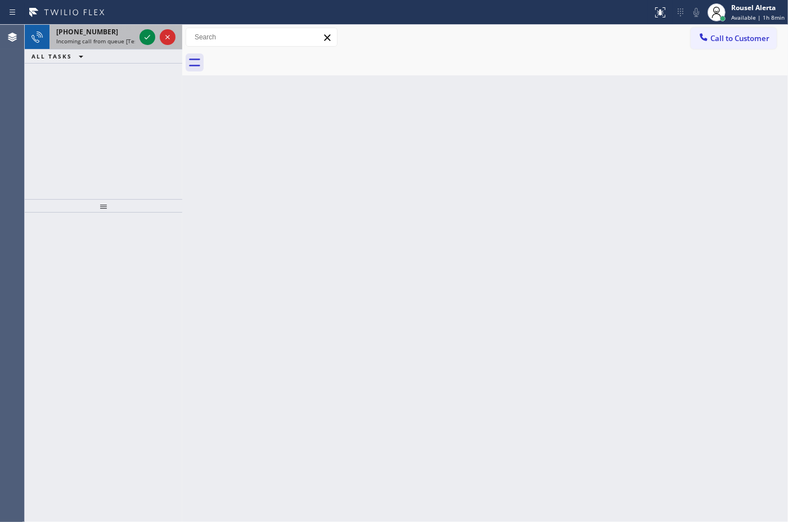
click at [88, 32] on span "[PHONE_NUMBER]" at bounding box center [87, 32] width 62 height 10
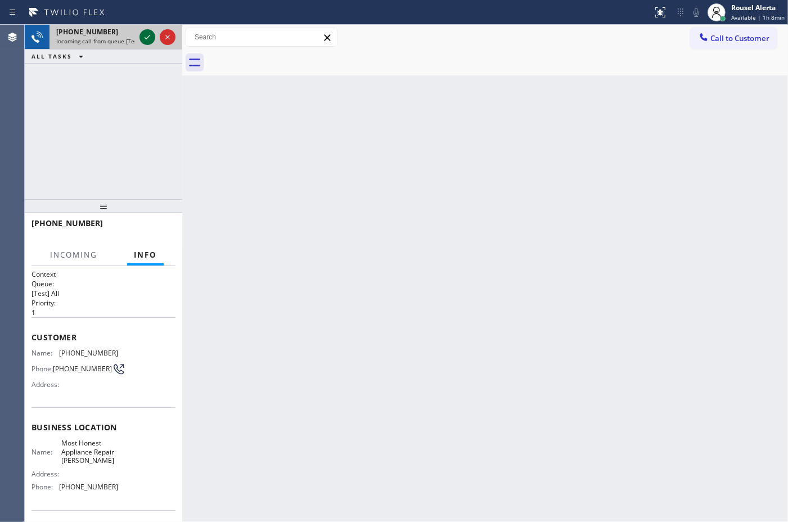
click at [140, 38] on div at bounding box center [148, 37] width 16 height 14
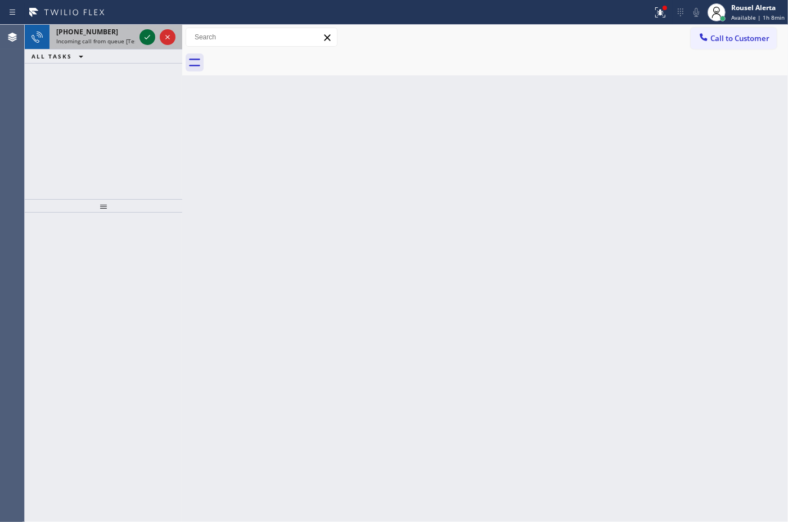
click at [141, 34] on icon at bounding box center [148, 37] width 14 height 14
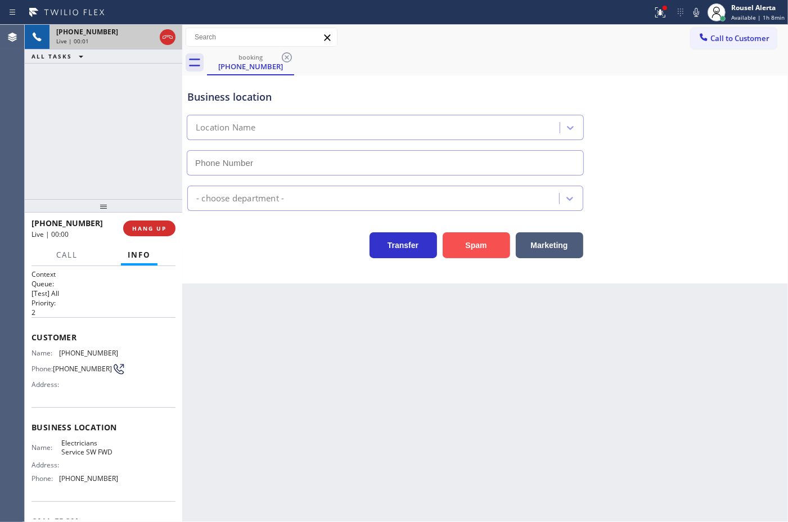
type input "[PHONE_NUMBER]"
click at [463, 244] on button "Spam" at bounding box center [477, 245] width 68 height 26
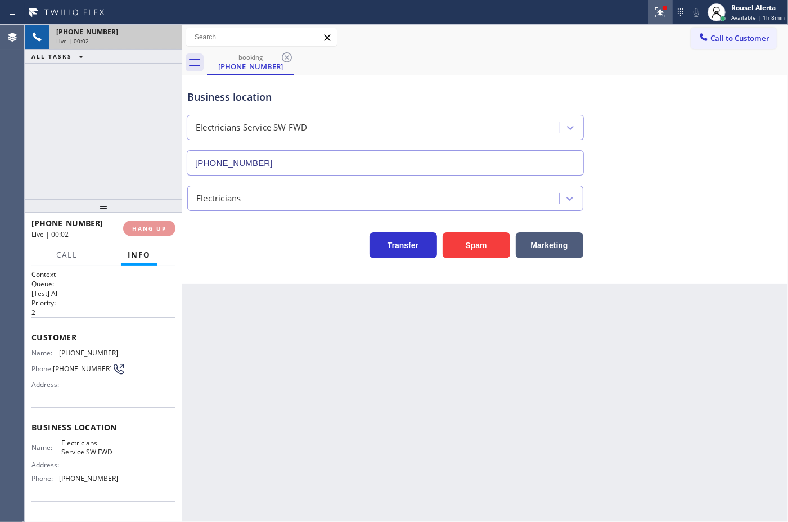
click at [662, 8] on icon at bounding box center [661, 13] width 14 height 14
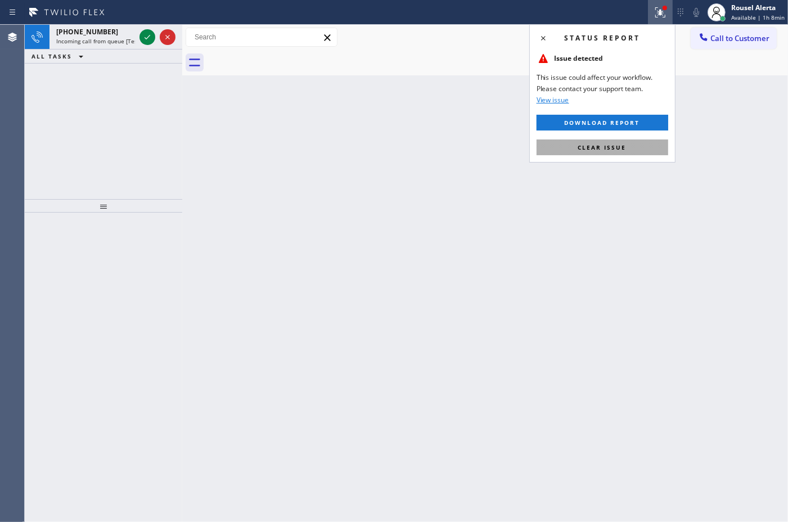
click at [615, 141] on button "Clear issue" at bounding box center [603, 148] width 132 height 16
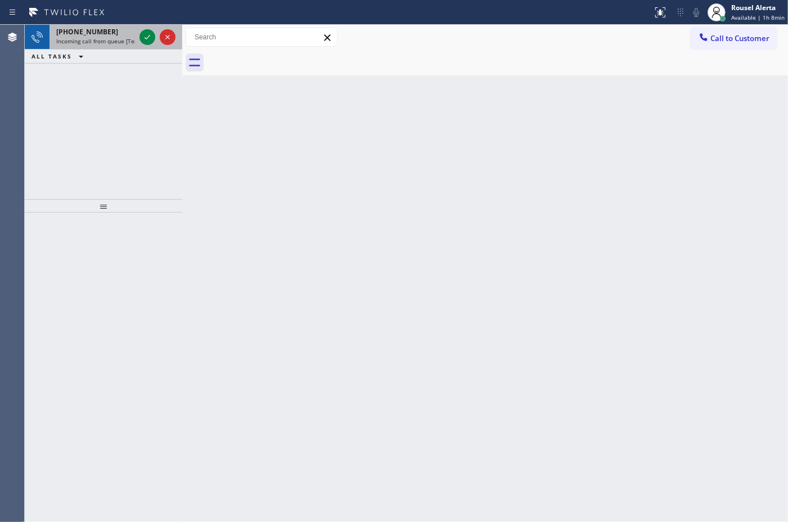
drag, startPoint x: 95, startPoint y: 37, endPoint x: 114, endPoint y: 37, distance: 19.1
click at [96, 37] on span "Incoming call from queue [Test] All" at bounding box center [102, 41] width 93 height 8
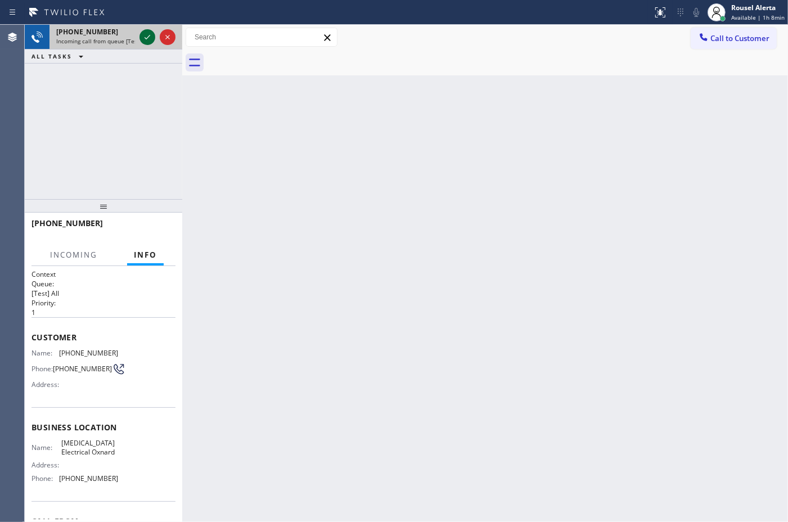
click at [140, 38] on div at bounding box center [148, 37] width 16 height 14
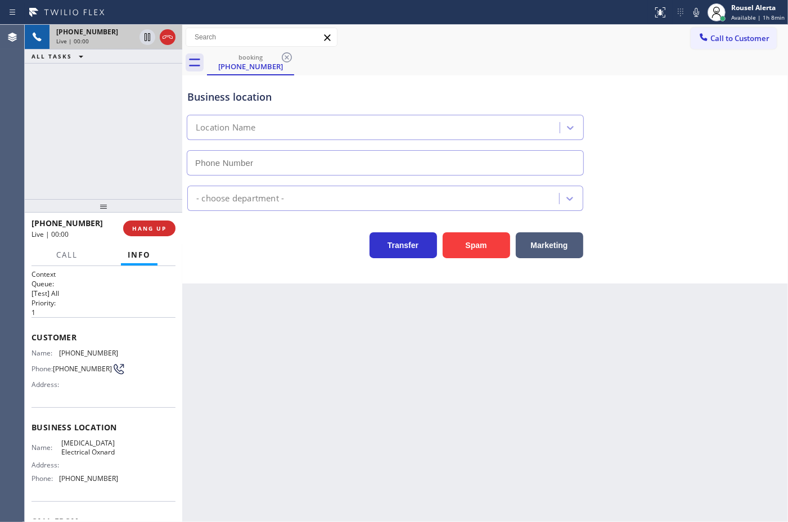
type input "[PHONE_NUMBER]"
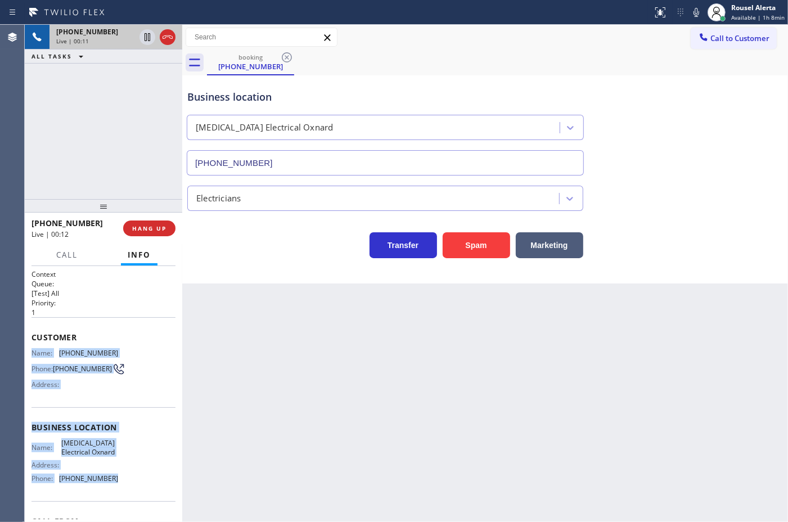
drag, startPoint x: 31, startPoint y: 347, endPoint x: 141, endPoint y: 497, distance: 185.6
click at [141, 497] on div "Context Queue: [Test] All Priority: 1 Customer Name: [PHONE_NUMBER] Phone: [PHO…" at bounding box center [104, 428] width 144 height 317
copy div "Name: [PHONE_NUMBER] Phone: [PHONE_NUMBER] Address: Business location Name: [ME…"
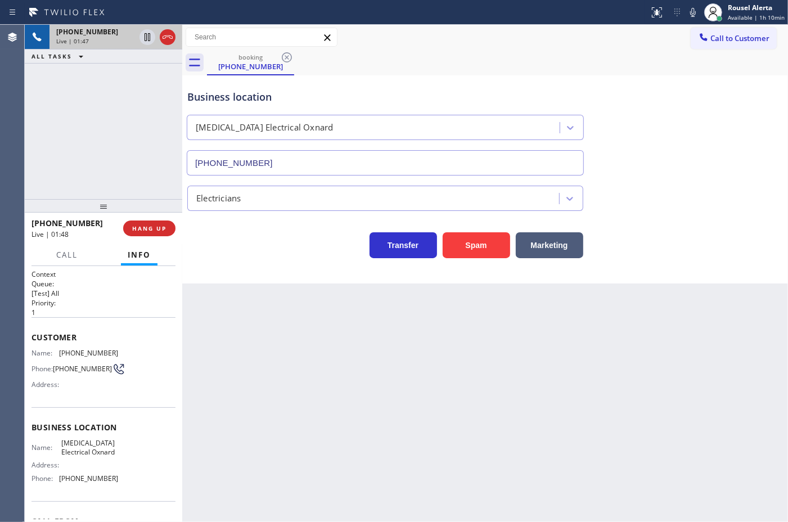
drag, startPoint x: 402, startPoint y: 417, endPoint x: 313, endPoint y: 355, distance: 108.3
click at [401, 416] on div "Back to Dashboard Change Sender ID Customers Technicians Select a contact Outbo…" at bounding box center [485, 273] width 606 height 497
click at [133, 147] on div "[PHONE_NUMBER] Live | 01:48 ALL TASKS ALL TASKS ACTIVE TASKS TASKS IN WRAP UP" at bounding box center [104, 112] width 158 height 174
click at [329, 429] on div "Back to Dashboard Change Sender ID Customers Technicians Select a contact Outbo…" at bounding box center [485, 273] width 606 height 497
click at [145, 38] on icon at bounding box center [148, 37] width 6 height 8
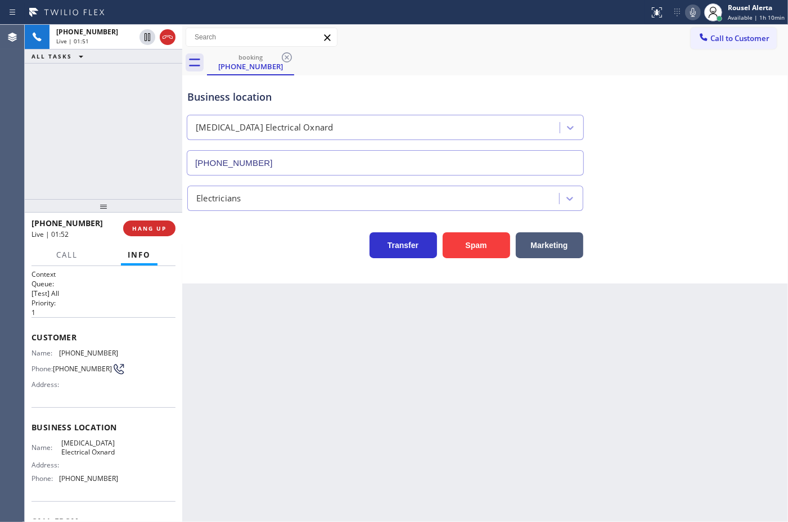
click at [692, 8] on icon at bounding box center [694, 13] width 14 height 14
click at [145, 39] on icon at bounding box center [148, 37] width 14 height 14
click at [690, 13] on icon at bounding box center [694, 13] width 14 height 14
click at [581, 373] on div "Back to Dashboard Change Sender ID Customers Technicians Select a contact Outbo…" at bounding box center [485, 273] width 606 height 497
click at [614, 56] on div "booking [PHONE_NUMBER]" at bounding box center [497, 62] width 581 height 25
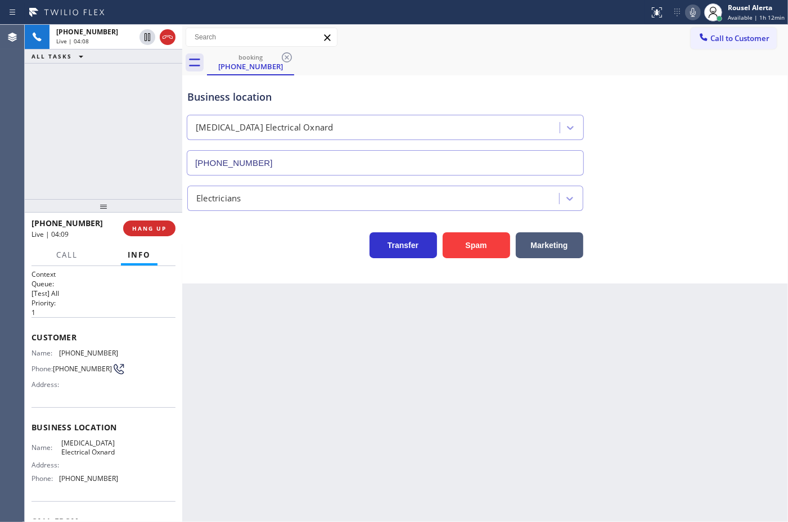
click at [417, 65] on div "booking [PHONE_NUMBER]" at bounding box center [497, 62] width 581 height 25
click at [623, 435] on div "Back to Dashboard Change Sender ID Customers Technicians Select a contact Outbo…" at bounding box center [485, 273] width 606 height 497
click at [442, 35] on div "Call to Customer Outbound call Location American Service Alliance [GEOGRAPHIC_D…" at bounding box center [485, 38] width 606 height 20
click at [689, 12] on icon at bounding box center [694, 13] width 14 height 14
click at [695, 8] on icon at bounding box center [693, 12] width 6 height 9
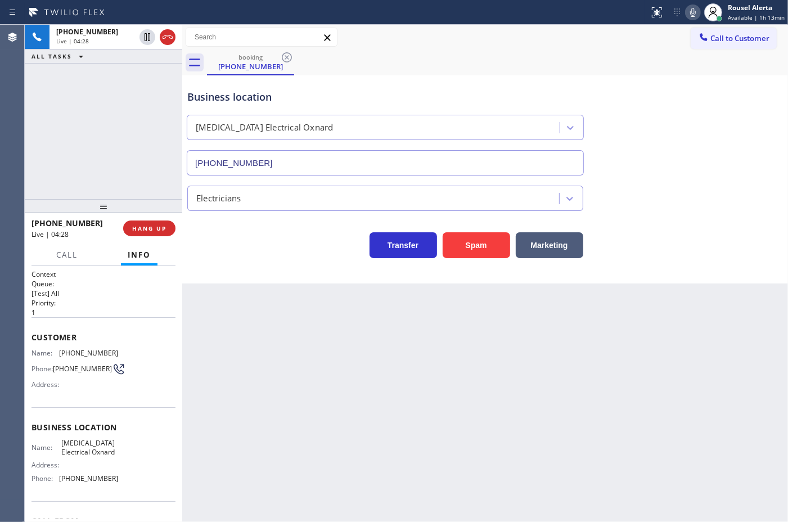
click at [432, 50] on div "Call to Customer Outbound call Location American Service Alliance [GEOGRAPHIC_D…" at bounding box center [485, 50] width 606 height 51
click at [609, 418] on div "Back to Dashboard Change Sender ID Customers Technicians Select a contact Outbo…" at bounding box center [485, 273] width 606 height 497
click at [435, 394] on div "Back to Dashboard Change Sender ID Customers Technicians Select a contact Outbo…" at bounding box center [485, 273] width 606 height 497
click at [77, 71] on div "[PHONE_NUMBER] Live | 04:32 ALL TASKS ALL TASKS ACTIVE TASKS TASKS IN WRAP UP" at bounding box center [104, 112] width 158 height 174
click at [141, 227] on span "HANG UP" at bounding box center [149, 229] width 34 height 8
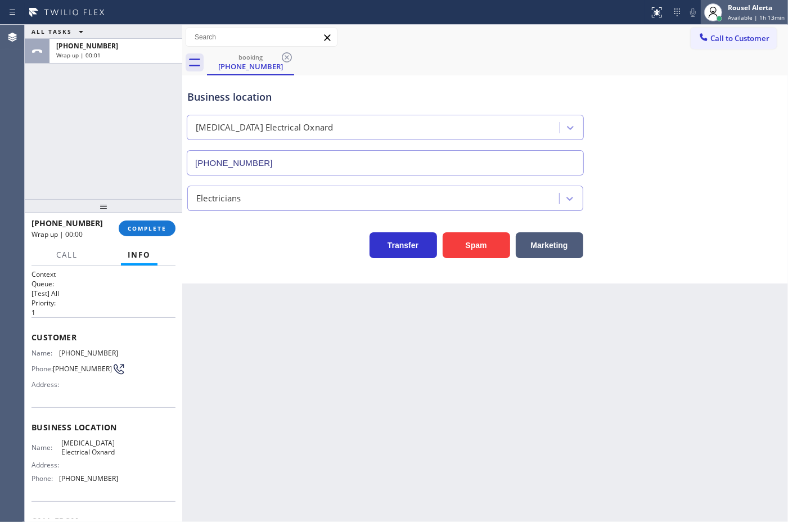
click at [760, 11] on div "Rousel Alerta" at bounding box center [756, 8] width 57 height 10
click at [553, 56] on div "booking [PHONE_NUMBER]" at bounding box center [497, 62] width 581 height 25
click at [712, 39] on span "Call to Customer" at bounding box center [740, 38] width 59 height 10
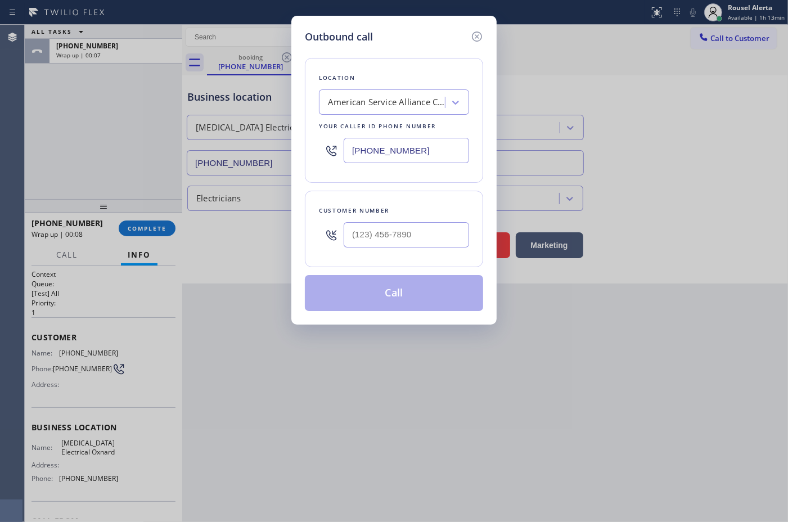
drag, startPoint x: 428, startPoint y: 150, endPoint x: 327, endPoint y: 138, distance: 101.4
click at [327, 138] on div "[PHONE_NUMBER]" at bounding box center [394, 150] width 150 height 37
paste input "805) 813-8781"
type input "[PHONE_NUMBER]"
click at [415, 239] on input "(___) ___-____" at bounding box center [406, 234] width 125 height 25
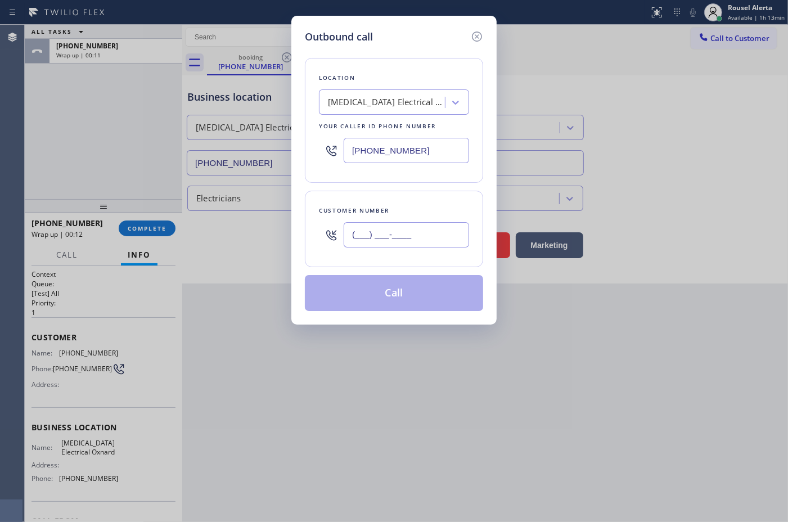
paste input "217) 381-9578"
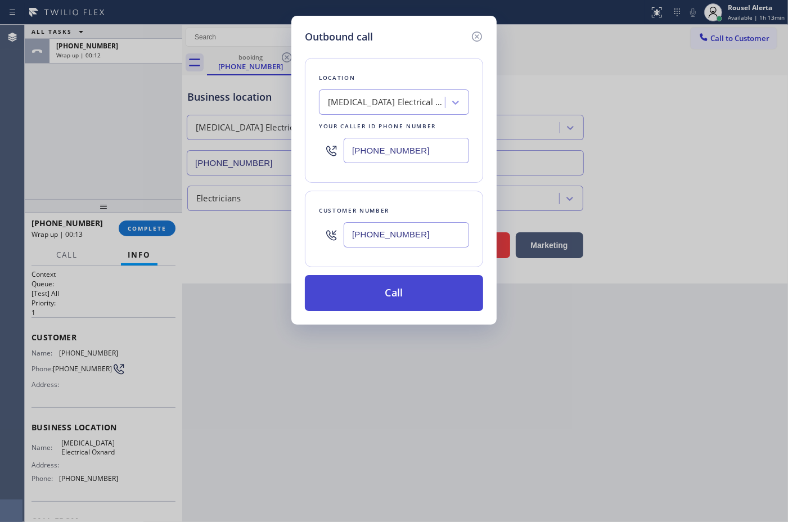
type input "[PHONE_NUMBER]"
click at [402, 289] on button "Call" at bounding box center [394, 293] width 178 height 36
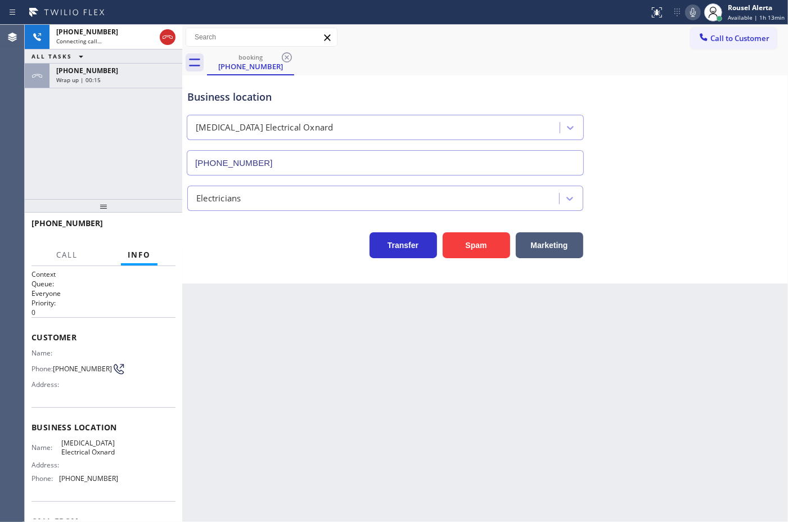
drag, startPoint x: 102, startPoint y: 70, endPoint x: 133, endPoint y: 218, distance: 150.6
click at [102, 70] on span "[PHONE_NUMBER]" at bounding box center [87, 71] width 62 height 10
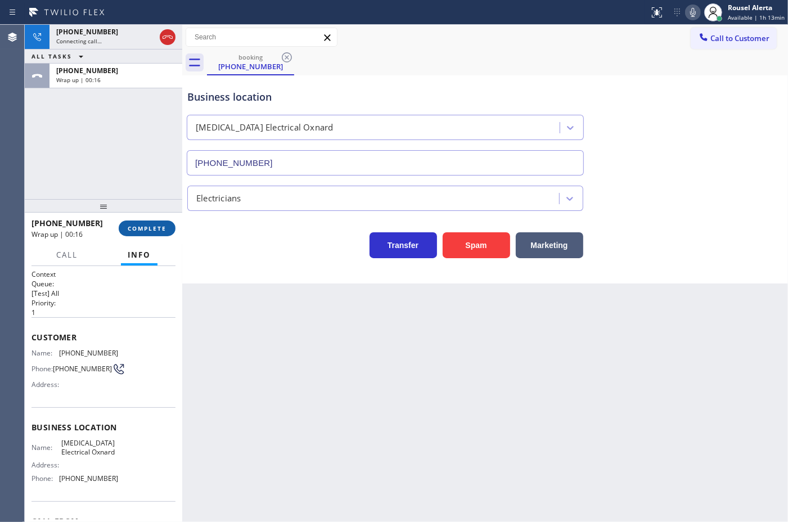
click at [134, 221] on button "COMPLETE" at bounding box center [147, 229] width 57 height 16
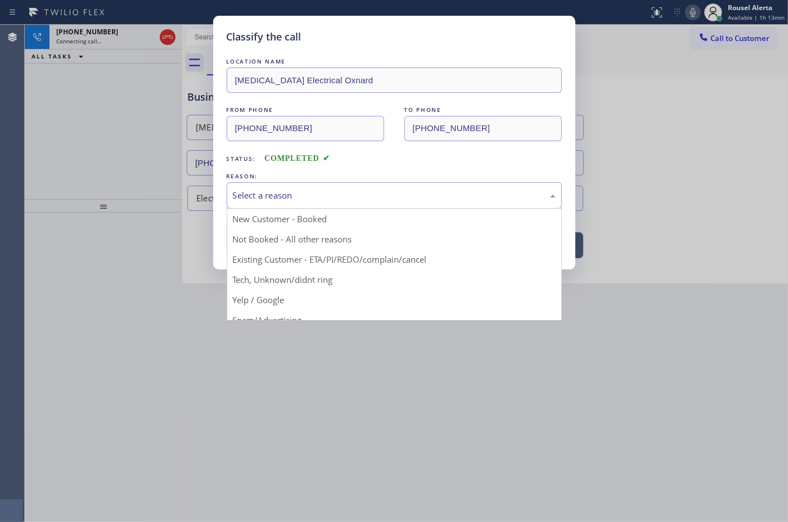
click at [282, 202] on div "Select a reason" at bounding box center [394, 195] width 323 height 13
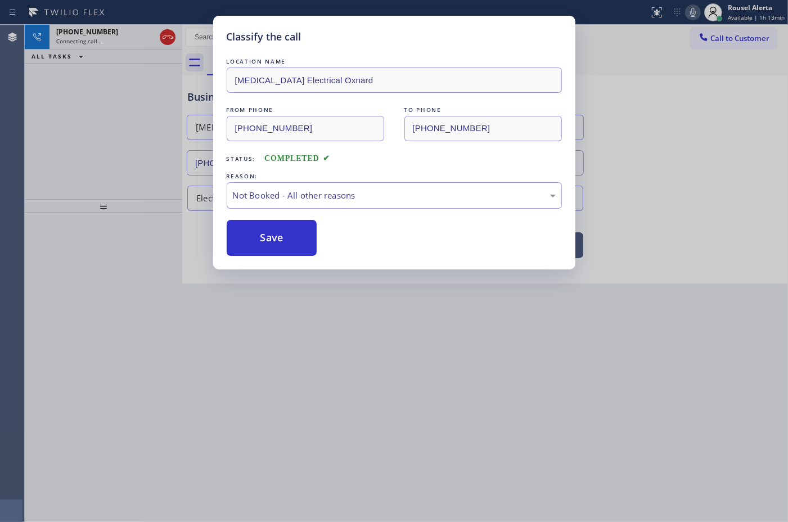
click at [262, 239] on button "Save" at bounding box center [272, 238] width 91 height 36
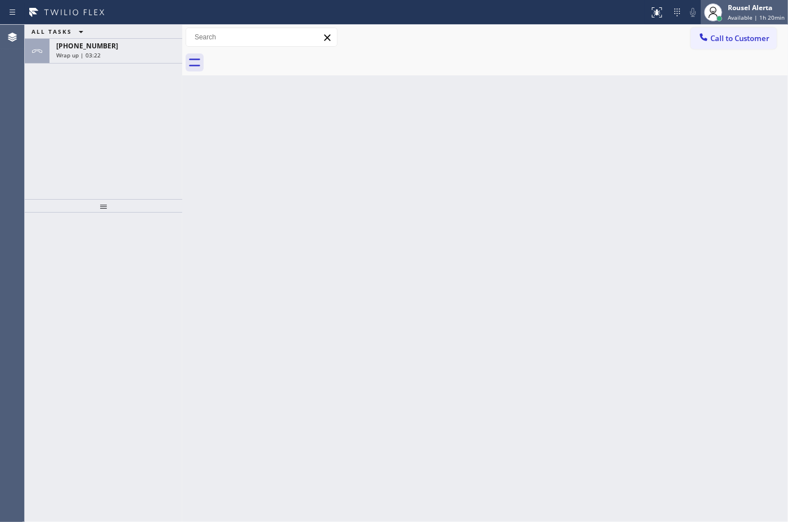
click at [742, 16] on span "Available | 1h 20min" at bounding box center [756, 18] width 57 height 8
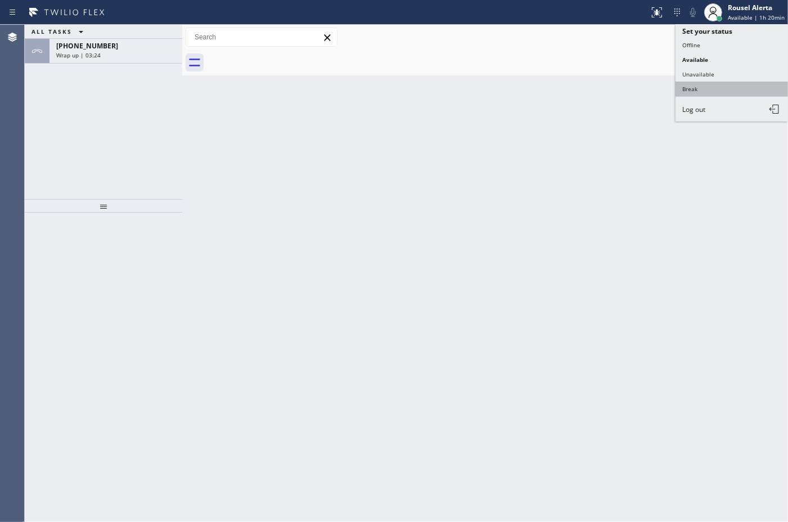
click at [725, 83] on button "Break" at bounding box center [732, 89] width 113 height 15
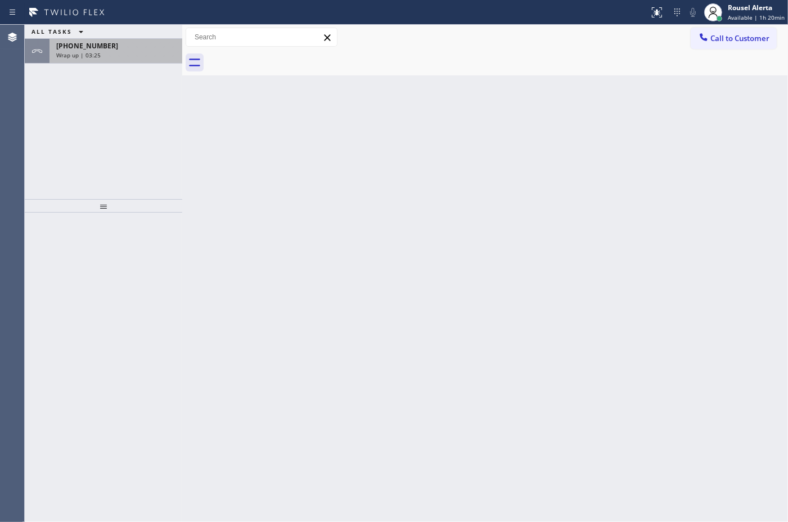
click at [159, 60] on div "[PHONE_NUMBER] Wrap up | 03:25" at bounding box center [114, 51] width 128 height 25
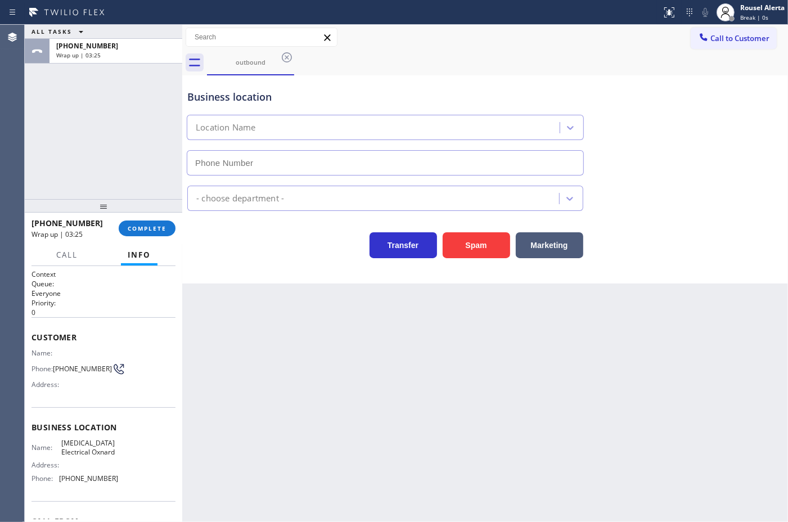
type input "[PHONE_NUMBER]"
click at [150, 237] on div "[PHONE_NUMBER] Wrap up | 03:25 COMPLETE" at bounding box center [104, 228] width 144 height 29
click at [150, 232] on button "COMPLETE" at bounding box center [147, 229] width 57 height 16
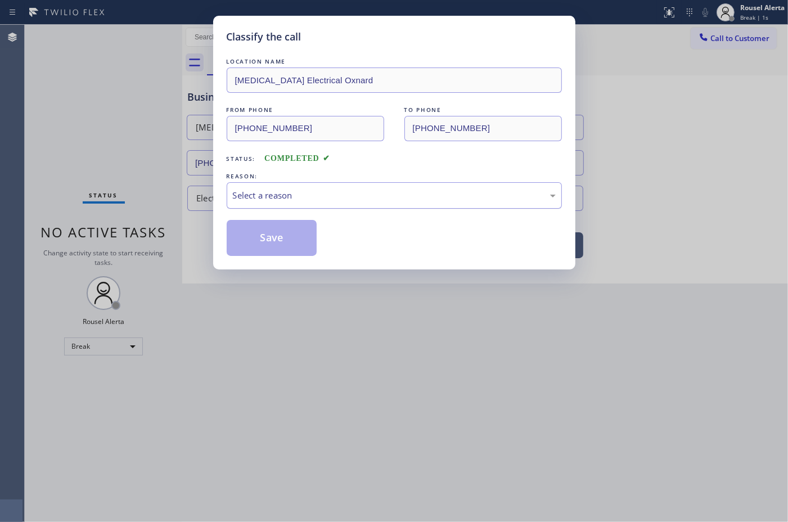
click at [286, 187] on div "Select a reason" at bounding box center [394, 195] width 335 height 26
click at [275, 234] on button "Save" at bounding box center [272, 238] width 91 height 36
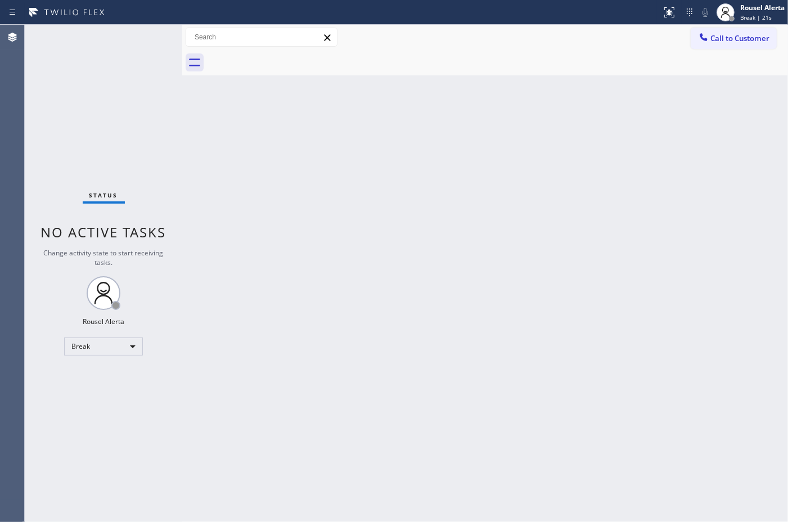
click at [494, 93] on div "Back to Dashboard Change Sender ID Customers Technicians Select a contact Outbo…" at bounding box center [485, 273] width 606 height 497
click at [591, 519] on div "Back to Dashboard Change Sender ID Customers Technicians Select a contact Outbo…" at bounding box center [485, 273] width 606 height 497
click at [118, 56] on div "Status No active tasks Change activity state to start receiving tasks. Rousel A…" at bounding box center [104, 273] width 158 height 497
